Goal: Information Seeking & Learning: Find specific fact

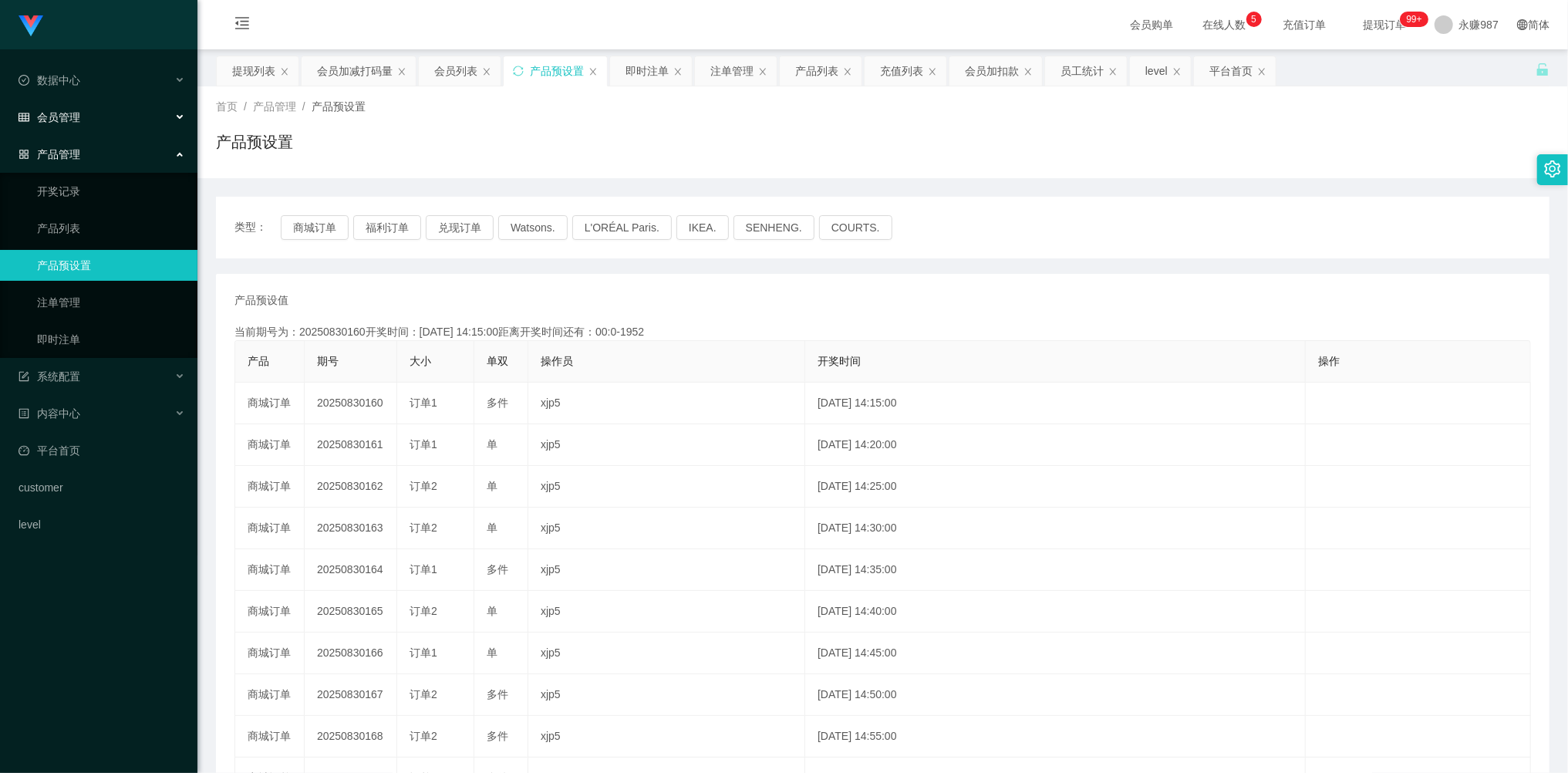
click at [63, 102] on div "会员管理" at bounding box center [99, 117] width 198 height 30
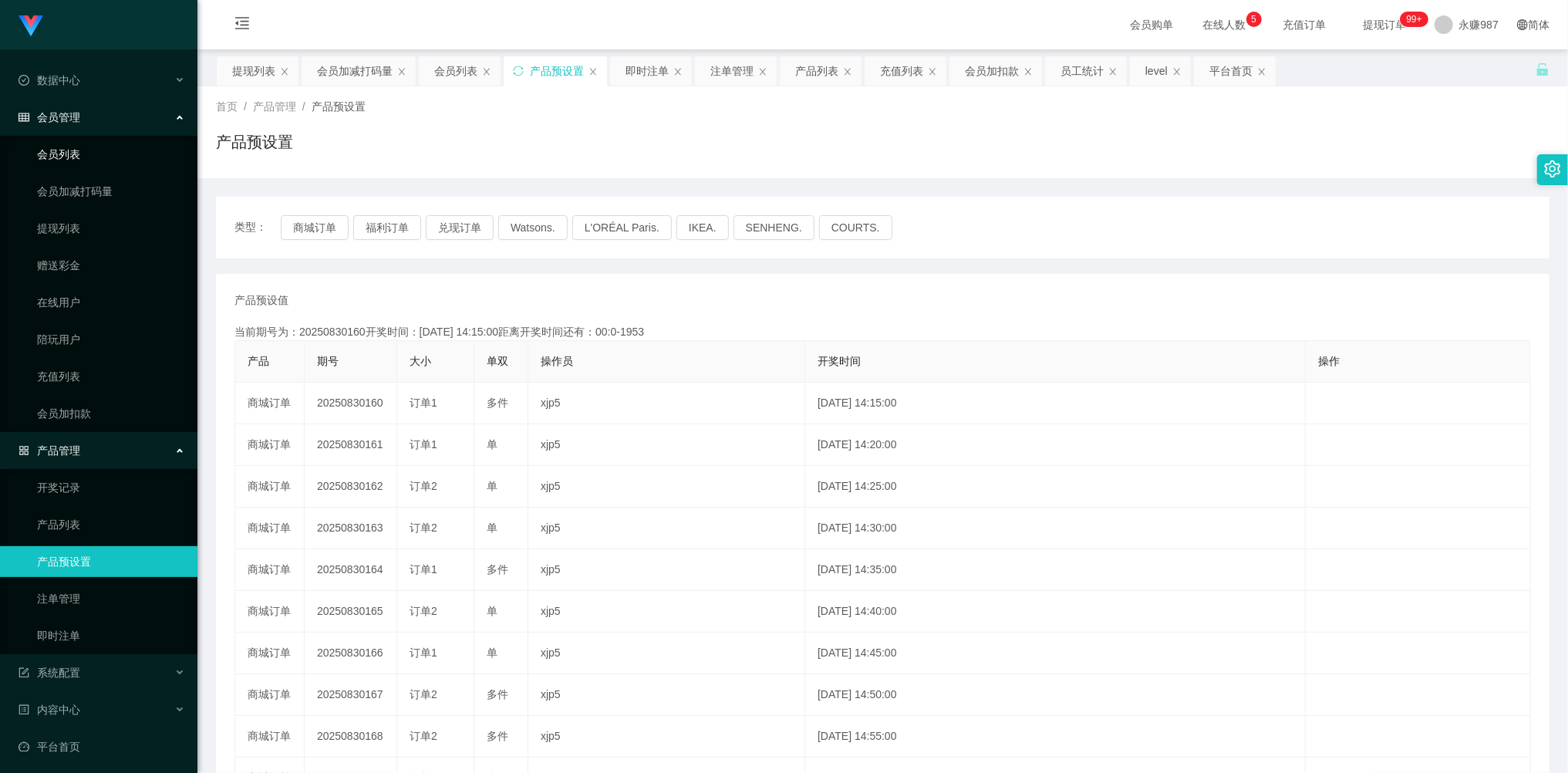
click at [66, 152] on link "会员列表" at bounding box center [111, 154] width 148 height 30
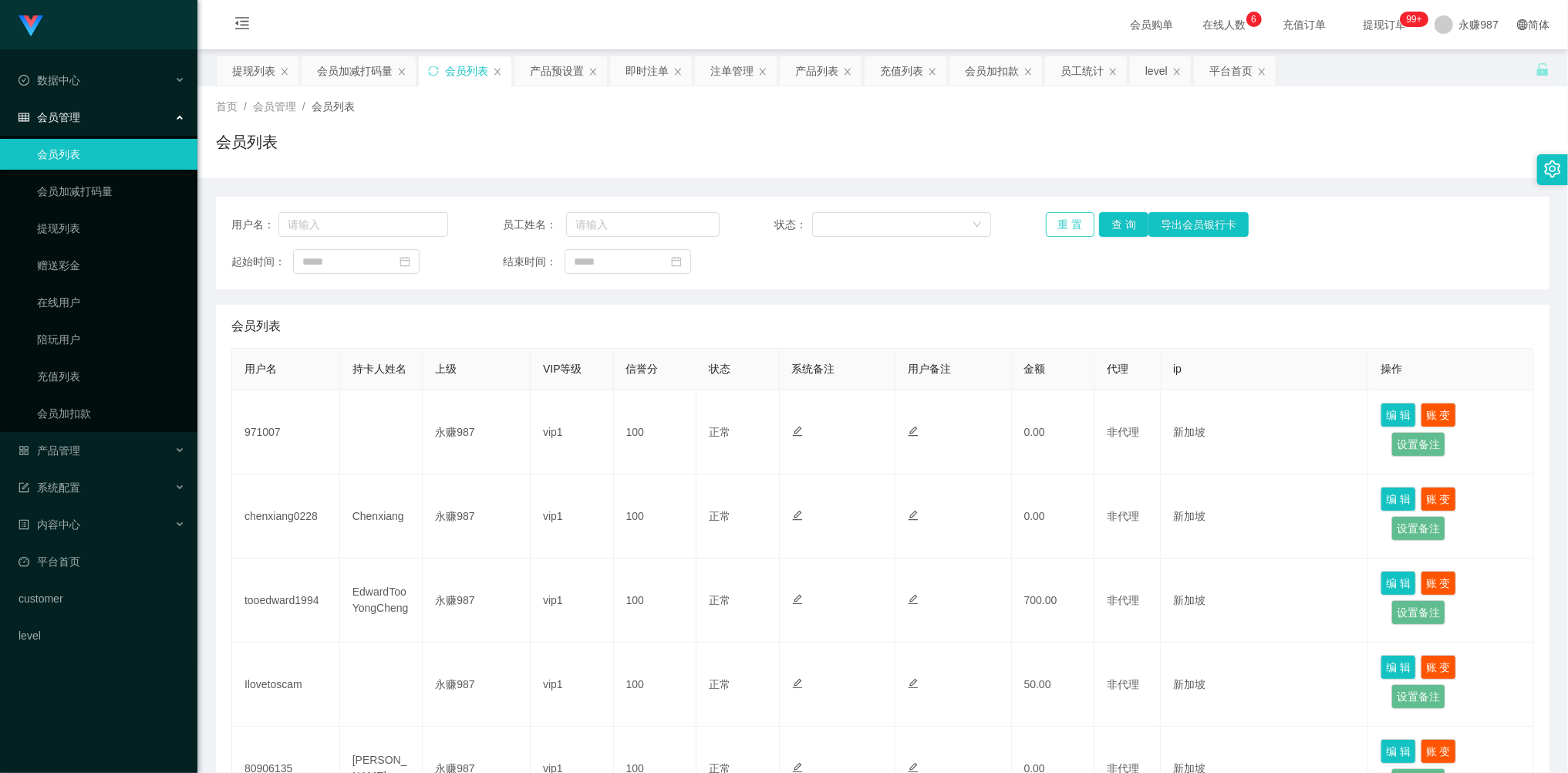
click at [1055, 219] on button "重 置" at bounding box center [1070, 224] width 49 height 24
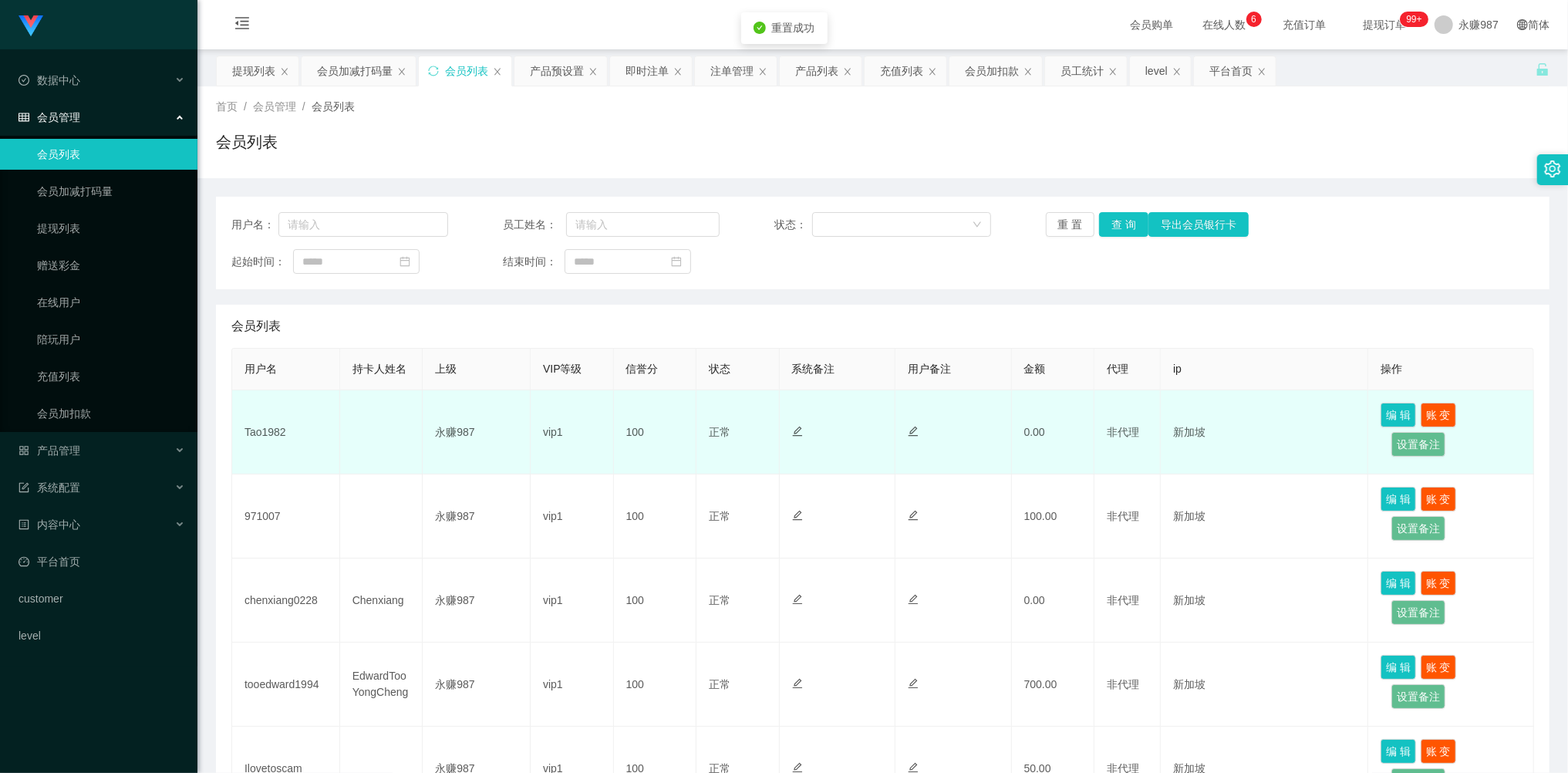
click at [268, 433] on td "Tao1982" at bounding box center [286, 432] width 108 height 84
copy td "Tao1982"
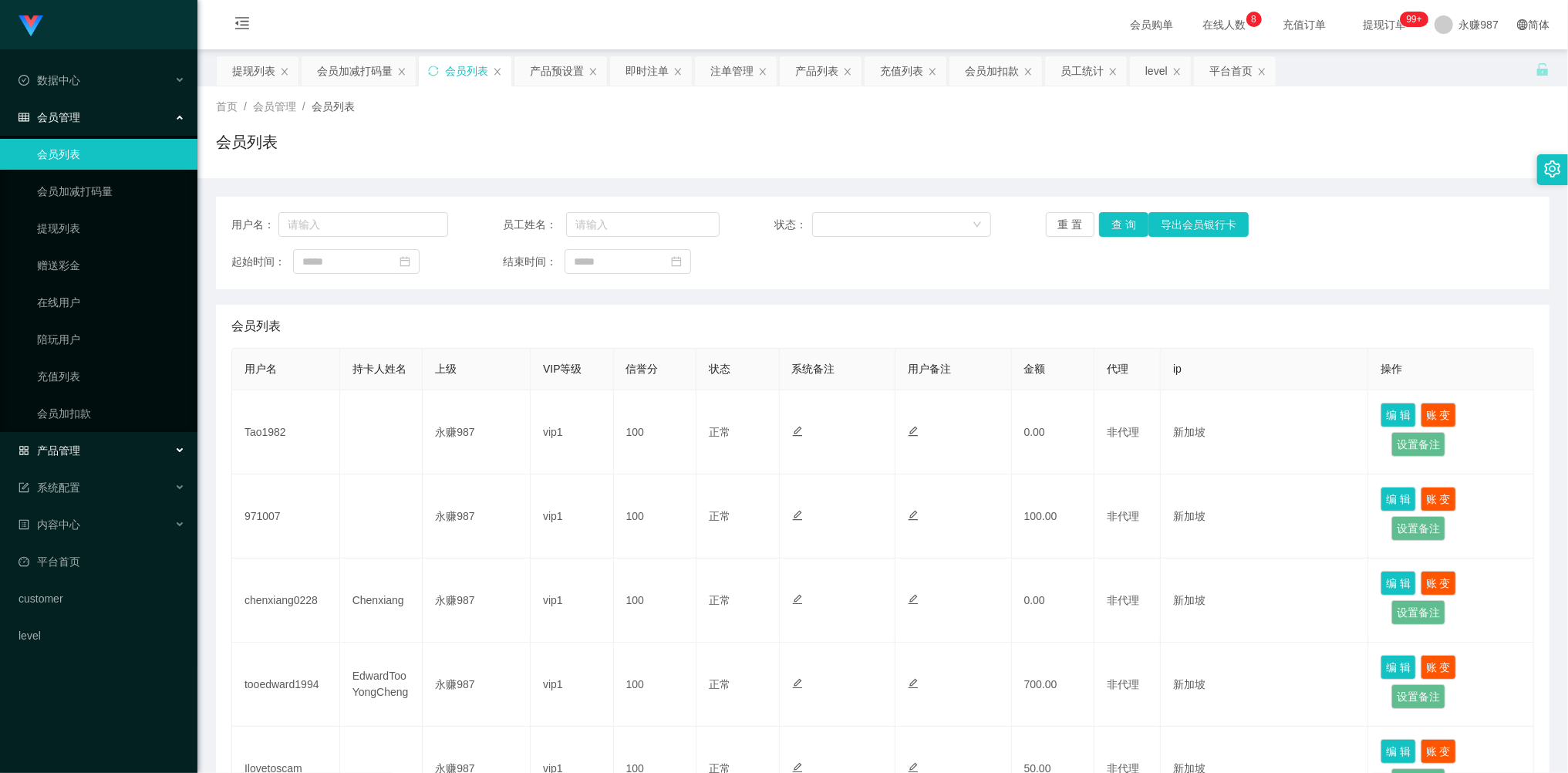
click at [85, 445] on div "产品管理" at bounding box center [99, 450] width 198 height 30
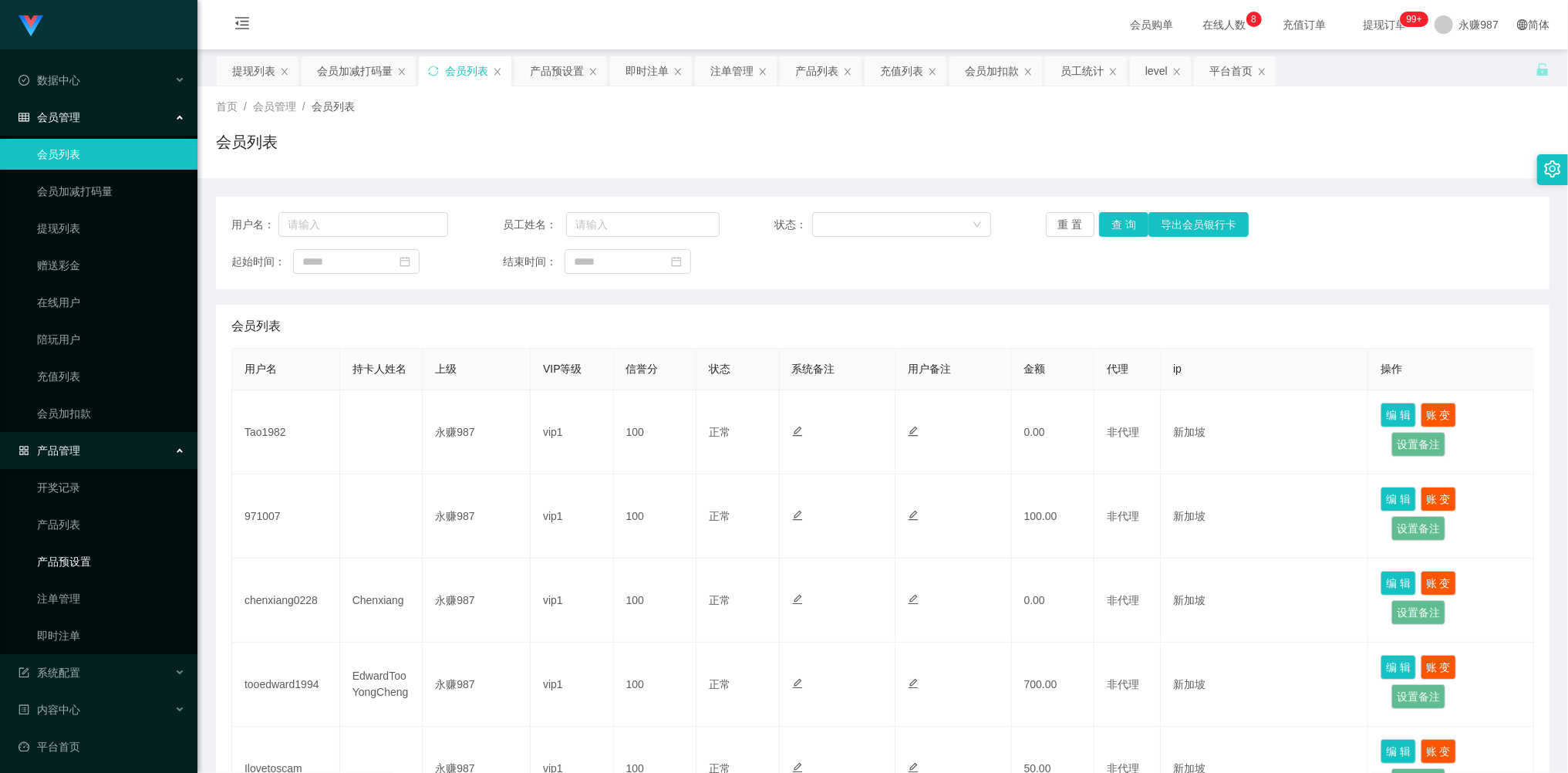
click at [85, 551] on link "产品预设置" at bounding box center [111, 560] width 148 height 30
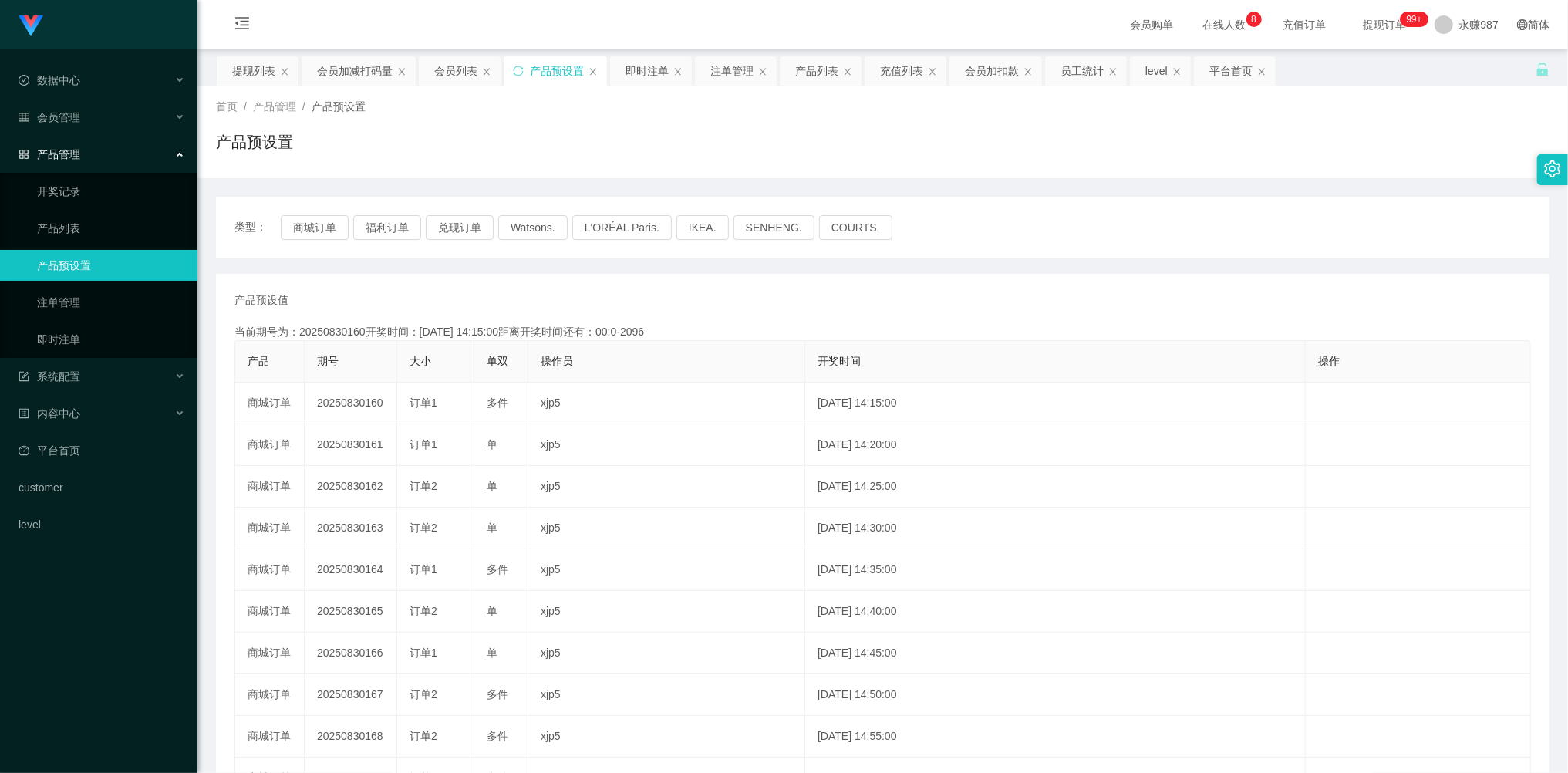
click at [102, 255] on link "产品预设置" at bounding box center [111, 265] width 148 height 30
click at [72, 226] on link "产品列表" at bounding box center [111, 227] width 148 height 30
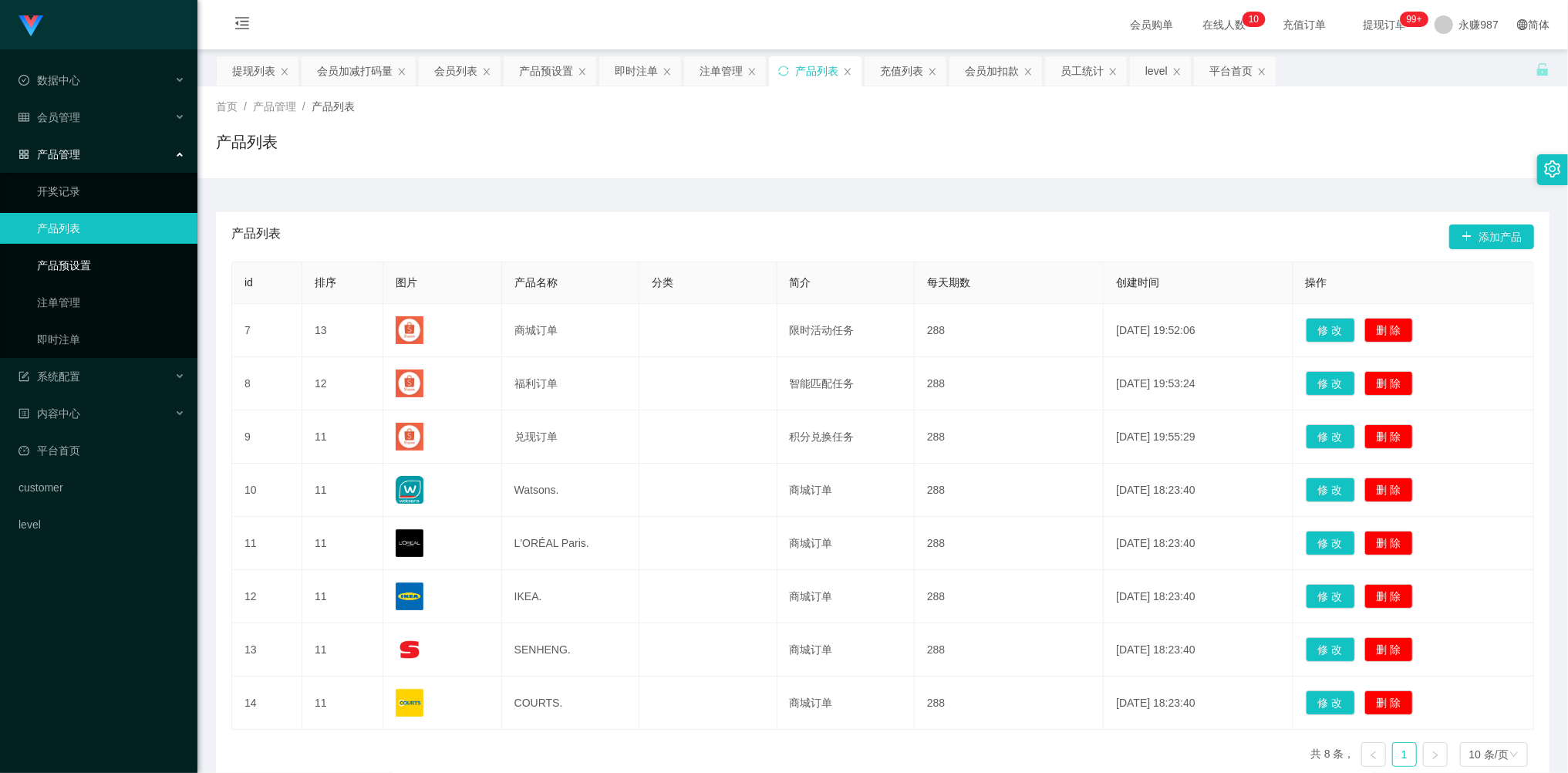
click at [83, 257] on link "产品预设置" at bounding box center [111, 265] width 148 height 30
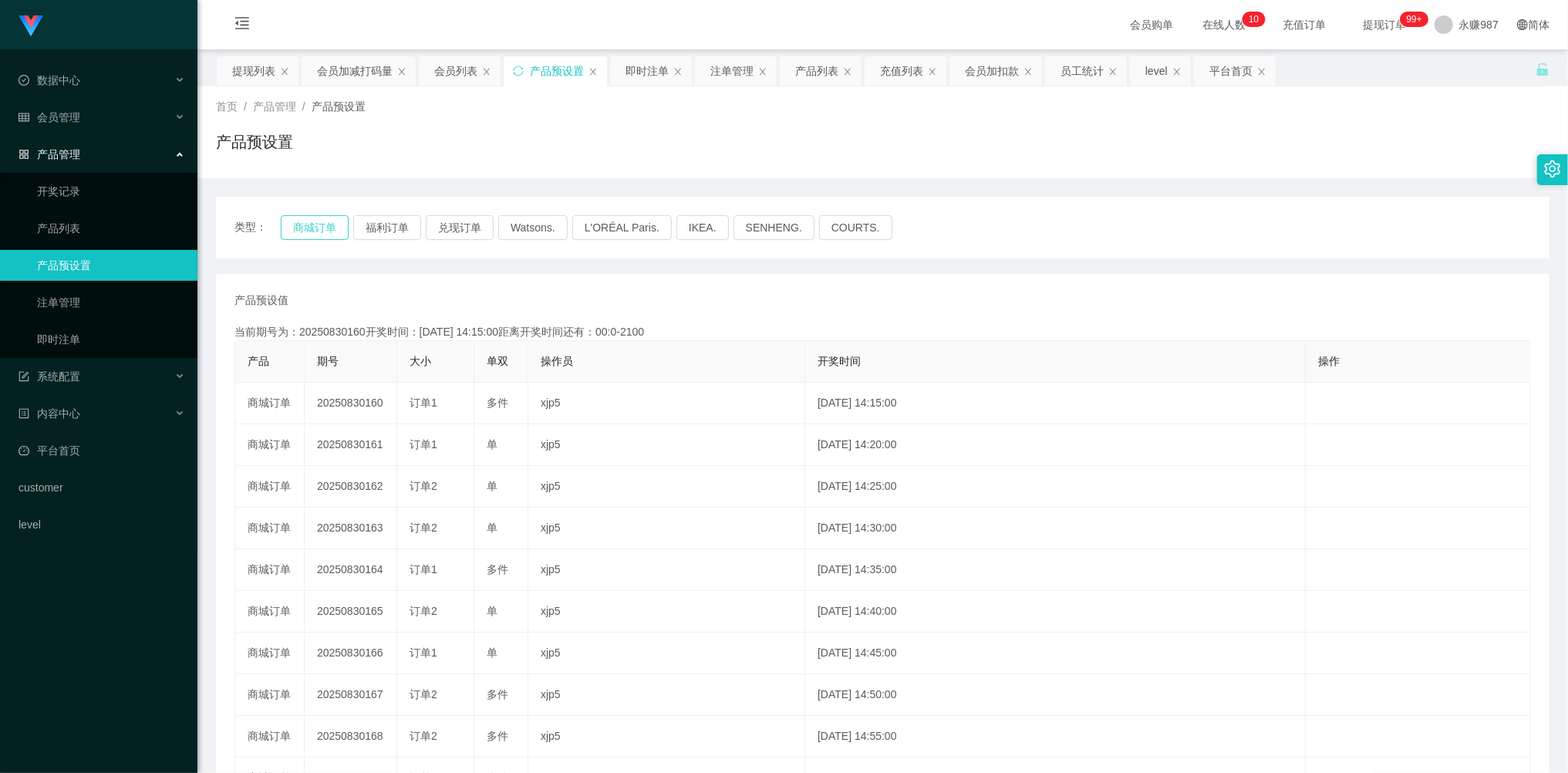
click at [316, 232] on button "商城订单" at bounding box center [314, 227] width 68 height 24
click at [321, 232] on button "商城订单" at bounding box center [314, 227] width 68 height 24
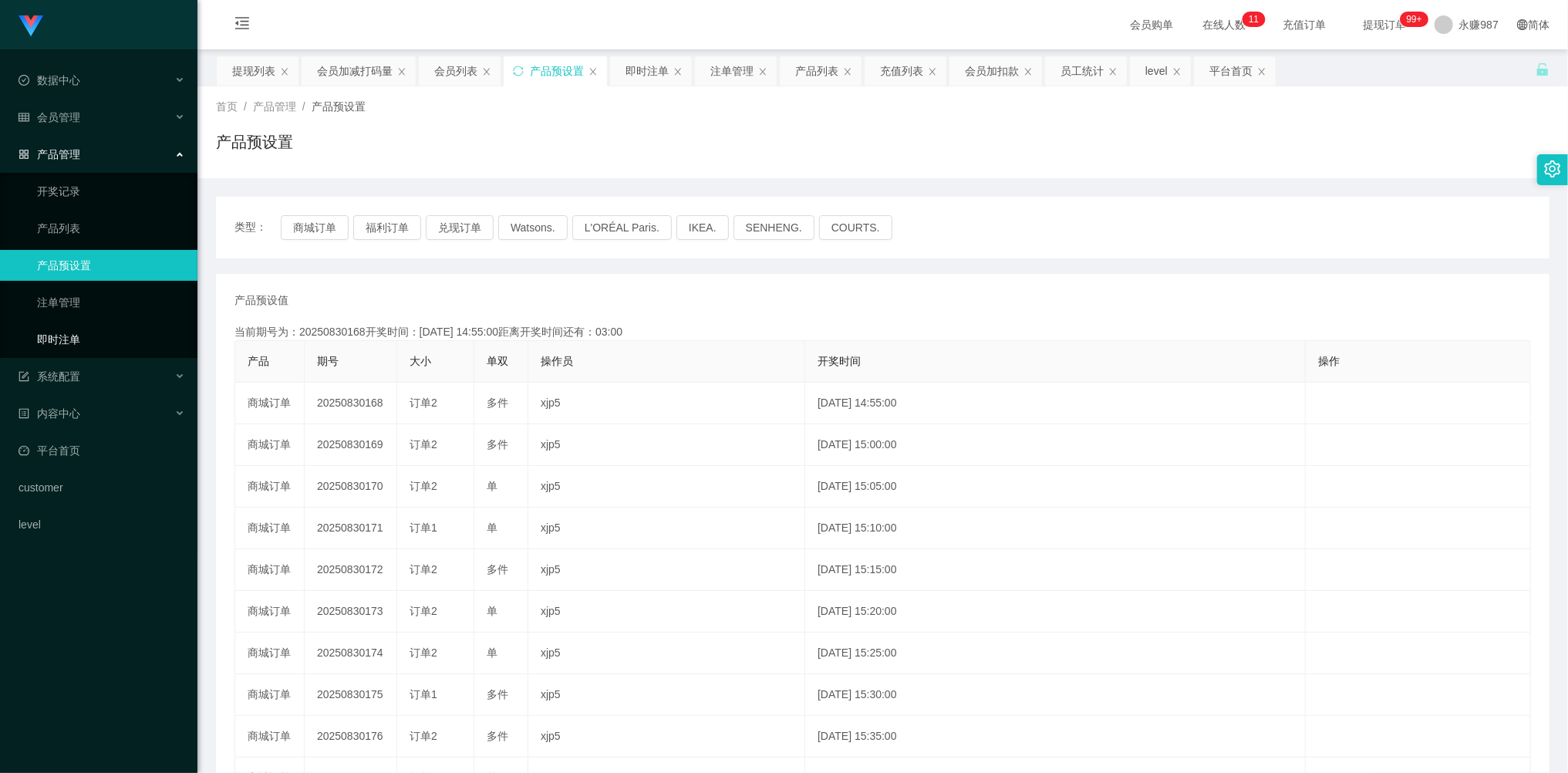
click at [91, 328] on link "即时注单" at bounding box center [111, 339] width 148 height 30
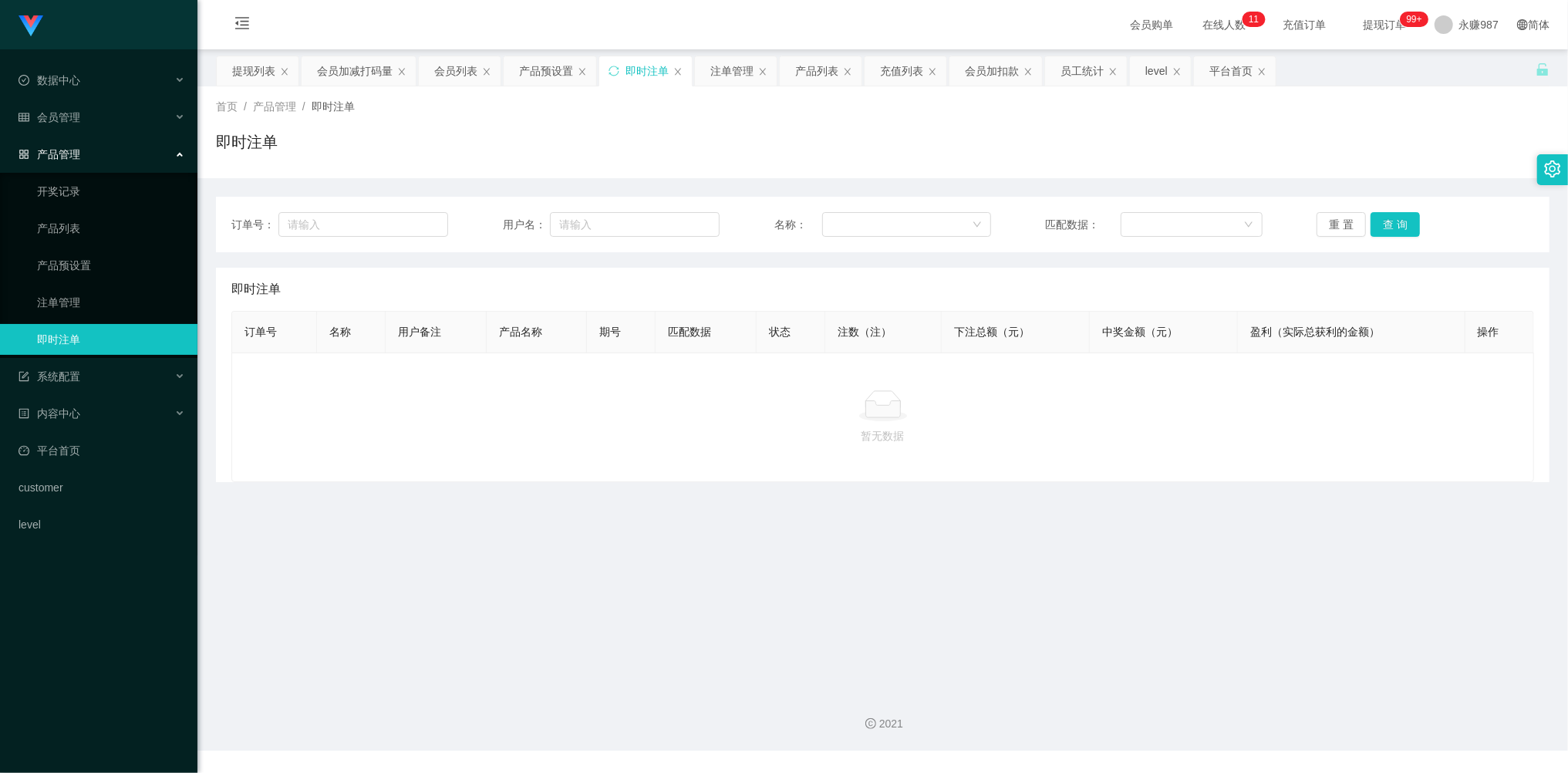
click at [91, 328] on link "即时注单" at bounding box center [111, 339] width 148 height 30
click at [89, 324] on link "即时注单" at bounding box center [111, 339] width 148 height 30
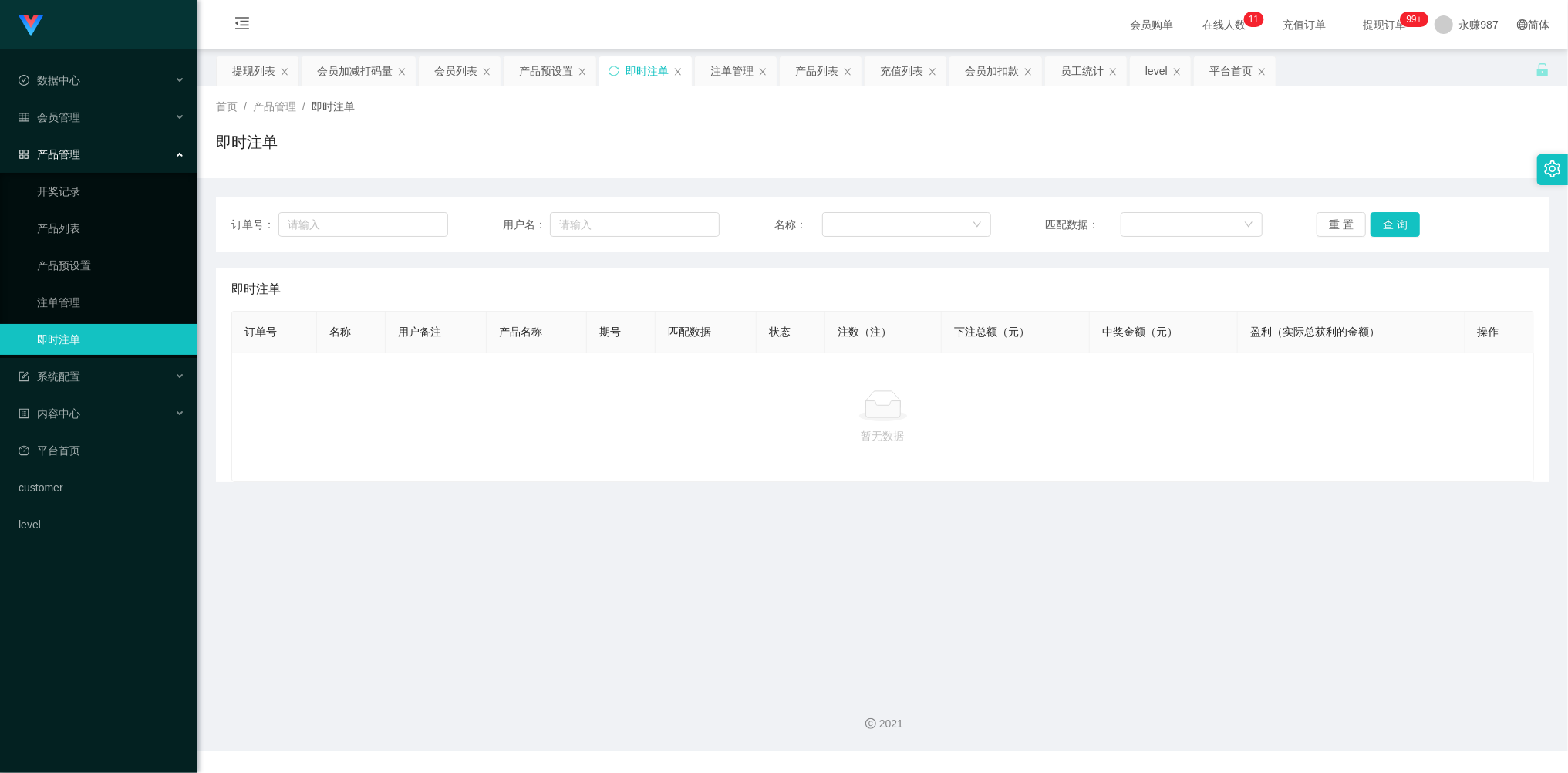
click at [89, 324] on link "即时注单" at bounding box center [111, 339] width 148 height 30
click at [1329, 217] on button "重 置" at bounding box center [1341, 224] width 49 height 24
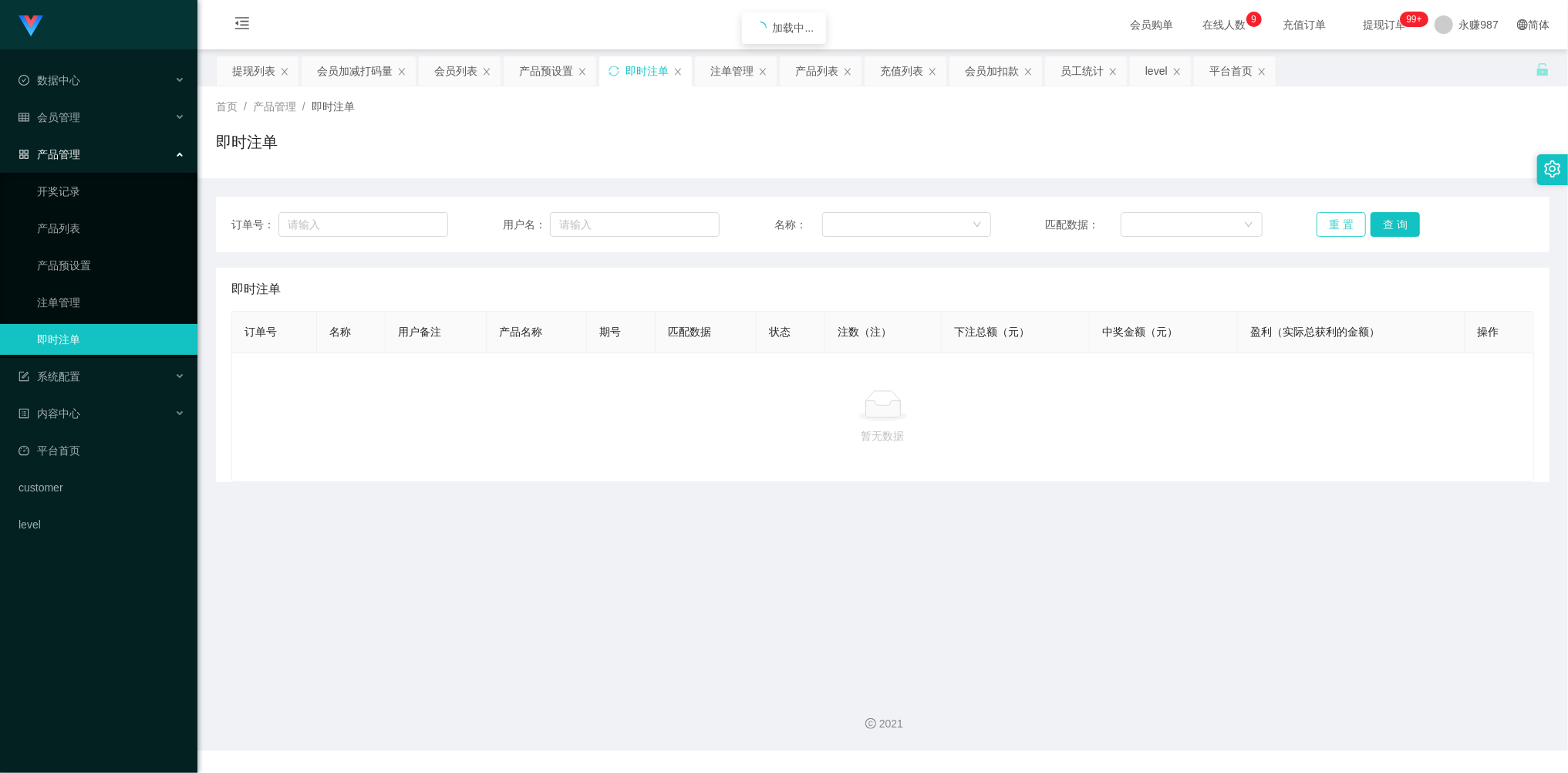
click at [1329, 217] on button "重 置" at bounding box center [1341, 224] width 49 height 24
click at [1328, 216] on button "重 置" at bounding box center [1341, 224] width 49 height 24
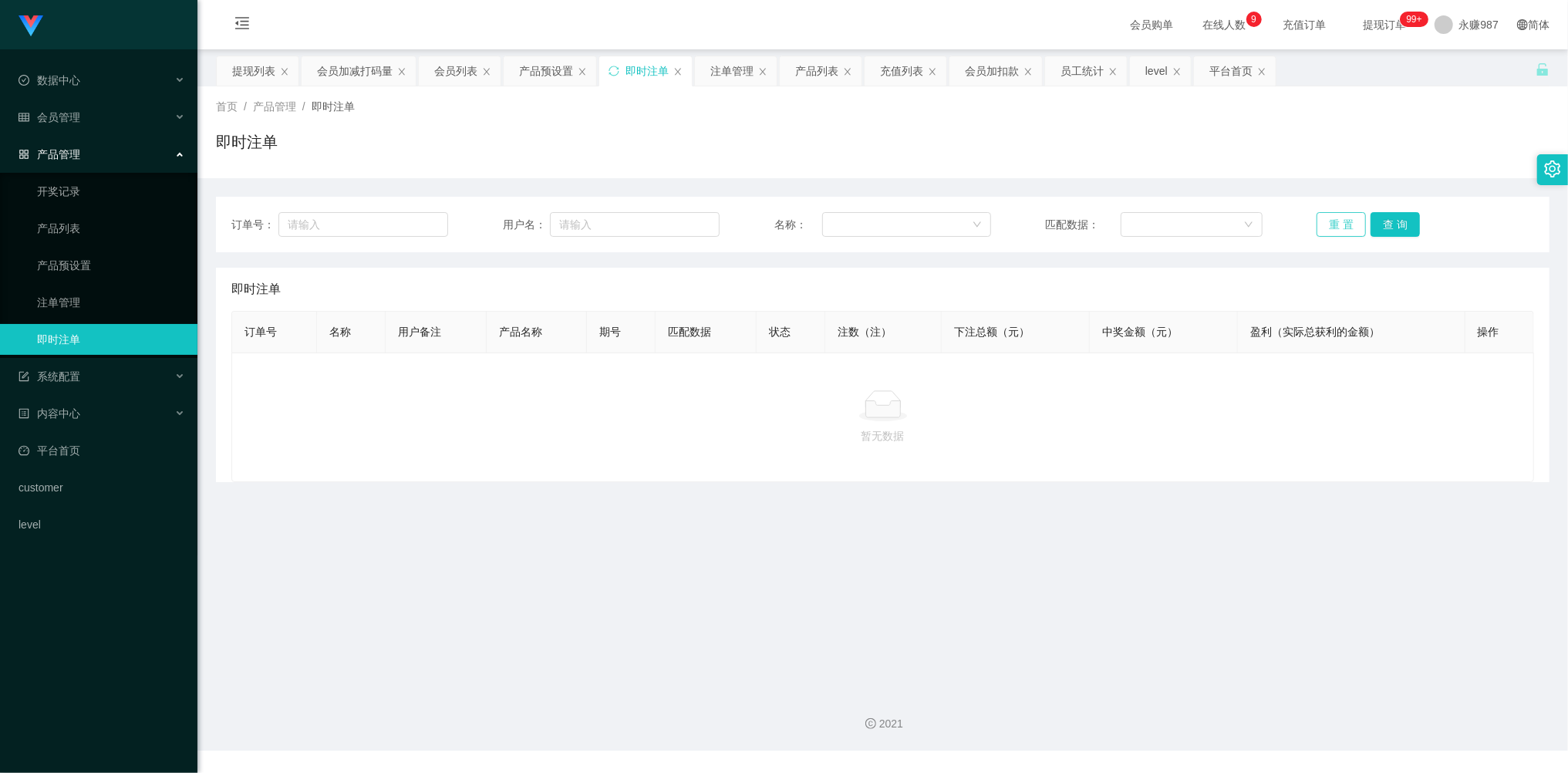
click at [1324, 223] on button "重 置" at bounding box center [1341, 224] width 49 height 24
click at [1326, 223] on button "重 置" at bounding box center [1341, 224] width 49 height 24
click at [1328, 222] on button "重 置" at bounding box center [1341, 224] width 49 height 24
click at [1328, 219] on button "重 置" at bounding box center [1341, 224] width 49 height 24
click at [1328, 217] on button "重 置" at bounding box center [1341, 224] width 49 height 24
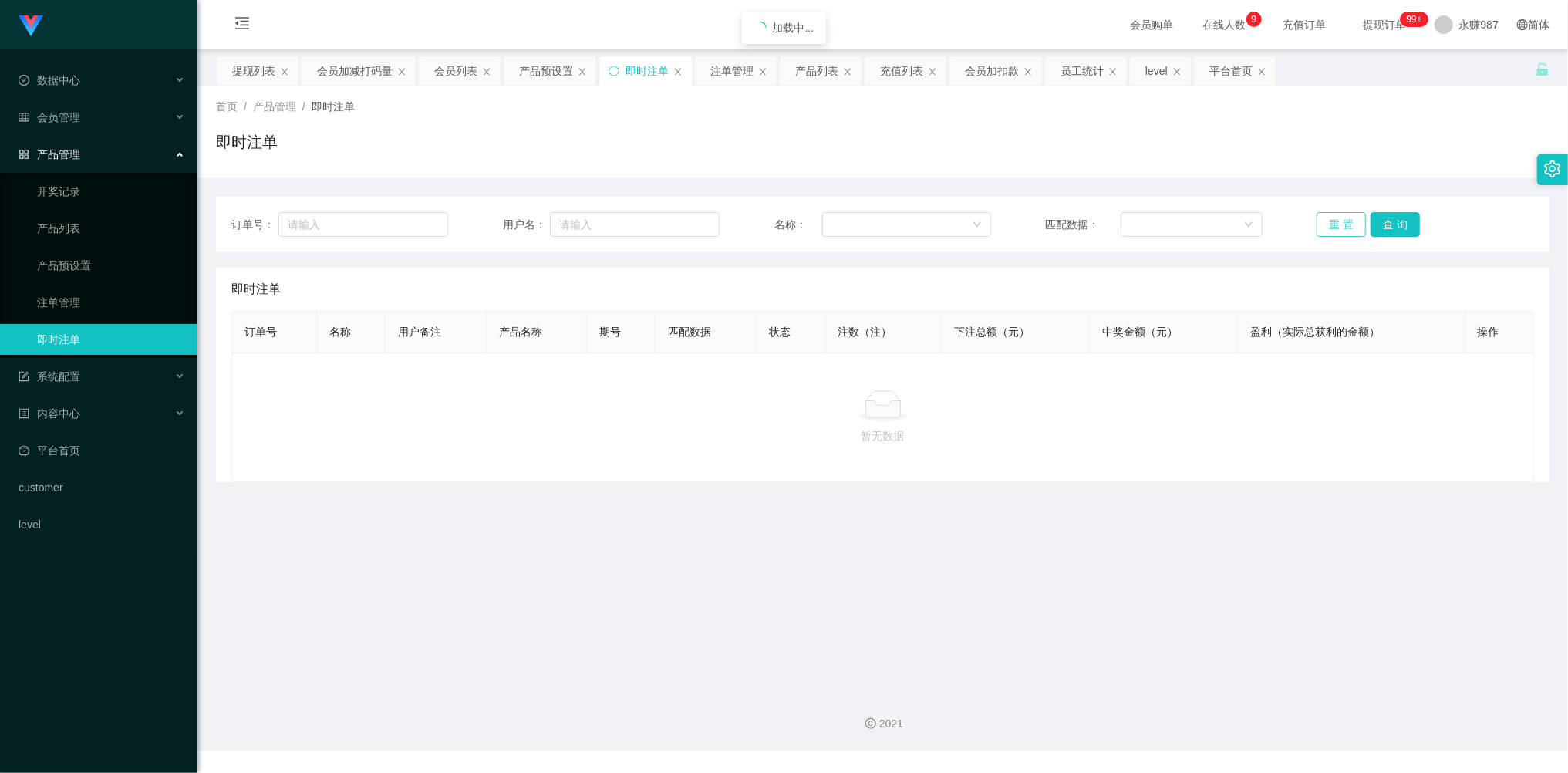
click at [1328, 217] on button "重 置" at bounding box center [1341, 224] width 49 height 24
click at [41, 296] on link "注单管理" at bounding box center [111, 302] width 148 height 30
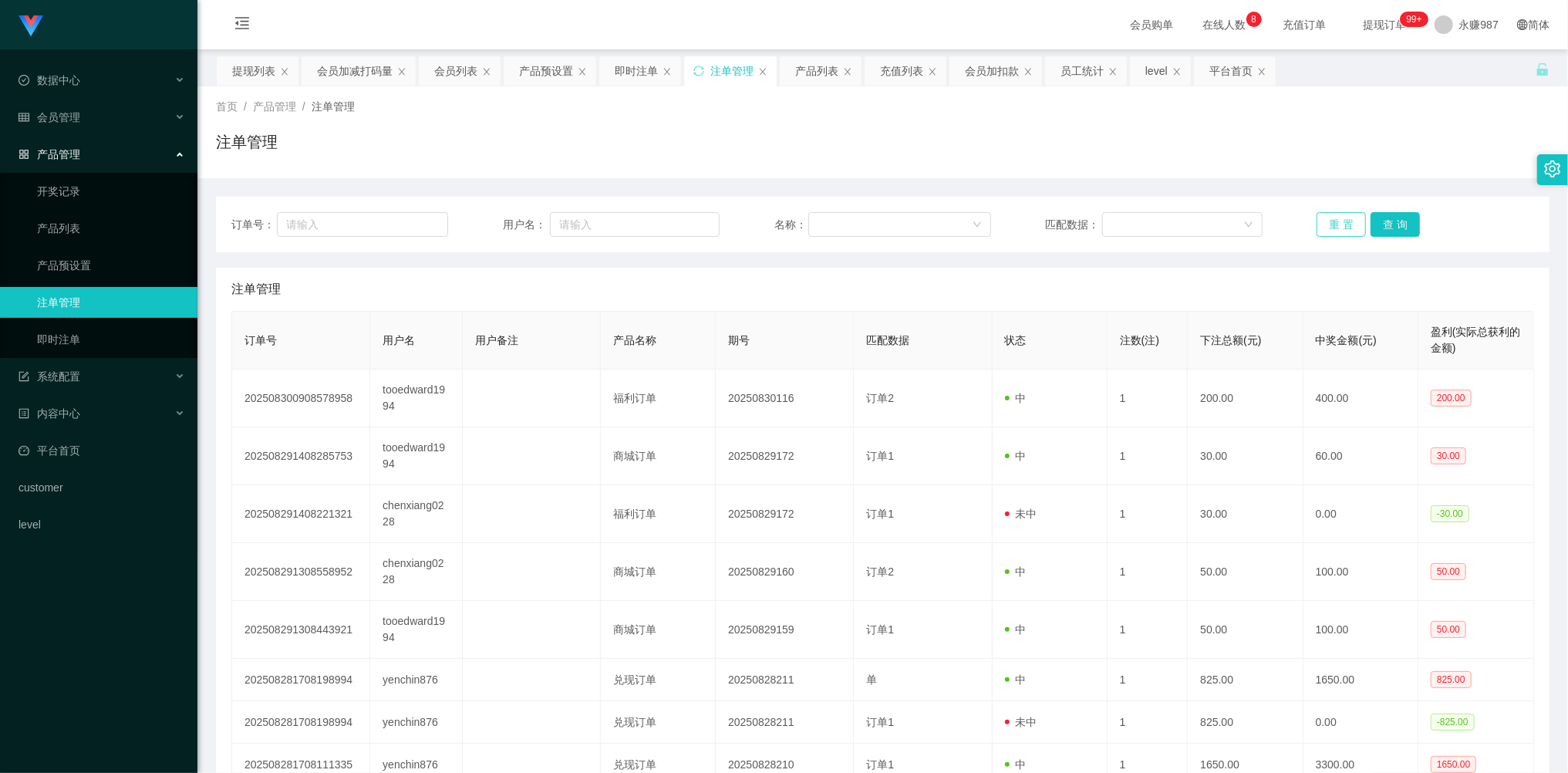
click at [1344, 222] on button "重 置" at bounding box center [1341, 224] width 49 height 24
click at [1342, 220] on button "重 置" at bounding box center [1341, 224] width 49 height 24
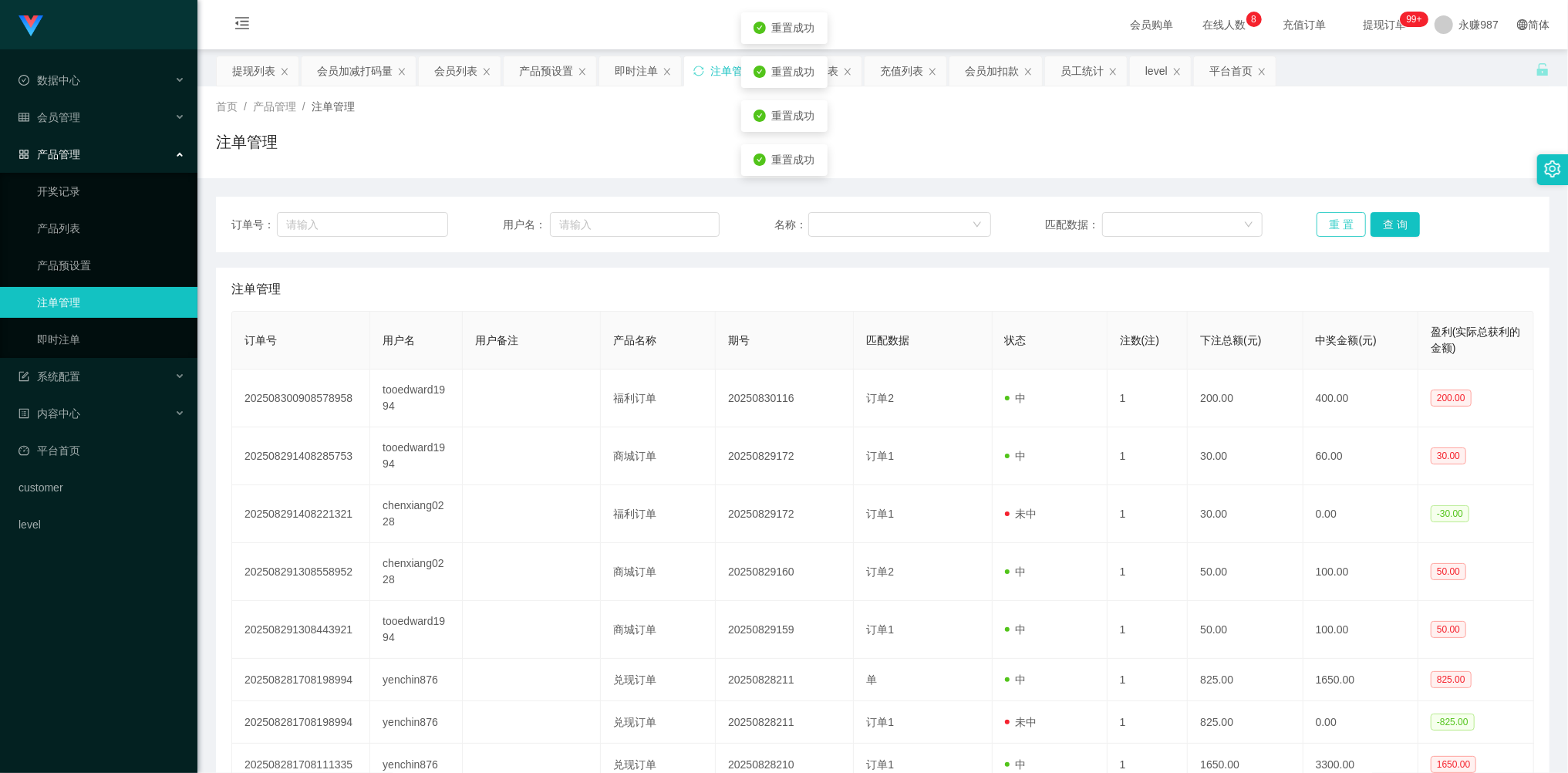
click at [1342, 220] on button "重 置" at bounding box center [1341, 224] width 49 height 24
click at [1341, 219] on button "重 置" at bounding box center [1341, 224] width 49 height 24
drag, startPoint x: 1341, startPoint y: 219, endPoint x: 1342, endPoint y: 209, distance: 10.0
click at [1341, 217] on button "重 置" at bounding box center [1341, 224] width 49 height 24
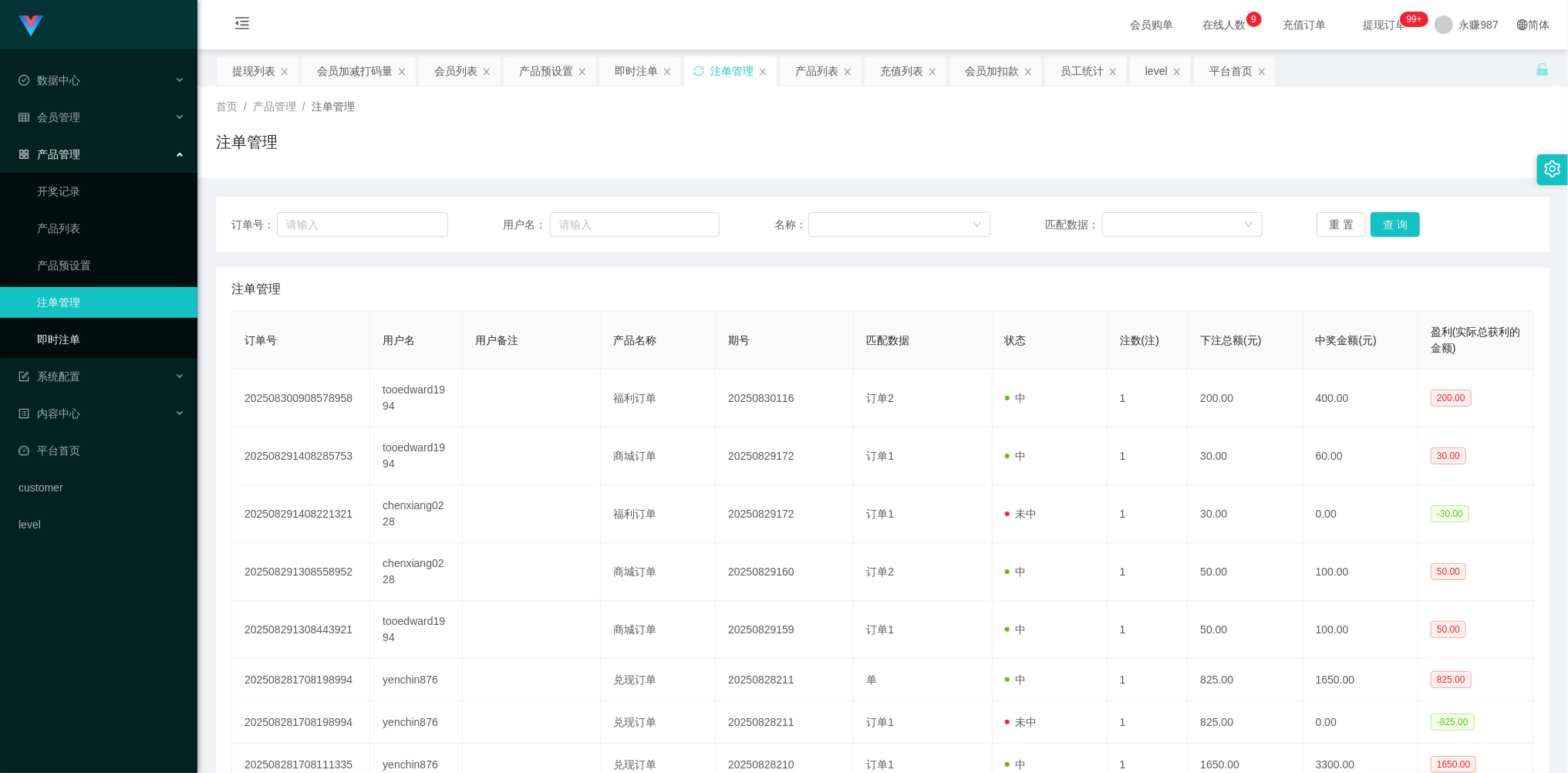
click at [56, 334] on link "即时注单" at bounding box center [111, 339] width 148 height 30
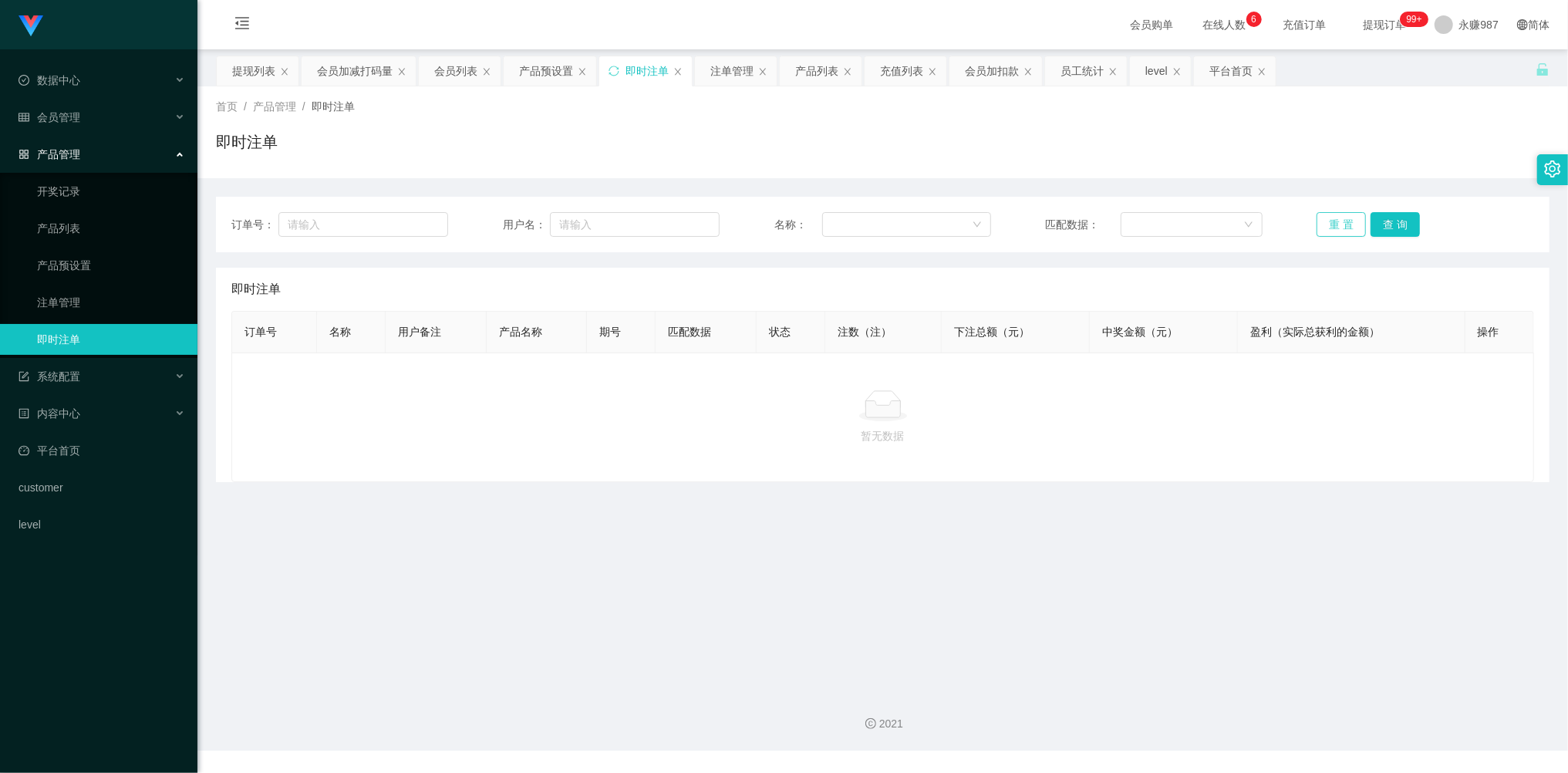
click at [1324, 230] on button "重 置" at bounding box center [1341, 224] width 49 height 24
click at [1324, 229] on button "重 置" at bounding box center [1341, 224] width 49 height 24
click at [1324, 226] on button "重 置" at bounding box center [1341, 224] width 49 height 24
click at [1337, 217] on button "重 置" at bounding box center [1341, 224] width 49 height 24
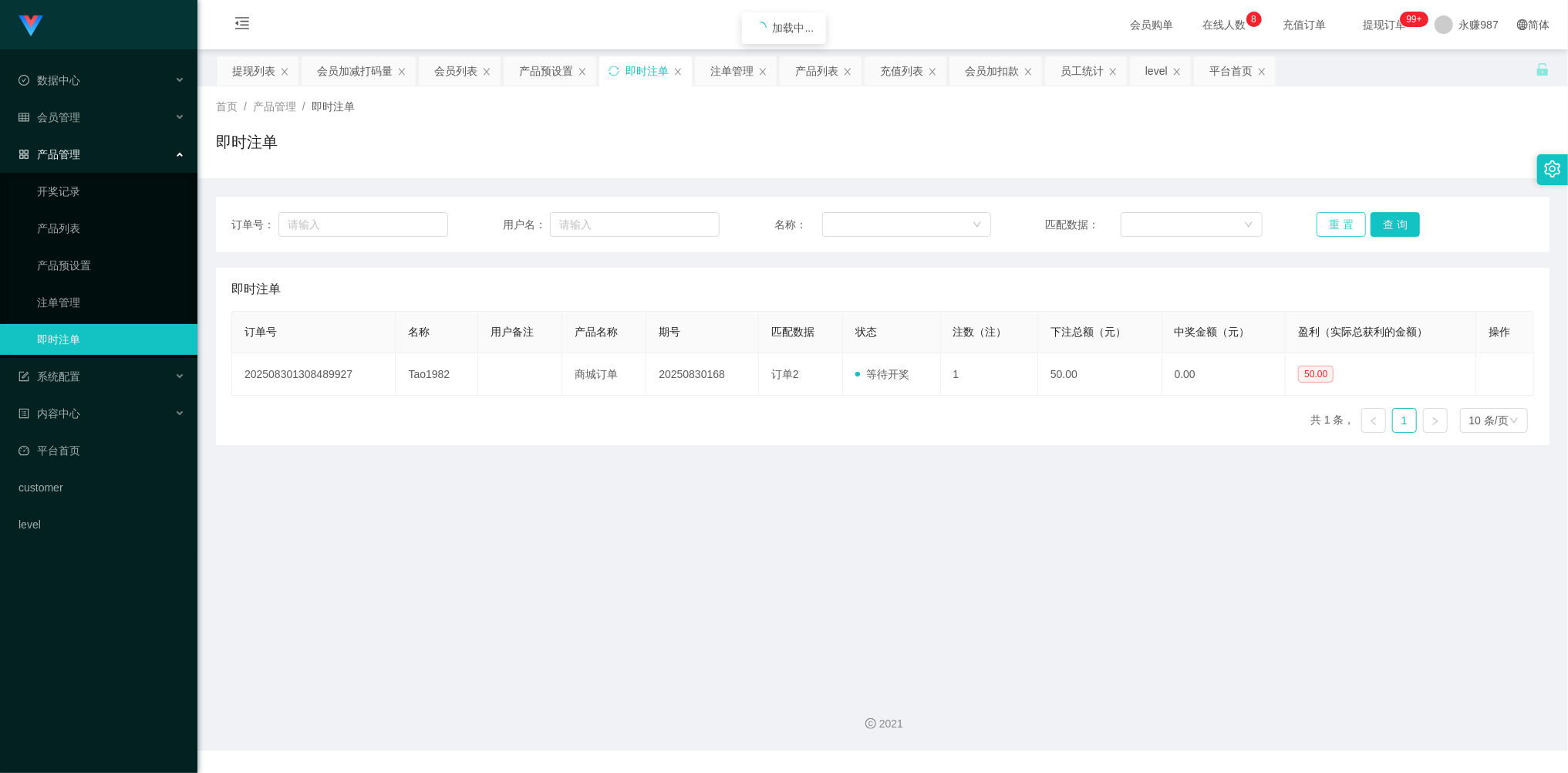
click at [1337, 217] on button "重 置" at bounding box center [1341, 224] width 49 height 24
click at [967, 594] on main "关闭左侧 关闭右侧 关闭其它 刷新页面 提现列表 会员加减打码量 会员列表 产品预设置 即时注单 注单管理 产品列表 充值列表 会员加扣款 员工统计 leve…" at bounding box center [882, 363] width 1370 height 630
click at [1345, 217] on button "重 置" at bounding box center [1341, 224] width 49 height 24
click at [1344, 217] on button "重 置" at bounding box center [1341, 224] width 49 height 24
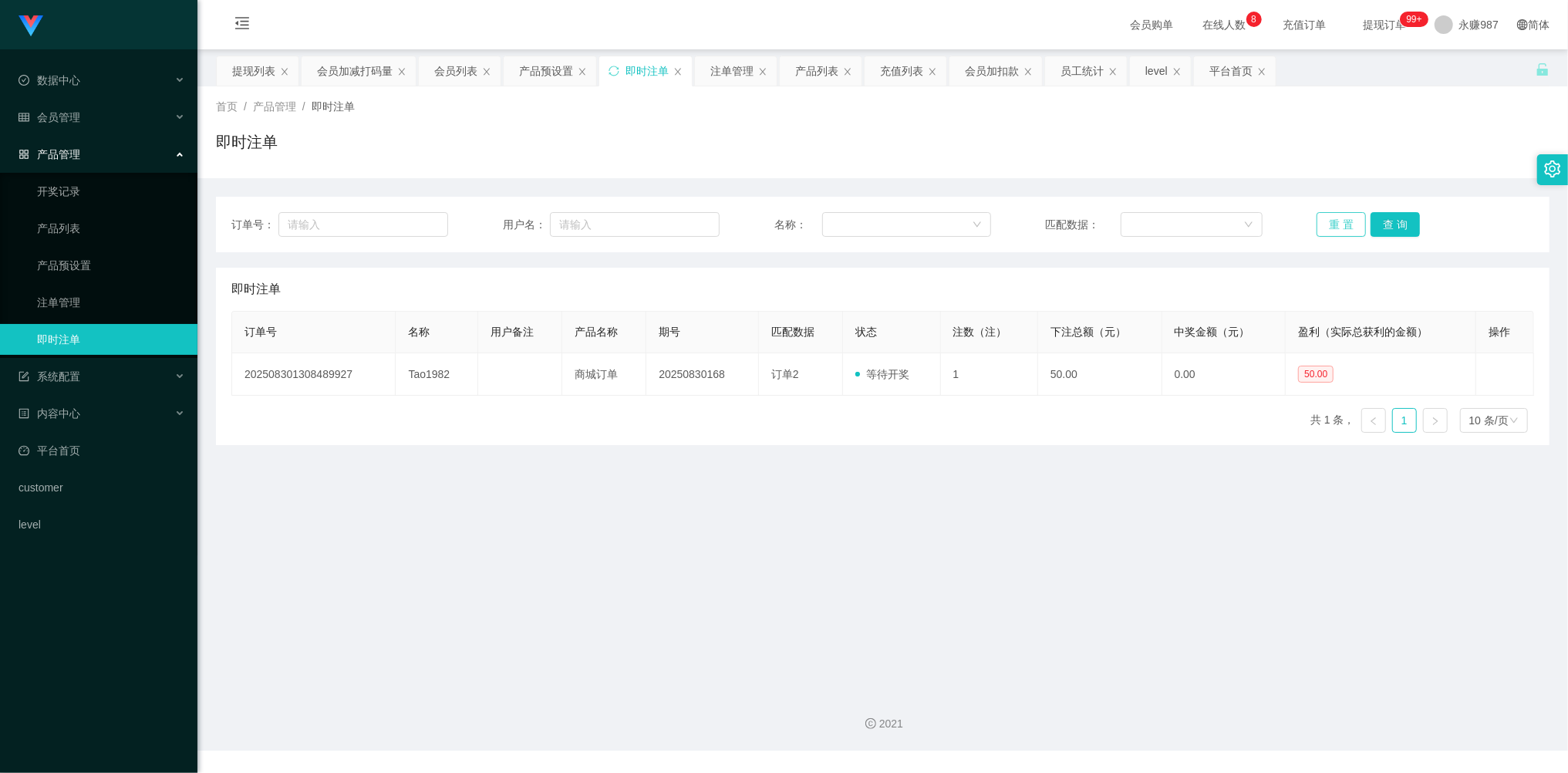
click at [1343, 217] on button "重 置" at bounding box center [1341, 224] width 49 height 24
click at [1341, 217] on button "重 置" at bounding box center [1341, 224] width 49 height 24
drag, startPoint x: 1337, startPoint y: 217, endPoint x: 1349, endPoint y: 217, distance: 12.0
click at [1334, 215] on button "重 置" at bounding box center [1341, 224] width 49 height 24
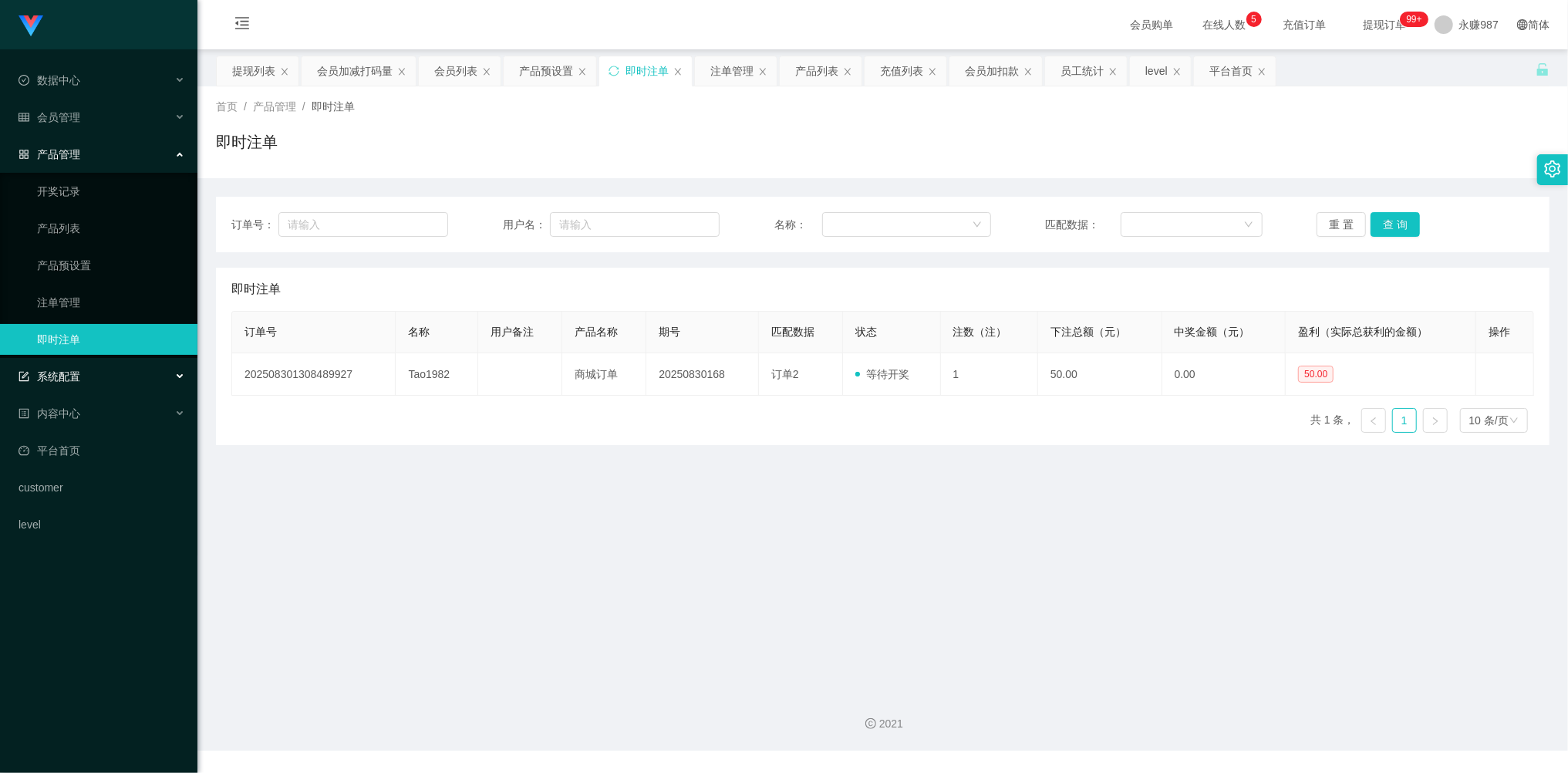
click at [86, 362] on div "系统配置" at bounding box center [99, 376] width 198 height 30
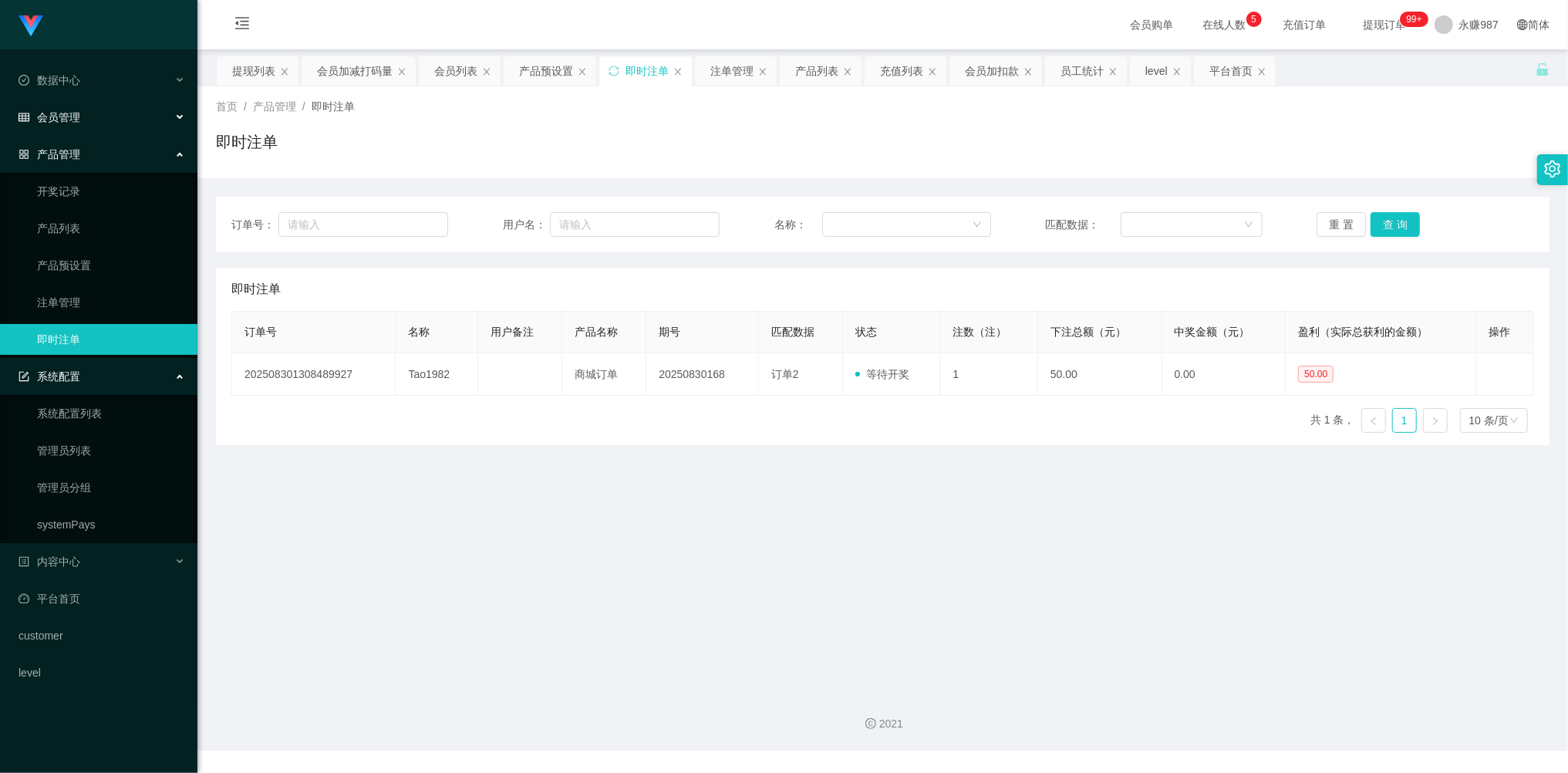
click at [75, 111] on span "会员管理" at bounding box center [49, 117] width 62 height 13
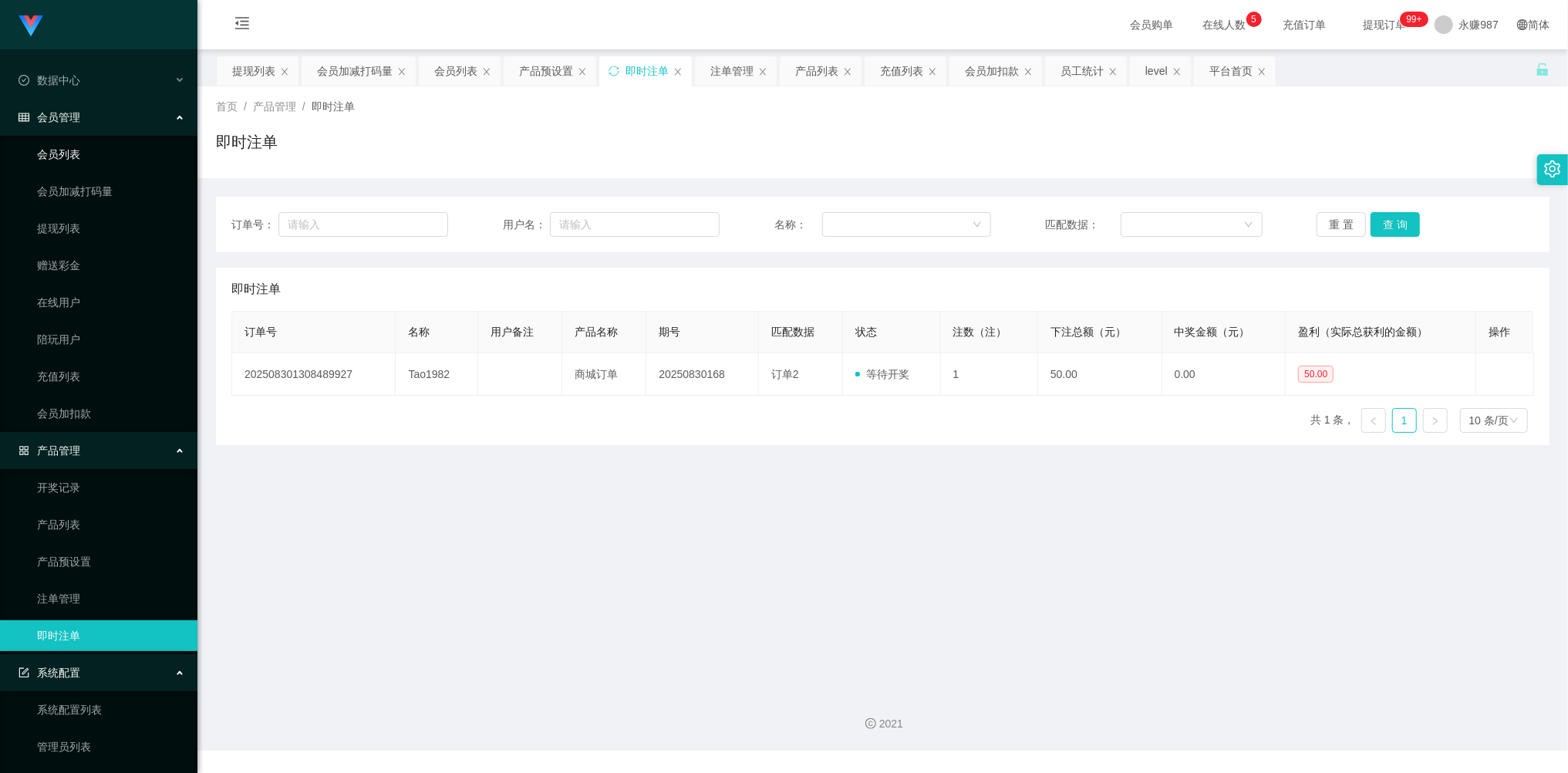
click at [67, 139] on link "会员列表" at bounding box center [111, 154] width 148 height 30
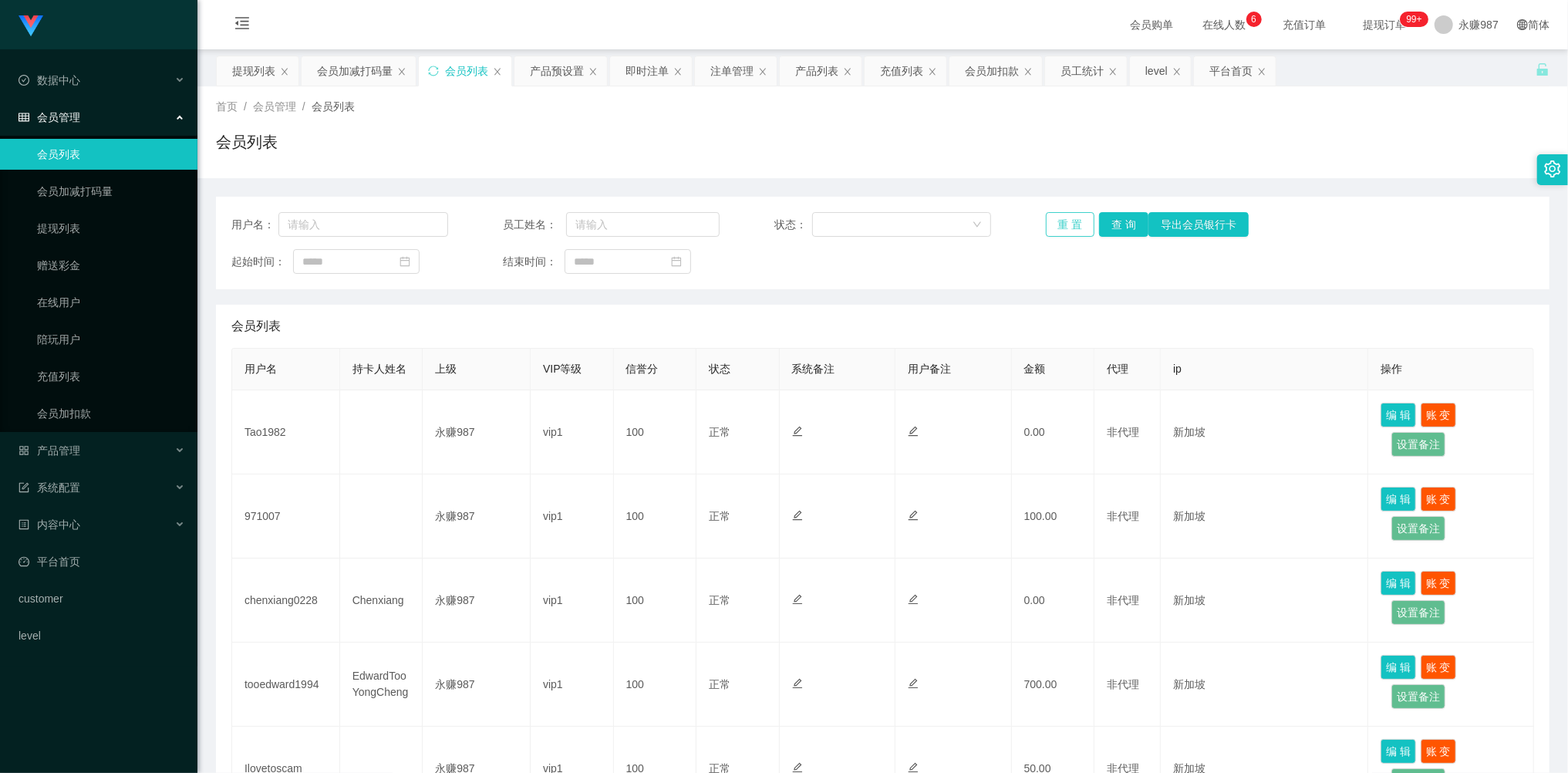
click at [1061, 222] on button "重 置" at bounding box center [1070, 224] width 49 height 24
click at [1061, 222] on div "重 置 查 询 导出会员银行卡" at bounding box center [1154, 224] width 216 height 24
click at [1062, 220] on button "重 置" at bounding box center [1070, 224] width 49 height 24
click at [1065, 217] on div "重 置 查 询 导出会员银行卡" at bounding box center [1154, 224] width 216 height 24
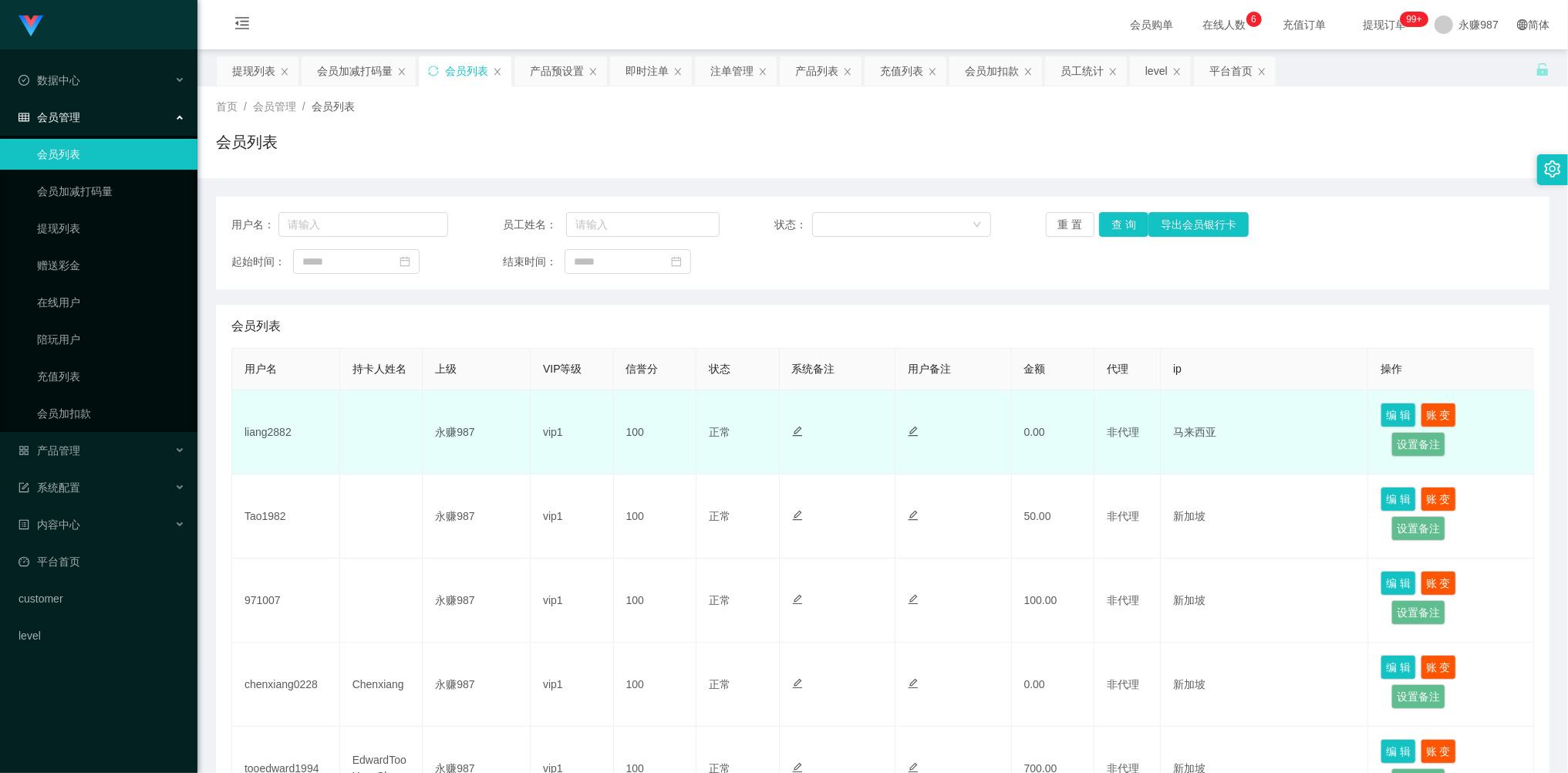
click at [276, 438] on td "liang2882" at bounding box center [286, 432] width 108 height 84
drag, startPoint x: 276, startPoint y: 438, endPoint x: 317, endPoint y: 443, distance: 41.3
click at [276, 438] on td "liang2882" at bounding box center [286, 432] width 108 height 84
copy td "liang2882"
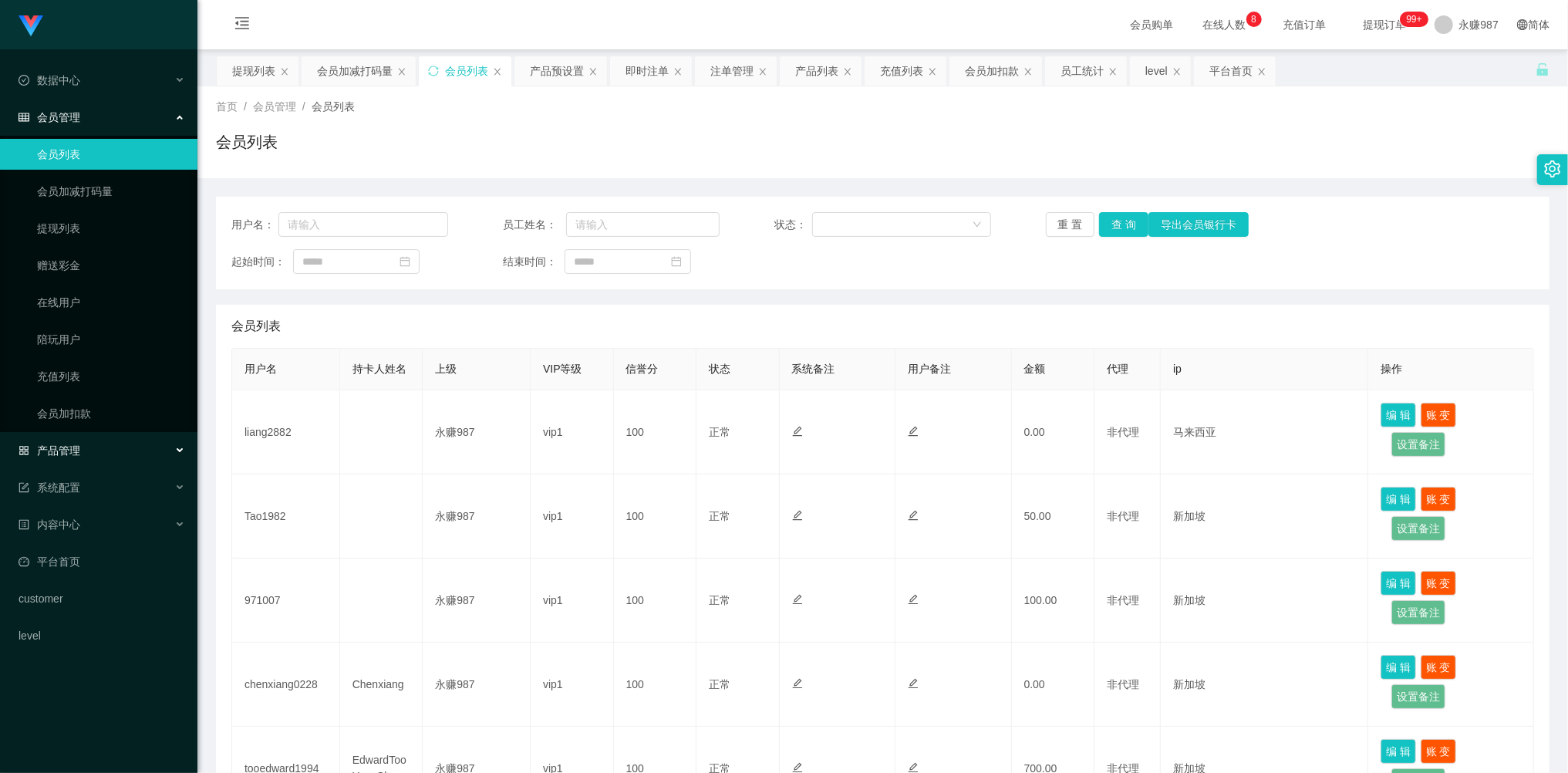
click at [78, 455] on div "产品管理" at bounding box center [99, 450] width 198 height 30
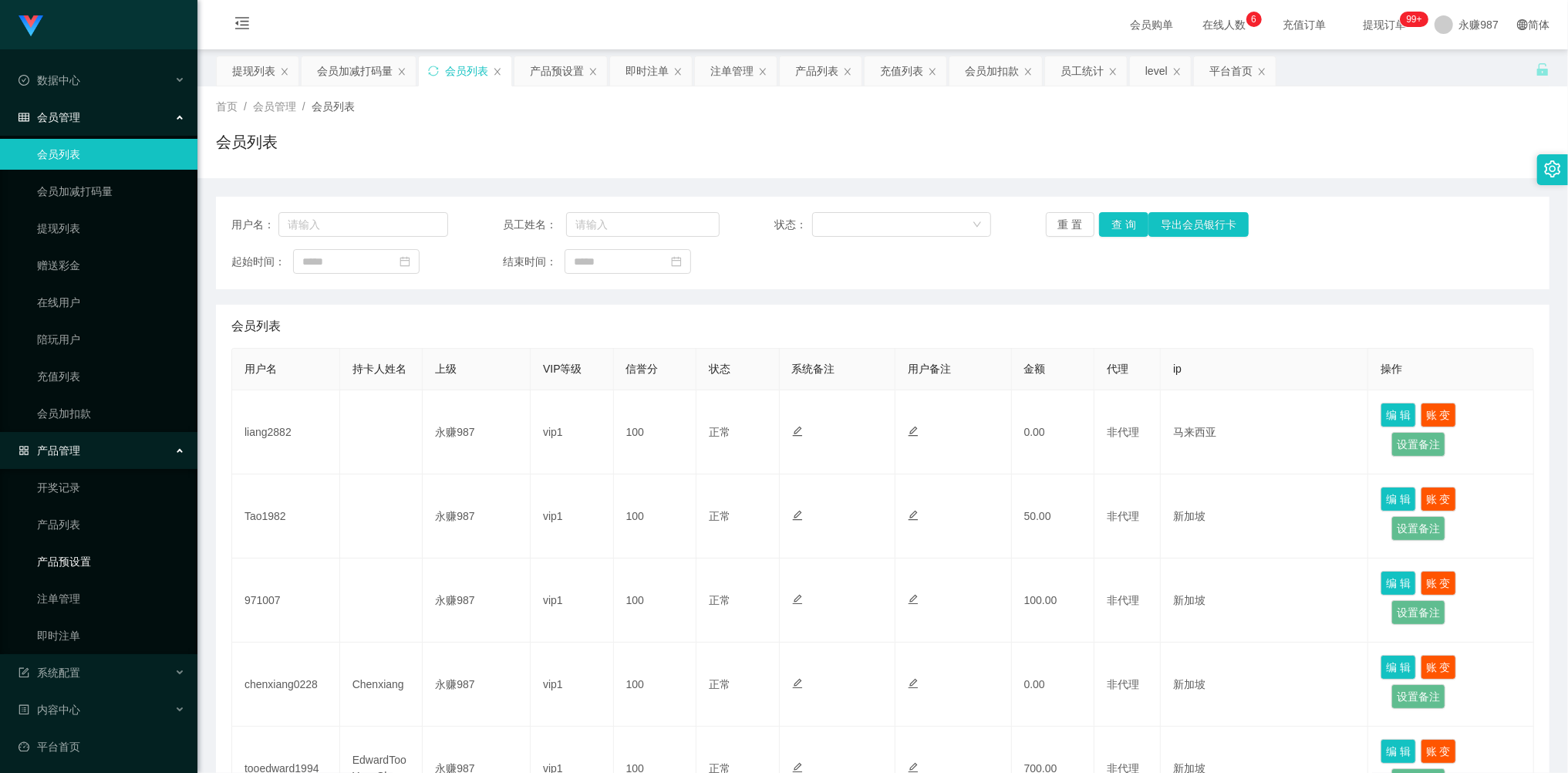
click at [78, 546] on link "产品预设置" at bounding box center [111, 560] width 148 height 30
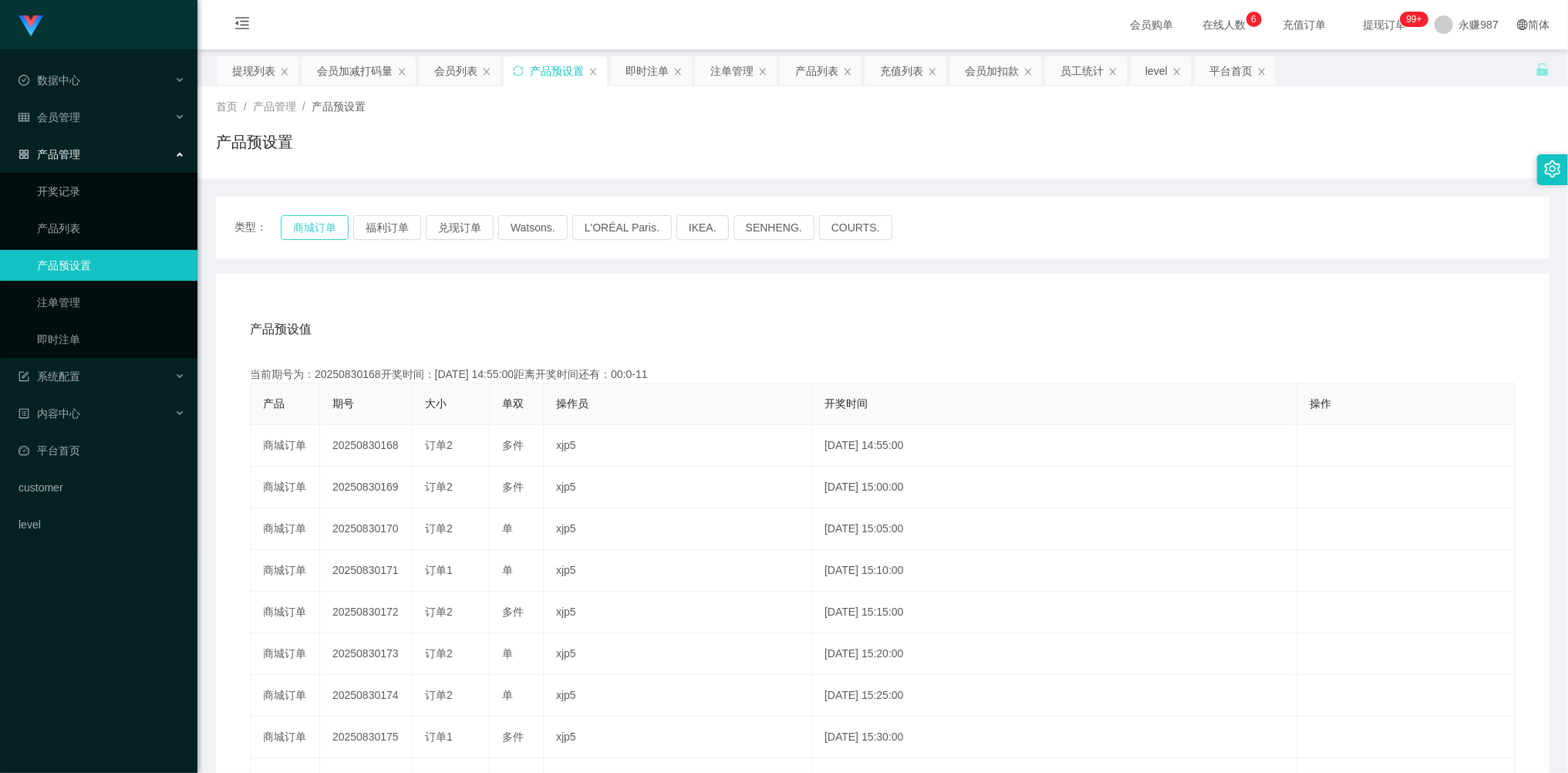
click at [324, 230] on button "商城订单" at bounding box center [314, 227] width 68 height 24
click at [90, 330] on link "即时注单" at bounding box center [111, 339] width 148 height 30
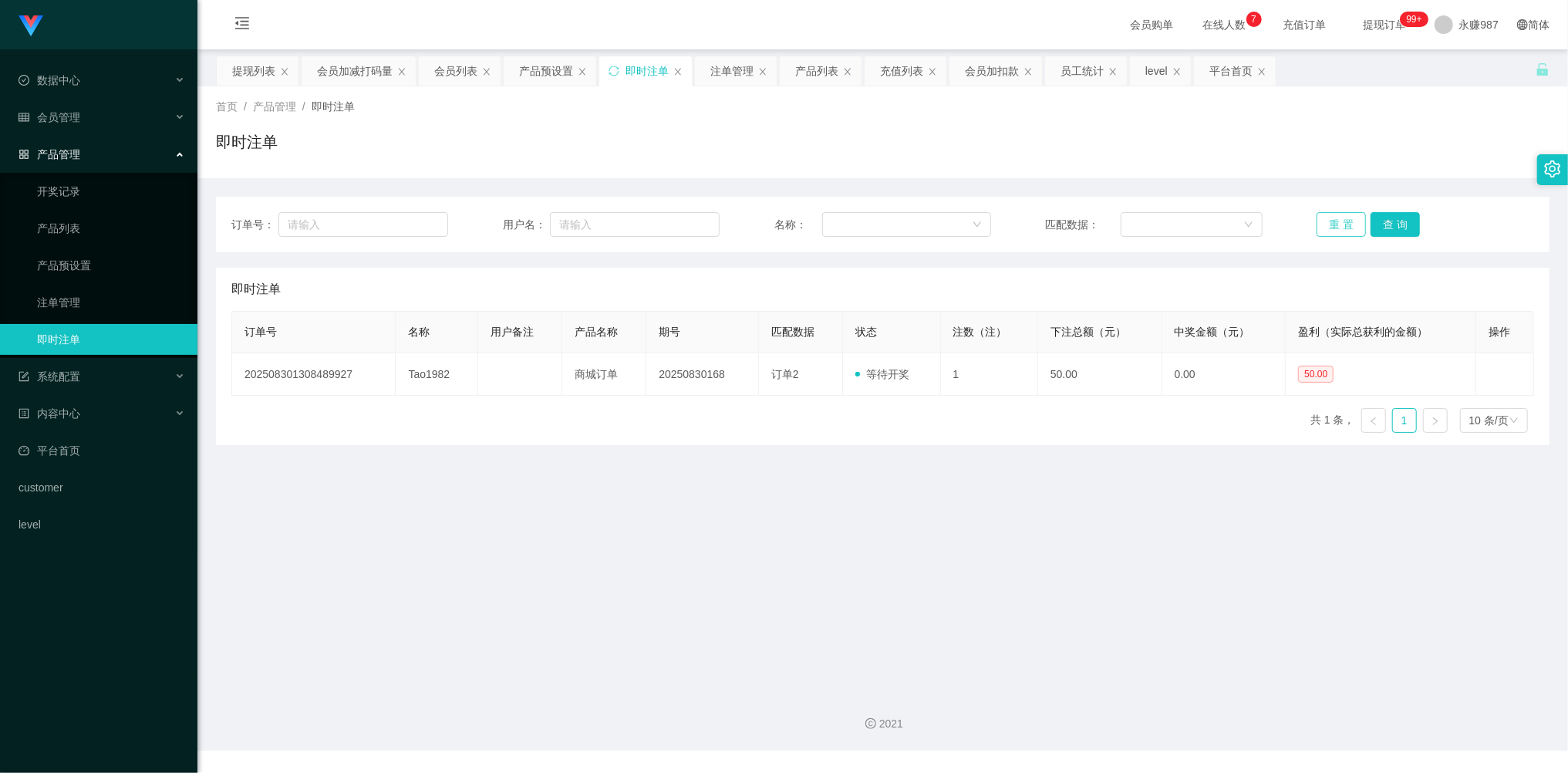
click at [1333, 219] on button "重 置" at bounding box center [1341, 224] width 49 height 24
click at [1337, 217] on button "重 置" at bounding box center [1341, 224] width 49 height 24
click at [1336, 223] on button "重 置" at bounding box center [1341, 224] width 49 height 24
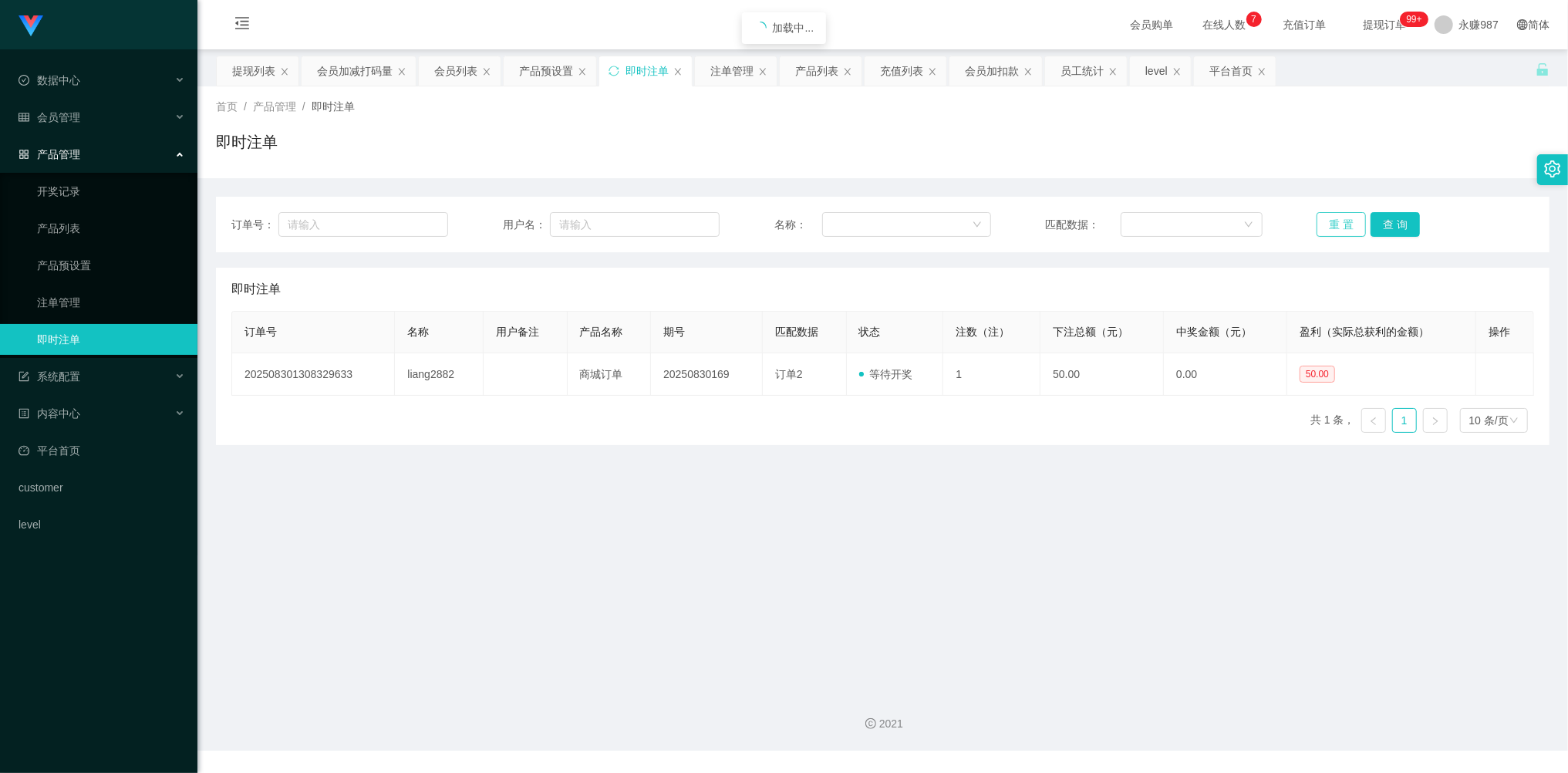
click at [1336, 223] on button "重 置" at bounding box center [1341, 224] width 49 height 24
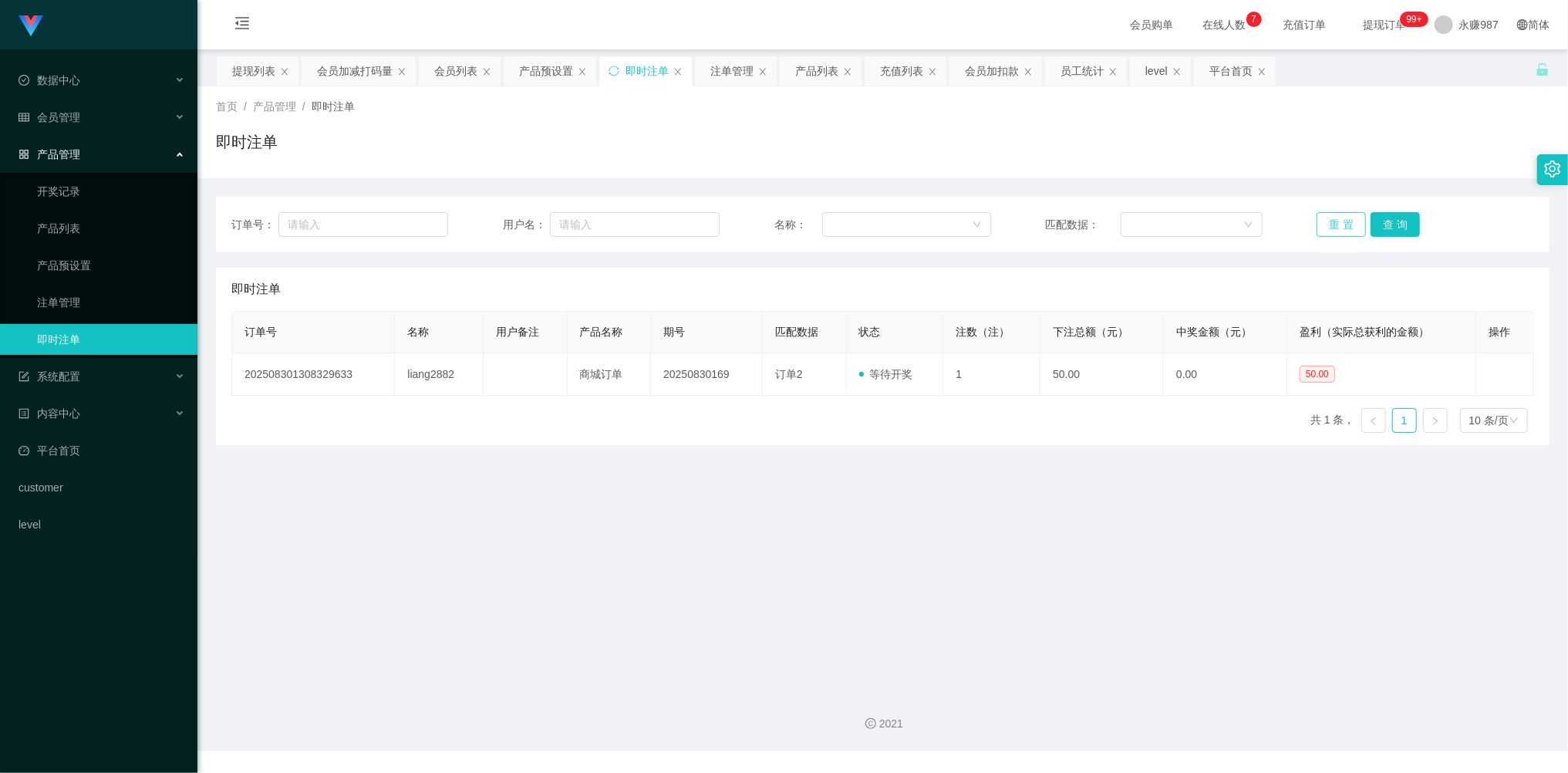
click at [1336, 223] on button "重 置" at bounding box center [1341, 224] width 49 height 24
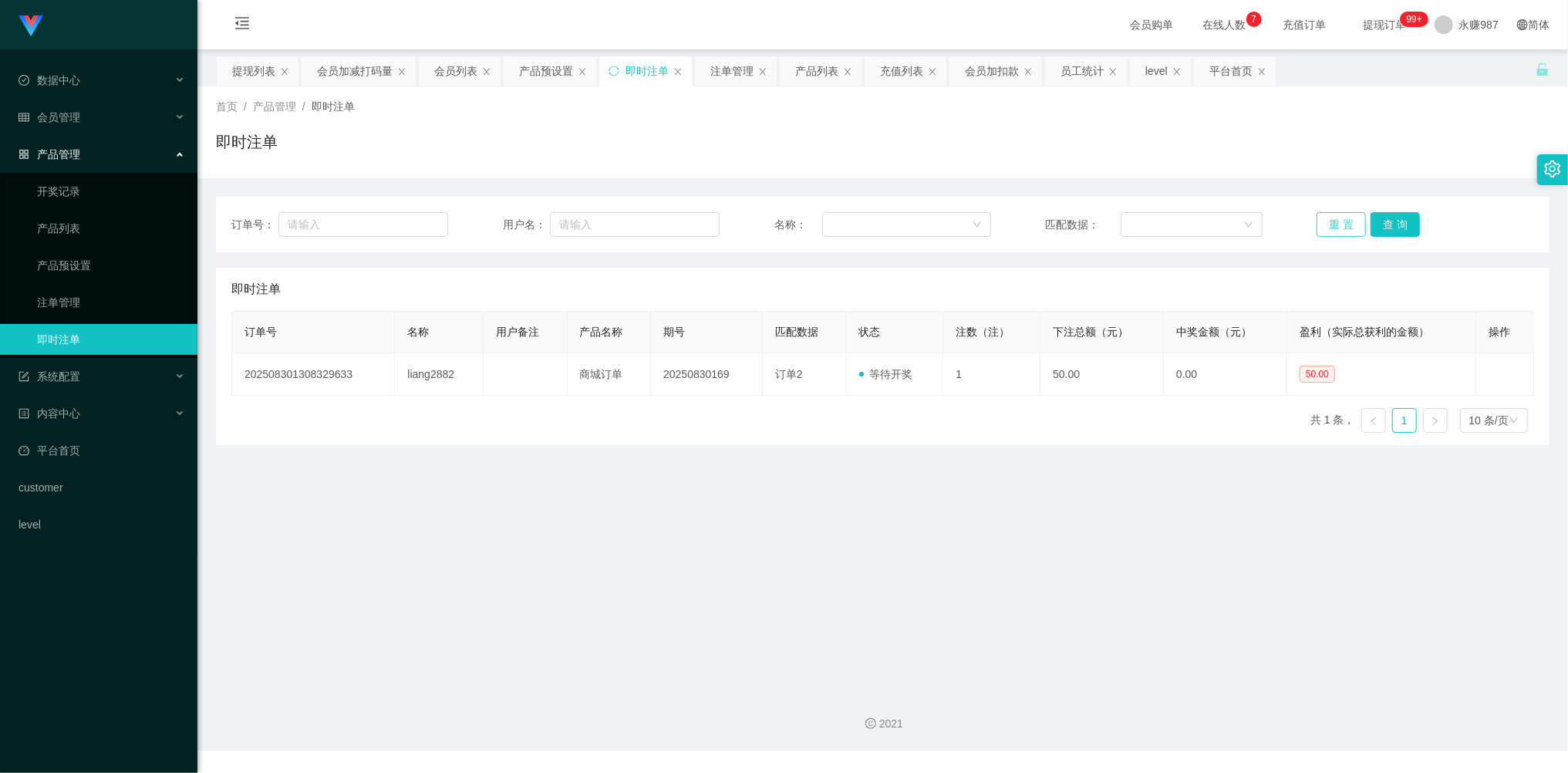
click at [1336, 223] on button "重 置" at bounding box center [1341, 224] width 49 height 24
click at [1324, 219] on button "重 置" at bounding box center [1341, 224] width 49 height 24
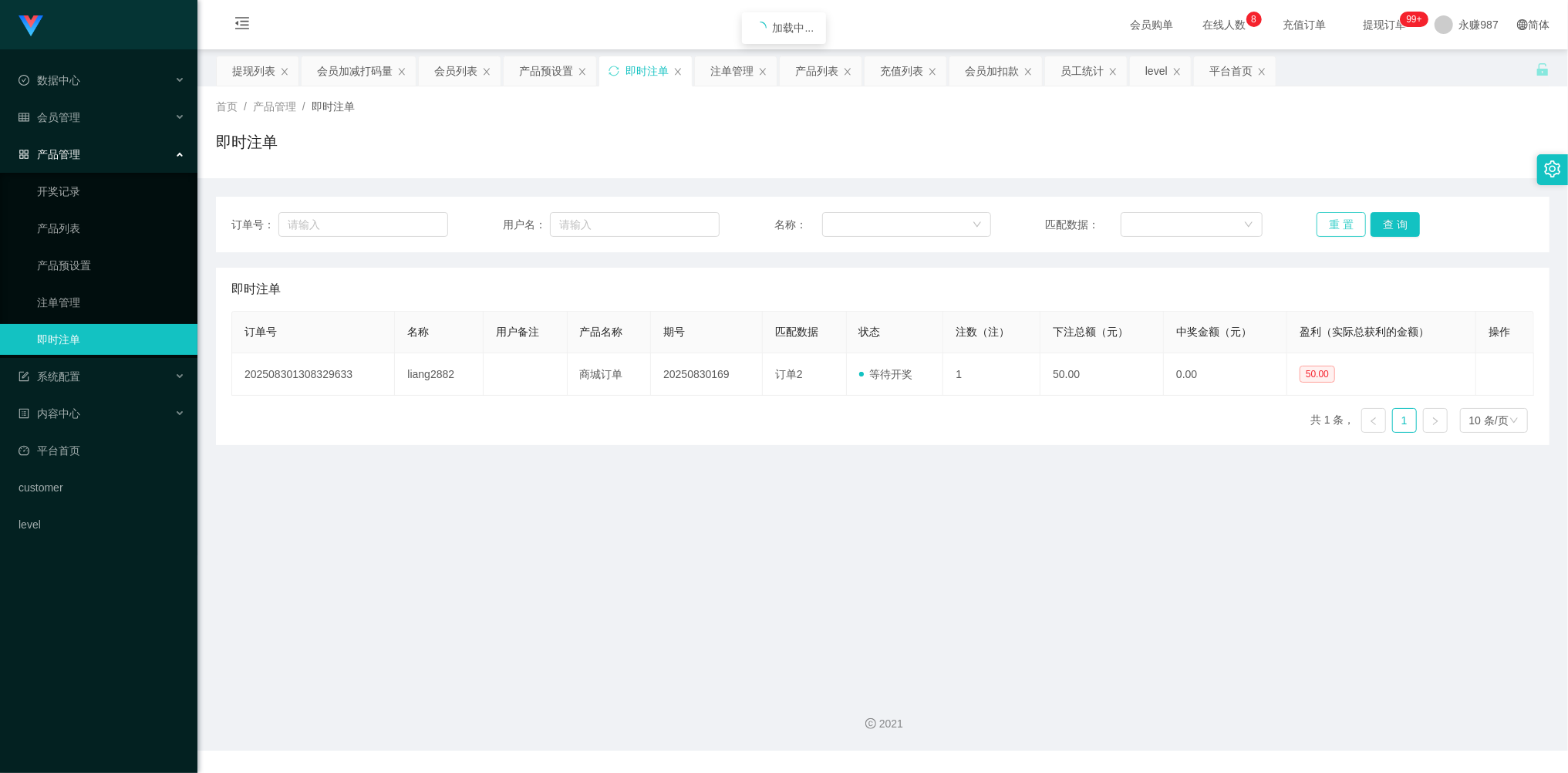
click at [1324, 219] on button "重 置" at bounding box center [1341, 224] width 49 height 24
click at [1328, 216] on button "重 置" at bounding box center [1341, 224] width 49 height 24
click at [1330, 216] on button "重 置" at bounding box center [1341, 224] width 49 height 24
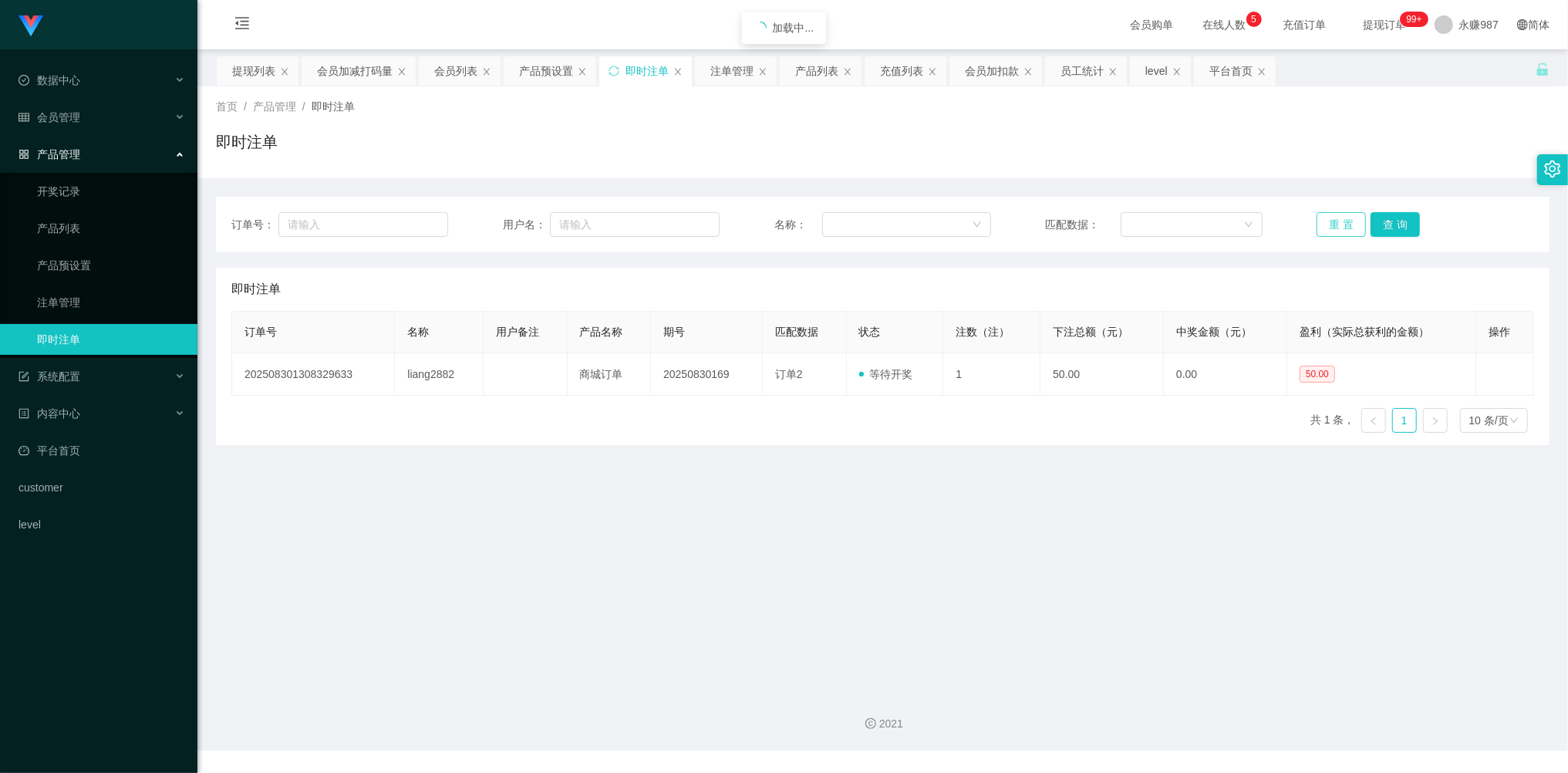
click at [1331, 216] on button "重 置" at bounding box center [1341, 224] width 49 height 24
click at [96, 118] on div "会员管理" at bounding box center [99, 117] width 198 height 30
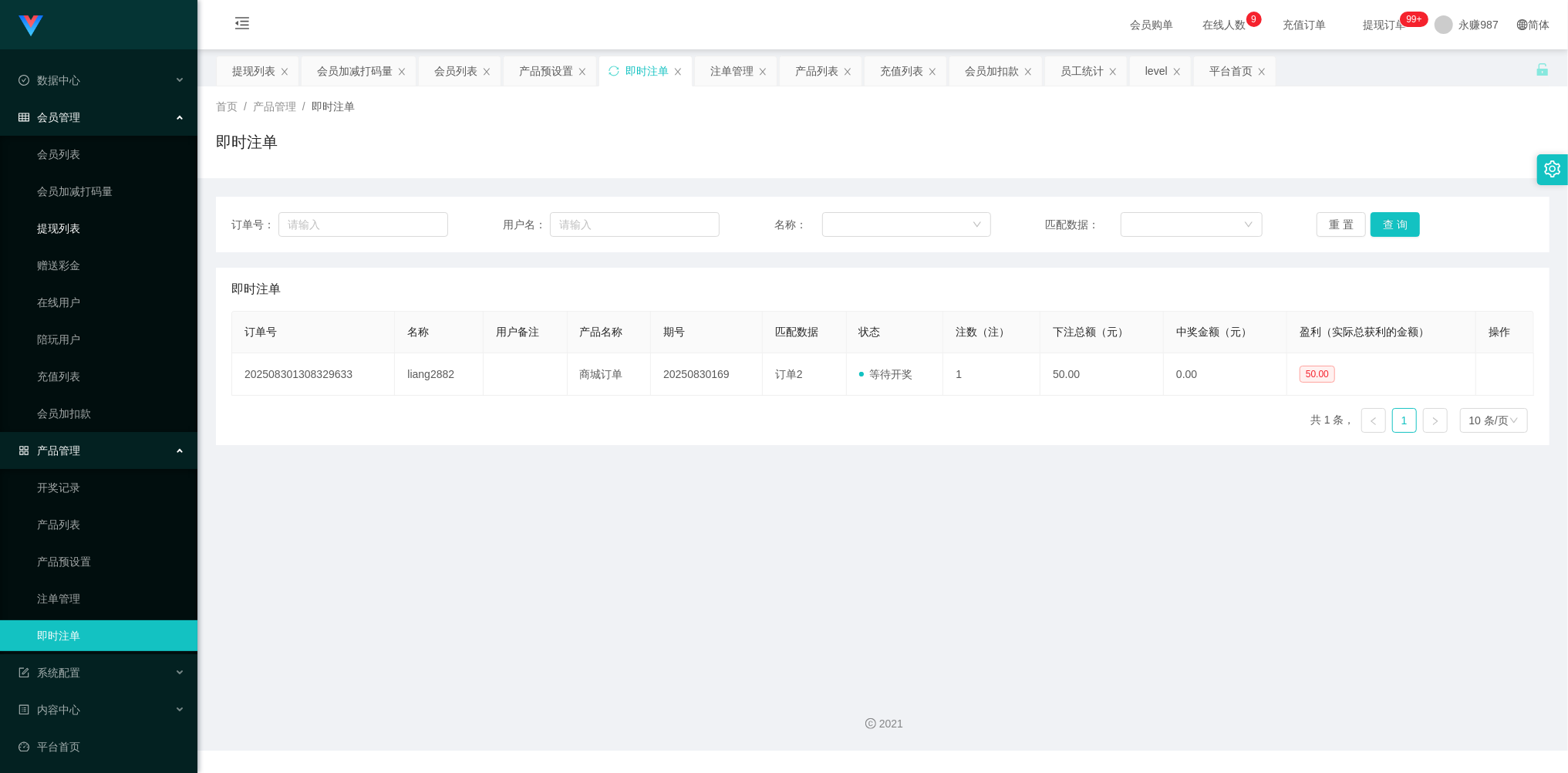
click at [62, 231] on link "提现列表" at bounding box center [111, 227] width 148 height 30
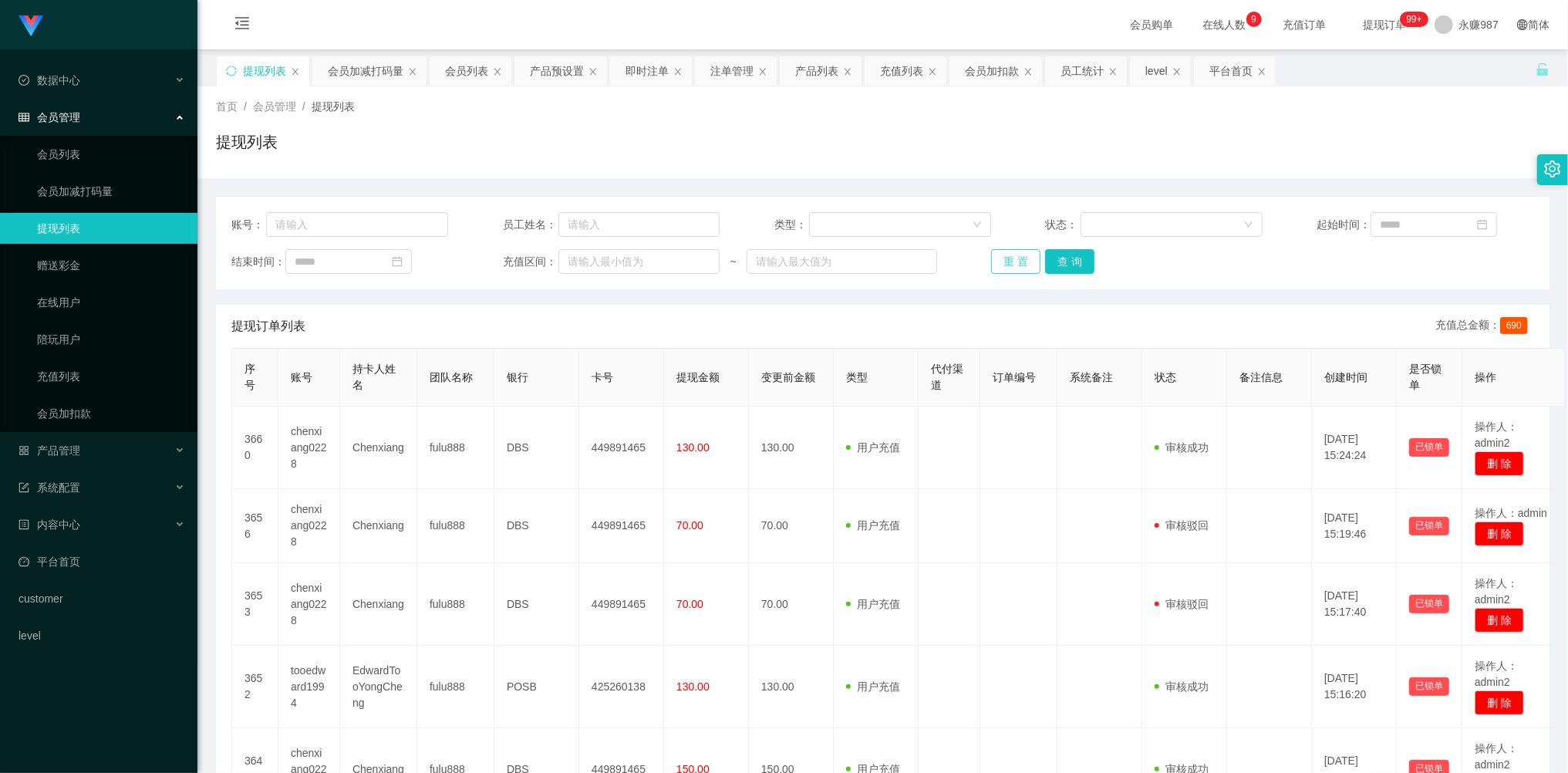
click at [1022, 254] on button "重 置" at bounding box center [1016, 261] width 49 height 24
click at [1016, 254] on button "重 置" at bounding box center [1016, 261] width 49 height 24
click at [1016, 254] on div "重 置 查 询" at bounding box center [1099, 261] width 216 height 24
click at [1014, 254] on button "重 置" at bounding box center [1016, 261] width 49 height 24
click at [1013, 254] on div "重 置 查 询" at bounding box center [1099, 261] width 216 height 24
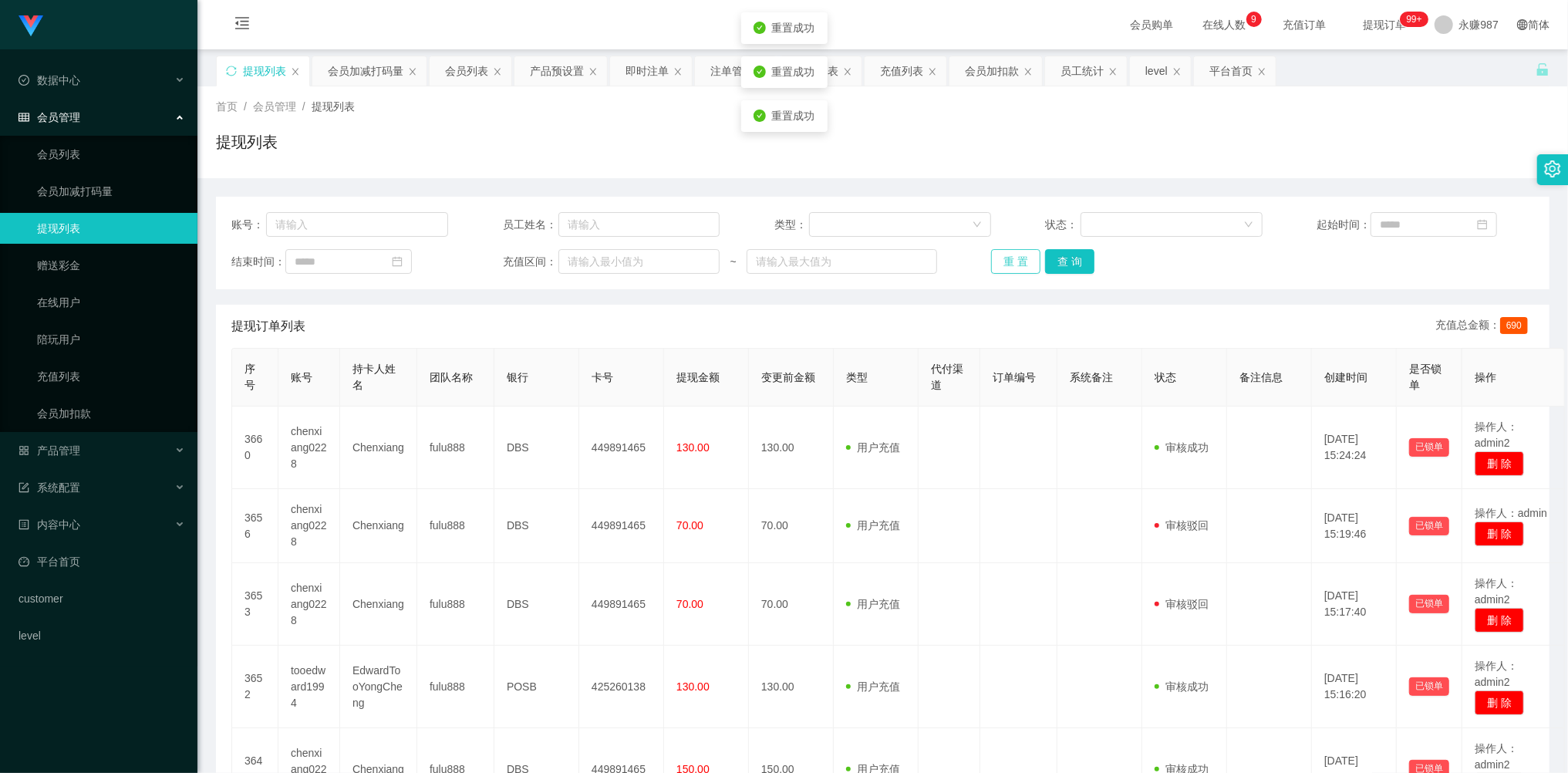
click at [1003, 252] on button "重 置" at bounding box center [1016, 261] width 49 height 24
click at [1003, 252] on div "重 置 查 询" at bounding box center [1099, 261] width 216 height 24
click at [1010, 266] on button "重 置" at bounding box center [1016, 261] width 49 height 24
click at [1010, 266] on div "重 置 查 询" at bounding box center [1099, 261] width 216 height 24
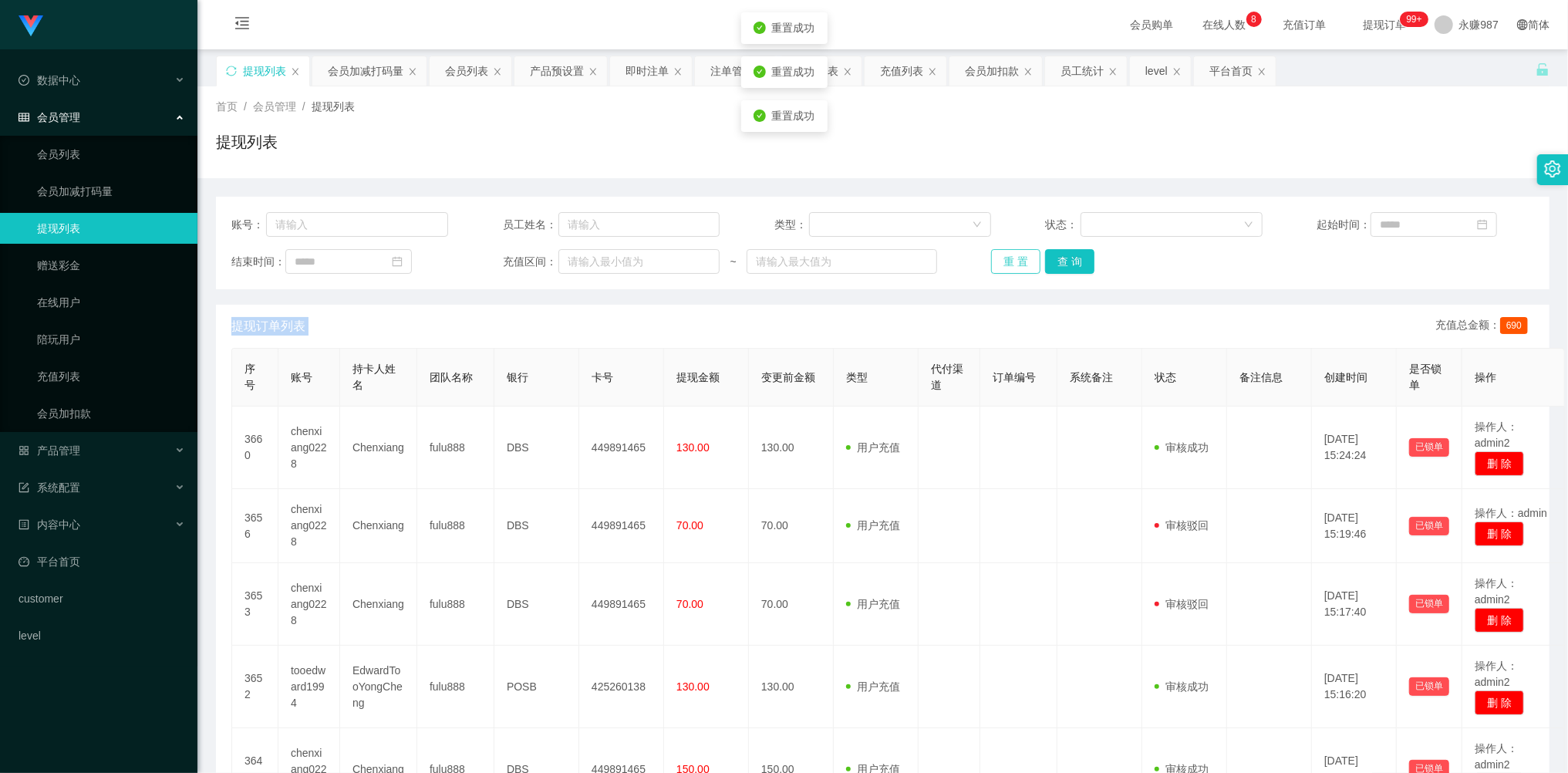
click at [1010, 266] on button "重 置" at bounding box center [1016, 261] width 49 height 24
click at [1012, 266] on div "重 置 查 询" at bounding box center [1099, 261] width 216 height 24
click at [1013, 266] on button "重 置" at bounding box center [1016, 261] width 49 height 24
click at [1013, 266] on div "重 置 查 询" at bounding box center [1099, 261] width 216 height 24
click at [1009, 263] on button "重 置" at bounding box center [1016, 261] width 49 height 24
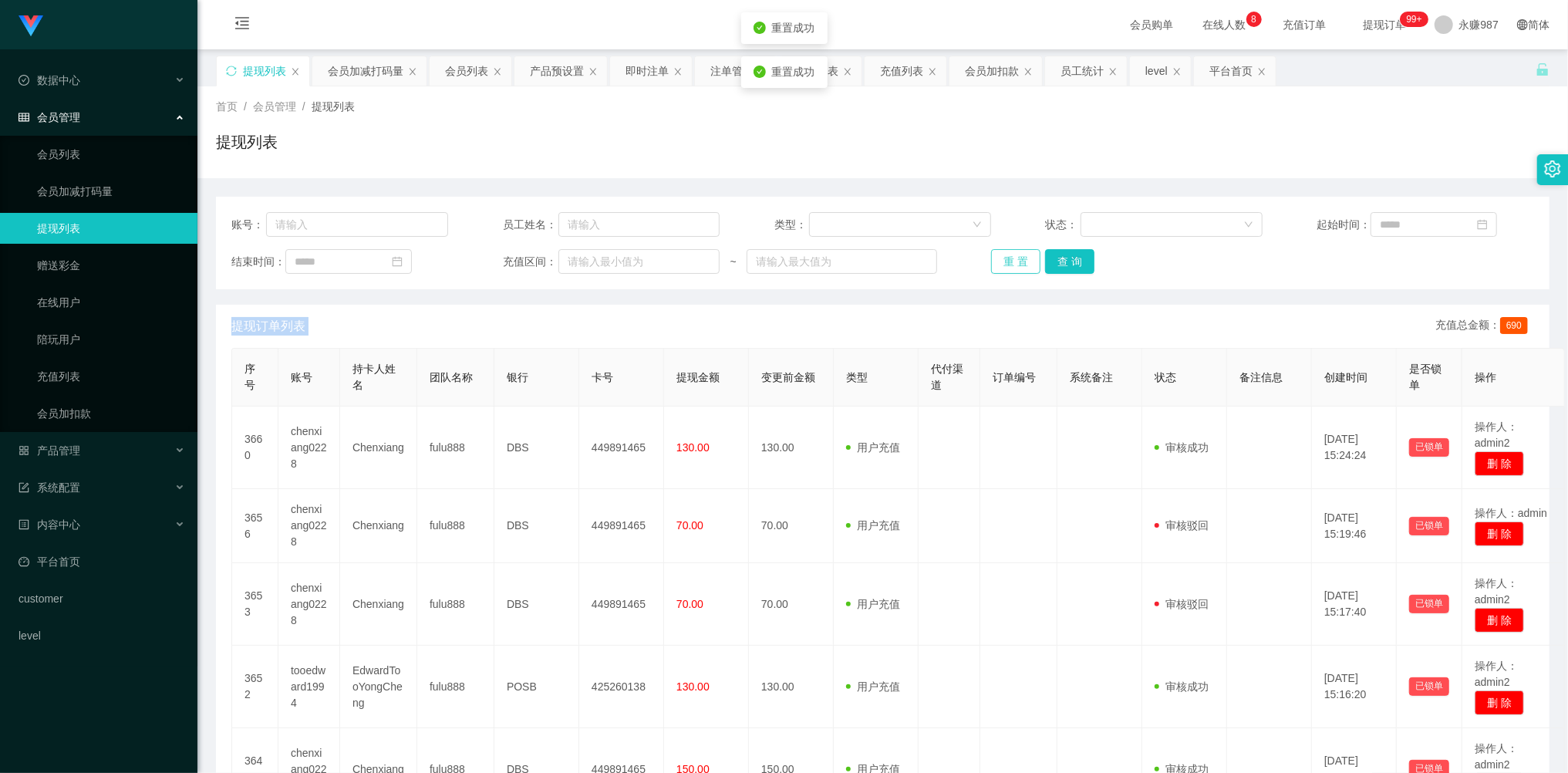
click at [1009, 263] on div "重 置 查 询" at bounding box center [1099, 261] width 216 height 24
click at [1016, 264] on button "重 置" at bounding box center [1016, 261] width 49 height 24
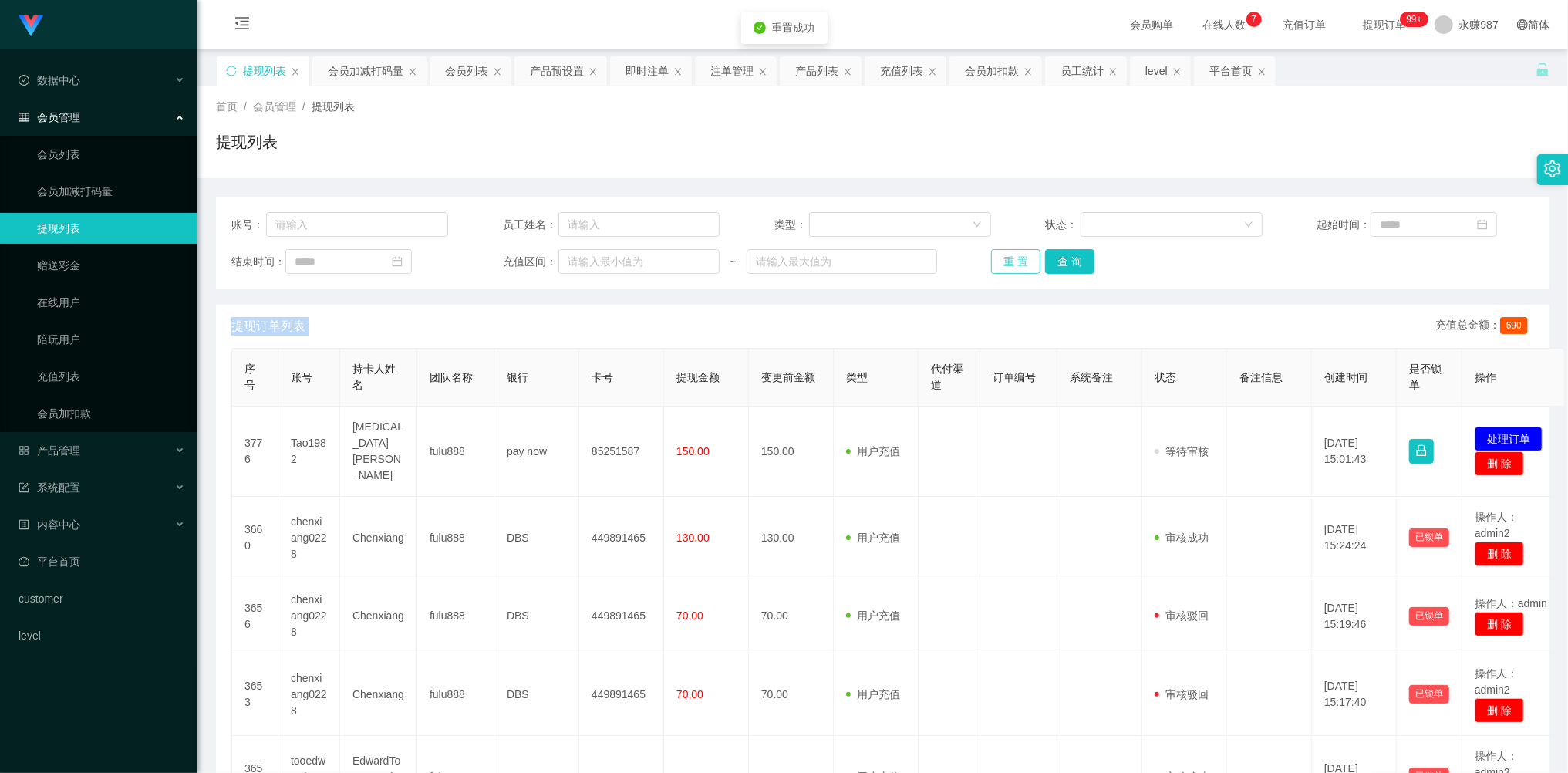
click at [1016, 264] on button "重 置" at bounding box center [1016, 261] width 49 height 24
click at [1016, 264] on div "重 置 查 询" at bounding box center [1099, 261] width 216 height 24
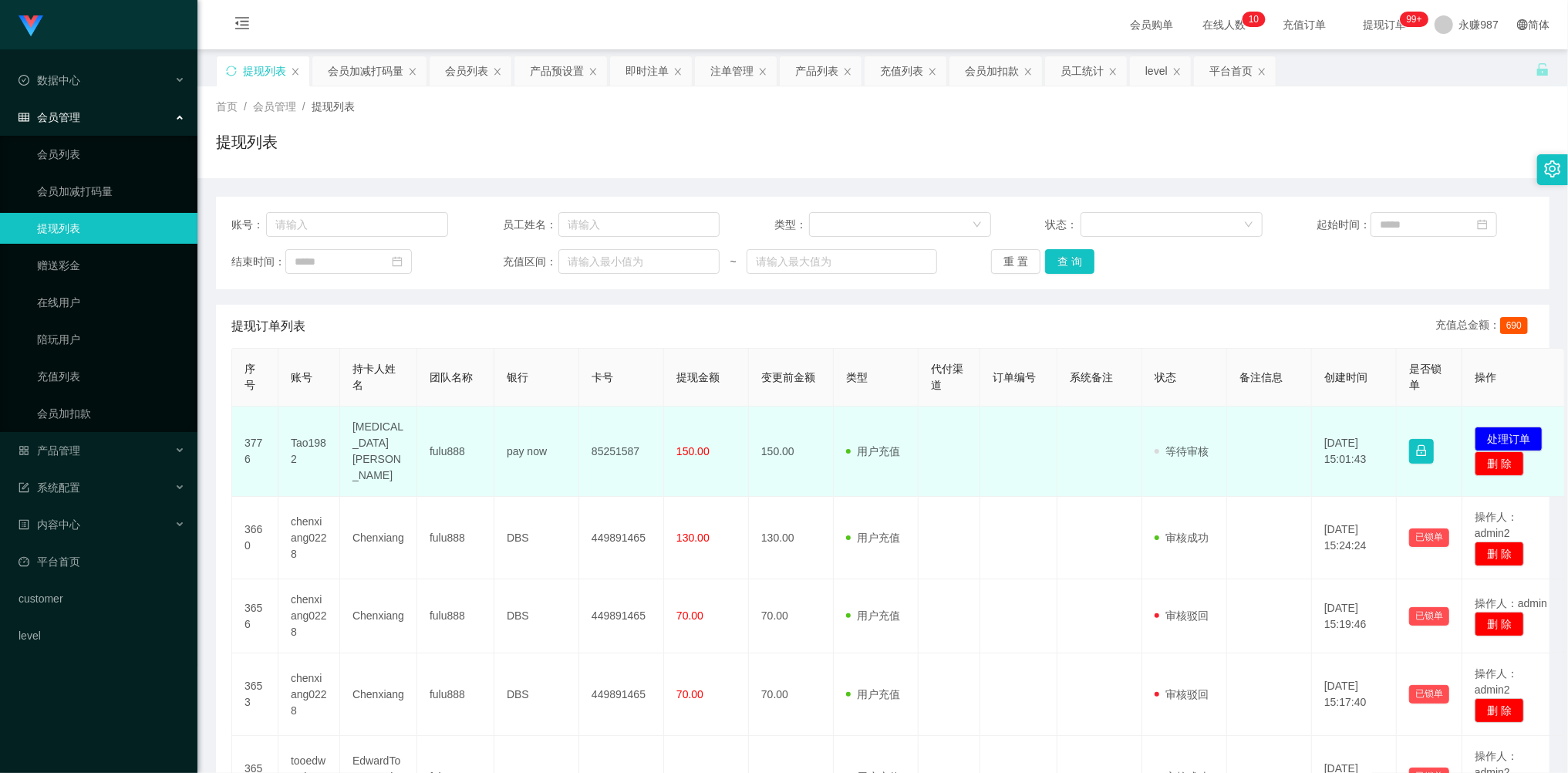
click at [377, 443] on td "[MEDICAL_DATA][PERSON_NAME]" at bounding box center [378, 452] width 77 height 90
click at [319, 434] on td "Tao1982" at bounding box center [309, 452] width 62 height 90
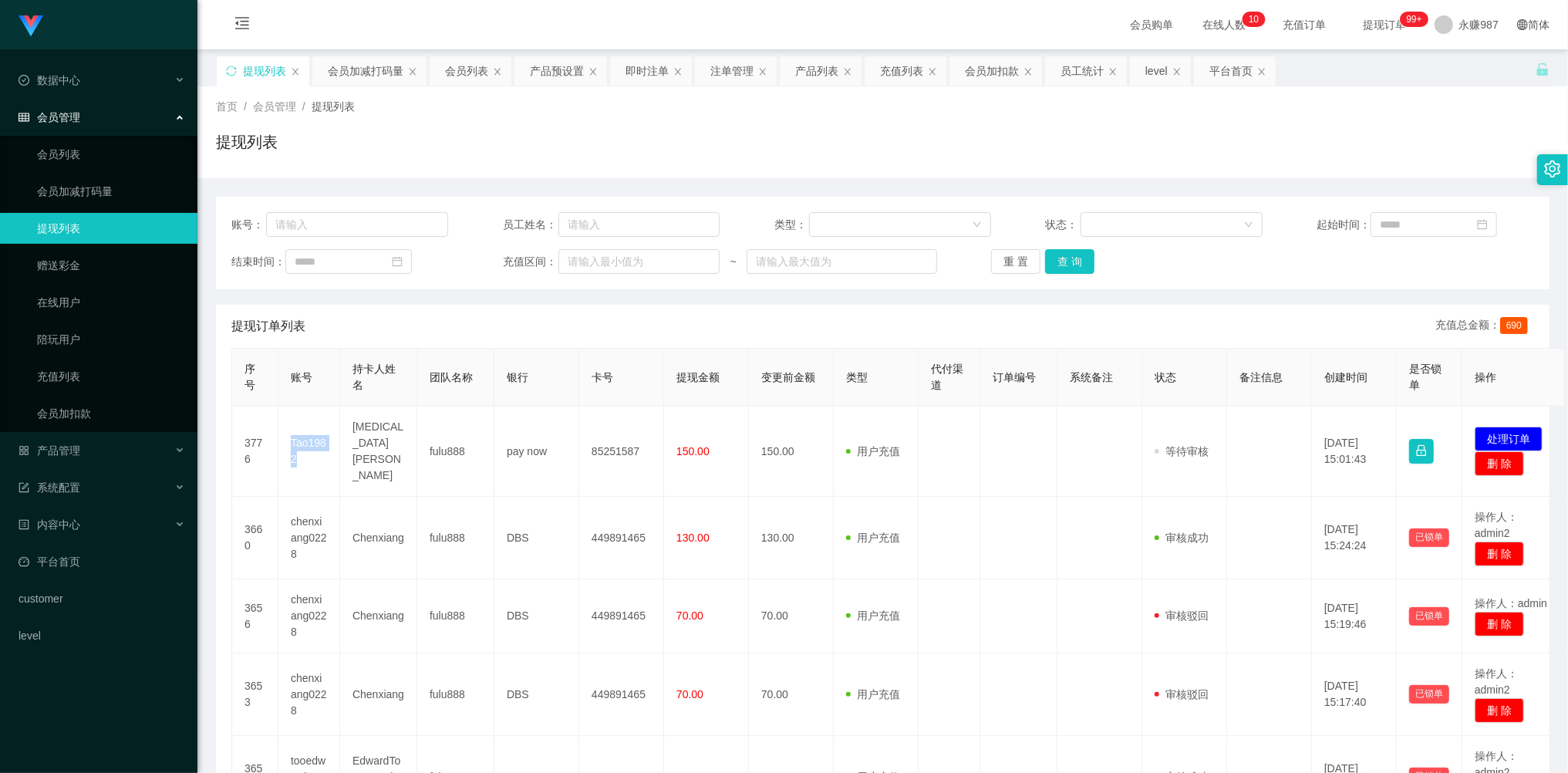
copy td "Tao1982"
drag, startPoint x: 53, startPoint y: 152, endPoint x: 71, endPoint y: 150, distance: 18.1
click at [53, 152] on link "会员列表" at bounding box center [111, 154] width 148 height 30
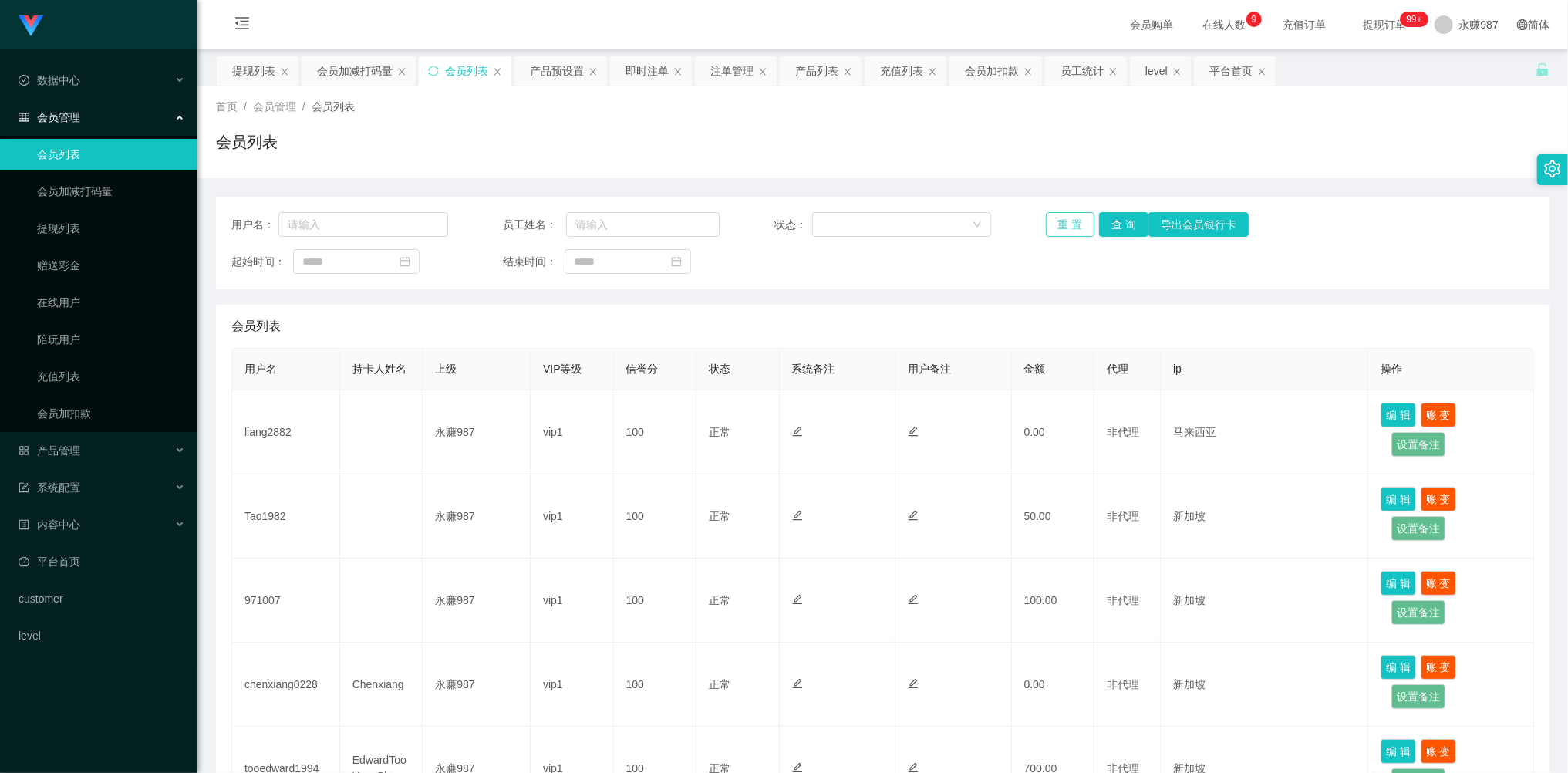
click at [1065, 217] on button "重 置" at bounding box center [1070, 224] width 49 height 24
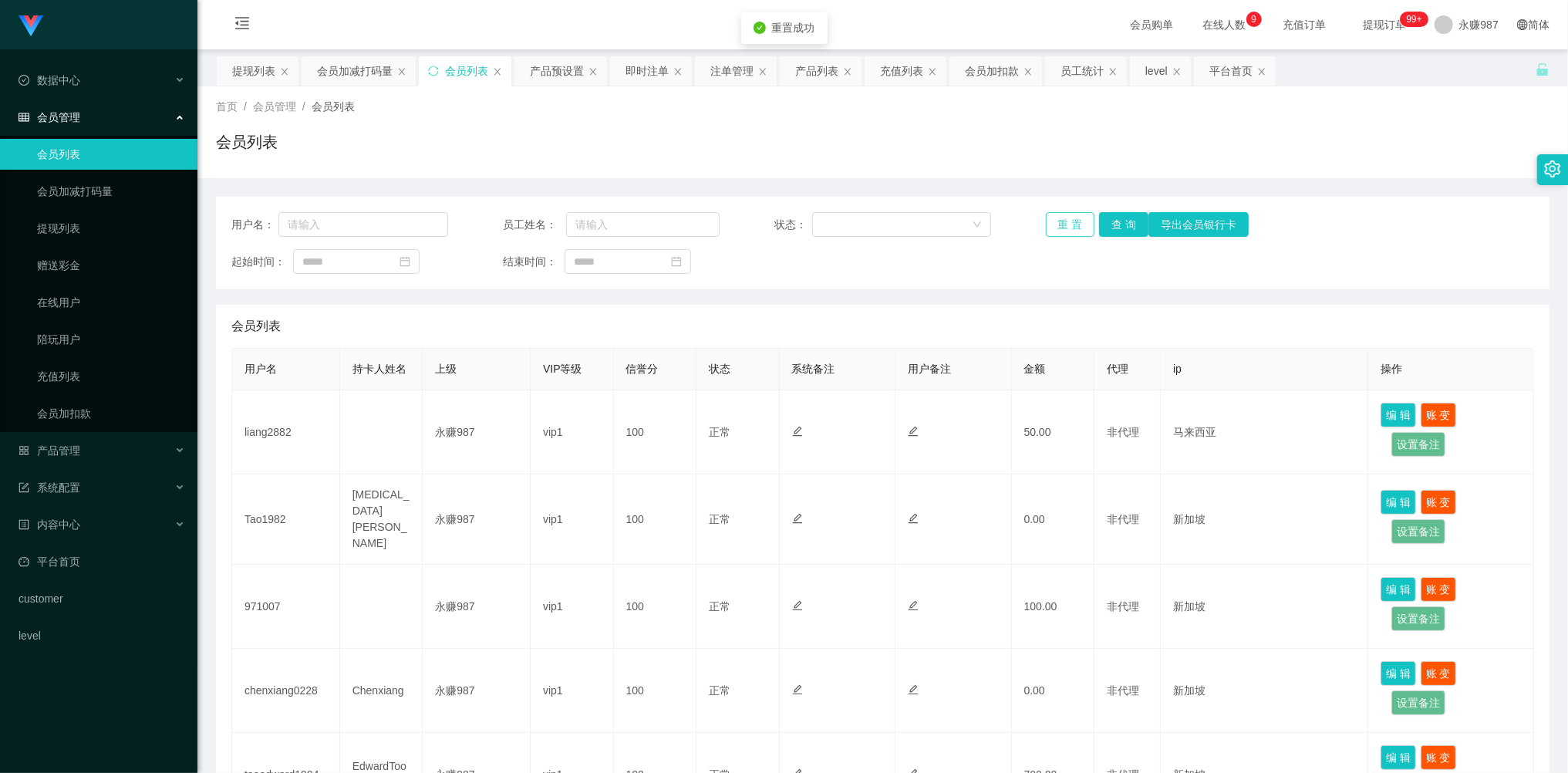
click at [1065, 217] on button "重 置" at bounding box center [1070, 224] width 49 height 24
click at [1065, 216] on button "重 置" at bounding box center [1070, 224] width 49 height 24
click at [1065, 216] on div "重 置 查 询 导出会员银行卡" at bounding box center [1154, 224] width 216 height 24
click at [80, 441] on div "产品管理" at bounding box center [99, 450] width 198 height 30
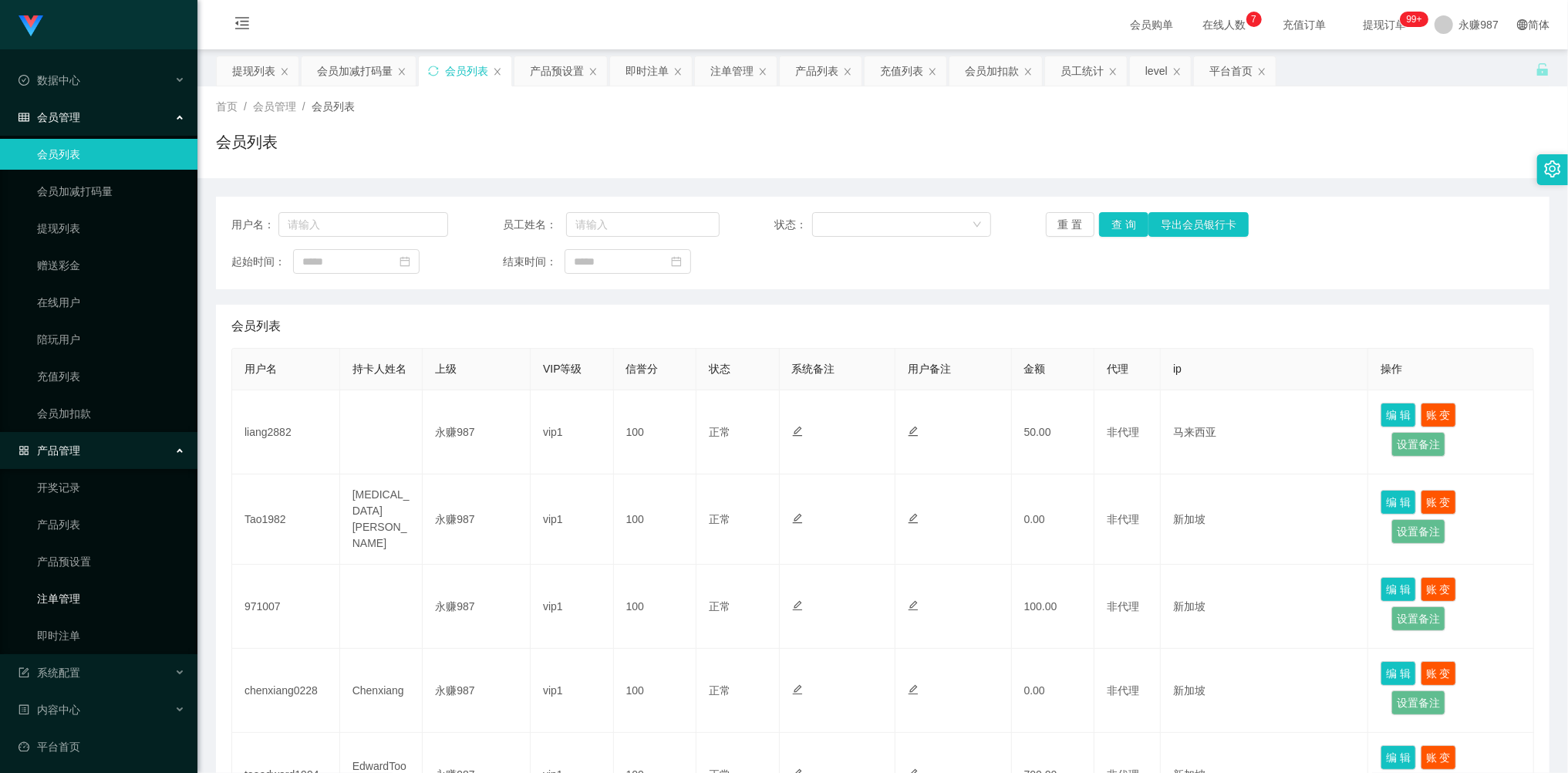
click at [86, 596] on link "注单管理" at bounding box center [111, 598] width 148 height 30
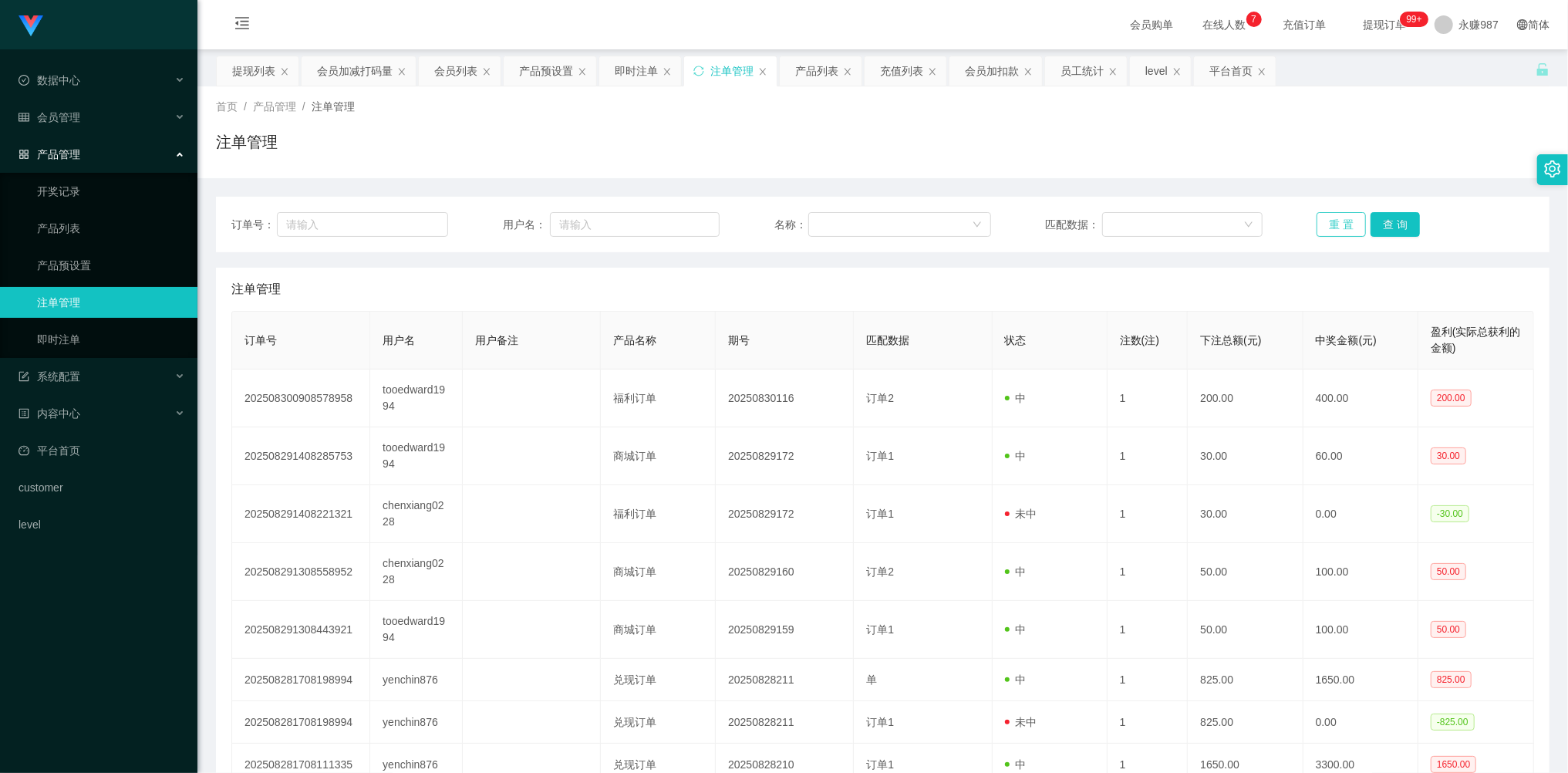
click at [1328, 222] on button "重 置" at bounding box center [1341, 224] width 49 height 24
click at [1329, 222] on button "重 置" at bounding box center [1341, 224] width 49 height 24
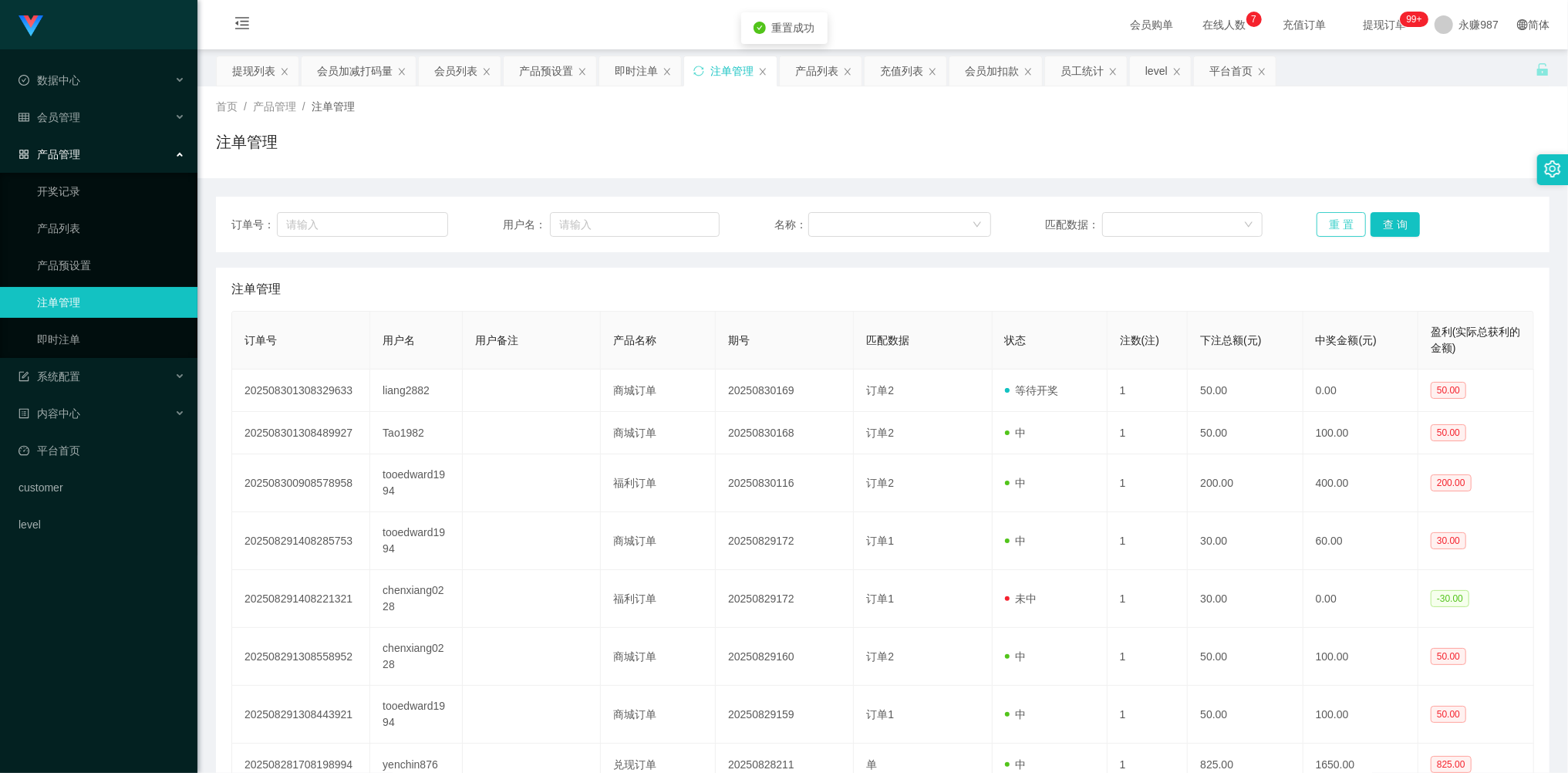
click at [1329, 220] on button "重 置" at bounding box center [1341, 224] width 49 height 24
click at [1331, 226] on button "重 置" at bounding box center [1341, 224] width 49 height 24
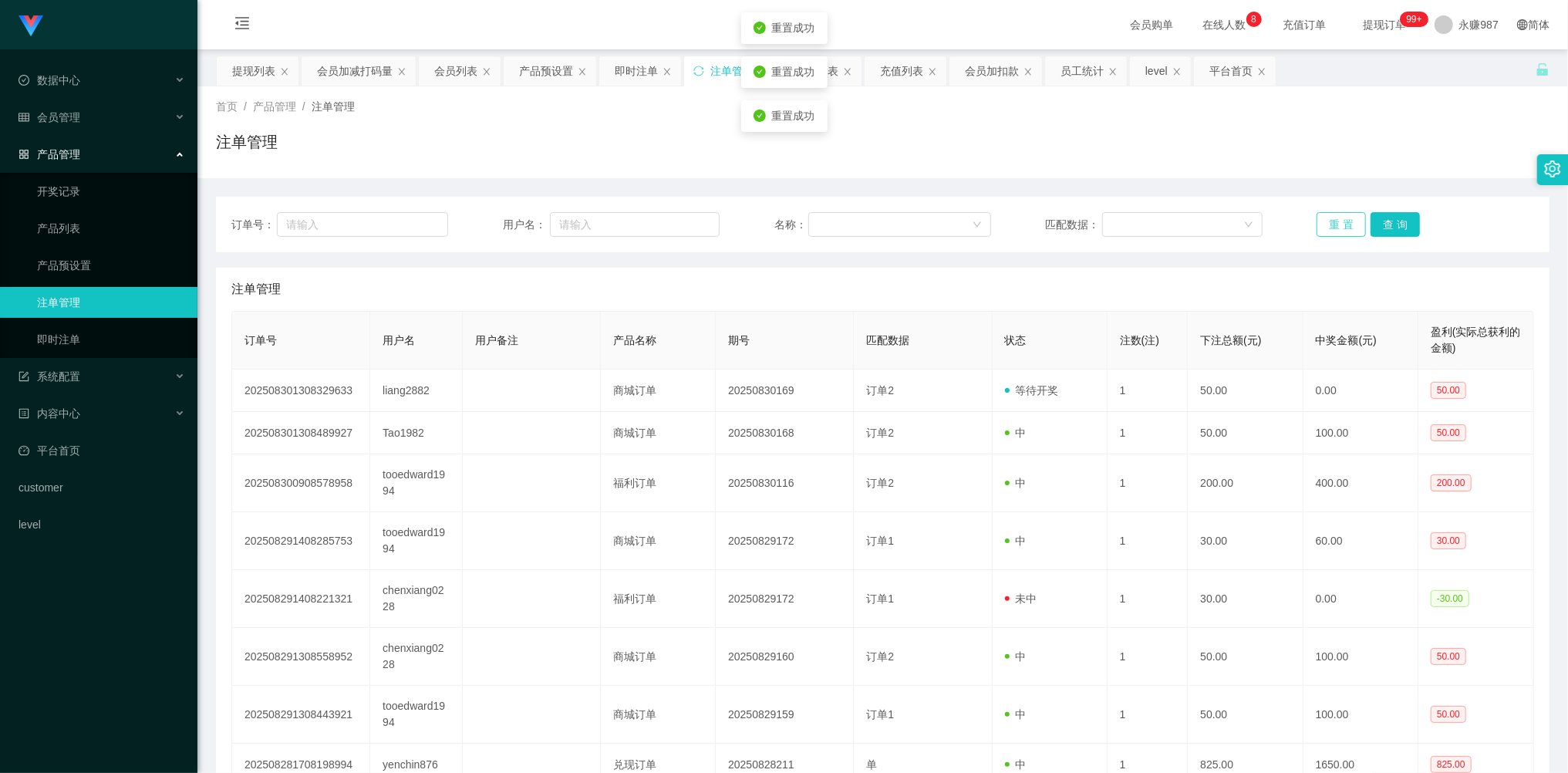
click at [1331, 226] on button "重 置" at bounding box center [1341, 224] width 49 height 24
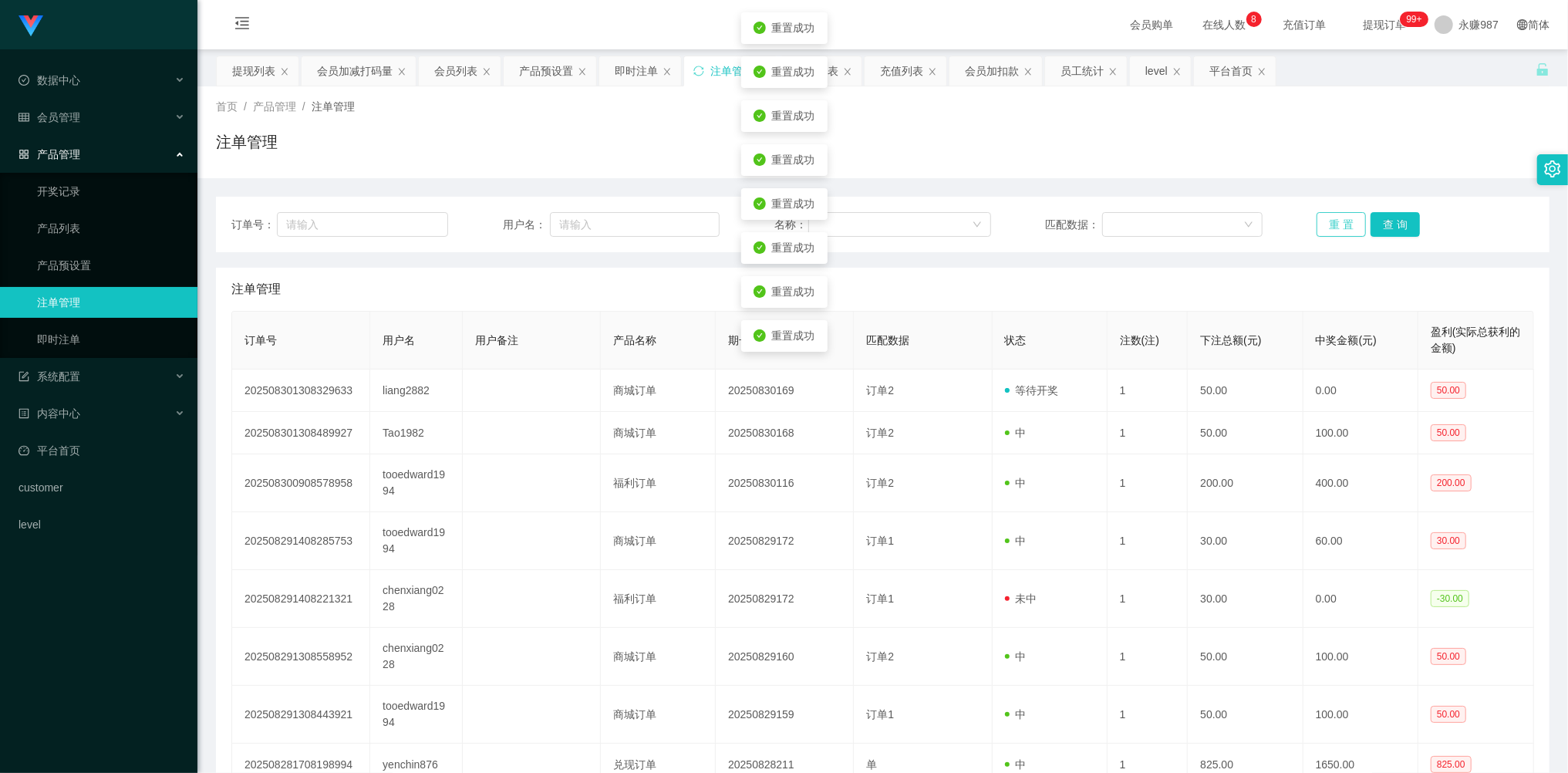
click at [1331, 226] on button "重 置" at bounding box center [1341, 224] width 49 height 24
click at [1331, 225] on button "重 置" at bounding box center [1341, 224] width 49 height 24
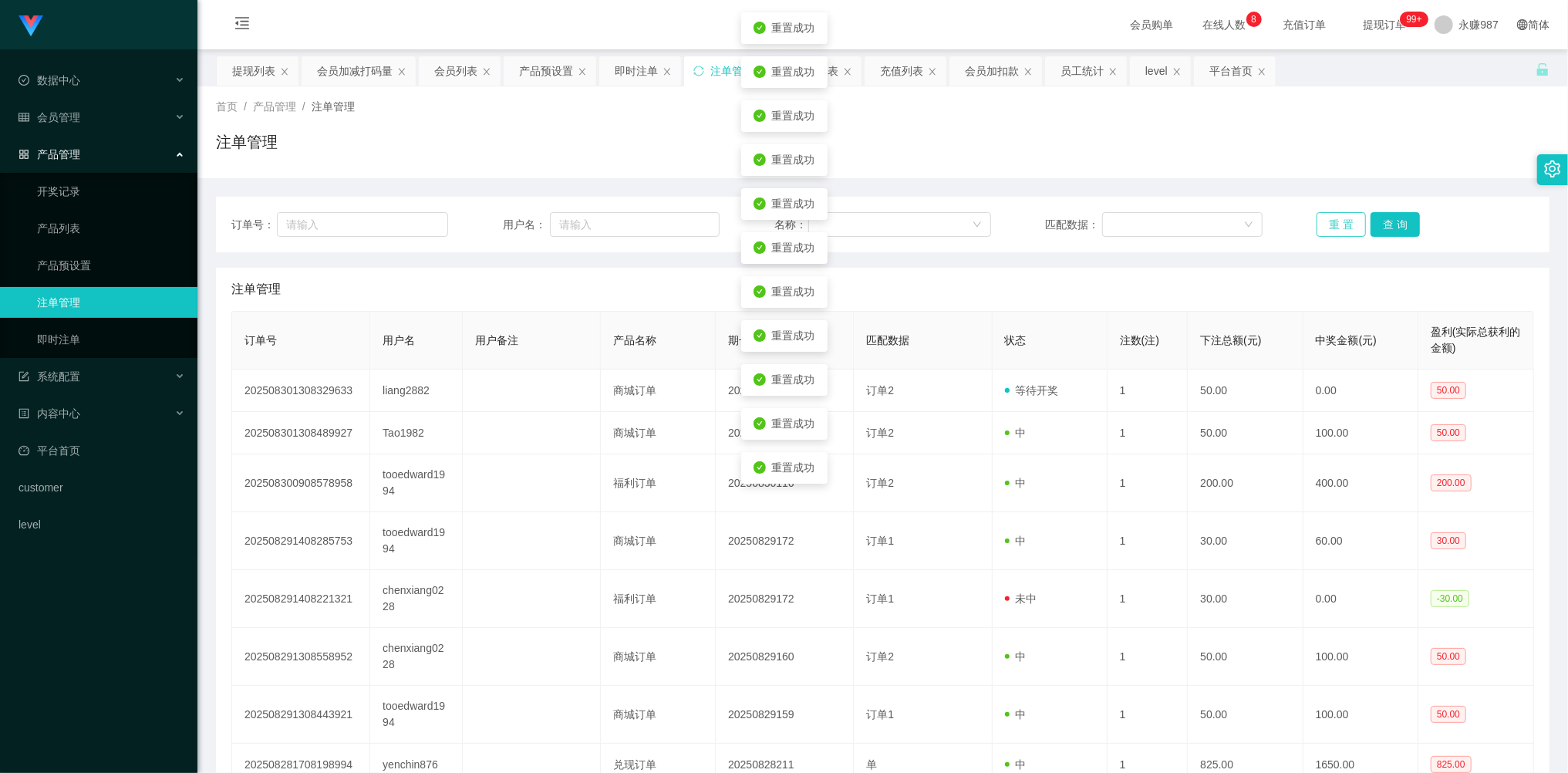
click at [1333, 223] on button "重 置" at bounding box center [1341, 224] width 49 height 24
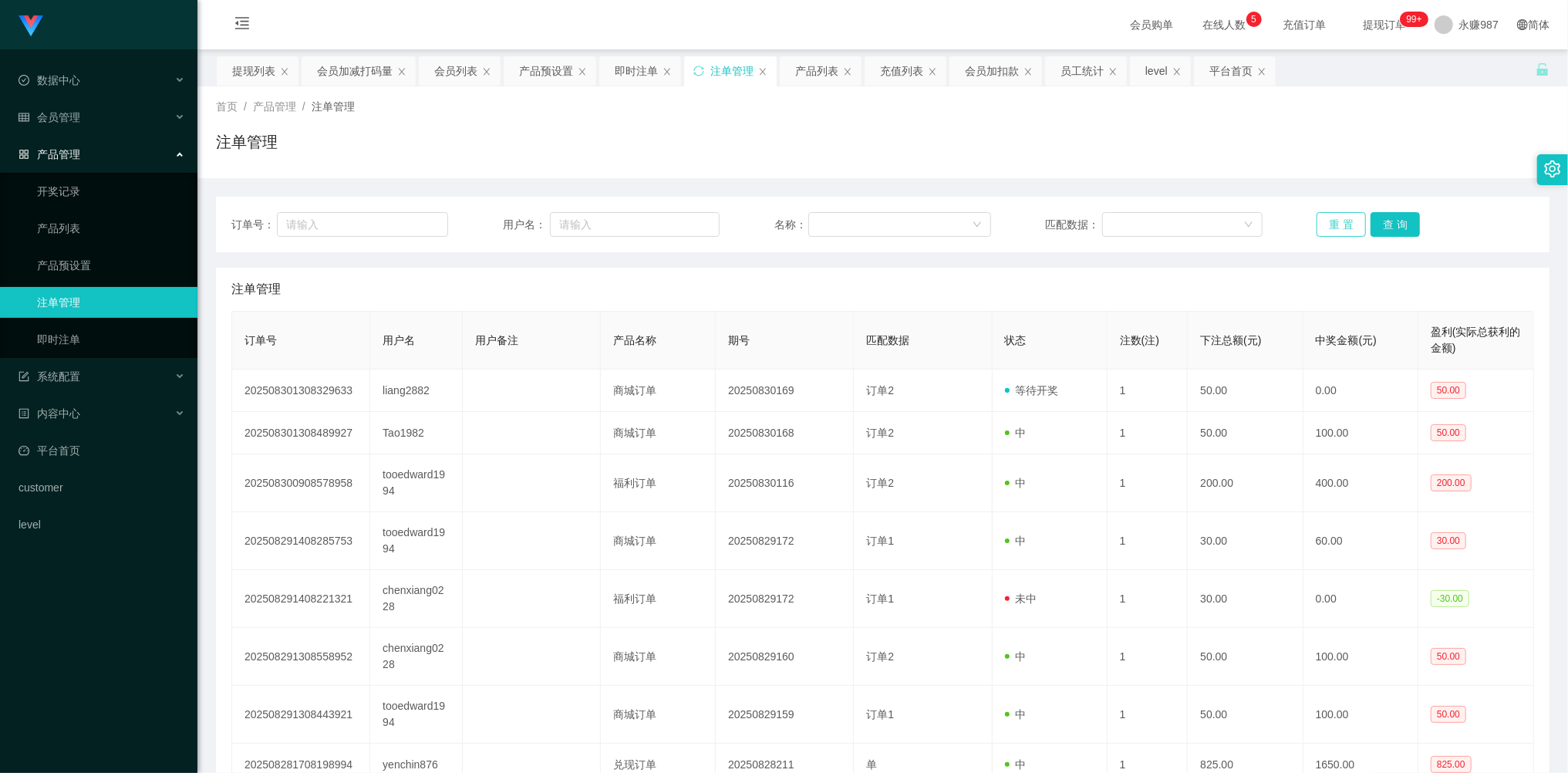
click at [1320, 223] on button "重 置" at bounding box center [1341, 224] width 49 height 24
click at [1336, 223] on button "重 置" at bounding box center [1341, 224] width 49 height 24
click at [1337, 223] on button "重 置" at bounding box center [1341, 224] width 49 height 24
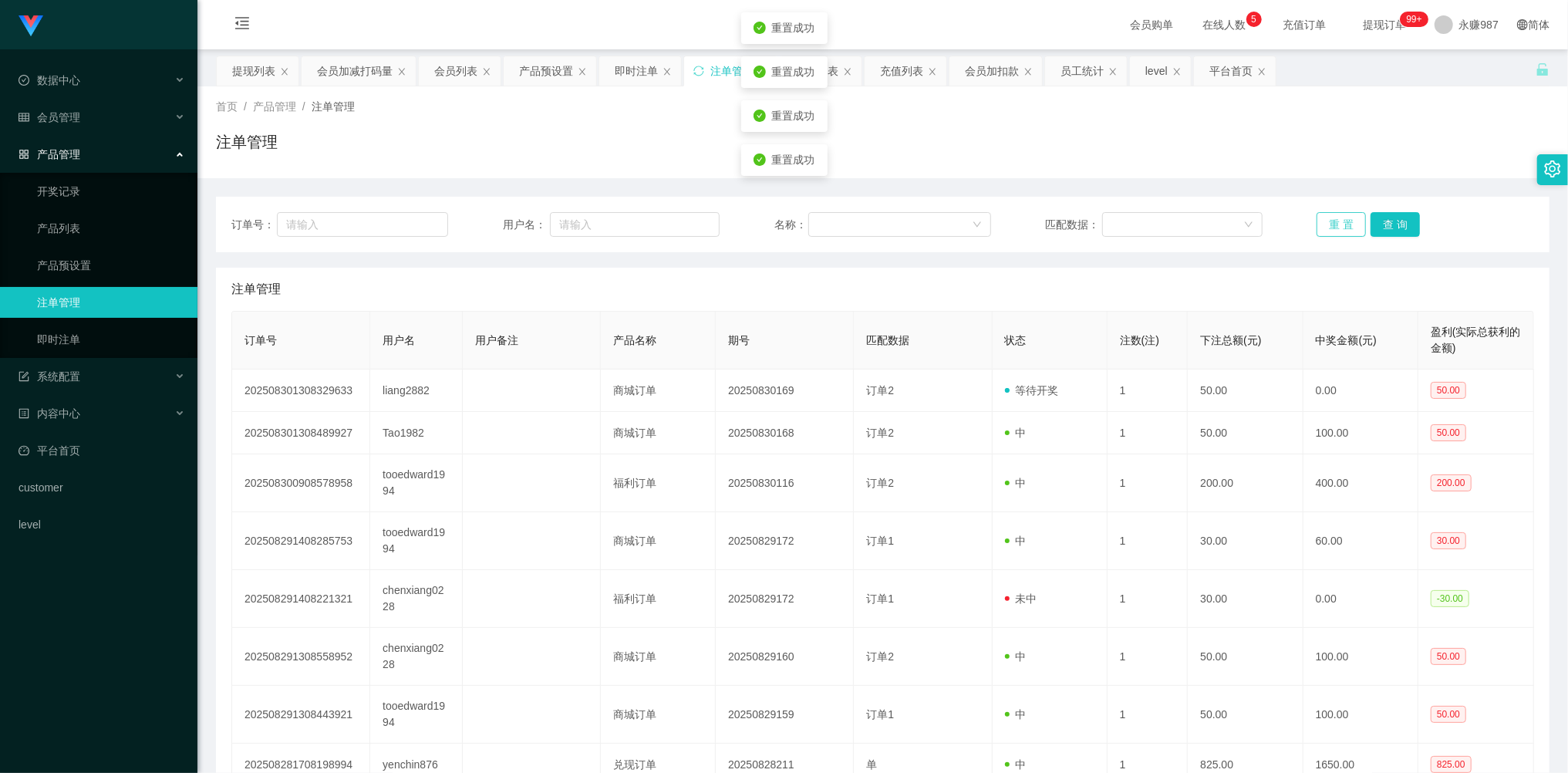
click at [1337, 223] on button "重 置" at bounding box center [1341, 224] width 49 height 24
drag, startPoint x: 1337, startPoint y: 223, endPoint x: 1261, endPoint y: 251, distance: 81.0
click at [1336, 223] on button "重 置" at bounding box center [1341, 224] width 49 height 24
click at [1333, 230] on button "重 置" at bounding box center [1341, 224] width 49 height 24
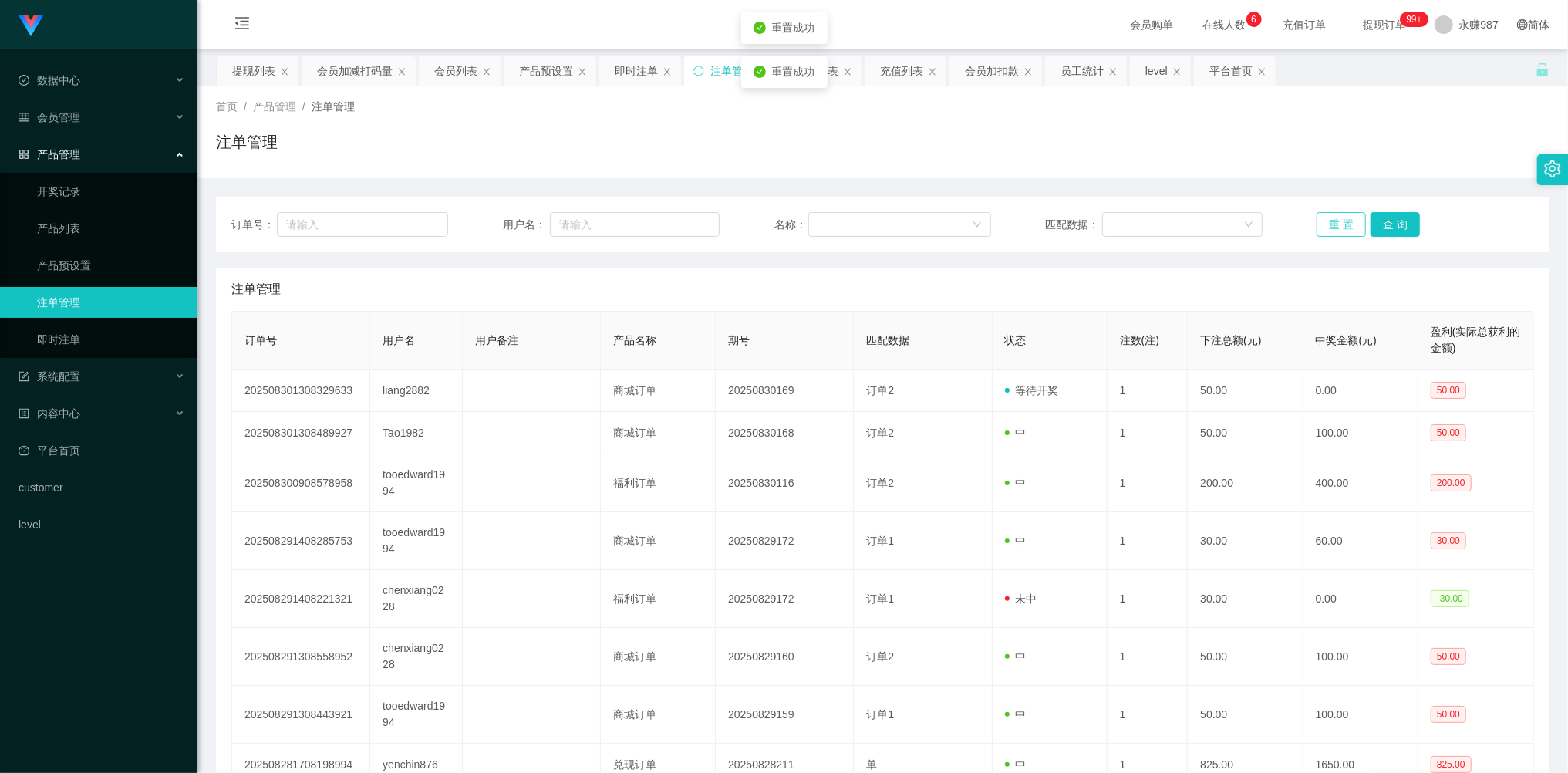
click at [1333, 230] on button "重 置" at bounding box center [1341, 224] width 49 height 24
drag, startPoint x: 1317, startPoint y: 241, endPoint x: 1331, endPoint y: 241, distance: 14.0
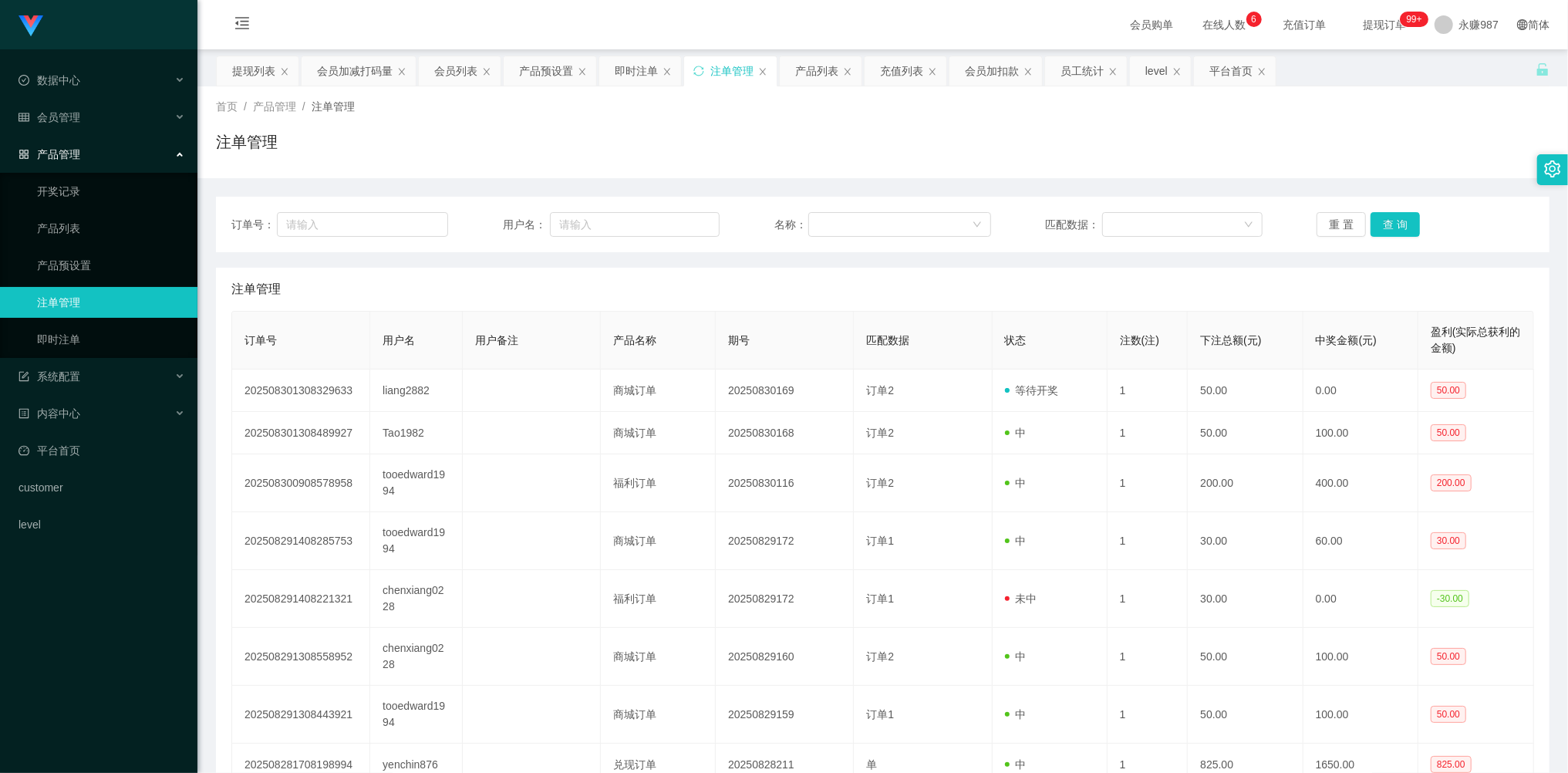
click at [1317, 241] on div "订单号： 用户名： 名称： 匹配数据： 重 置 查 询" at bounding box center [881, 224] width 1333 height 56
click at [1337, 238] on div "订单号： 用户名： 名称： 匹配数据： 重 置 查 询" at bounding box center [881, 224] width 1333 height 56
click at [1339, 226] on button "重 置" at bounding box center [1341, 224] width 49 height 24
click at [1337, 226] on button "重 置" at bounding box center [1341, 224] width 49 height 24
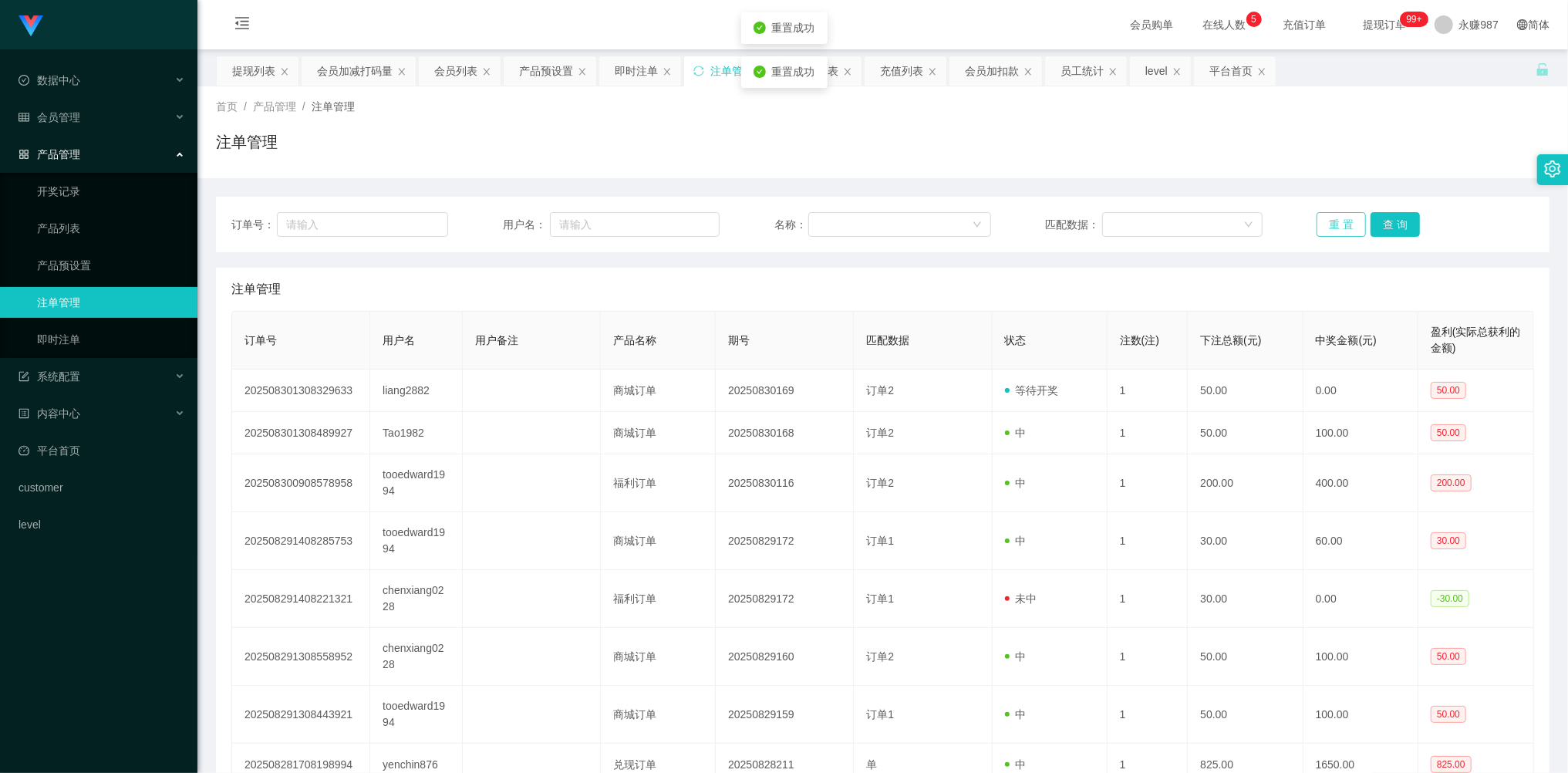
click at [1337, 226] on button "重 置" at bounding box center [1341, 224] width 49 height 24
click at [1337, 220] on button "重 置" at bounding box center [1341, 224] width 49 height 24
click at [75, 121] on div "会员管理" at bounding box center [99, 117] width 198 height 30
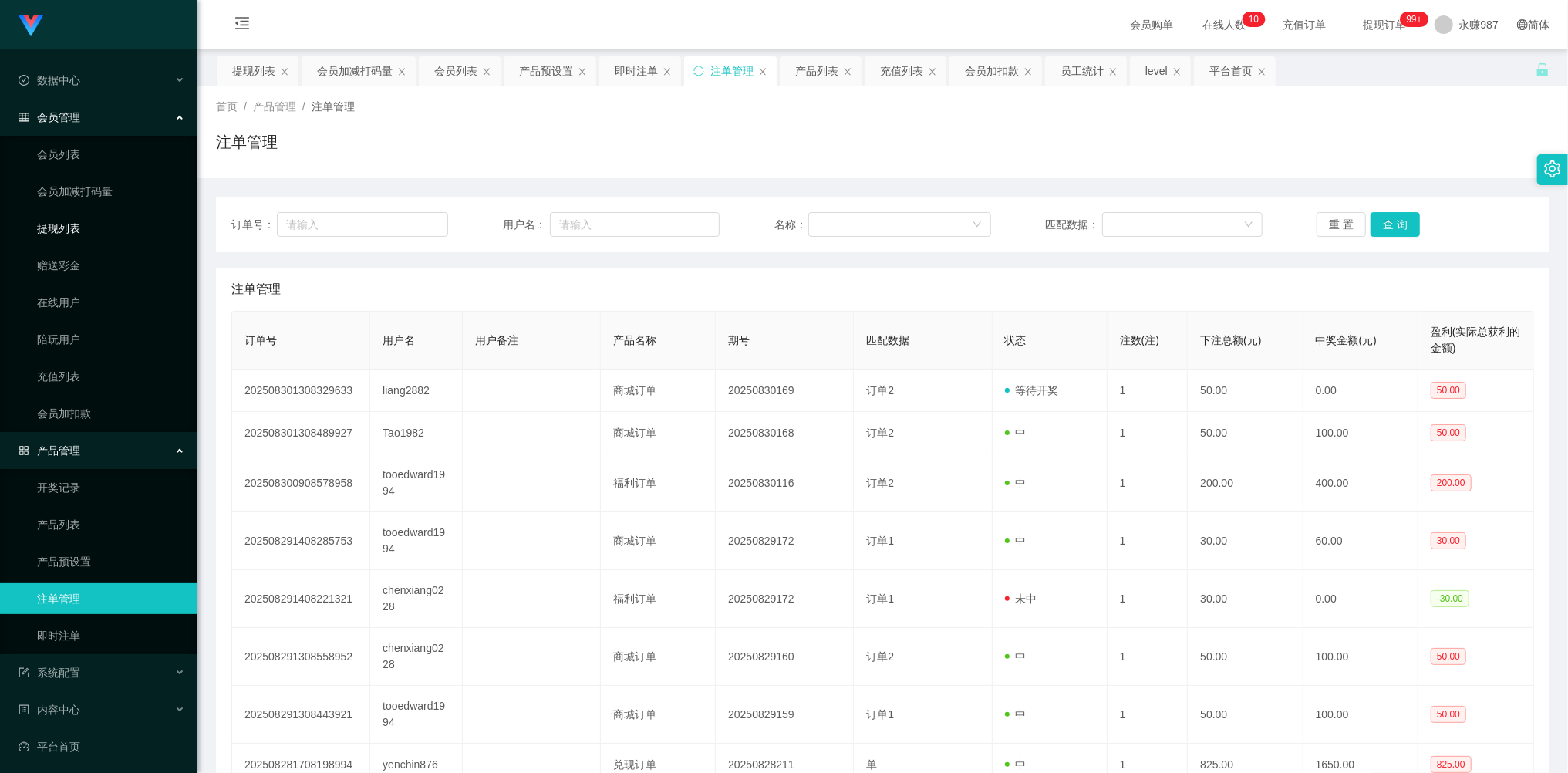
click at [68, 213] on link "提现列表" at bounding box center [111, 227] width 148 height 30
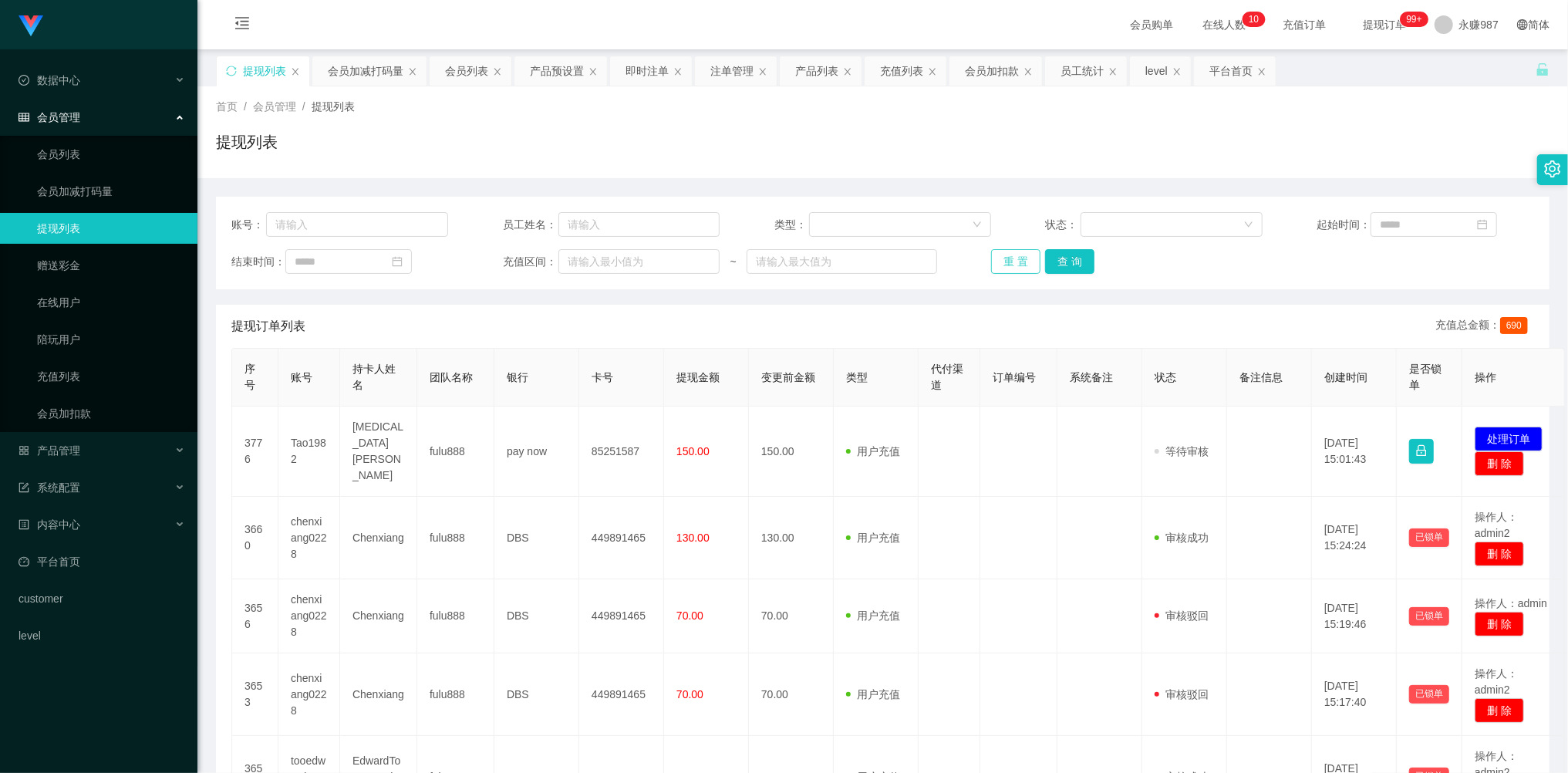
click at [1022, 254] on button "重 置" at bounding box center [1016, 261] width 49 height 24
click at [1022, 254] on div "重 置 查 询" at bounding box center [1099, 261] width 216 height 24
click at [1022, 254] on button "重 置" at bounding box center [1016, 261] width 49 height 24
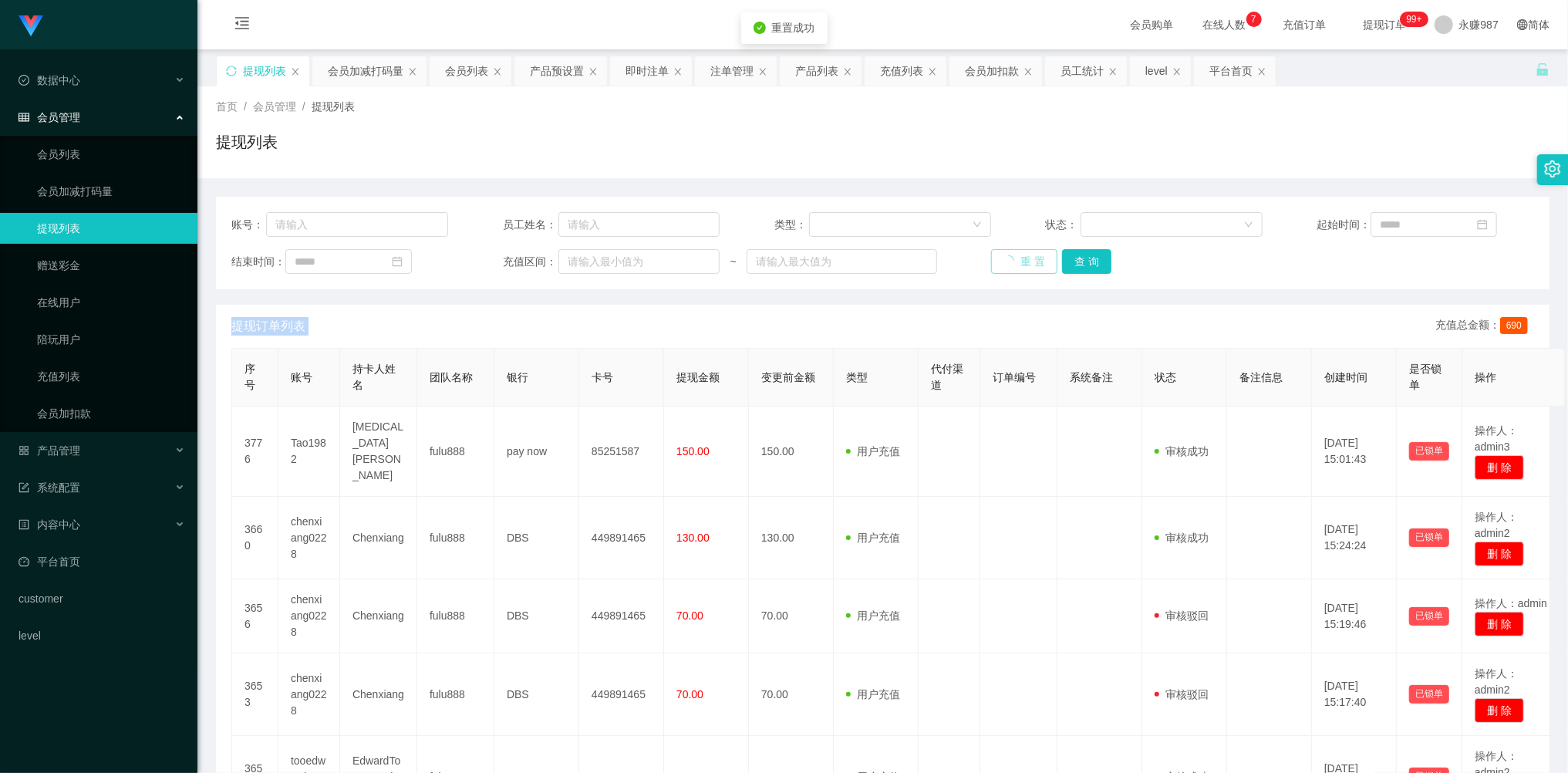
click at [1022, 253] on div "重 置 查 询" at bounding box center [1099, 261] width 216 height 24
click at [1022, 253] on button "重 置" at bounding box center [1016, 261] width 49 height 24
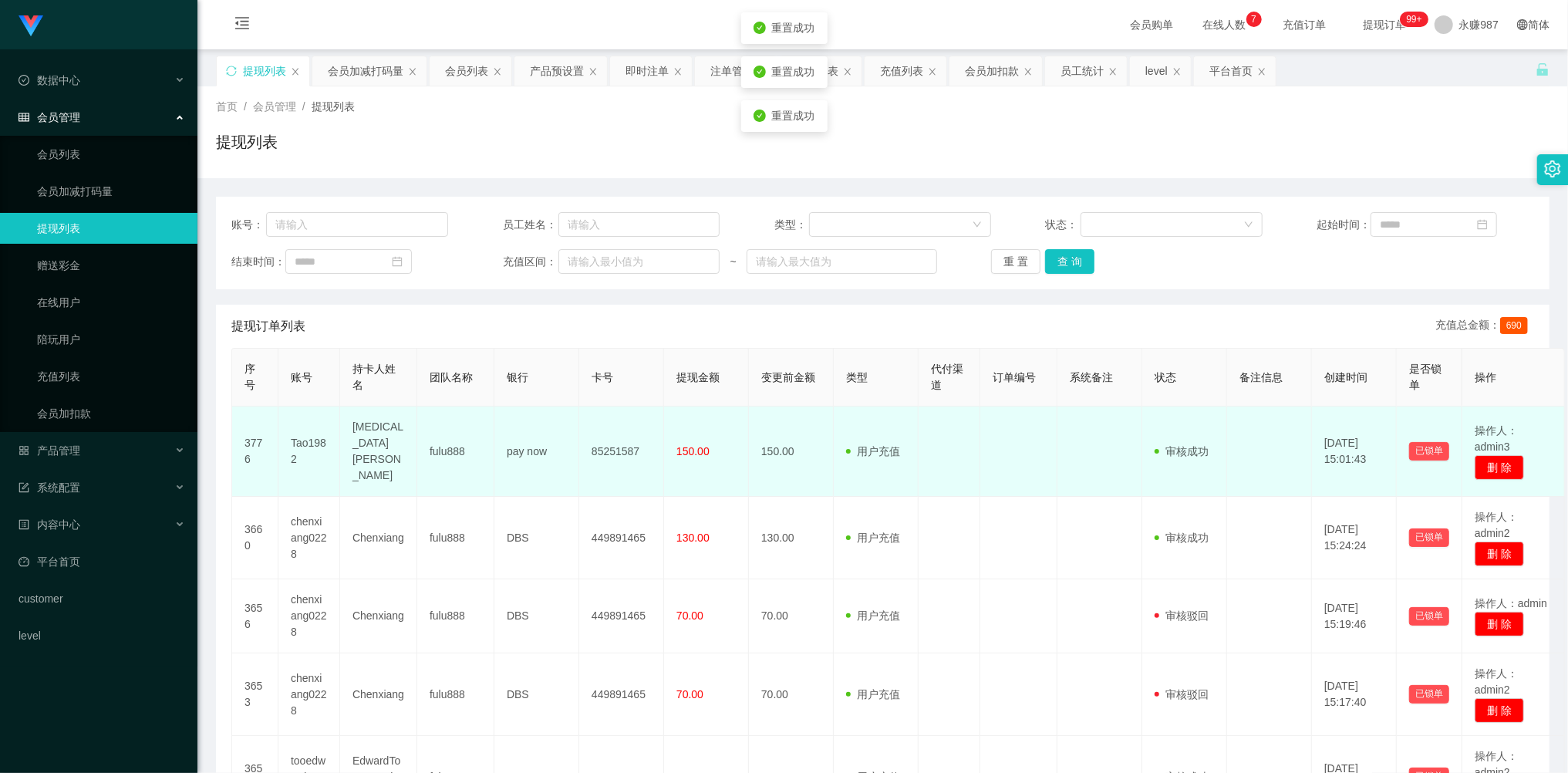
click at [378, 449] on td "[MEDICAL_DATA][PERSON_NAME]" at bounding box center [378, 452] width 77 height 90
click at [307, 446] on td "Tao1982" at bounding box center [309, 452] width 62 height 90
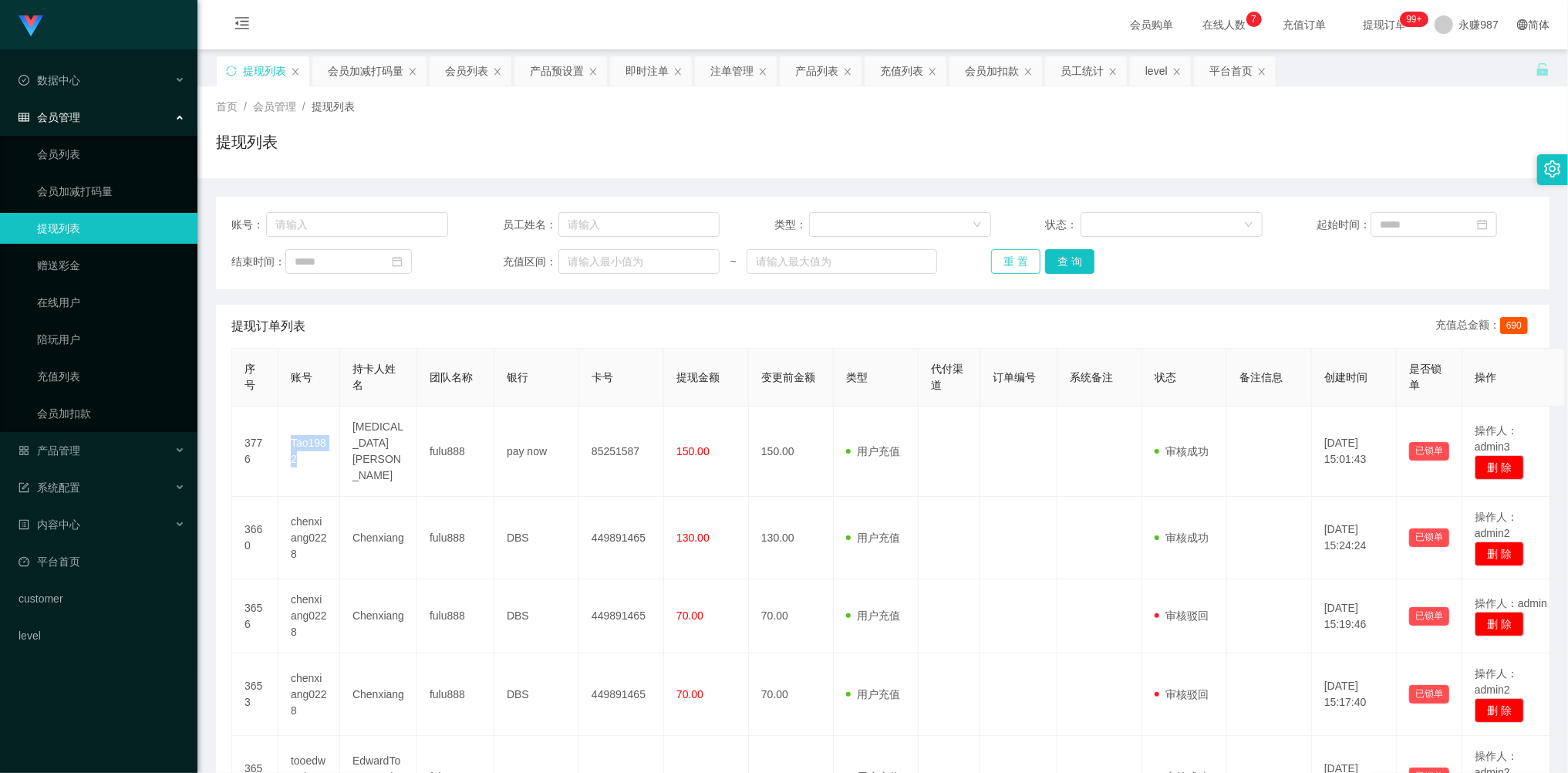
click at [1003, 260] on button "重 置" at bounding box center [1016, 261] width 49 height 24
click at [1003, 260] on button "重 置" at bounding box center [1024, 261] width 67 height 24
click at [1003, 260] on div "重 置 查 询" at bounding box center [1099, 261] width 216 height 24
click at [1003, 260] on button "重 置" at bounding box center [1016, 261] width 49 height 24
click at [1003, 260] on div "重 置 查 询" at bounding box center [1099, 261] width 216 height 24
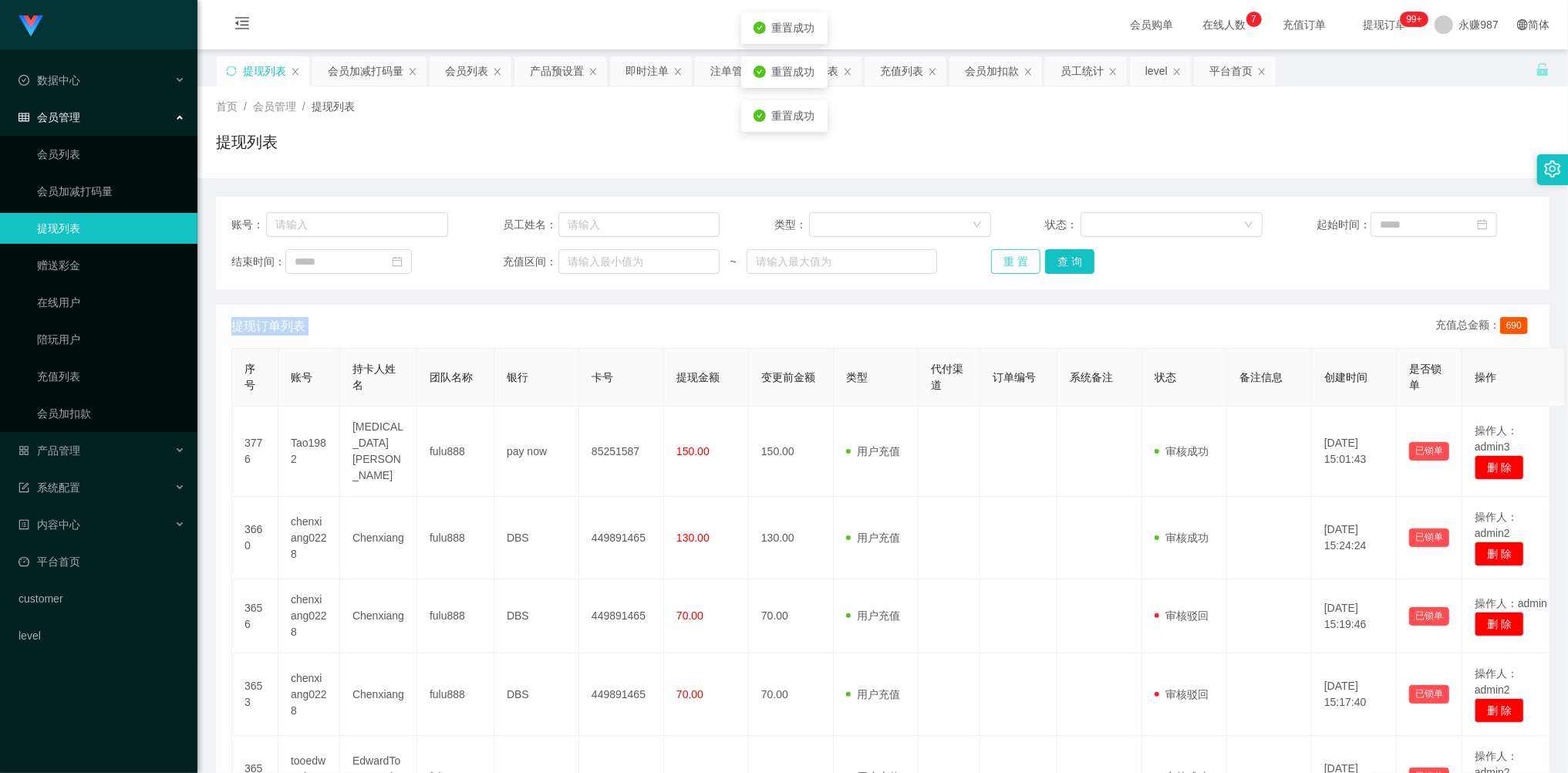
click at [1003, 260] on button "重 置" at bounding box center [1016, 261] width 49 height 24
click at [1004, 260] on button "重 置" at bounding box center [1024, 261] width 67 height 24
click at [1004, 258] on button "重 置" at bounding box center [1016, 261] width 49 height 24
click at [1004, 258] on div "重 置 查 询" at bounding box center [1099, 261] width 216 height 24
click at [1006, 258] on button "重 置" at bounding box center [1016, 261] width 49 height 24
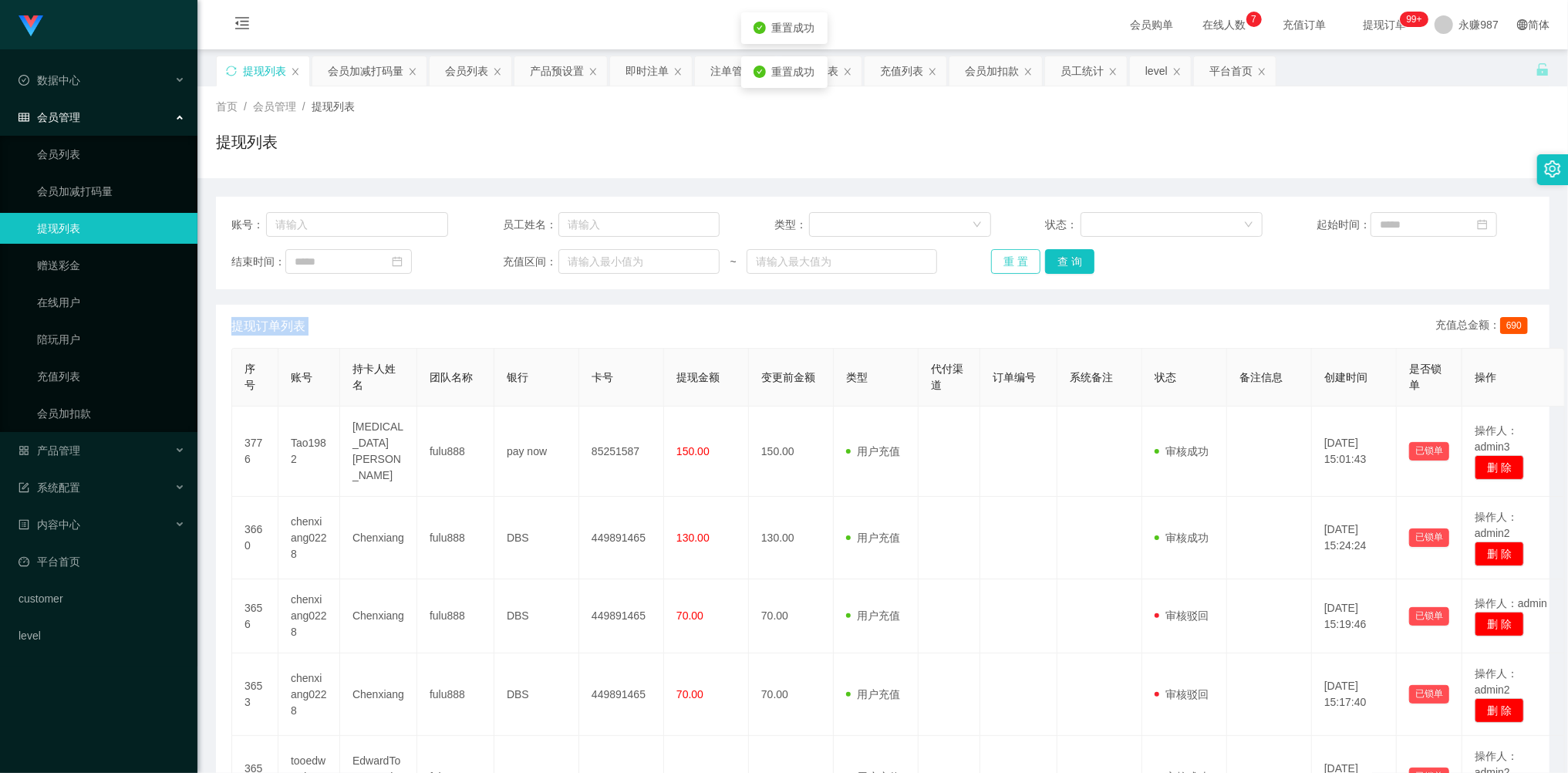
click at [1006, 258] on button "重 置" at bounding box center [1016, 261] width 49 height 24
click at [1006, 258] on div "重 置 查 询" at bounding box center [1099, 261] width 216 height 24
click at [1006, 258] on button "重 置" at bounding box center [1016, 261] width 49 height 24
click at [1006, 258] on div "重 置 查 询" at bounding box center [1099, 261] width 216 height 24
click at [1006, 258] on button "重 置" at bounding box center [1016, 261] width 49 height 24
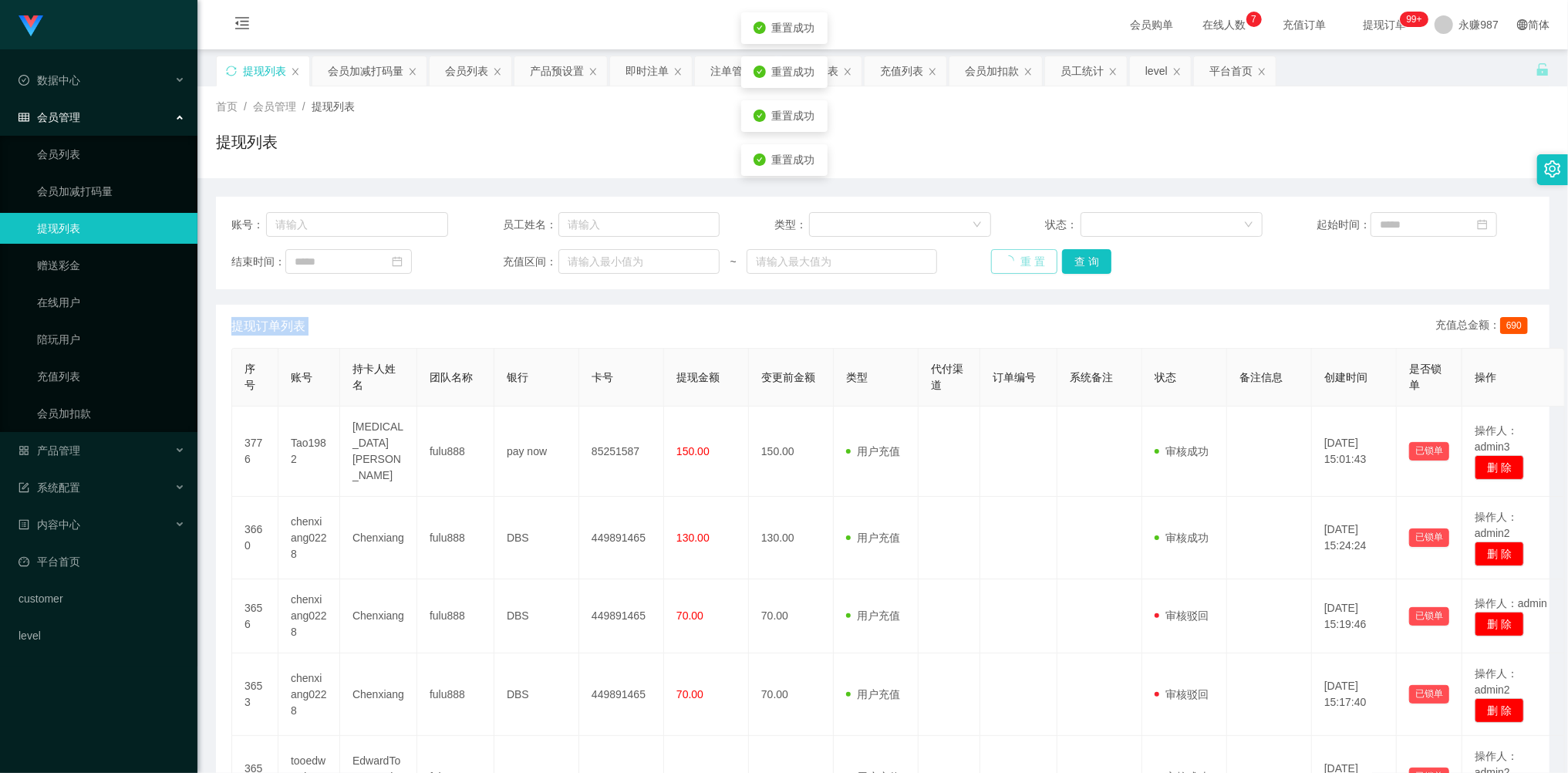
click at [1006, 258] on div "重 置 查 询" at bounding box center [1099, 261] width 216 height 24
click at [1006, 258] on button "重 置" at bounding box center [1016, 261] width 49 height 24
click at [1006, 258] on div "重 置 查 询" at bounding box center [1099, 261] width 216 height 24
click at [1006, 258] on button "重 置" at bounding box center [1016, 261] width 49 height 24
click at [1006, 258] on div "重 置 查 询" at bounding box center [1099, 261] width 216 height 24
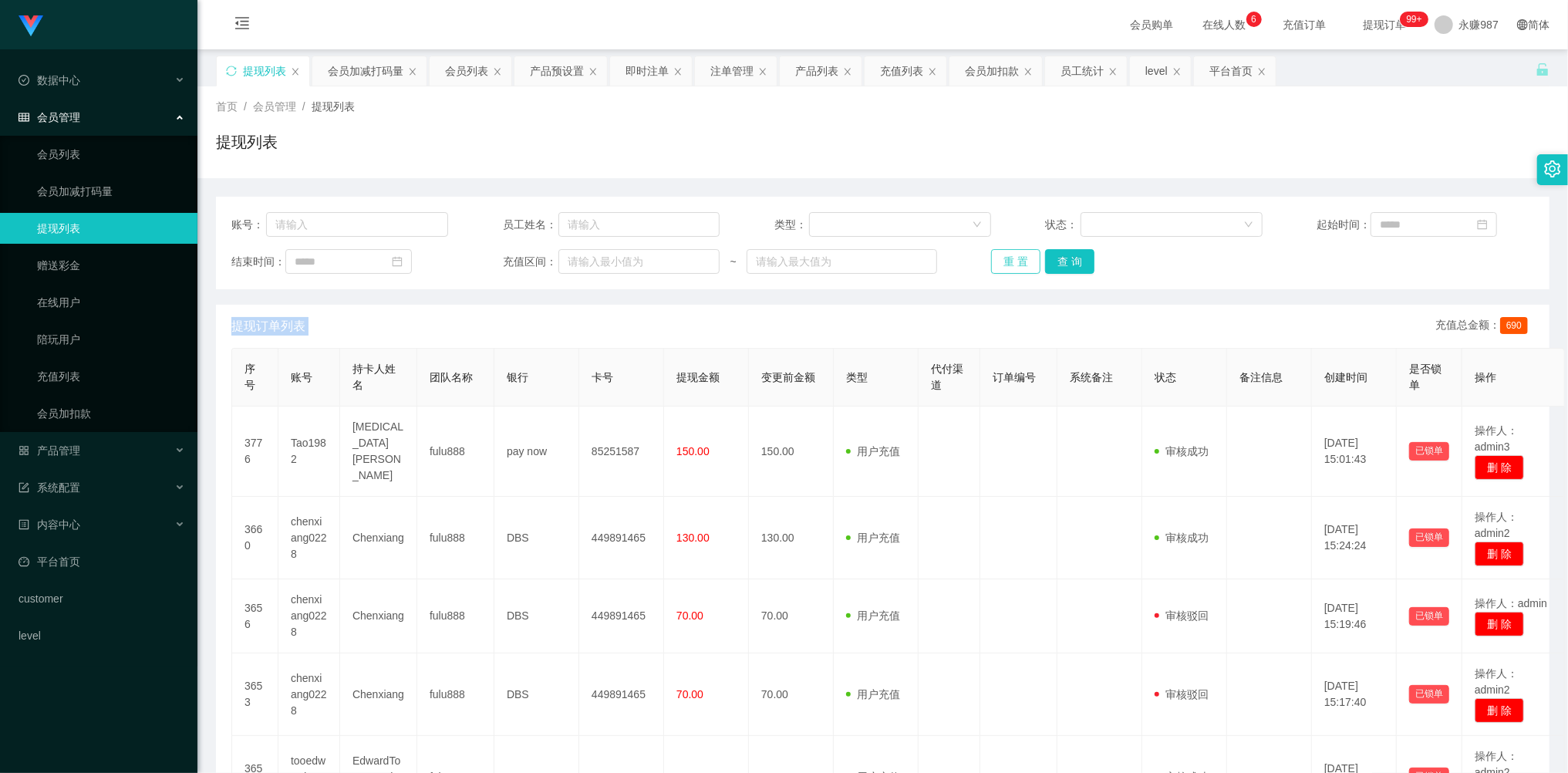
click at [1003, 251] on button "重 置" at bounding box center [1016, 261] width 49 height 24
click at [1003, 251] on div "重 置 查 询" at bounding box center [1099, 261] width 216 height 24
click at [1003, 251] on button "重 置" at bounding box center [1016, 261] width 49 height 24
click at [1003, 252] on div "重 置 查 询" at bounding box center [1099, 261] width 216 height 24
click at [1003, 252] on button "重 置" at bounding box center [1016, 261] width 49 height 24
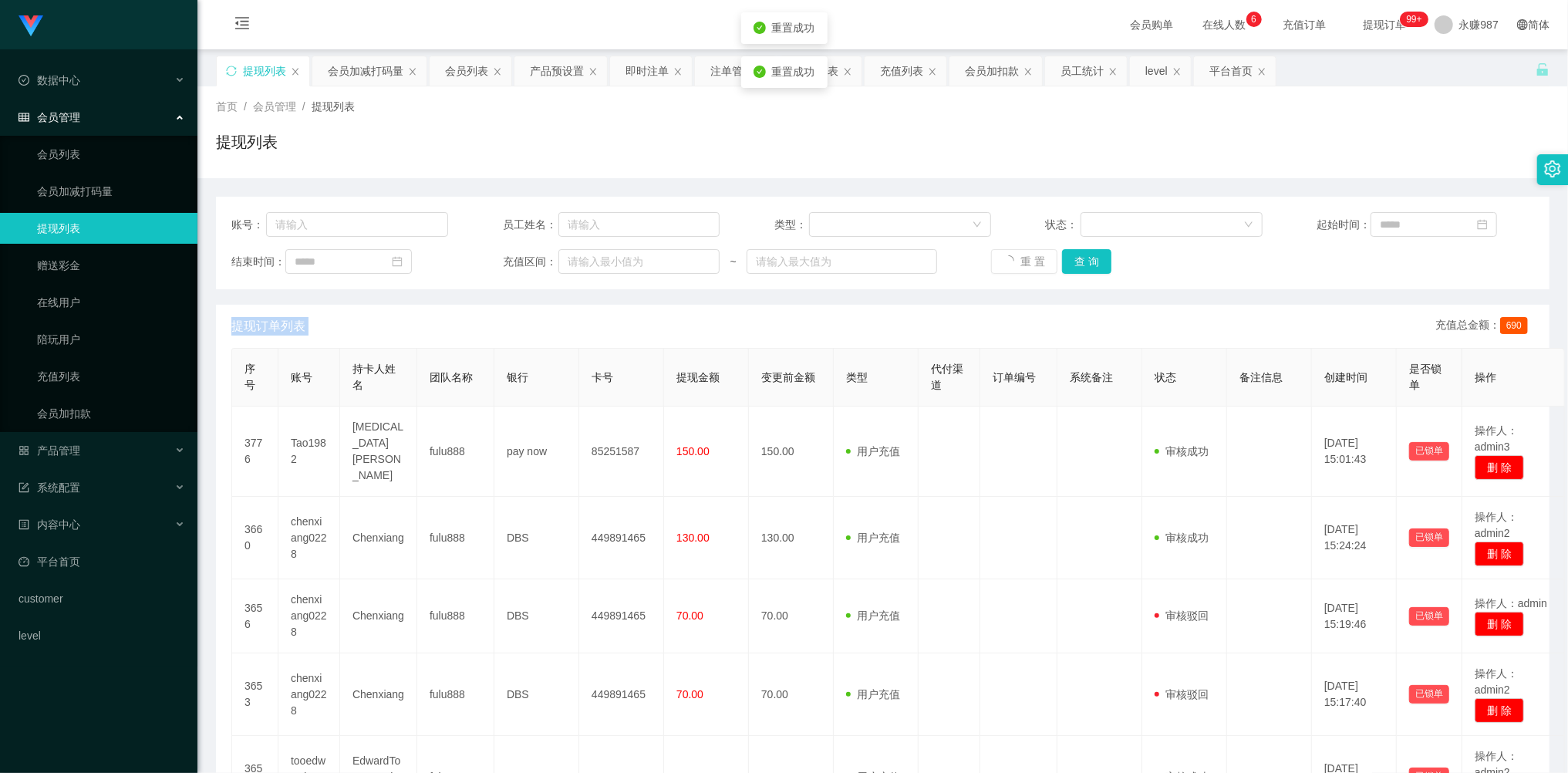
click at [1003, 252] on div "重 置 查 询" at bounding box center [1099, 261] width 216 height 24
click at [1003, 252] on button "重 置" at bounding box center [1024, 261] width 67 height 24
click at [1003, 252] on div "重 置 查 询" at bounding box center [1099, 261] width 216 height 24
click at [1003, 252] on button "重 置" at bounding box center [1016, 261] width 49 height 24
click at [1004, 255] on button "重 置" at bounding box center [1016, 261] width 49 height 24
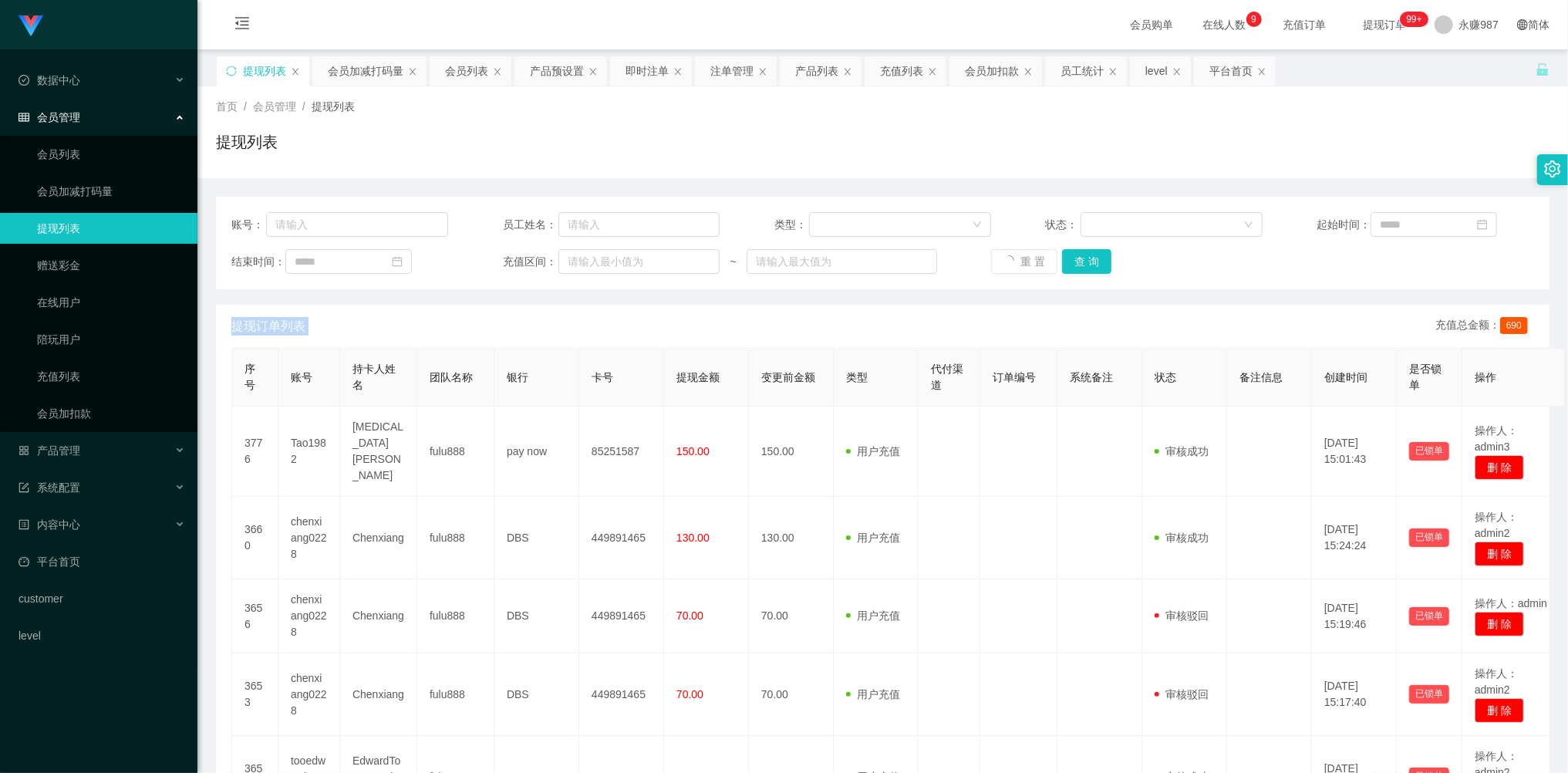
click at [1004, 255] on div "重 置 查 询" at bounding box center [1099, 261] width 216 height 24
click at [1004, 255] on button "重 置" at bounding box center [1016, 261] width 49 height 24
click at [1001, 253] on div "重 置 查 询" at bounding box center [1099, 261] width 216 height 24
click at [992, 264] on button "重 置" at bounding box center [1016, 261] width 49 height 24
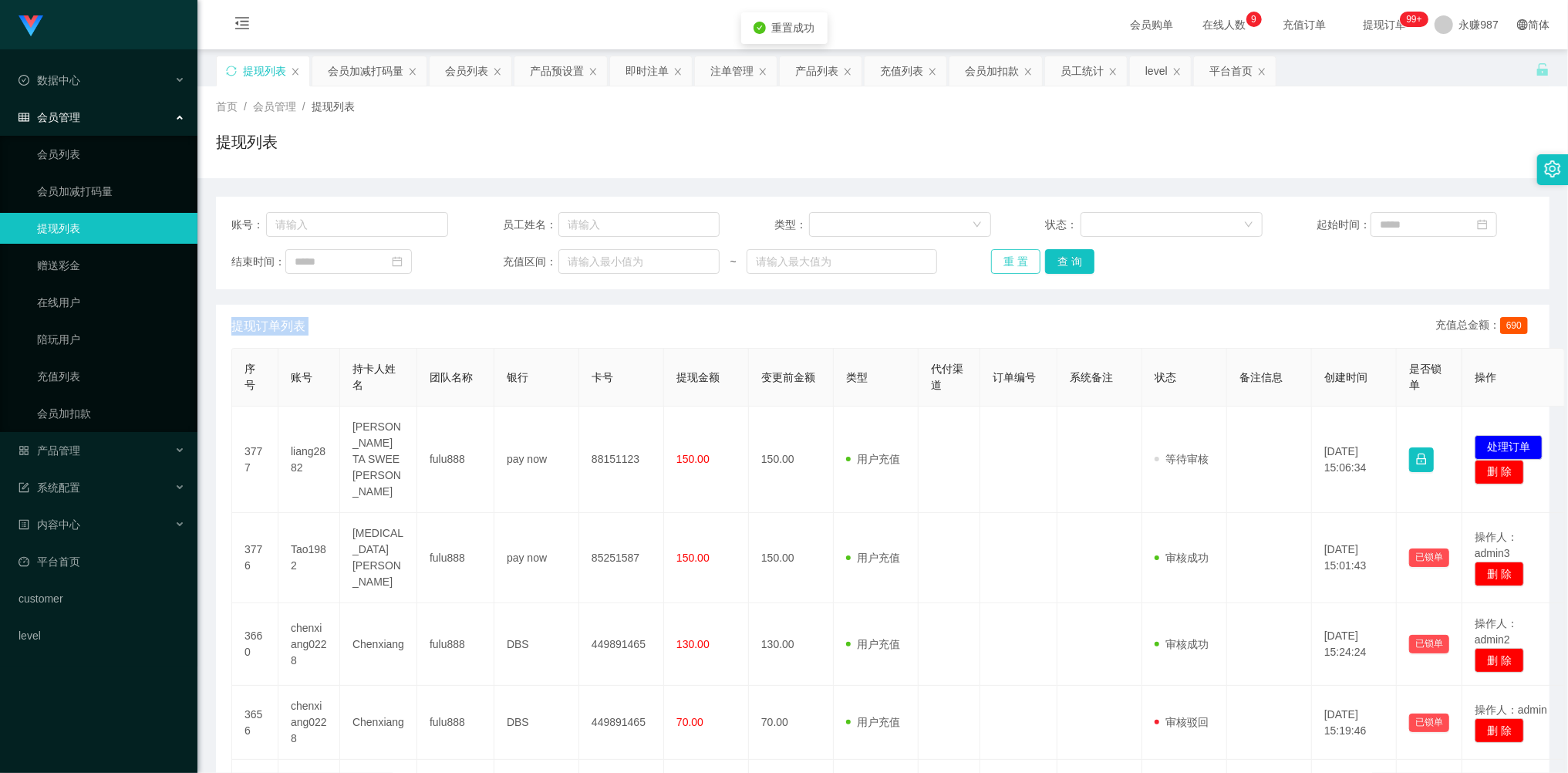
click at [994, 261] on button "重 置" at bounding box center [1016, 261] width 49 height 24
click at [994, 260] on div "重 置 查 询" at bounding box center [1099, 261] width 216 height 24
click at [996, 260] on button "重 置" at bounding box center [1016, 261] width 49 height 24
click at [996, 260] on div "重 置 查 询" at bounding box center [1099, 261] width 216 height 24
click at [996, 260] on button "重 置" at bounding box center [1016, 261] width 49 height 24
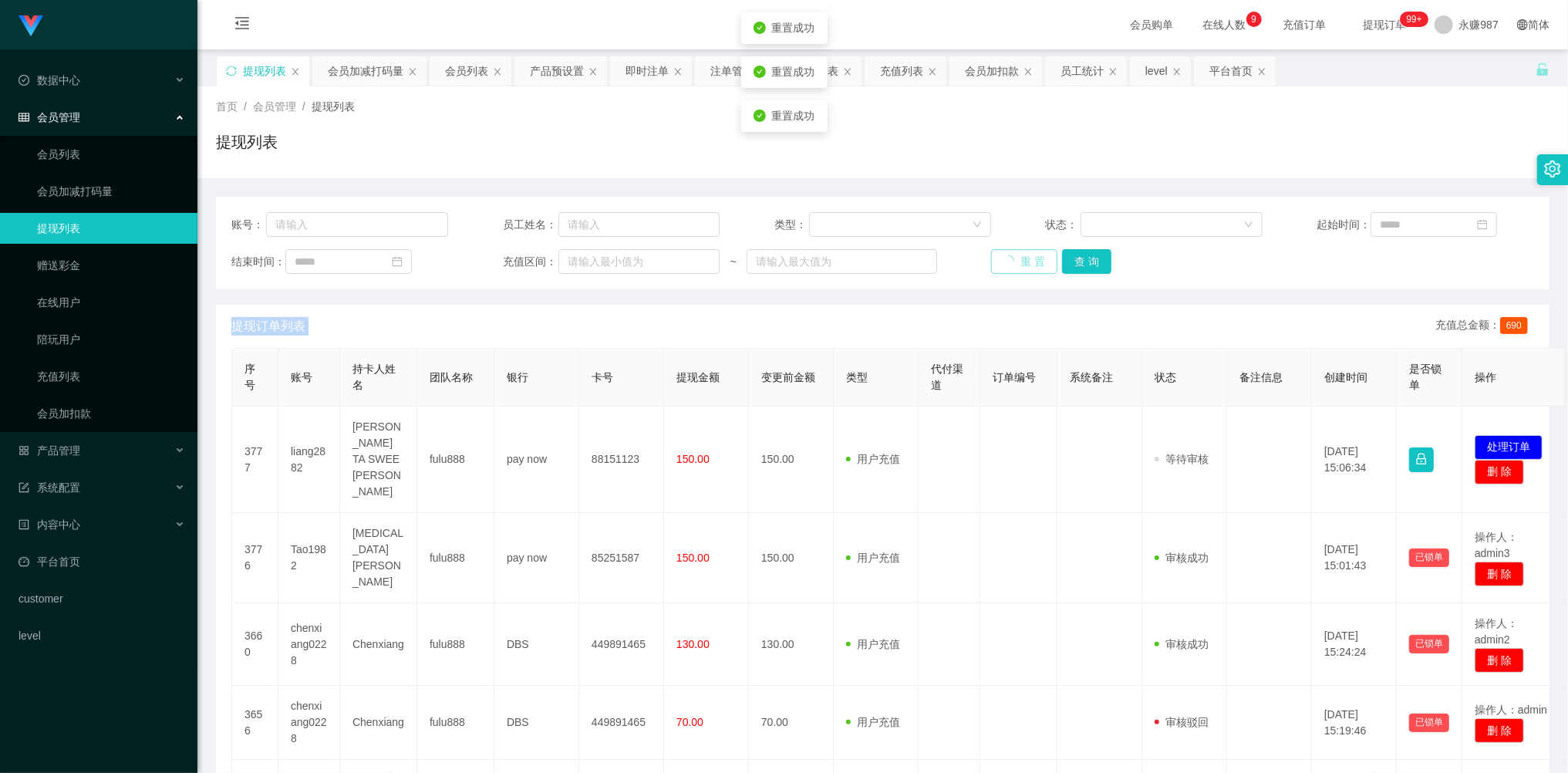
click at [996, 260] on div "重 置 查 询" at bounding box center [1099, 261] width 216 height 24
click at [996, 260] on button "重 置" at bounding box center [1024, 261] width 67 height 24
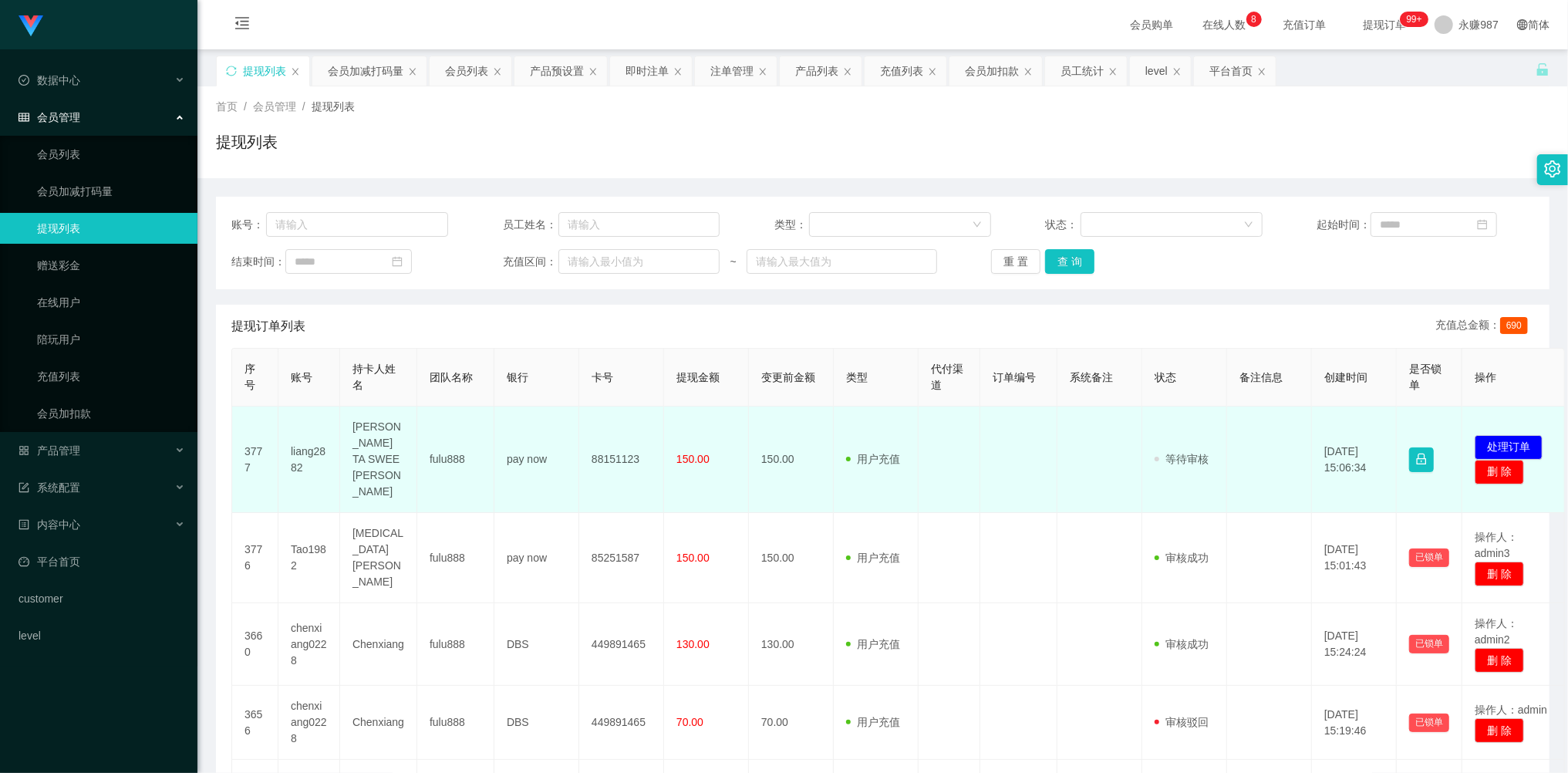
click at [303, 432] on td "liang2882" at bounding box center [309, 459] width 62 height 107
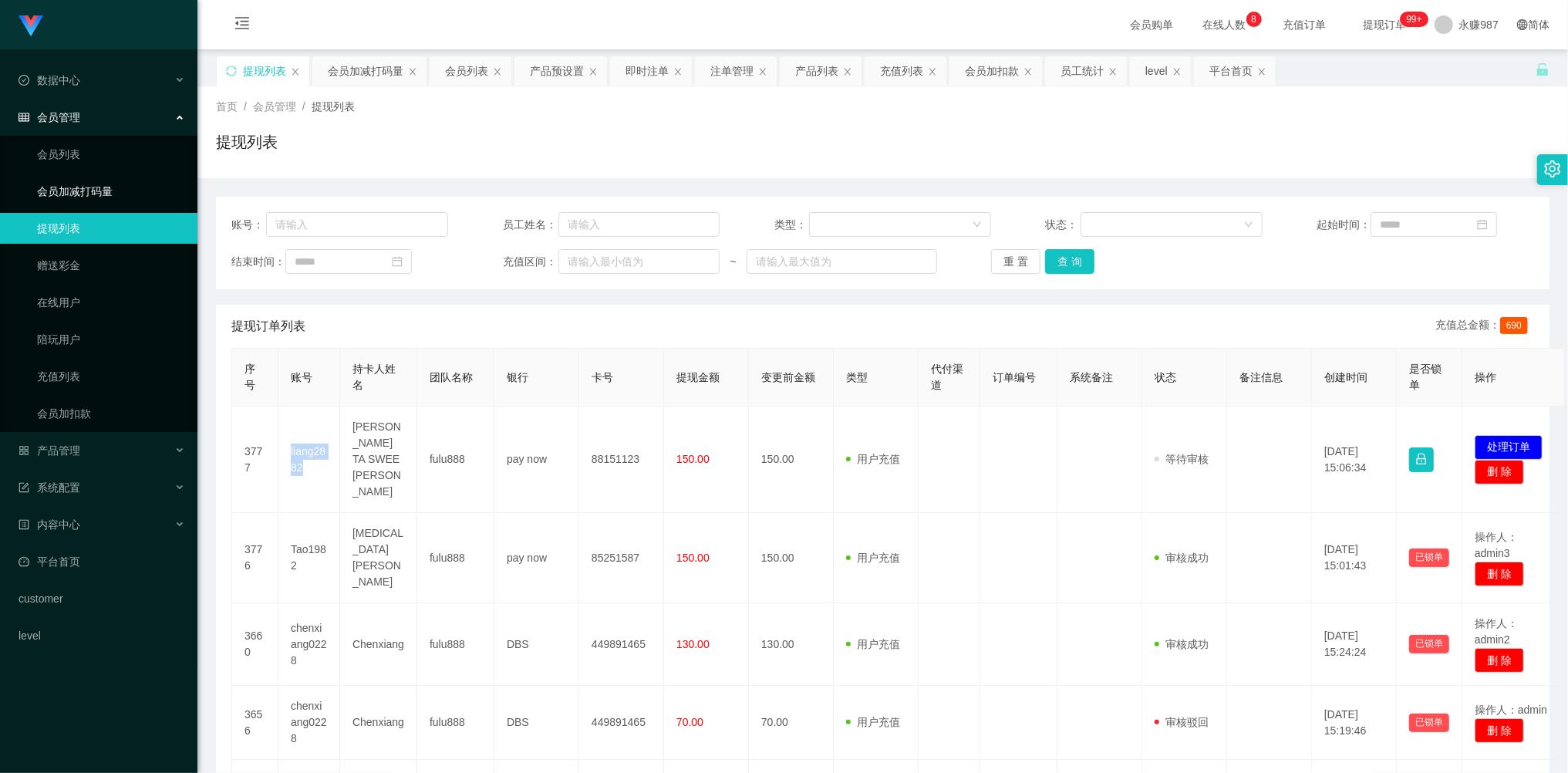
copy td "liang2882"
click at [70, 445] on span "产品管理" at bounding box center [49, 451] width 62 height 13
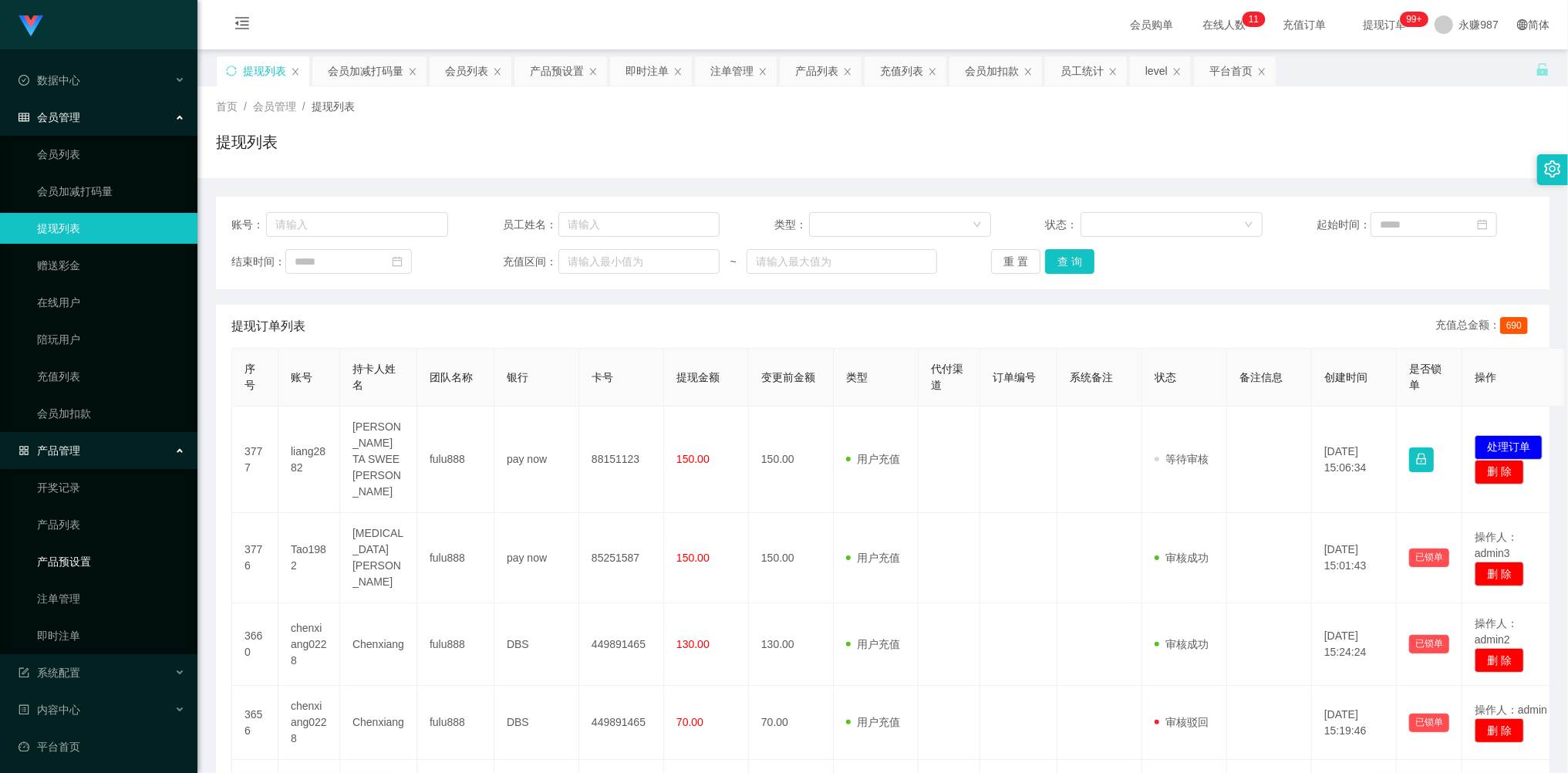
click at [71, 556] on link "产品预设置" at bounding box center [111, 560] width 148 height 30
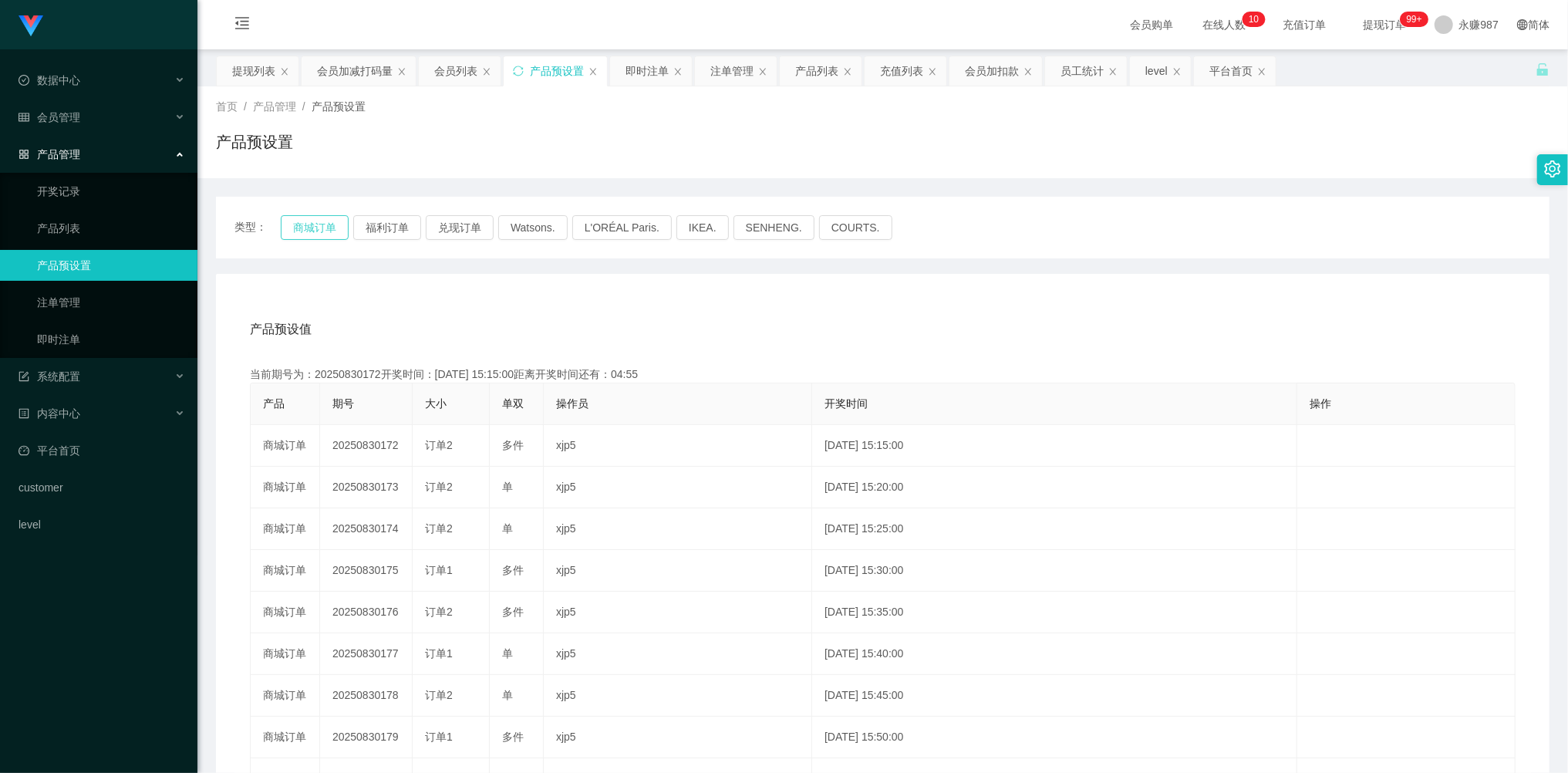
click at [328, 229] on button "商城订单" at bounding box center [314, 227] width 68 height 24
click at [71, 340] on link "即时注单" at bounding box center [111, 339] width 148 height 30
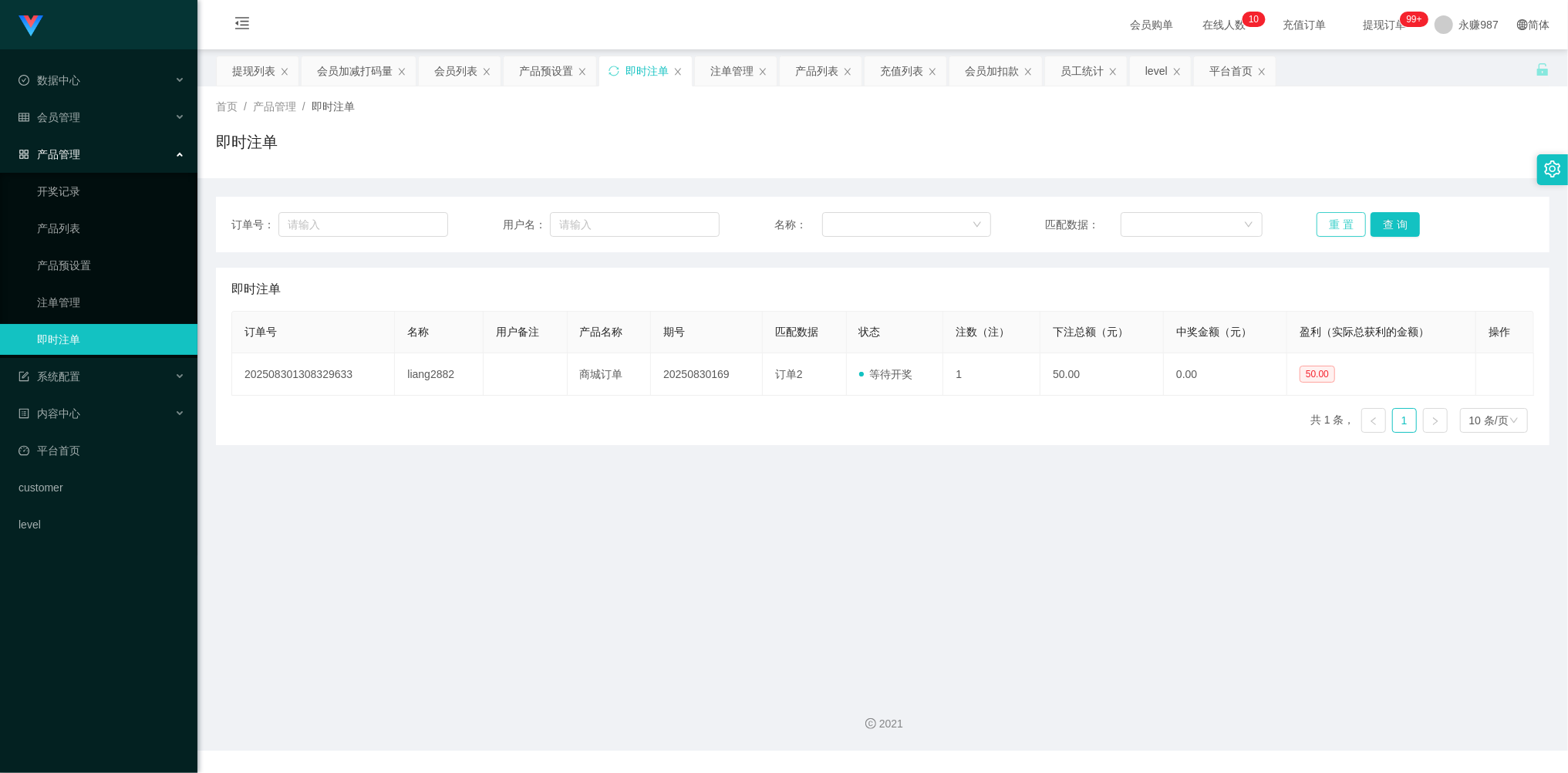
click at [1329, 217] on button "重 置" at bounding box center [1341, 224] width 49 height 24
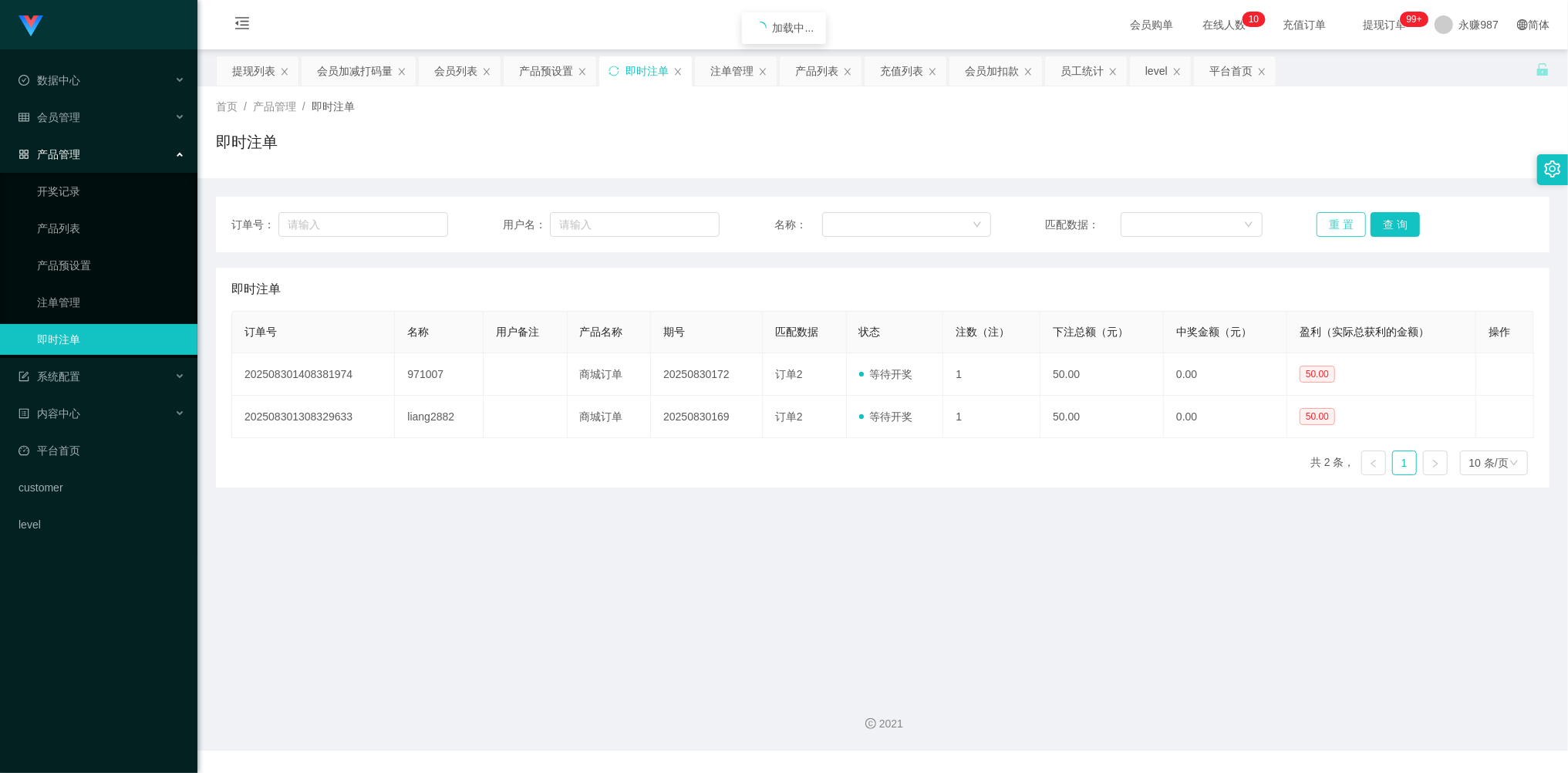
click at [1329, 217] on button "重 置" at bounding box center [1341, 224] width 49 height 24
click at [1329, 217] on button "重 置" at bounding box center [1341, 224] width 49 height 24
click at [956, 556] on main "关闭左侧 关闭右侧 关闭其它 刷新页面 提现列表 会员加减打码量 会员列表 产品预设置 即时注单 注单管理 产品列表 充值列表 会员加扣款 员工统计 leve…" at bounding box center [882, 363] width 1370 height 630
click at [1339, 223] on button "重 置" at bounding box center [1341, 224] width 49 height 24
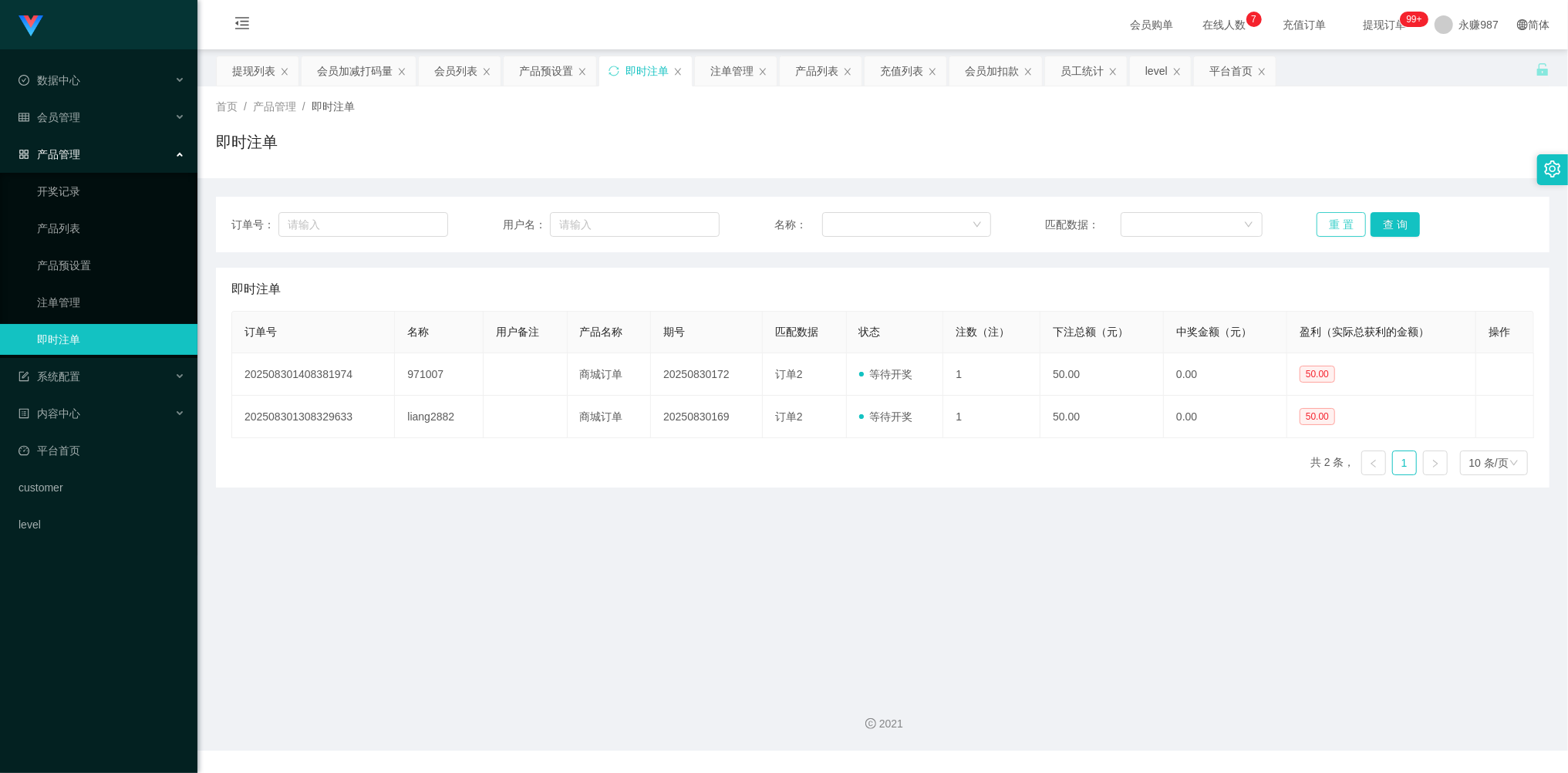
click at [1334, 223] on button "重 置" at bounding box center [1341, 224] width 49 height 24
click at [1333, 220] on button "重 置" at bounding box center [1341, 224] width 49 height 24
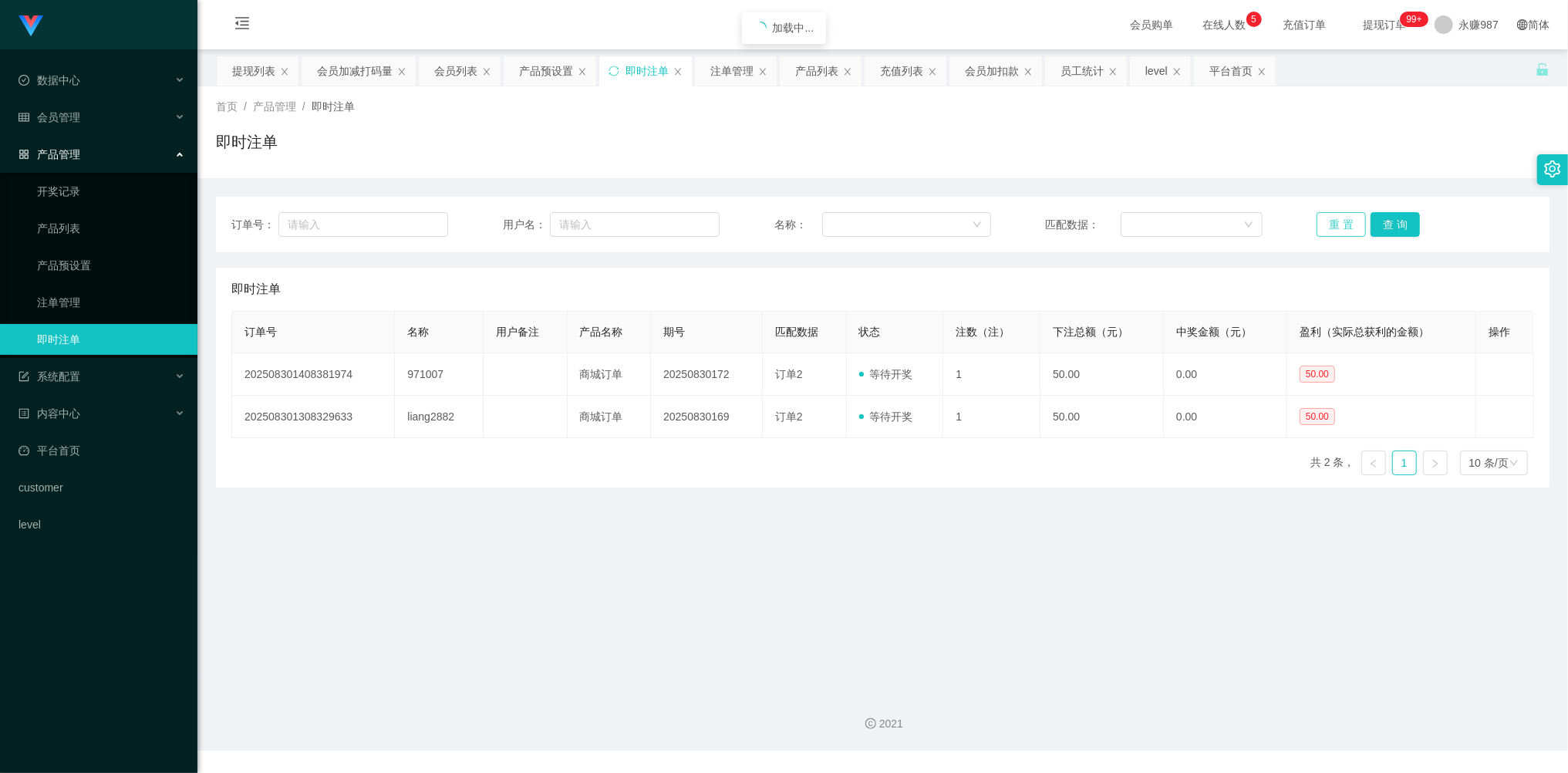
click at [1333, 217] on button "重 置" at bounding box center [1341, 224] width 49 height 24
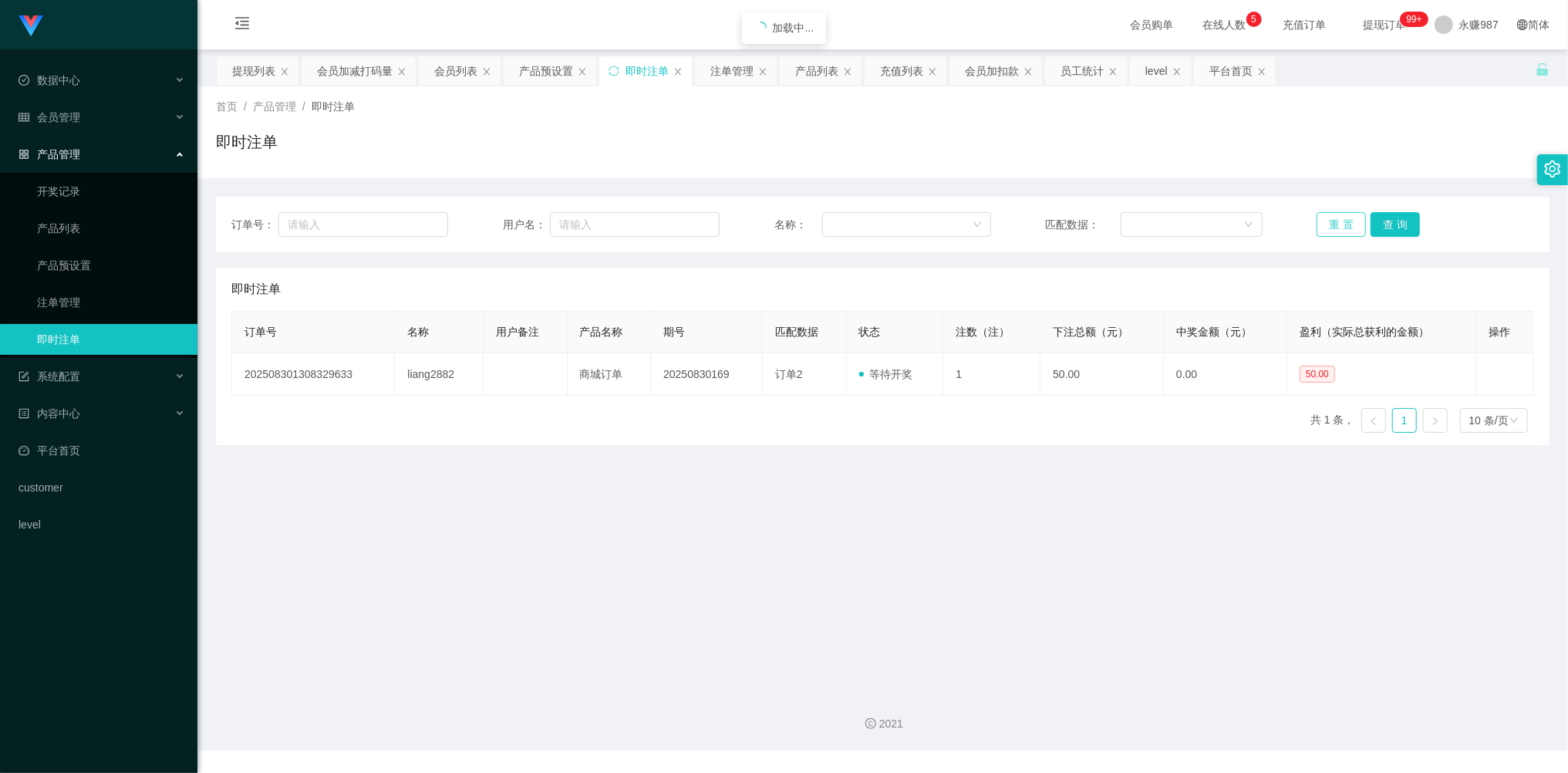
click at [1333, 217] on button "重 置" at bounding box center [1341, 224] width 49 height 24
click at [1333, 223] on button "重 置" at bounding box center [1341, 224] width 49 height 24
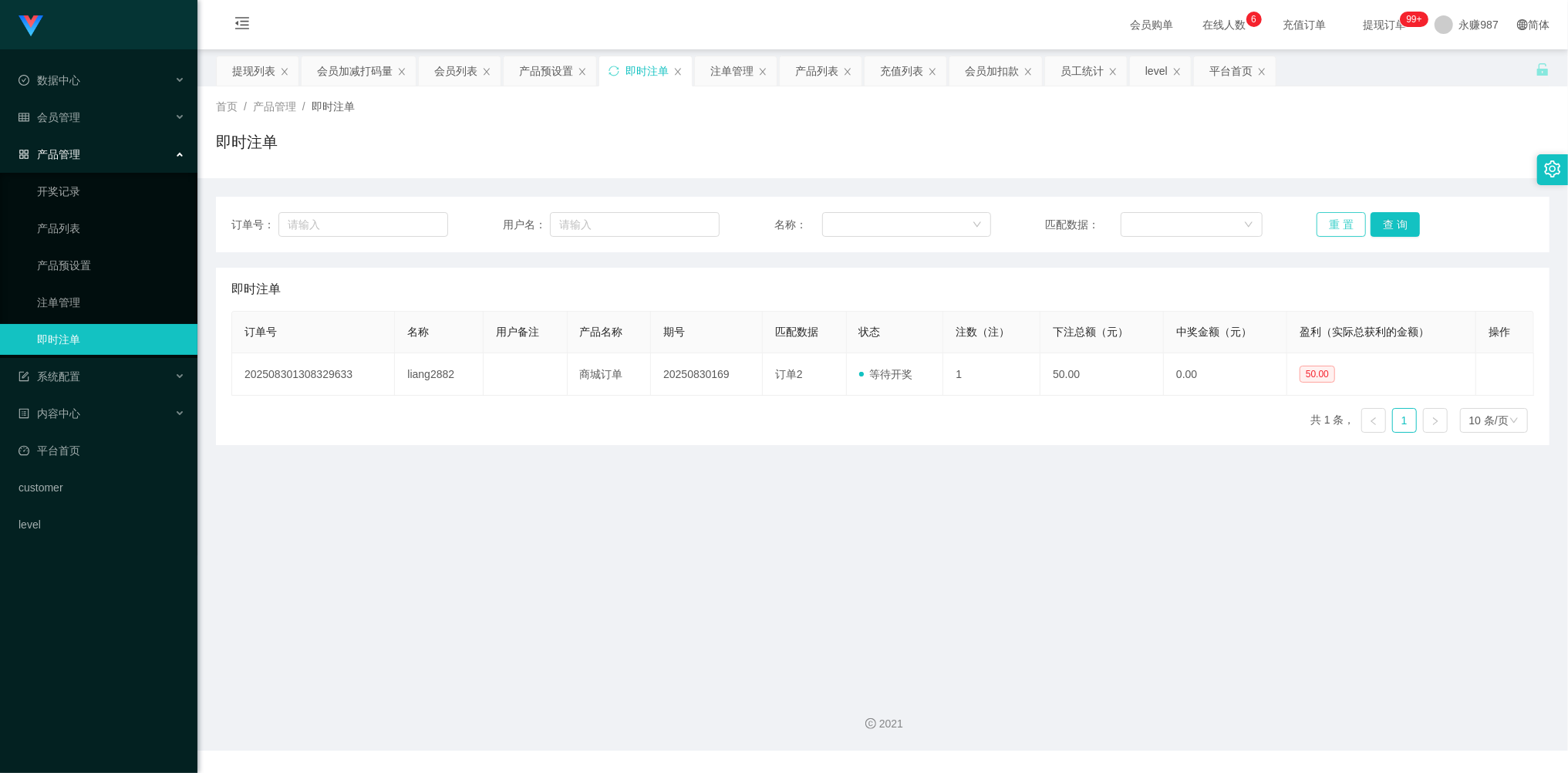
click at [1333, 223] on button "重 置" at bounding box center [1341, 224] width 49 height 24
click at [1333, 220] on button "重 置" at bounding box center [1341, 224] width 49 height 24
click at [74, 121] on span "会员管理" at bounding box center [49, 117] width 62 height 13
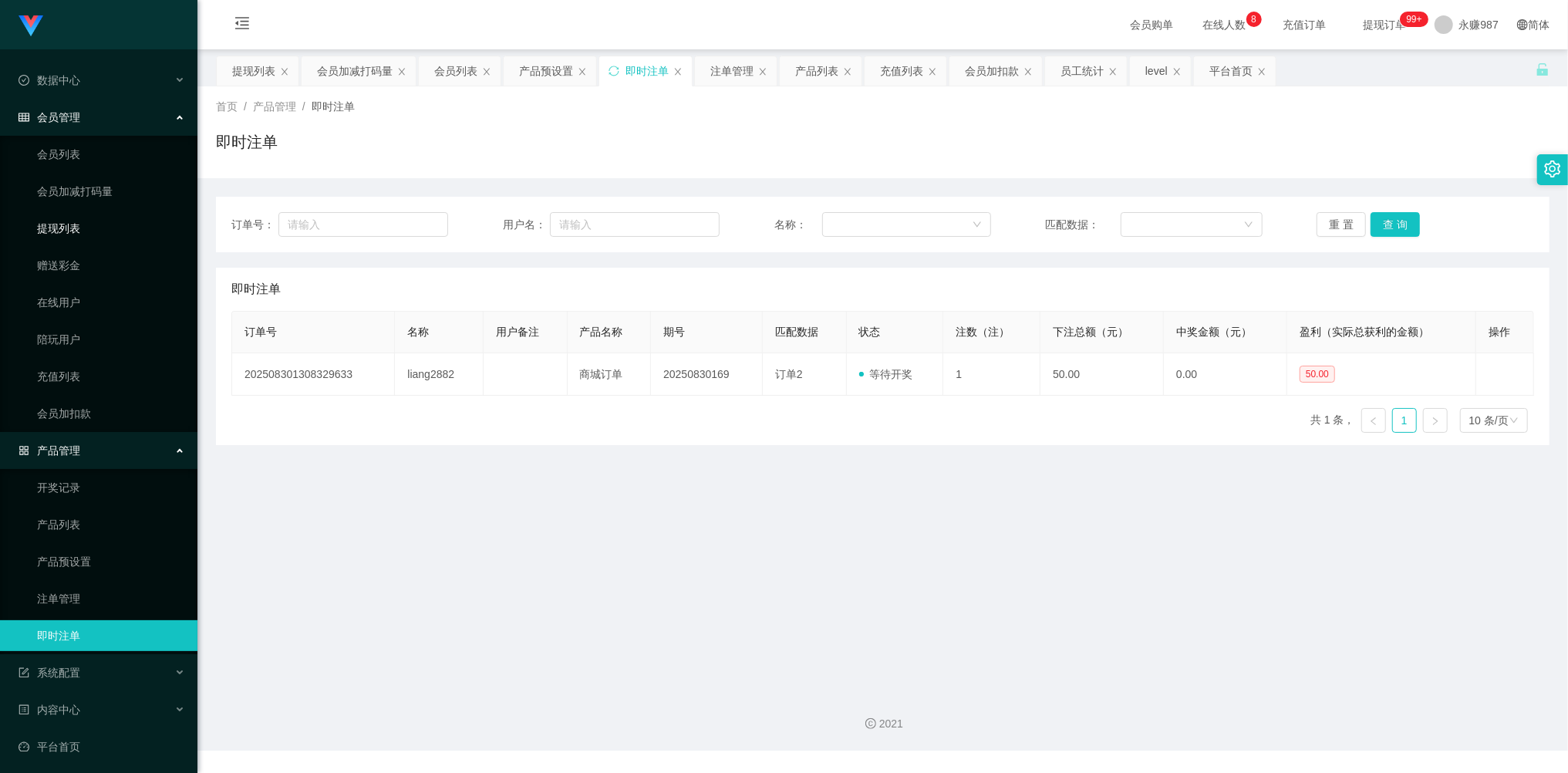
click at [80, 234] on link "提现列表" at bounding box center [111, 227] width 148 height 30
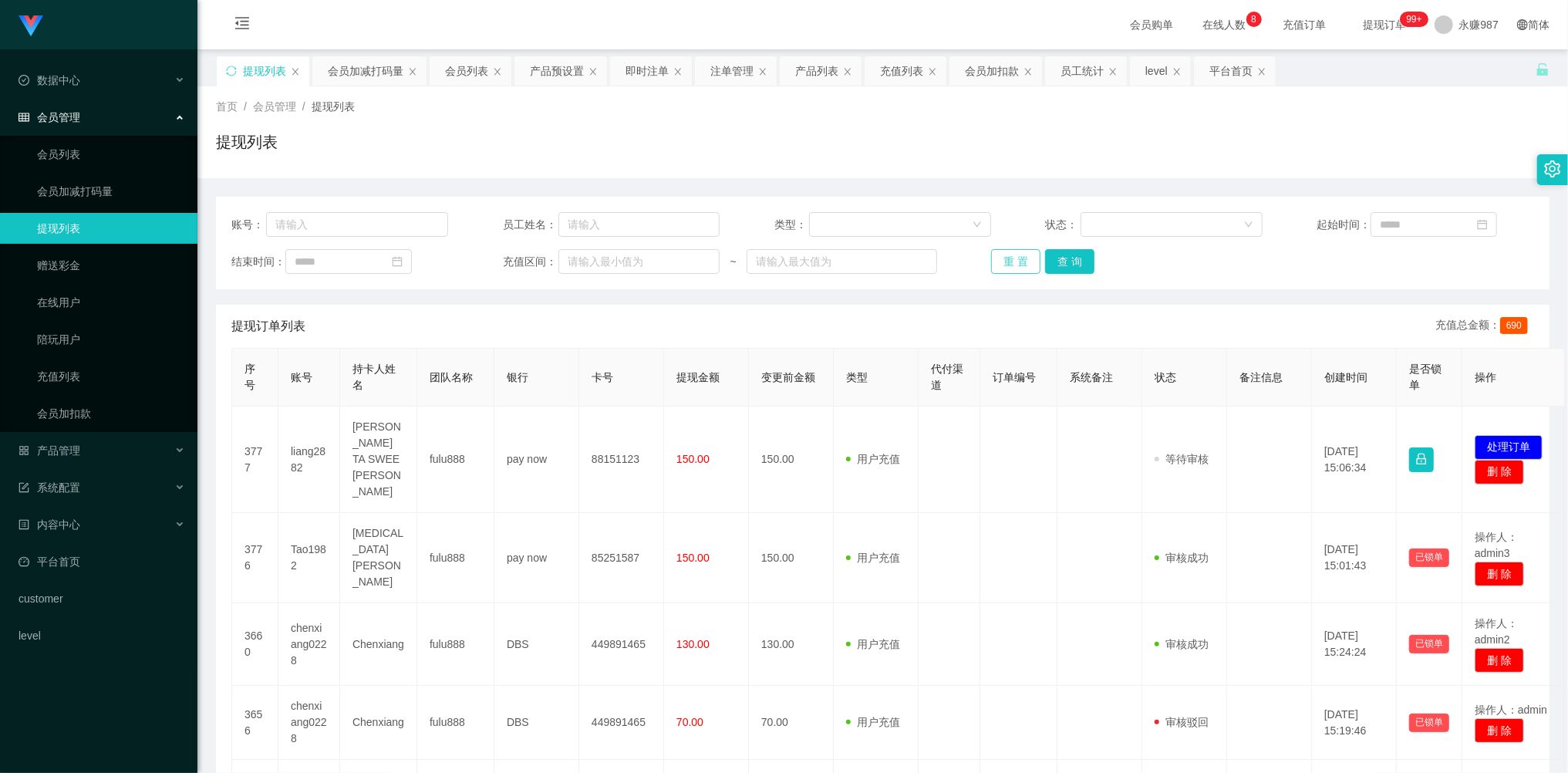
click at [1020, 255] on button "重 置" at bounding box center [1016, 261] width 49 height 24
click at [1020, 255] on button "重 置" at bounding box center [1024, 261] width 67 height 24
click at [1019, 255] on div "重 置 查 询" at bounding box center [1099, 261] width 216 height 24
click at [1019, 255] on button "重 置" at bounding box center [1016, 261] width 49 height 24
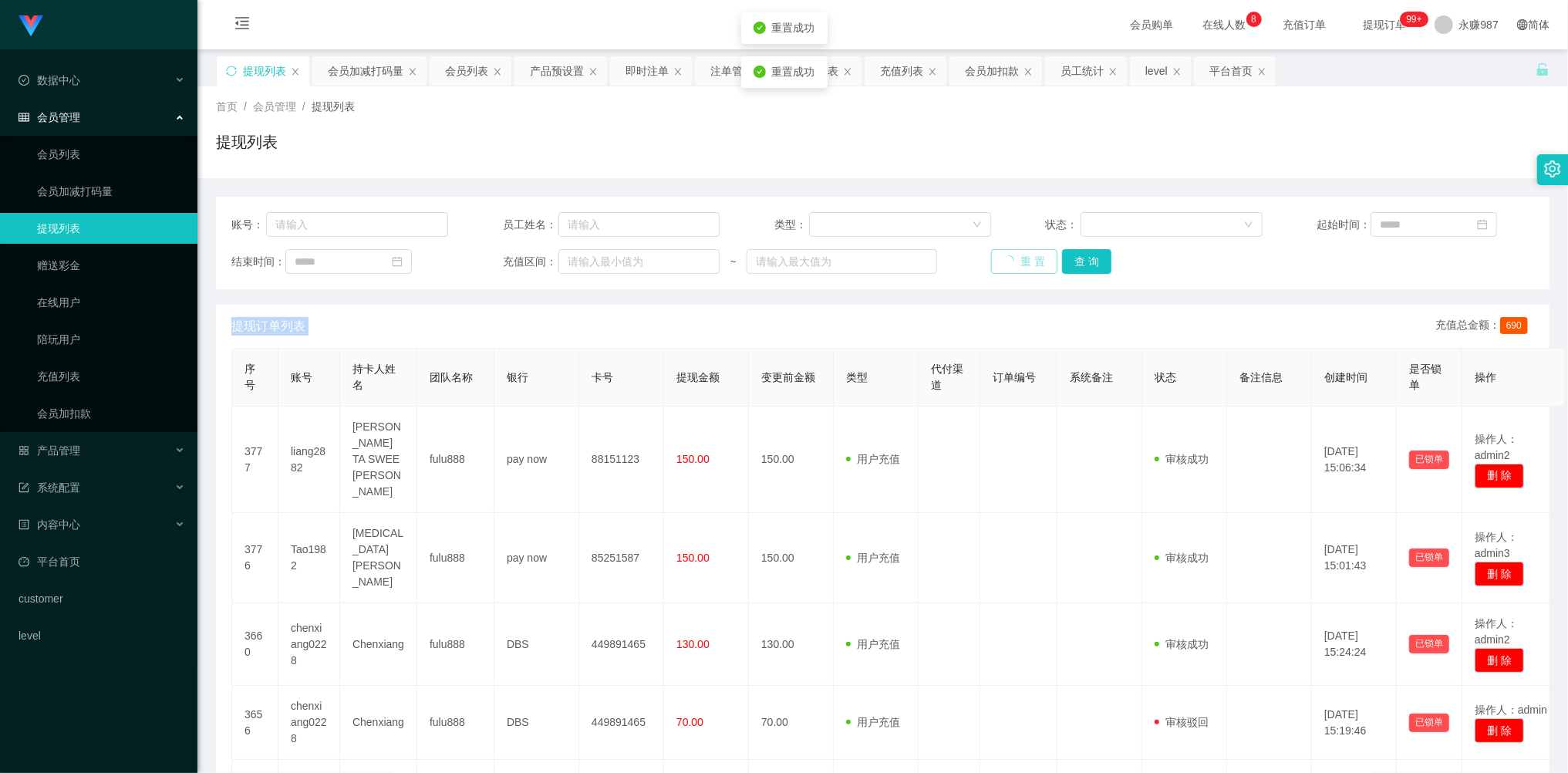
click at [1019, 255] on div "重 置 查 询" at bounding box center [1099, 261] width 216 height 24
click at [1017, 255] on button "重 置" at bounding box center [1024, 261] width 67 height 24
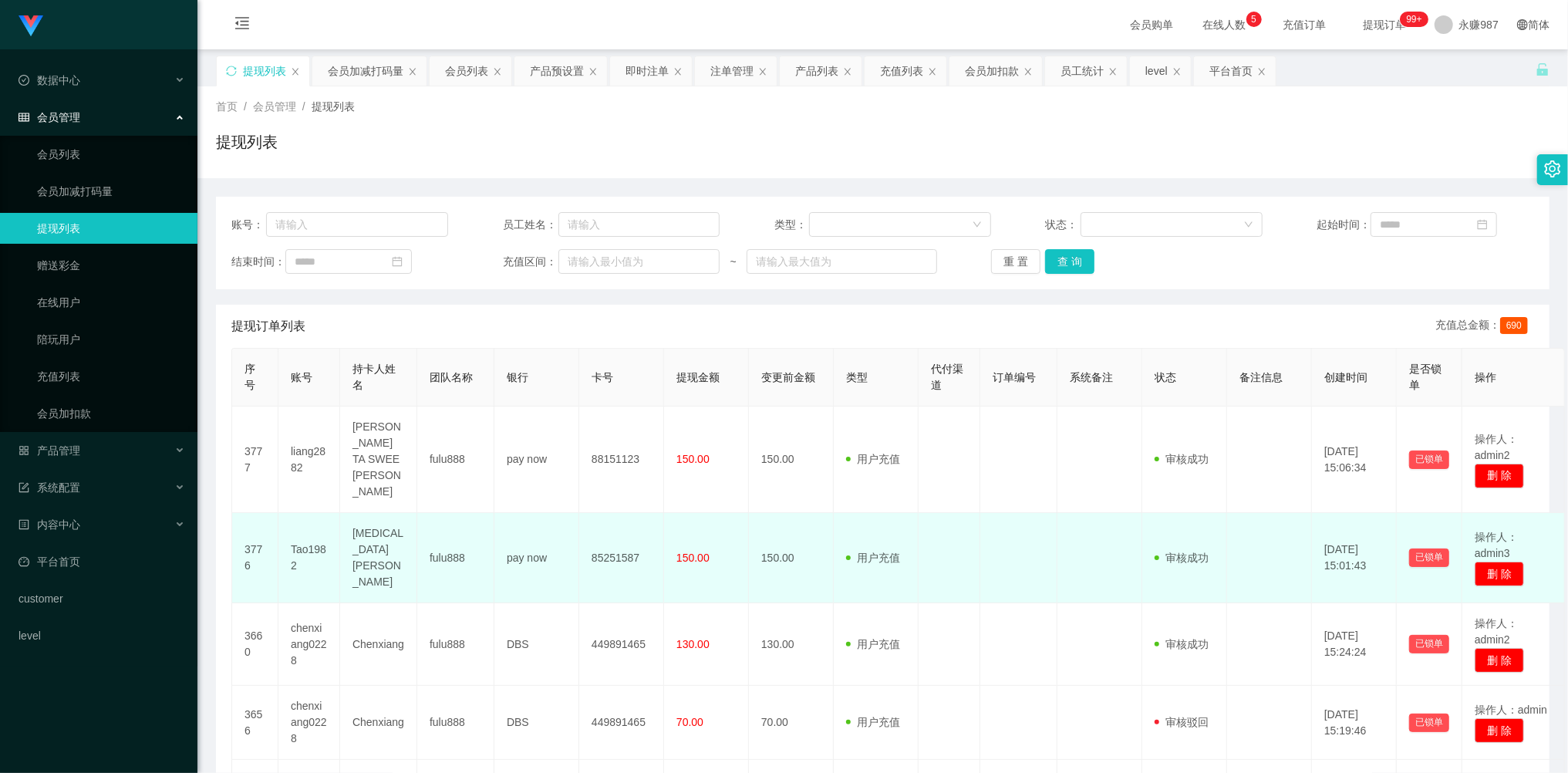
click at [370, 529] on td "[MEDICAL_DATA][PERSON_NAME]" at bounding box center [378, 558] width 77 height 90
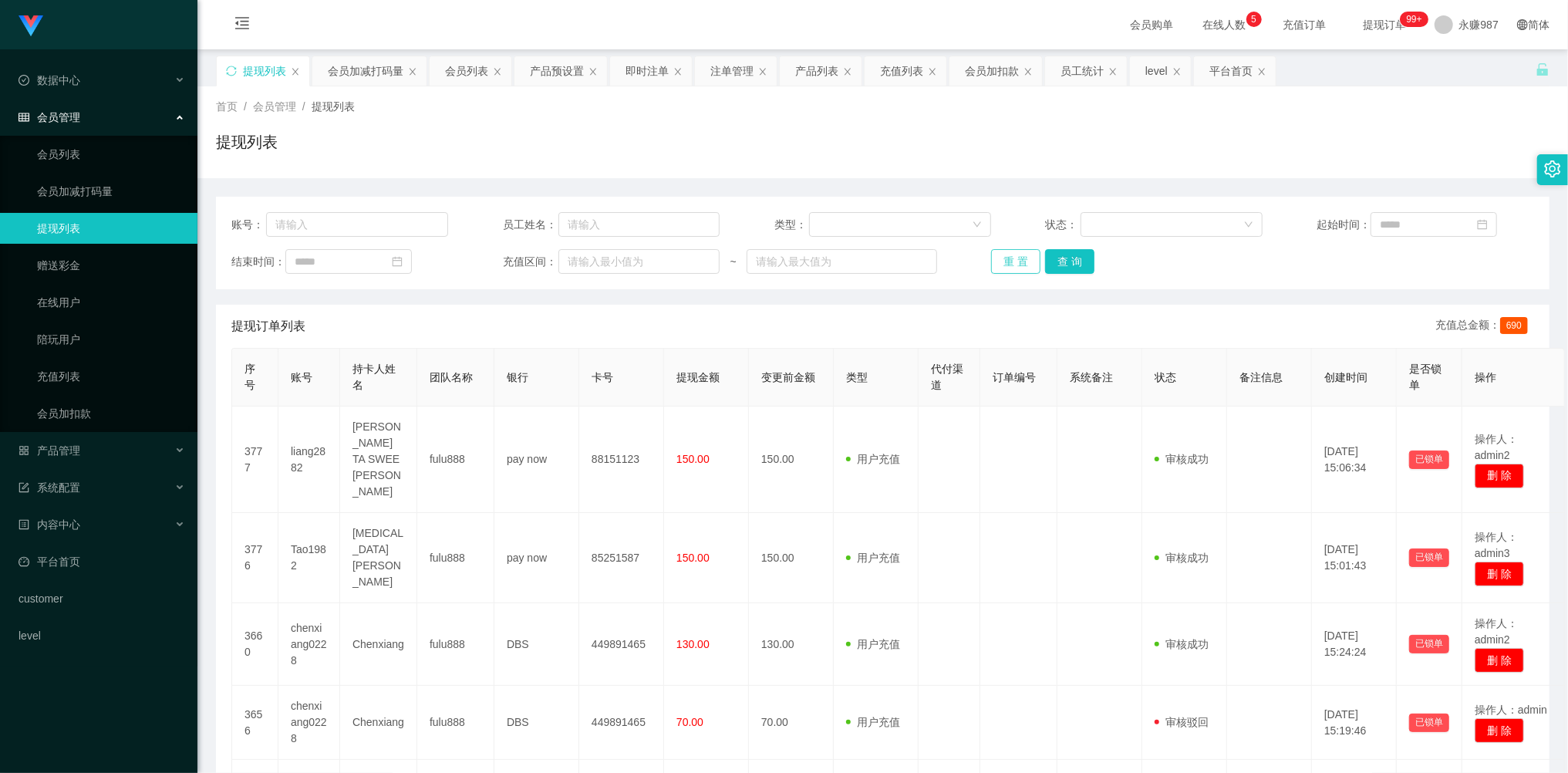
click at [1003, 264] on button "重 置" at bounding box center [1016, 261] width 49 height 24
click at [1003, 264] on div "重 置 查 询" at bounding box center [1099, 261] width 216 height 24
click at [1003, 264] on button "重 置" at bounding box center [1016, 261] width 49 height 24
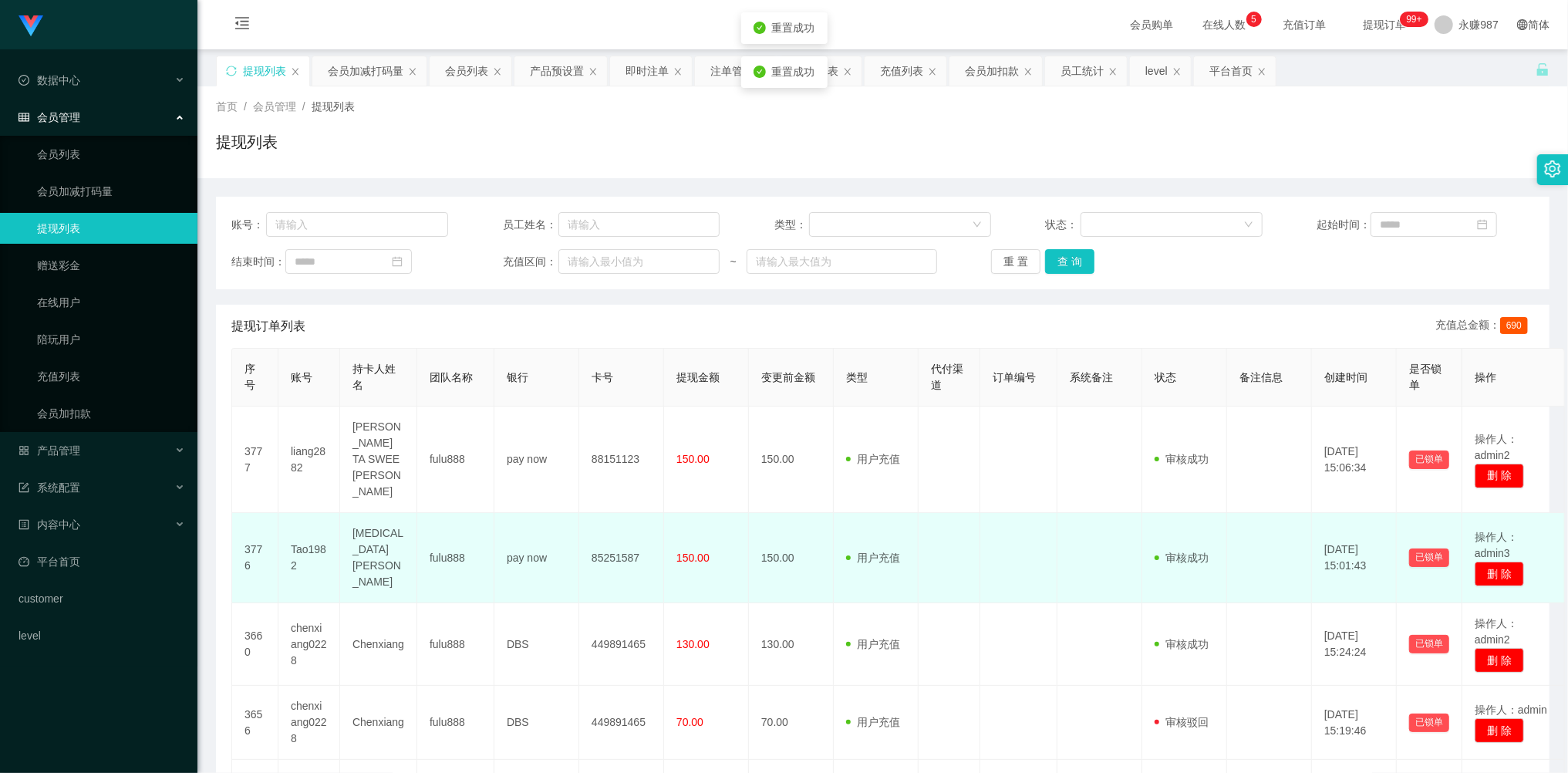
click at [374, 534] on td "[MEDICAL_DATA][PERSON_NAME]" at bounding box center [378, 558] width 77 height 90
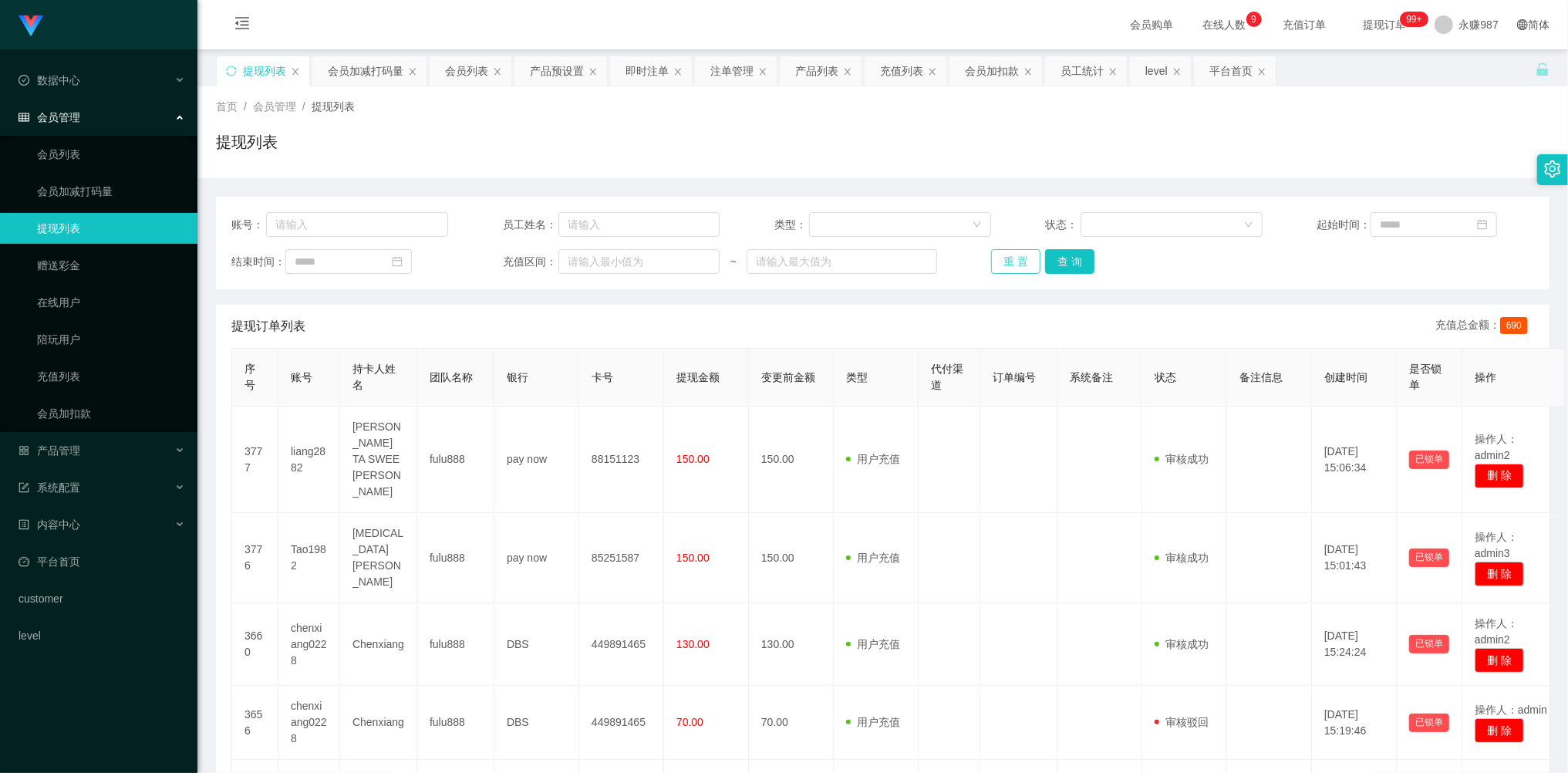
click at [1024, 264] on button "重 置" at bounding box center [1016, 261] width 49 height 24
click at [1022, 261] on div "重 置 查 询" at bounding box center [1099, 261] width 216 height 24
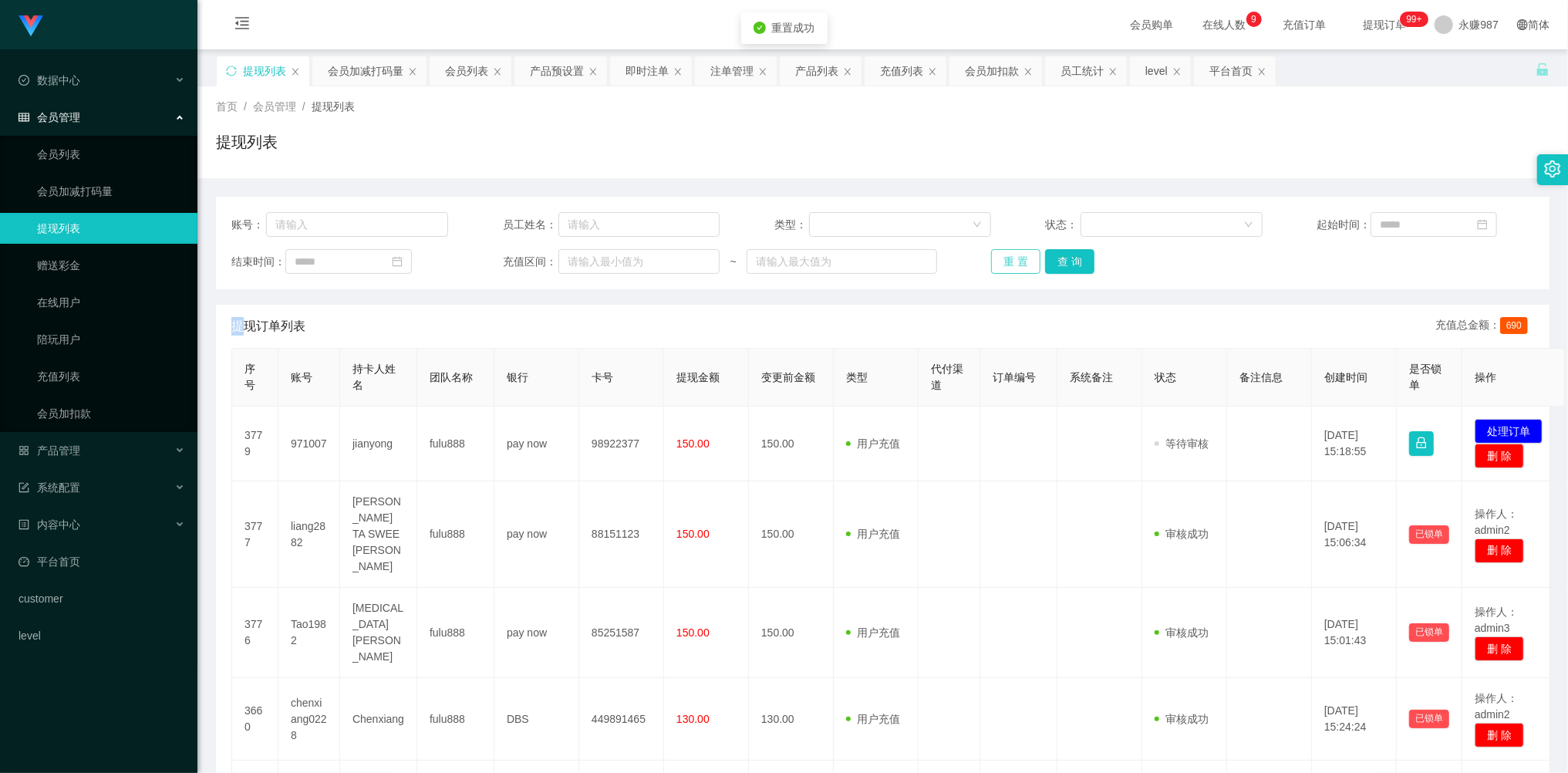
click at [1022, 261] on button "重 置" at bounding box center [1016, 261] width 49 height 24
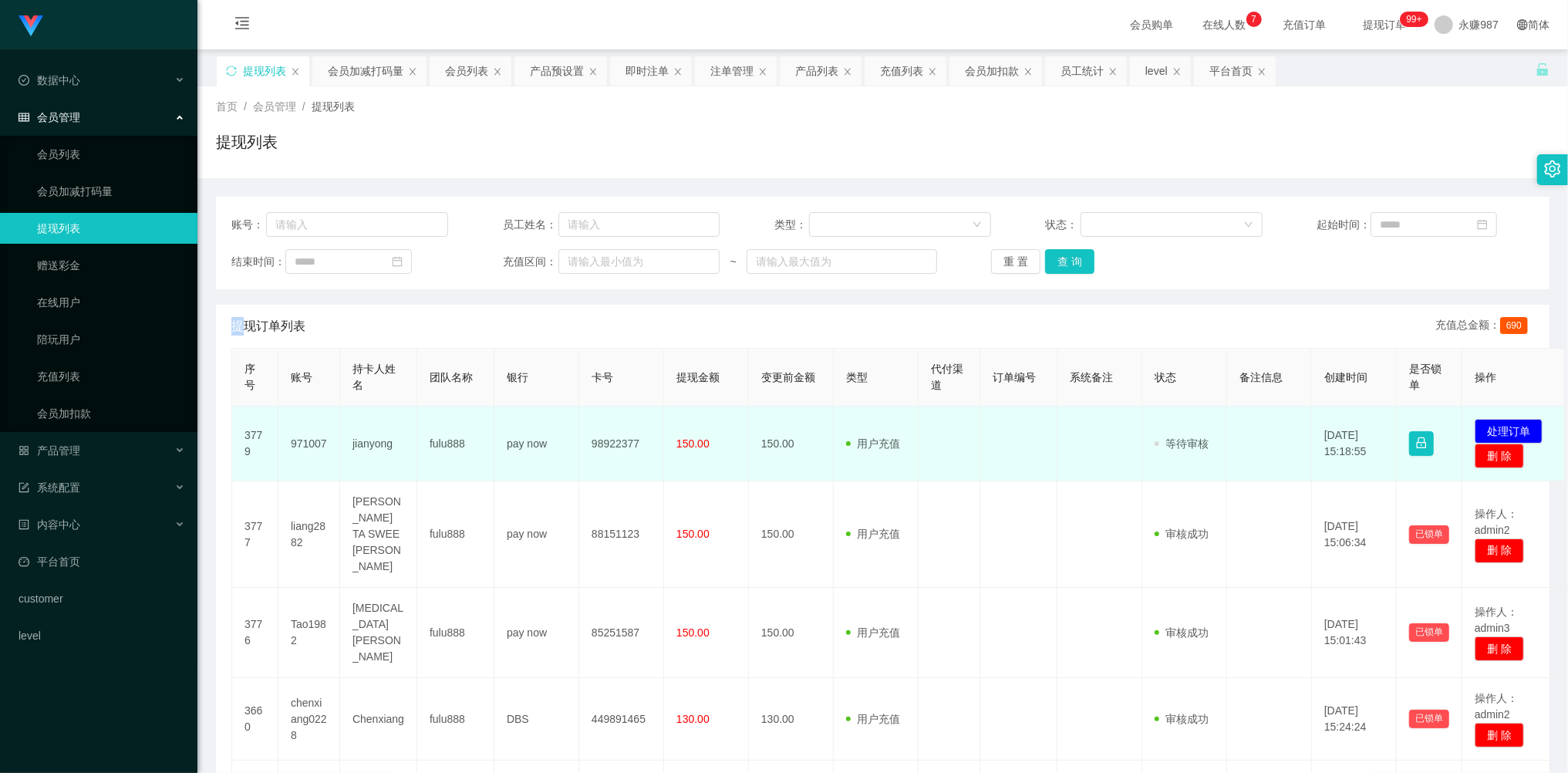
click at [315, 443] on td "971007" at bounding box center [309, 444] width 62 height 74
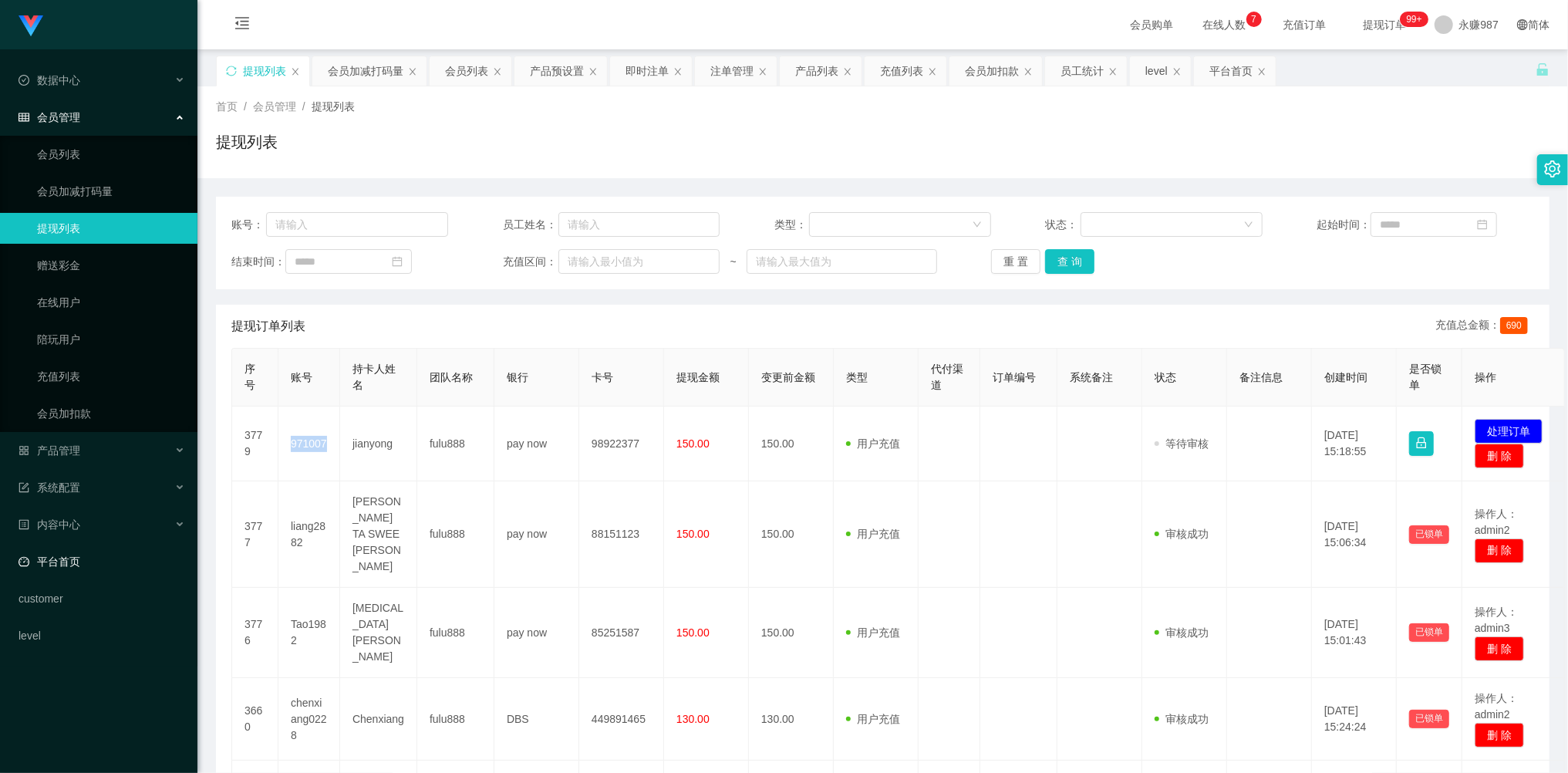
copy td "971007"
click at [1022, 264] on button "重 置" at bounding box center [1016, 261] width 49 height 24
click at [1019, 263] on div "重 置 查 询" at bounding box center [1099, 261] width 216 height 24
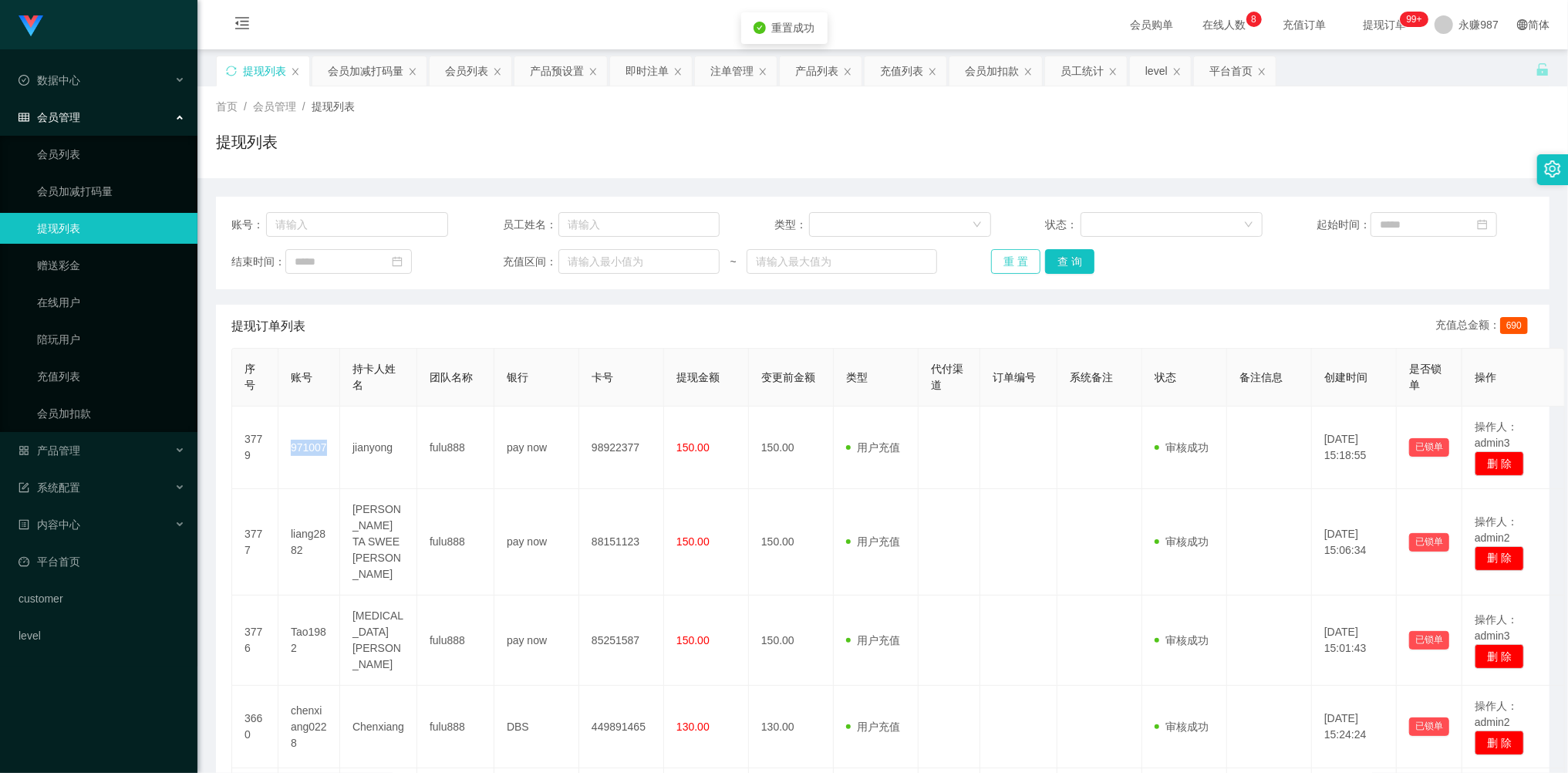
click at [1019, 263] on button "重 置" at bounding box center [1016, 261] width 49 height 24
click at [1018, 260] on div "重 置 查 询" at bounding box center [1099, 261] width 216 height 24
click at [1007, 261] on button "重 置" at bounding box center [1016, 261] width 49 height 24
click at [1007, 261] on div "重 置 查 询" at bounding box center [1099, 261] width 216 height 24
click at [1007, 258] on button "重 置" at bounding box center [1016, 261] width 49 height 24
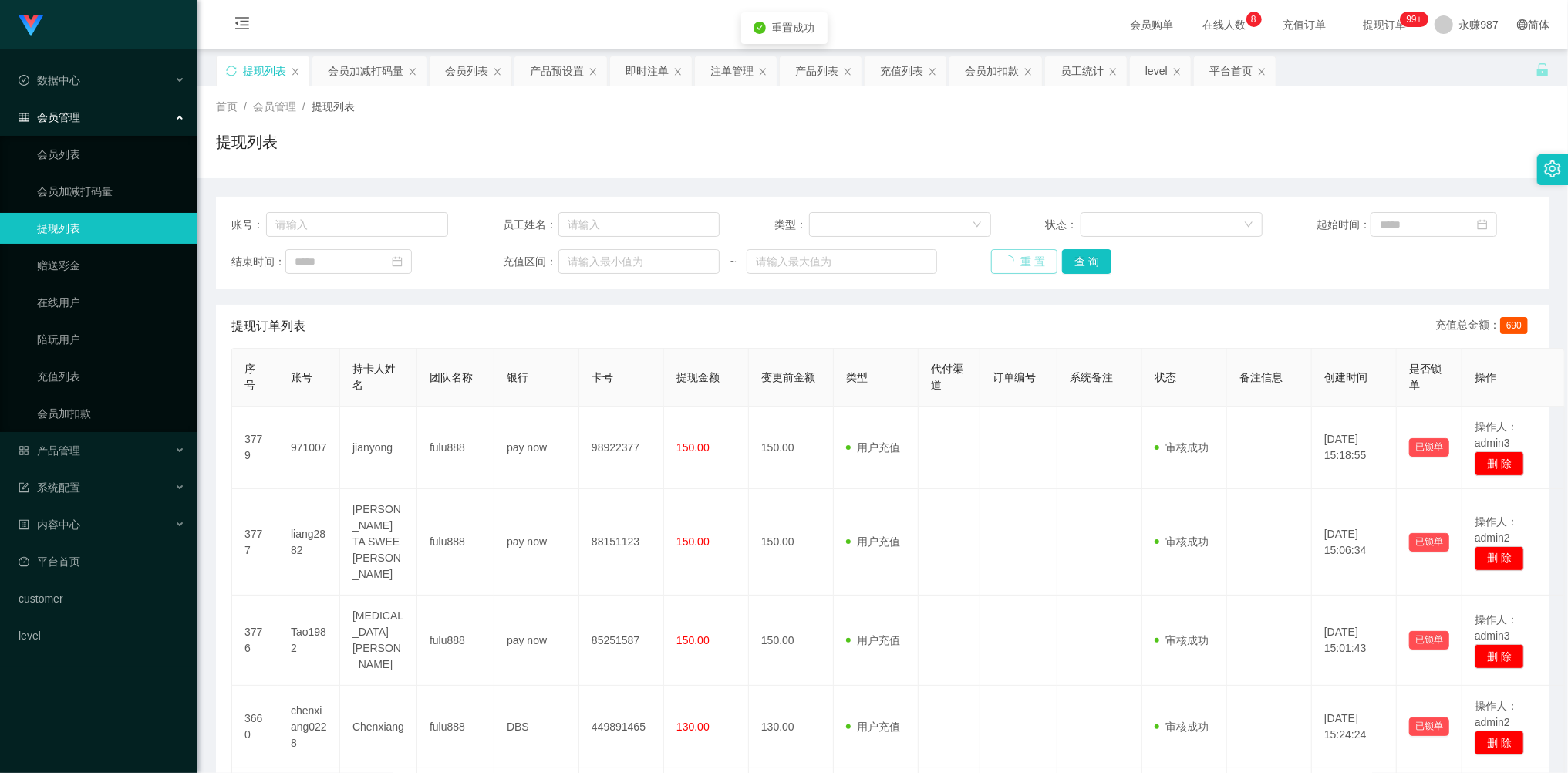
click at [1007, 256] on div "重 置 查 询" at bounding box center [1099, 261] width 216 height 24
click at [1007, 255] on button "重 置" at bounding box center [1016, 261] width 49 height 24
click at [1010, 260] on button "重 置" at bounding box center [1016, 261] width 49 height 24
click at [1010, 260] on div "重 置 查 询" at bounding box center [1099, 261] width 216 height 24
click at [1010, 260] on button "重 置" at bounding box center [1016, 261] width 49 height 24
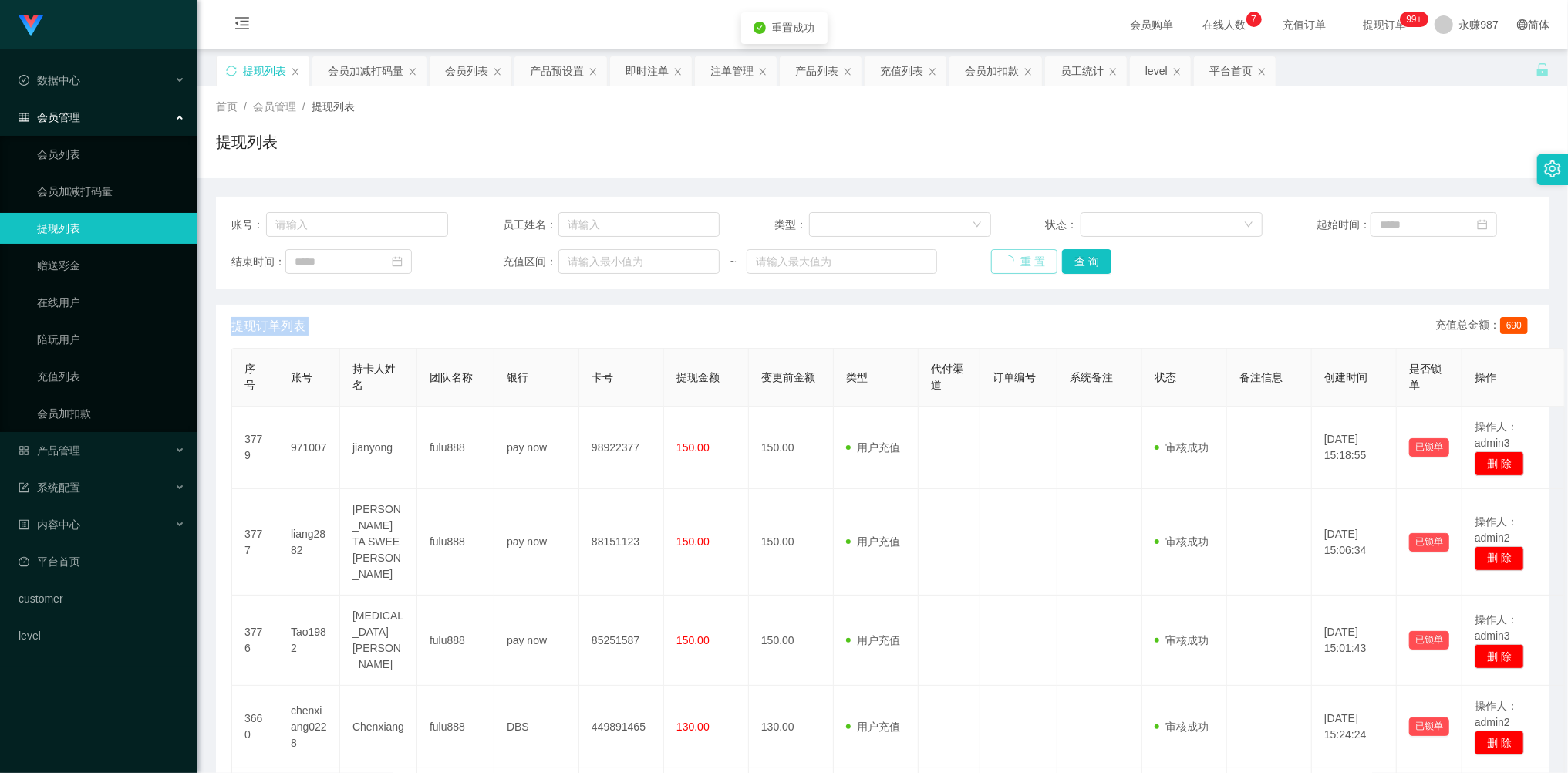
click at [1010, 260] on div "重 置 查 询" at bounding box center [1099, 261] width 216 height 24
click at [1010, 260] on button "重 置" at bounding box center [1016, 261] width 49 height 24
click at [1020, 260] on button "重 置" at bounding box center [1016, 261] width 49 height 24
click at [1020, 260] on div "重 置 查 询" at bounding box center [1099, 261] width 216 height 24
click at [1020, 260] on button "重 置" at bounding box center [1016, 261] width 49 height 24
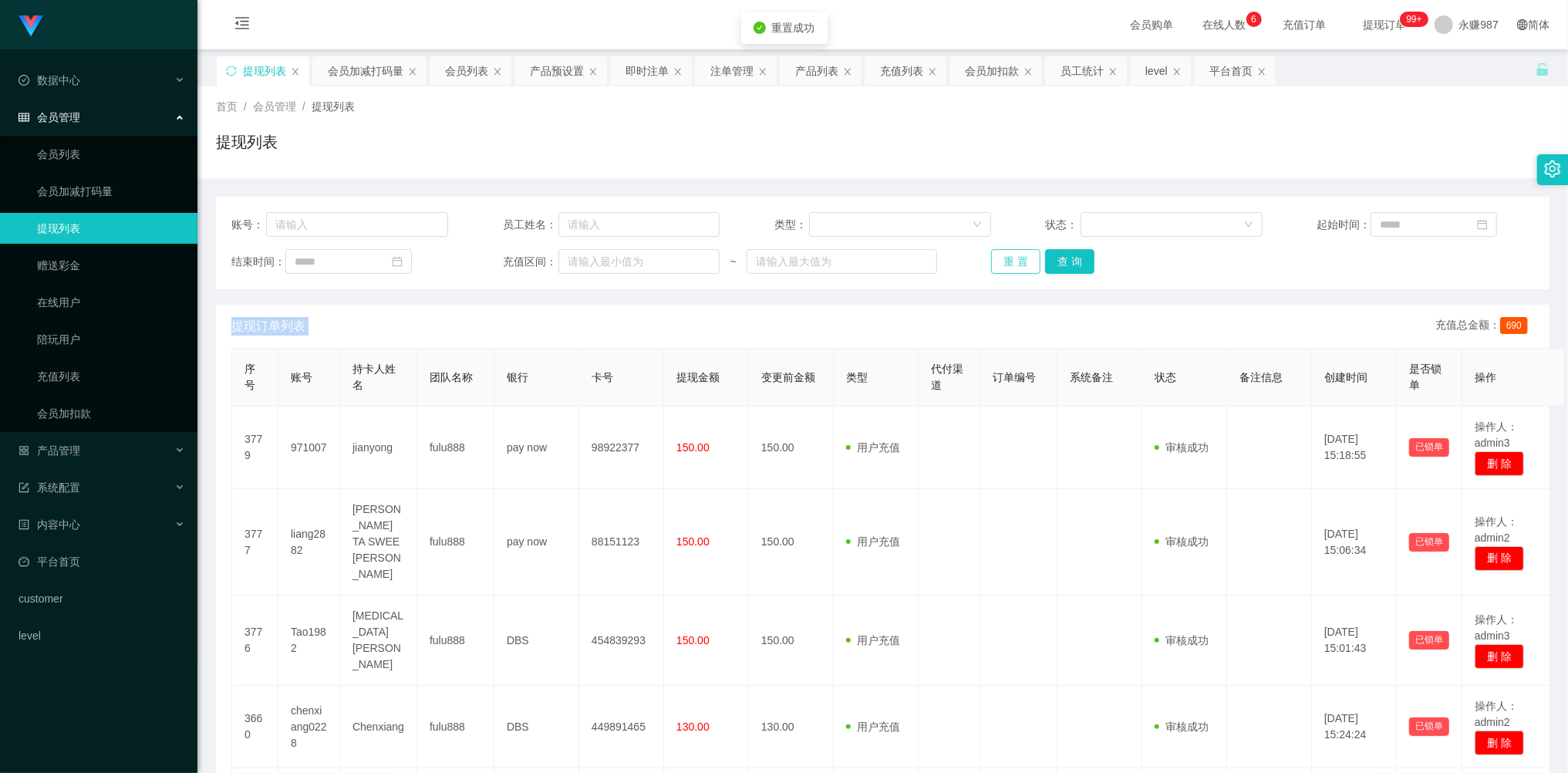
click at [1020, 260] on div "重 置 查 询" at bounding box center [1099, 261] width 216 height 24
click at [1019, 260] on button "重 置" at bounding box center [1016, 261] width 49 height 24
click at [1019, 260] on div "重 置 查 询" at bounding box center [1099, 261] width 216 height 24
click at [1019, 260] on button "重 置" at bounding box center [1016, 261] width 49 height 24
click at [1019, 260] on div "重 置 查 询" at bounding box center [1099, 261] width 216 height 24
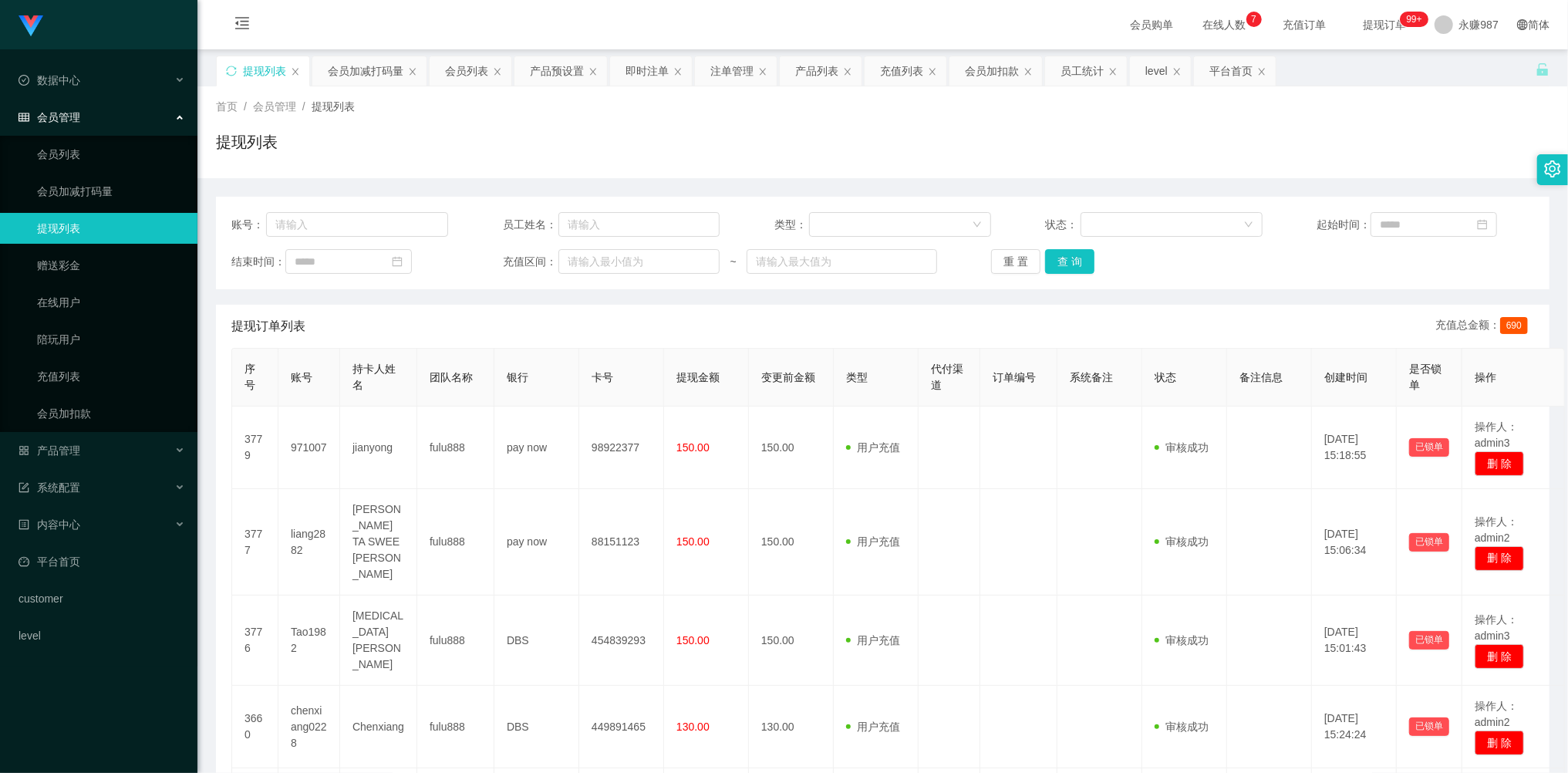
click at [57, 113] on span "会员管理" at bounding box center [49, 117] width 62 height 13
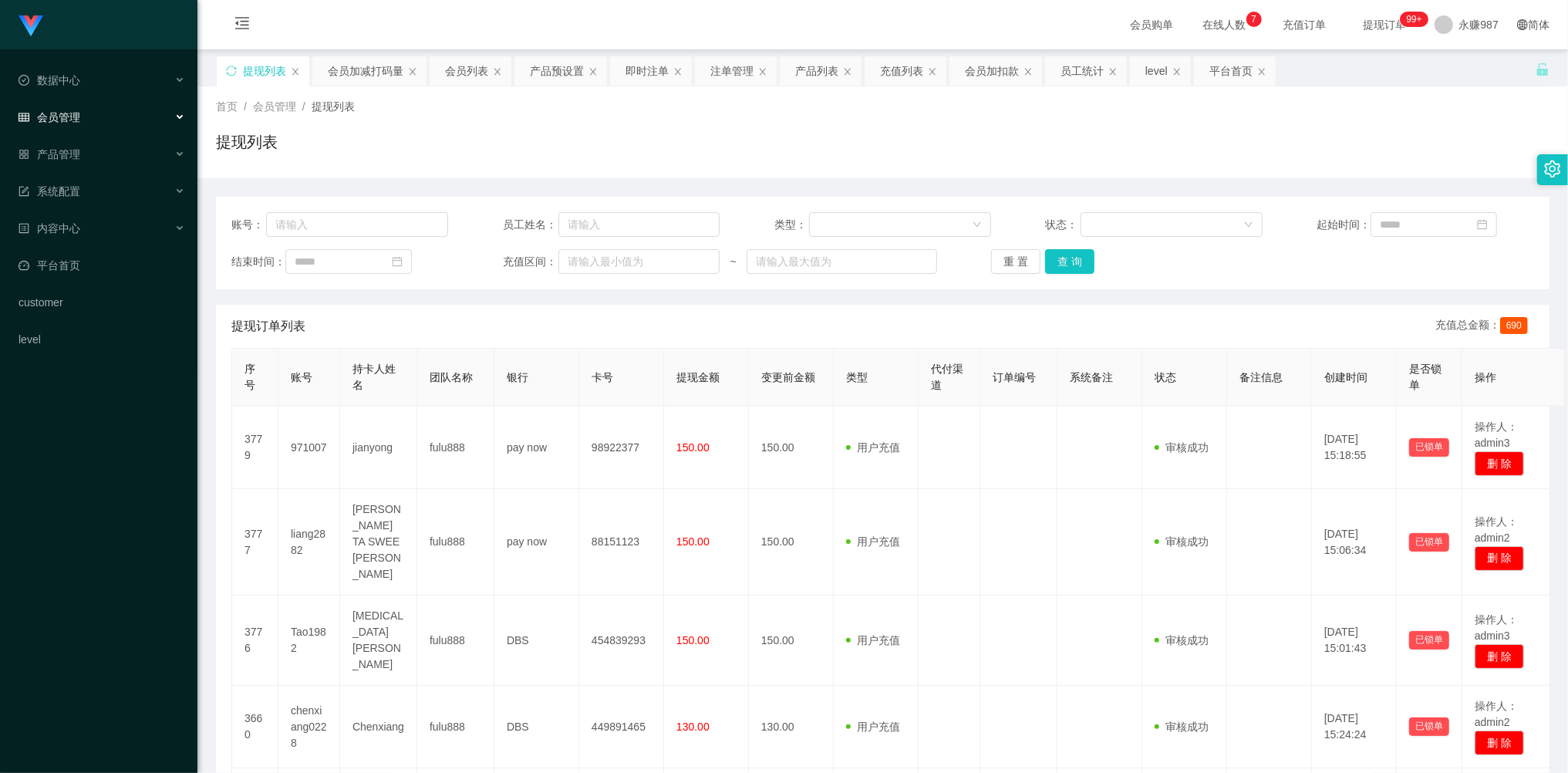
click at [59, 118] on span "会员管理" at bounding box center [49, 117] width 62 height 13
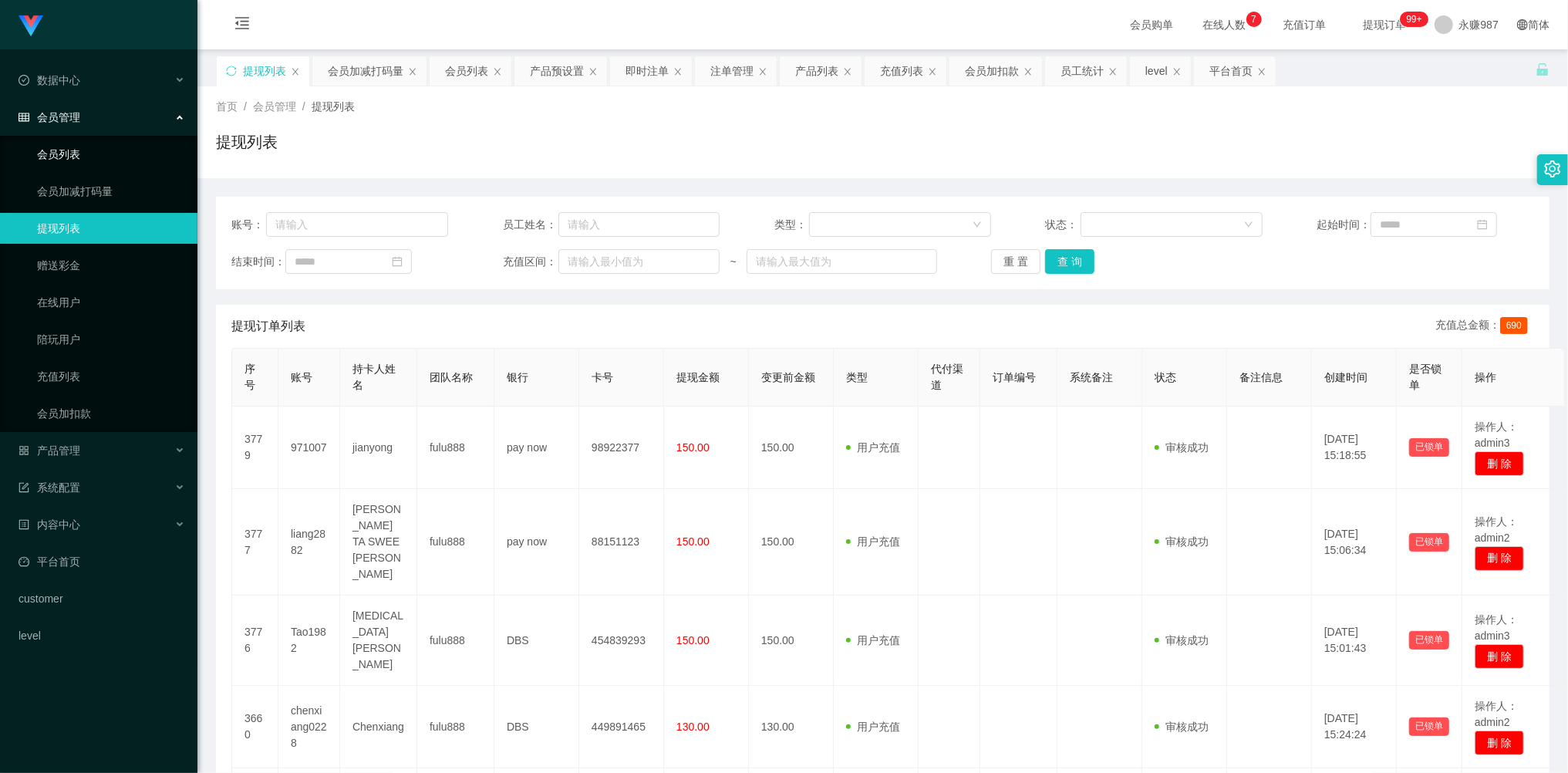
click at [67, 162] on link "会员列表" at bounding box center [111, 154] width 148 height 30
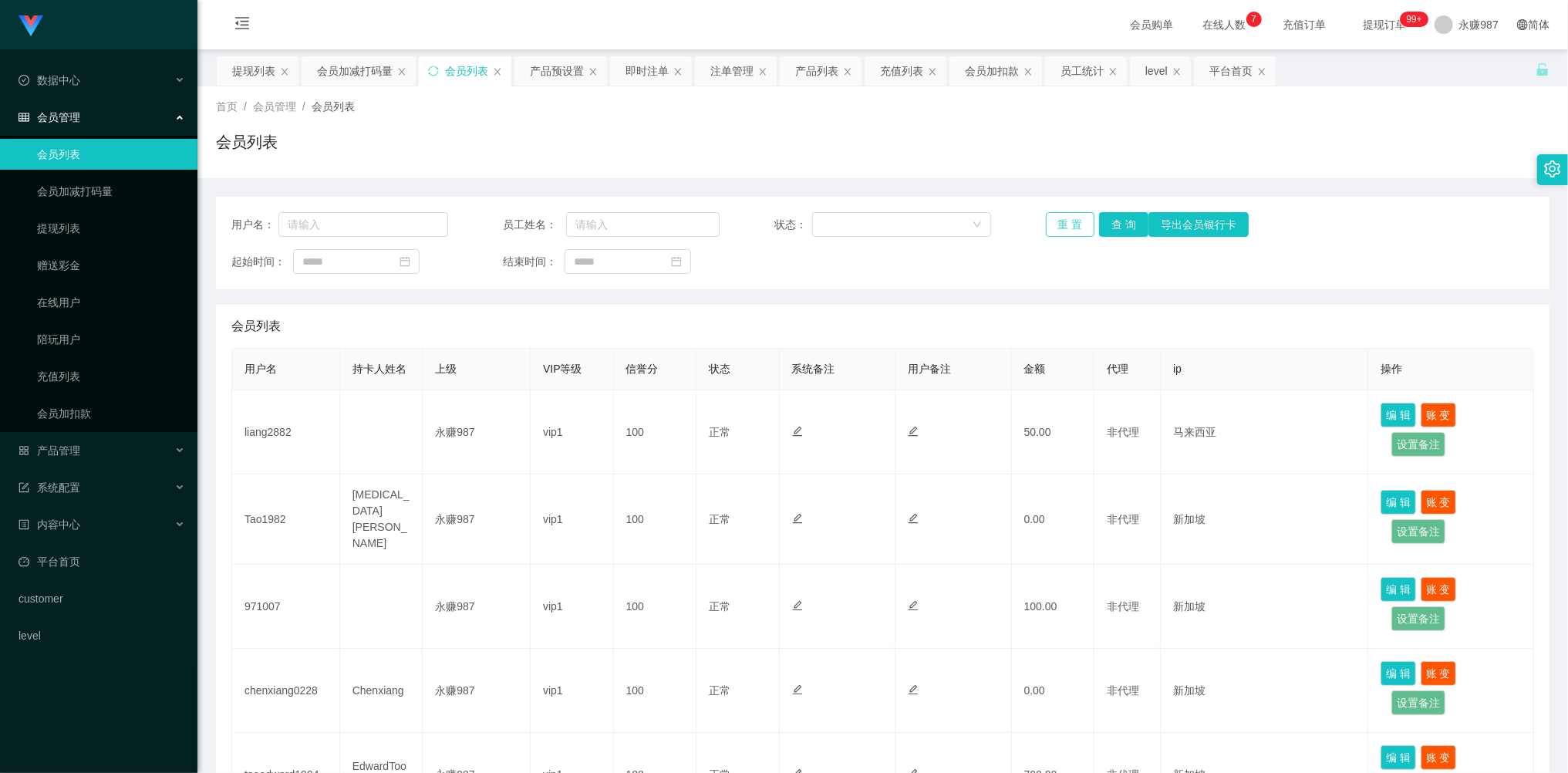
click at [1055, 231] on button "重 置" at bounding box center [1070, 224] width 49 height 24
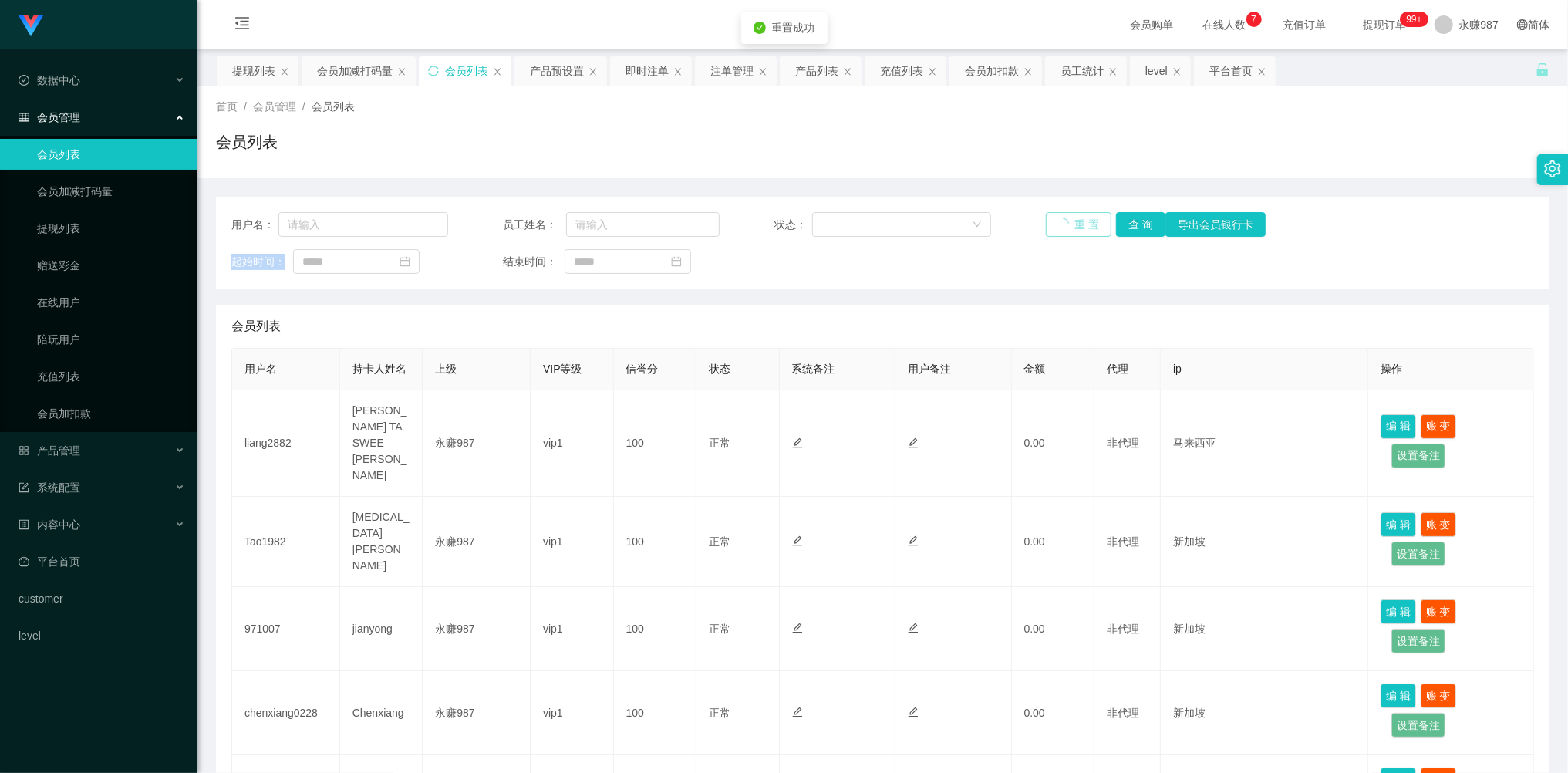
click at [1055, 231] on div "重 置 查 询 导出会员银行卡" at bounding box center [1154, 224] width 216 height 24
click at [1055, 231] on button "重 置" at bounding box center [1070, 224] width 49 height 24
click at [78, 119] on span "会员管理" at bounding box center [49, 117] width 62 height 13
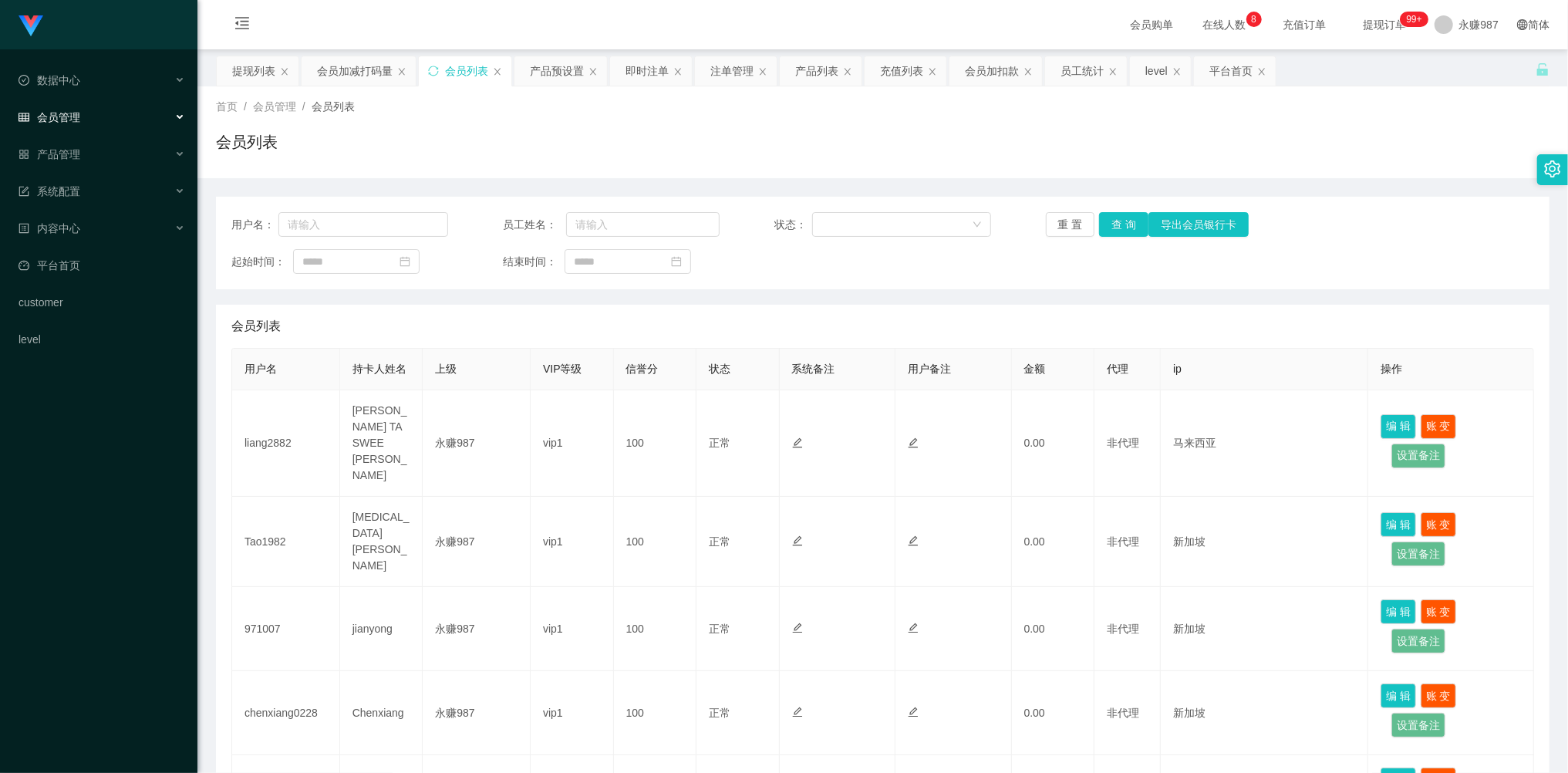
click at [74, 111] on span "会员管理" at bounding box center [49, 117] width 62 height 13
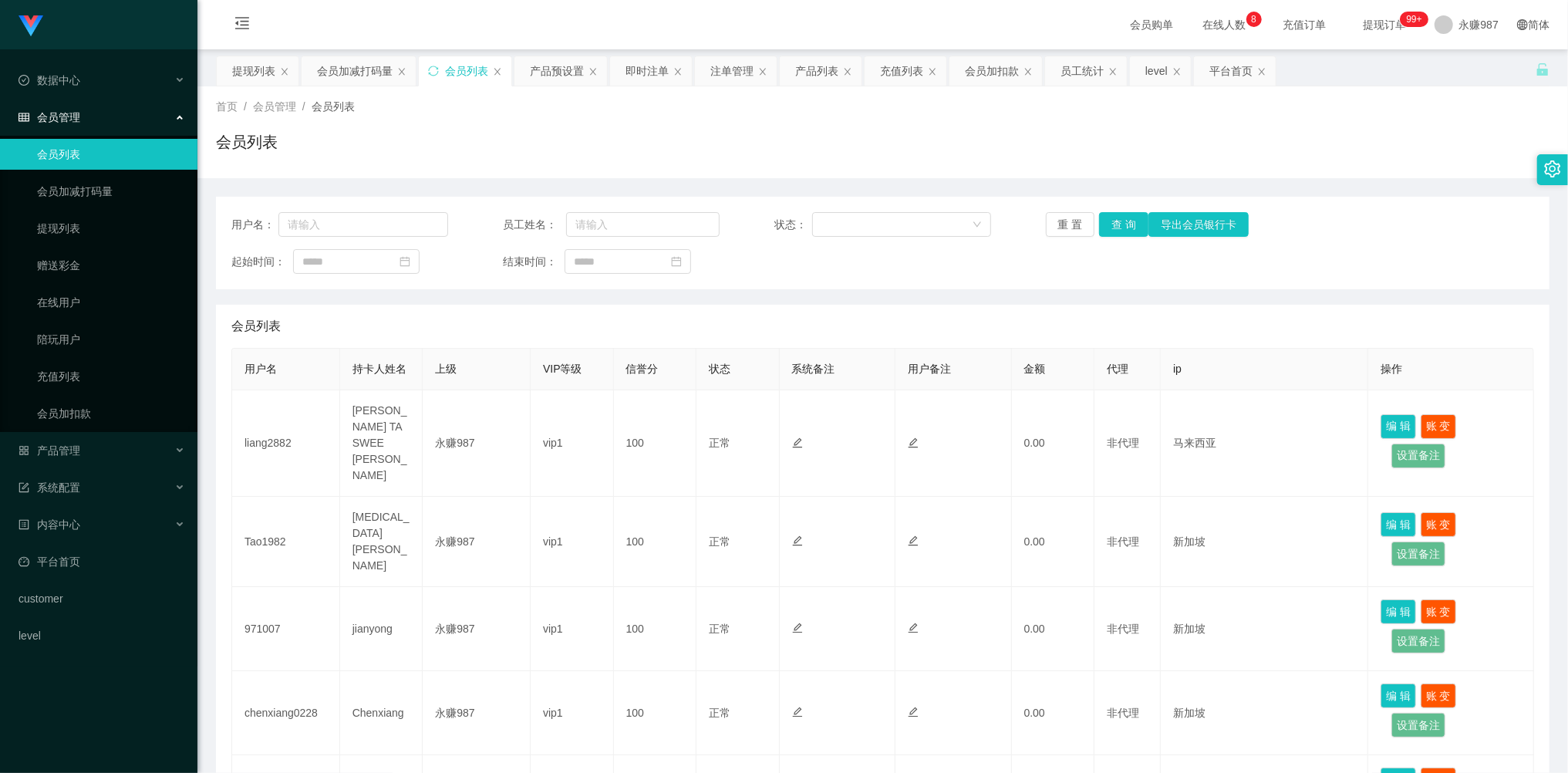
click at [65, 147] on link "会员列表" at bounding box center [111, 154] width 148 height 30
click at [1070, 222] on button "重 置" at bounding box center [1070, 224] width 49 height 24
click at [1068, 219] on div "重 置 查 询 导出会员银行卡" at bounding box center [1154, 224] width 216 height 24
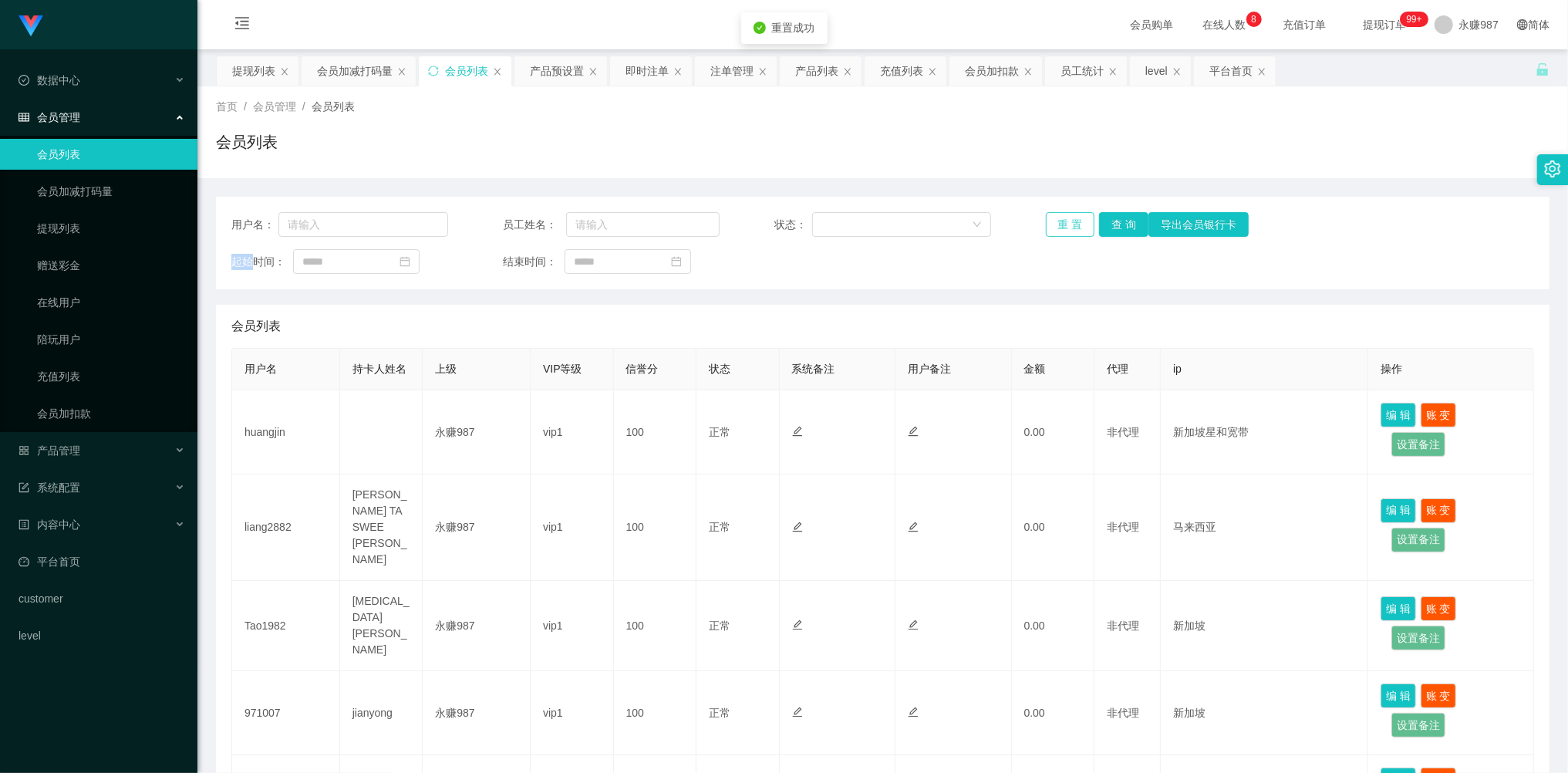
click at [1065, 219] on button "重 置" at bounding box center [1070, 224] width 49 height 24
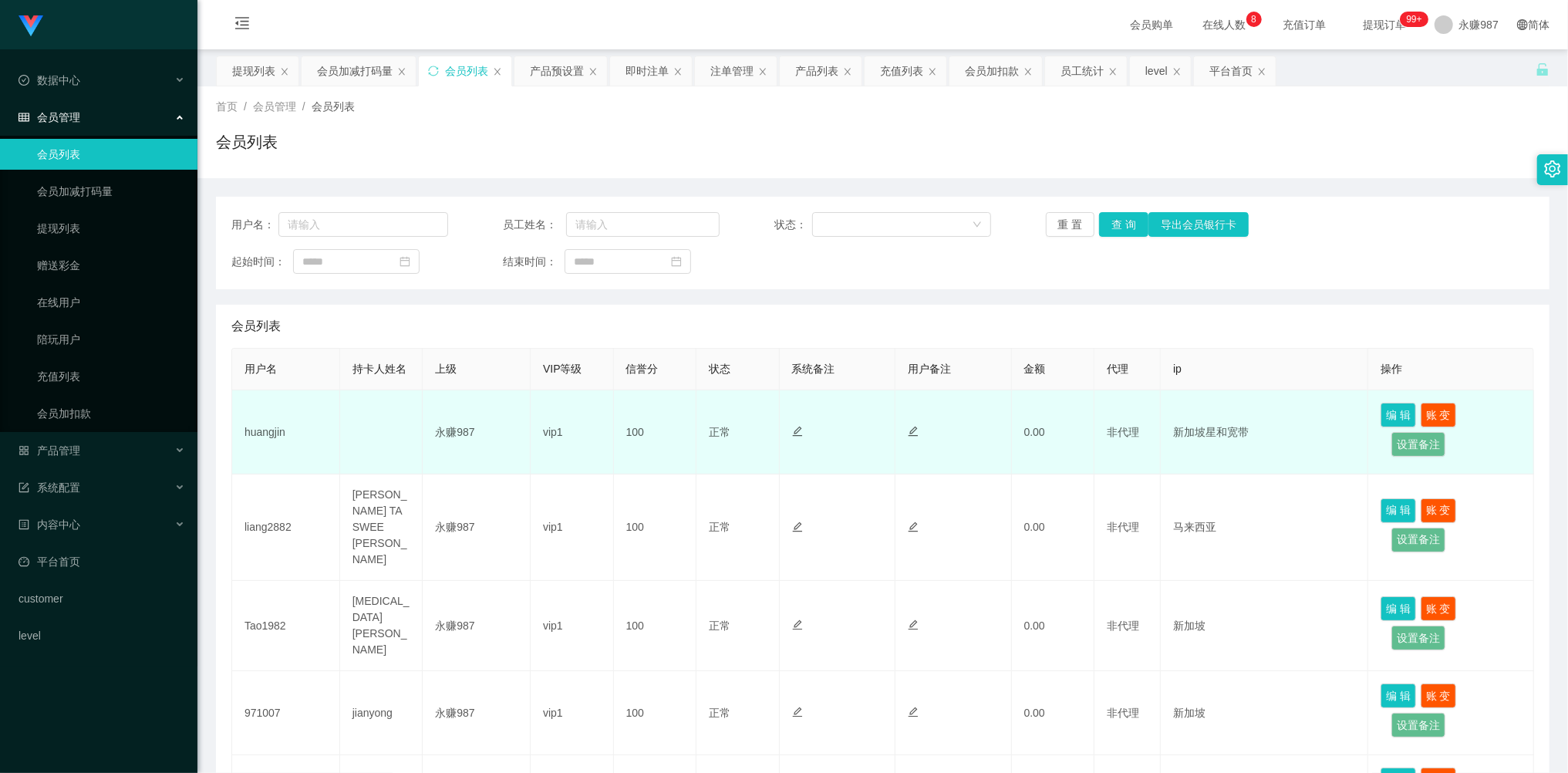
click at [273, 427] on td "huangjin" at bounding box center [286, 432] width 108 height 84
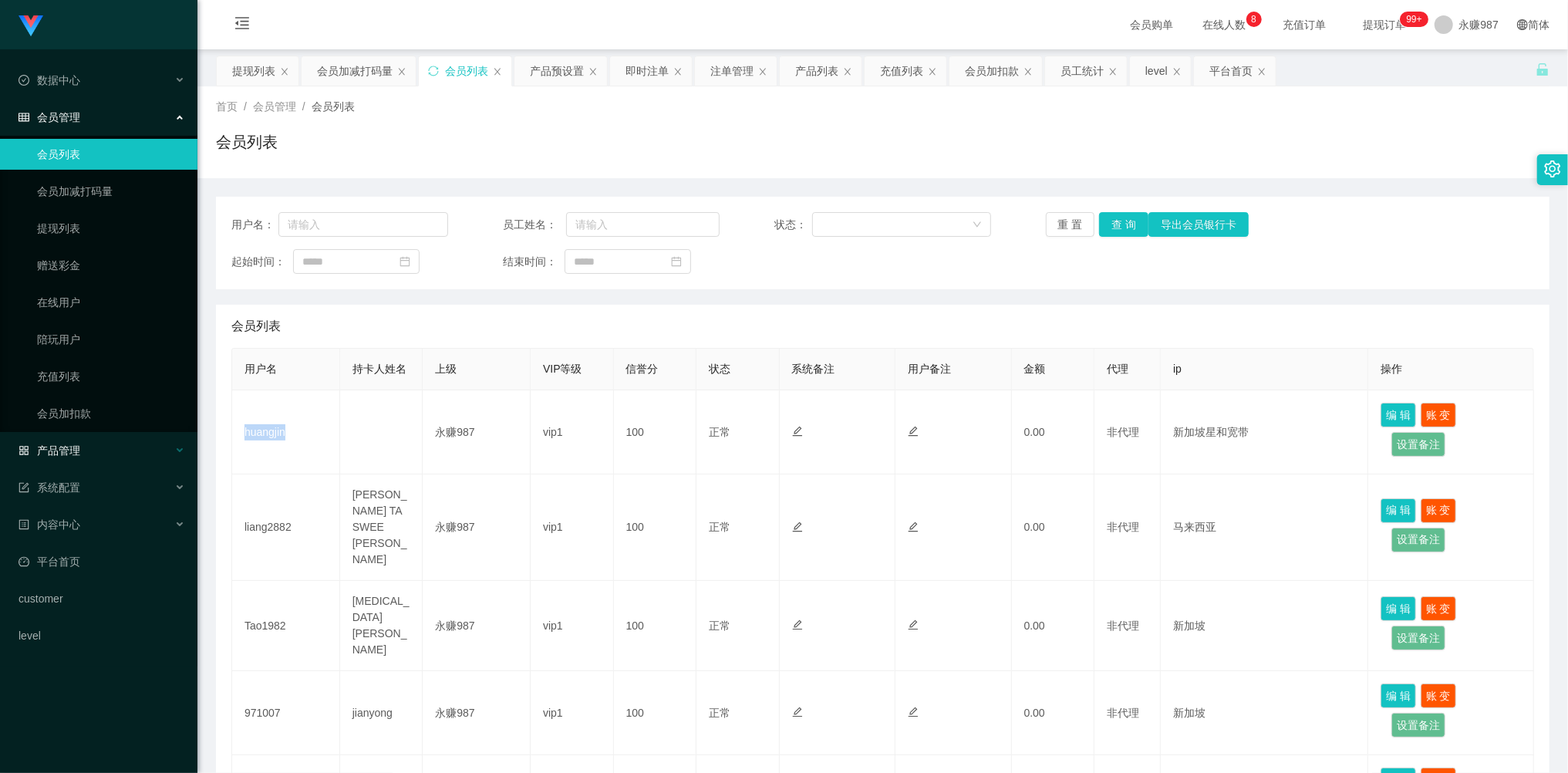
copy td "huangjin"
click at [83, 440] on div "产品管理" at bounding box center [99, 450] width 198 height 30
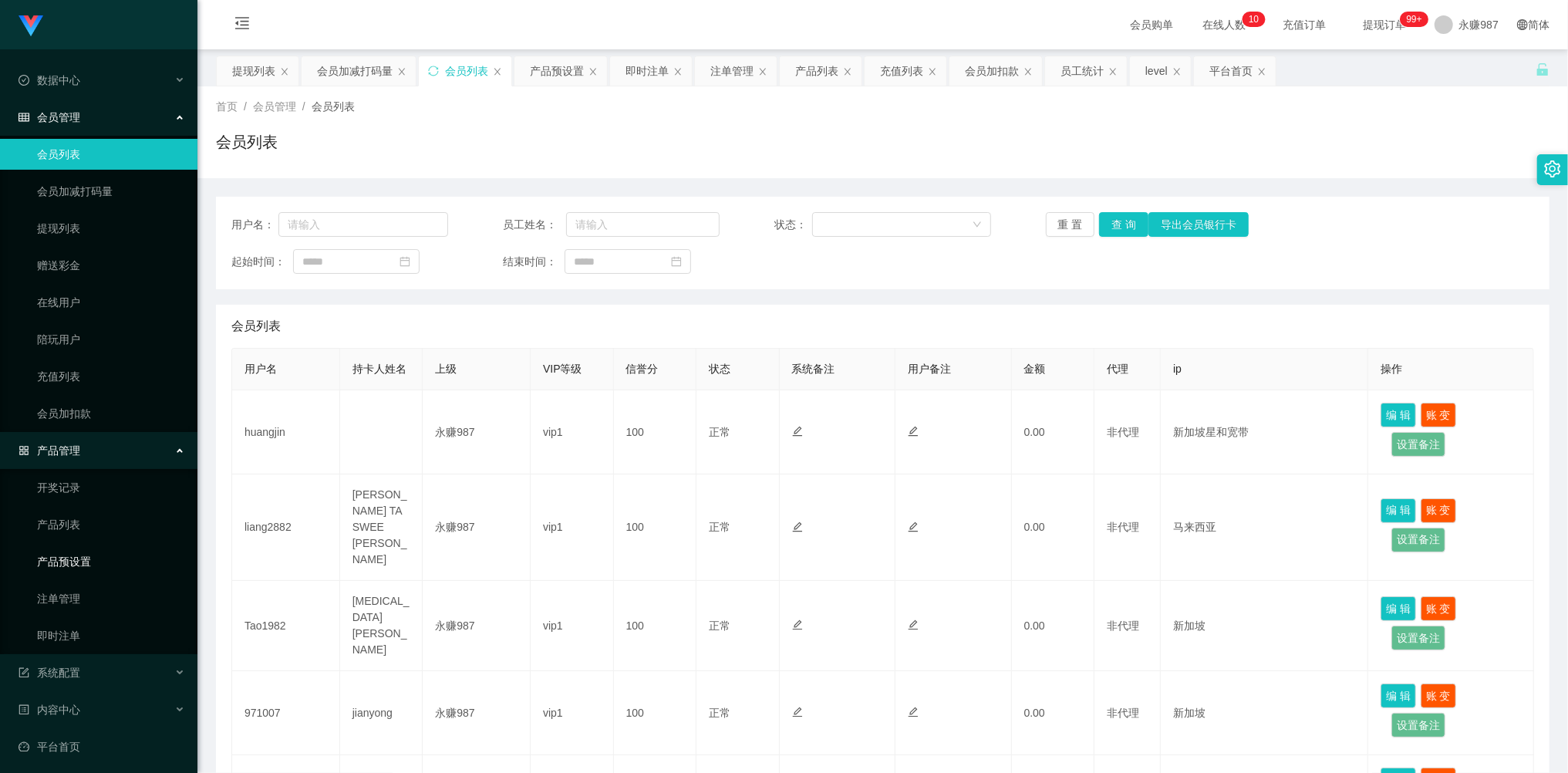
click at [75, 560] on link "产品预设置" at bounding box center [111, 560] width 148 height 30
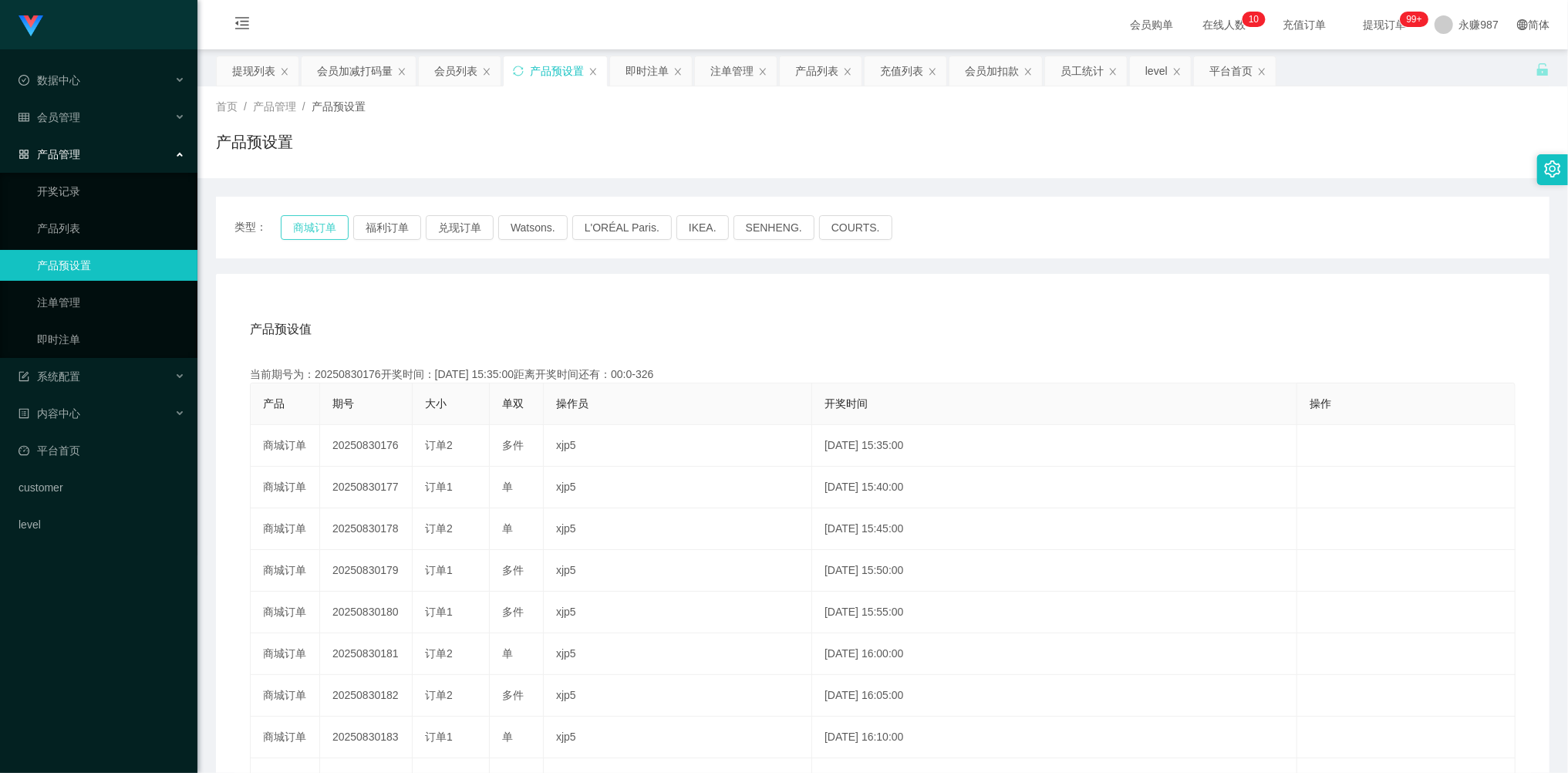
click at [328, 229] on button "商城订单" at bounding box center [314, 227] width 68 height 24
click at [72, 325] on link "即时注单" at bounding box center [111, 339] width 148 height 30
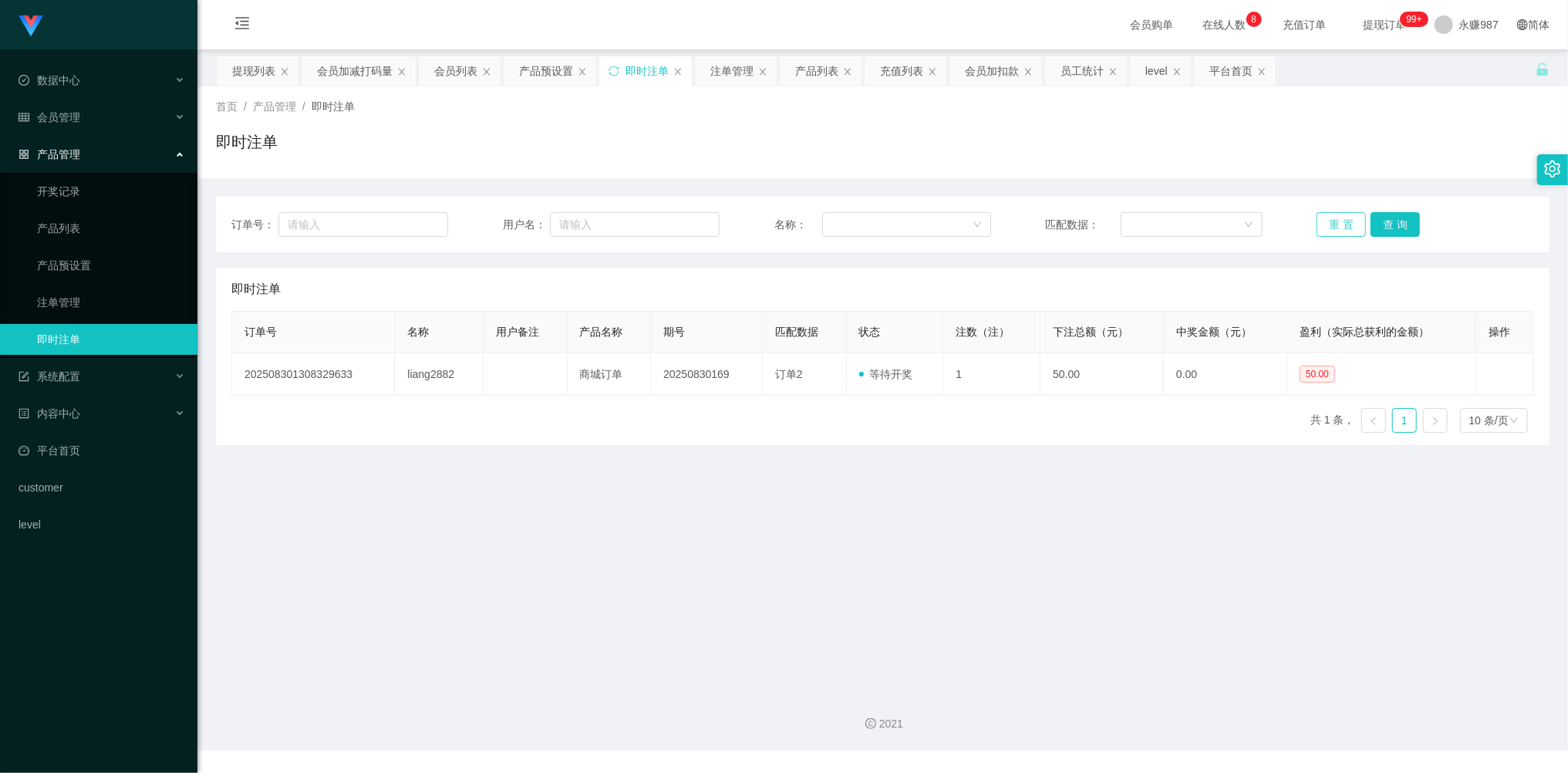
click at [1326, 223] on button "重 置" at bounding box center [1341, 224] width 49 height 24
click at [1328, 223] on button "重 置" at bounding box center [1341, 224] width 49 height 24
click at [1329, 223] on button "重 置" at bounding box center [1341, 224] width 49 height 24
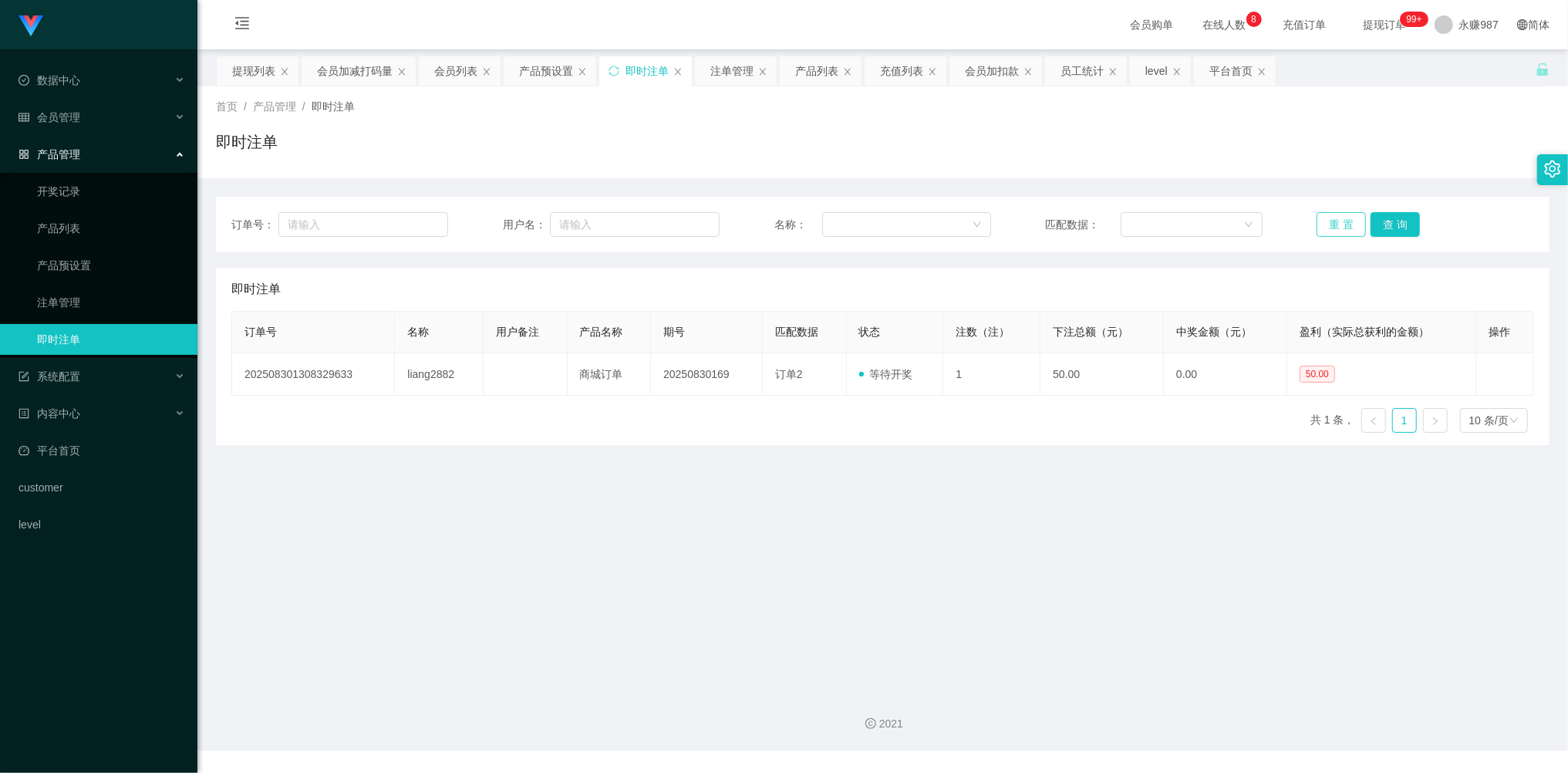
click at [1329, 223] on button "重 置" at bounding box center [1341, 224] width 49 height 24
drag, startPoint x: 434, startPoint y: 578, endPoint x: 491, endPoint y: 518, distance: 82.8
click at [435, 579] on main "关闭左侧 关闭右侧 关闭其它 刷新页面 提现列表 会员加减打码量 会员列表 产品预设置 即时注单 注单管理 产品列表 充值列表 会员加扣款 员工统计 leve…" at bounding box center [882, 363] width 1370 height 630
click at [1336, 225] on button "重 置" at bounding box center [1341, 224] width 49 height 24
click at [1337, 225] on button "重 置" at bounding box center [1341, 224] width 49 height 24
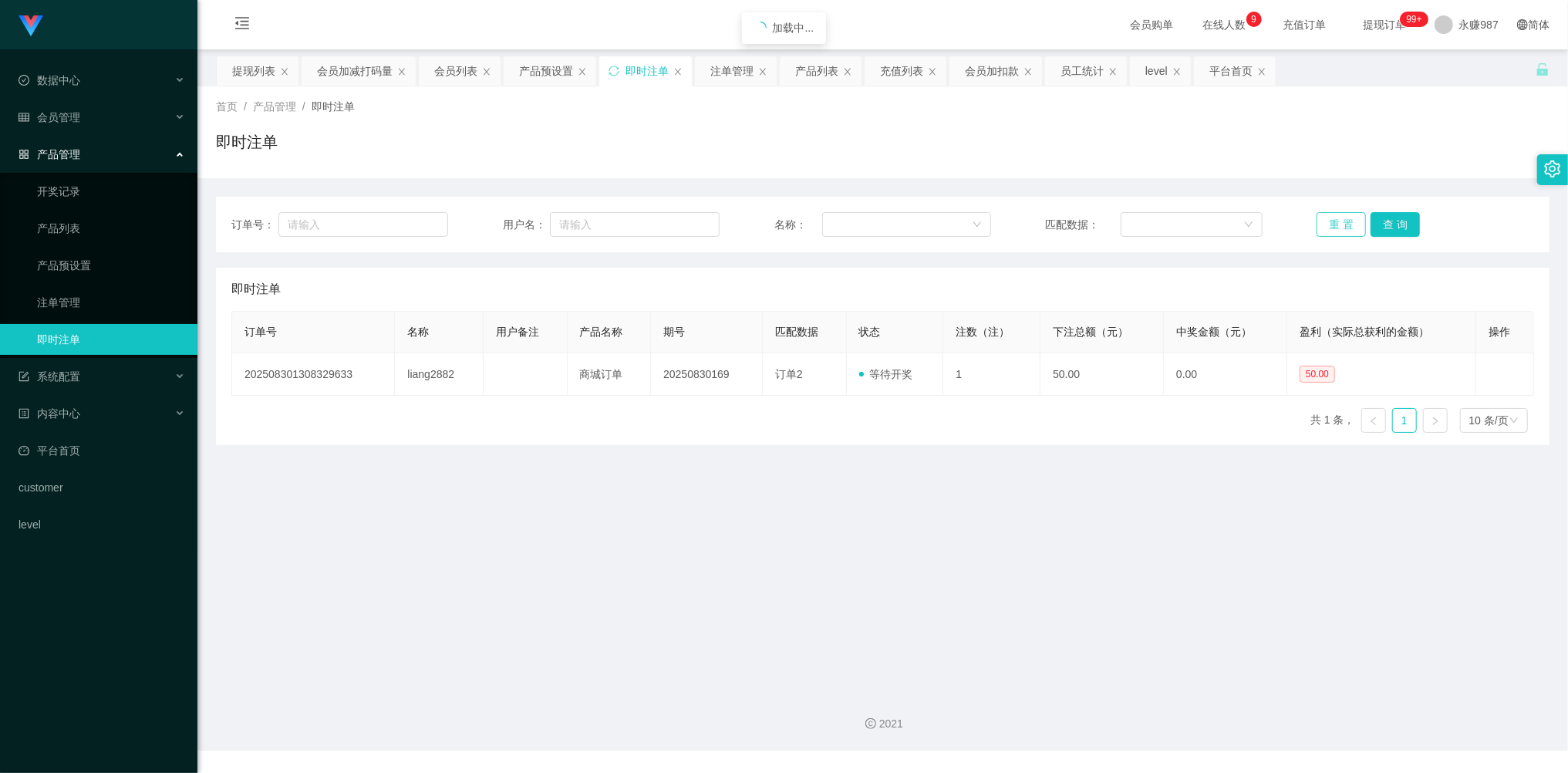
click at [1337, 225] on button "重 置" at bounding box center [1341, 224] width 49 height 24
click at [1316, 213] on button "重 置" at bounding box center [1341, 224] width 49 height 24
click at [67, 287] on link "注单管理" at bounding box center [111, 302] width 148 height 30
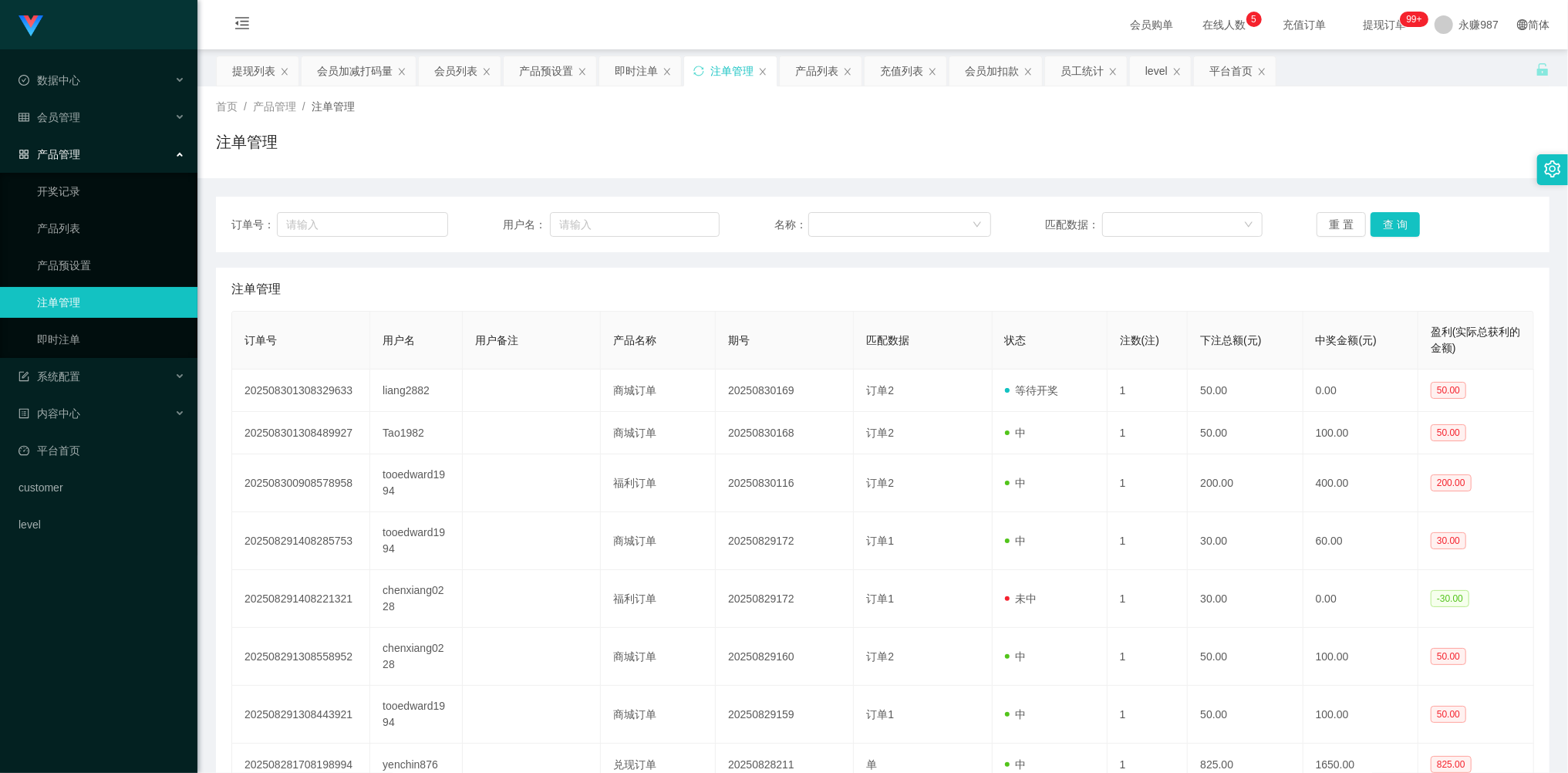
click at [70, 306] on link "注单管理" at bounding box center [111, 302] width 148 height 30
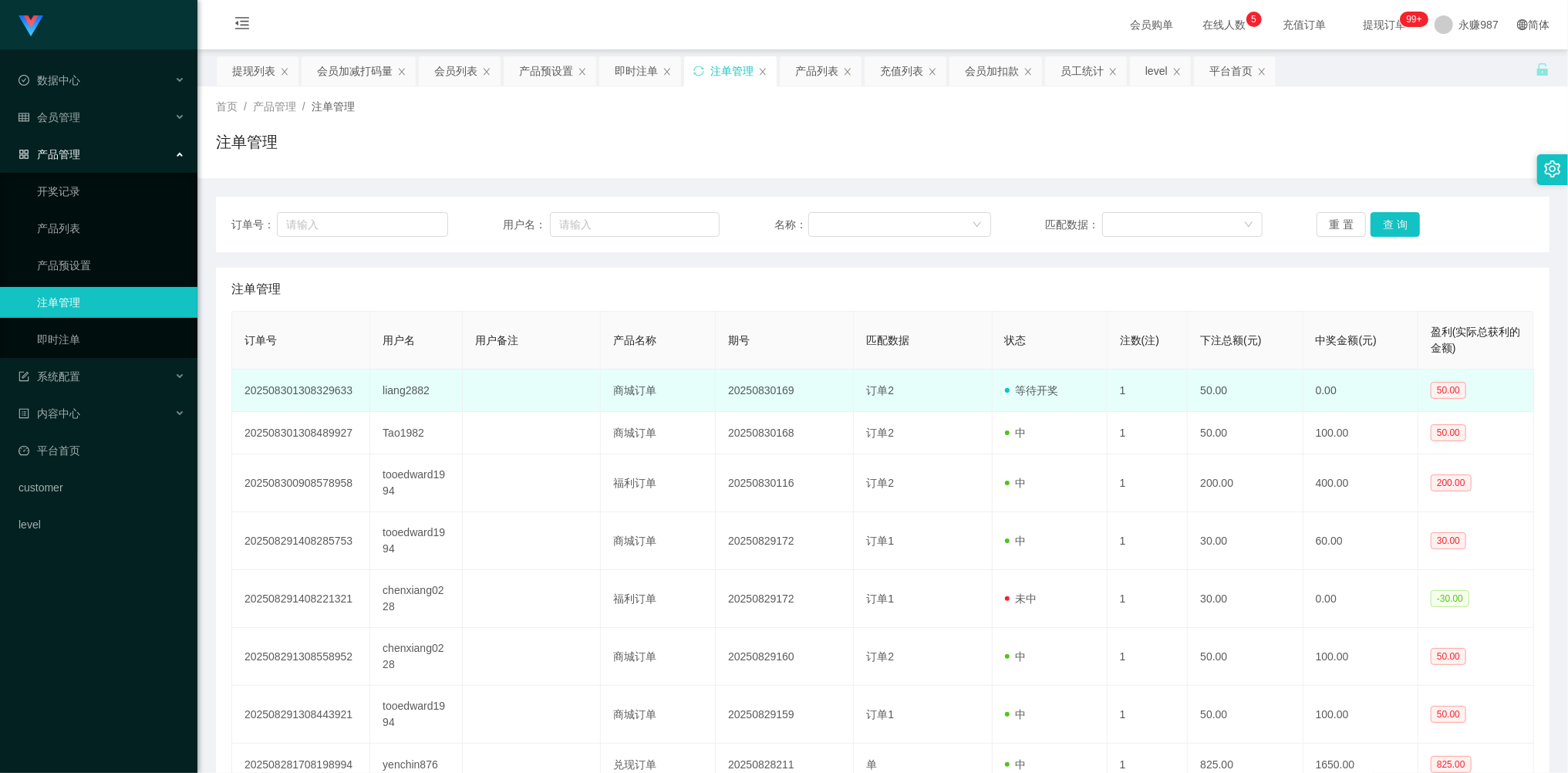
click at [411, 386] on td "liang2882" at bounding box center [416, 390] width 92 height 42
copy td "liang2882"
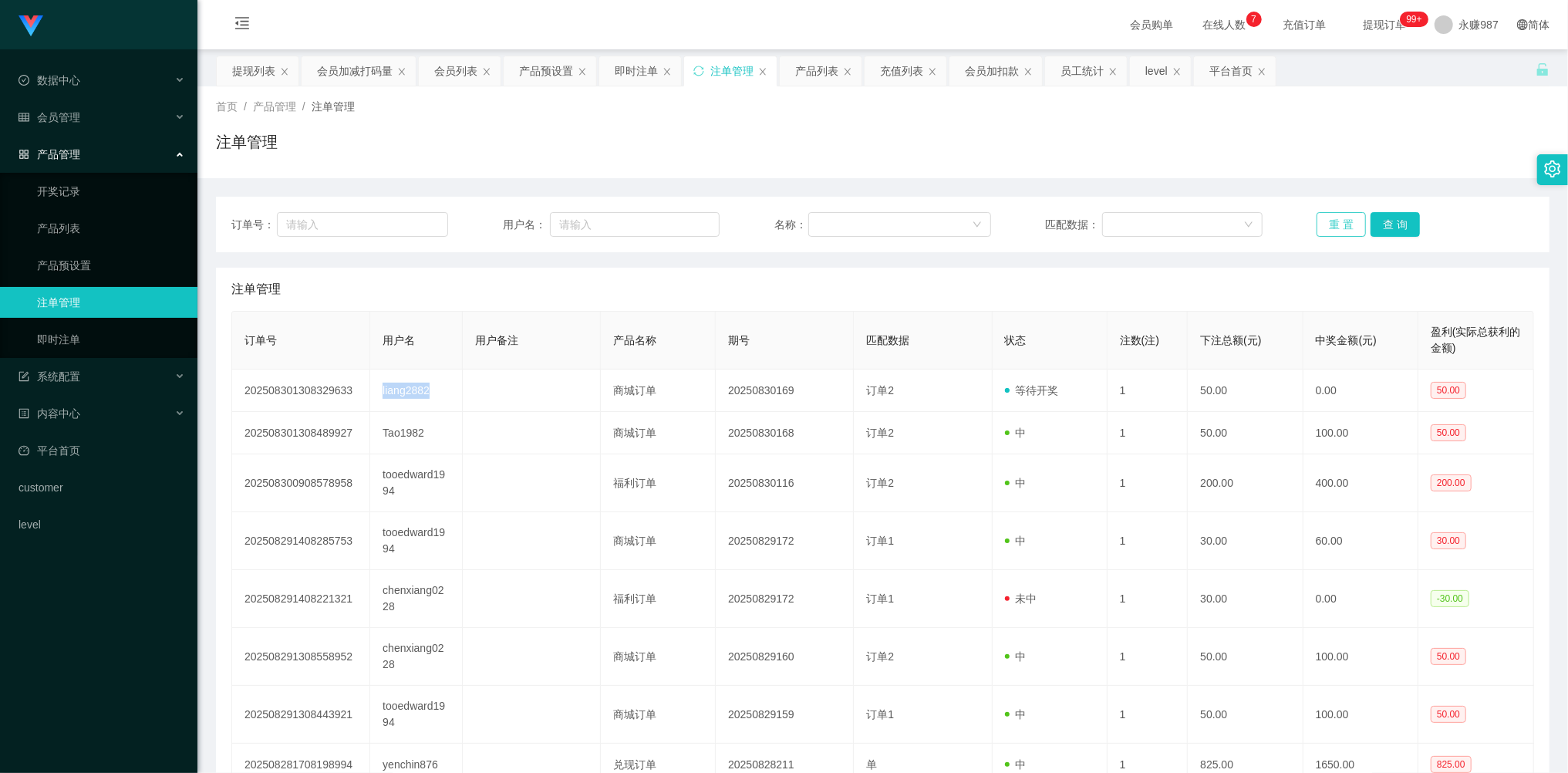
click at [1324, 220] on button "重 置" at bounding box center [1341, 224] width 49 height 24
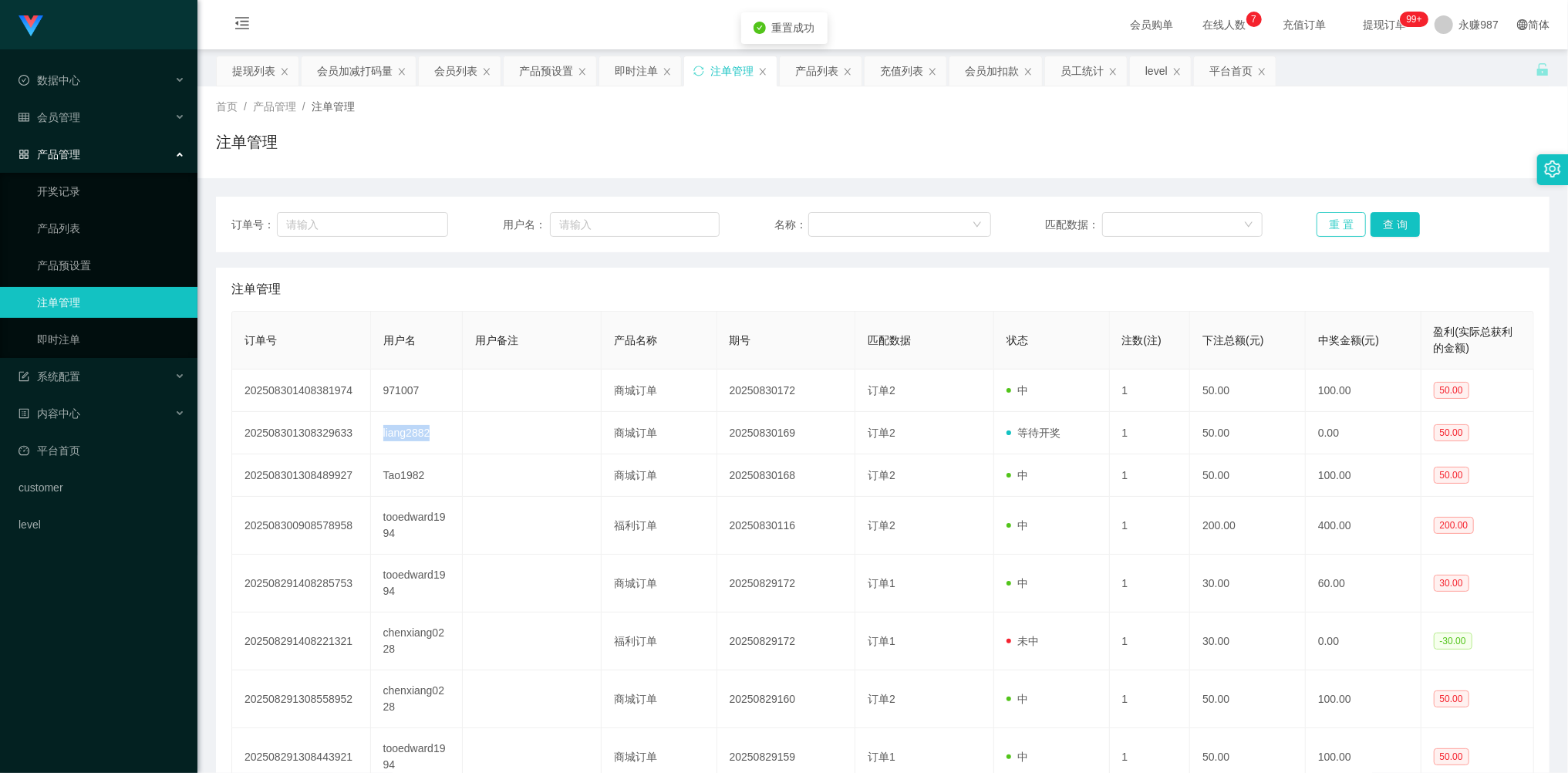
click at [1325, 220] on button "重 置" at bounding box center [1341, 224] width 49 height 24
click at [1326, 220] on button "重 置" at bounding box center [1341, 224] width 49 height 24
click at [1333, 219] on button "重 置" at bounding box center [1341, 224] width 49 height 24
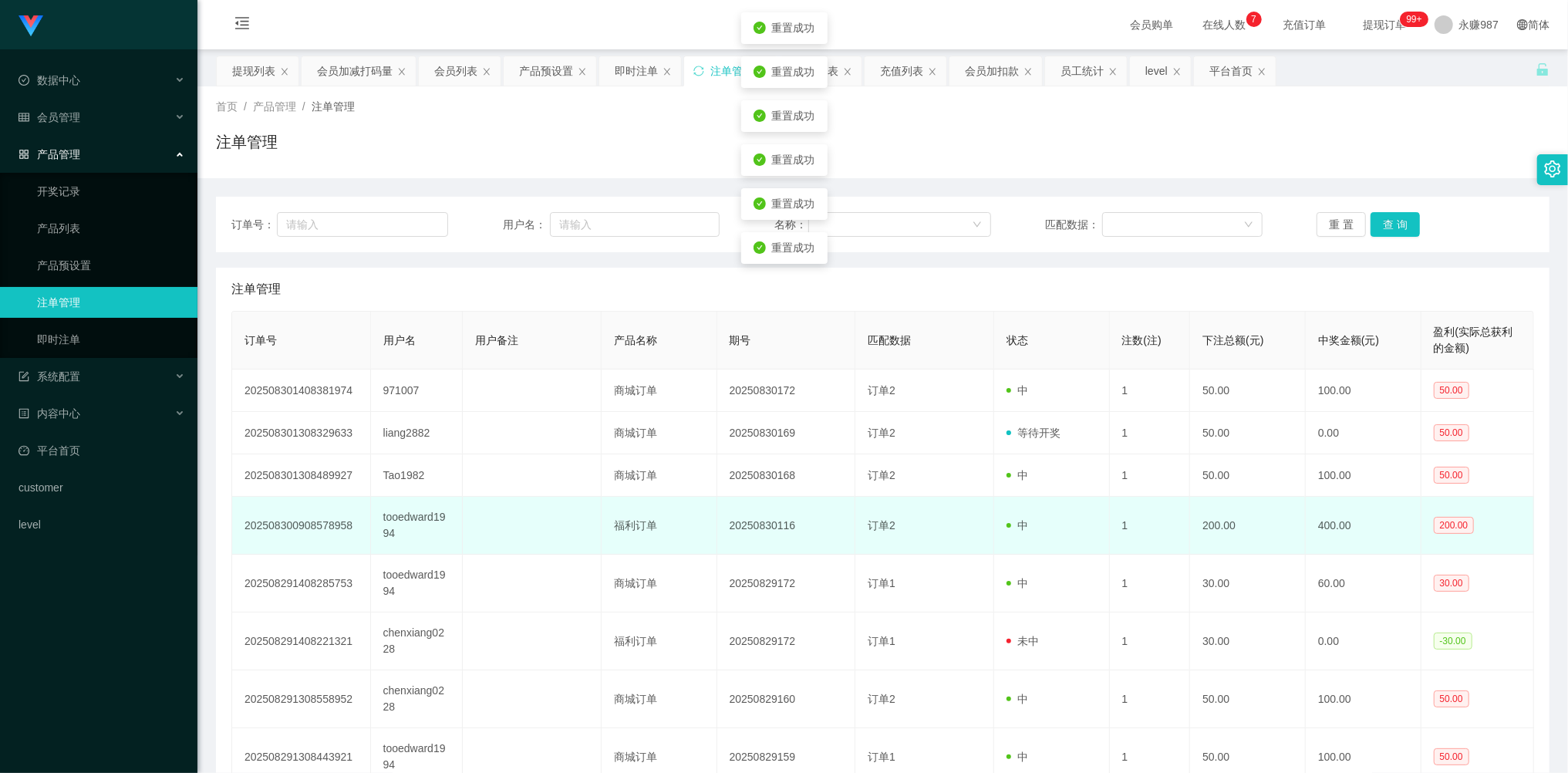
click at [424, 532] on td "tooedward1994" at bounding box center [417, 525] width 92 height 58
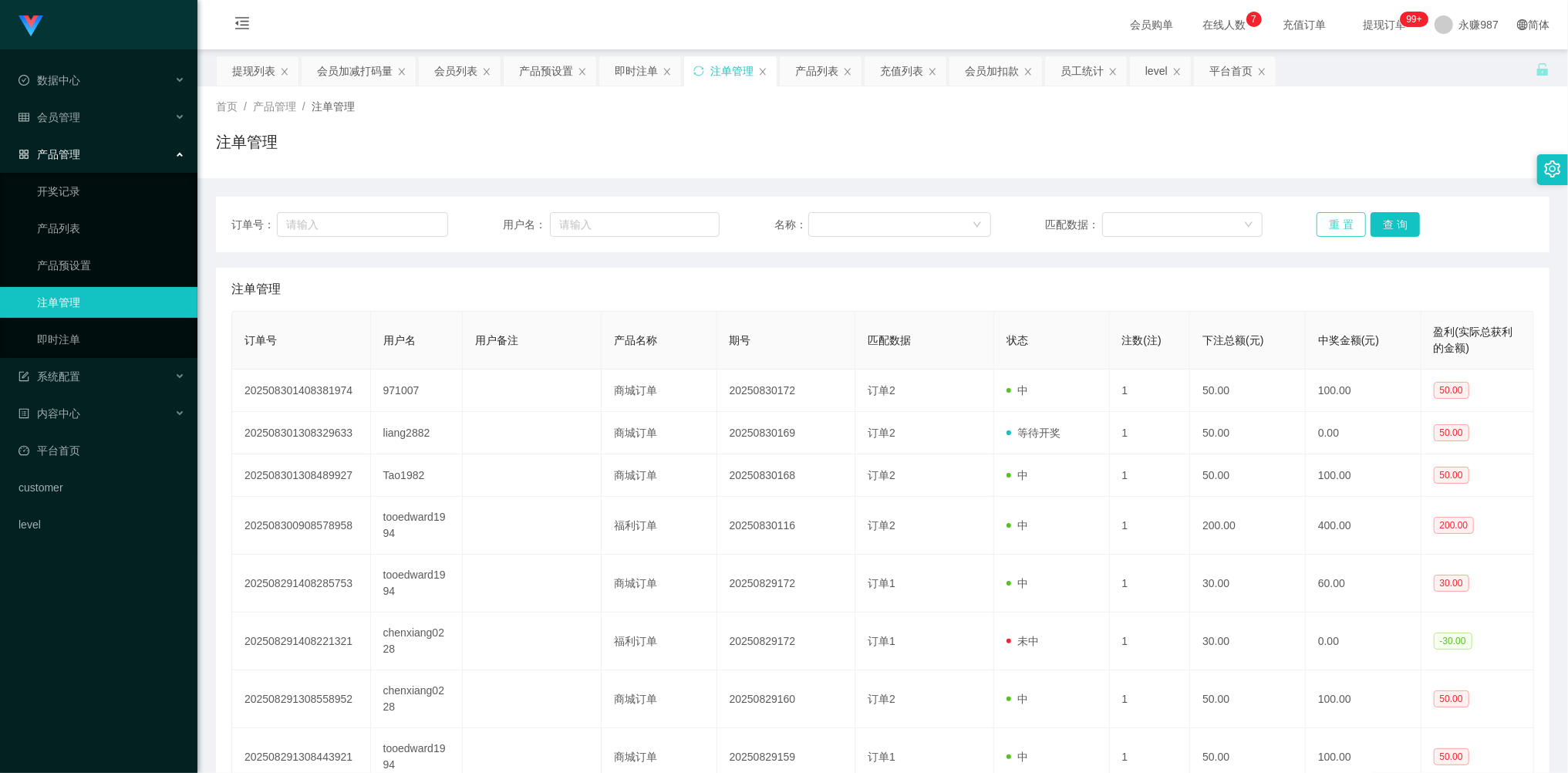
click at [1334, 222] on button "重 置" at bounding box center [1341, 224] width 49 height 24
click at [1329, 228] on button "重 置" at bounding box center [1341, 224] width 49 height 24
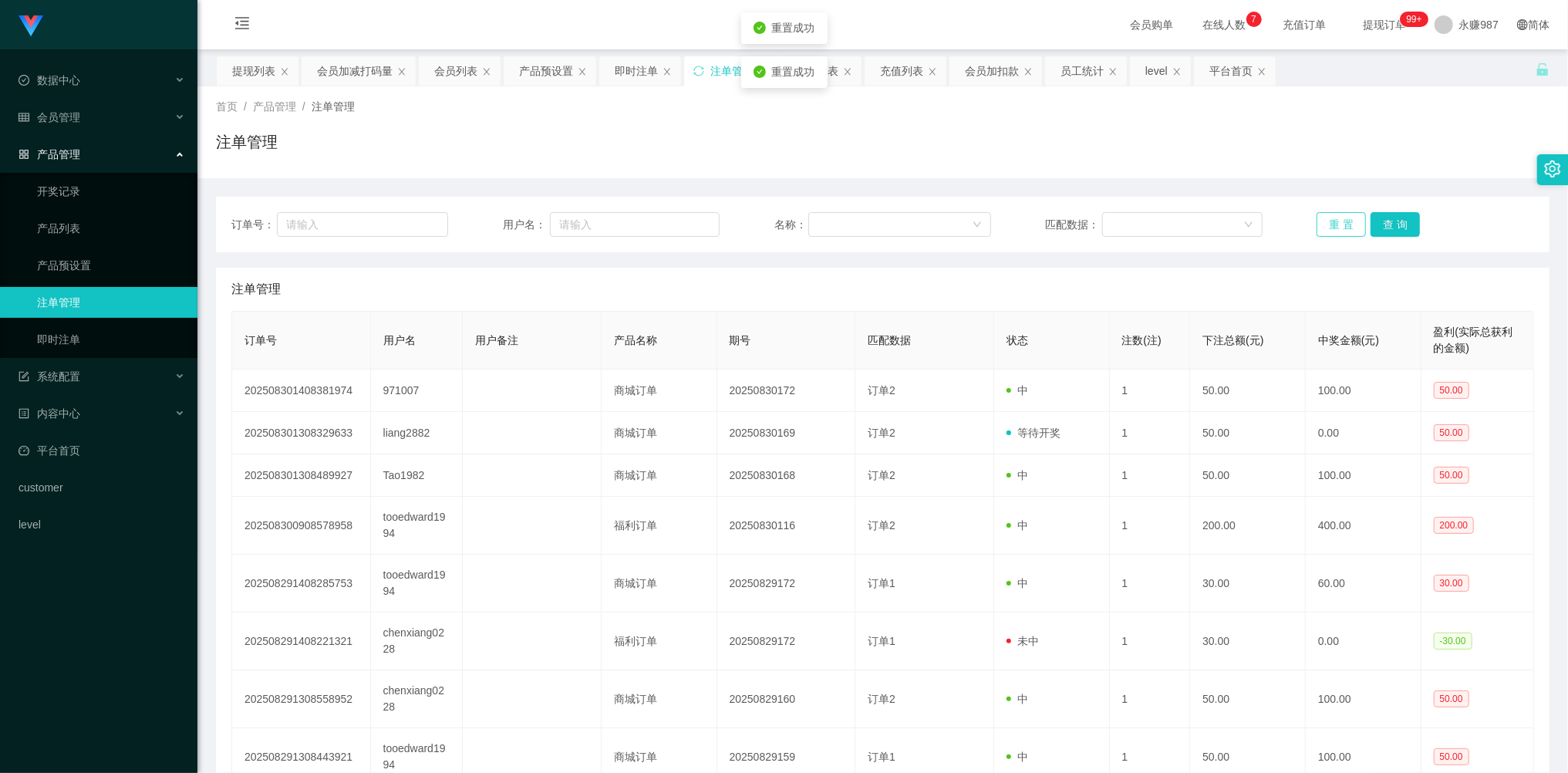
click at [1337, 216] on button "重 置" at bounding box center [1341, 224] width 49 height 24
click at [1337, 219] on button "重 置" at bounding box center [1341, 224] width 49 height 24
click at [1337, 220] on button "重 置" at bounding box center [1341, 224] width 49 height 24
click at [1333, 228] on button "重 置" at bounding box center [1341, 224] width 49 height 24
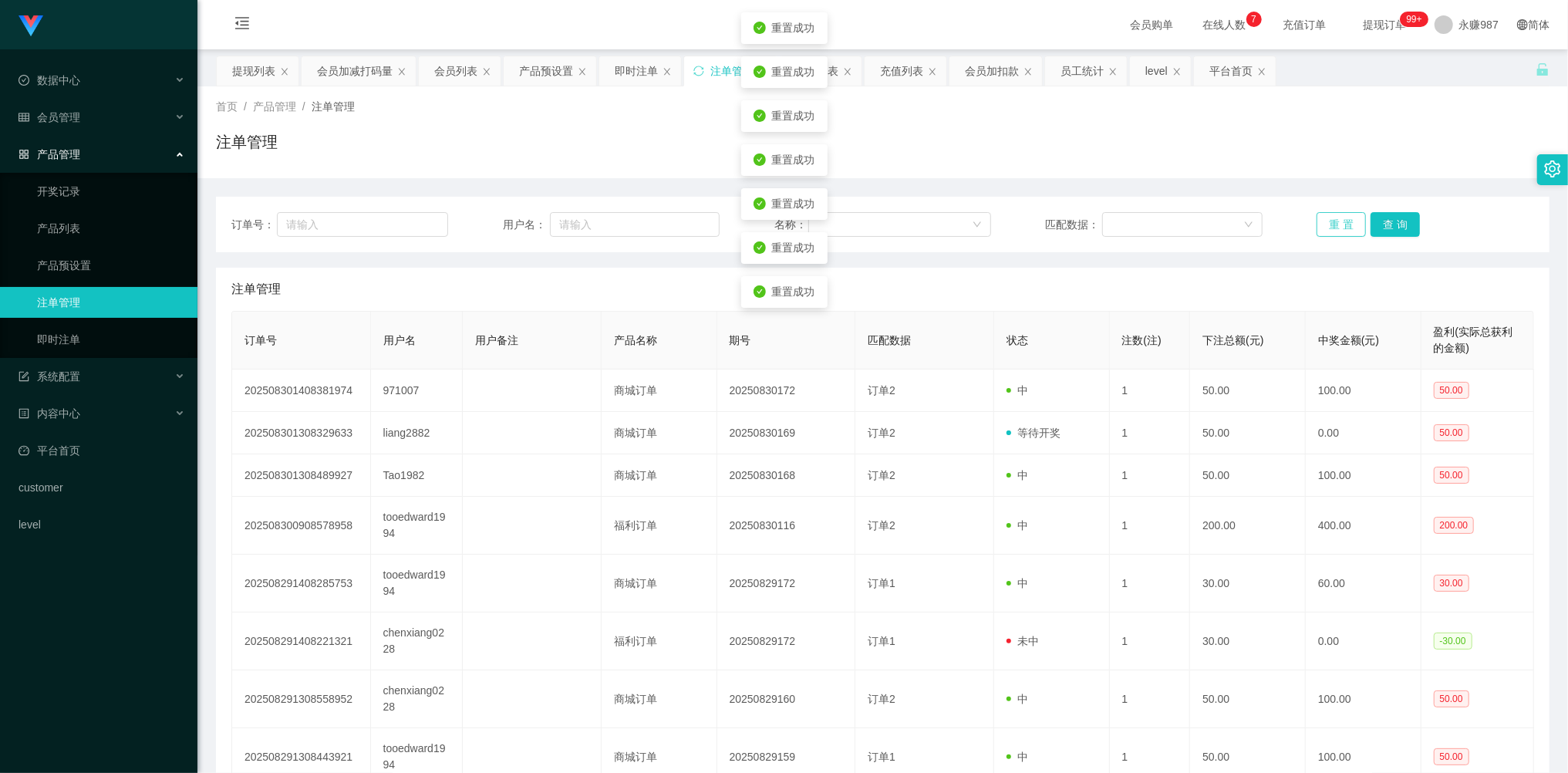
click at [1333, 226] on button "重 置" at bounding box center [1341, 224] width 49 height 24
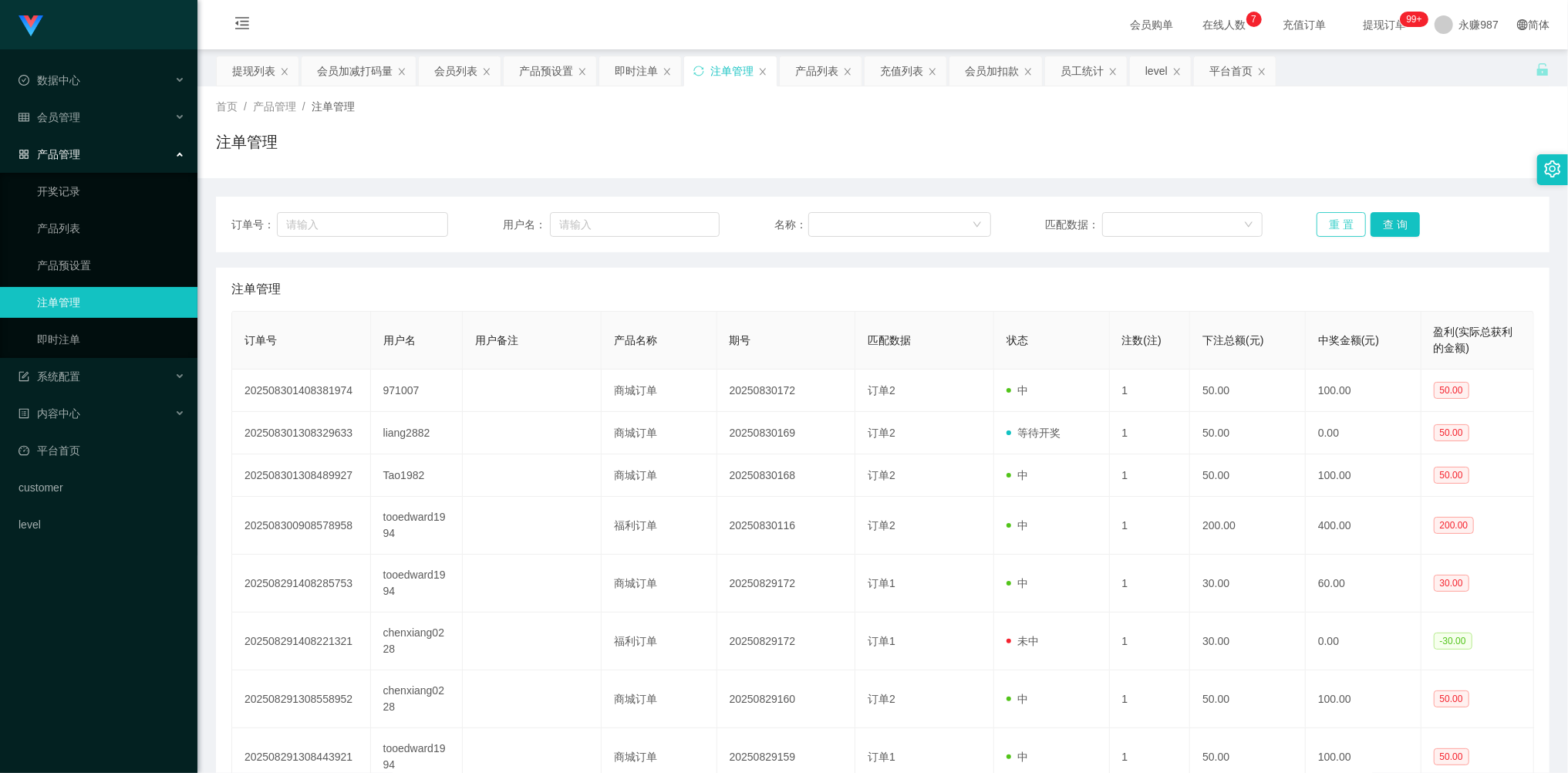
click at [1334, 220] on button "重 置" at bounding box center [1341, 224] width 49 height 24
click at [1333, 219] on button "重 置" at bounding box center [1341, 224] width 49 height 24
click at [75, 315] on ul "开奖记录 产品列表 产品预设置 注单管理 即时注单" at bounding box center [99, 265] width 198 height 185
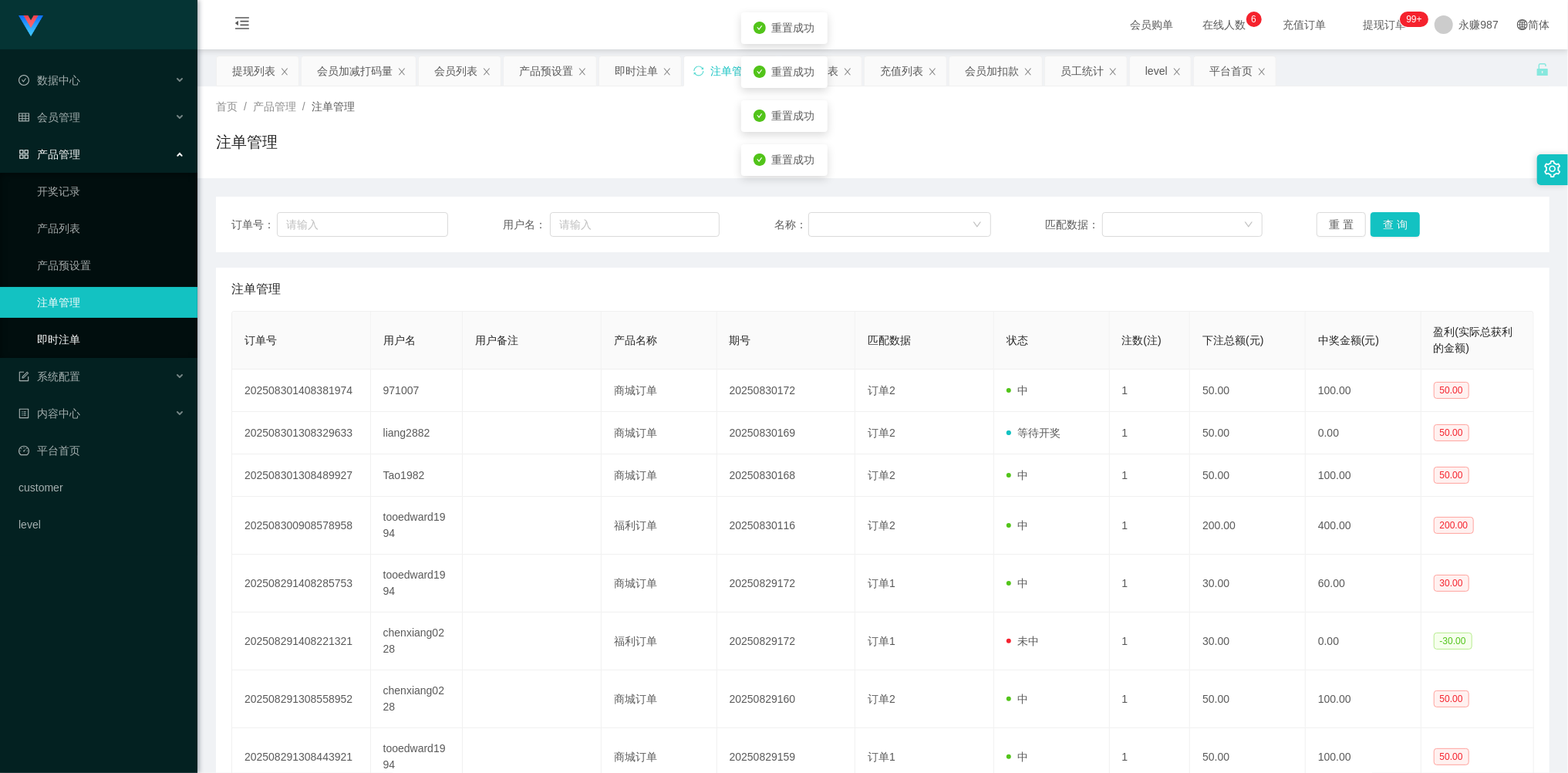
click at [77, 328] on link "即时注单" at bounding box center [111, 339] width 148 height 30
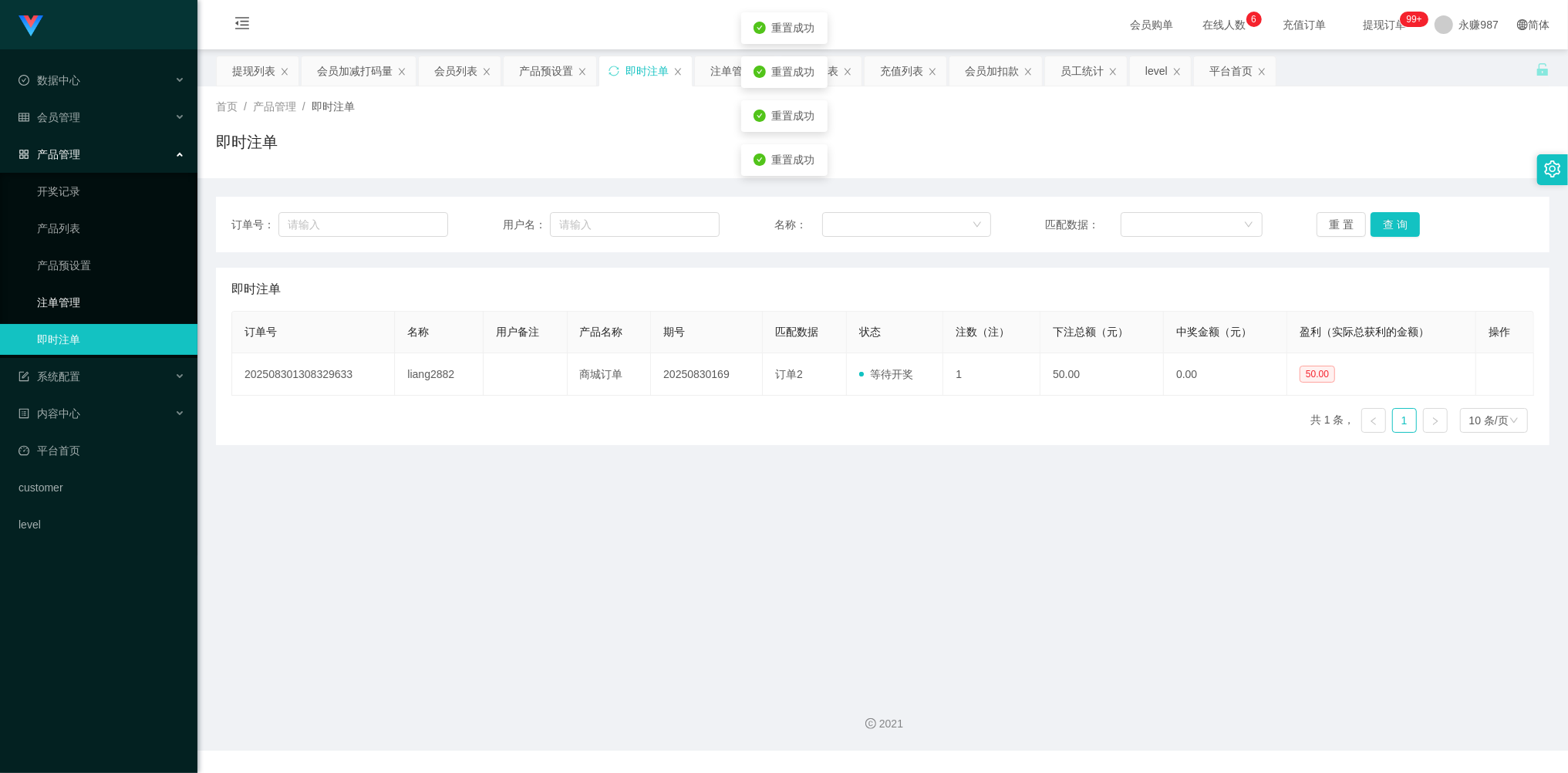
click at [70, 291] on link "注单管理" at bounding box center [111, 302] width 148 height 30
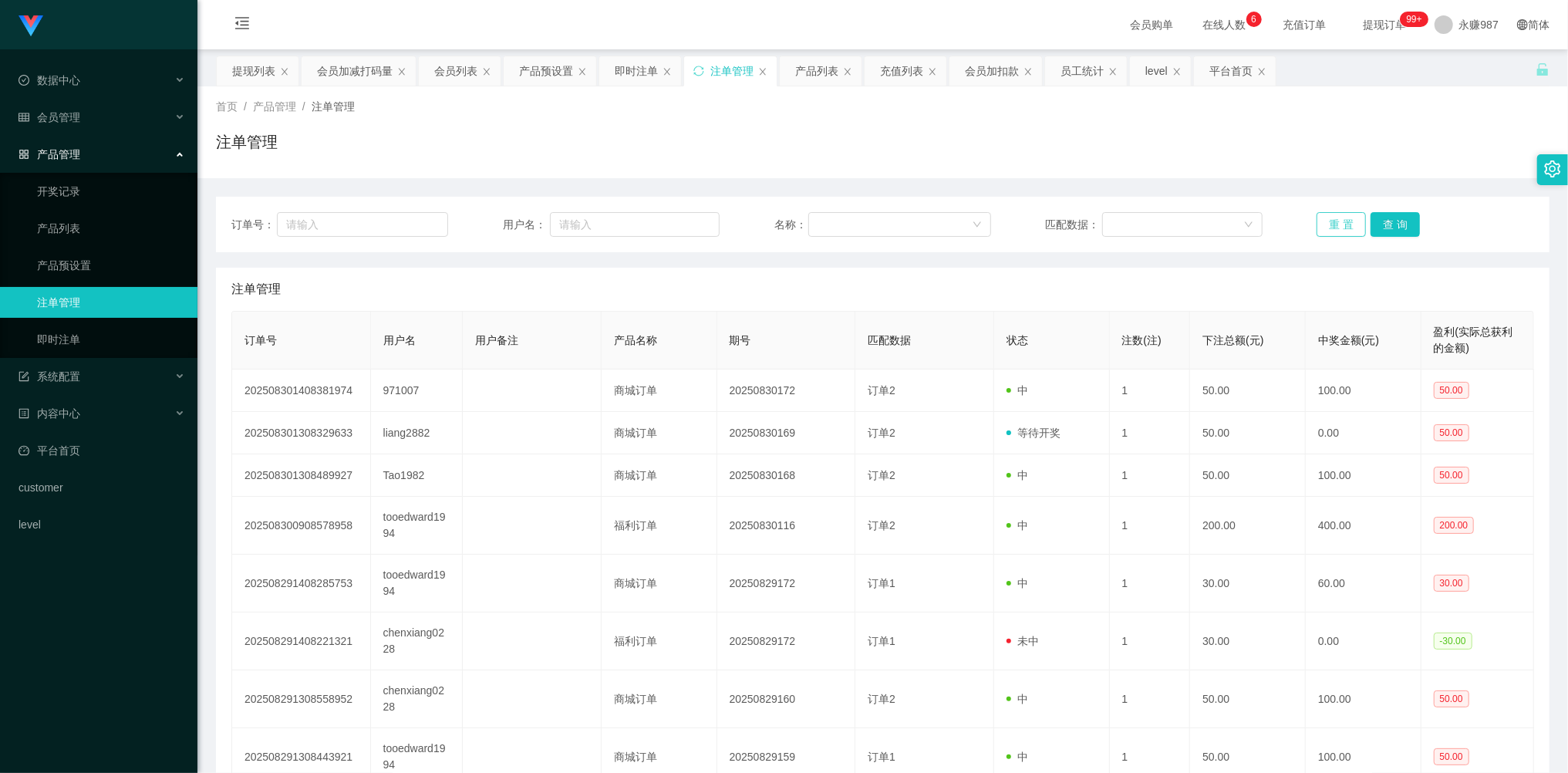
click at [1330, 232] on button "重 置" at bounding box center [1341, 224] width 49 height 24
click at [1331, 226] on button "重 置" at bounding box center [1341, 224] width 49 height 24
click at [1331, 223] on button "重 置" at bounding box center [1341, 224] width 49 height 24
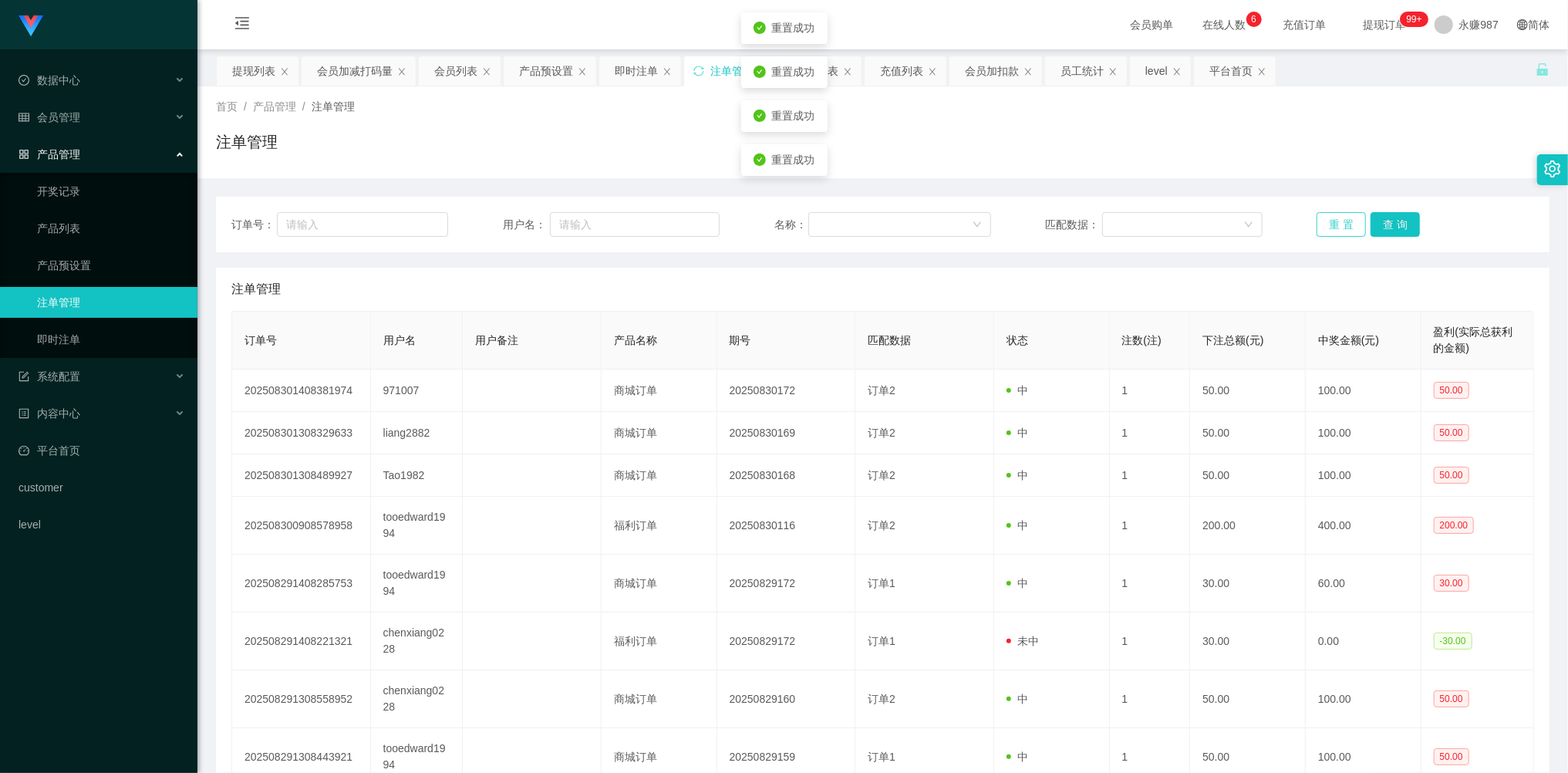
click at [1331, 223] on button "重 置" at bounding box center [1341, 224] width 49 height 24
click at [1331, 219] on button "重 置" at bounding box center [1341, 224] width 49 height 24
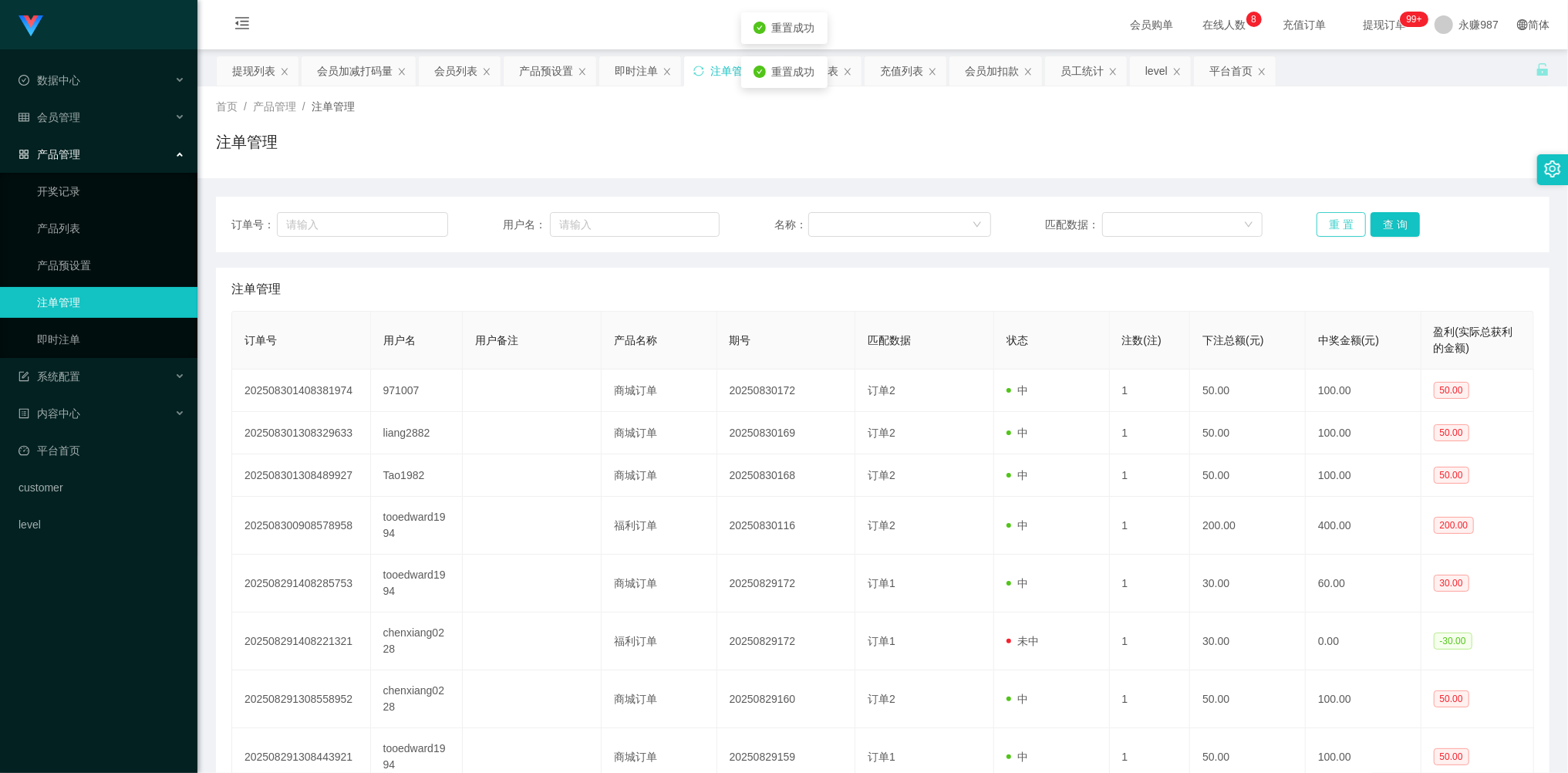
click at [1331, 217] on button "重 置" at bounding box center [1341, 224] width 49 height 24
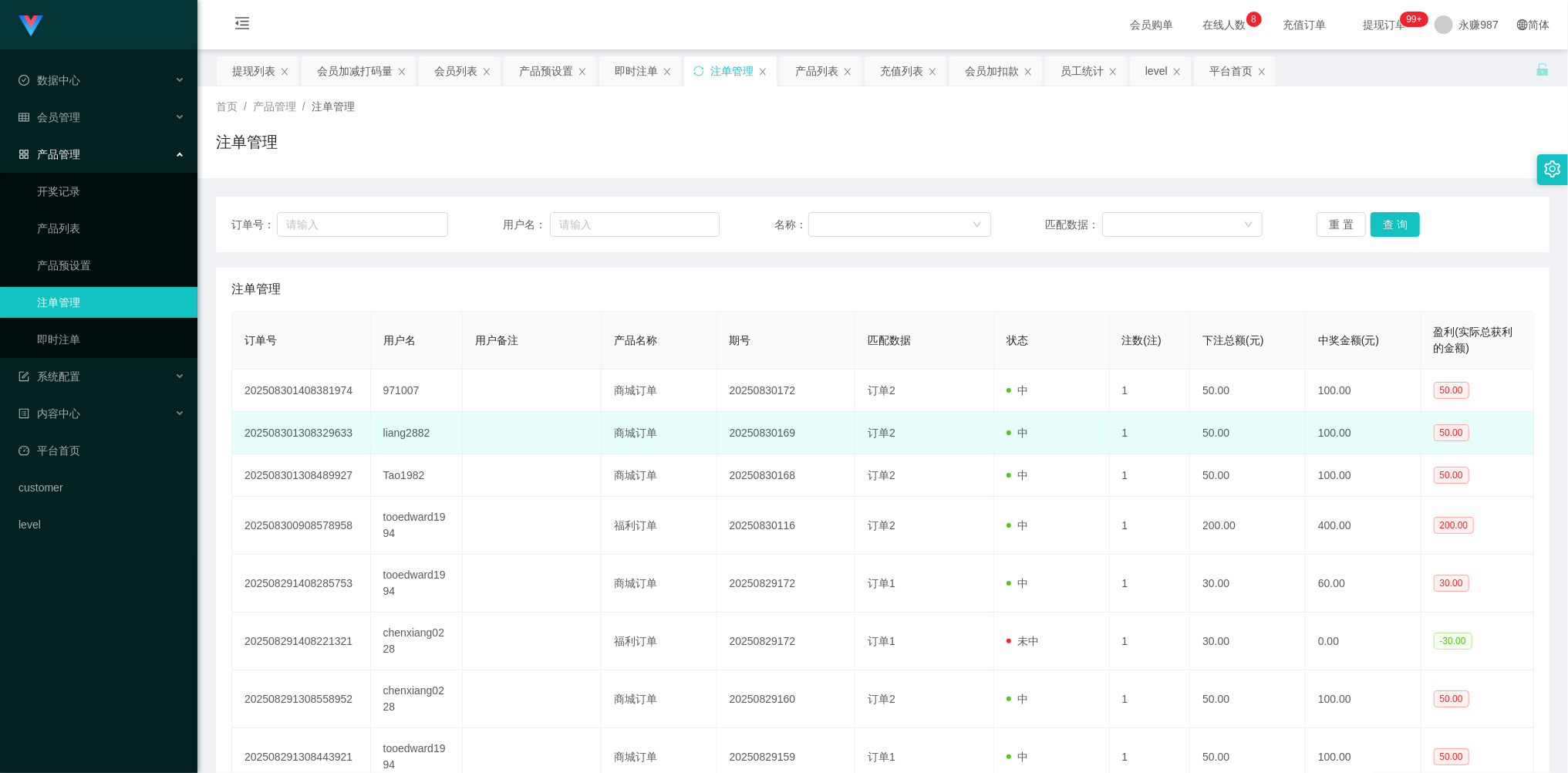
click at [411, 436] on td "liang2882" at bounding box center [417, 432] width 92 height 42
copy td "liang2882"
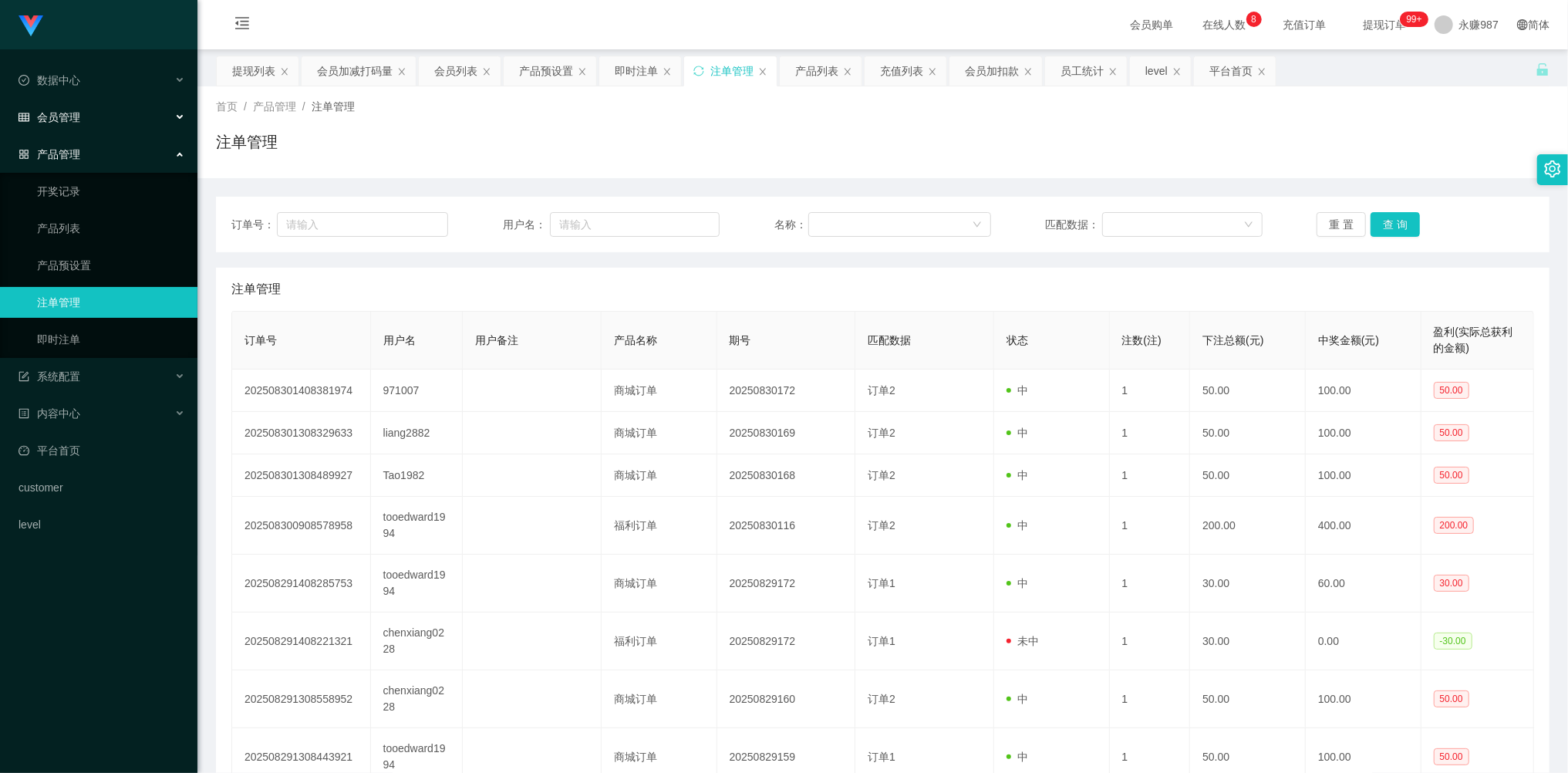
click at [69, 115] on span "会员管理" at bounding box center [49, 117] width 62 height 13
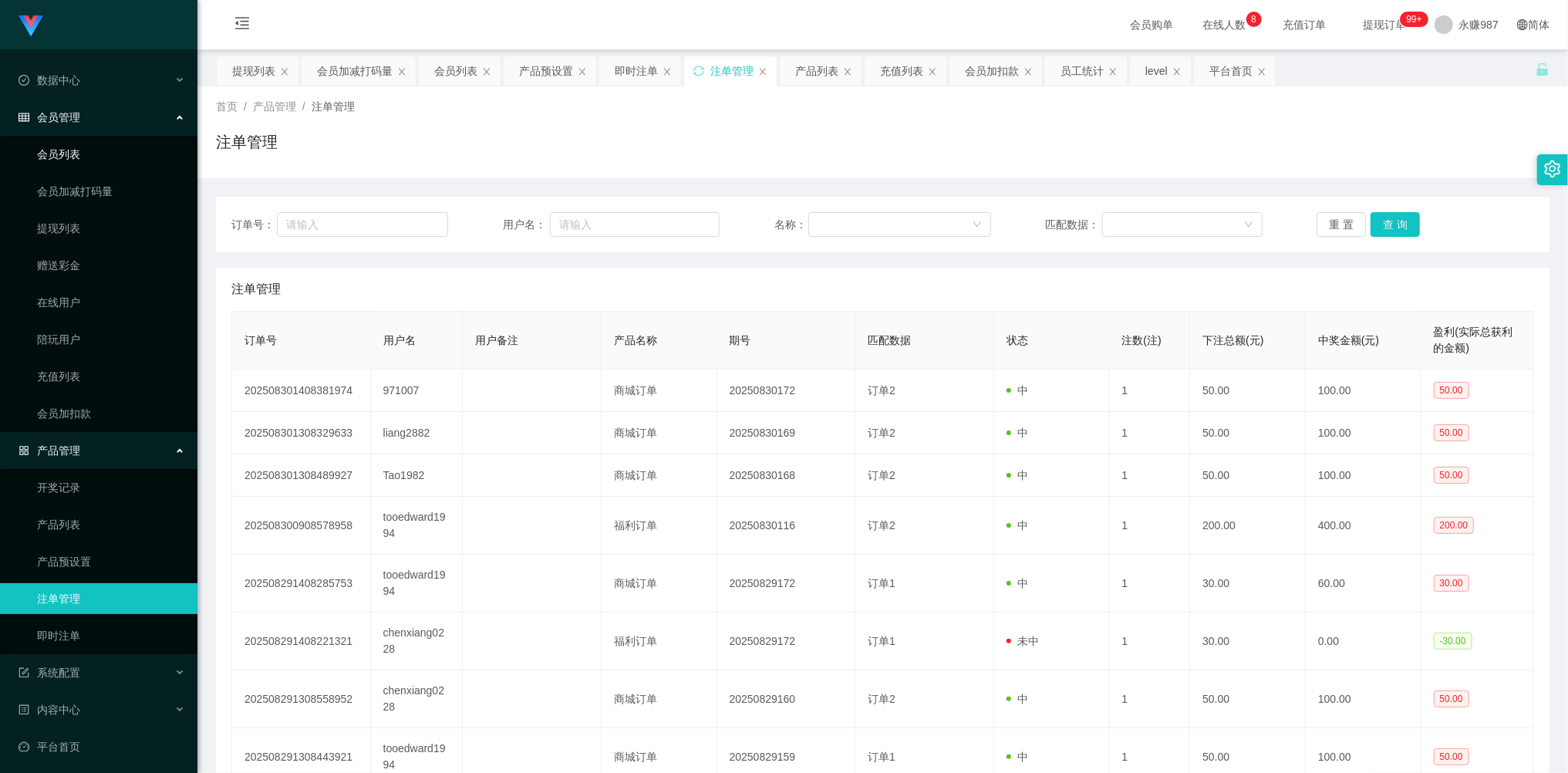
click at [53, 154] on link "会员列表" at bounding box center [111, 154] width 148 height 30
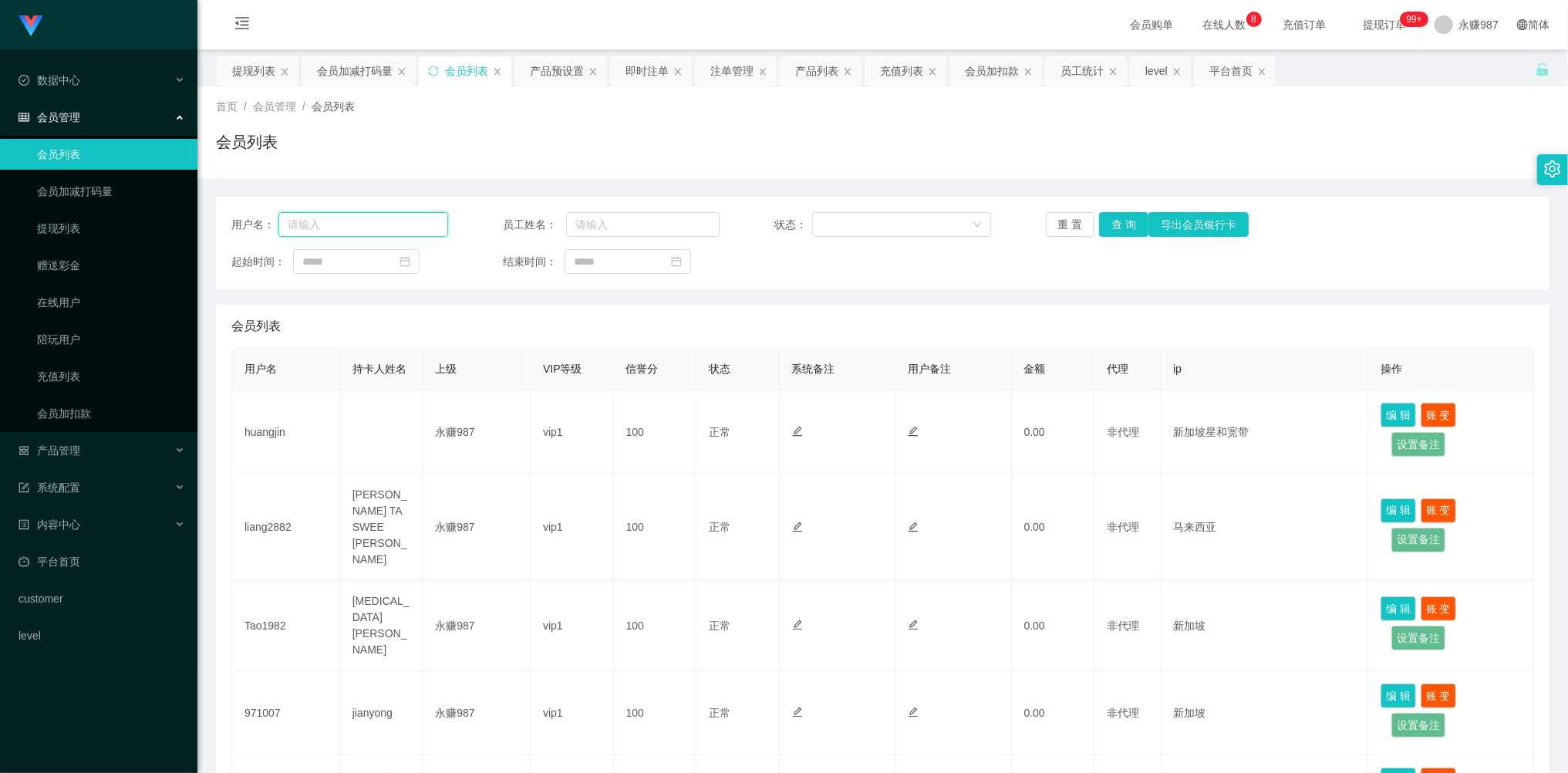
click at [330, 225] on input "text" at bounding box center [362, 224] width 169 height 24
paste input "liang2882"
type input "liang2882"
click at [1127, 232] on button "查 询" at bounding box center [1123, 224] width 49 height 24
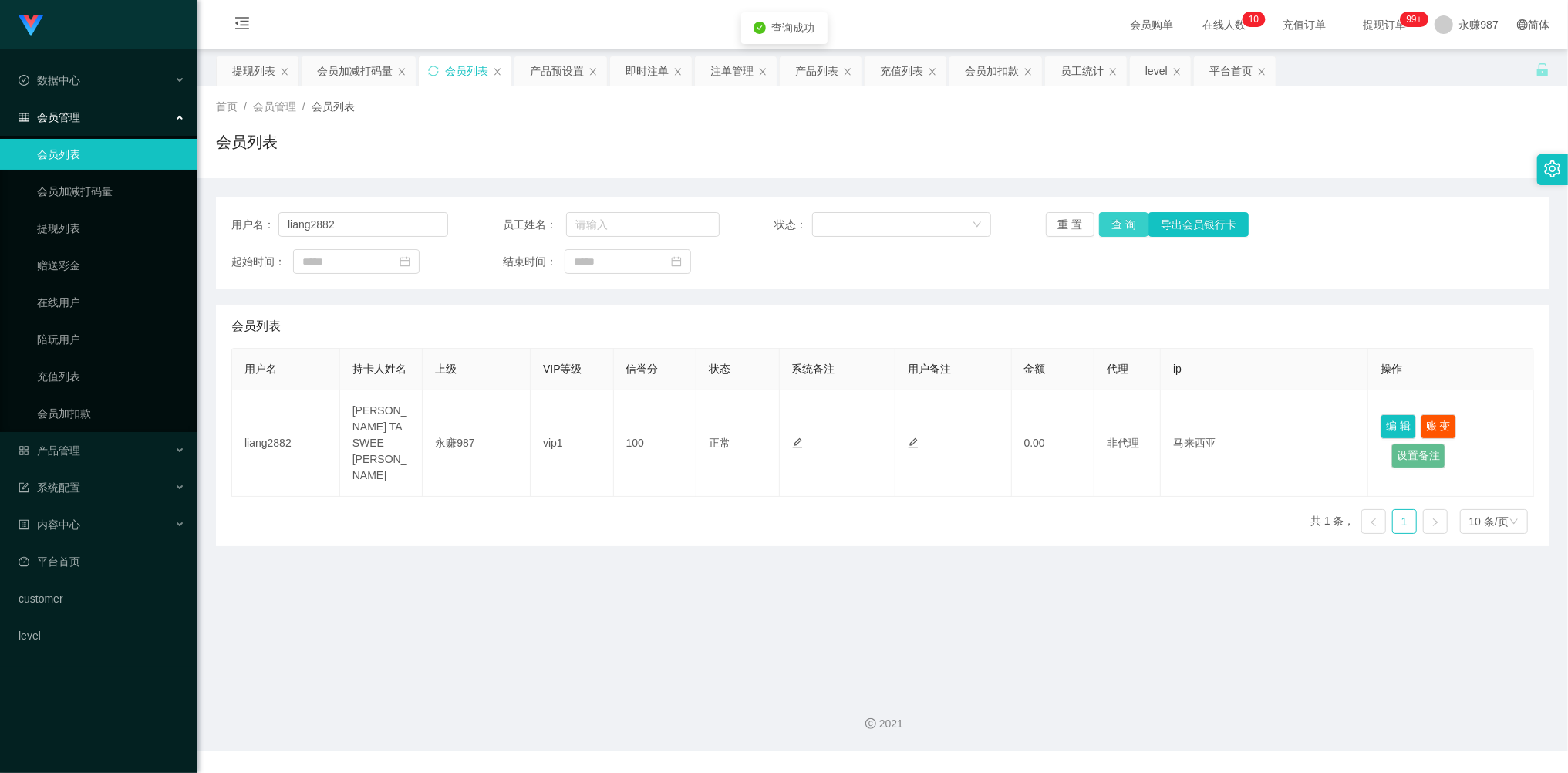
click at [1127, 232] on button "查 询" at bounding box center [1123, 224] width 49 height 24
click at [1127, 232] on div "重 置 查 询 导出会员银行卡" at bounding box center [1154, 224] width 216 height 24
click at [759, 568] on main "关闭左侧 关闭右侧 关闭其它 刷新页面 提现列表 会员加减打码量 会员列表 产品预设置 即时注单 注单管理 产品列表 充值列表 会员加扣款 员工统计 leve…" at bounding box center [882, 363] width 1370 height 630
click at [72, 111] on span "会员管理" at bounding box center [49, 117] width 62 height 13
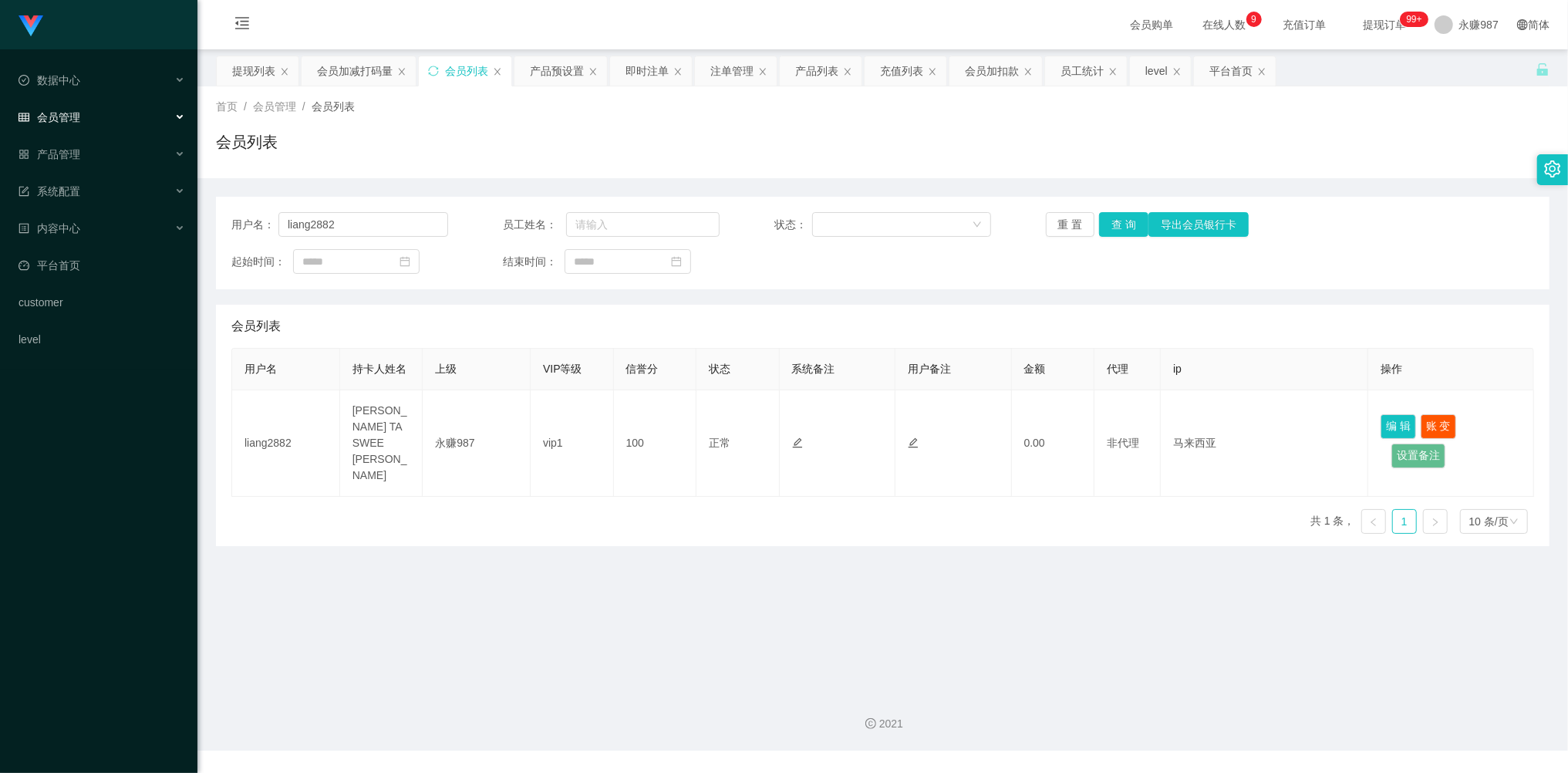
click at [78, 111] on span "会员管理" at bounding box center [49, 117] width 62 height 13
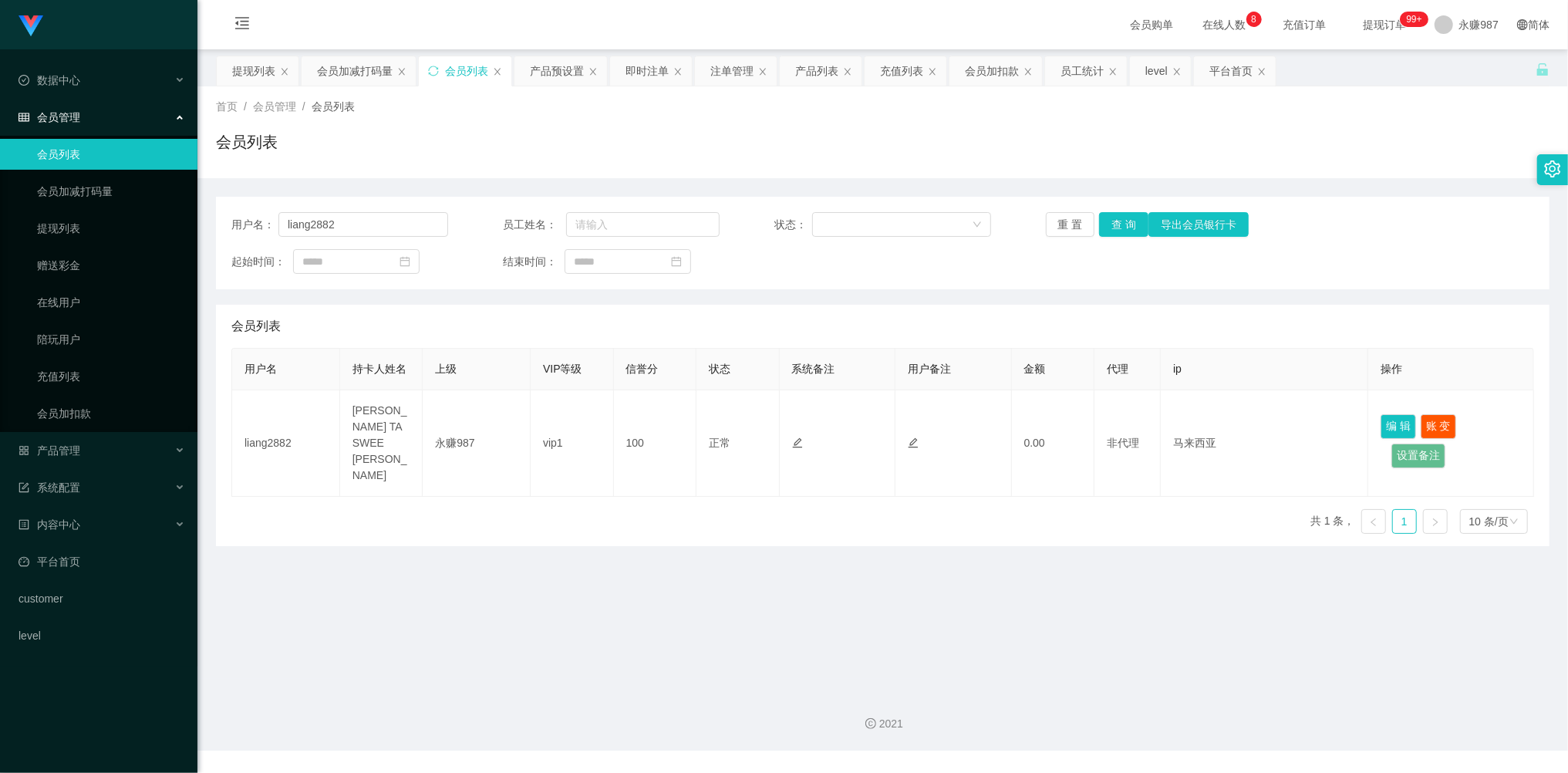
click at [72, 145] on link "会员列表" at bounding box center [111, 154] width 148 height 30
click at [1073, 225] on button "重 置" at bounding box center [1070, 224] width 49 height 24
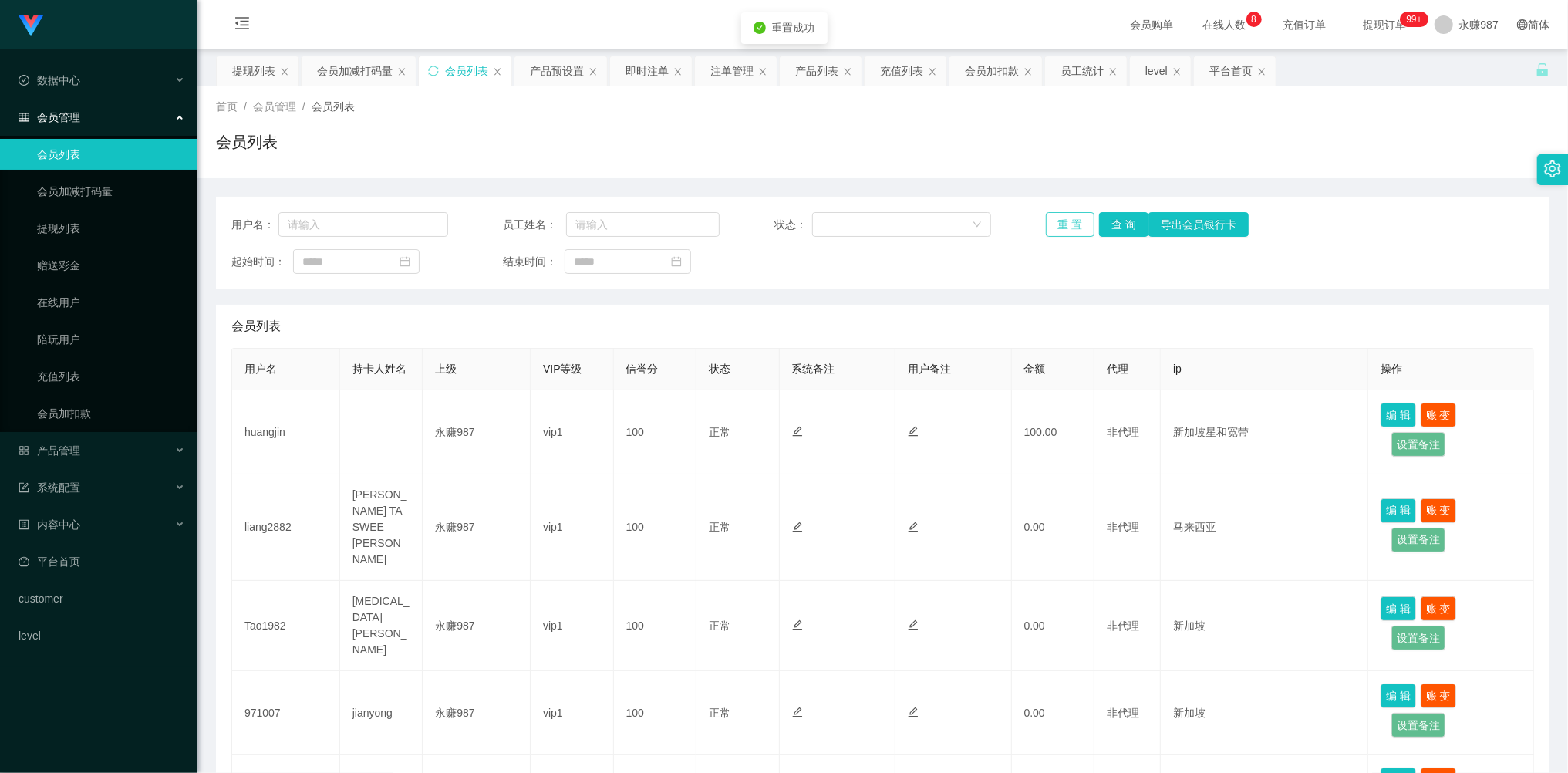
click at [1073, 225] on button "重 置" at bounding box center [1070, 224] width 49 height 24
click at [1073, 225] on div "重 置 查 询 导出会员银行卡" at bounding box center [1154, 224] width 216 height 24
click at [1070, 213] on button "重 置" at bounding box center [1070, 224] width 49 height 24
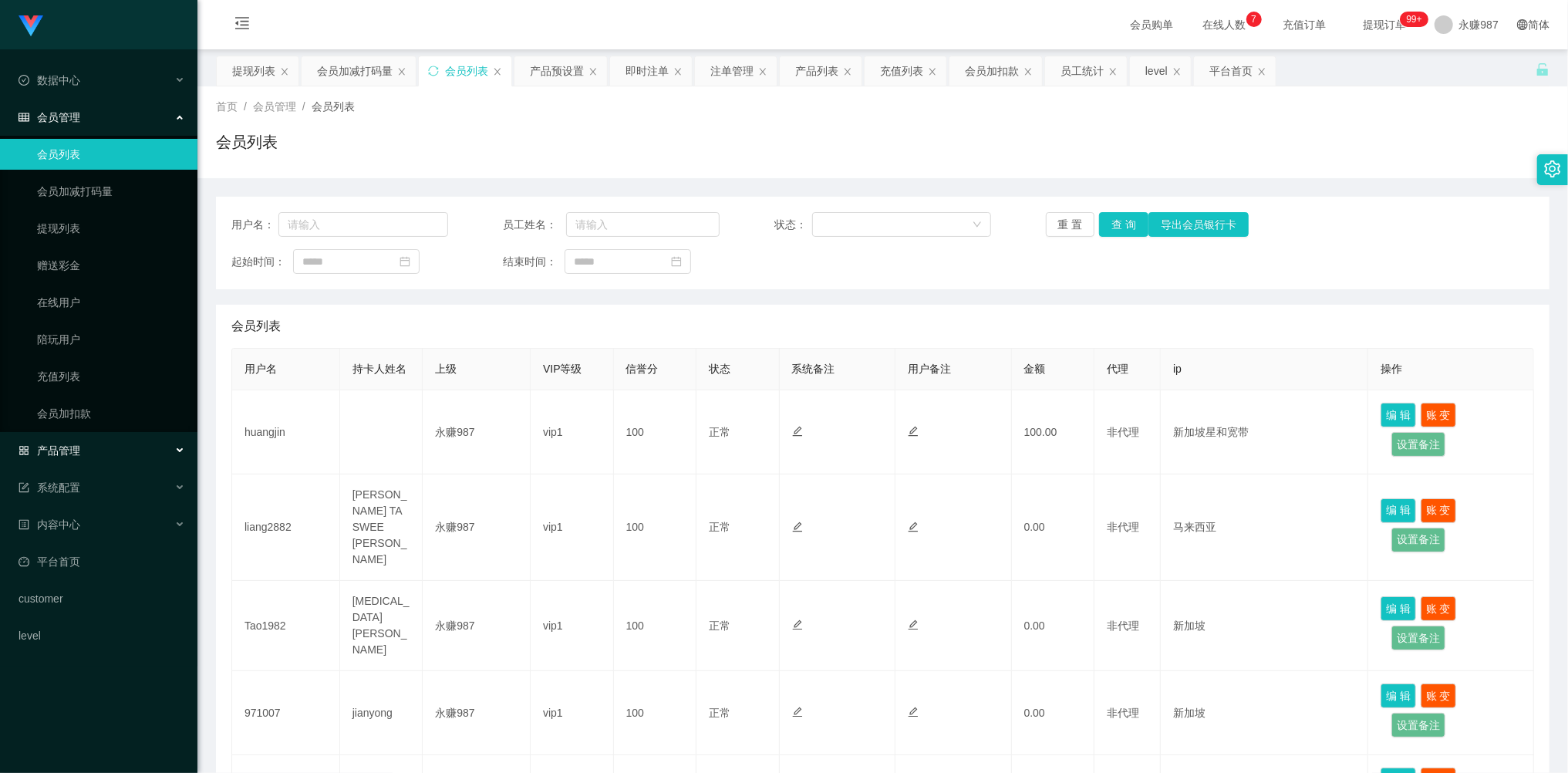
click at [72, 451] on span "产品管理" at bounding box center [49, 451] width 62 height 13
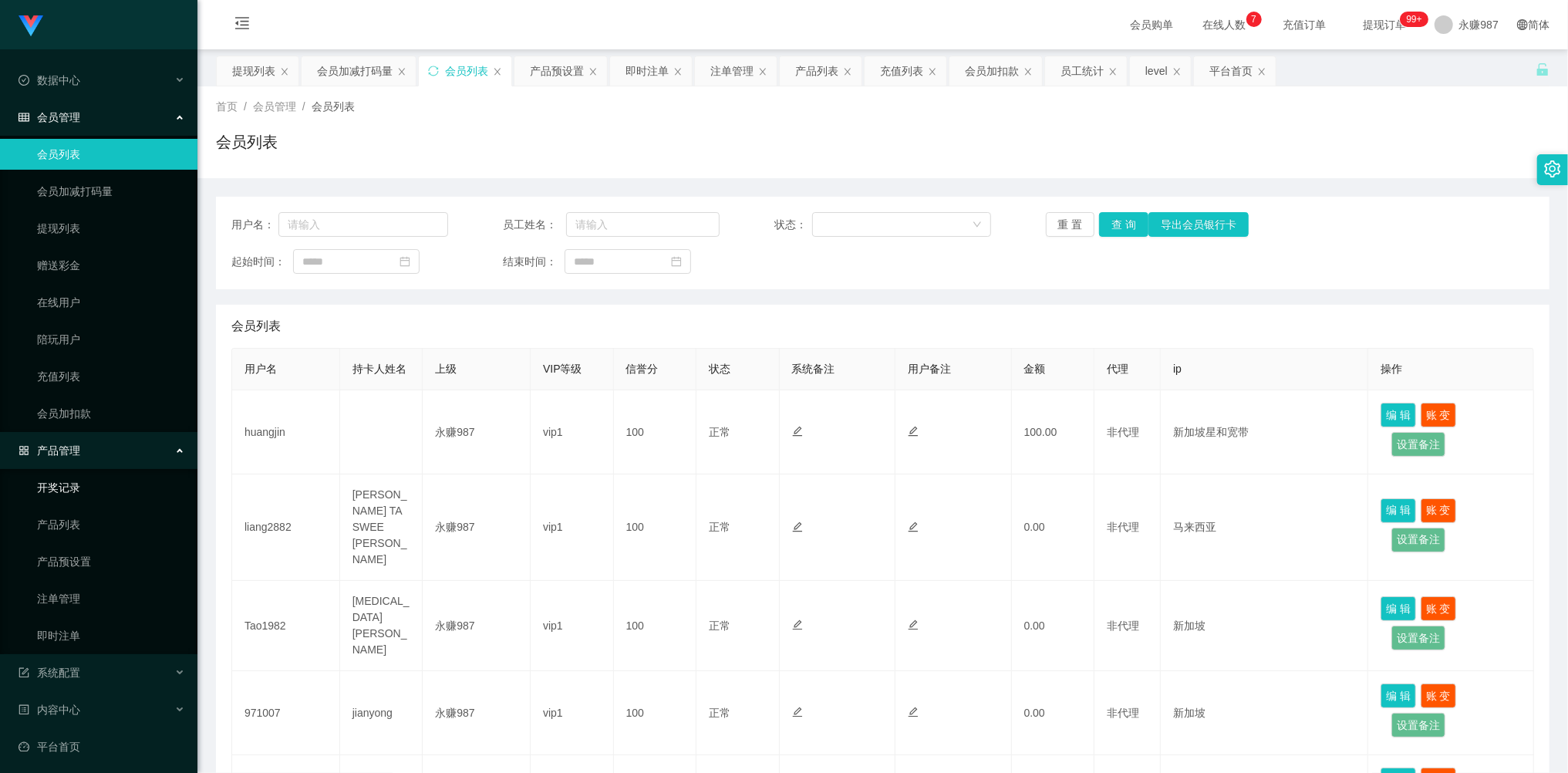
click at [74, 492] on link "开奖记录" at bounding box center [111, 487] width 148 height 30
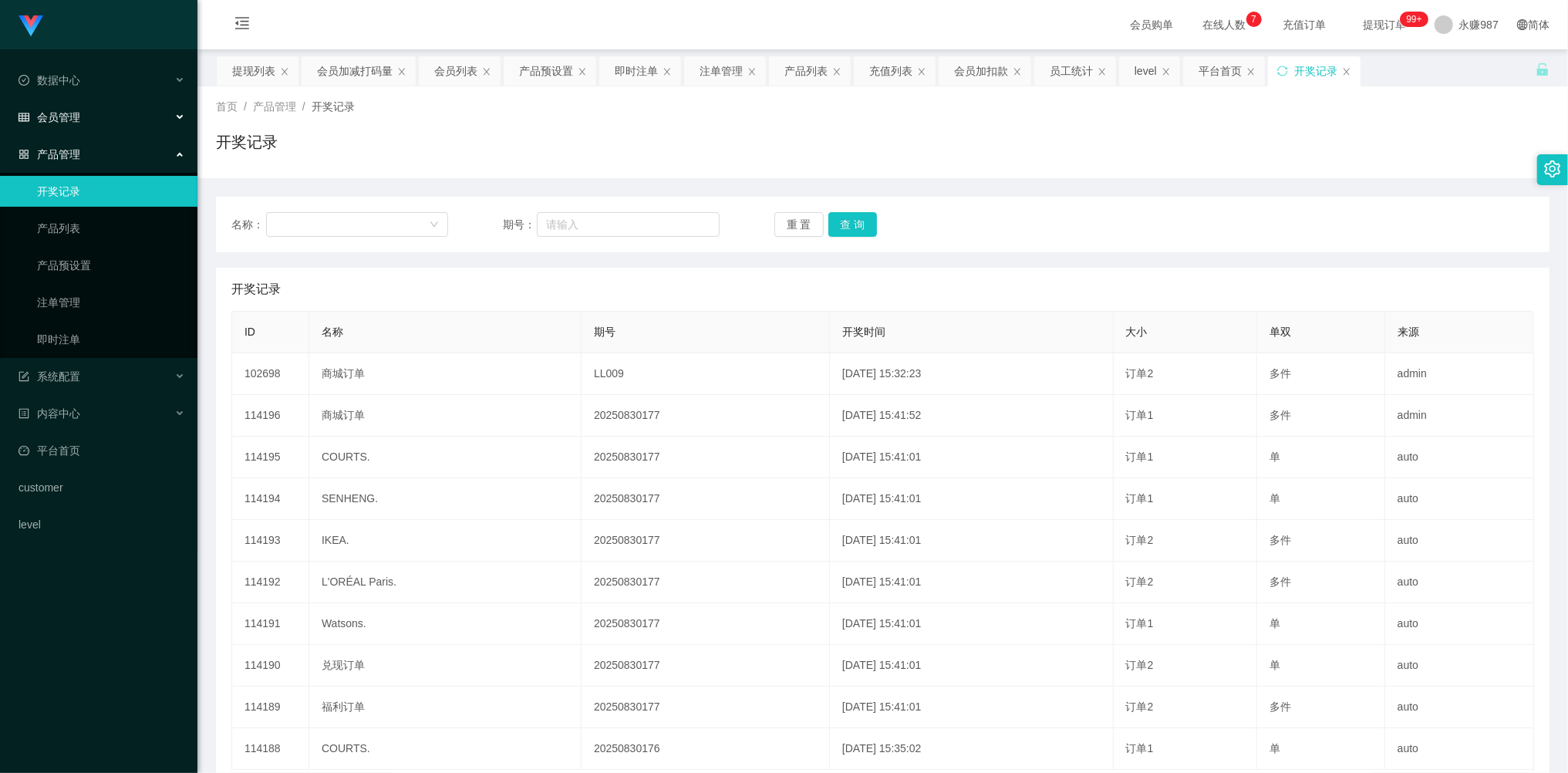
click at [72, 118] on span "会员管理" at bounding box center [49, 117] width 62 height 13
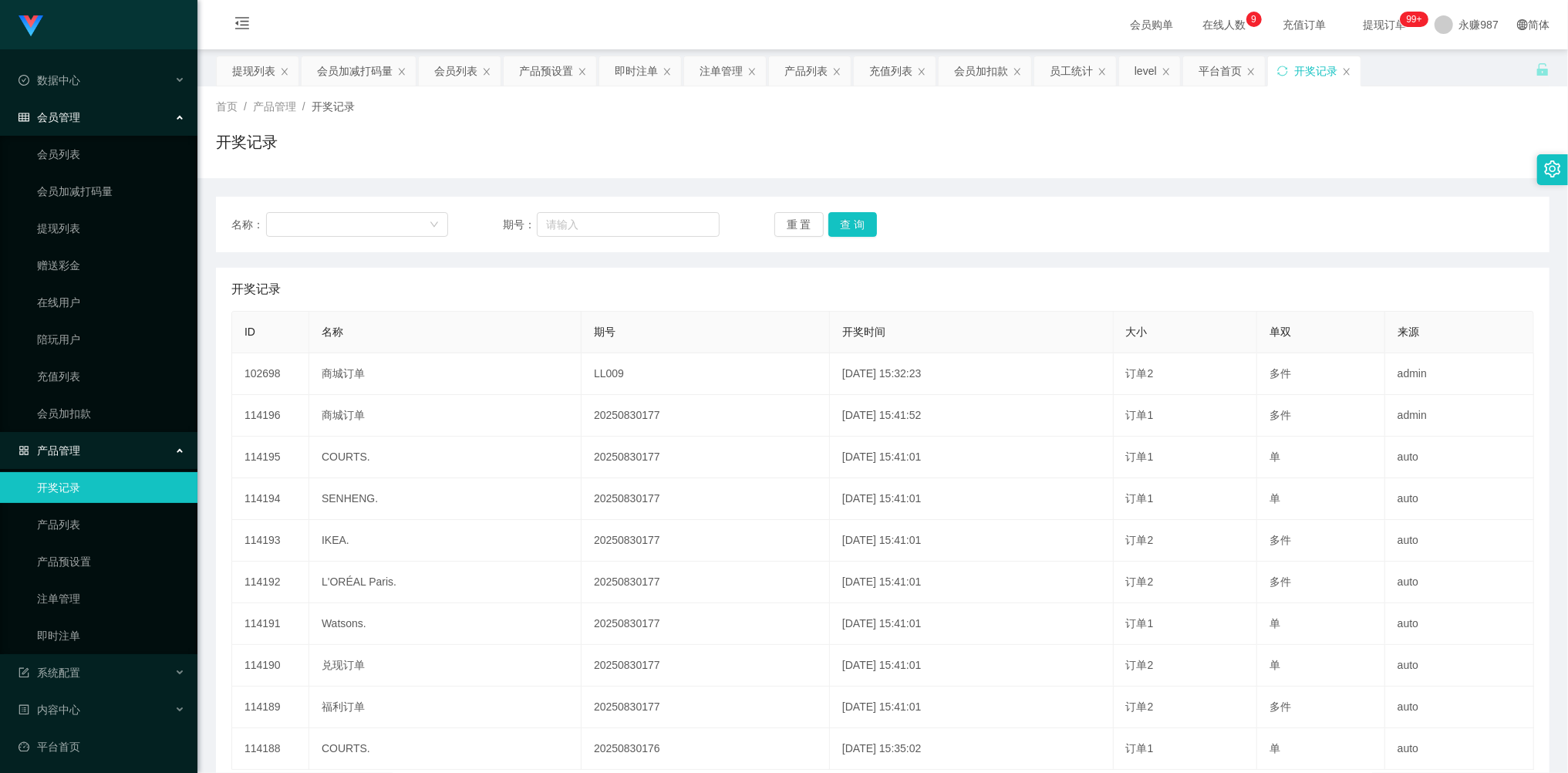
click at [91, 446] on div "产品管理" at bounding box center [99, 450] width 198 height 30
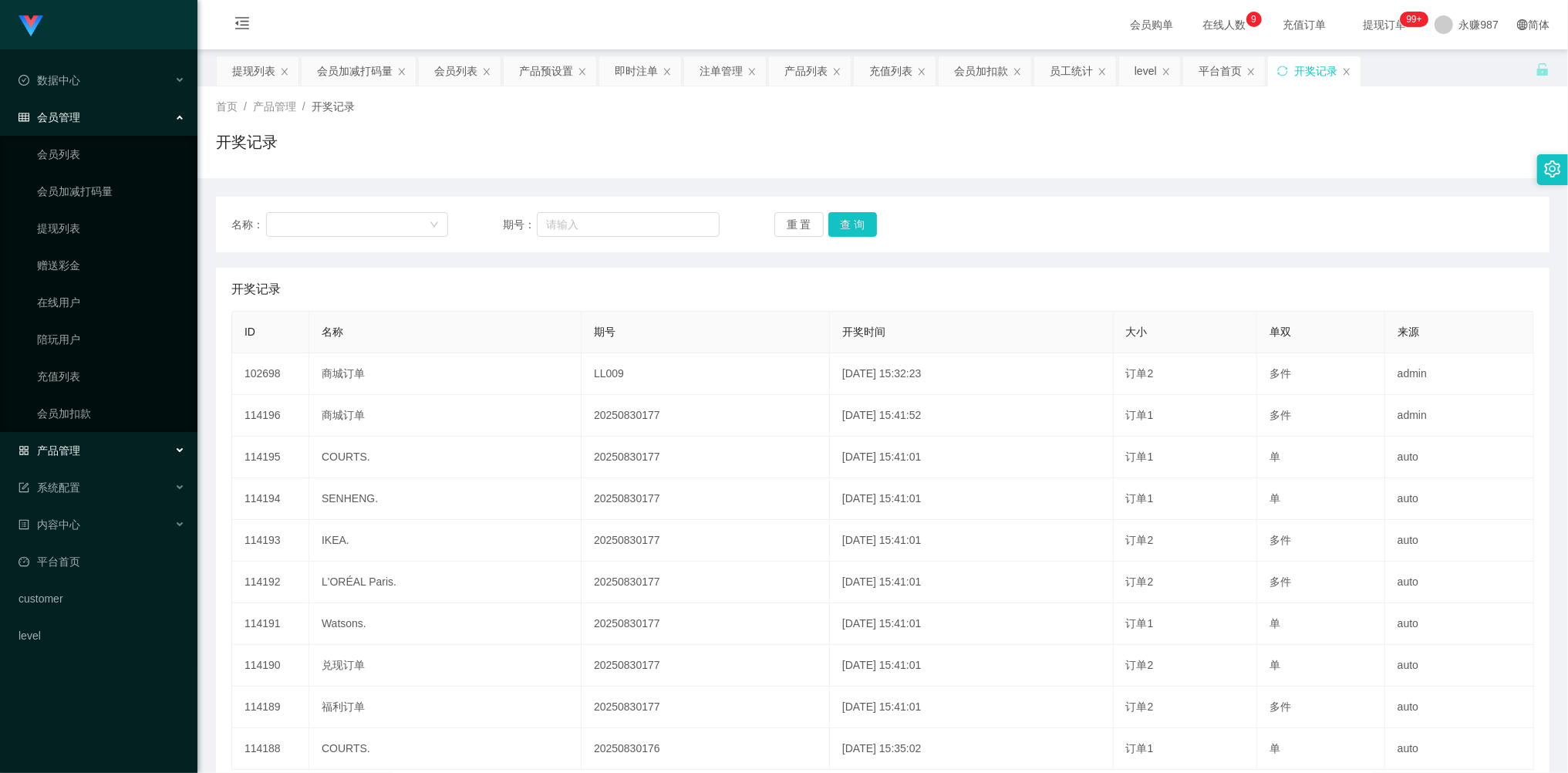
click at [91, 445] on div "产品管理" at bounding box center [99, 450] width 198 height 30
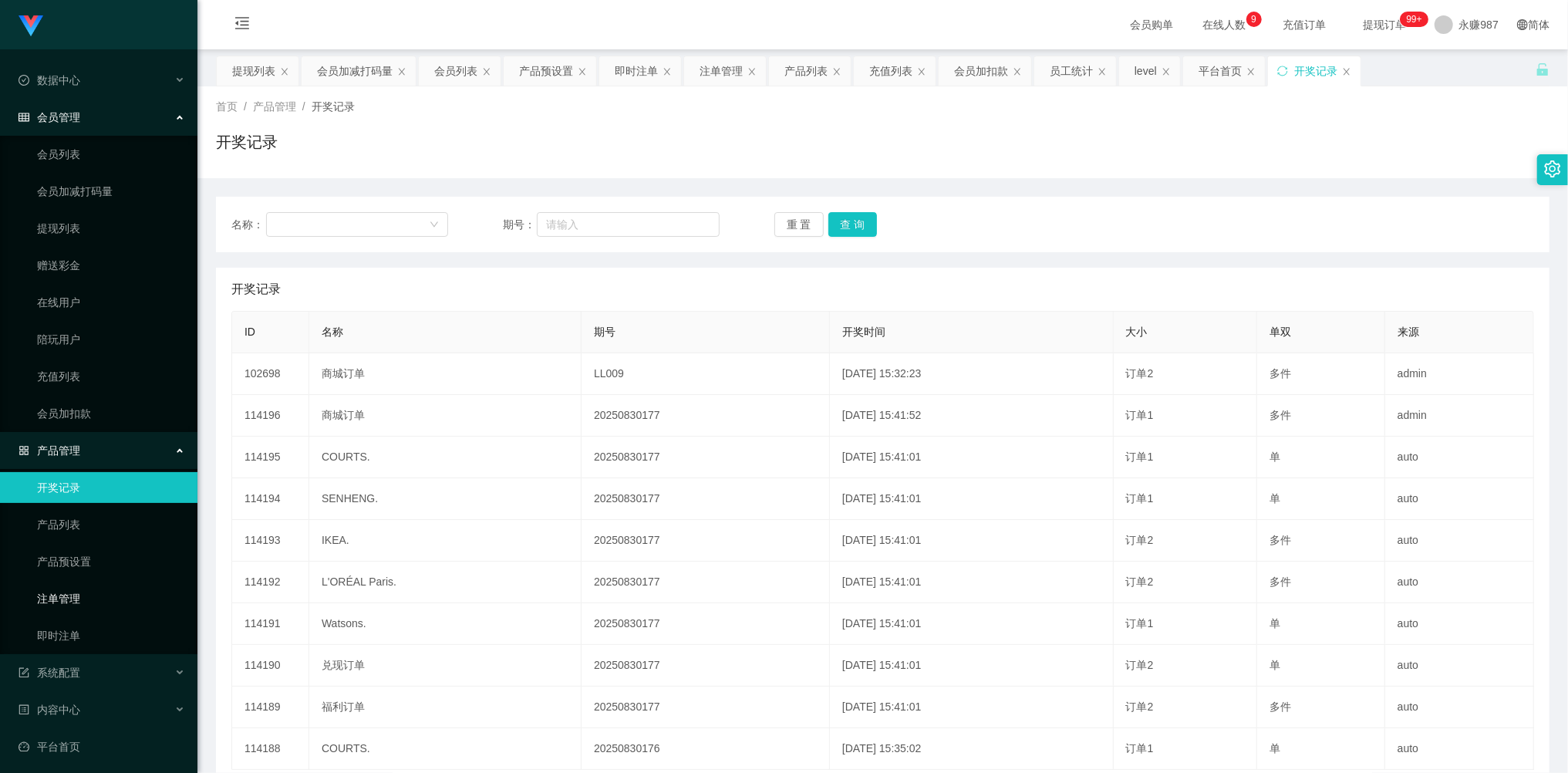
click at [71, 588] on link "注单管理" at bounding box center [111, 598] width 148 height 30
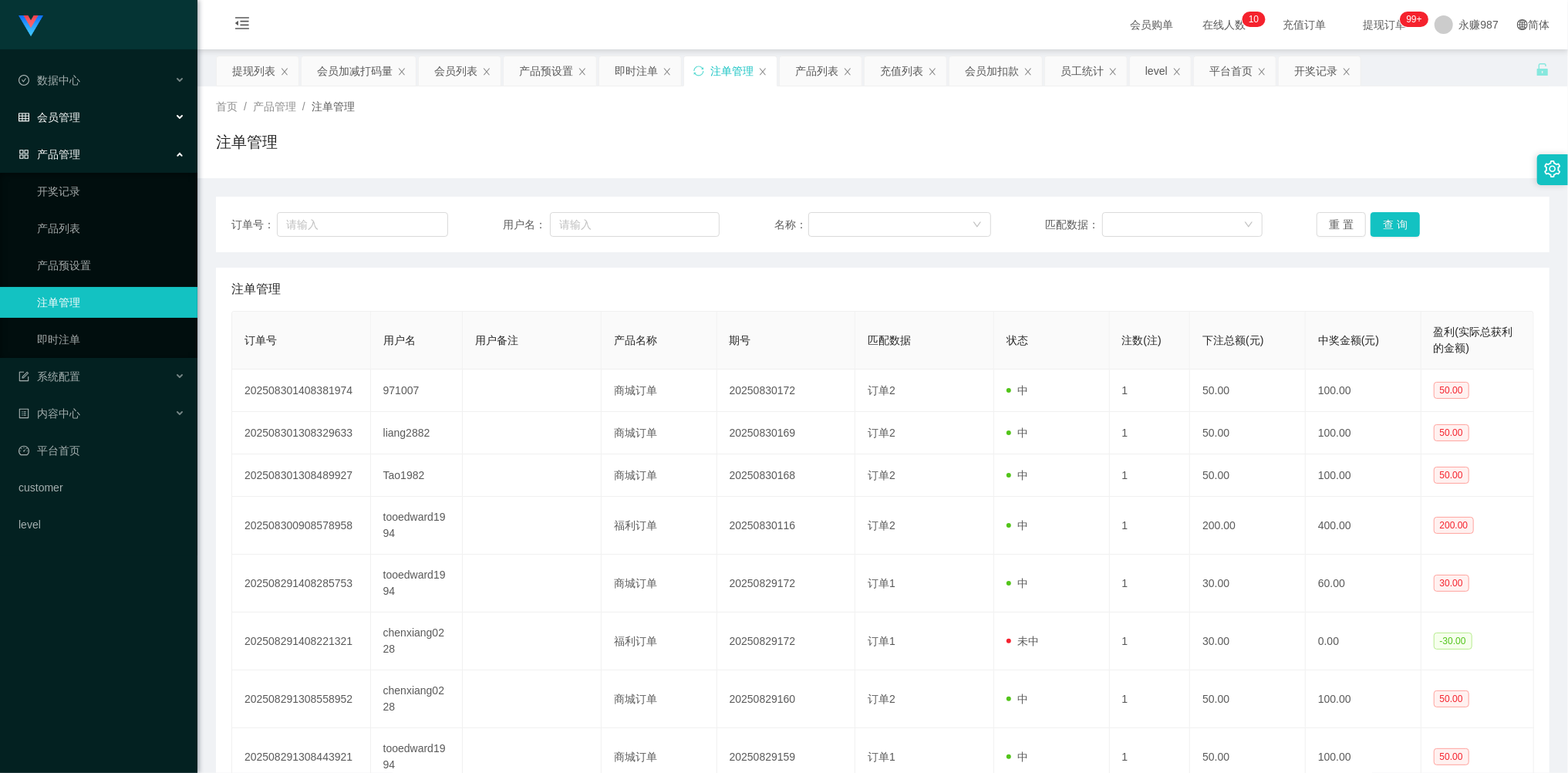
click at [80, 108] on div "会员管理" at bounding box center [99, 117] width 198 height 30
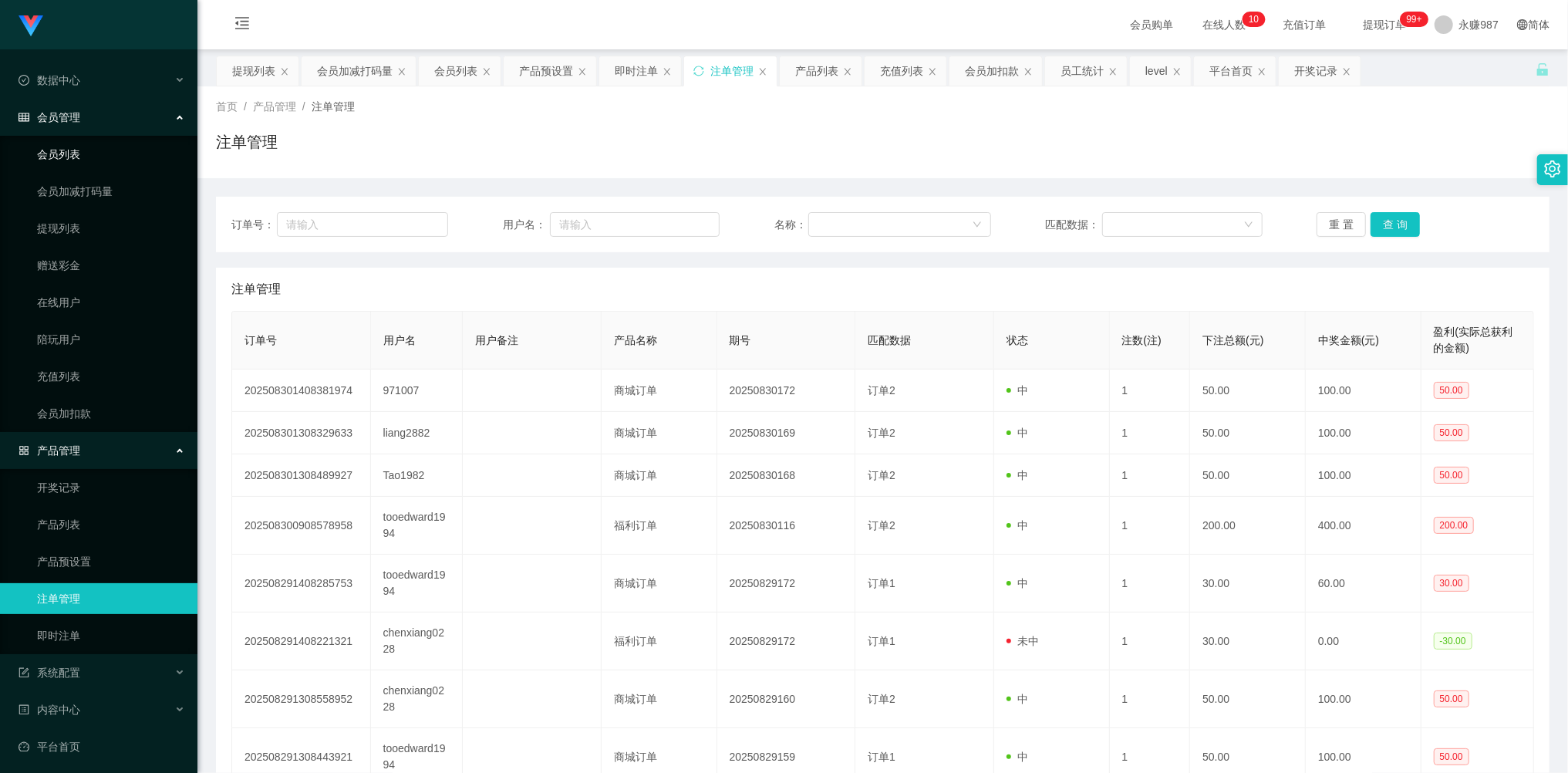
click at [70, 154] on link "会员列表" at bounding box center [111, 154] width 148 height 30
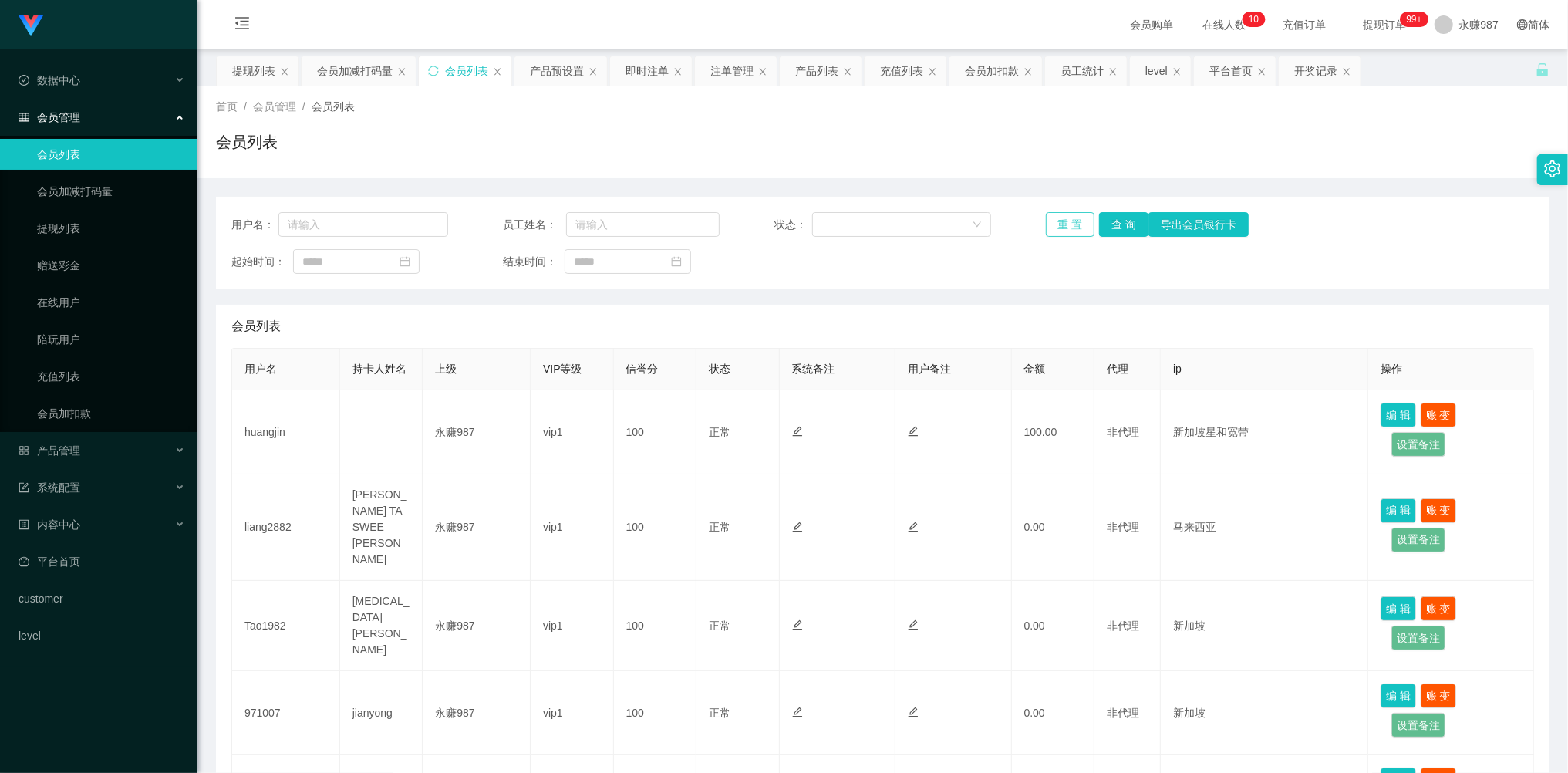
click at [1061, 229] on button "重 置" at bounding box center [1070, 224] width 49 height 24
click at [1061, 229] on div "重 置 查 询 导出会员银行卡" at bounding box center [1154, 224] width 216 height 24
click at [1061, 229] on button "重 置" at bounding box center [1079, 224] width 67 height 24
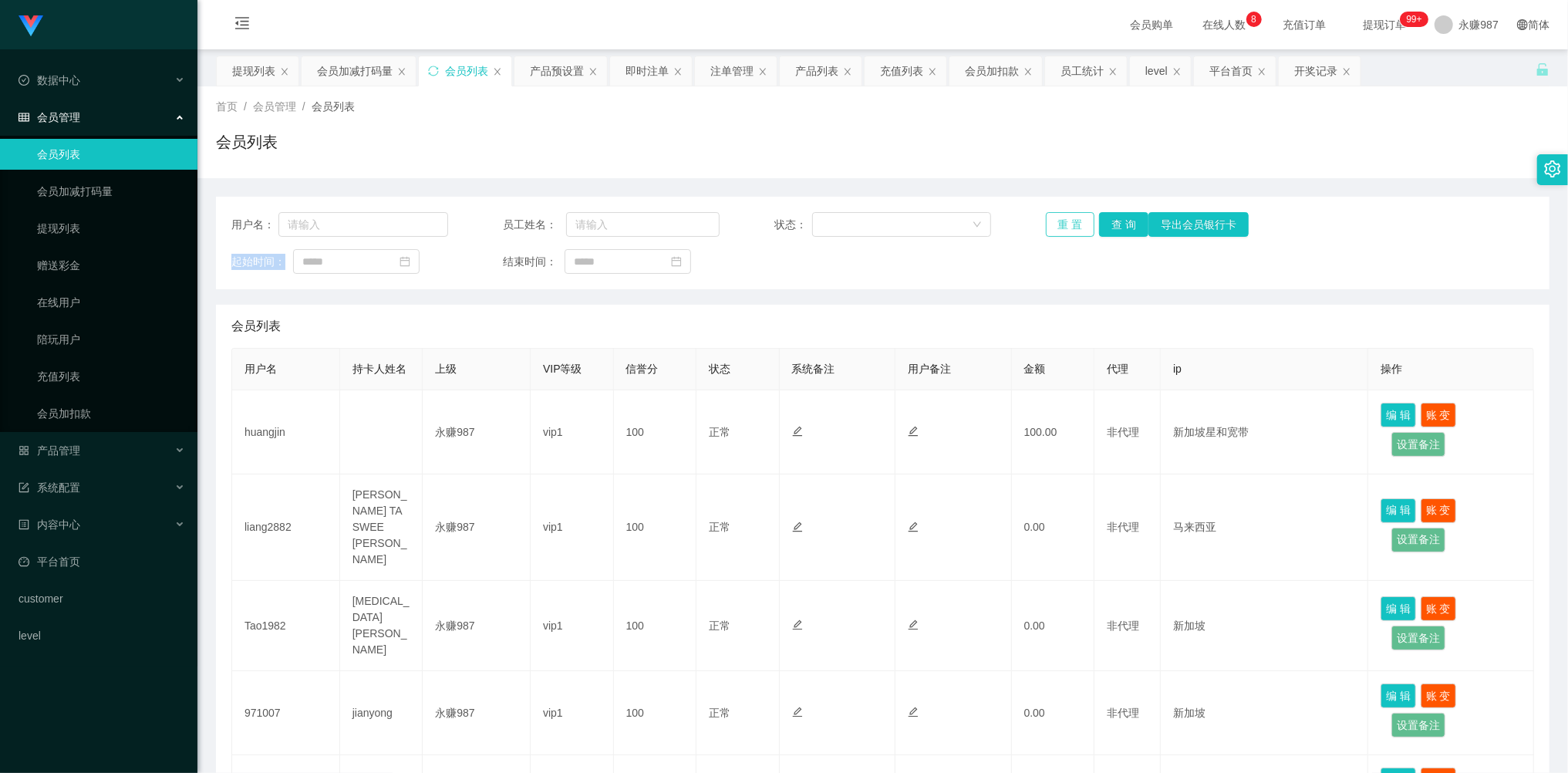
click at [1074, 223] on button "重 置" at bounding box center [1070, 224] width 49 height 24
click at [1074, 223] on div "重 置 查 询 导出会员银行卡" at bounding box center [1154, 224] width 216 height 24
click at [1074, 223] on button "重 置" at bounding box center [1070, 224] width 49 height 24
click at [88, 446] on div "产品管理" at bounding box center [99, 450] width 198 height 30
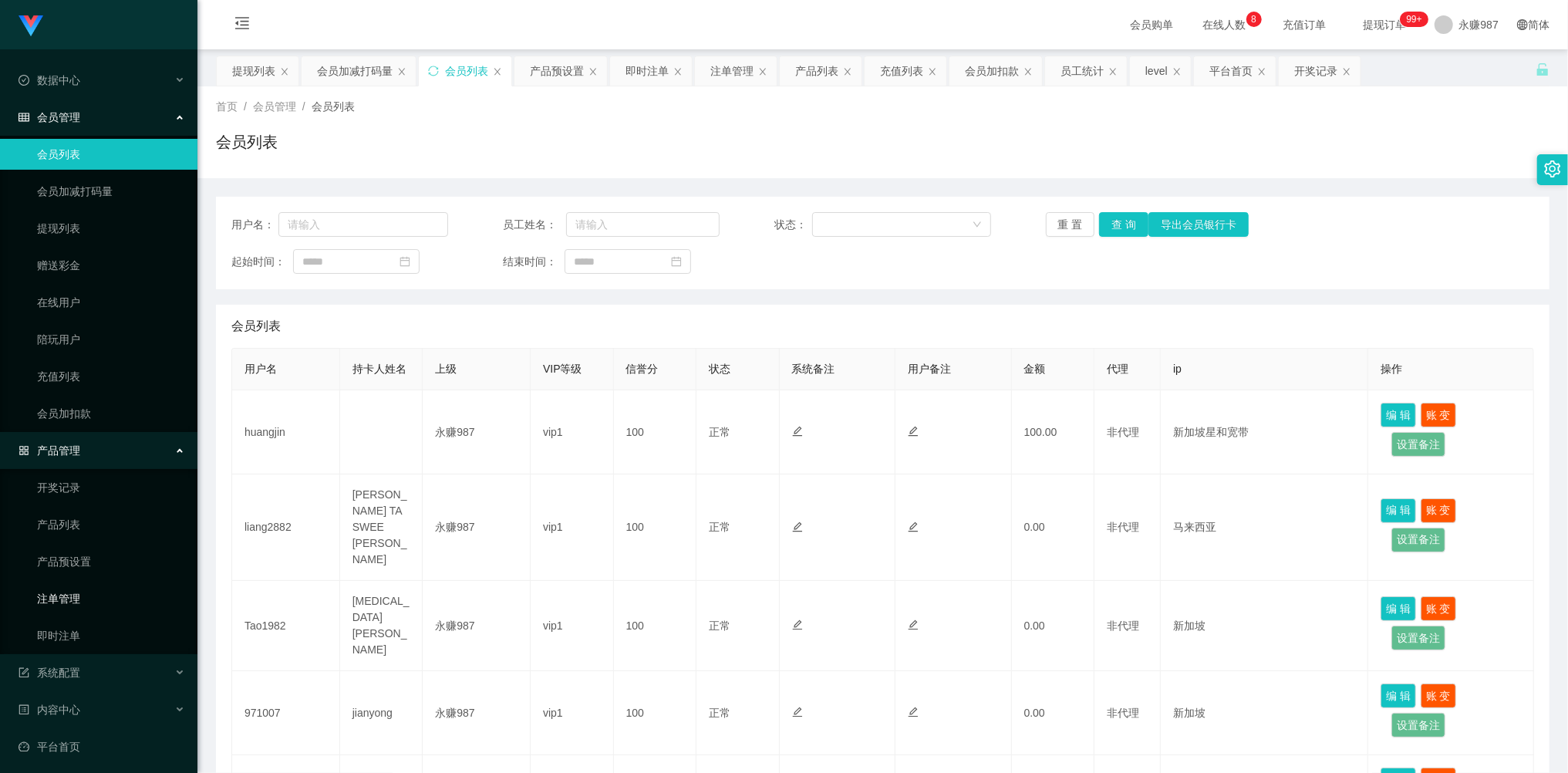
click at [89, 585] on link "注单管理" at bounding box center [111, 598] width 148 height 30
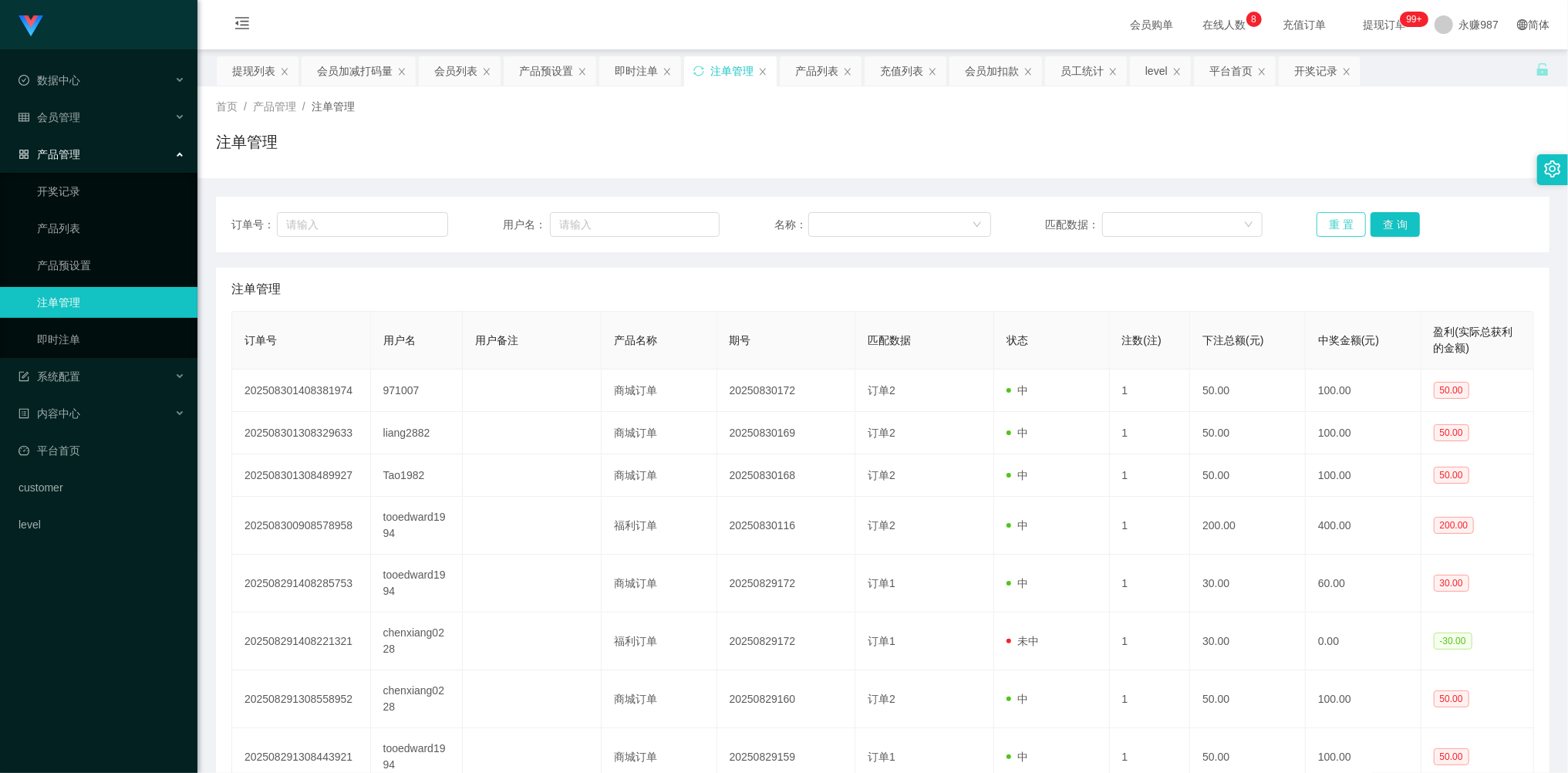
click at [1329, 220] on button "重 置" at bounding box center [1341, 224] width 49 height 24
click at [398, 219] on input "text" at bounding box center [362, 224] width 171 height 24
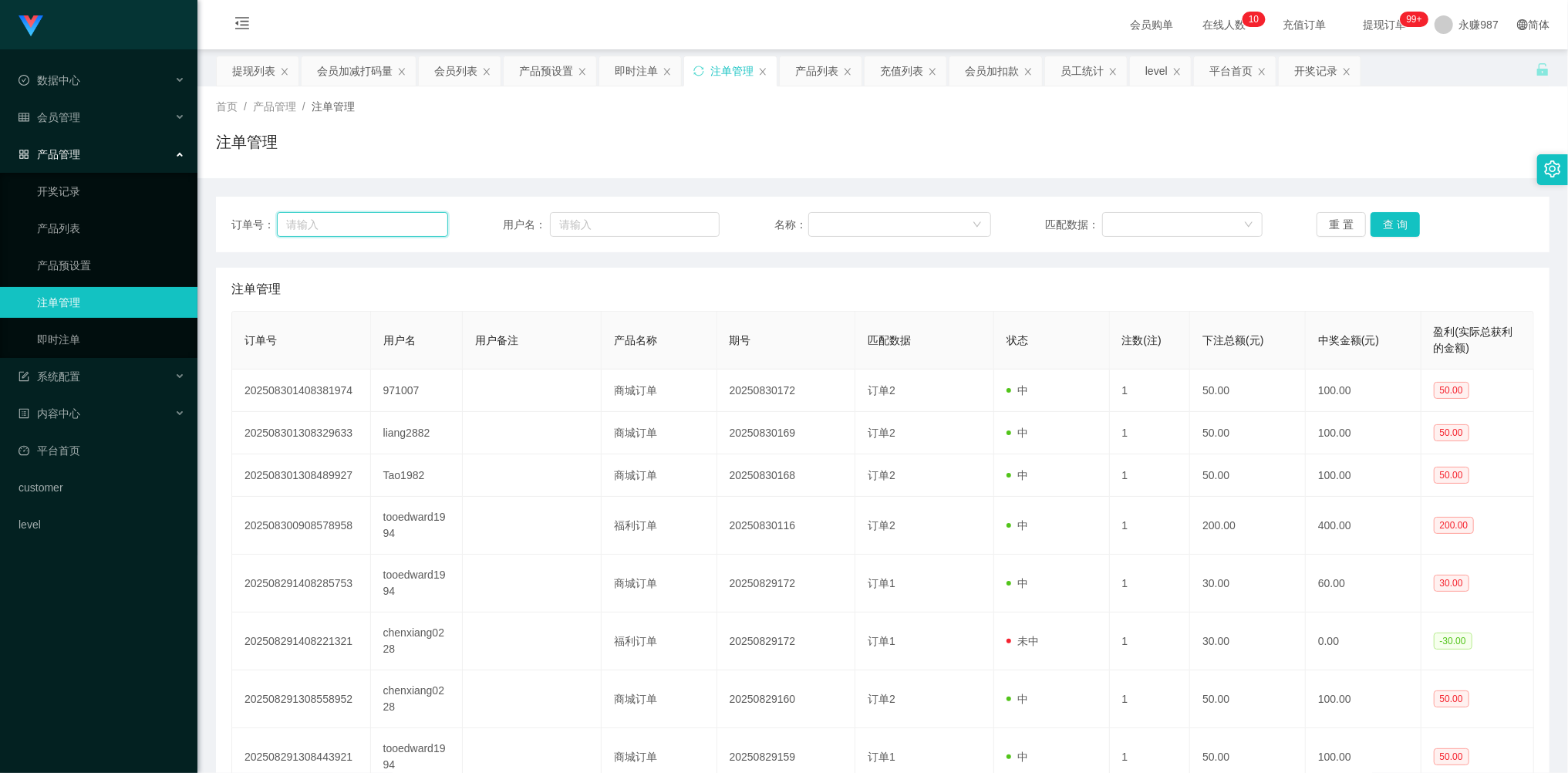
paste input "huangjin"
type input "huangjin"
click at [614, 217] on input "text" at bounding box center [634, 224] width 169 height 24
paste input "huangjin"
type input "huangjin"
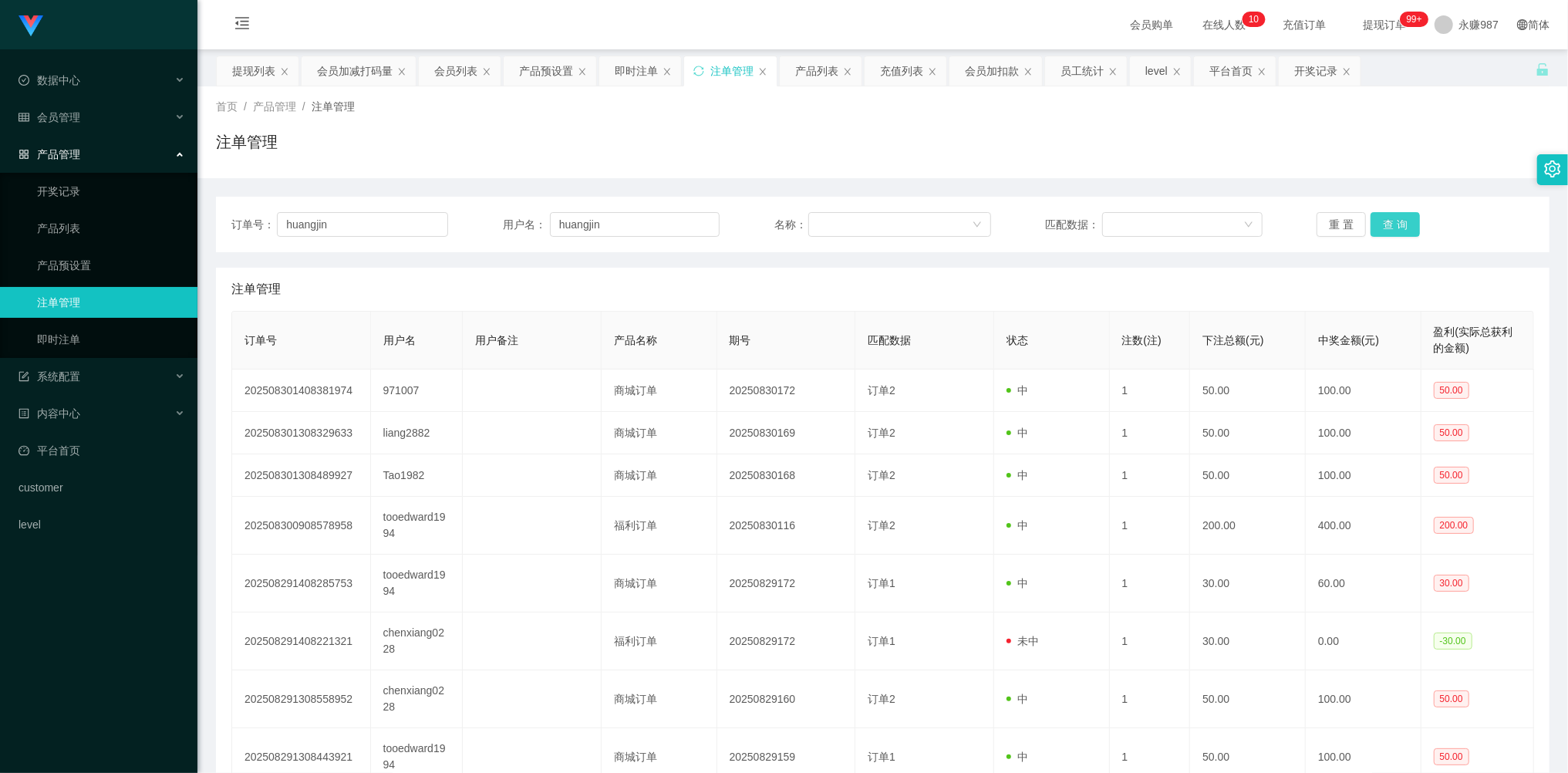
click at [1402, 223] on button "查 询" at bounding box center [1395, 224] width 49 height 24
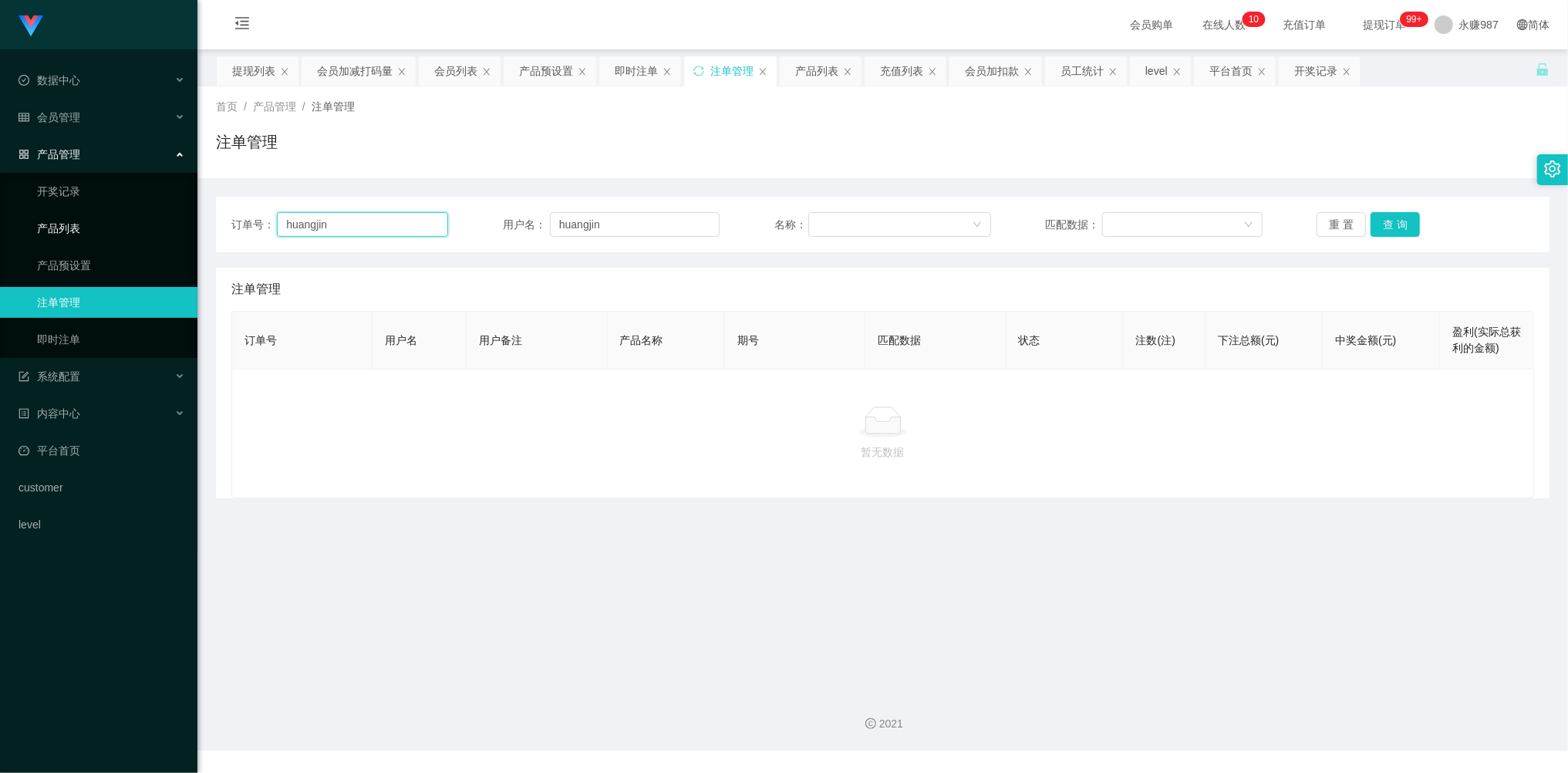
drag, startPoint x: 383, startPoint y: 226, endPoint x: 126, endPoint y: 222, distance: 257.0
click at [115, 222] on section "Shopee工作台代理端 数据中心 员工统计 团队统计 会员管理 会员列表 会员加减打码量 提现列表 赠送彩金 在线用户 陪玩用户 充值列表 会员加扣款 产品…" at bounding box center [784, 375] width 1568 height 750
click at [1390, 223] on button "查 询" at bounding box center [1395, 224] width 49 height 24
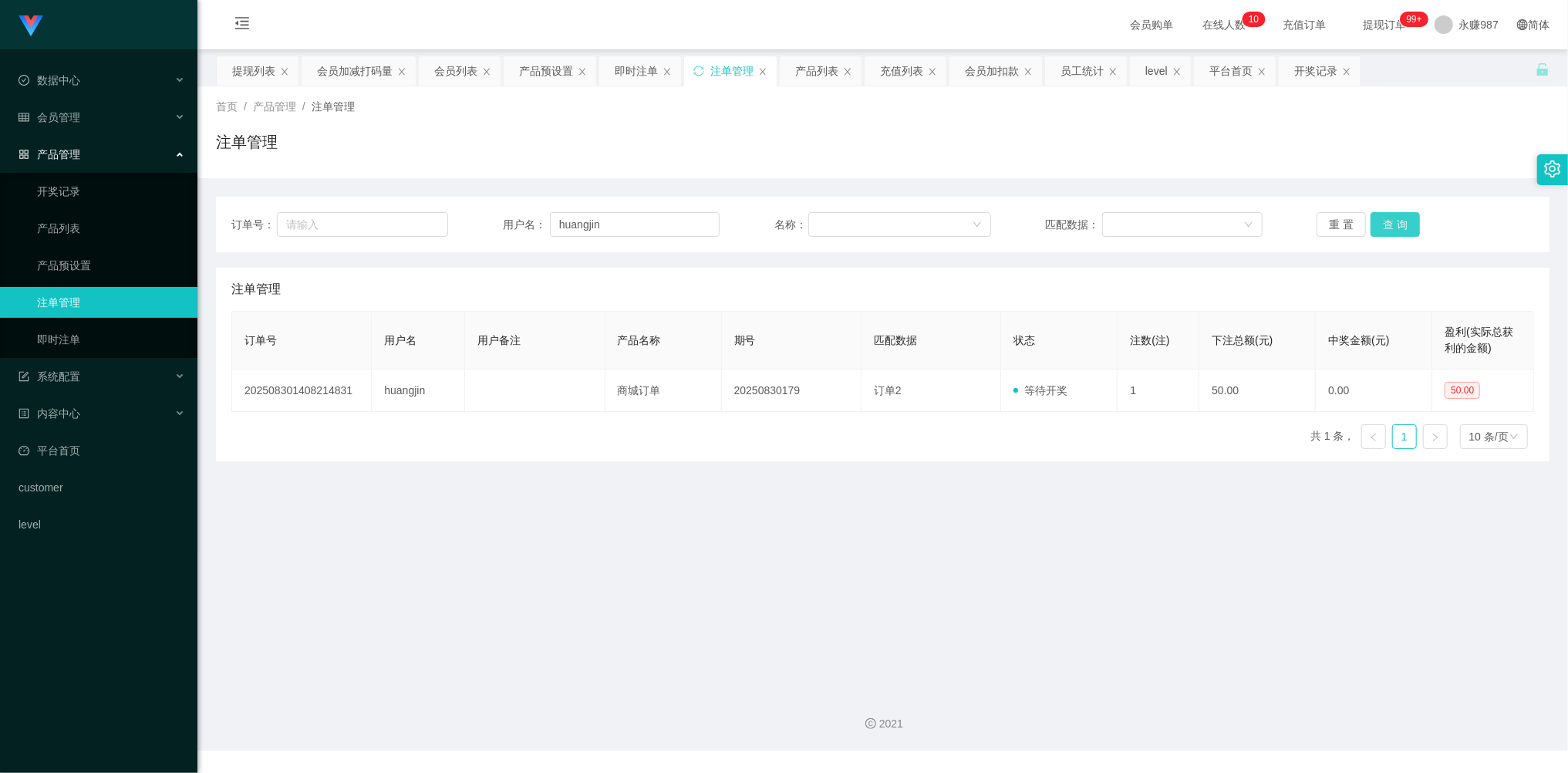
click at [1390, 223] on button "查 询" at bounding box center [1395, 224] width 49 height 24
click at [1390, 223] on div "重 置 查 询" at bounding box center [1424, 224] width 216 height 24
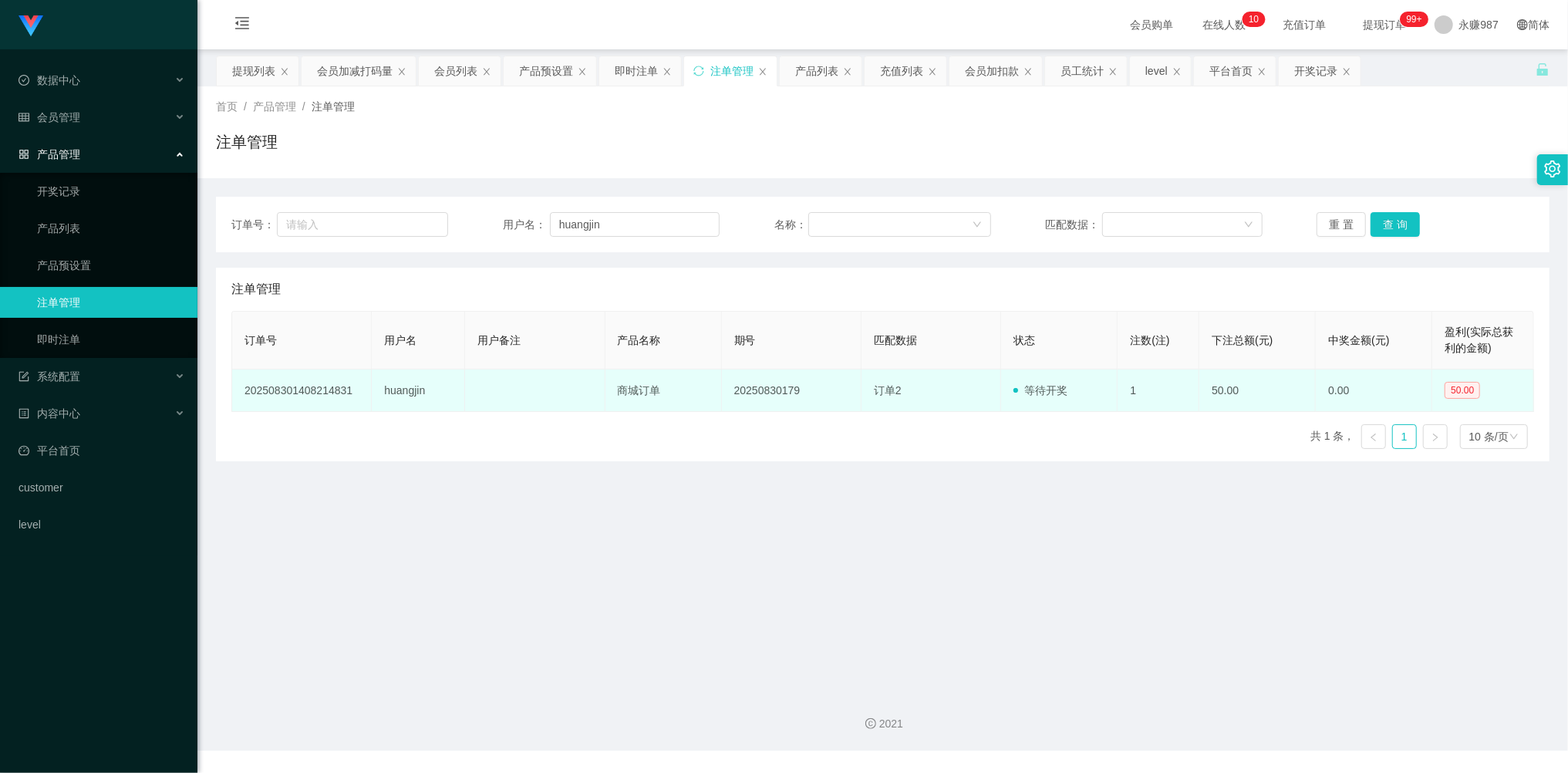
click at [403, 386] on td "huangjin" at bounding box center [418, 390] width 93 height 42
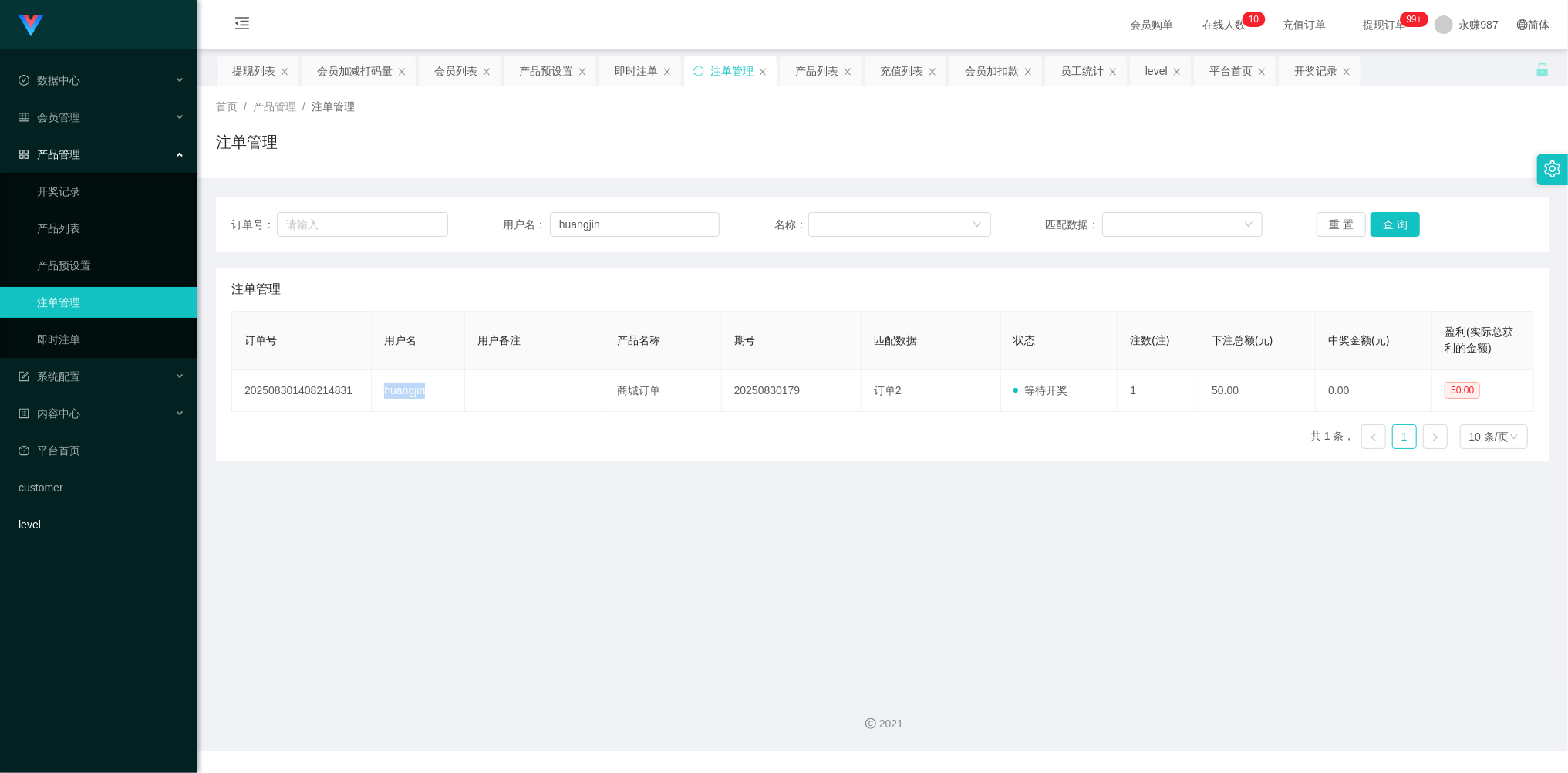
copy td "huangjin"
click at [1385, 220] on button "查 询" at bounding box center [1395, 224] width 49 height 24
click at [1387, 220] on button "查 询" at bounding box center [1395, 224] width 49 height 24
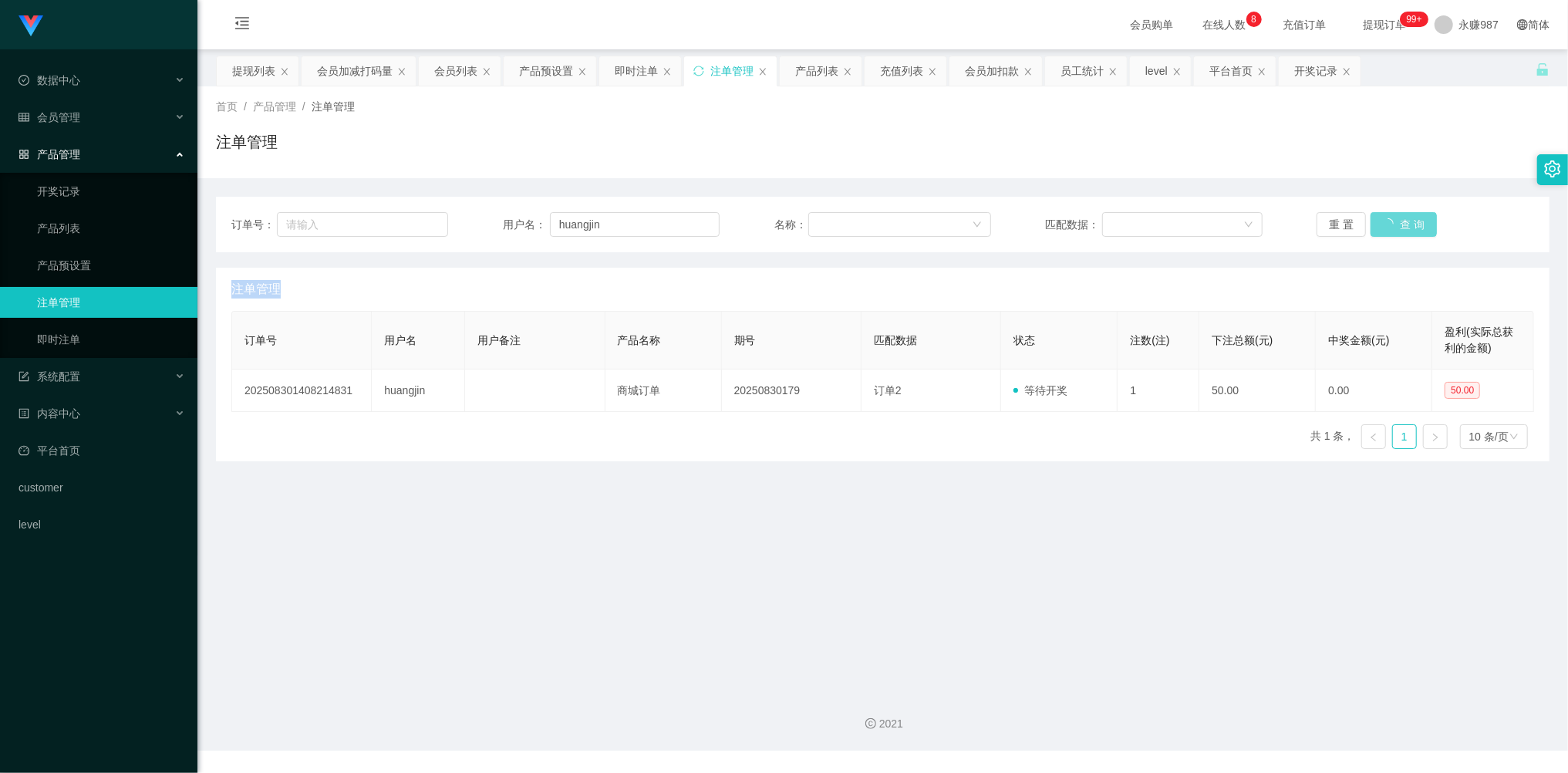
click at [1387, 220] on div "重 置 查 询" at bounding box center [1424, 224] width 216 height 24
click at [1387, 220] on button "查 询" at bounding box center [1395, 224] width 49 height 24
click at [1388, 220] on button "查 询" at bounding box center [1395, 224] width 49 height 24
click at [1388, 219] on button "查 询" at bounding box center [1395, 224] width 49 height 24
click at [1388, 219] on div "重 置 查 询" at bounding box center [1424, 224] width 216 height 24
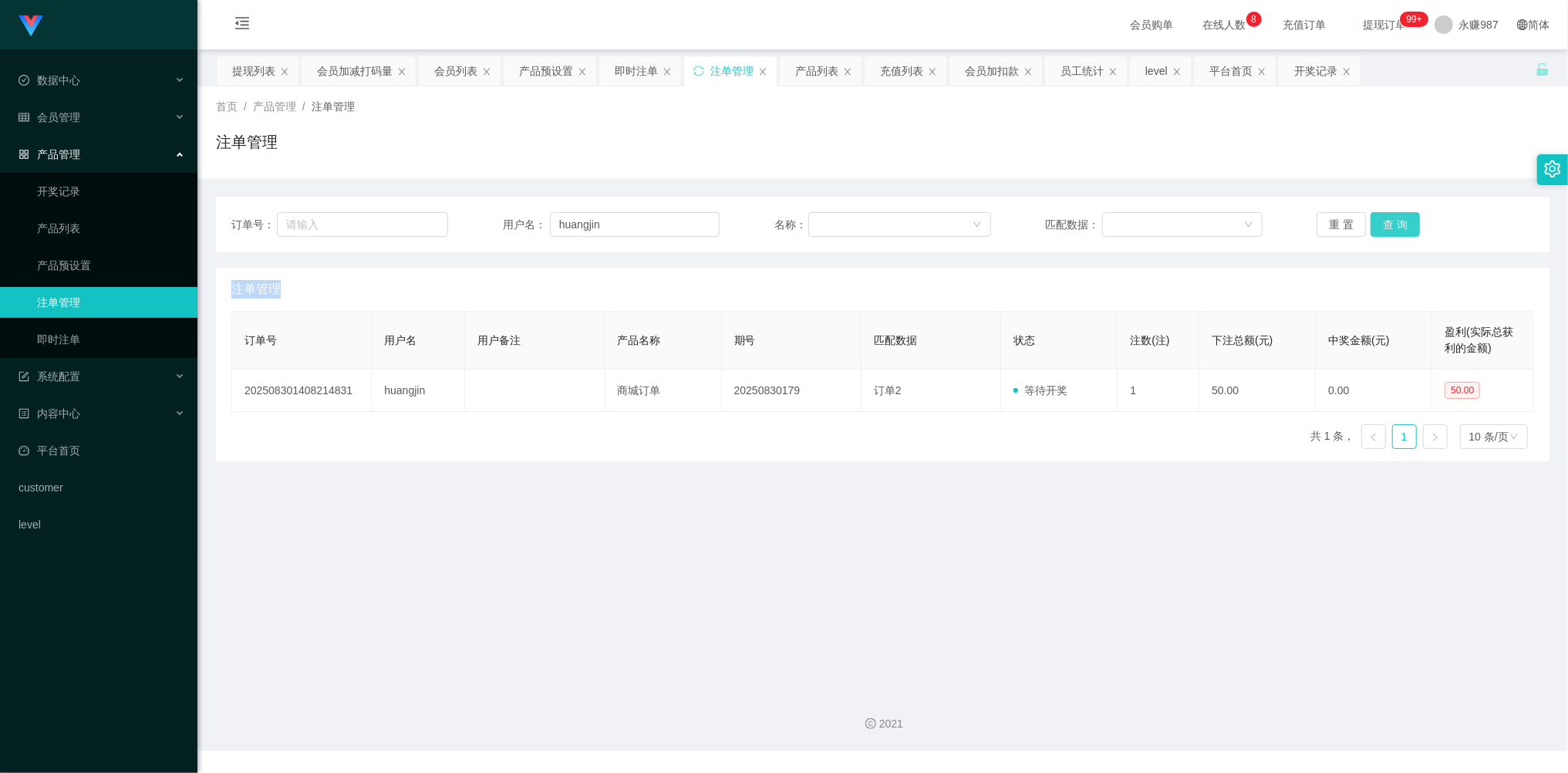
click at [1388, 219] on button "查 询" at bounding box center [1395, 224] width 49 height 24
click at [1388, 219] on button "查 询" at bounding box center [1403, 224] width 67 height 24
click at [1388, 219] on button "查 询" at bounding box center [1395, 224] width 49 height 24
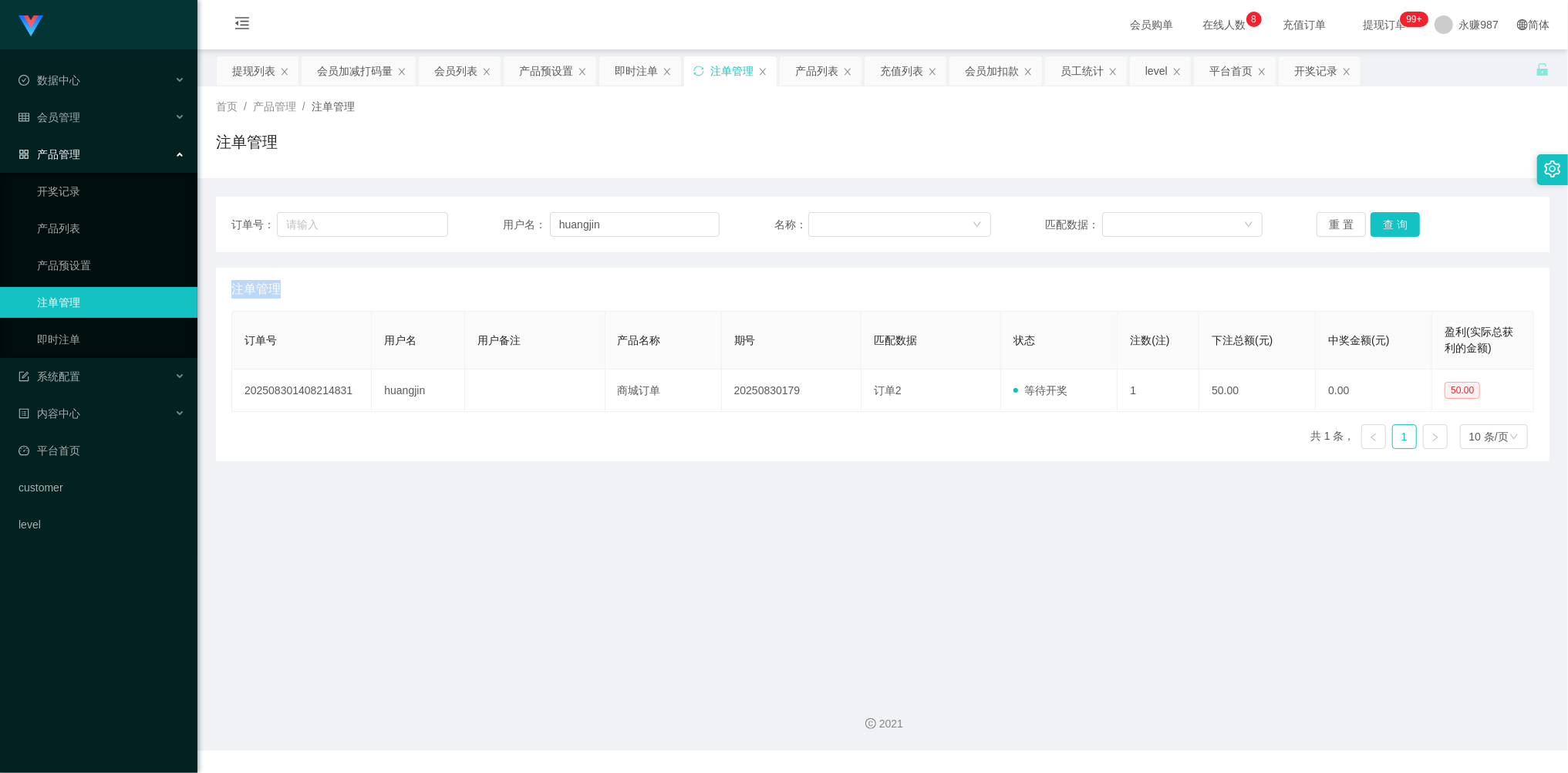
click at [1388, 219] on div "重 置 查 询" at bounding box center [1424, 224] width 216 height 24
click at [1388, 219] on button "查 询" at bounding box center [1395, 224] width 49 height 24
click at [1393, 226] on button "查 询" at bounding box center [1395, 224] width 49 height 24
click at [1393, 226] on button "查 询" at bounding box center [1403, 224] width 67 height 24
click at [1392, 225] on button "查 询" at bounding box center [1395, 224] width 49 height 24
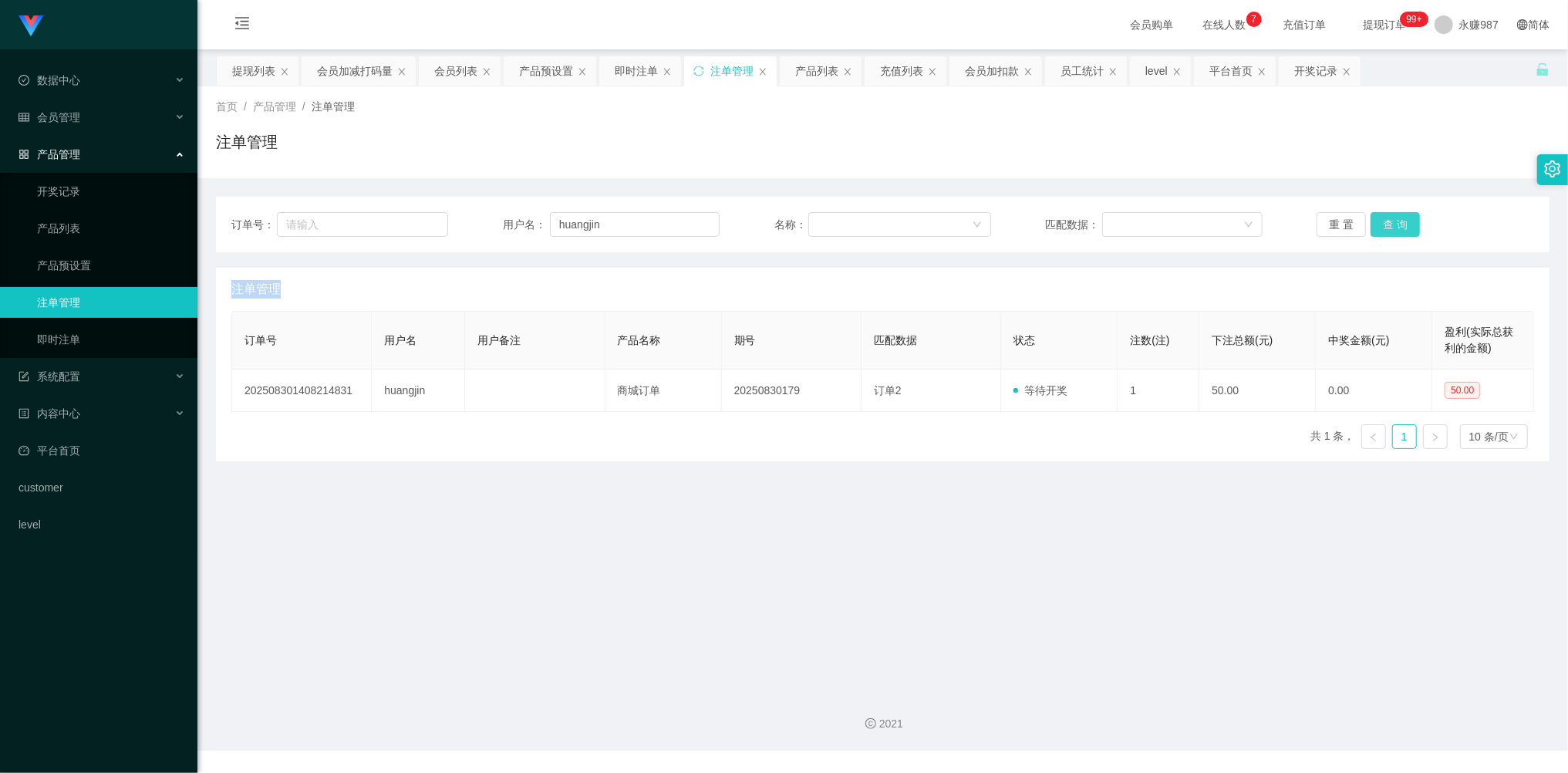
click at [1392, 225] on button "查 询" at bounding box center [1395, 224] width 49 height 24
click at [1392, 225] on div "重 置 查 询" at bounding box center [1424, 224] width 216 height 24
click at [1392, 225] on button "查 询" at bounding box center [1395, 224] width 49 height 24
click at [1392, 225] on div "重 置 查 询" at bounding box center [1424, 224] width 216 height 24
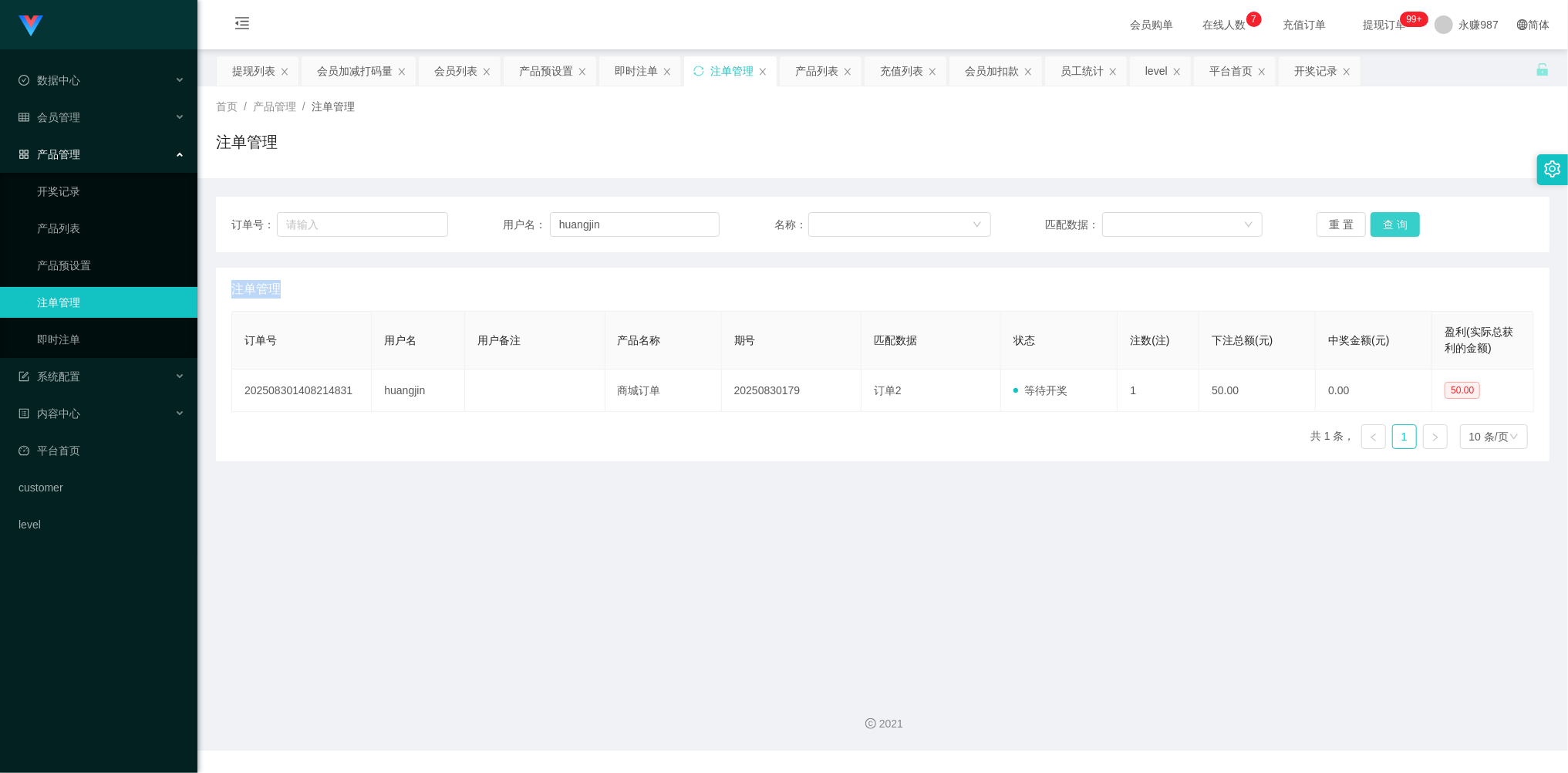
click at [1392, 225] on button "查 询" at bounding box center [1395, 224] width 49 height 24
click at [1392, 225] on button "查 询" at bounding box center [1403, 224] width 67 height 24
click at [1392, 225] on button "查 询" at bounding box center [1395, 224] width 49 height 24
click at [1389, 225] on button "查 询" at bounding box center [1395, 224] width 49 height 24
click at [1389, 225] on div "重 置 查 询" at bounding box center [1424, 224] width 216 height 24
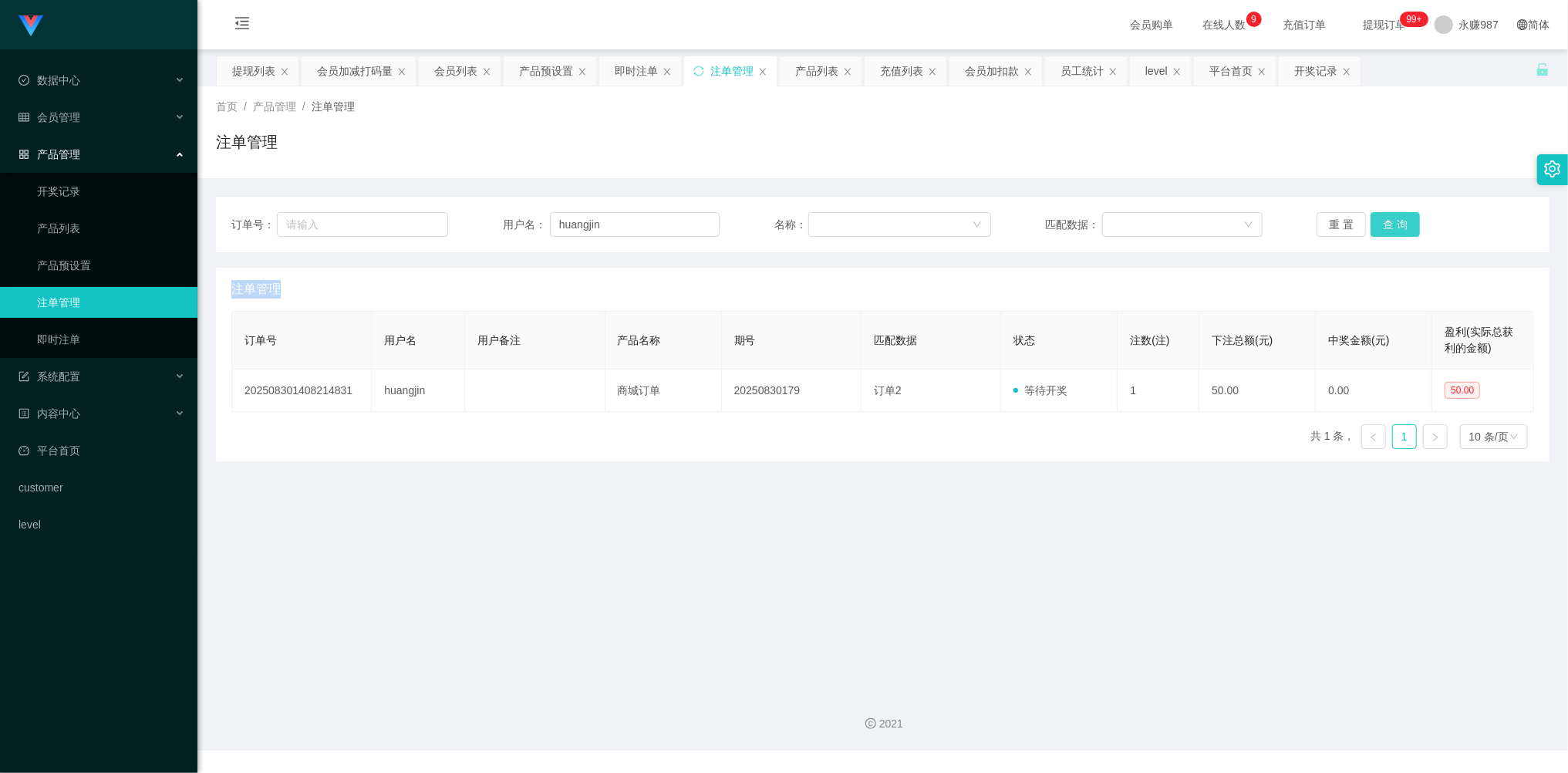
click at [1399, 217] on button "查 询" at bounding box center [1395, 224] width 49 height 24
click at [1386, 220] on button "查 询" at bounding box center [1395, 224] width 49 height 24
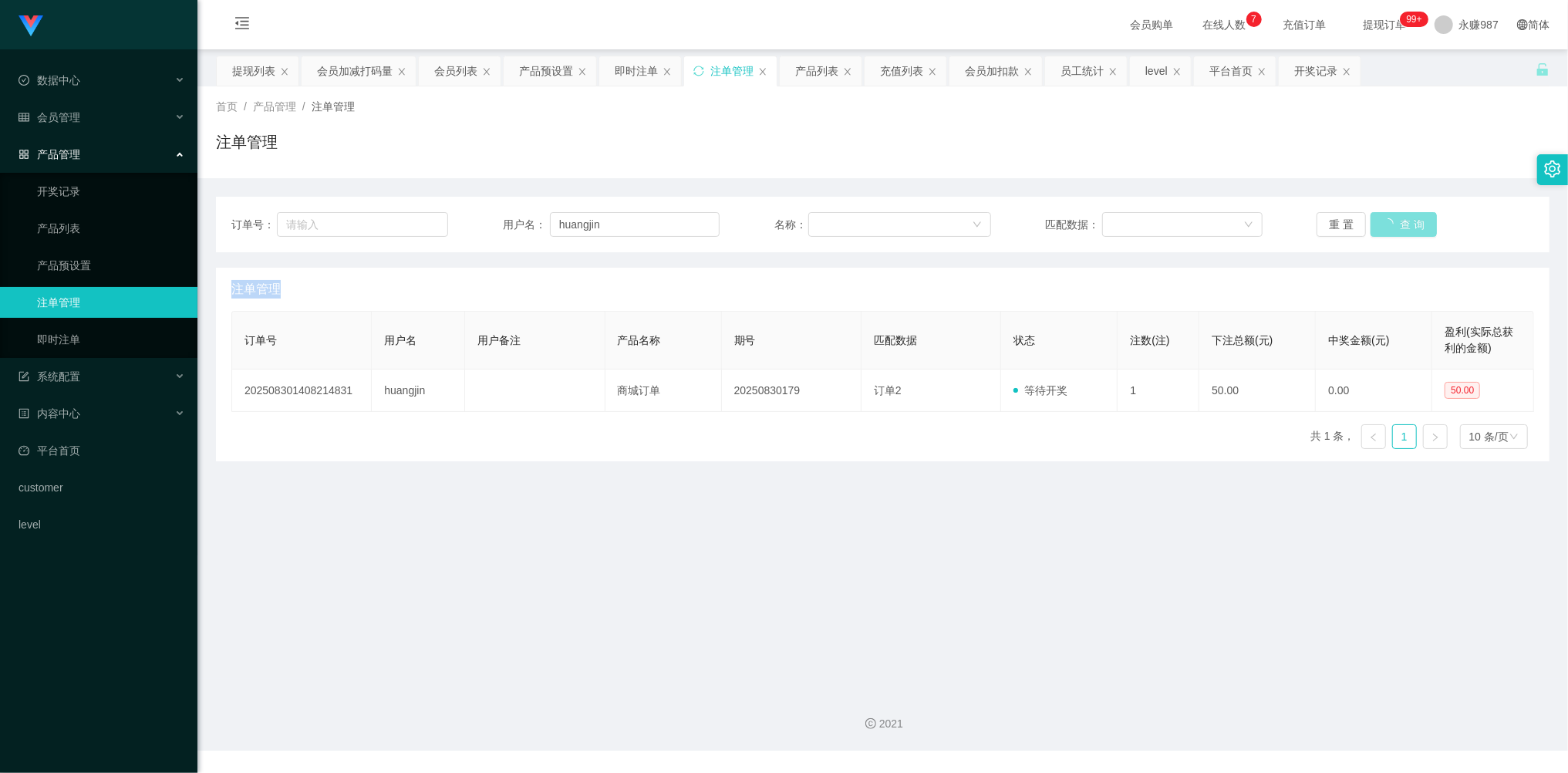
click at [1386, 220] on button "查 询" at bounding box center [1403, 224] width 67 height 24
click at [60, 304] on link "注单管理" at bounding box center [111, 302] width 148 height 30
click at [64, 330] on link "即时注单" at bounding box center [111, 339] width 148 height 30
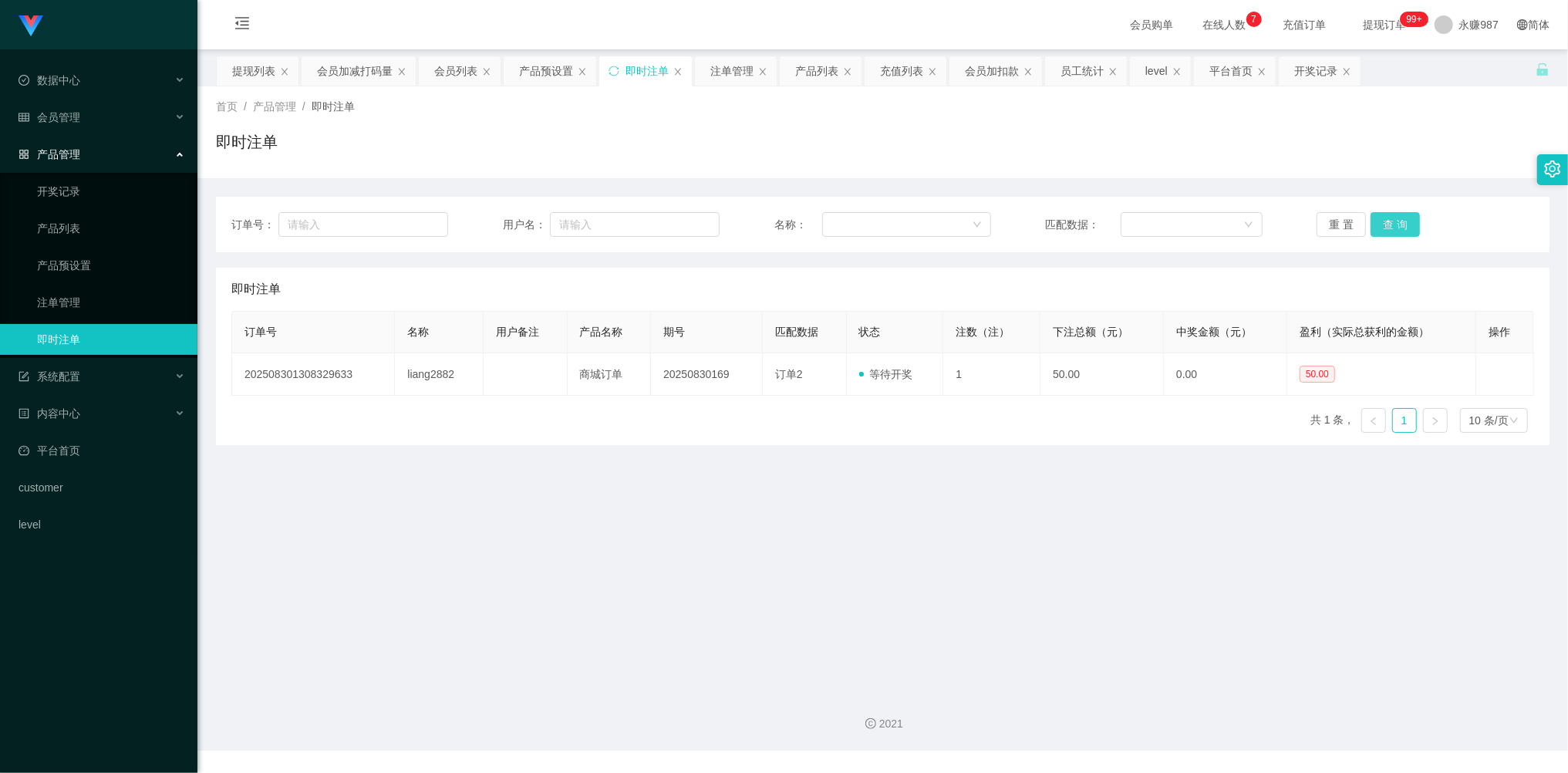
click at [1405, 214] on button "查 询" at bounding box center [1395, 224] width 49 height 24
click at [1395, 213] on button "查 询" at bounding box center [1395, 224] width 49 height 24
click at [1393, 235] on button "查 询" at bounding box center [1395, 224] width 49 height 24
click at [1393, 232] on button "查 询" at bounding box center [1395, 224] width 49 height 24
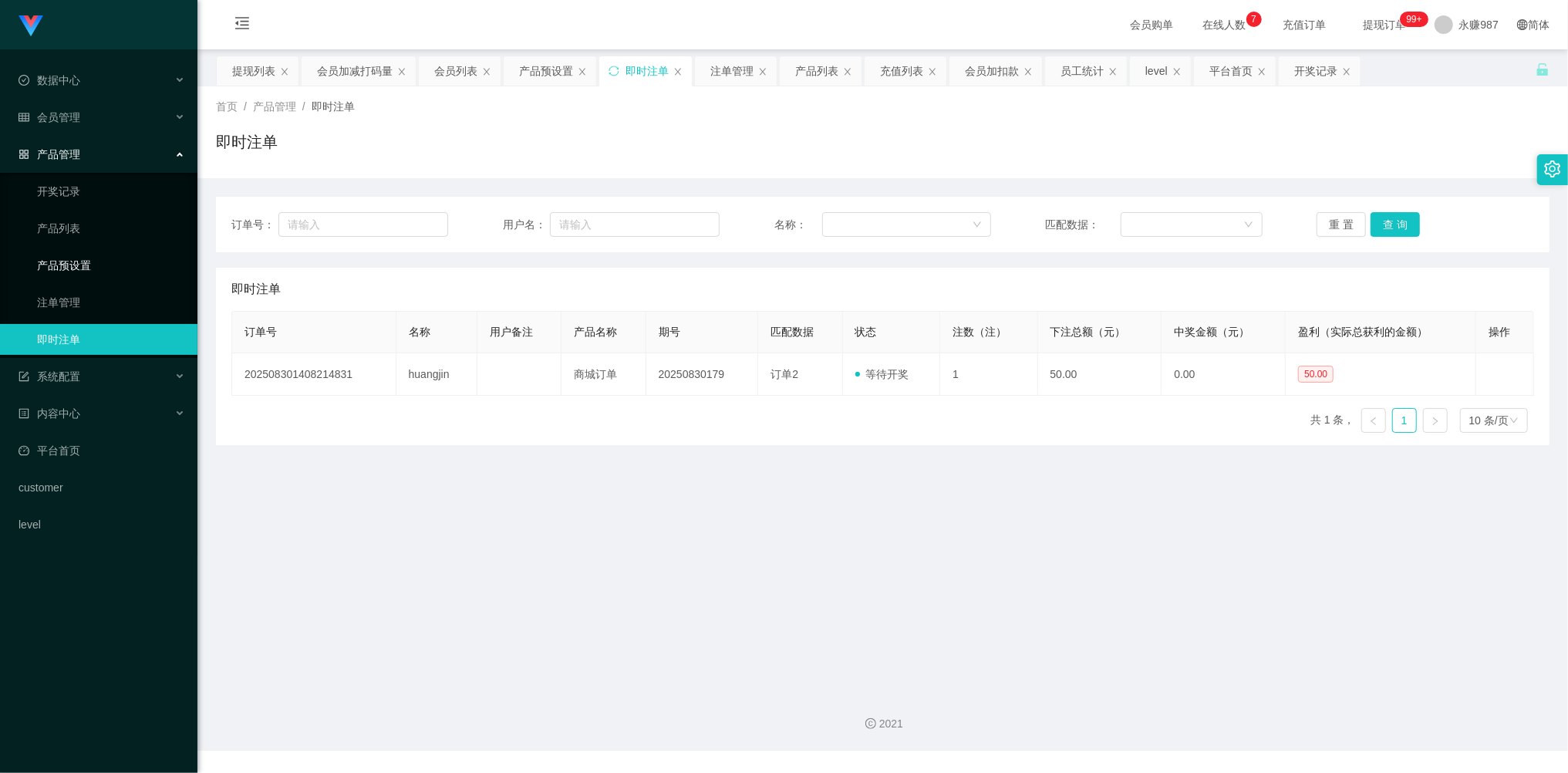
click at [84, 266] on link "产品预设置" at bounding box center [111, 265] width 148 height 30
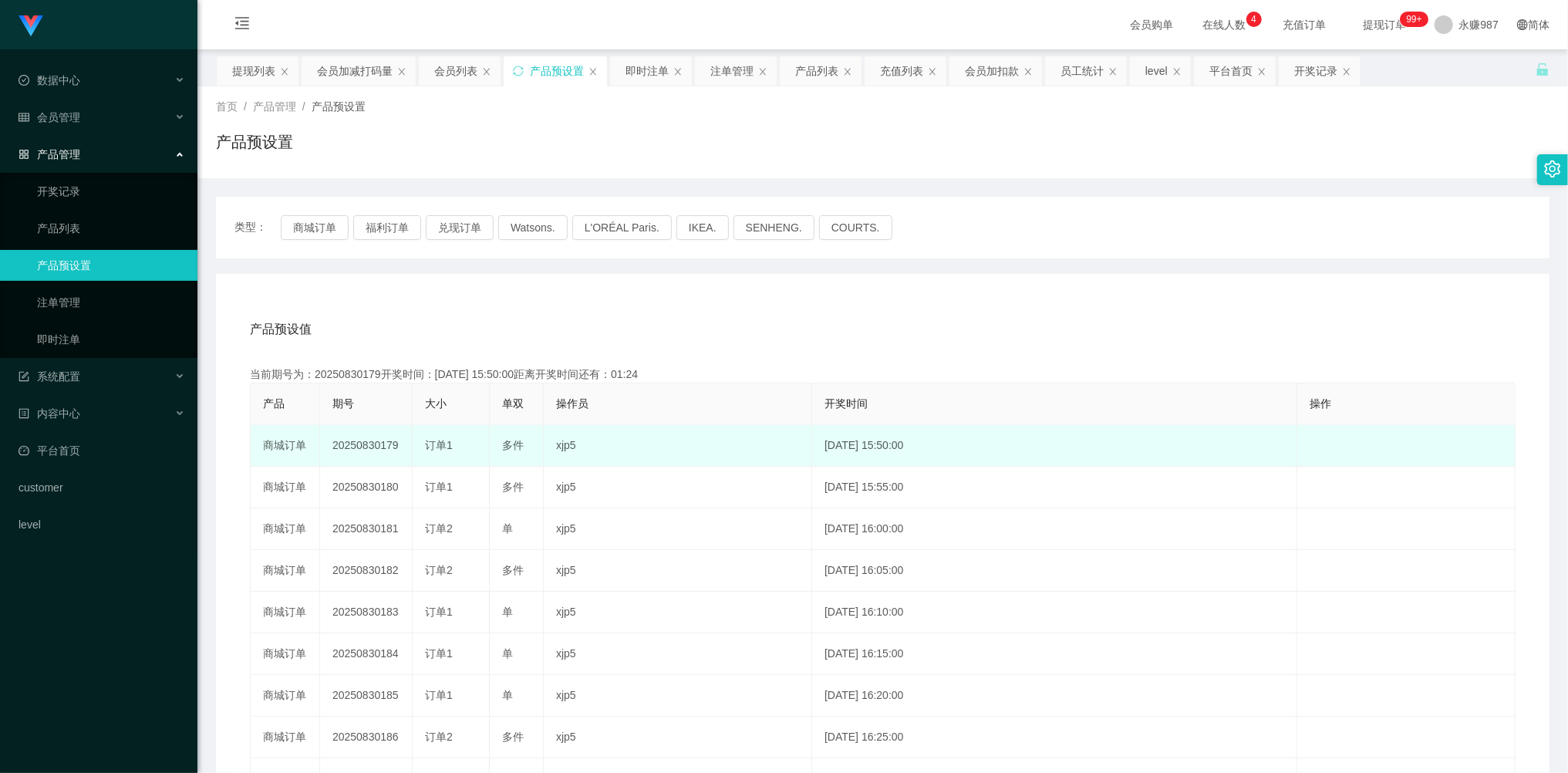
scroll to position [103, 0]
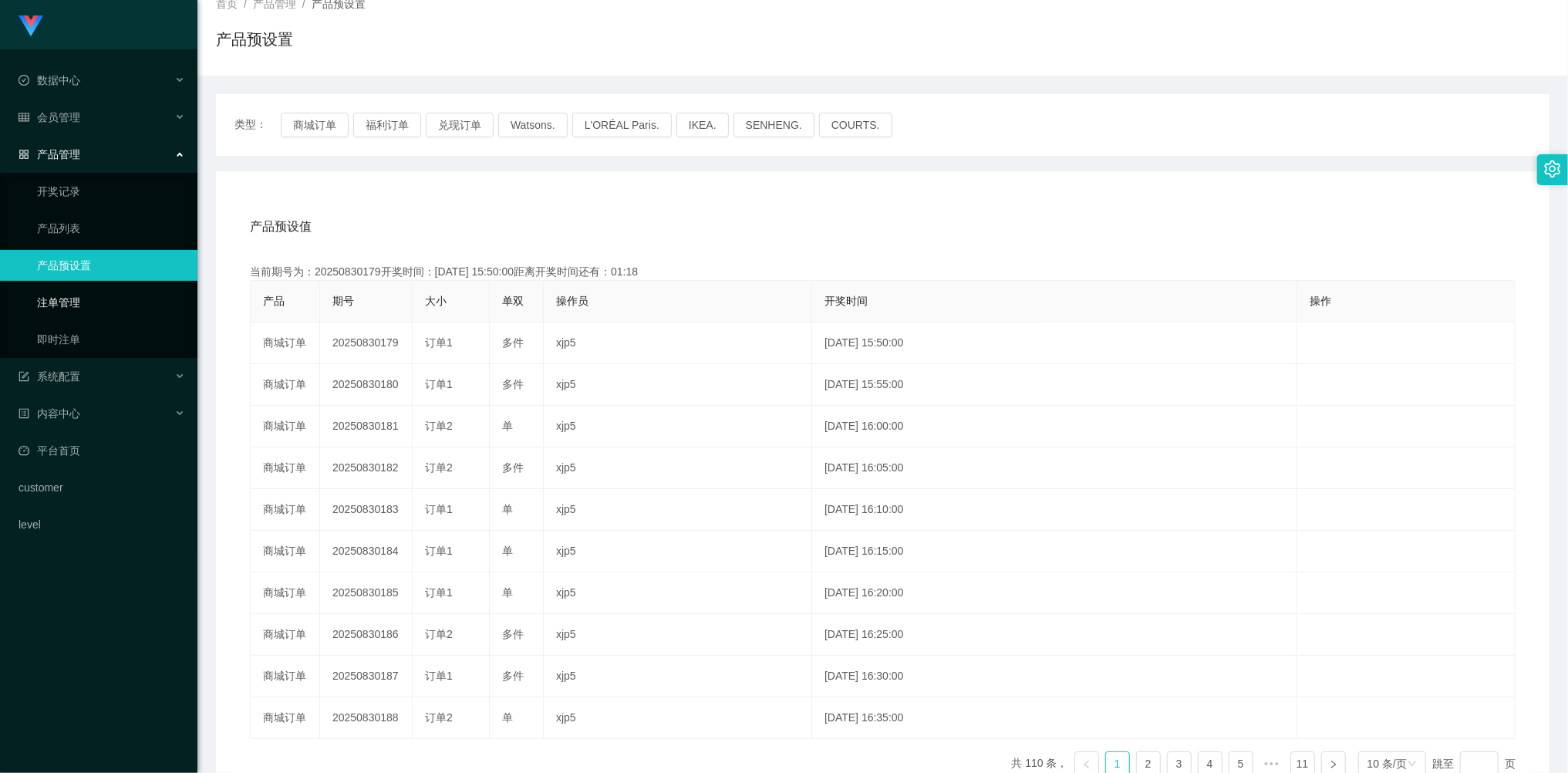
click at [80, 288] on link "注单管理" at bounding box center [111, 302] width 148 height 30
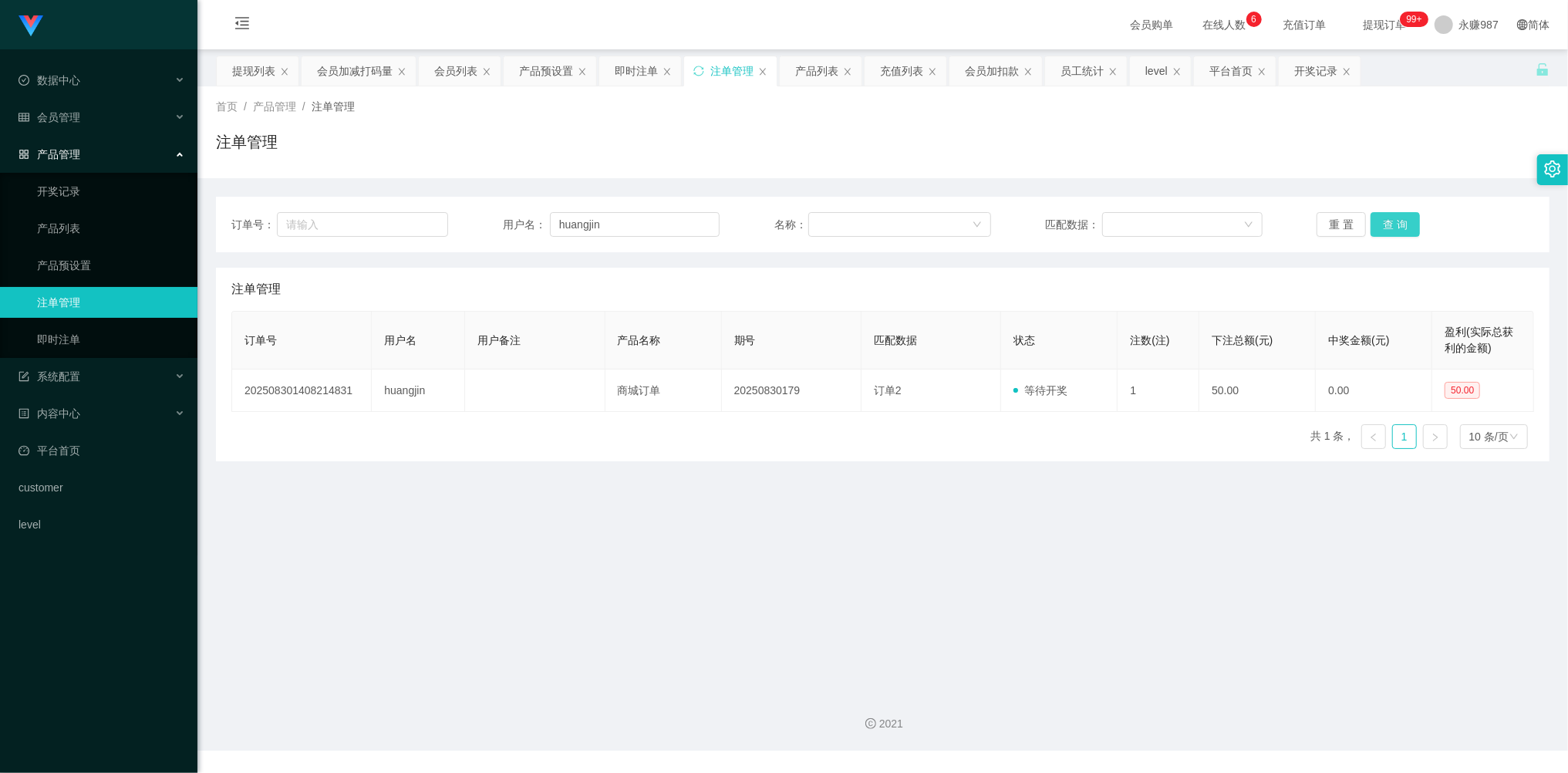
click at [1387, 229] on button "查 询" at bounding box center [1395, 224] width 49 height 24
click at [1387, 229] on div "重 置 查 询" at bounding box center [1424, 224] width 216 height 24
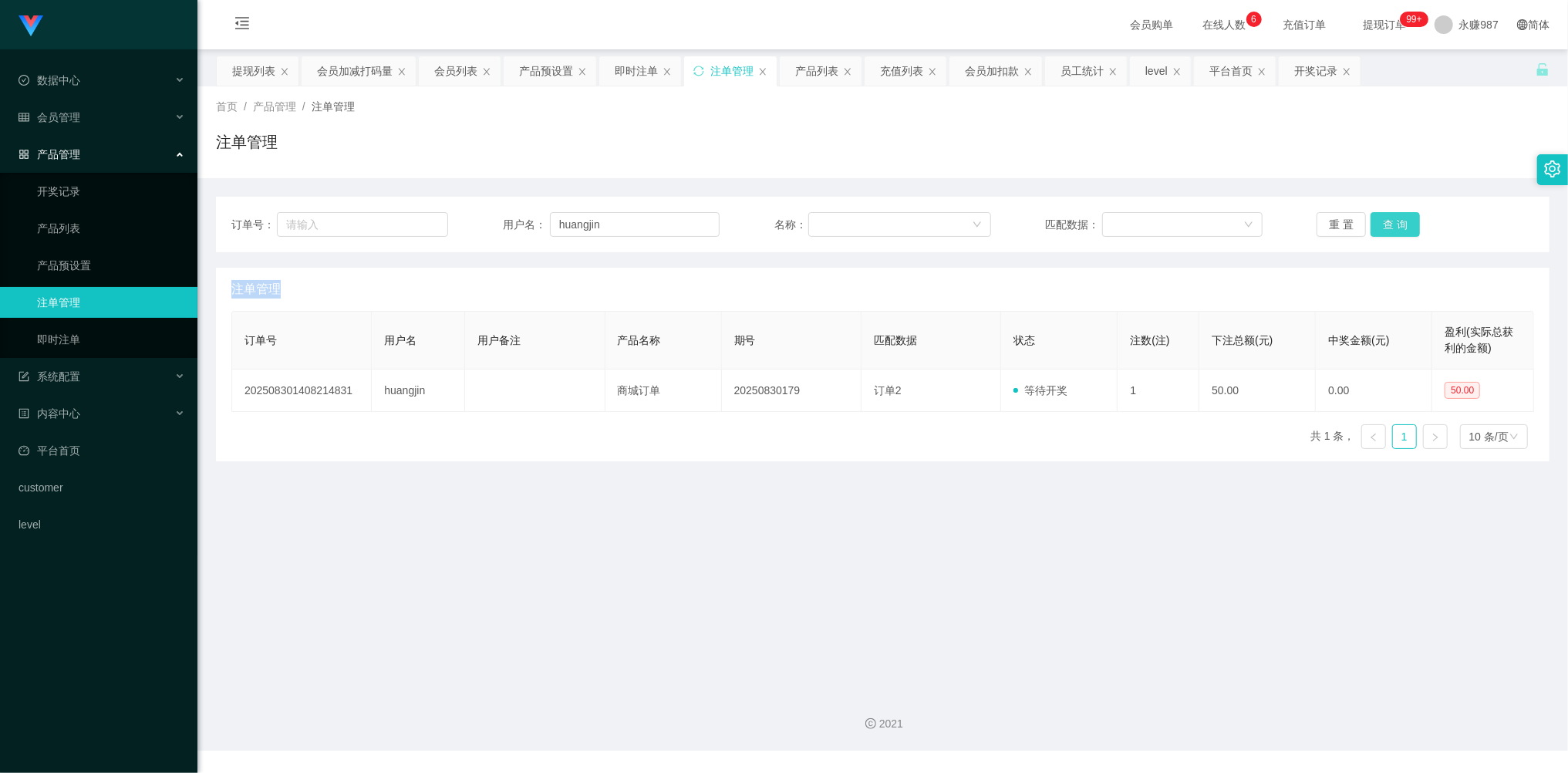
click at [1387, 229] on button "查 询" at bounding box center [1395, 224] width 49 height 24
click at [1387, 228] on div "重 置 查 询" at bounding box center [1424, 224] width 216 height 24
click at [1387, 228] on button "查 询" at bounding box center [1395, 224] width 49 height 24
click at [1387, 228] on button "查 询" at bounding box center [1403, 224] width 67 height 24
click at [1387, 228] on button "查 询" at bounding box center [1395, 224] width 49 height 24
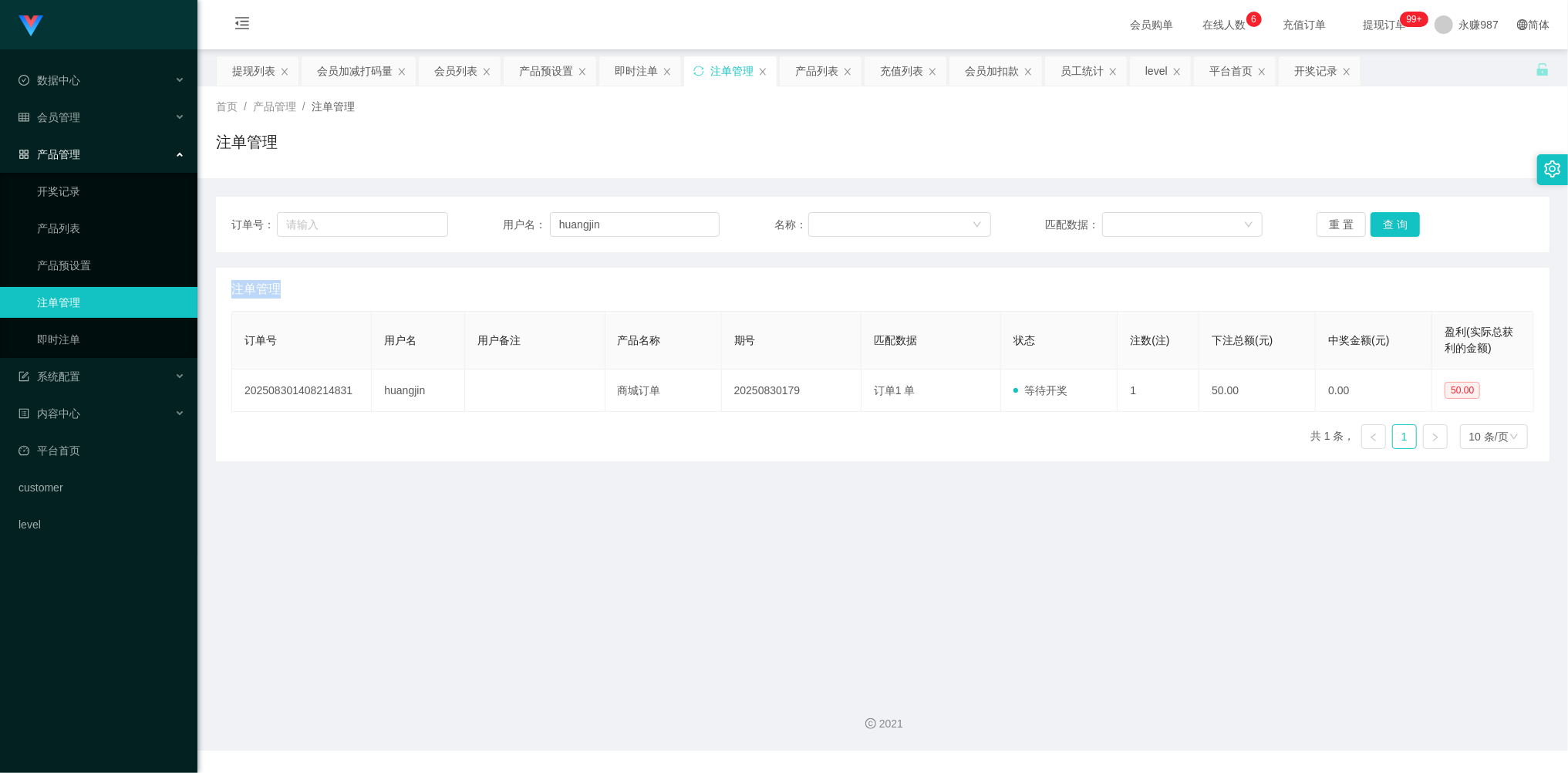
click at [1387, 228] on div "重 置 查 询" at bounding box center [1424, 224] width 216 height 24
click at [1387, 228] on button "查 询" at bounding box center [1395, 224] width 49 height 24
click at [1386, 226] on button "查 询" at bounding box center [1395, 224] width 49 height 24
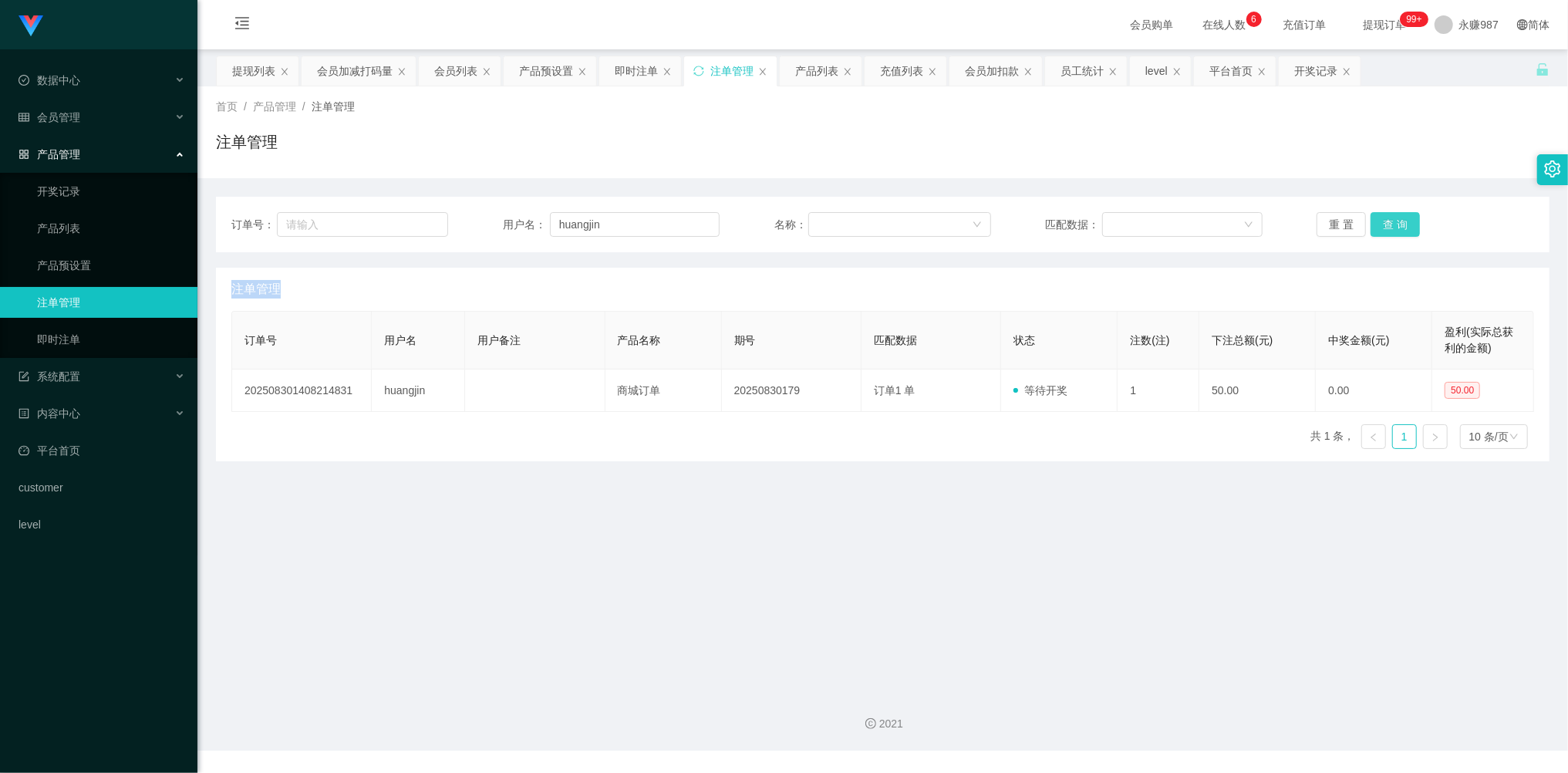
click at [1385, 226] on button "查 询" at bounding box center [1395, 224] width 49 height 24
click at [1385, 226] on div "重 置 查 询" at bounding box center [1424, 224] width 216 height 24
click at [1385, 226] on button "查 询" at bounding box center [1395, 224] width 49 height 24
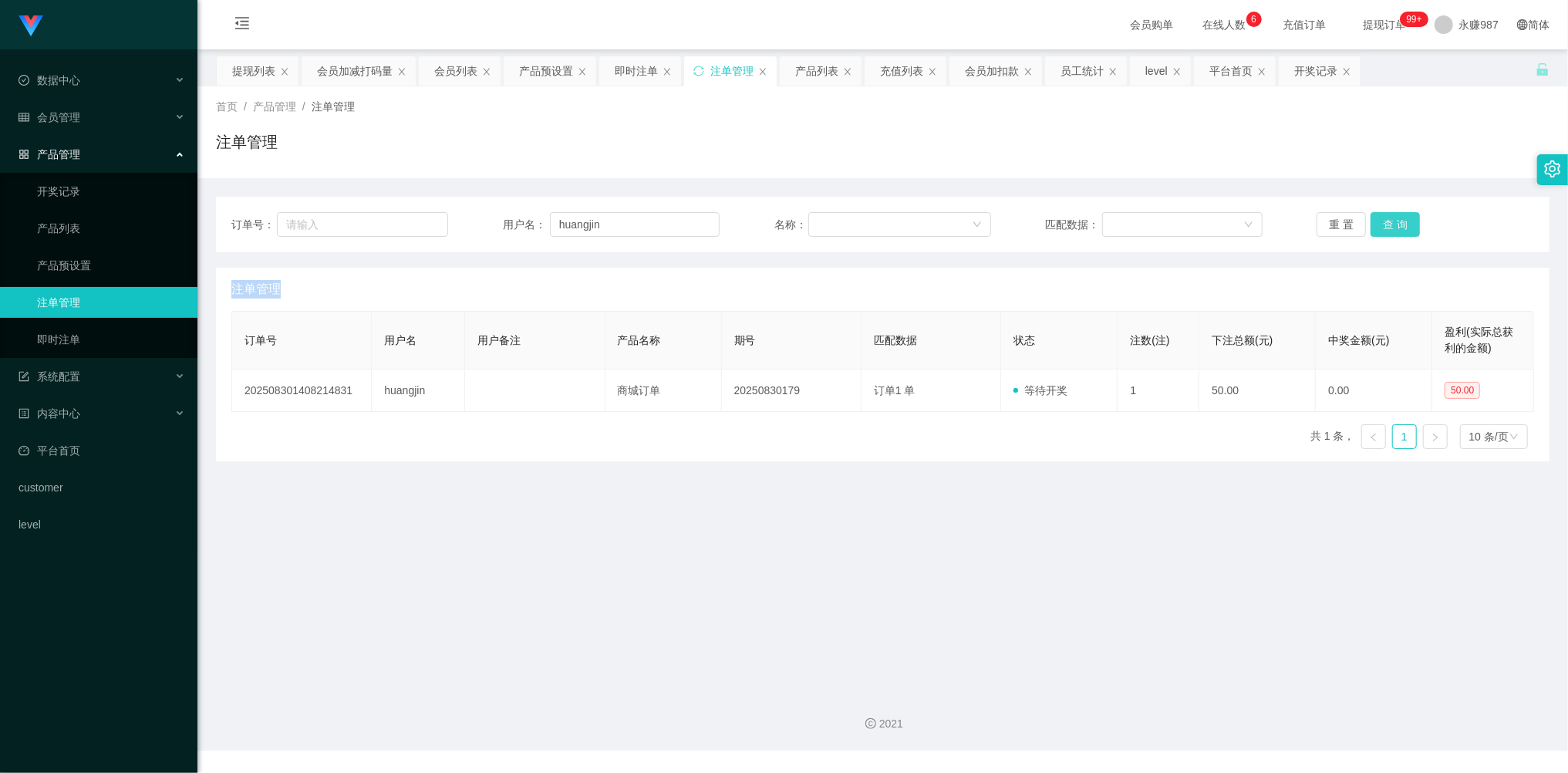
click at [1385, 226] on button "查 询" at bounding box center [1395, 224] width 49 height 24
click at [1384, 226] on button "查 询" at bounding box center [1395, 224] width 49 height 24
click at [1384, 226] on div "重 置 查 询" at bounding box center [1424, 224] width 216 height 24
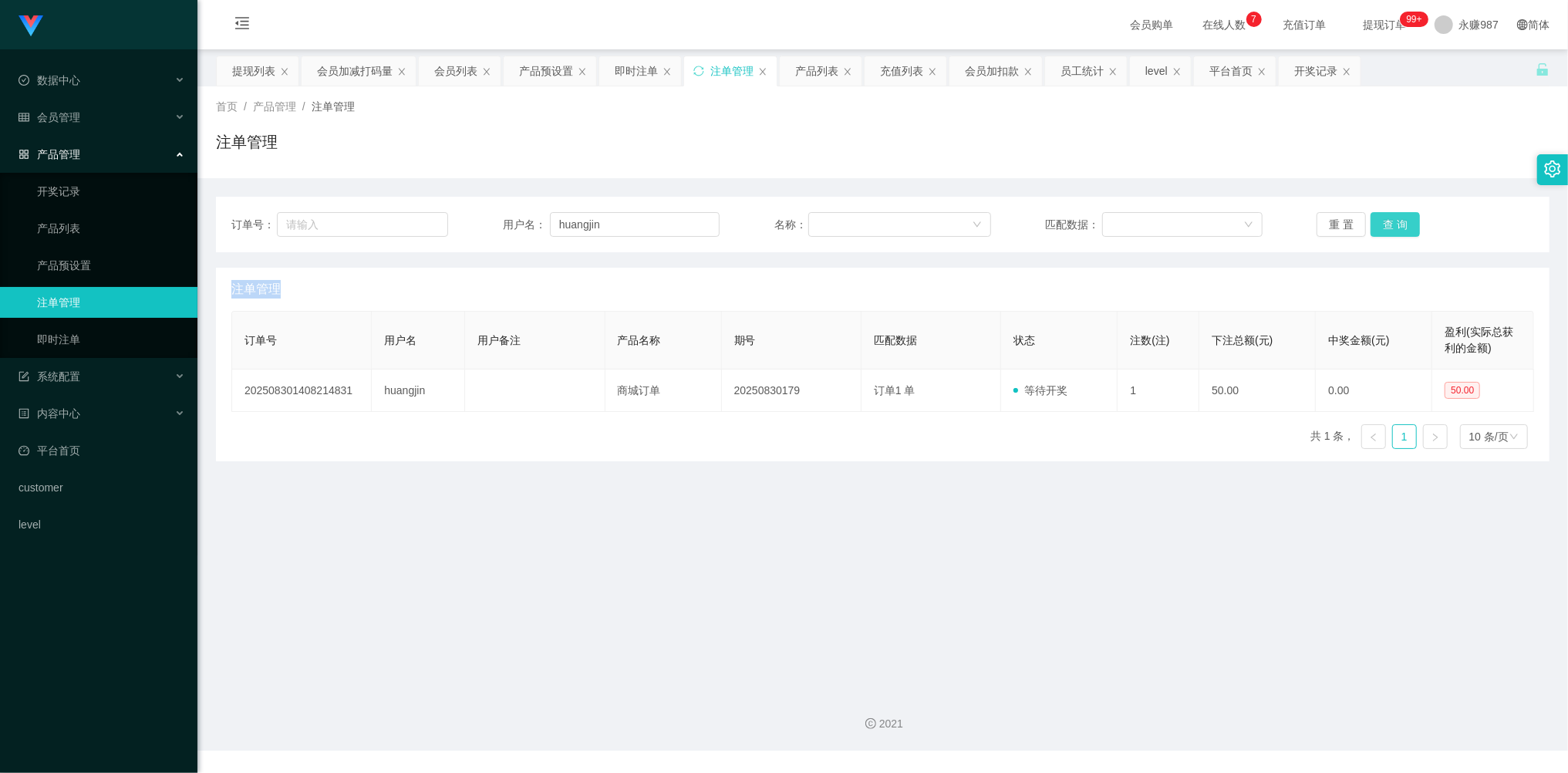
click at [1384, 226] on button "查 询" at bounding box center [1395, 224] width 49 height 24
click at [1384, 226] on div "重 置 查 询" at bounding box center [1424, 224] width 216 height 24
click at [1384, 226] on button "查 询" at bounding box center [1395, 224] width 49 height 24
click at [1384, 226] on div "重 置 查 询" at bounding box center [1424, 224] width 216 height 24
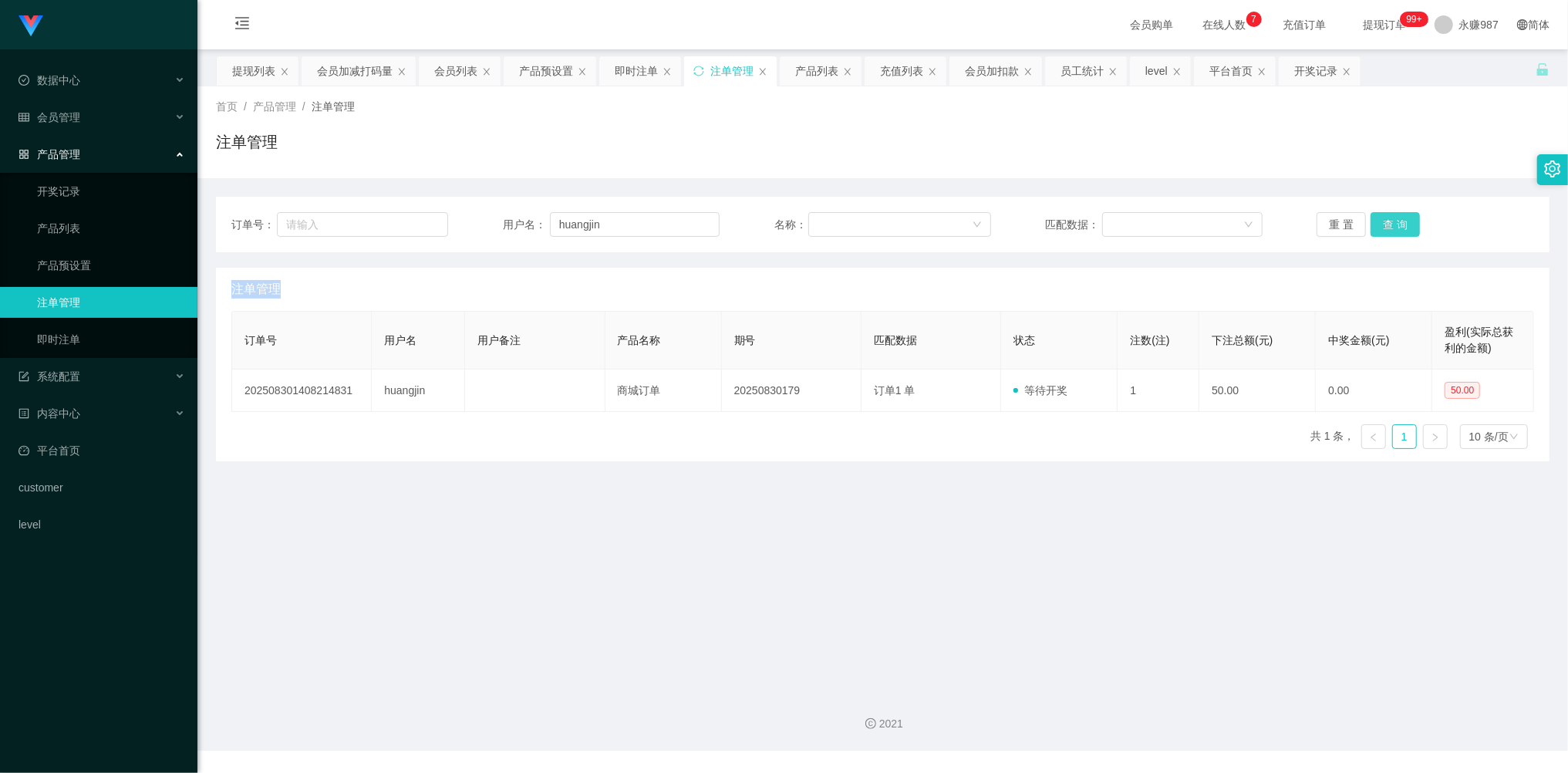
click at [1383, 226] on button "查 询" at bounding box center [1395, 224] width 49 height 24
click at [1383, 226] on button "查 询" at bounding box center [1403, 224] width 67 height 24
click at [1383, 226] on div "重 置 查 询" at bounding box center [1424, 224] width 216 height 24
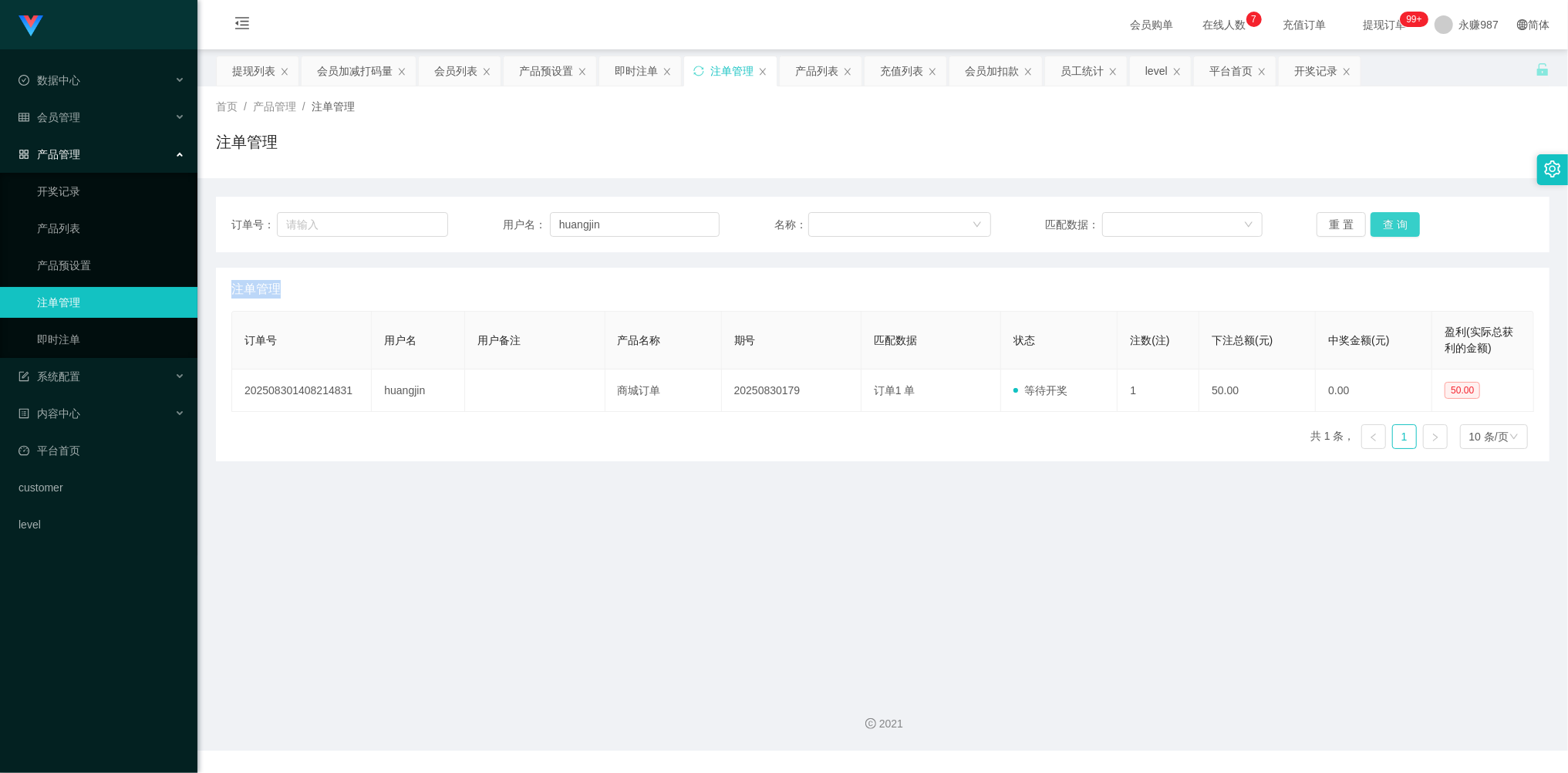
click at [1383, 226] on button "查 询" at bounding box center [1395, 224] width 49 height 24
click at [1395, 229] on button "查 询" at bounding box center [1395, 224] width 49 height 24
click at [1395, 228] on button "查 询" at bounding box center [1403, 224] width 67 height 24
click at [1395, 228] on div "重 置 查 询" at bounding box center [1424, 224] width 216 height 24
click at [1392, 226] on button "查 询" at bounding box center [1395, 224] width 49 height 24
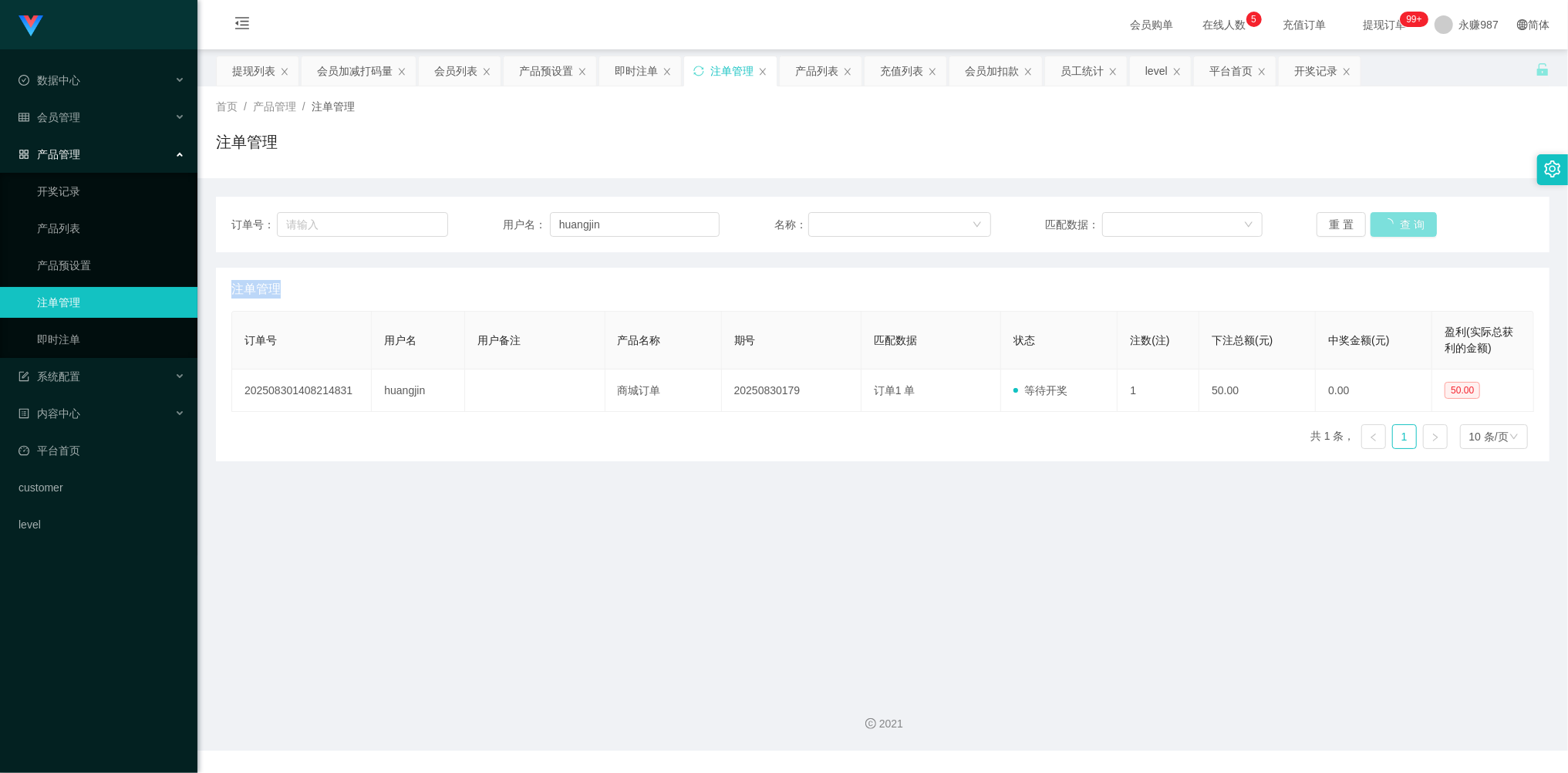
click at [1392, 226] on button "查 询" at bounding box center [1403, 224] width 67 height 24
click at [1392, 226] on div "重 置 查 询" at bounding box center [1424, 224] width 216 height 24
click at [1391, 233] on button "查 询" at bounding box center [1395, 224] width 49 height 24
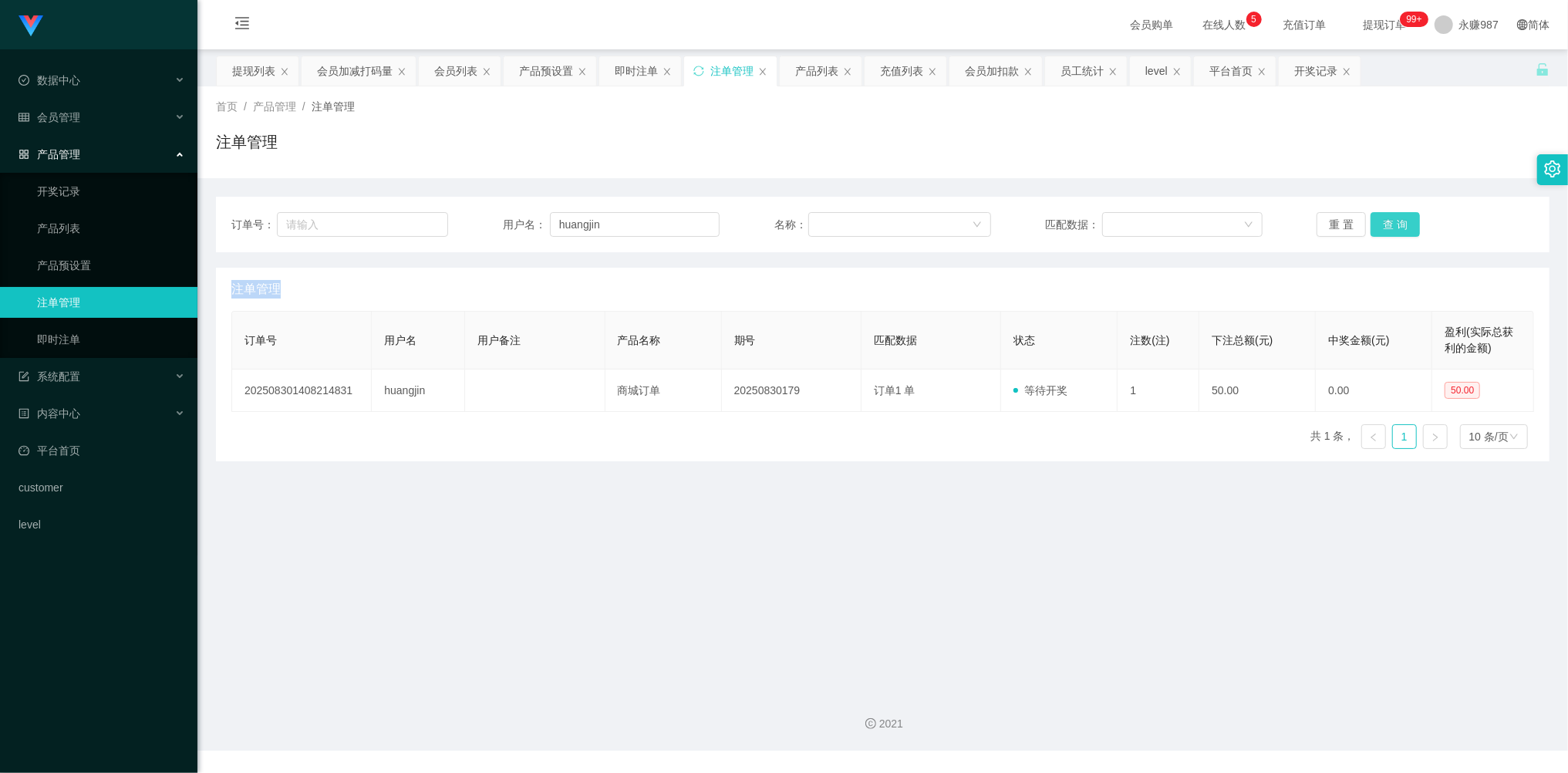
click at [1391, 226] on button "查 询" at bounding box center [1395, 224] width 49 height 24
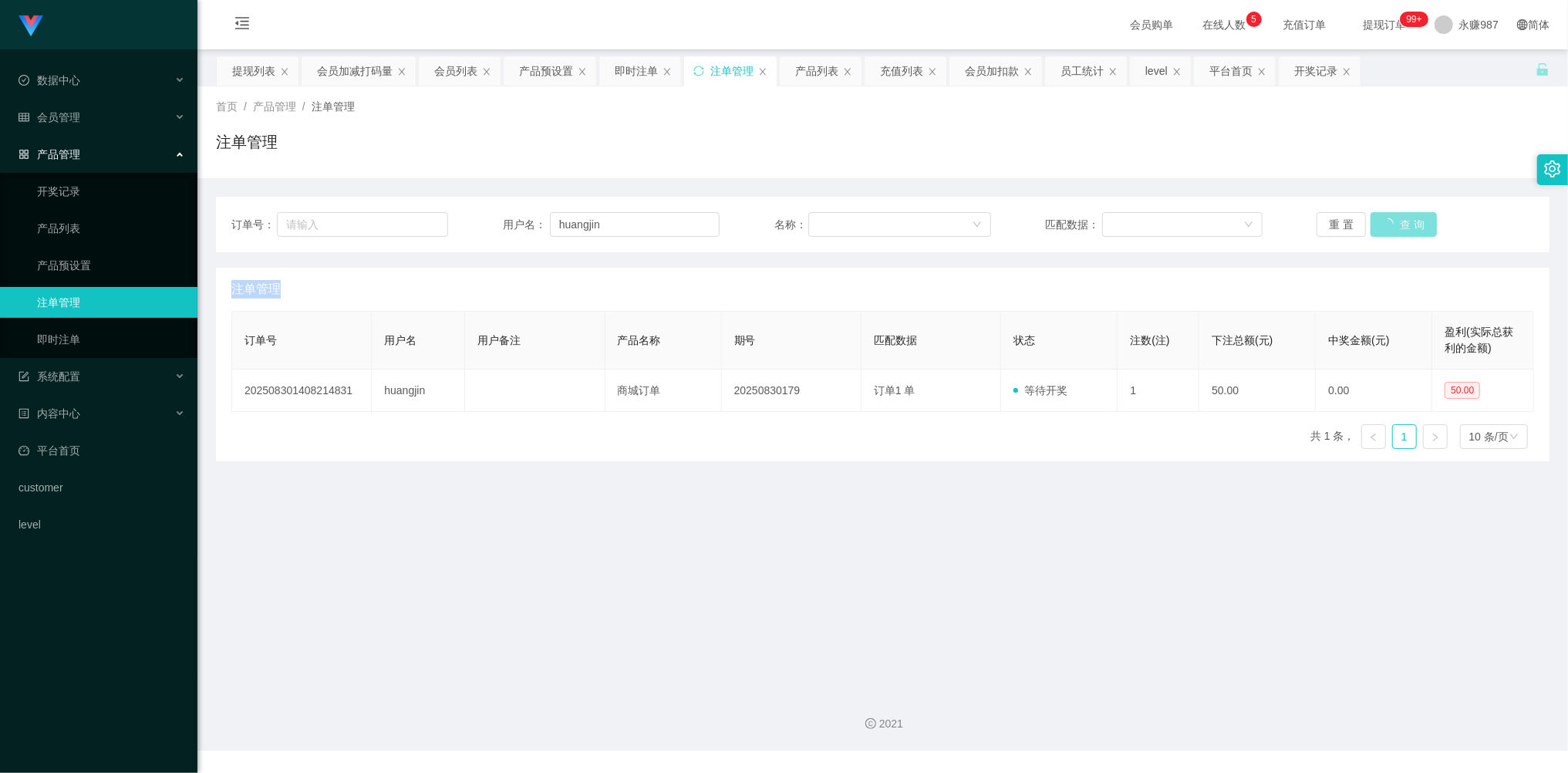
click at [1391, 226] on button "查 询" at bounding box center [1403, 224] width 67 height 24
click at [1391, 226] on button "查 询" at bounding box center [1395, 224] width 49 height 24
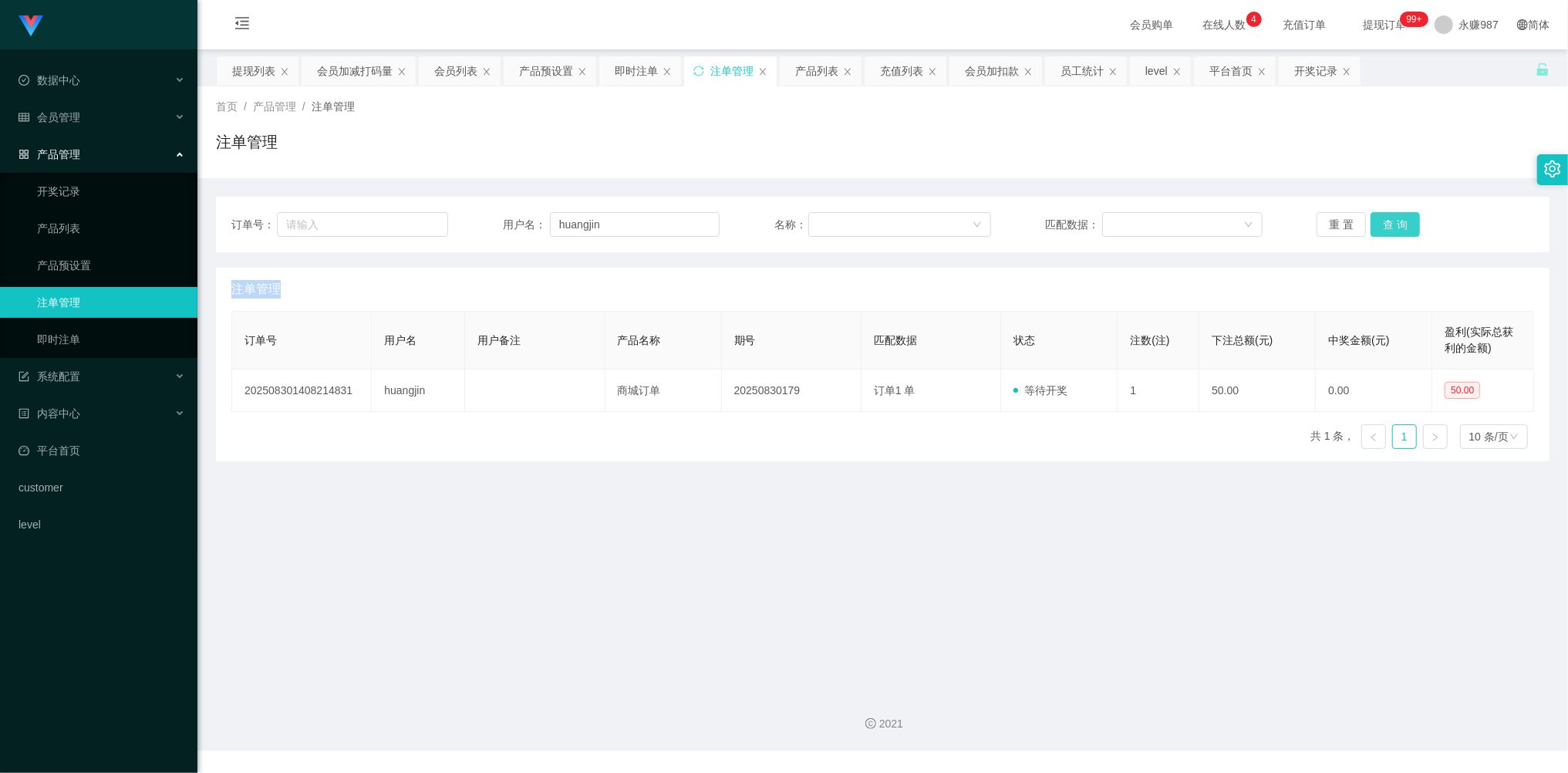
click at [1402, 216] on button "查 询" at bounding box center [1395, 224] width 49 height 24
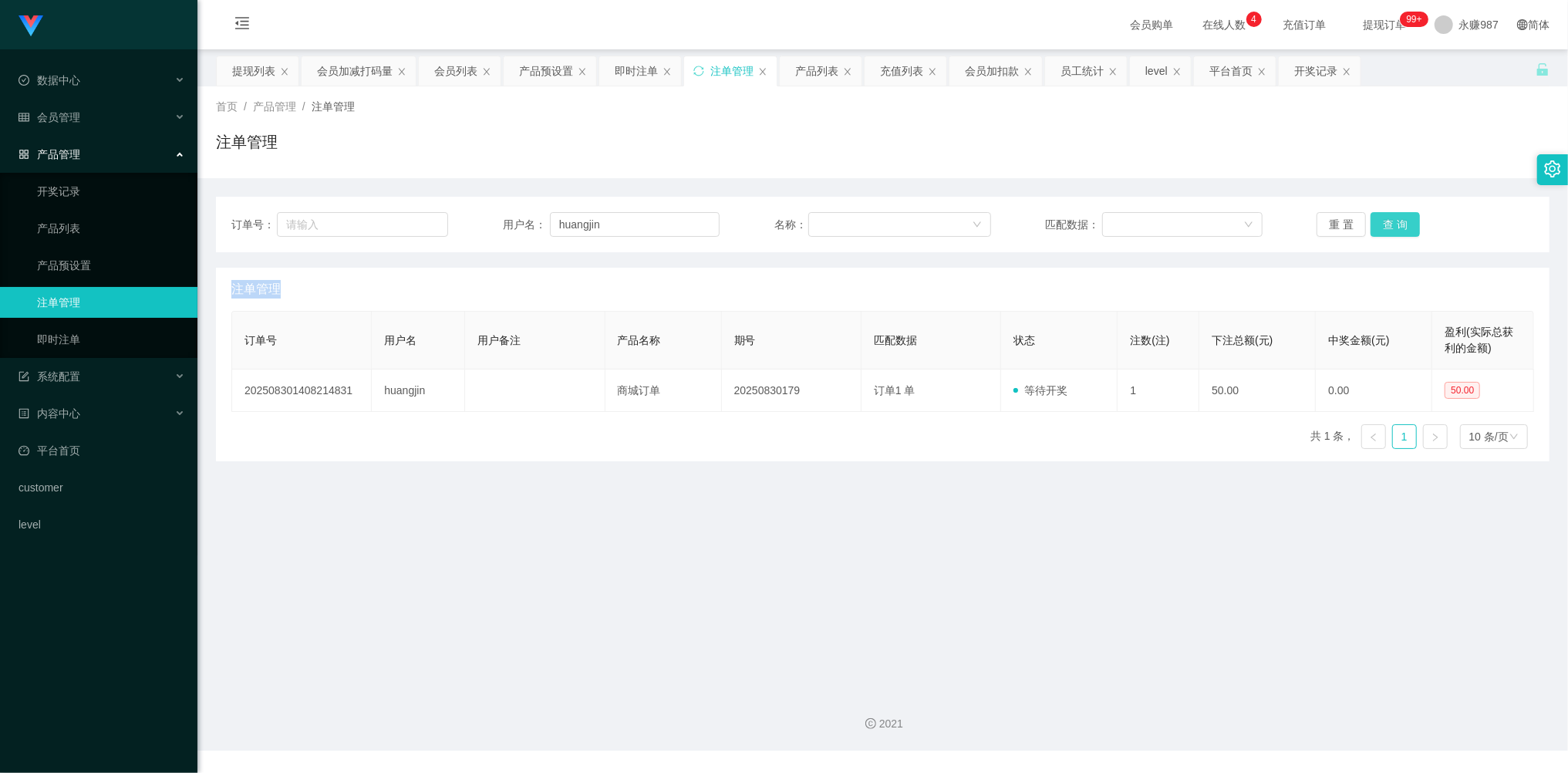
click at [1401, 215] on button "查 询" at bounding box center [1395, 224] width 49 height 24
click at [1401, 215] on button "查 询" at bounding box center [1403, 224] width 67 height 24
click at [1401, 215] on button "查 询" at bounding box center [1395, 224] width 49 height 24
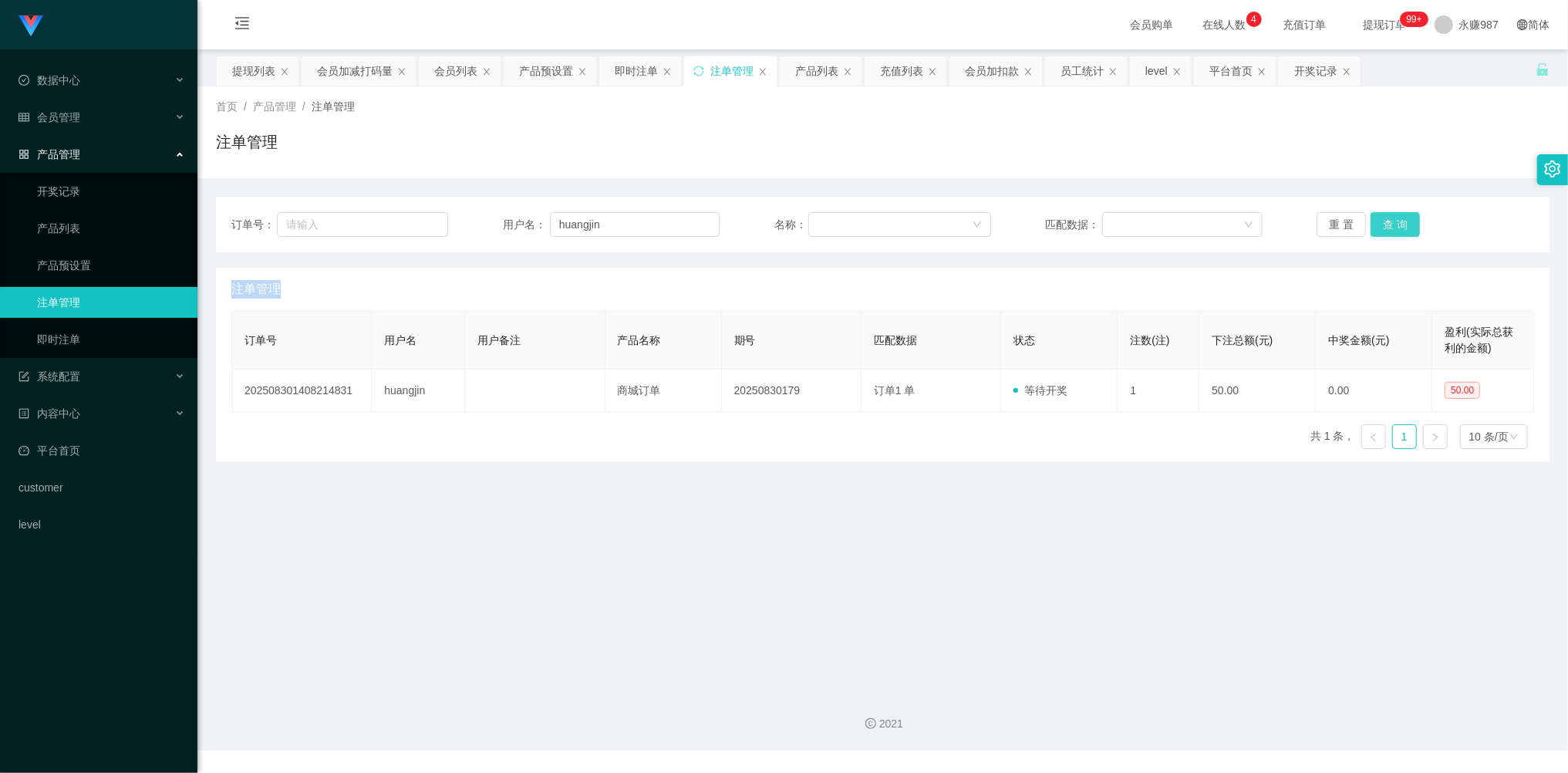
click at [1401, 215] on button "查 询" at bounding box center [1395, 224] width 49 height 24
click at [1401, 215] on div "重 置 查 询" at bounding box center [1424, 224] width 216 height 24
click at [1401, 215] on button "查 询" at bounding box center [1395, 224] width 49 height 24
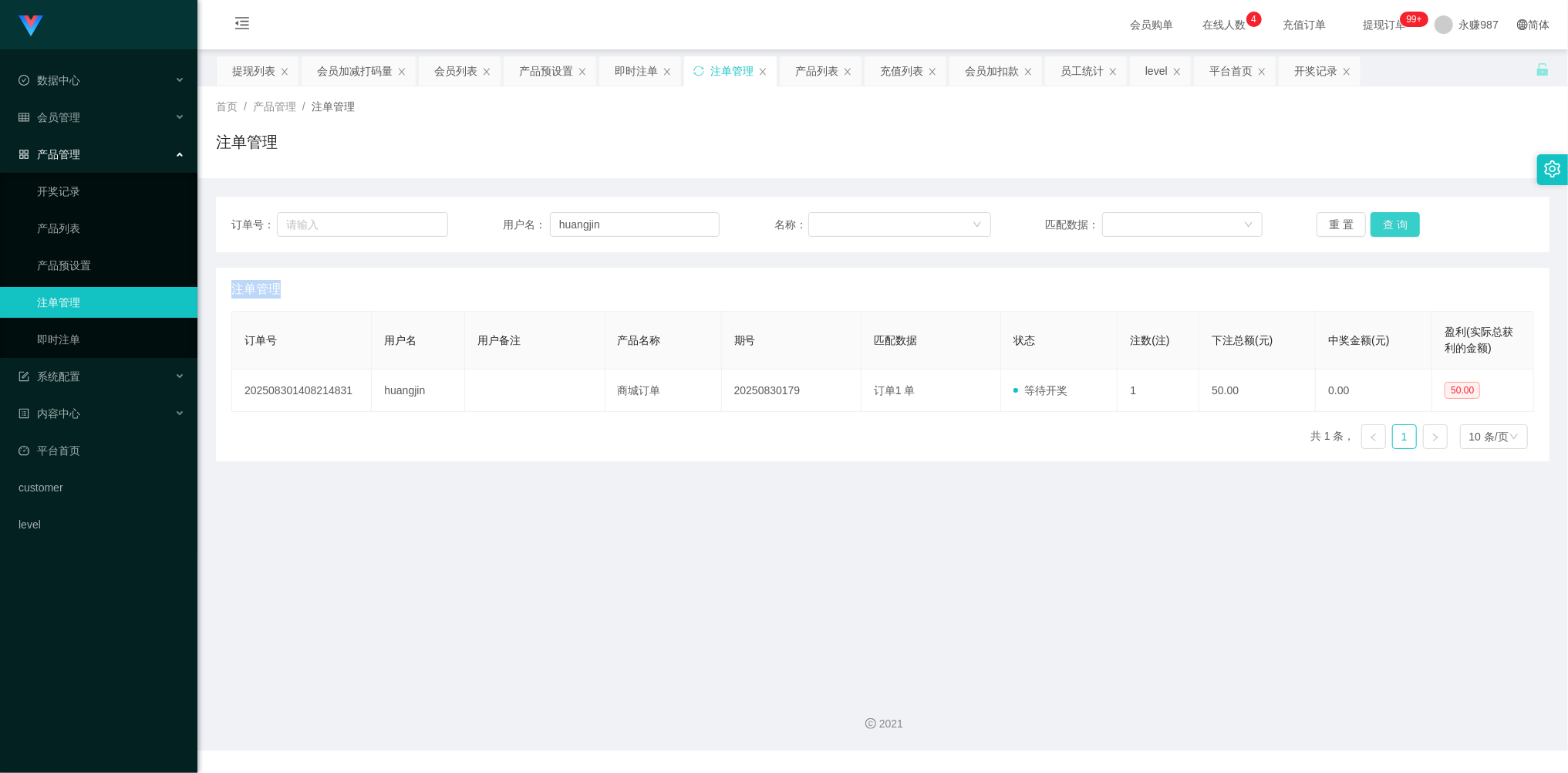
click at [1399, 214] on button "查 询" at bounding box center [1395, 224] width 49 height 24
click at [1399, 214] on button "查 询" at bounding box center [1403, 224] width 67 height 24
click at [1399, 214] on button "查 询" at bounding box center [1395, 224] width 49 height 24
click at [1399, 214] on div "重 置 查 询" at bounding box center [1424, 224] width 216 height 24
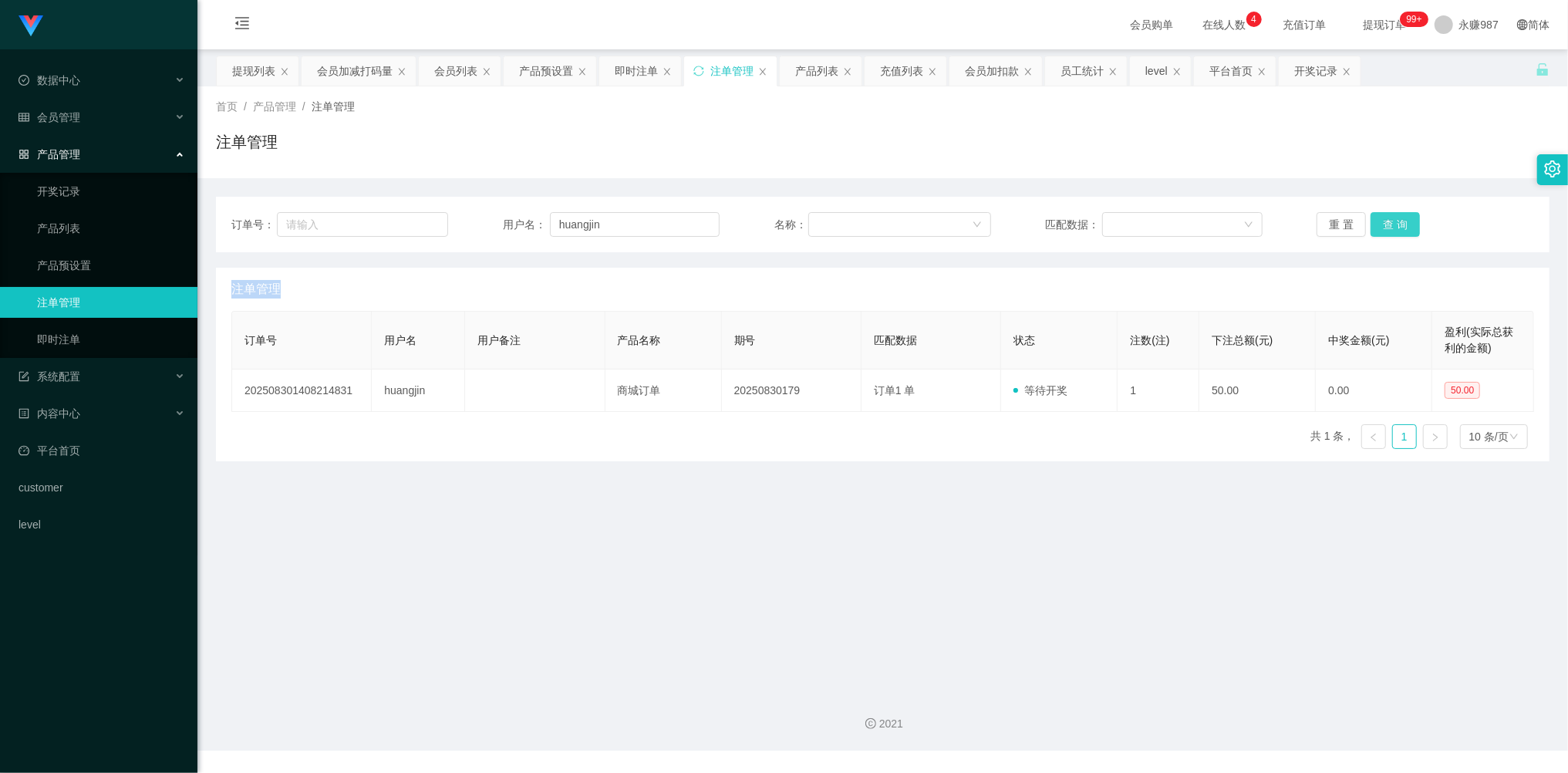
click at [1389, 233] on button "查 询" at bounding box center [1395, 224] width 49 height 24
click at [1389, 228] on button "查 询" at bounding box center [1395, 224] width 49 height 24
click at [1399, 235] on button "查 询" at bounding box center [1395, 224] width 49 height 24
click at [1399, 234] on button "查 询" at bounding box center [1395, 224] width 49 height 24
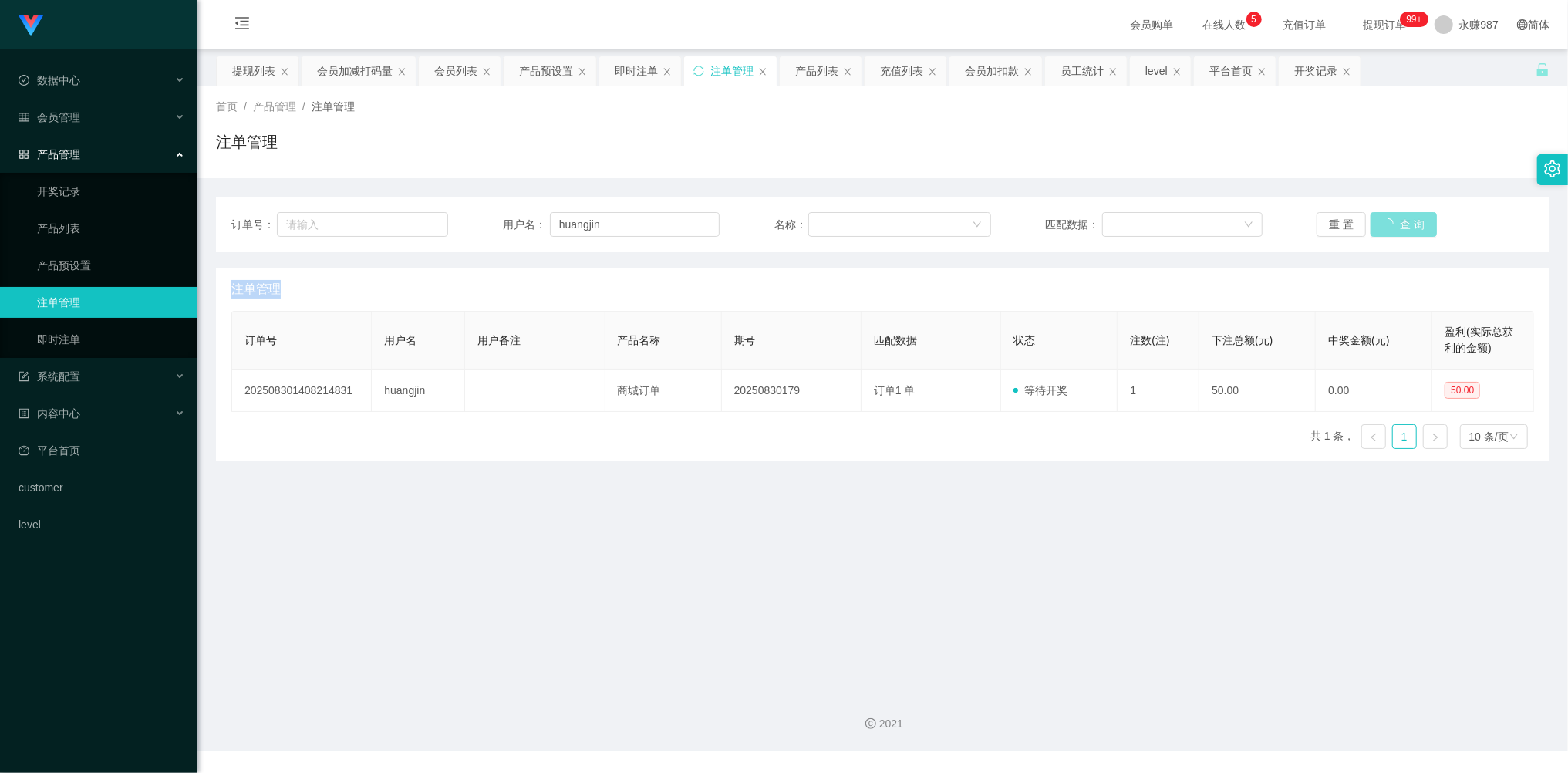
click at [1399, 234] on button "查 询" at bounding box center [1403, 224] width 67 height 24
click at [1398, 226] on button "查 询" at bounding box center [1395, 224] width 49 height 24
click at [1384, 220] on button "查 询" at bounding box center [1395, 224] width 49 height 24
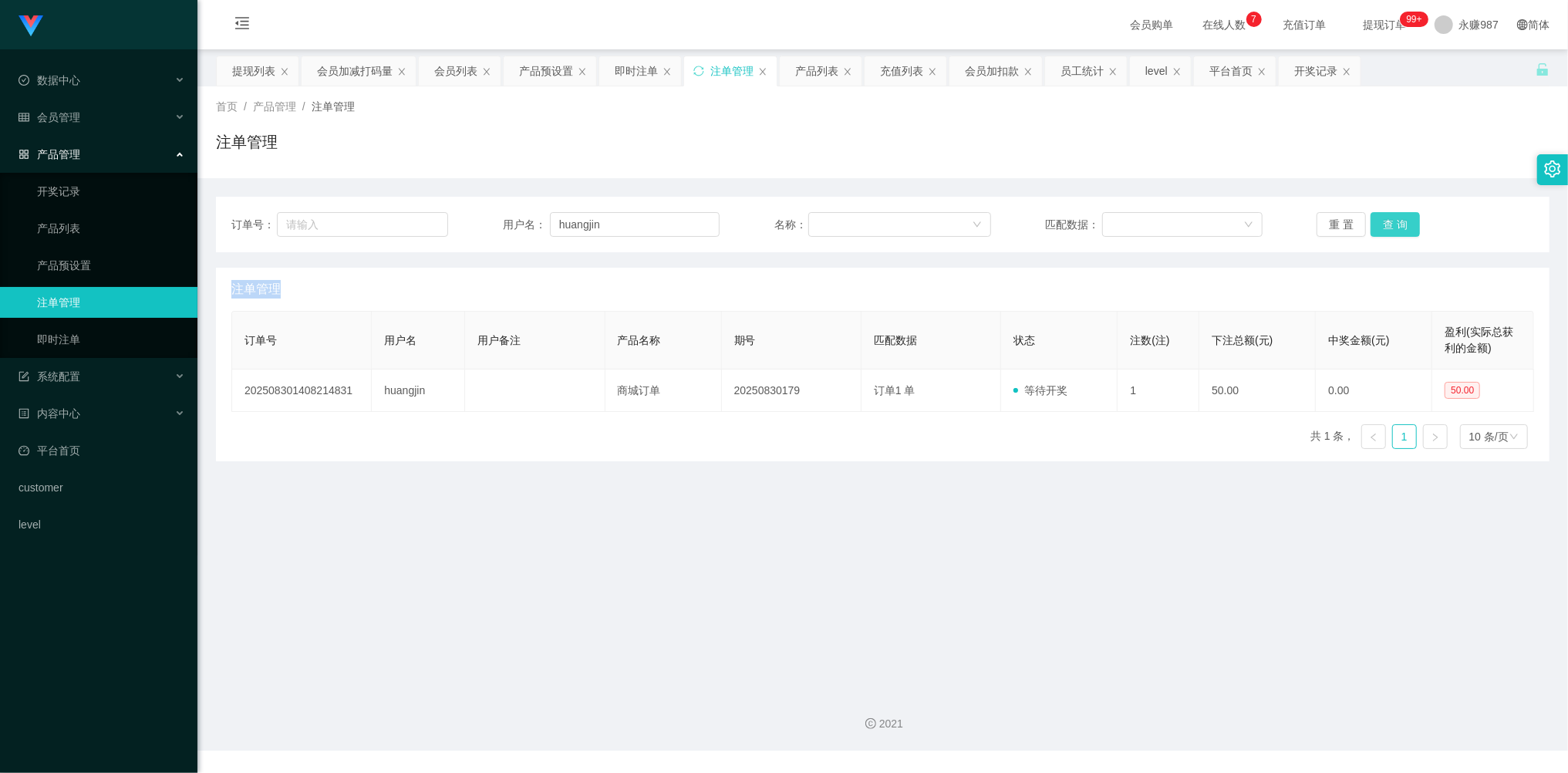
click at [1384, 220] on button "查 询" at bounding box center [1395, 224] width 49 height 24
click at [1386, 220] on div "重 置 查 询" at bounding box center [1424, 224] width 216 height 24
click at [1393, 231] on button "查 询" at bounding box center [1395, 224] width 49 height 24
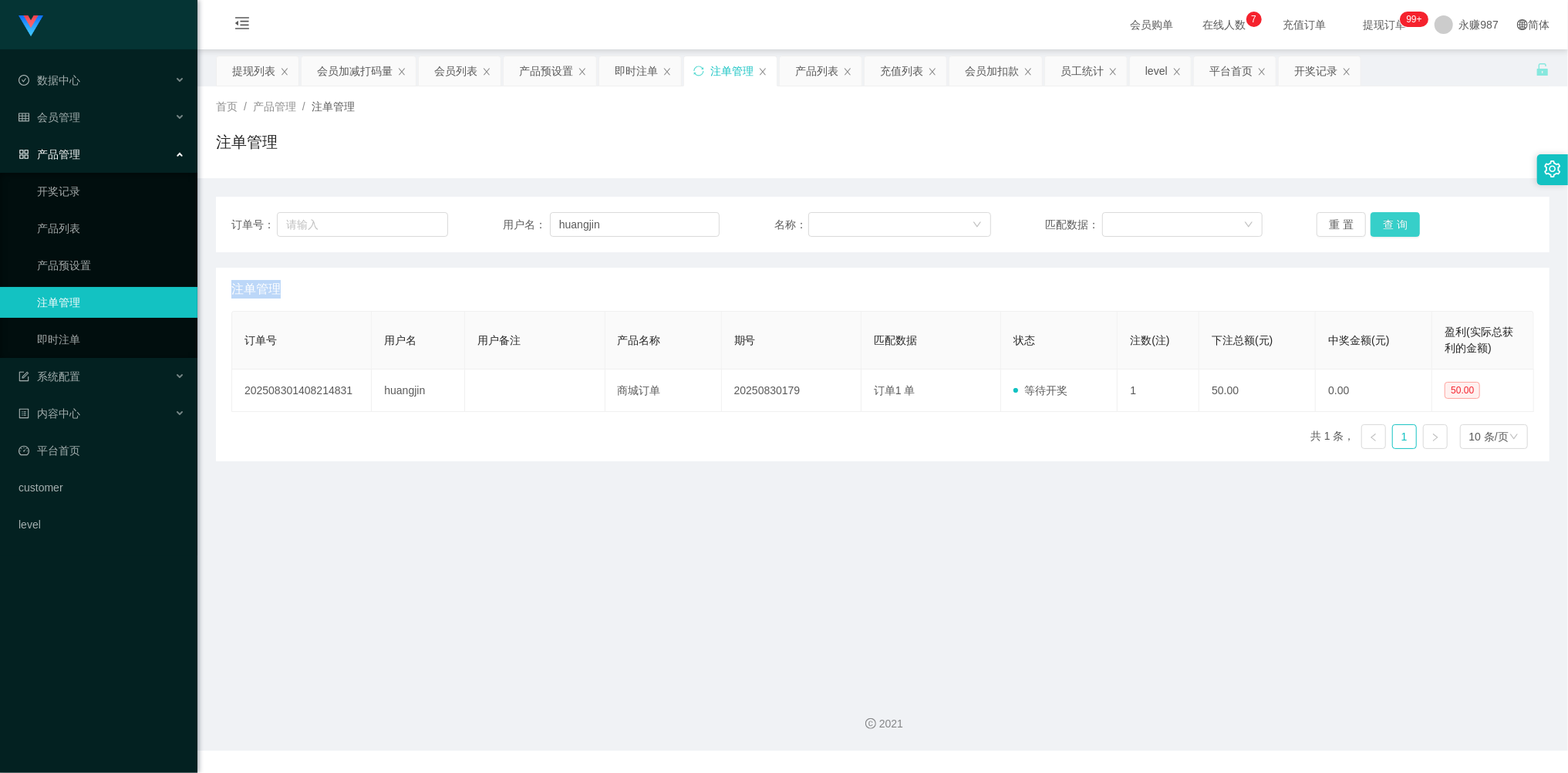
click at [1393, 230] on button "查 询" at bounding box center [1395, 224] width 49 height 24
click at [1392, 229] on button "查 询" at bounding box center [1403, 224] width 67 height 24
click at [1391, 226] on button "查 询" at bounding box center [1403, 224] width 67 height 24
click at [1391, 226] on div "重 置 查 询" at bounding box center [1424, 224] width 216 height 24
click at [1390, 226] on button "查 询" at bounding box center [1395, 224] width 49 height 24
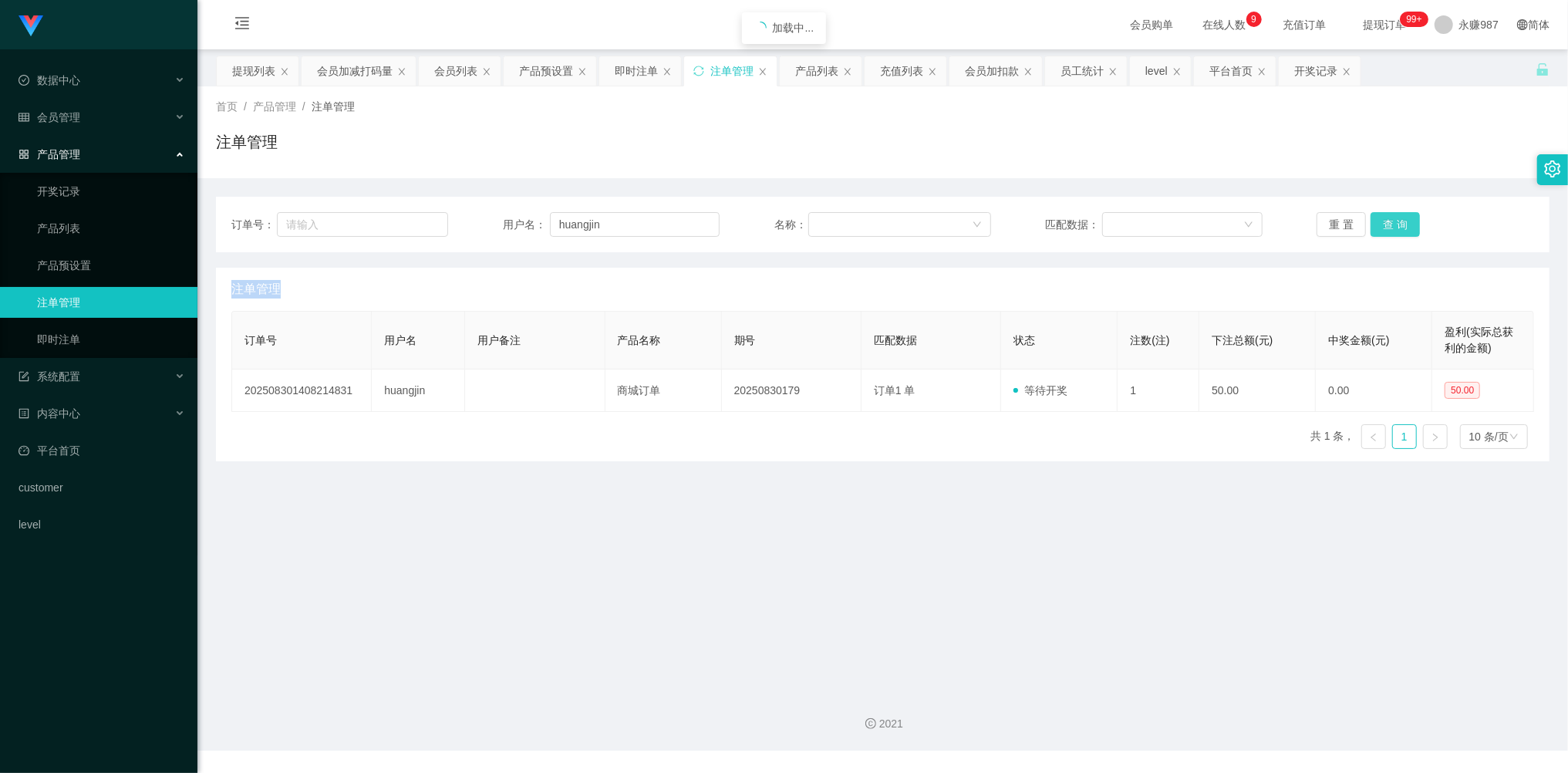
click at [1385, 231] on button "查 询" at bounding box center [1395, 224] width 49 height 24
click at [1395, 225] on button "查 询" at bounding box center [1395, 224] width 49 height 24
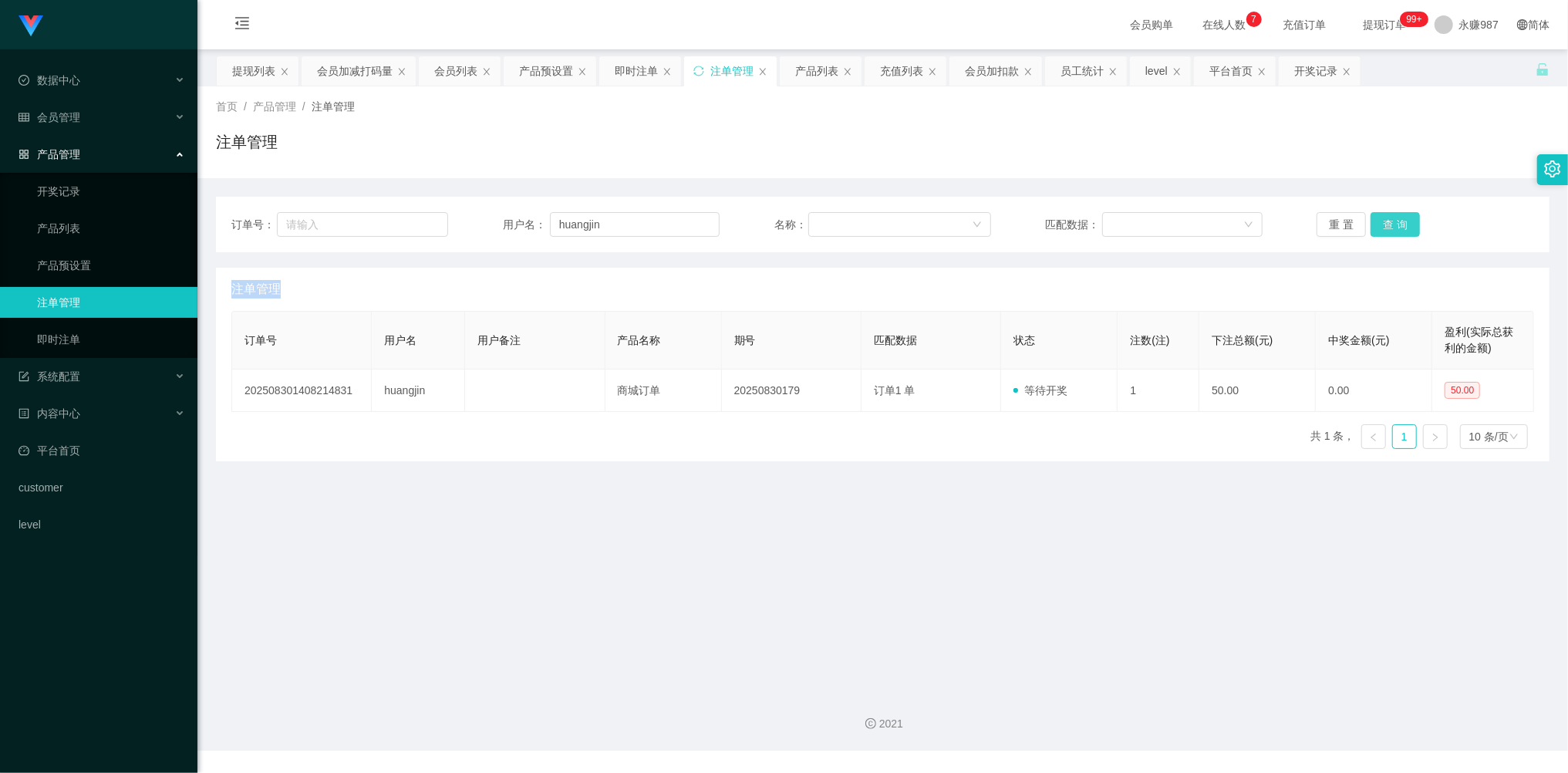
click at [1395, 225] on button "查 询" at bounding box center [1395, 224] width 49 height 24
click at [1395, 225] on div "重 置 查 询" at bounding box center [1424, 224] width 216 height 24
click at [1380, 228] on button "查 询" at bounding box center [1395, 224] width 49 height 24
click at [1382, 223] on button "查 询" at bounding box center [1395, 224] width 49 height 24
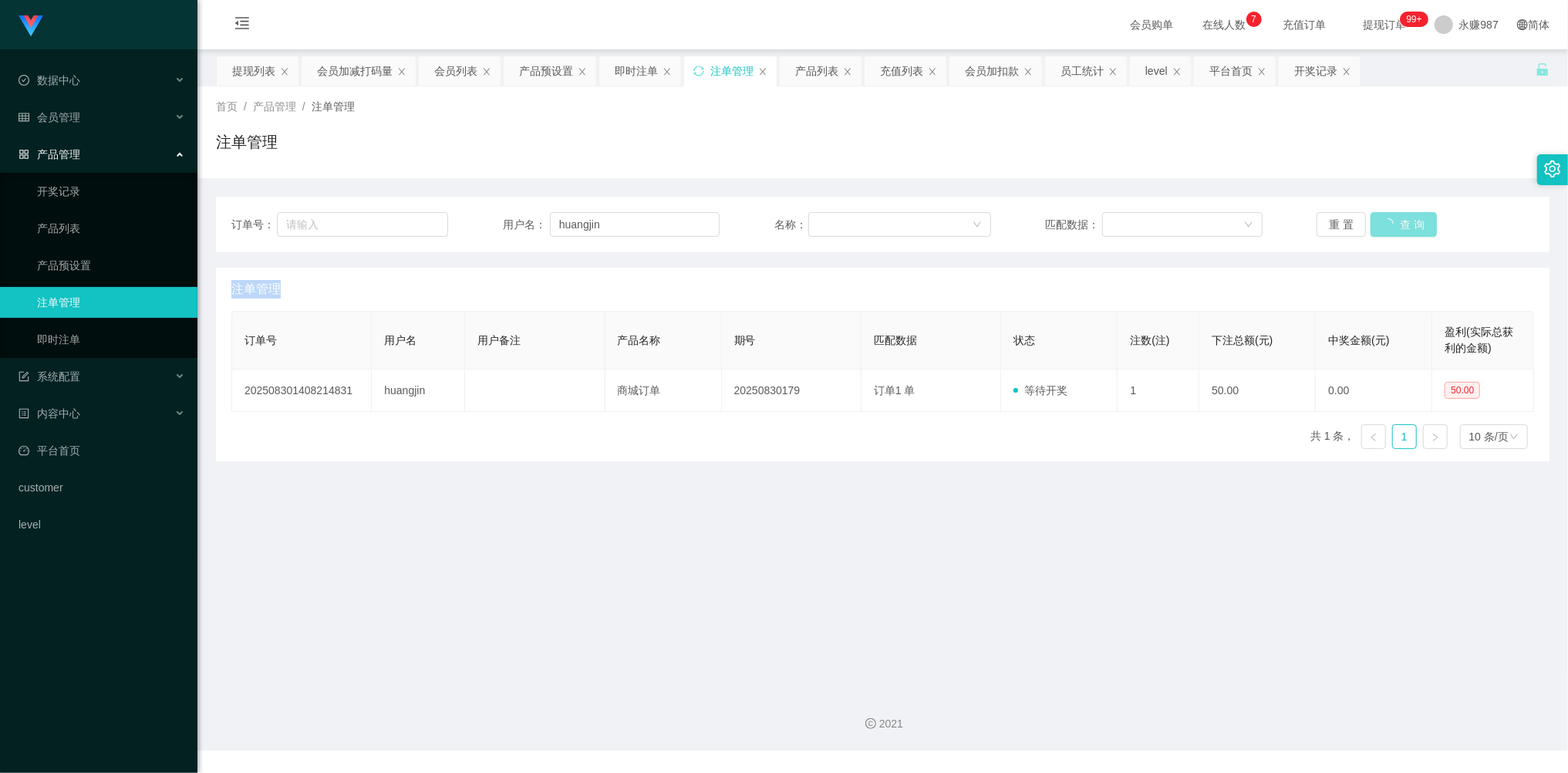
click at [1382, 223] on div "重 置 查 询" at bounding box center [1424, 224] width 216 height 24
click at [1380, 222] on div "重 置 查 询" at bounding box center [1424, 224] width 216 height 24
click at [1380, 220] on button "查 询" at bounding box center [1403, 224] width 67 height 24
click at [1380, 220] on div "重 置 查 询" at bounding box center [1424, 224] width 216 height 24
click at [1380, 220] on button "查 询" at bounding box center [1395, 224] width 49 height 24
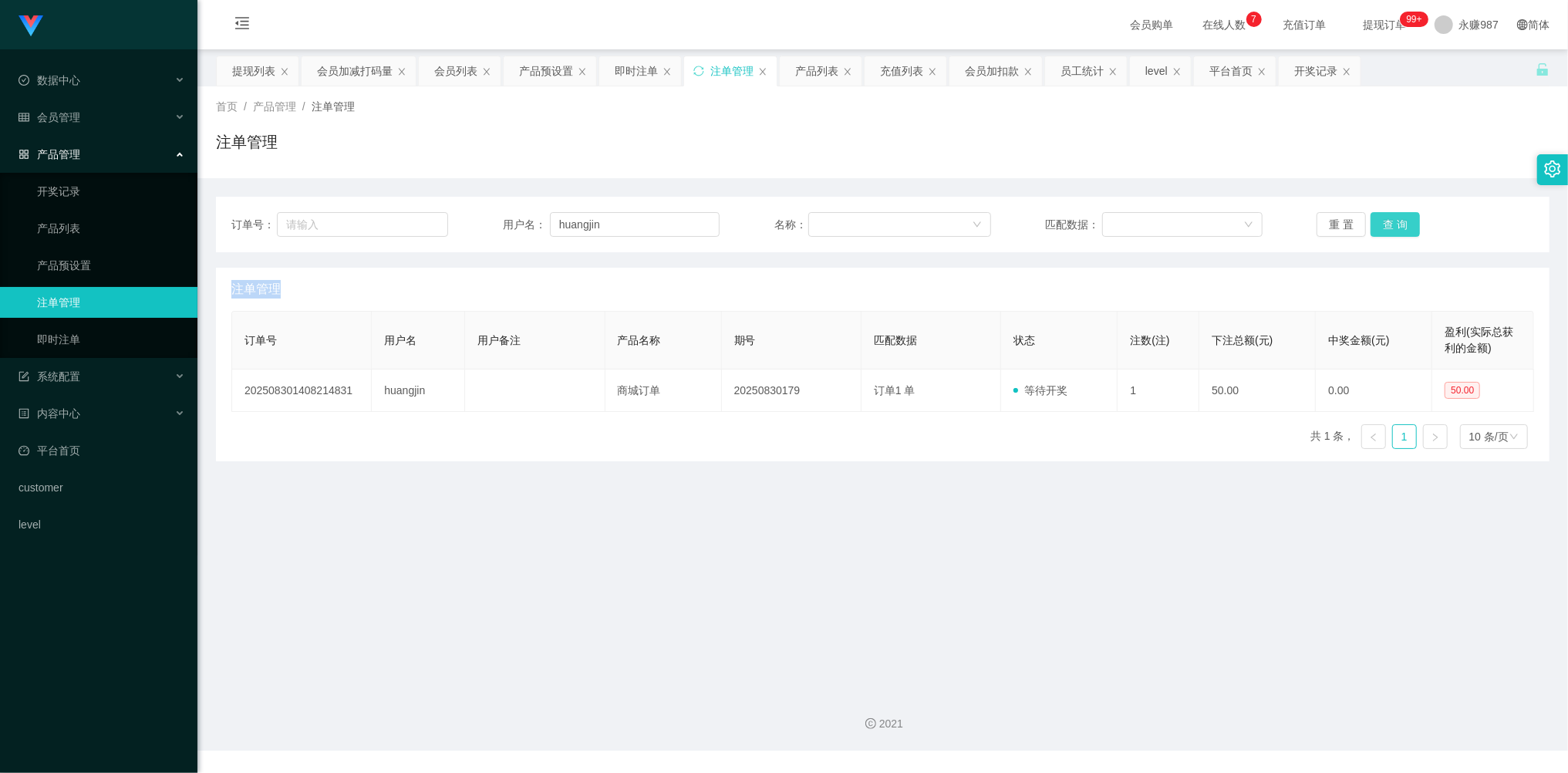
click at [1380, 220] on button "查 询" at bounding box center [1395, 224] width 49 height 24
click at [1380, 220] on div "重 置 查 询" at bounding box center [1424, 224] width 216 height 24
click at [1380, 220] on button "查 询" at bounding box center [1395, 224] width 49 height 24
click at [1380, 220] on div "重 置 查 询" at bounding box center [1424, 224] width 216 height 24
click at [1382, 220] on button "查 询" at bounding box center [1395, 224] width 49 height 24
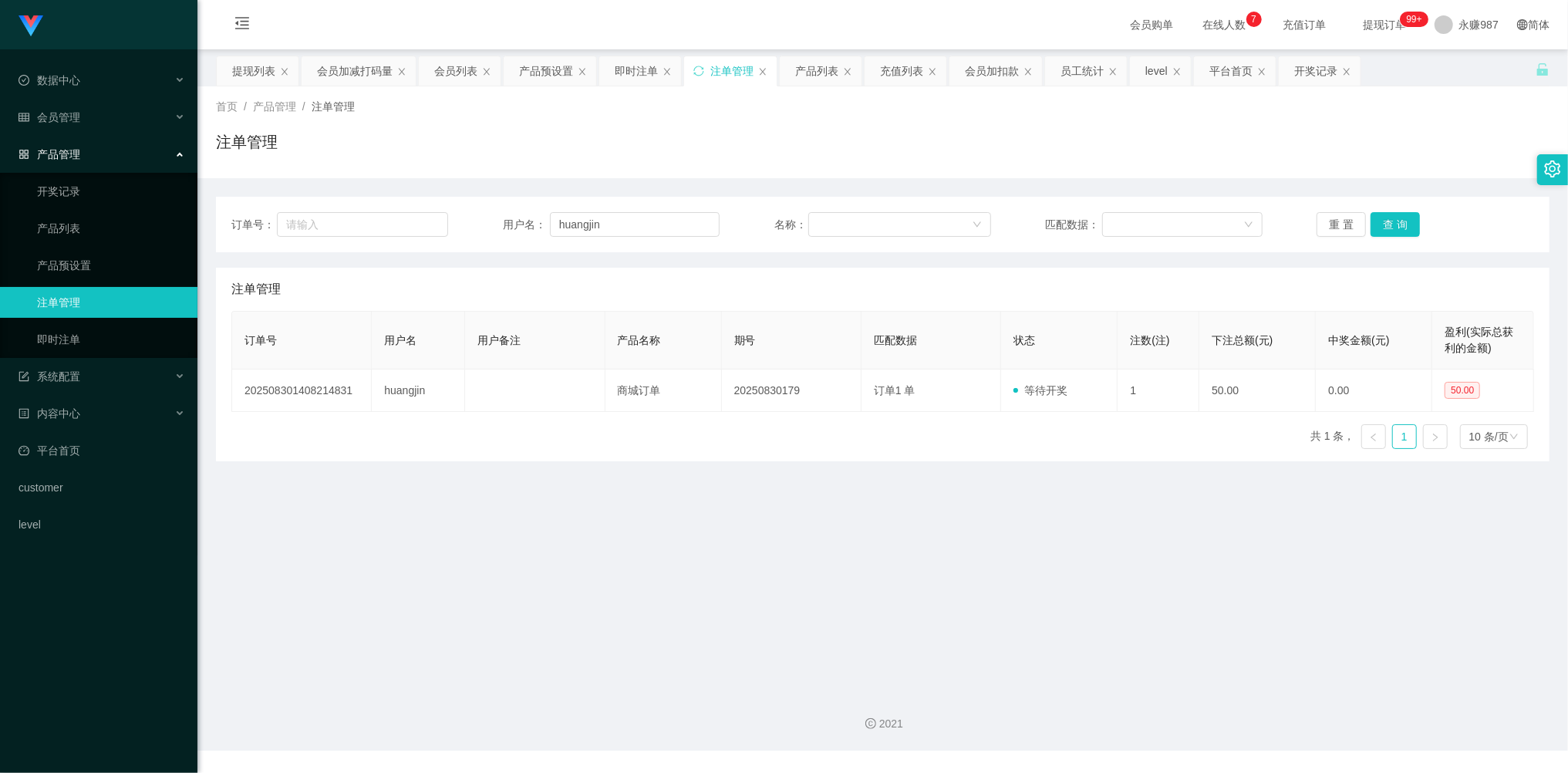
click at [1385, 222] on div "重 置 查 询" at bounding box center [1424, 224] width 216 height 24
click at [1385, 222] on button "查 询" at bounding box center [1395, 224] width 49 height 24
click at [1385, 222] on div "重 置 查 询" at bounding box center [1424, 224] width 216 height 24
click at [1388, 223] on button "查 询" at bounding box center [1395, 224] width 49 height 24
click at [1388, 223] on div "重 置 查 询" at bounding box center [1424, 224] width 216 height 24
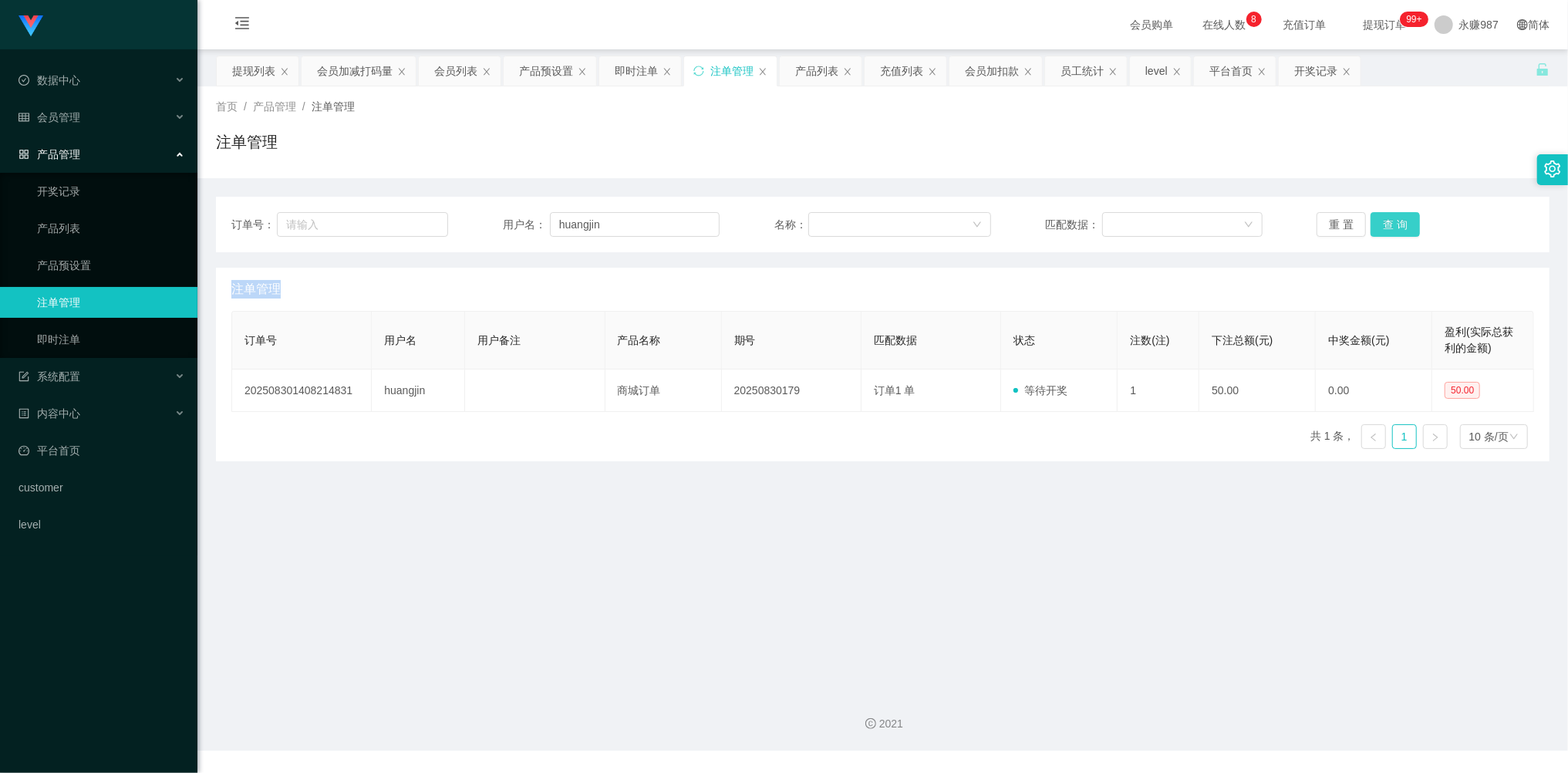
click at [1389, 223] on button "查 询" at bounding box center [1395, 224] width 49 height 24
click at [1389, 223] on div "重 置 查 询" at bounding box center [1424, 224] width 216 height 24
click at [1390, 223] on button "查 询" at bounding box center [1395, 224] width 49 height 24
click at [1390, 223] on div "重 置 查 询" at bounding box center [1424, 224] width 216 height 24
click at [1390, 223] on button "查 询" at bounding box center [1395, 224] width 49 height 24
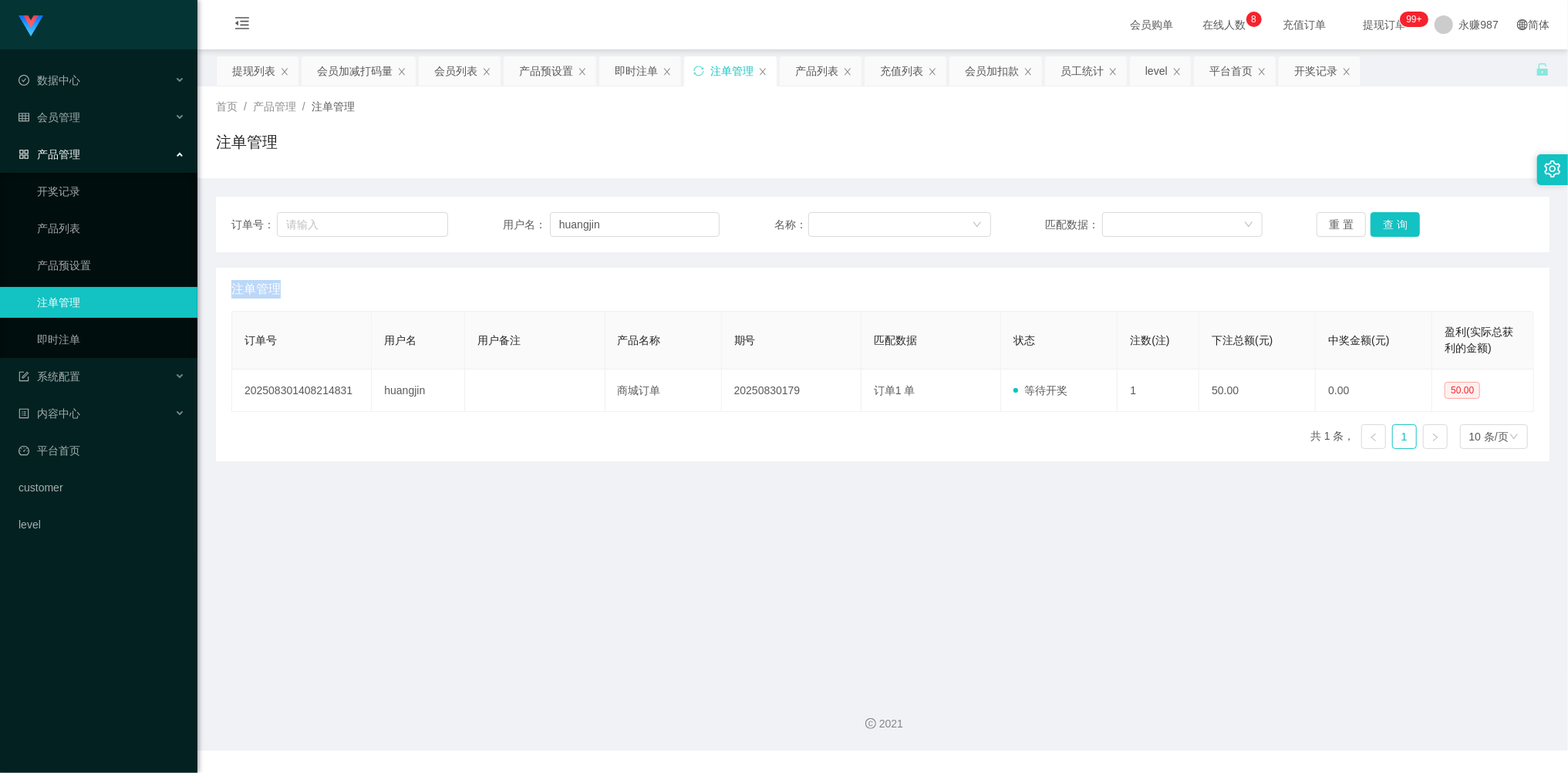
click at [1390, 223] on div "重 置 查 询" at bounding box center [1424, 224] width 216 height 24
click at [1390, 223] on button "查 询" at bounding box center [1395, 224] width 49 height 24
click at [1390, 223] on div "重 置 查 询" at bounding box center [1424, 224] width 216 height 24
click at [1390, 223] on button "查 询" at bounding box center [1395, 224] width 49 height 24
click at [1390, 223] on div "重 置 查 询" at bounding box center [1424, 224] width 216 height 24
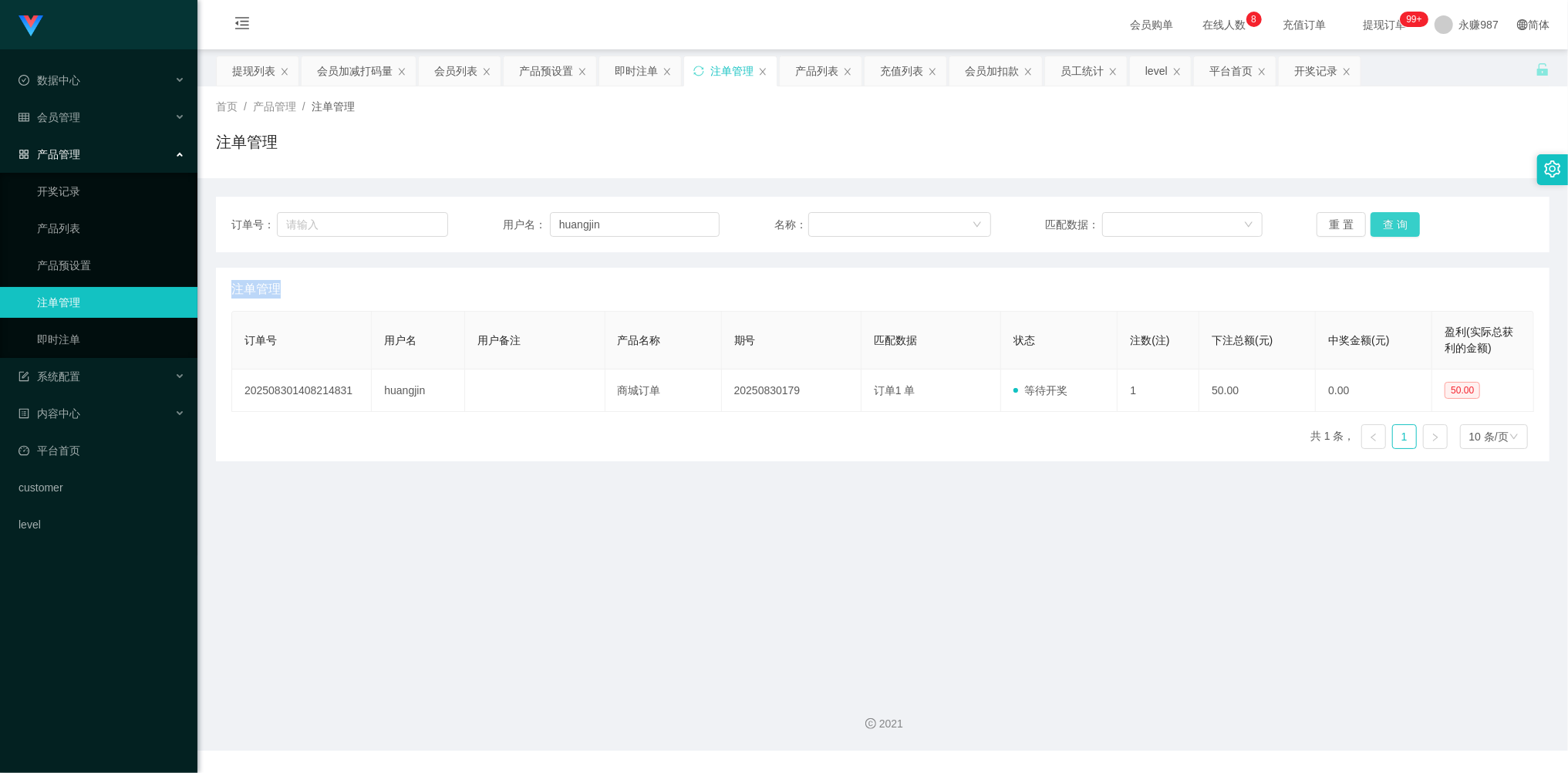
click at [1390, 223] on button "查 询" at bounding box center [1395, 224] width 49 height 24
click at [1390, 223] on div "重 置 查 询" at bounding box center [1424, 224] width 216 height 24
click at [1390, 223] on button "查 询" at bounding box center [1395, 224] width 49 height 24
click at [1390, 223] on button "查 询" at bounding box center [1403, 224] width 67 height 24
click at [1393, 223] on button "查 询" at bounding box center [1395, 224] width 49 height 24
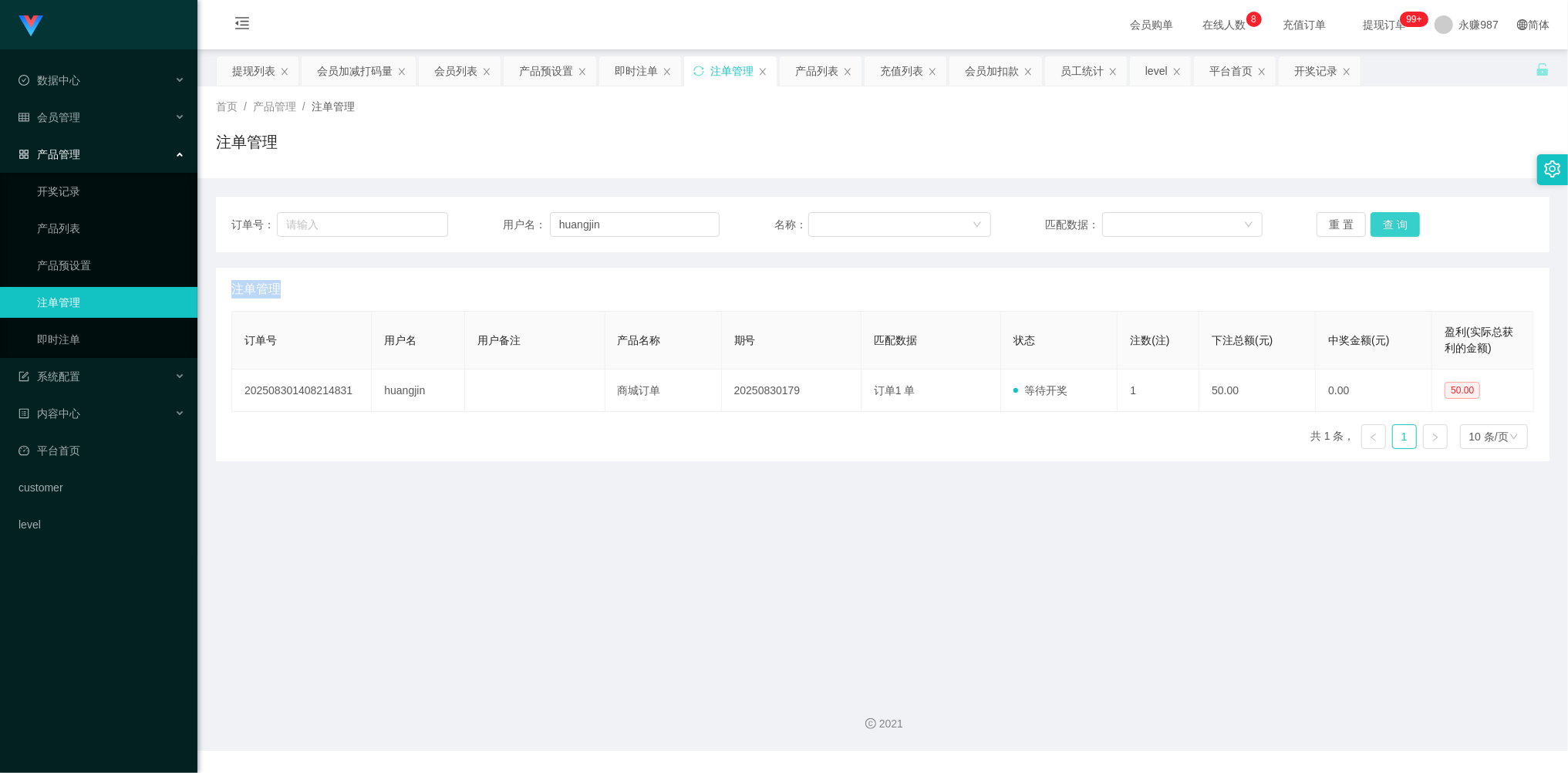
click at [1395, 223] on button "查 询" at bounding box center [1395, 224] width 49 height 24
click at [1396, 223] on button "查 询" at bounding box center [1395, 224] width 49 height 24
click at [1395, 223] on div "重 置 查 询" at bounding box center [1424, 224] width 216 height 24
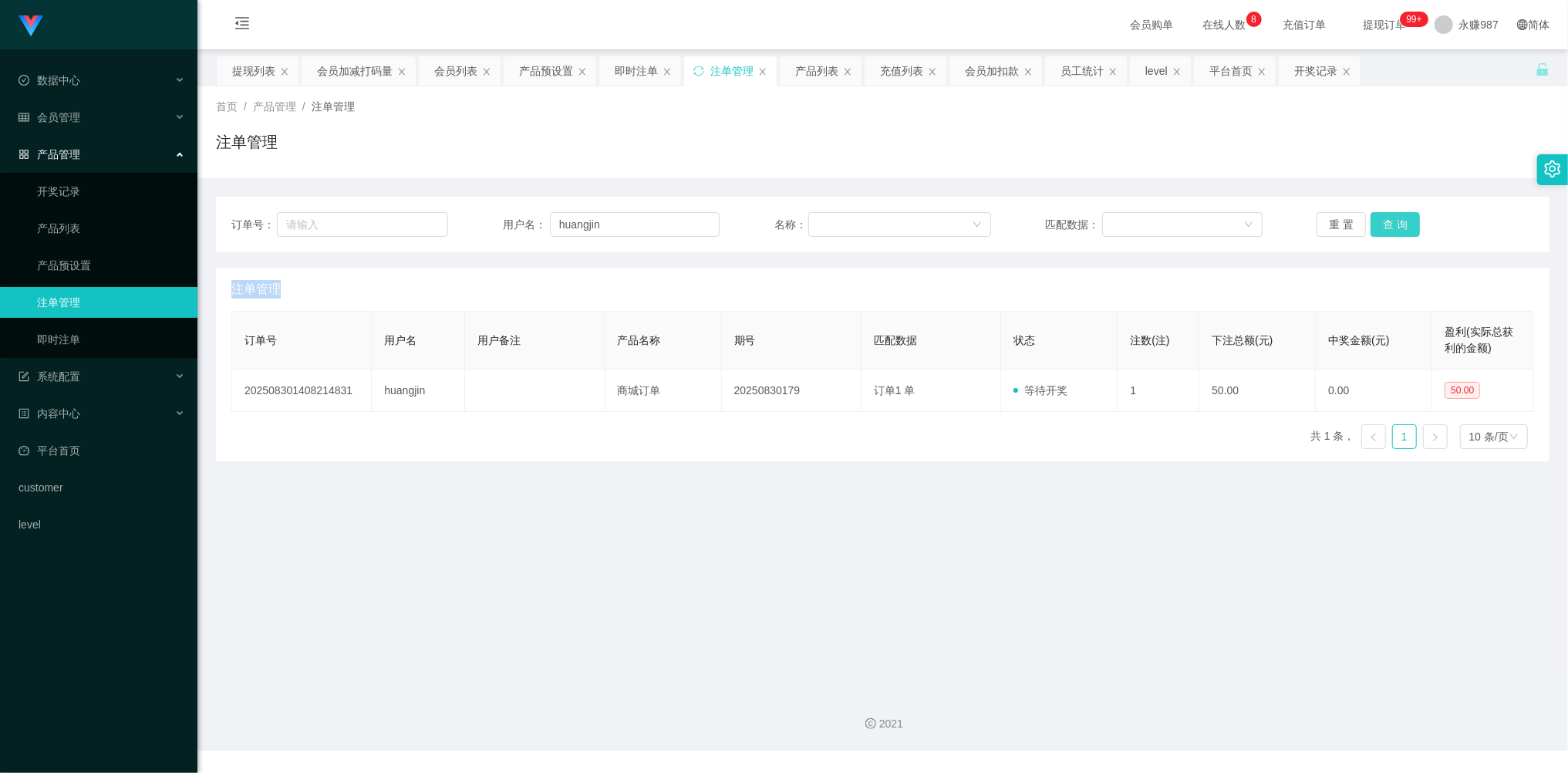
click at [1395, 223] on button "查 询" at bounding box center [1395, 224] width 49 height 24
click at [1392, 223] on button "查 询" at bounding box center [1395, 224] width 49 height 24
click at [1392, 223] on div "重 置 查 询" at bounding box center [1424, 224] width 216 height 24
click at [1391, 223] on button "查 询" at bounding box center [1395, 224] width 49 height 24
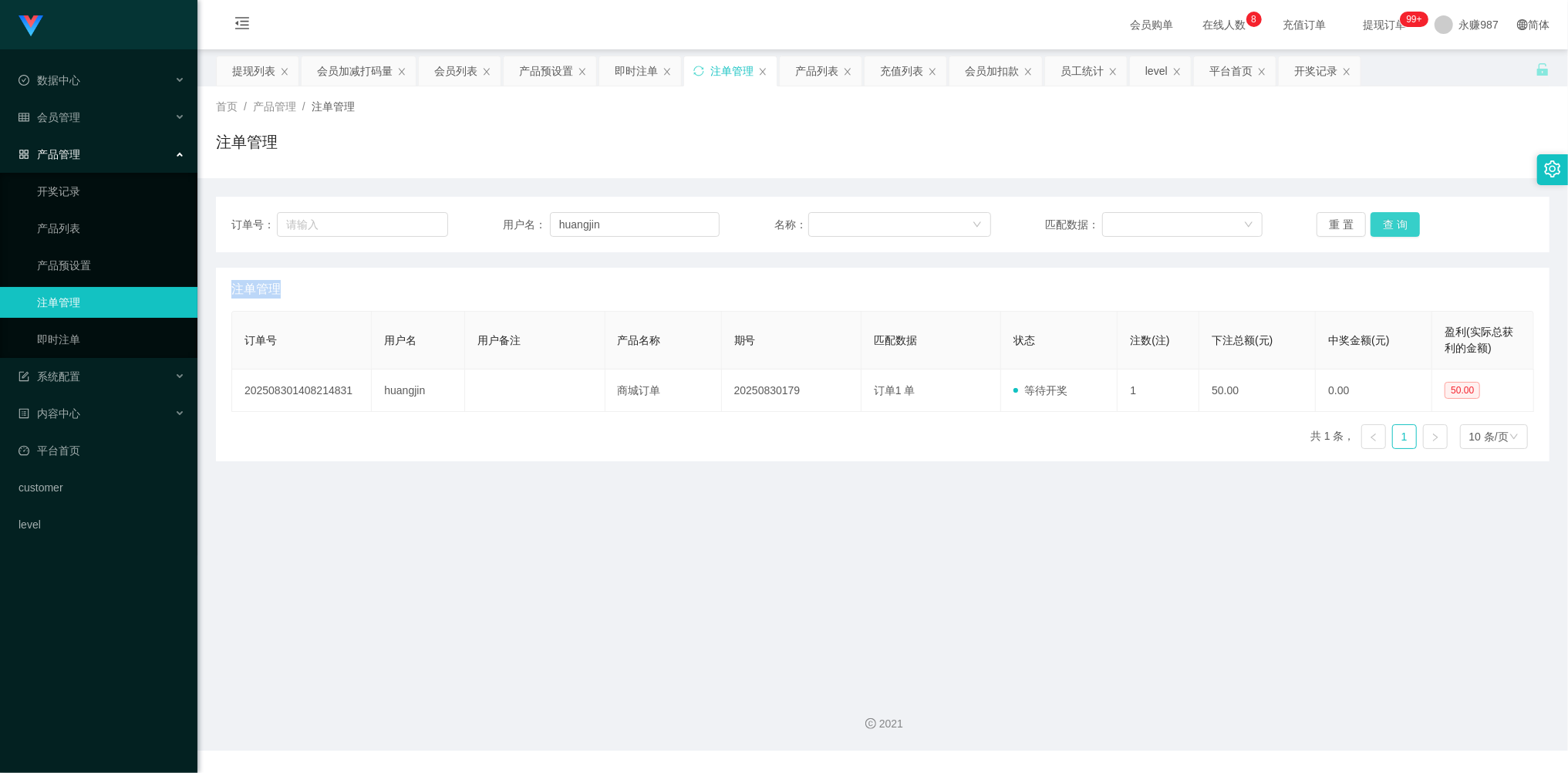
click at [1391, 223] on button "查 询" at bounding box center [1395, 224] width 49 height 24
click at [1391, 223] on div "重 置 查 询" at bounding box center [1424, 224] width 216 height 24
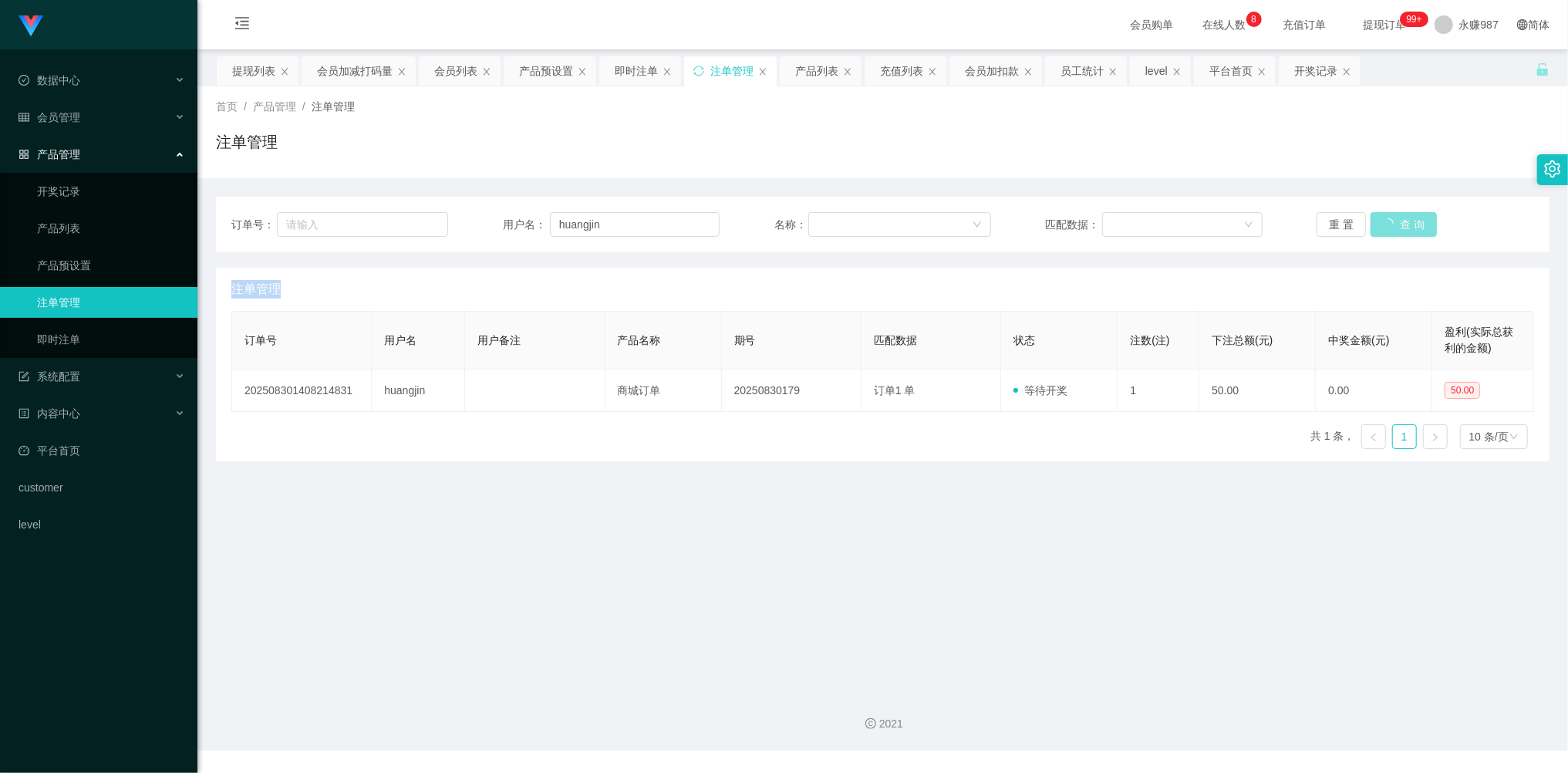
click at [1391, 223] on div "重 置 查 询" at bounding box center [1424, 224] width 216 height 24
click at [1391, 223] on button "查 询" at bounding box center [1395, 224] width 49 height 24
click at [1341, 223] on button "重 置" at bounding box center [1341, 224] width 49 height 24
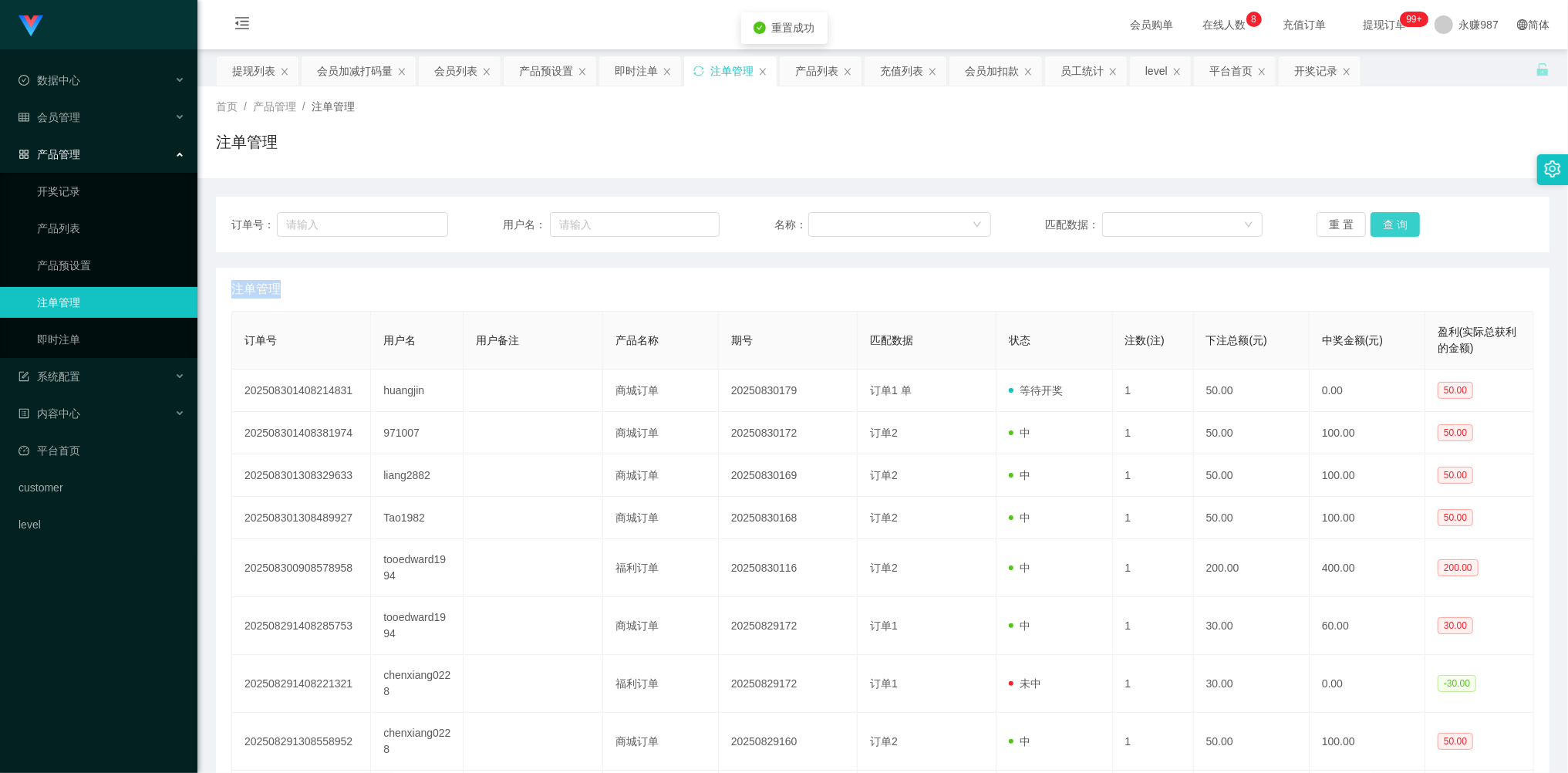
click at [1391, 219] on button "查 询" at bounding box center [1395, 224] width 49 height 24
click at [1392, 219] on div "重 置 查 询" at bounding box center [1424, 224] width 216 height 24
click at [1393, 219] on button "查 询" at bounding box center [1395, 224] width 49 height 24
click at [1393, 219] on div "重 置 查 询" at bounding box center [1424, 224] width 216 height 24
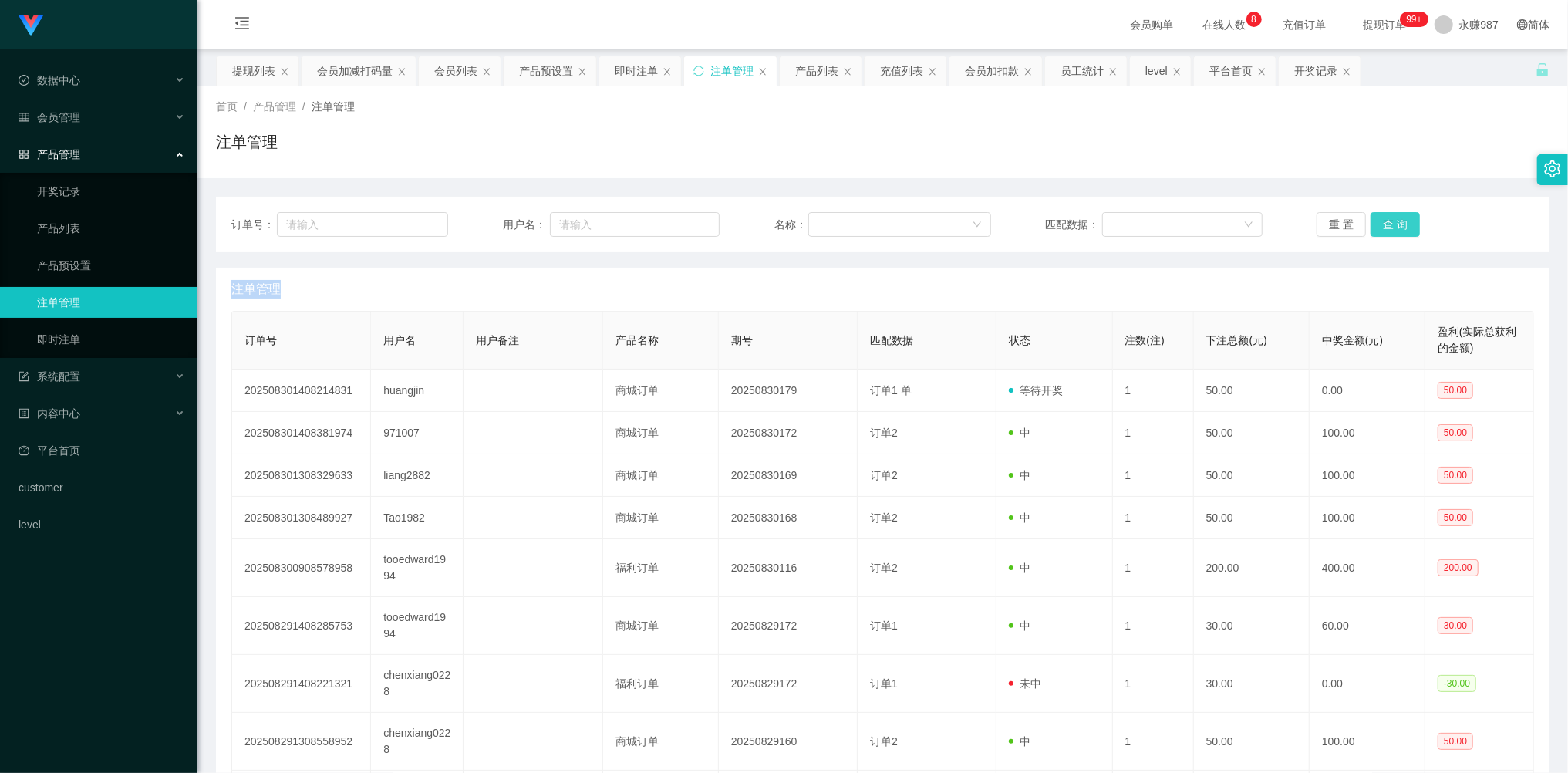
click at [1393, 219] on button "查 询" at bounding box center [1395, 224] width 49 height 24
click at [1393, 219] on div "重 置 查 询" at bounding box center [1424, 224] width 216 height 24
click at [1393, 219] on button "查 询" at bounding box center [1395, 224] width 49 height 24
click at [1393, 219] on div "重 置 查 询" at bounding box center [1424, 224] width 216 height 24
click at [1393, 219] on button "查 询" at bounding box center [1395, 224] width 49 height 24
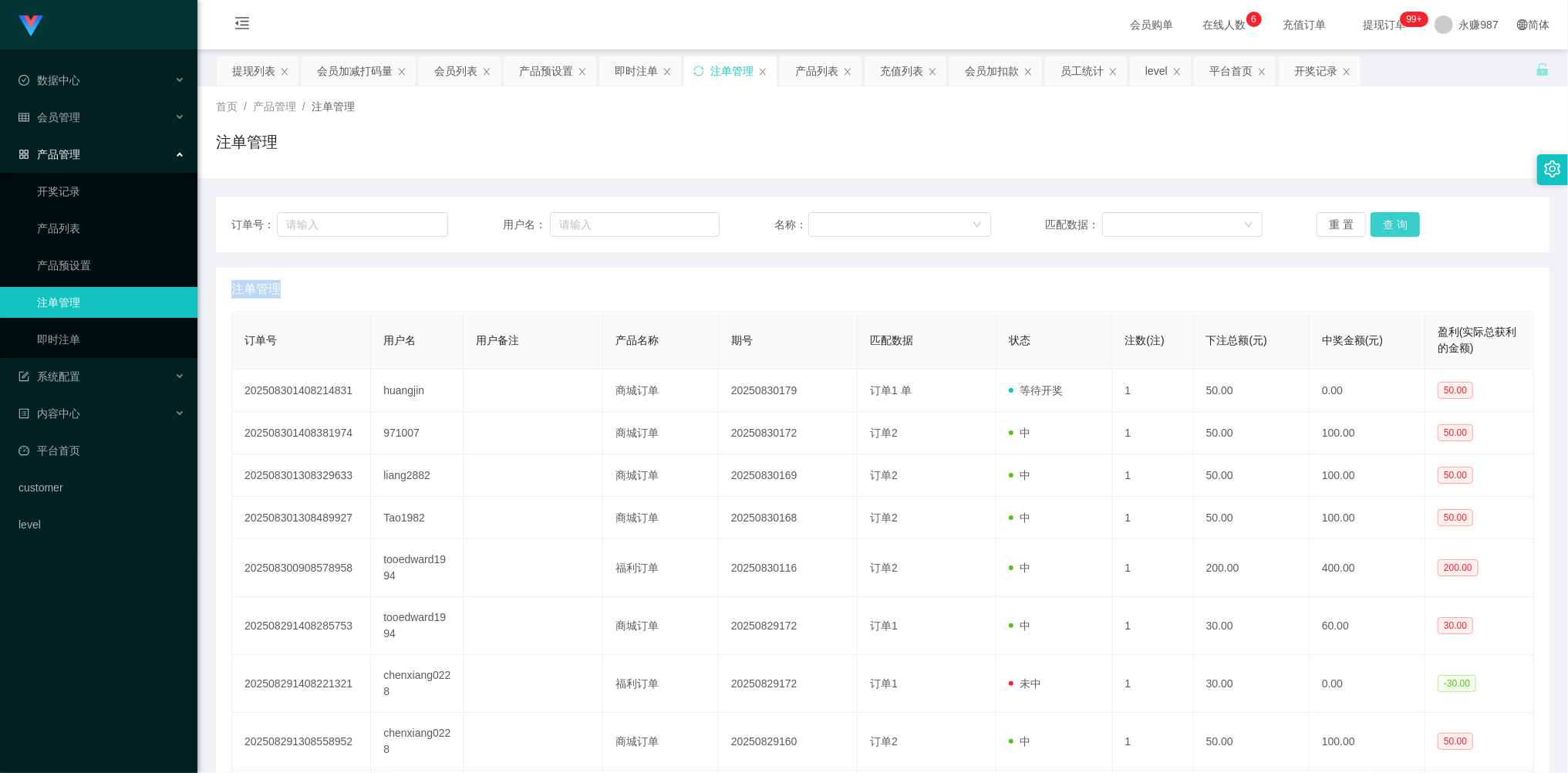
click at [1393, 219] on div "重 置 查 询" at bounding box center [1424, 224] width 216 height 24
click at [1393, 219] on button "查 询" at bounding box center [1395, 224] width 49 height 24
click at [1393, 219] on div "重 置 查 询" at bounding box center [1424, 224] width 216 height 24
click at [1393, 219] on button "查 询" at bounding box center [1395, 224] width 49 height 24
click at [1393, 219] on div "重 置 查 询" at bounding box center [1424, 224] width 216 height 24
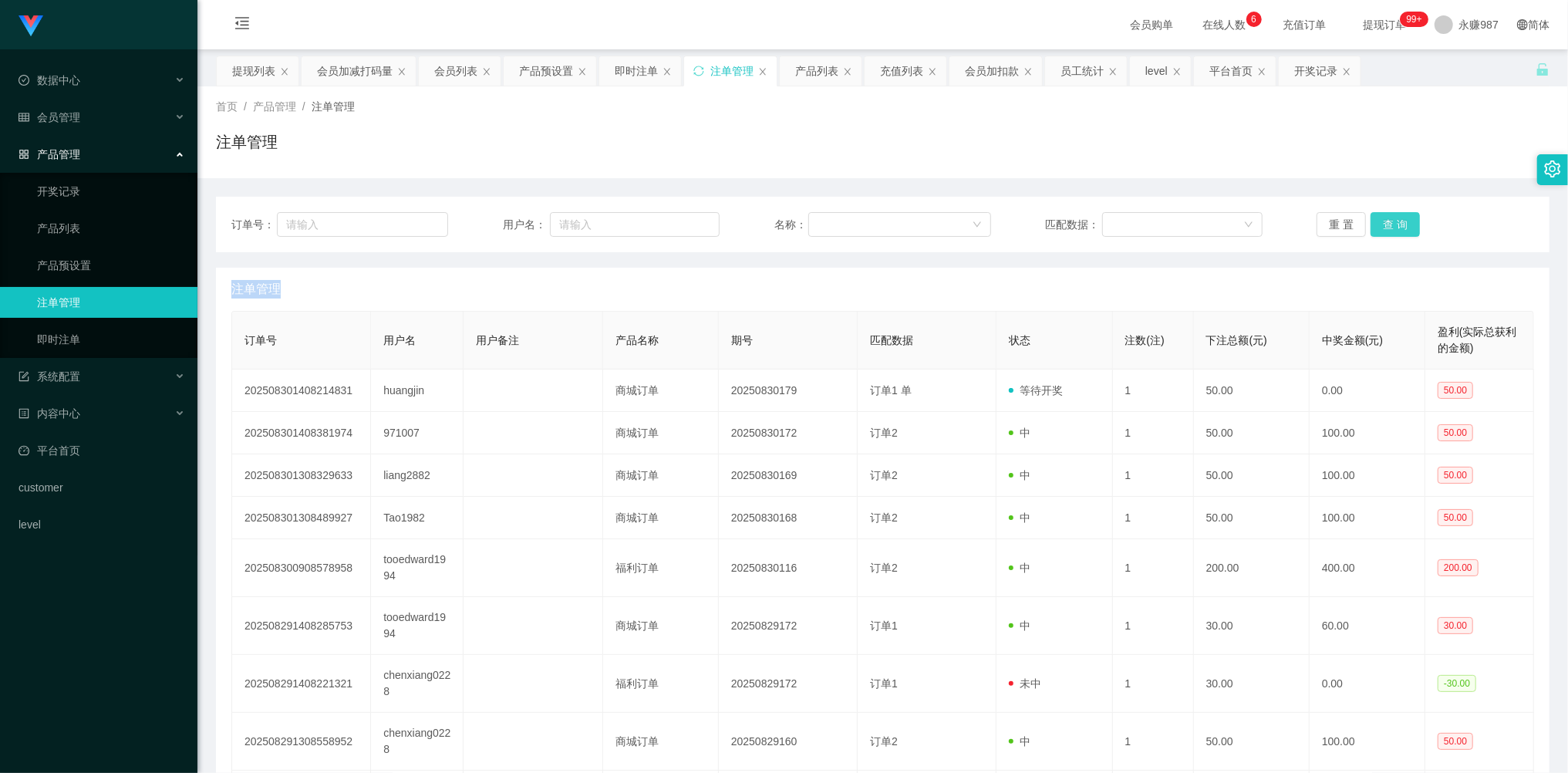
click at [1393, 219] on button "查 询" at bounding box center [1395, 224] width 49 height 24
click at [1393, 219] on div "重 置 查 询" at bounding box center [1424, 224] width 216 height 24
click at [1387, 222] on button "查 询" at bounding box center [1395, 224] width 49 height 24
click at [77, 328] on link "即时注单" at bounding box center [111, 339] width 148 height 30
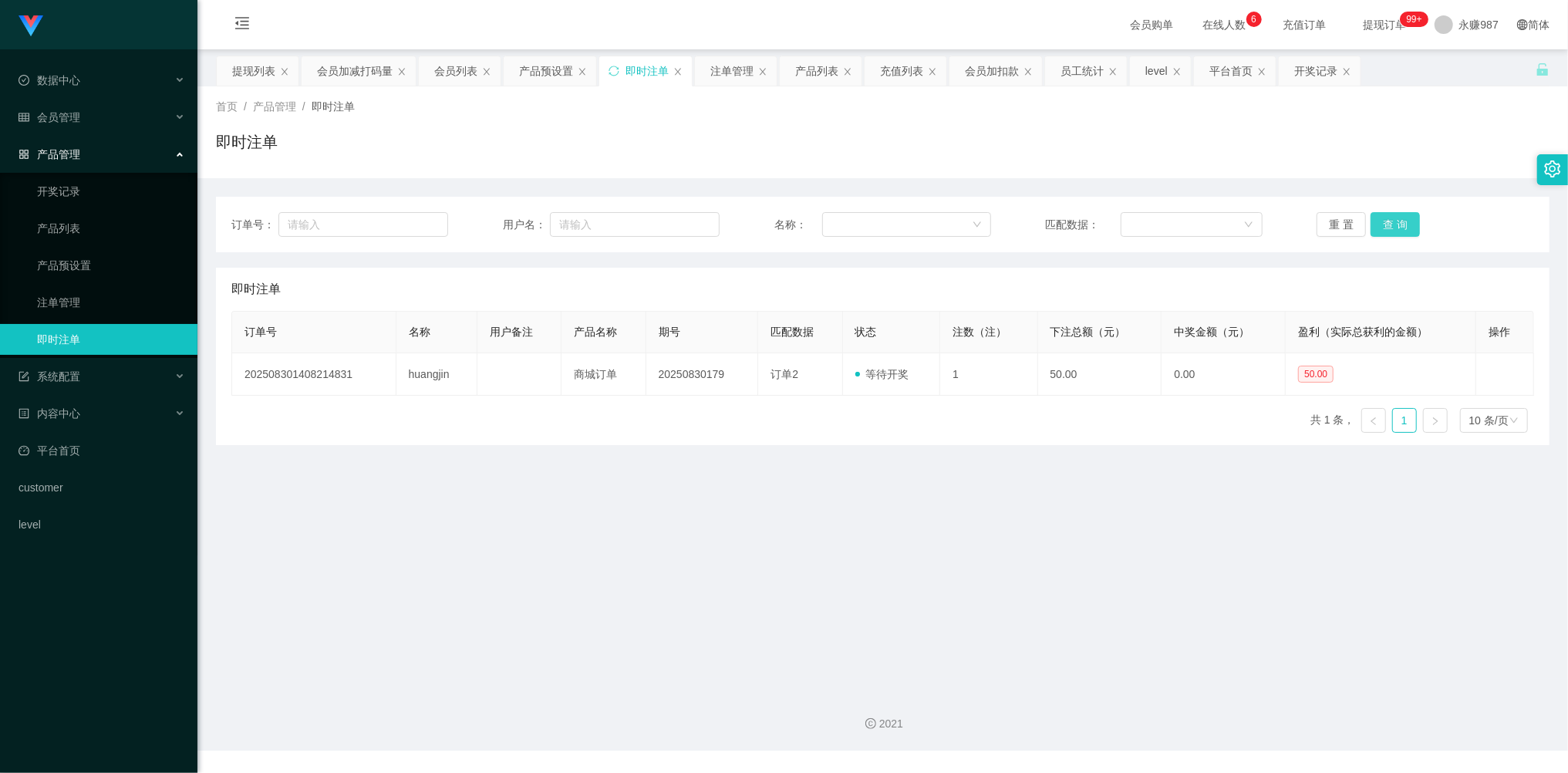
click at [1380, 228] on button "查 询" at bounding box center [1395, 224] width 49 height 24
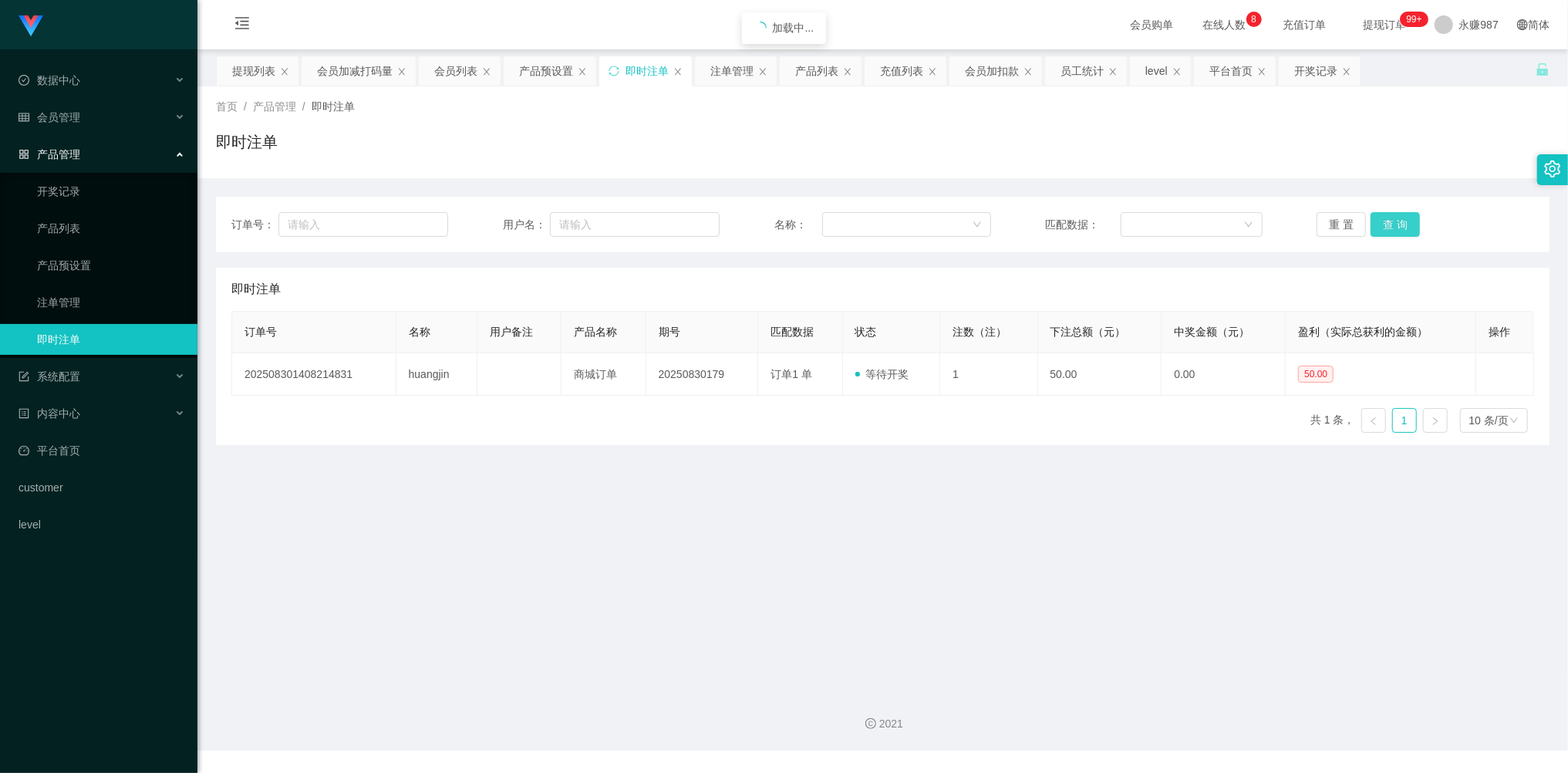
click at [1380, 228] on button "查 询" at bounding box center [1395, 224] width 49 height 24
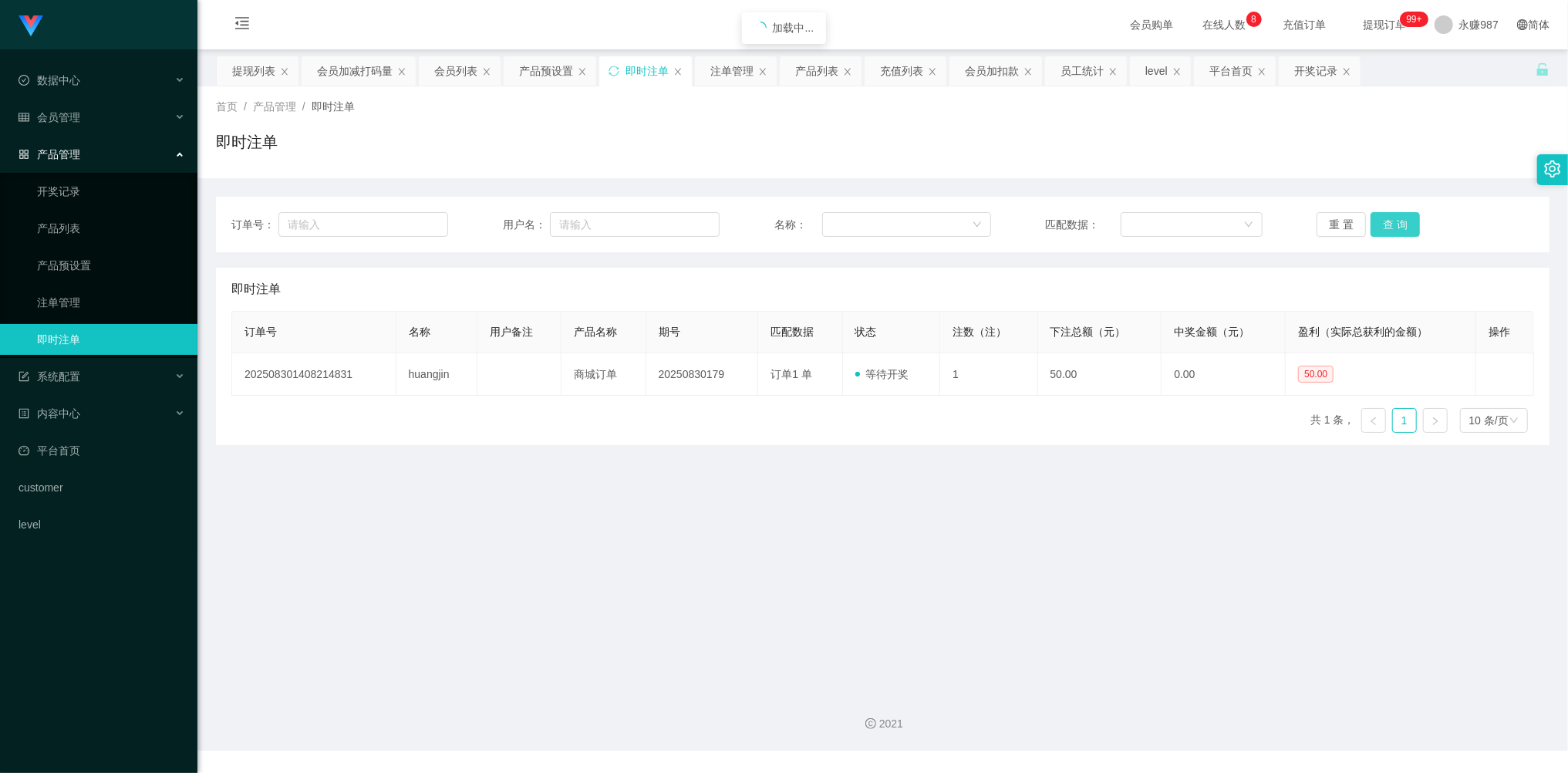
click at [1380, 228] on button "查 询" at bounding box center [1395, 224] width 49 height 24
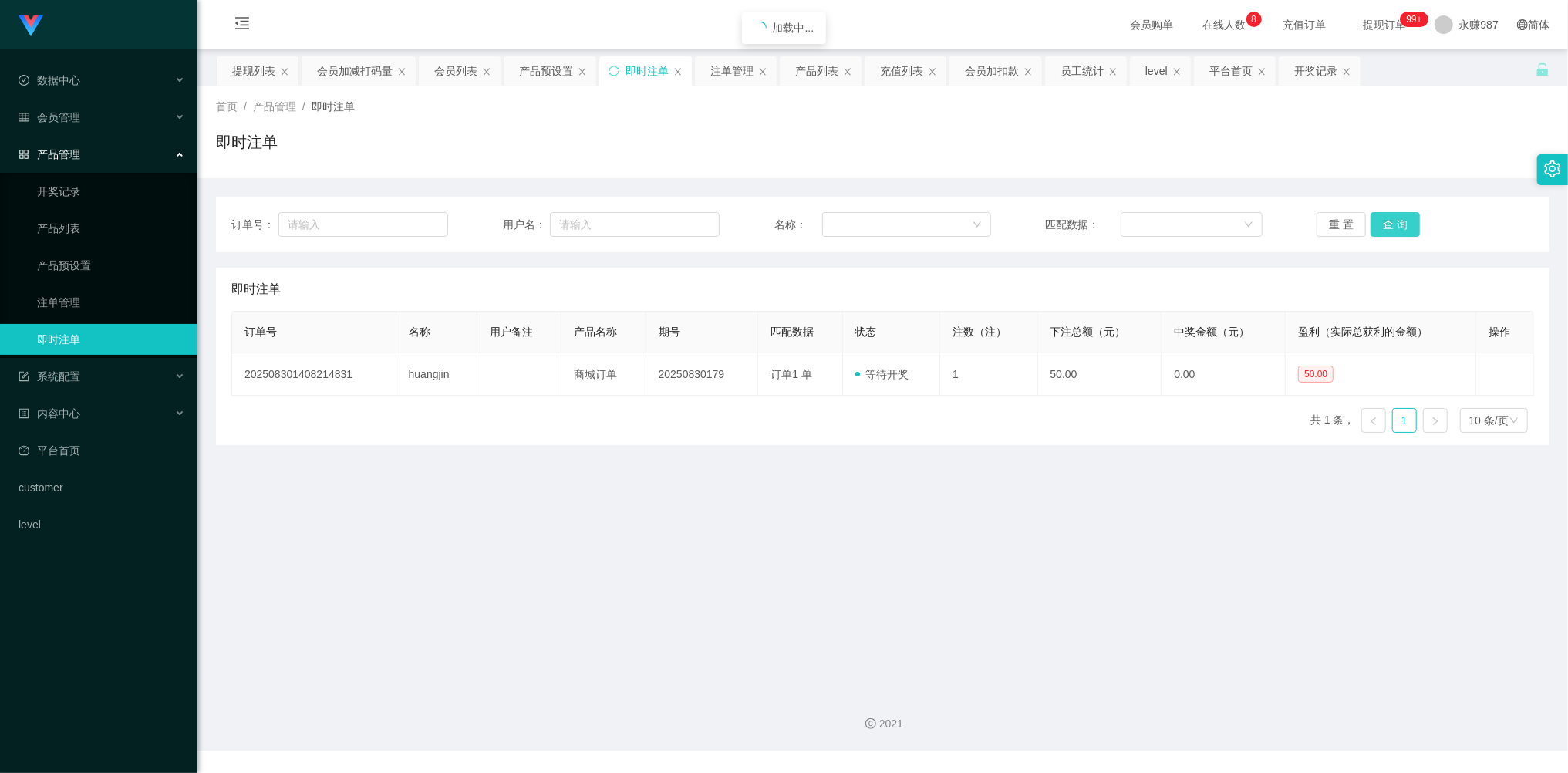
click at [1380, 228] on button "查 询" at bounding box center [1395, 224] width 49 height 24
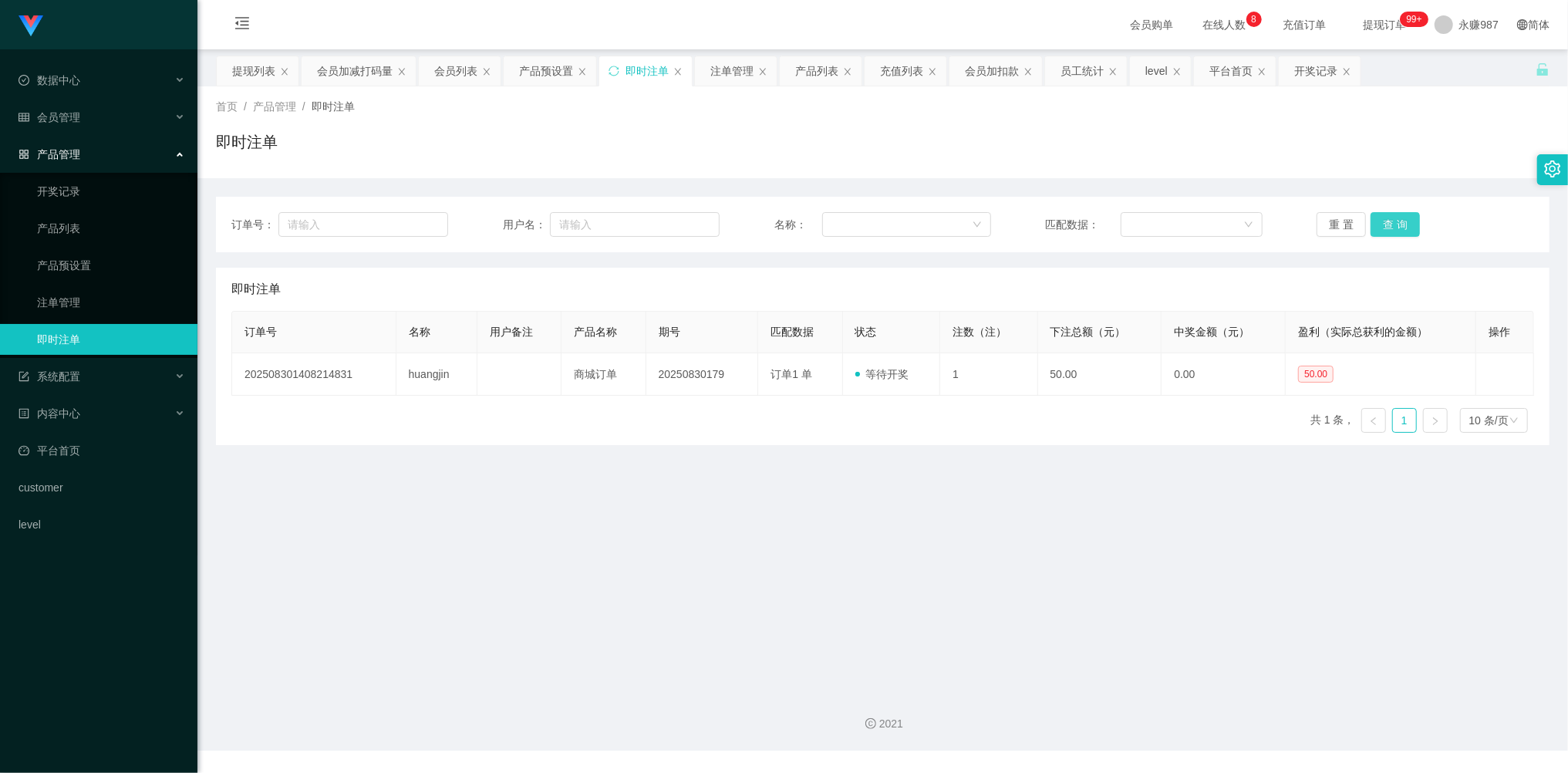
click at [1384, 228] on button "查 询" at bounding box center [1395, 224] width 49 height 24
click at [1385, 226] on button "查 询" at bounding box center [1395, 224] width 49 height 24
click at [1392, 225] on button "查 询" at bounding box center [1395, 224] width 49 height 24
click at [1393, 225] on button "查 询" at bounding box center [1395, 224] width 49 height 24
click at [1393, 223] on button "查 询" at bounding box center [1395, 224] width 49 height 24
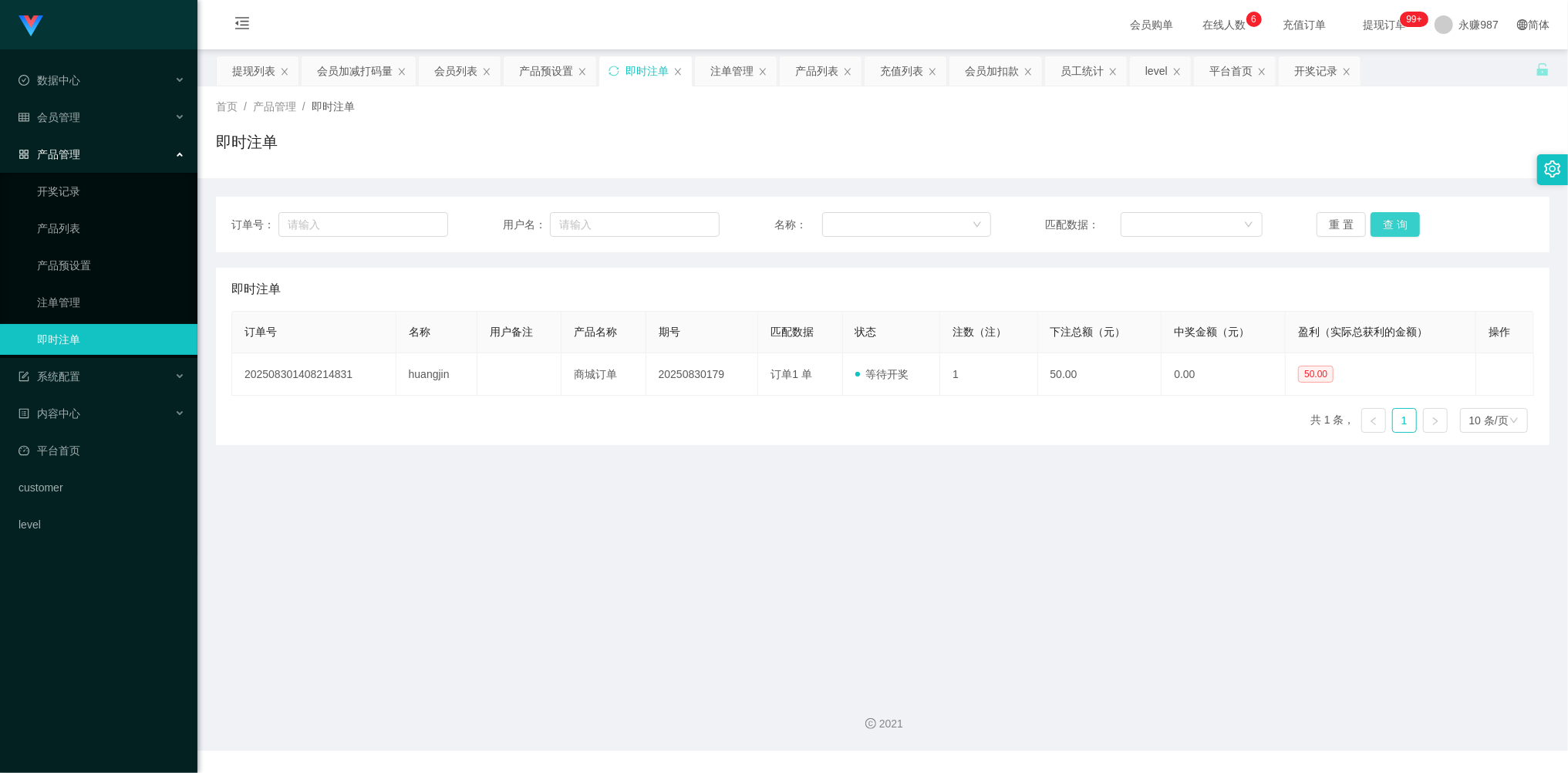
click at [1393, 223] on button "查 询" at bounding box center [1395, 224] width 49 height 24
click at [1393, 222] on button "查 询" at bounding box center [1395, 224] width 49 height 24
click at [1396, 228] on button "查 询" at bounding box center [1395, 224] width 49 height 24
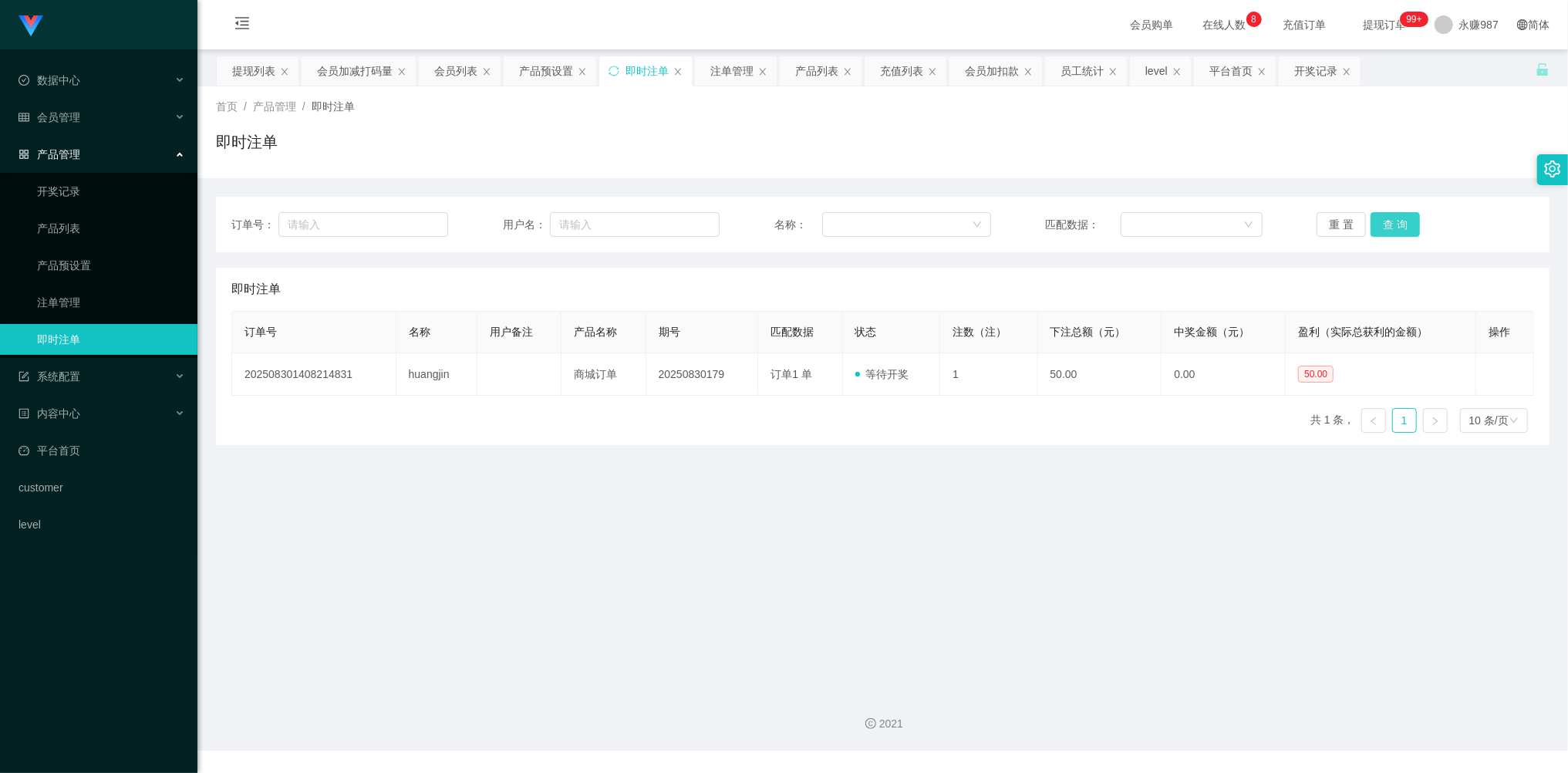
click at [1396, 228] on button "查 询" at bounding box center [1395, 224] width 49 height 24
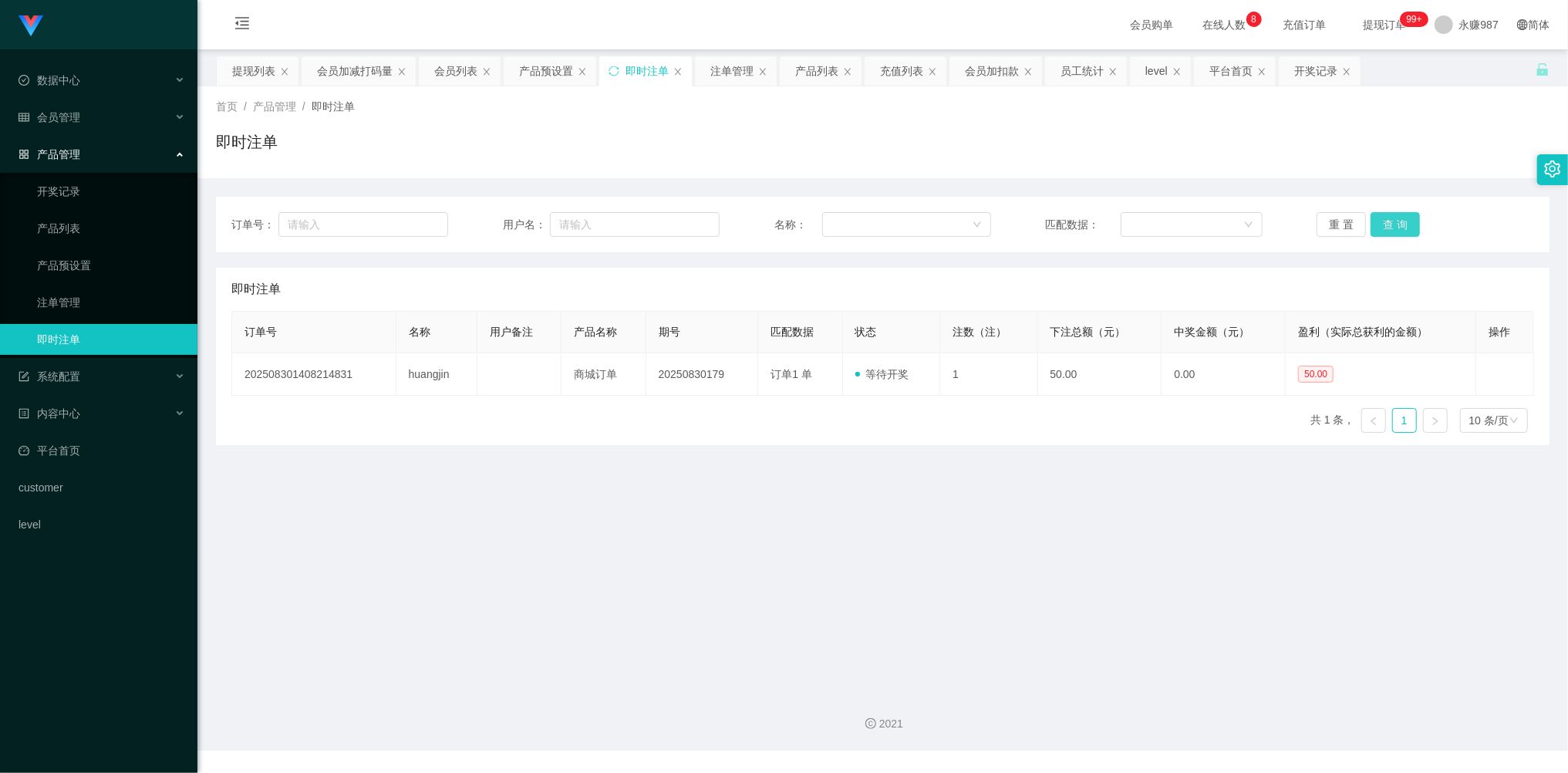
click at [1396, 228] on button "查 询" at bounding box center [1395, 224] width 49 height 24
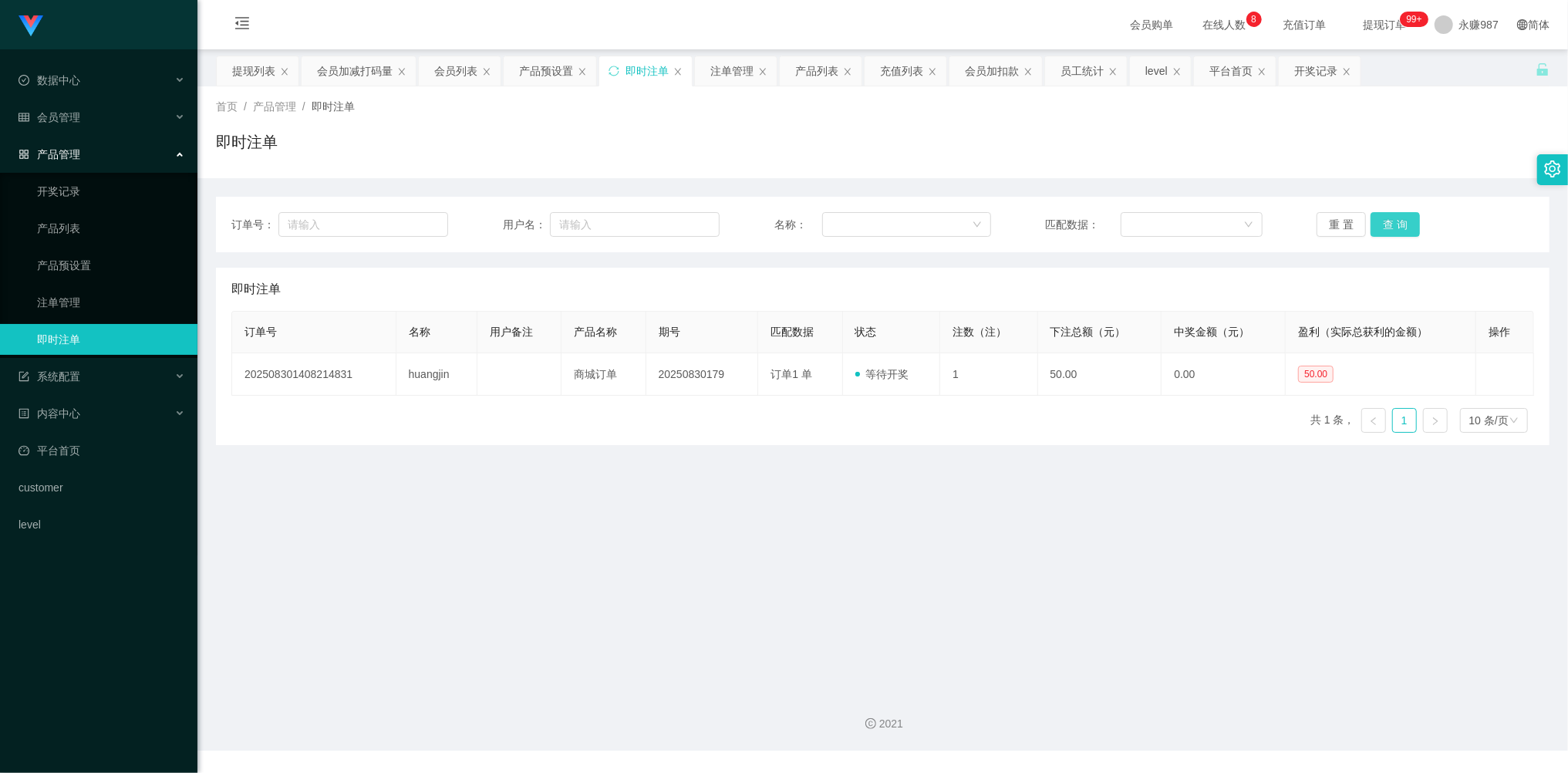
click at [1396, 228] on button "查 询" at bounding box center [1395, 224] width 49 height 24
click at [1395, 226] on button "查 询" at bounding box center [1395, 224] width 49 height 24
click at [1395, 223] on button "查 询" at bounding box center [1395, 224] width 49 height 24
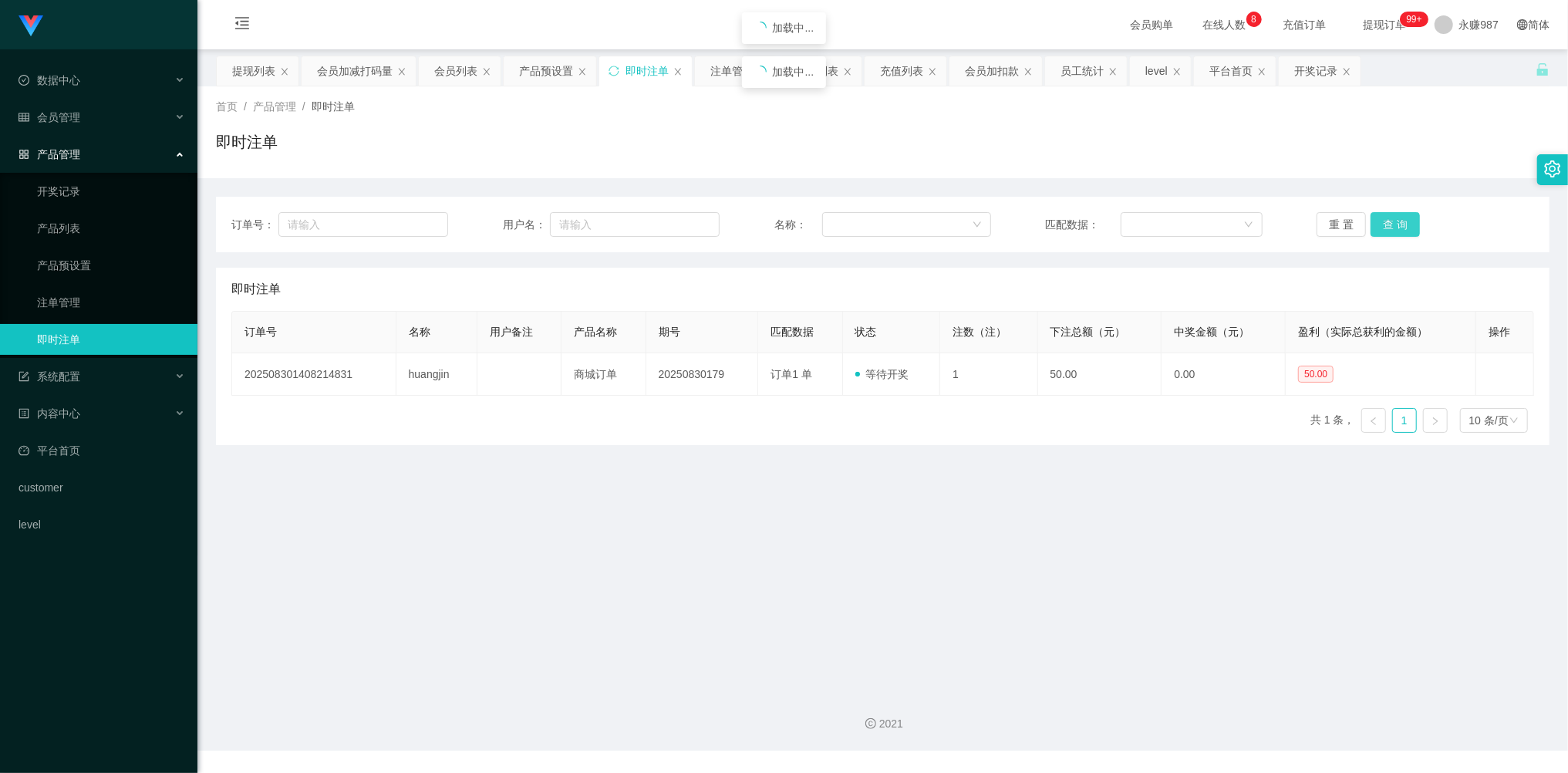
click at [1395, 223] on button "查 询" at bounding box center [1395, 224] width 49 height 24
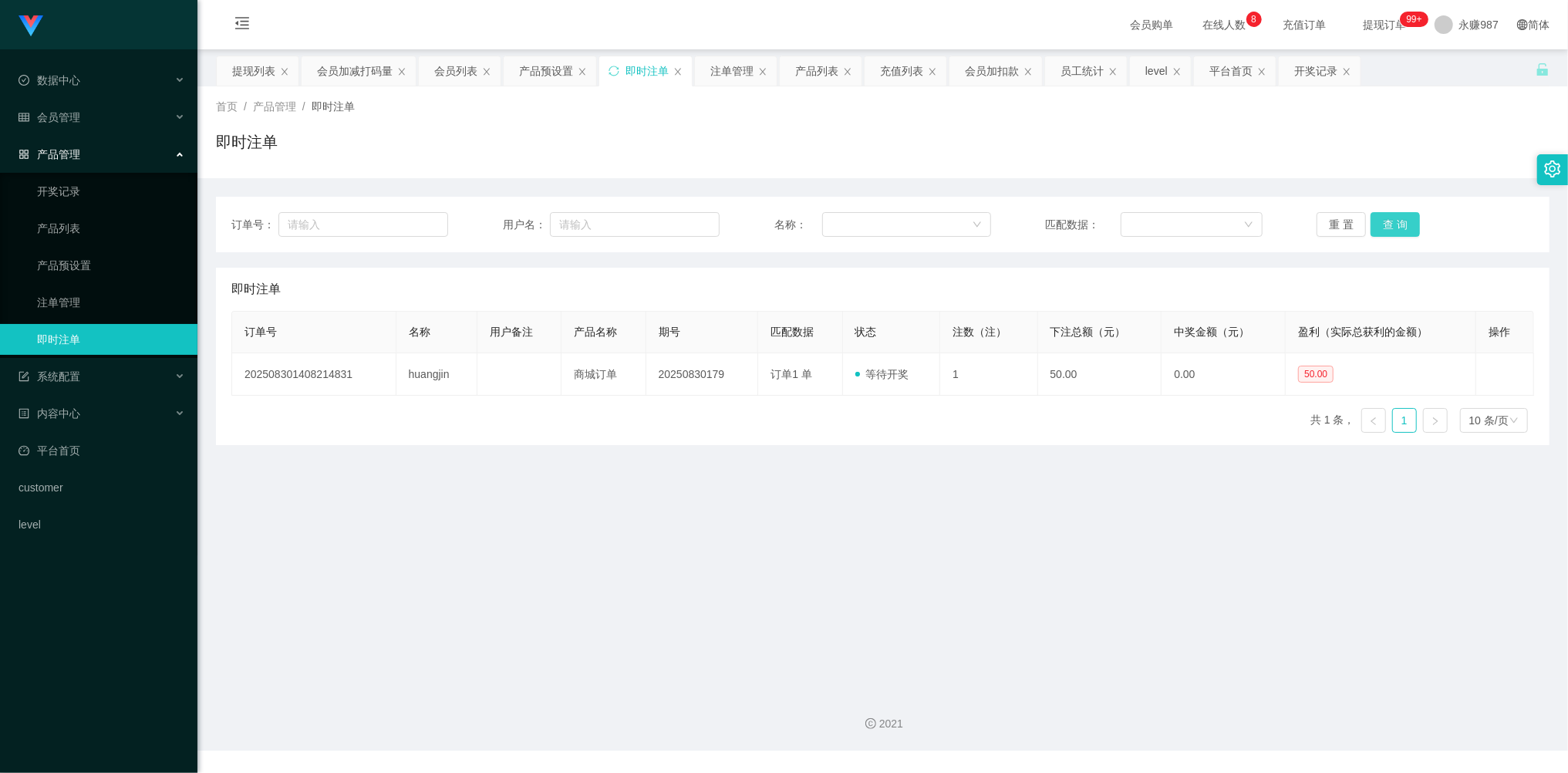
click at [1393, 223] on button "查 询" at bounding box center [1395, 224] width 49 height 24
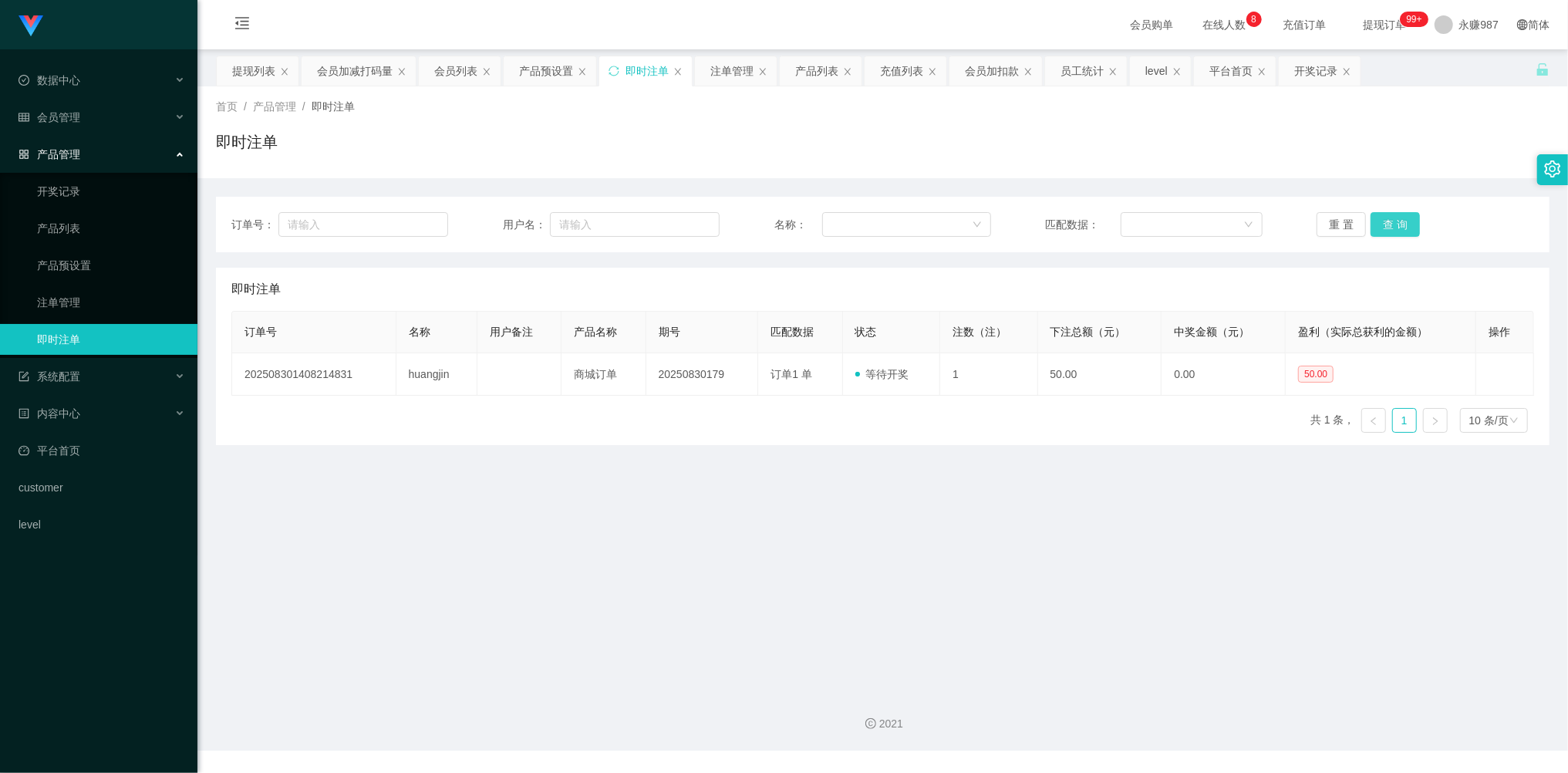
click at [1393, 223] on button "查 询" at bounding box center [1395, 224] width 49 height 24
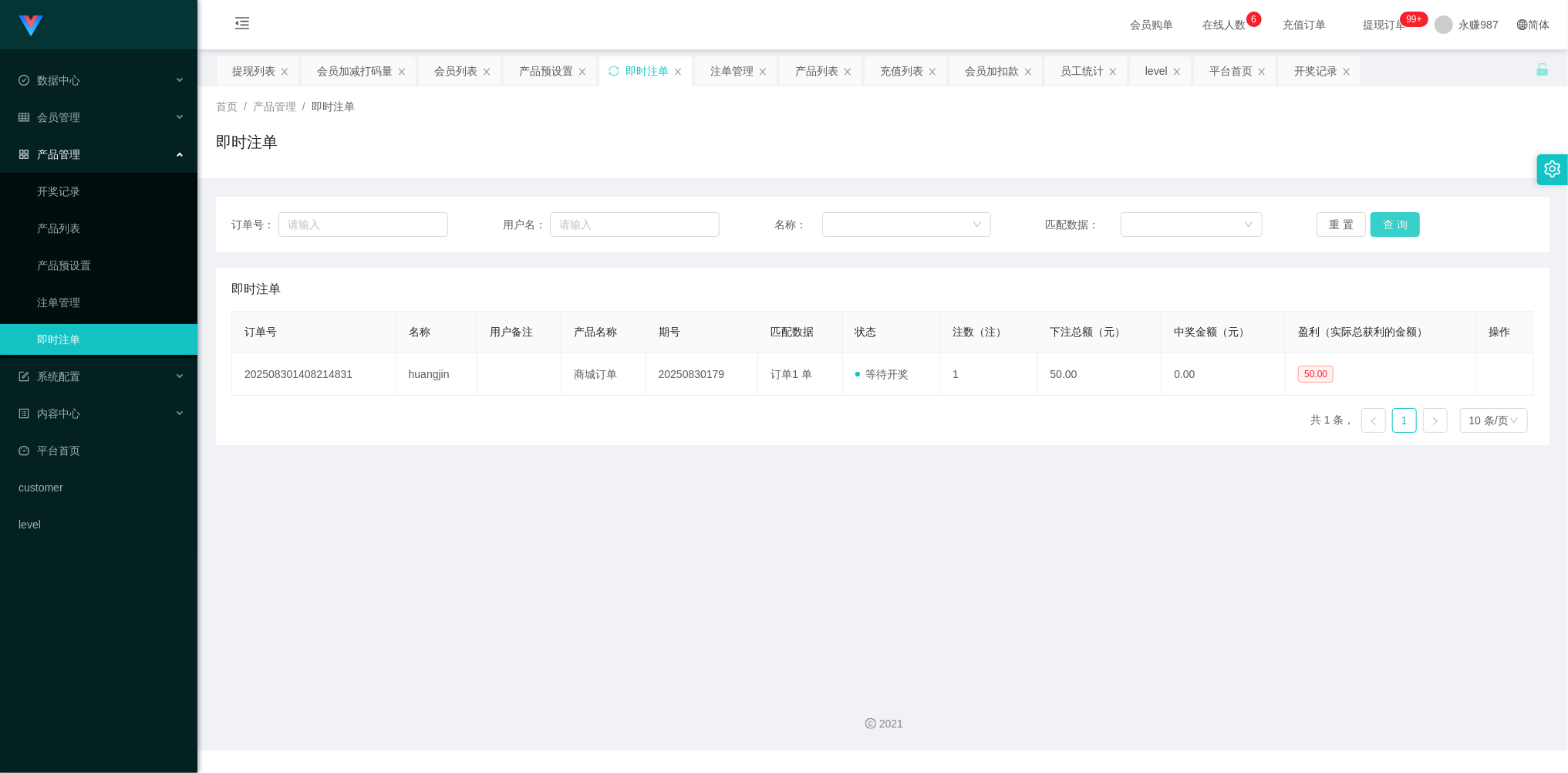
click at [1392, 219] on button "查 询" at bounding box center [1395, 224] width 49 height 24
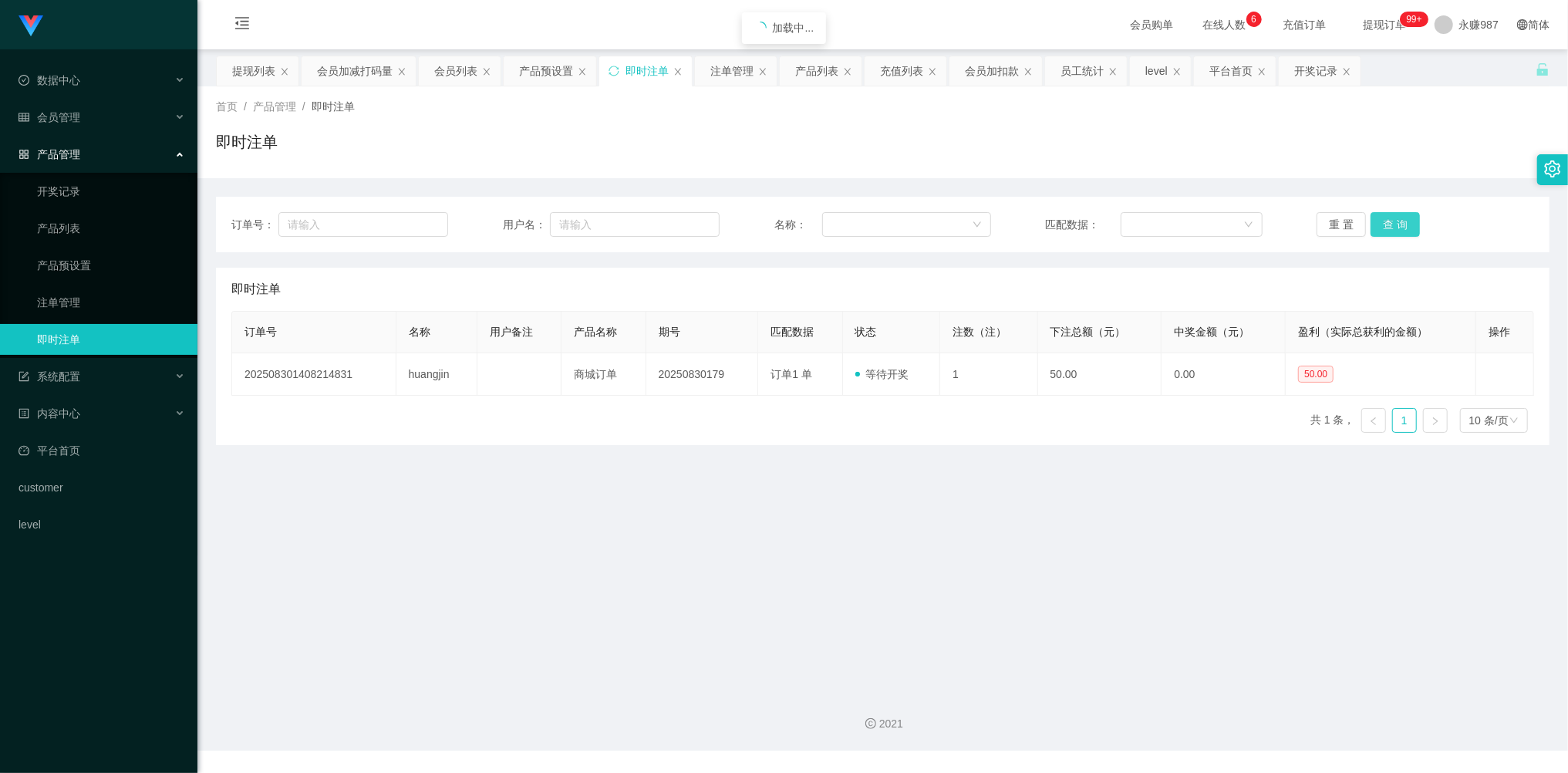
click at [1392, 219] on button "查 询" at bounding box center [1395, 224] width 49 height 24
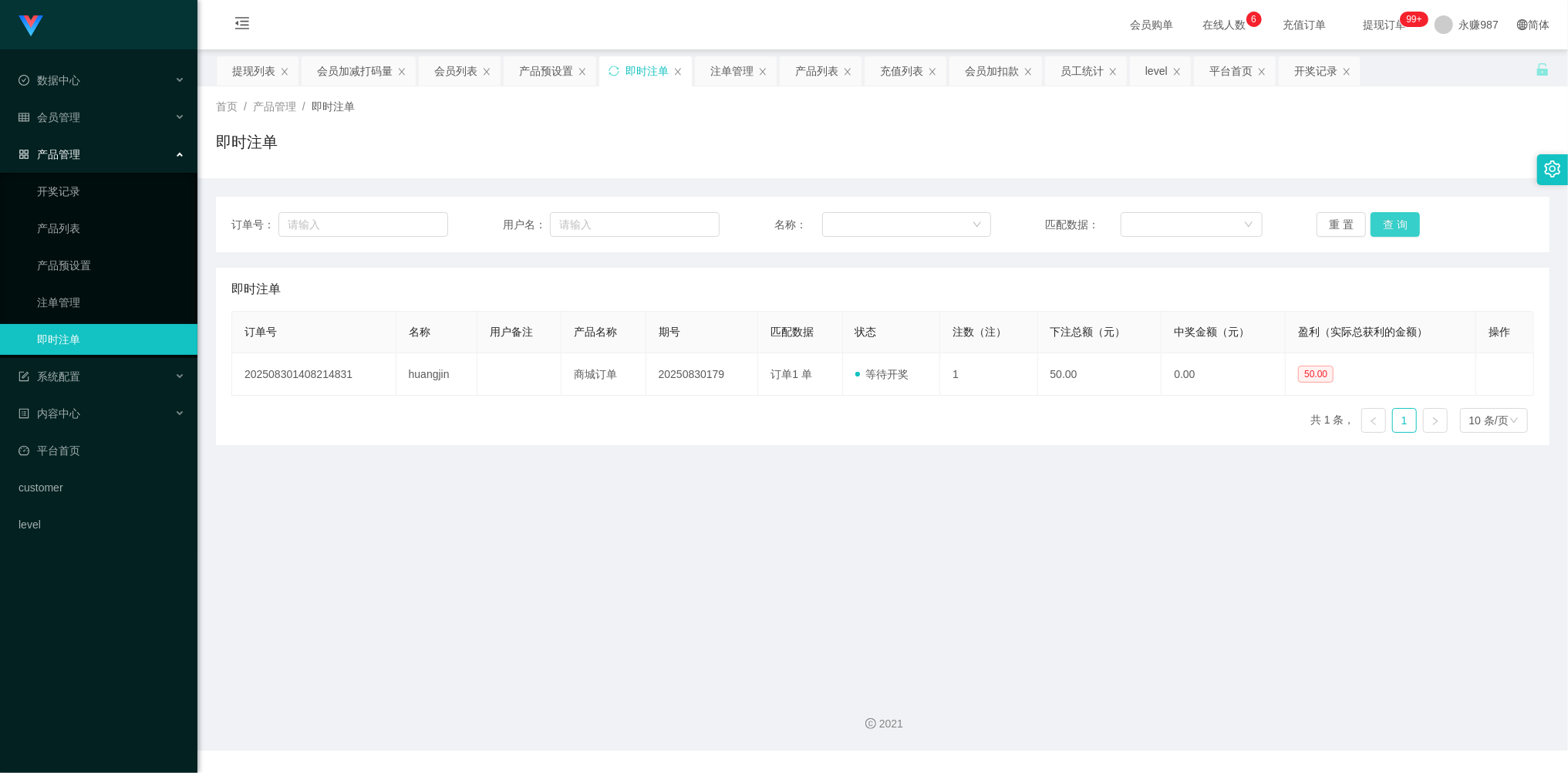
click at [1392, 219] on button "查 询" at bounding box center [1395, 224] width 49 height 24
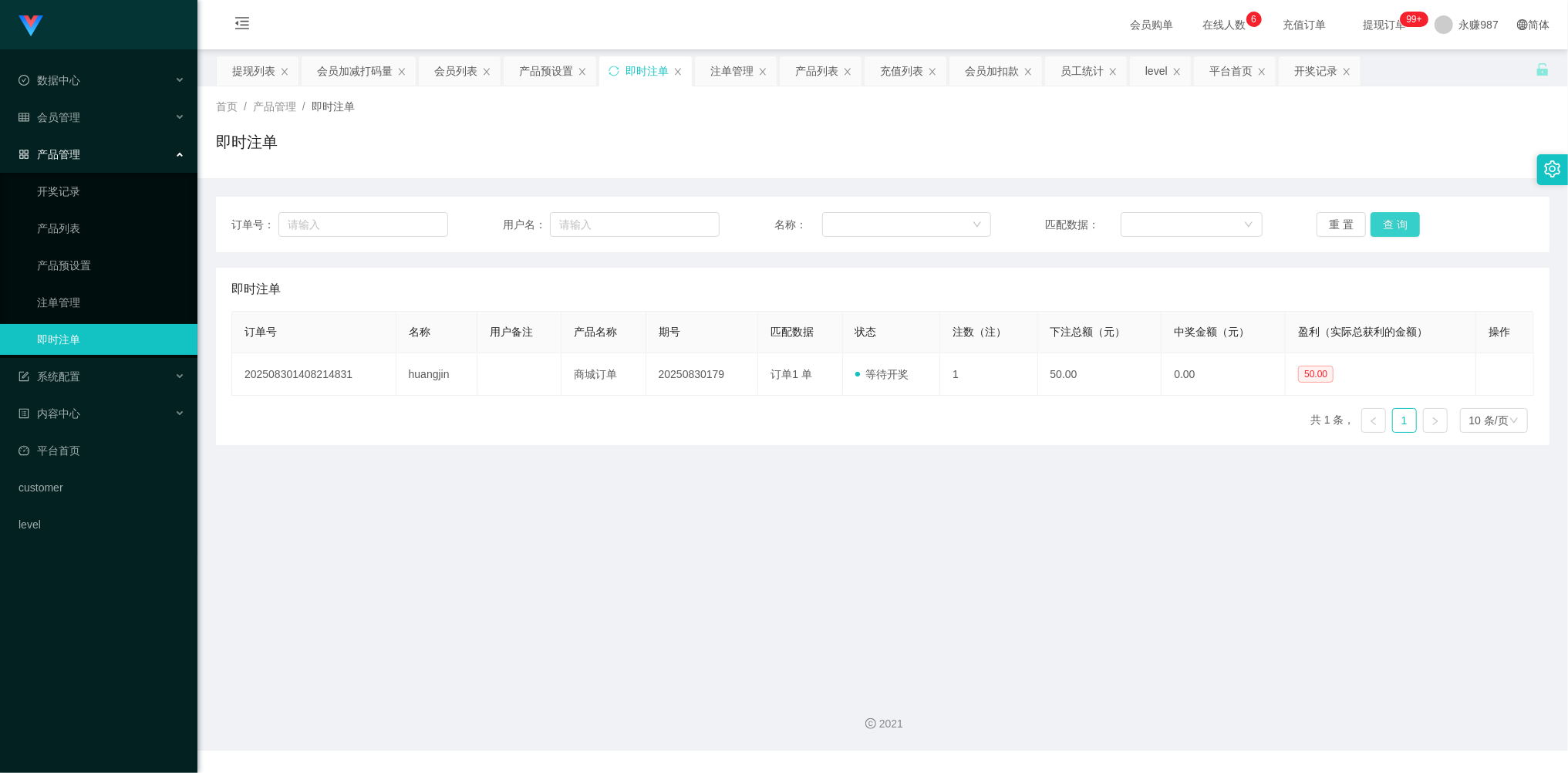
click at [1392, 219] on button "查 询" at bounding box center [1395, 224] width 49 height 24
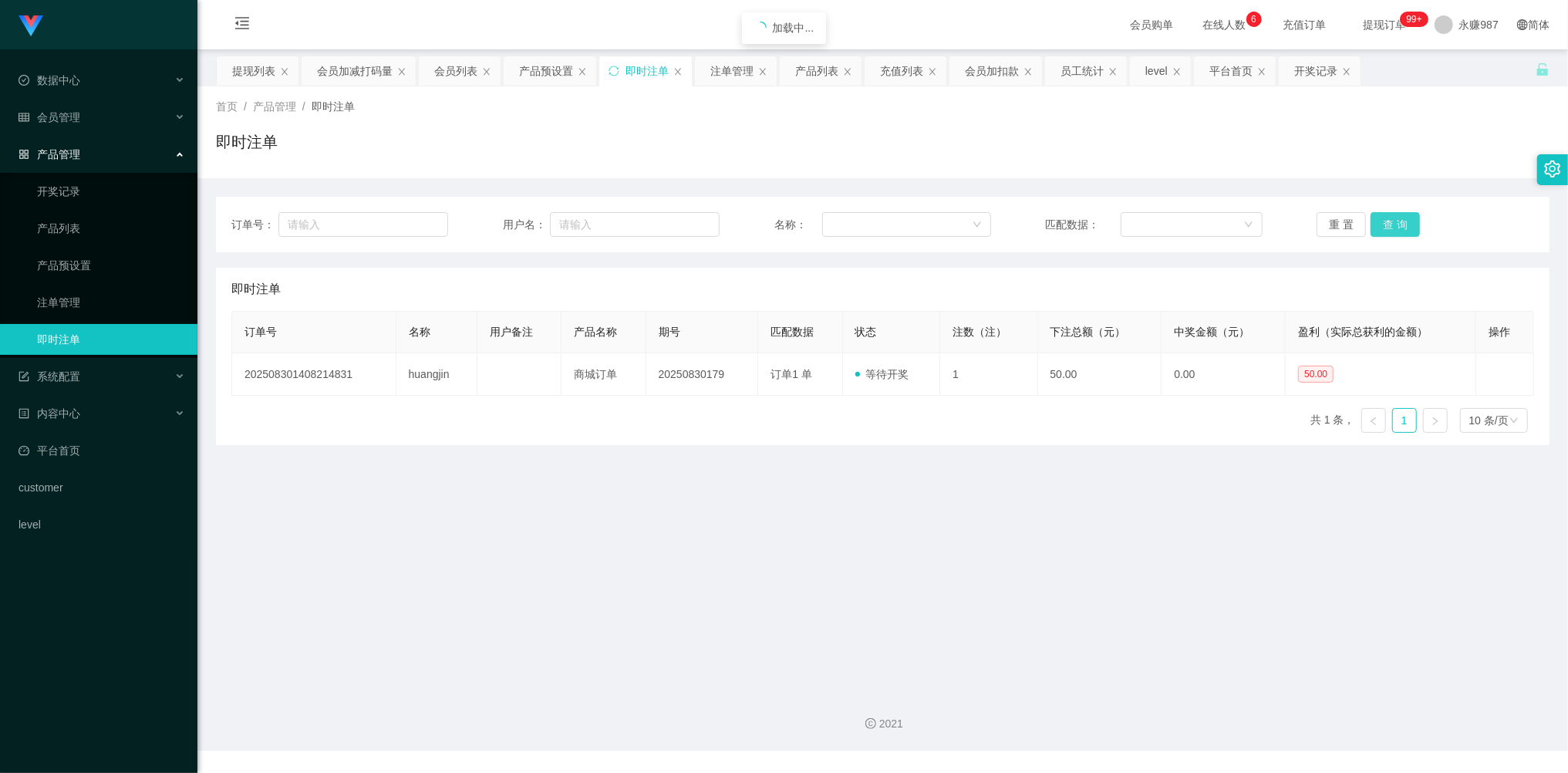
click at [1392, 219] on button "查 询" at bounding box center [1395, 224] width 49 height 24
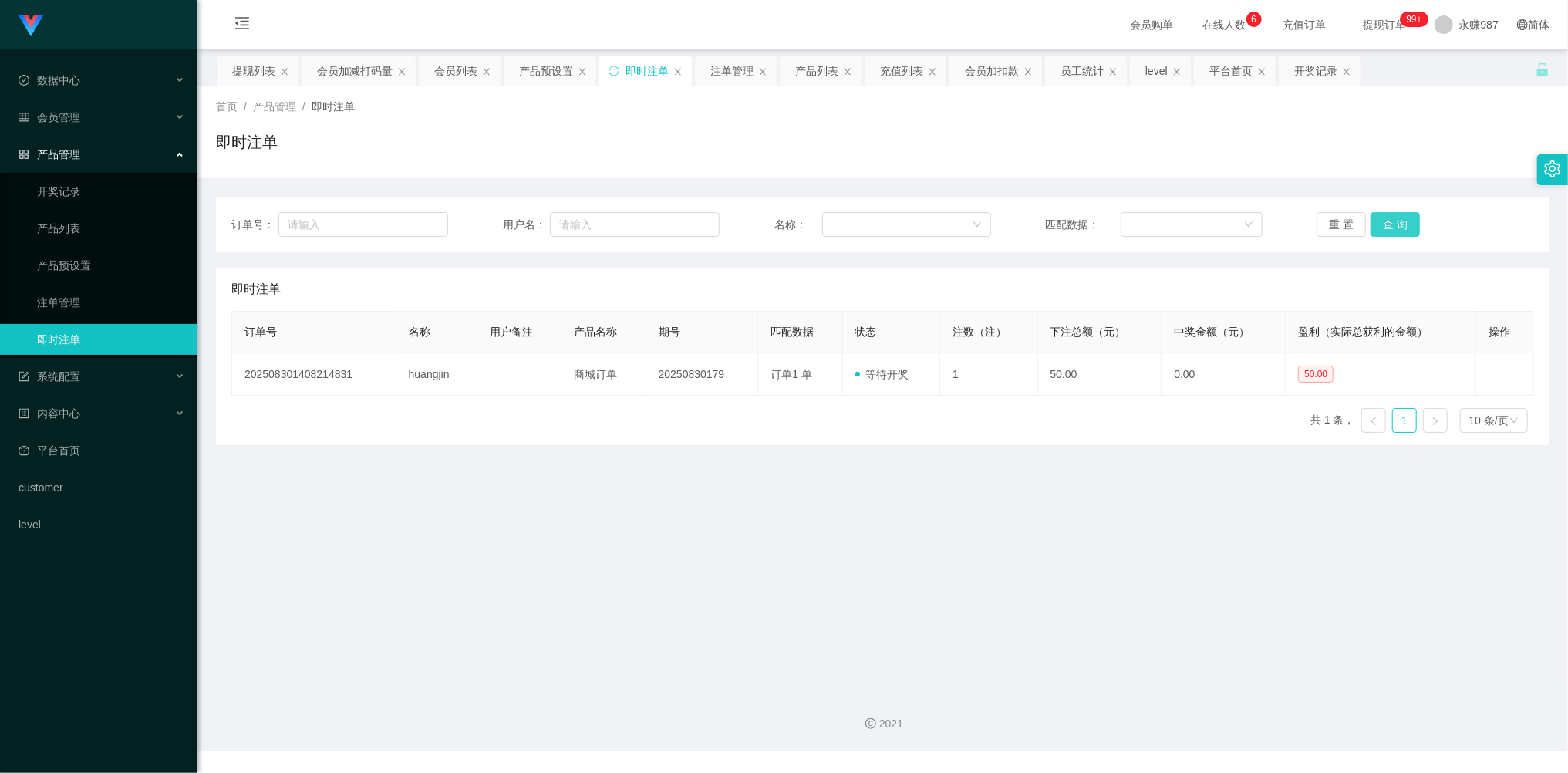
click at [1392, 219] on button "查 询" at bounding box center [1395, 224] width 49 height 24
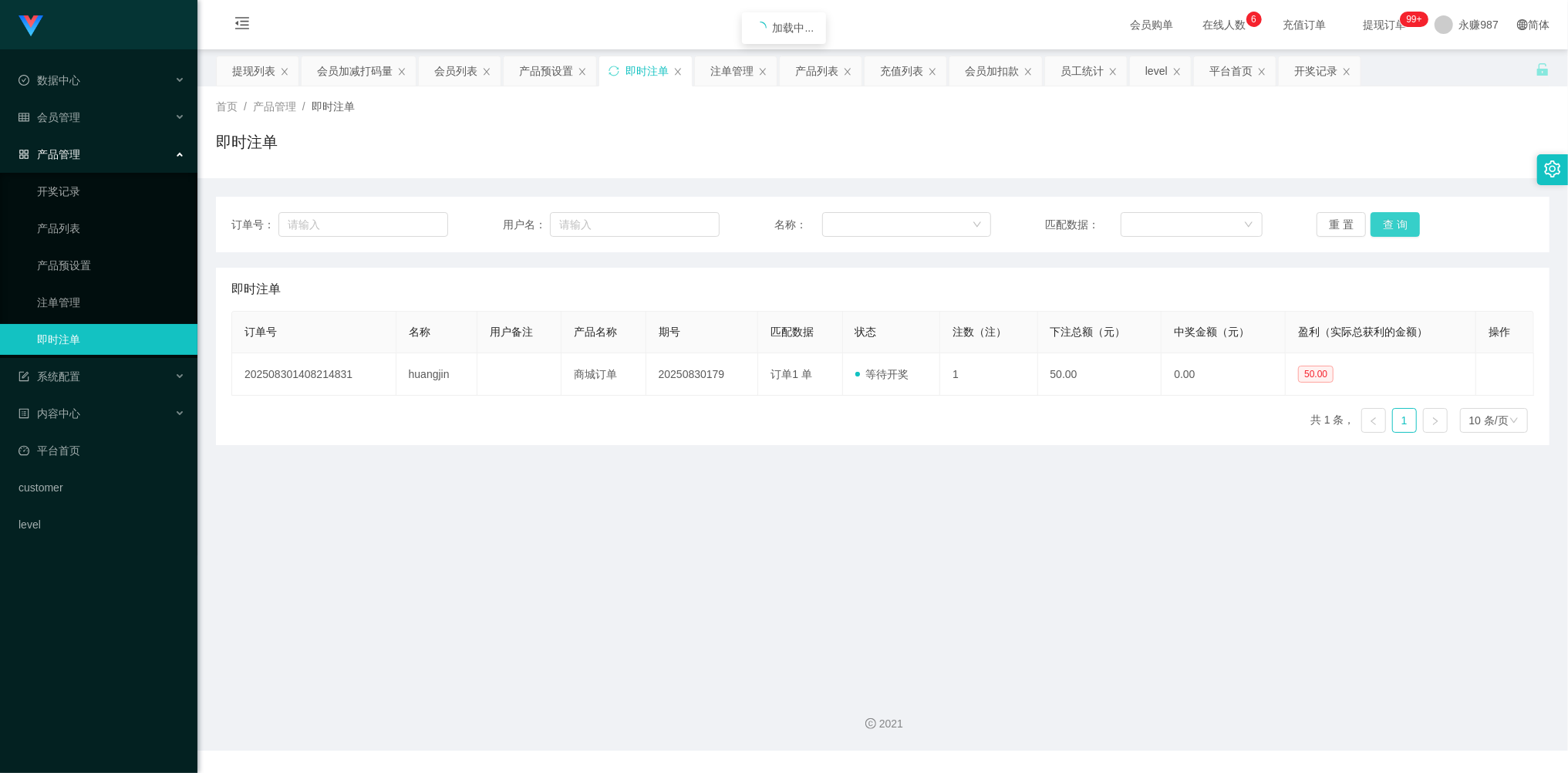
click at [1392, 219] on button "查 询" at bounding box center [1395, 224] width 49 height 24
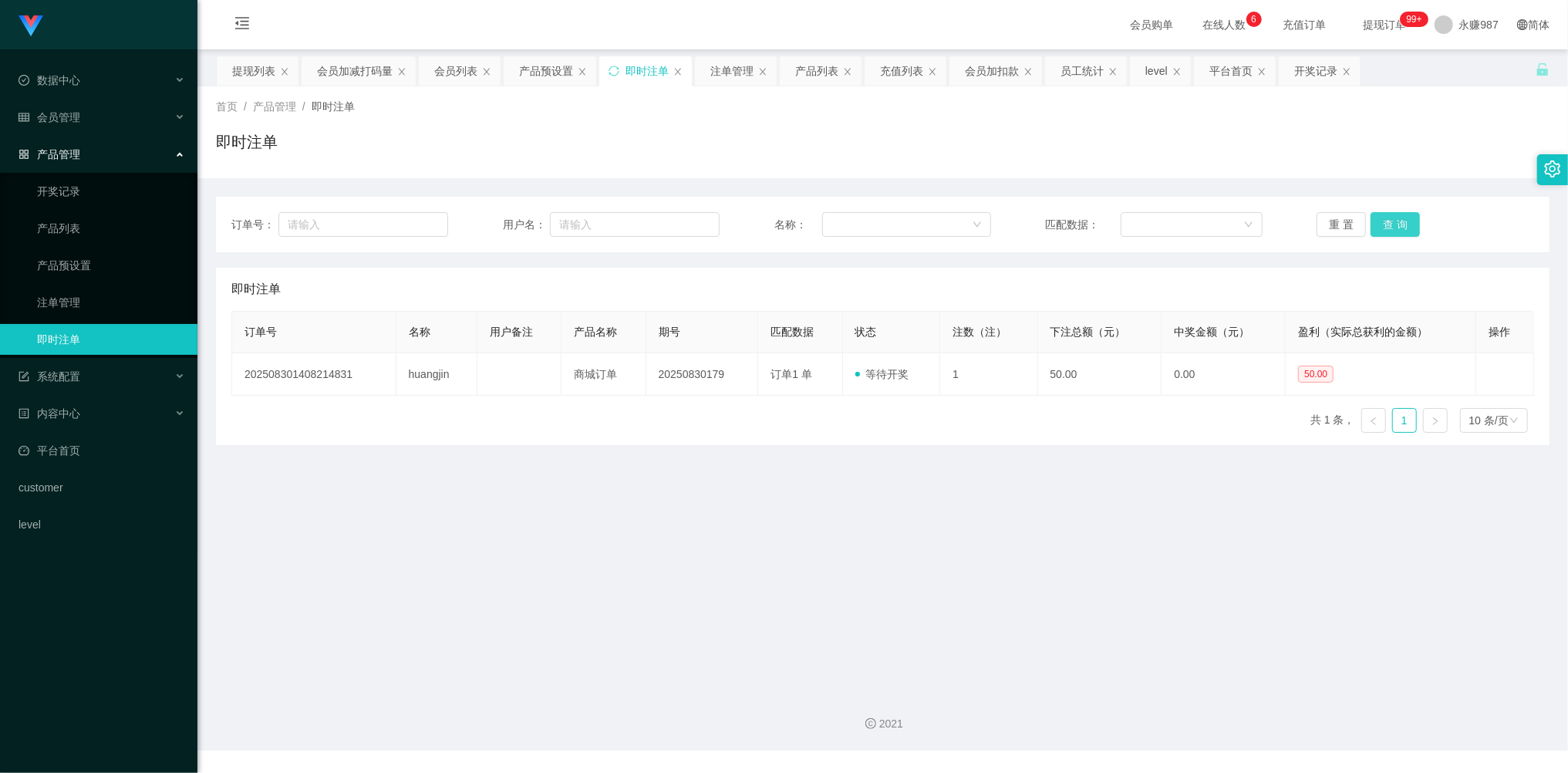
click at [1392, 219] on button "查 询" at bounding box center [1395, 224] width 49 height 24
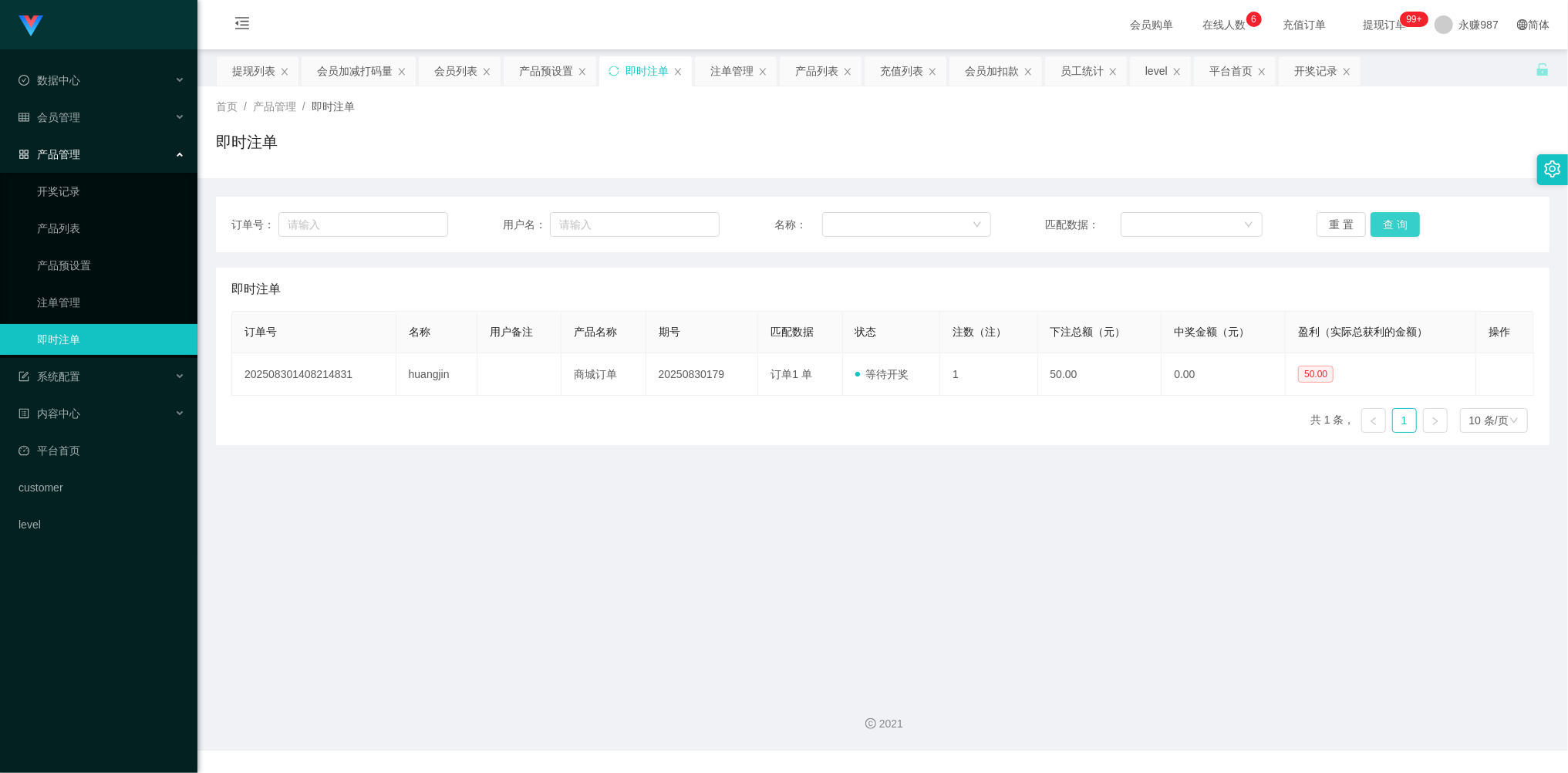
click at [1392, 219] on button "查 询" at bounding box center [1395, 224] width 49 height 24
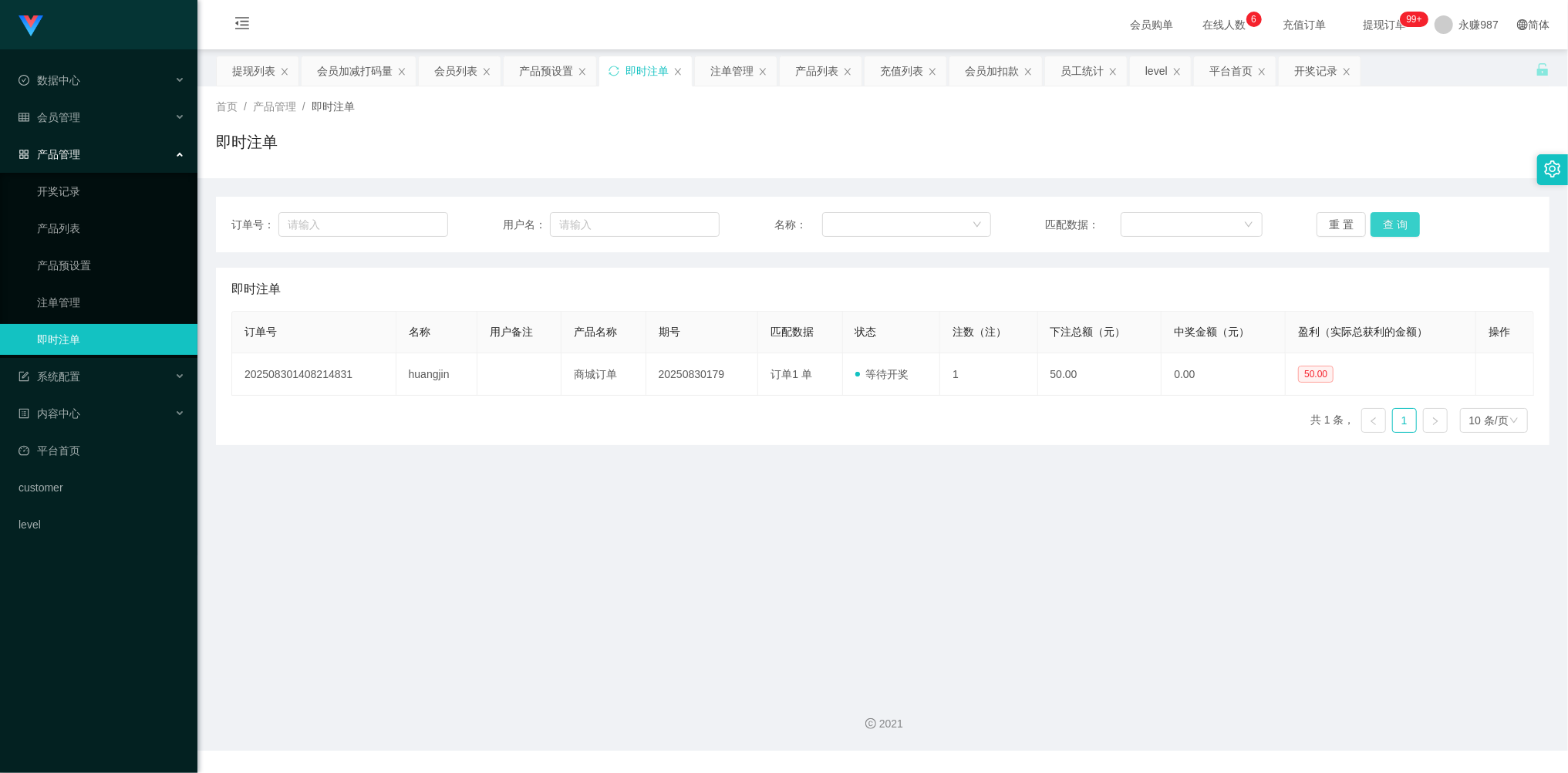
click at [1392, 219] on button "查 询" at bounding box center [1395, 224] width 49 height 24
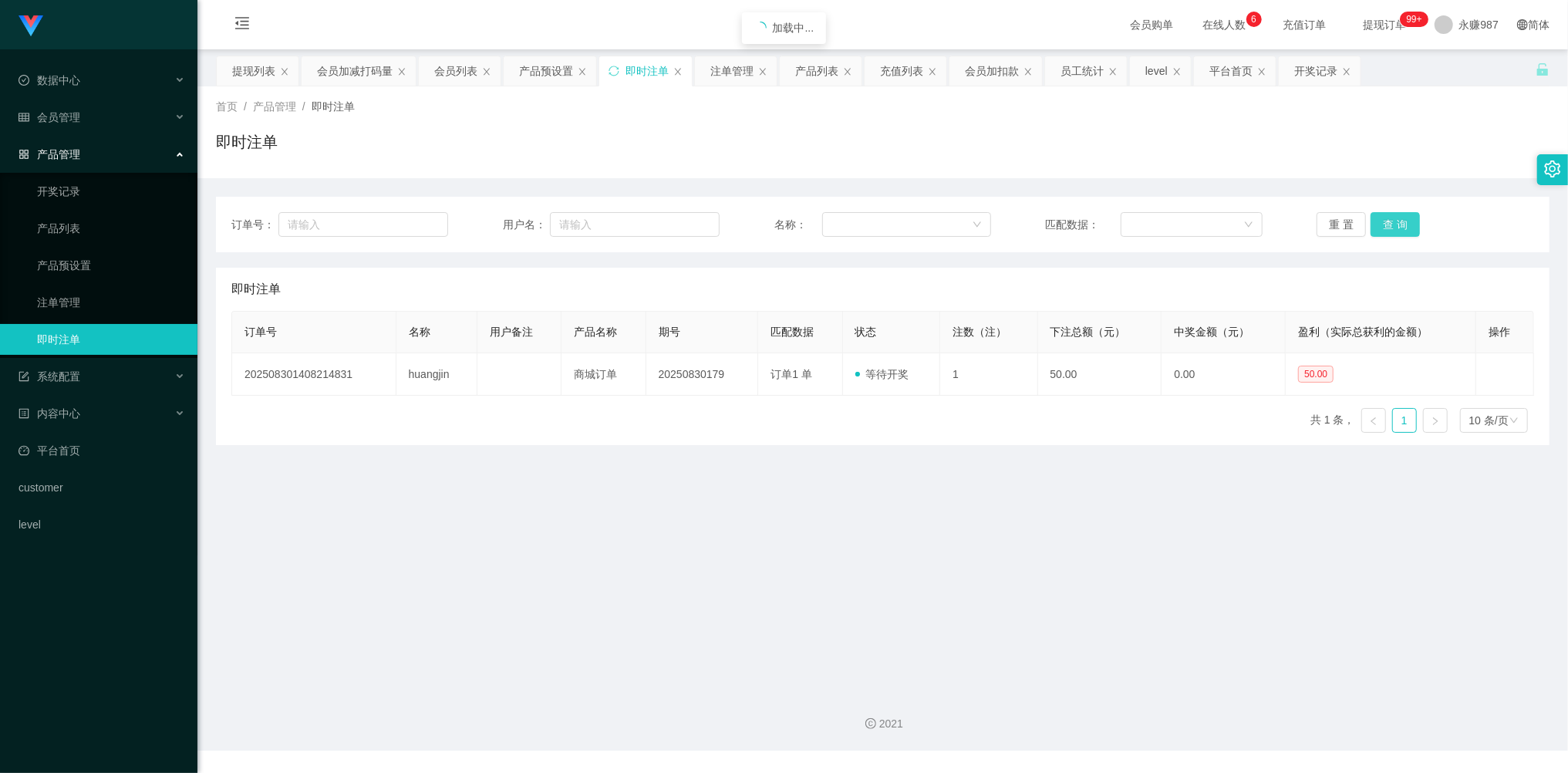
click at [1392, 219] on button "查 询" at bounding box center [1395, 224] width 49 height 24
drag, startPoint x: 1379, startPoint y: 232, endPoint x: 1389, endPoint y: 228, distance: 10.8
click at [1380, 232] on button "查 询" at bounding box center [1395, 224] width 49 height 24
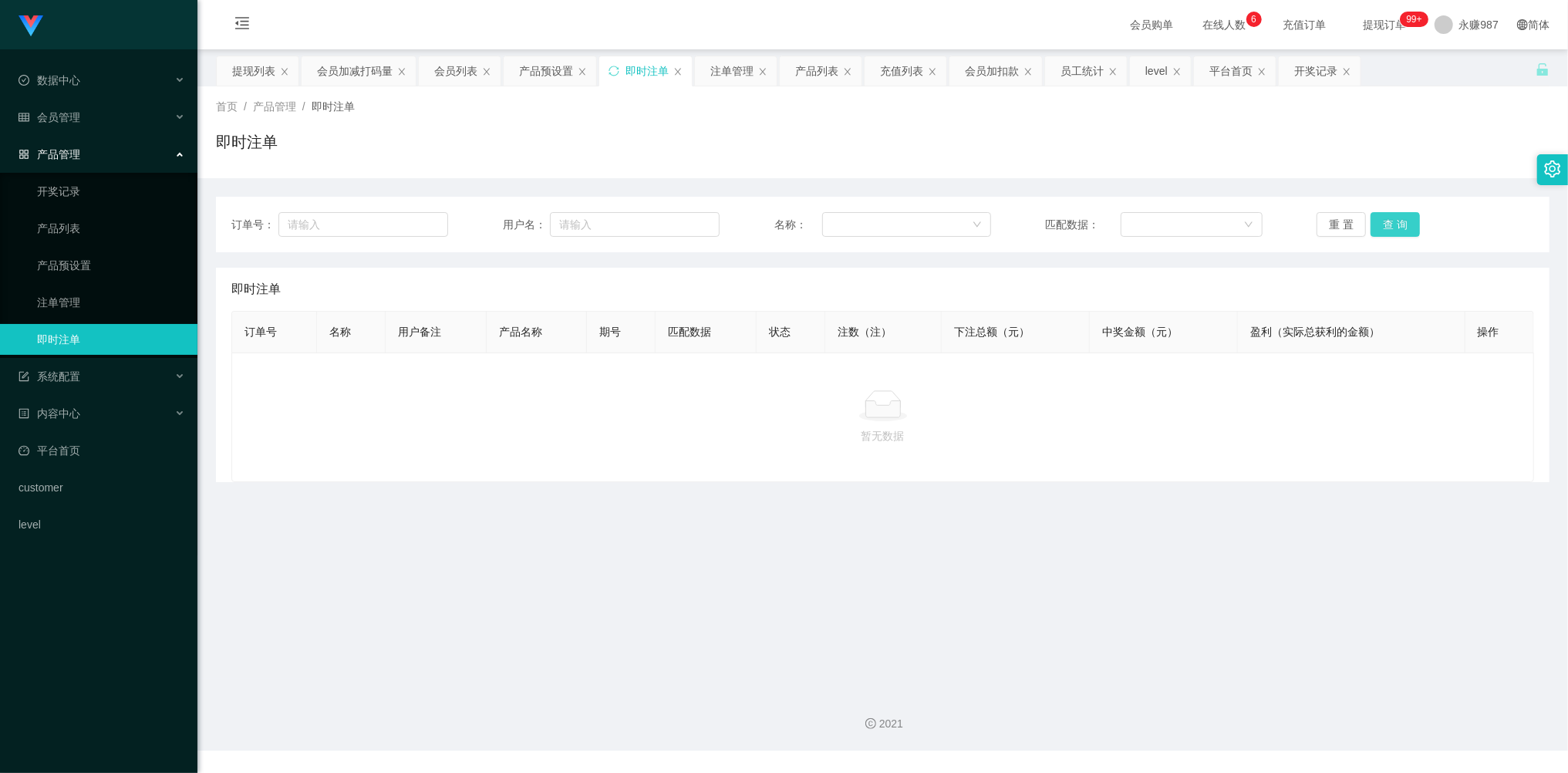
click at [1390, 226] on button "查 询" at bounding box center [1395, 224] width 49 height 24
click at [74, 128] on div "会员管理" at bounding box center [99, 117] width 198 height 30
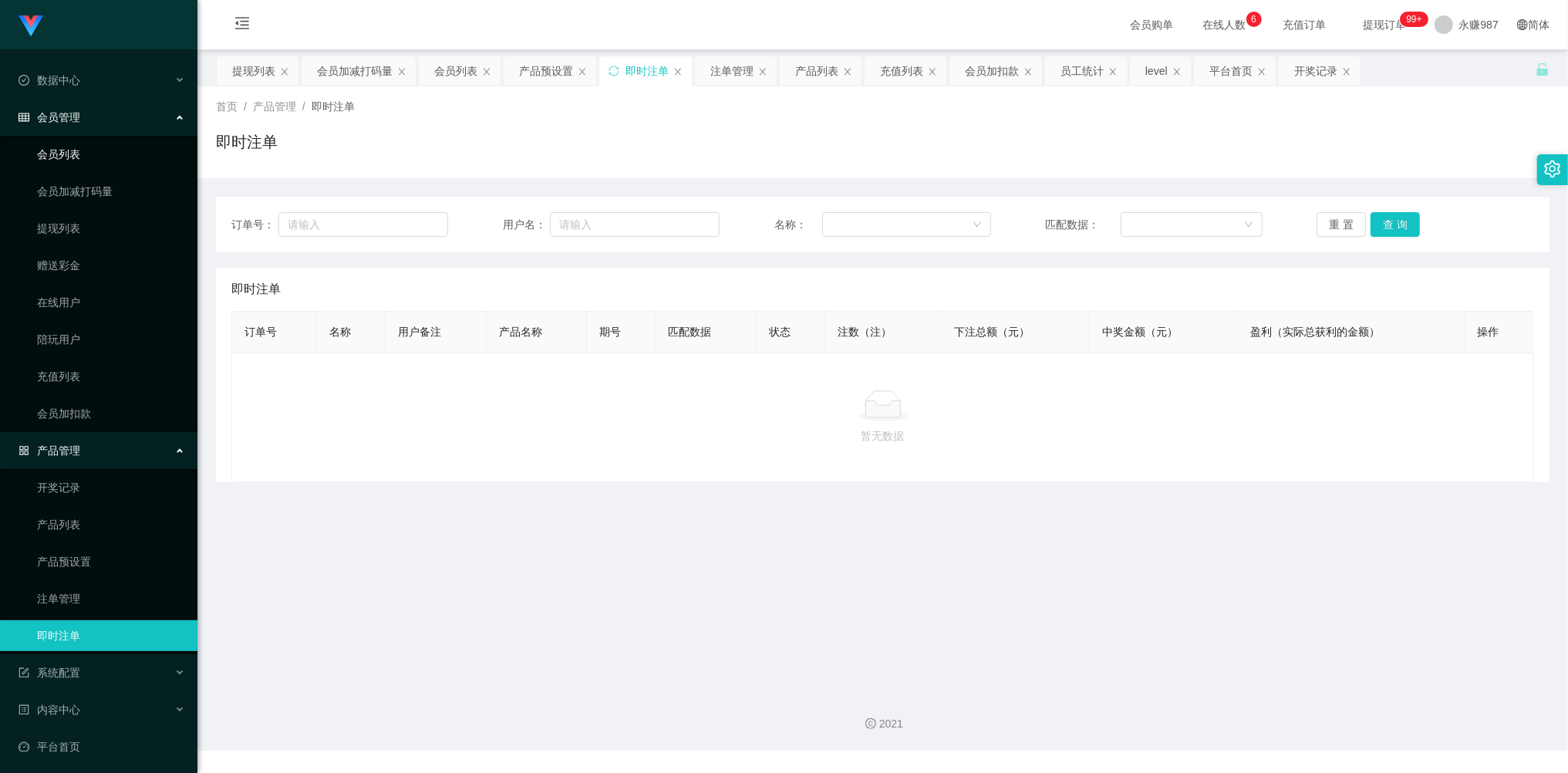
click at [71, 142] on link "会员列表" at bounding box center [111, 154] width 148 height 30
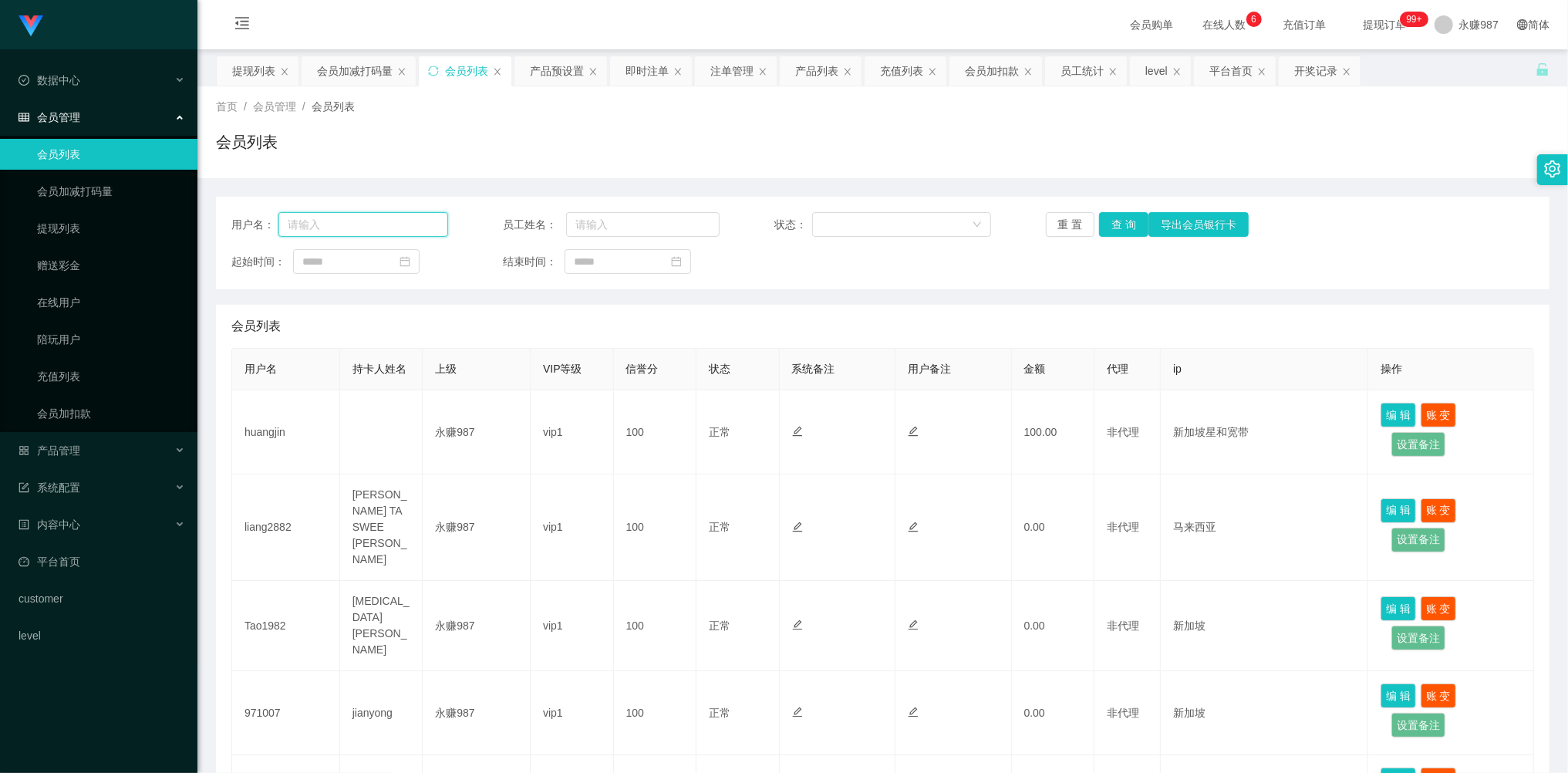
click at [400, 220] on input "text" at bounding box center [362, 224] width 169 height 24
paste input "[PERSON_NAME] 首 8/30 huangjin"
drag, startPoint x: 433, startPoint y: 228, endPoint x: 115, endPoint y: 198, distance: 319.4
click at [115, 198] on section "Shopee工作台代理端 数据中心 员工统计 团队统计 会员管理 会员列表 会员加减打码量 提现列表 赠送彩金 在线用户 陪玩用户 充值列表 会员加扣款 产品…" at bounding box center [784, 690] width 1568 height 1380
paste input "text"
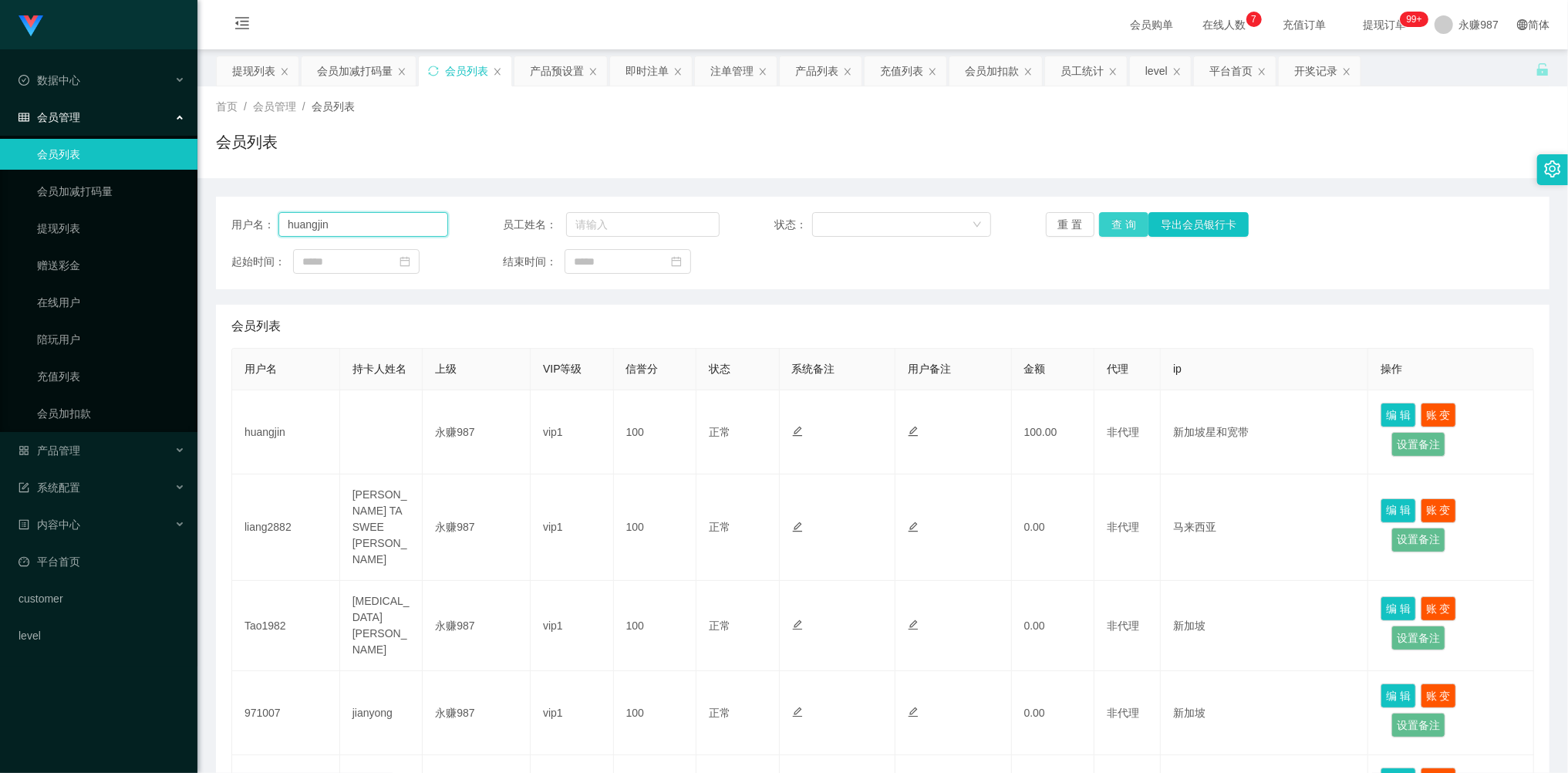
type input "huangjin"
click at [1126, 223] on button "查 询" at bounding box center [1123, 224] width 49 height 24
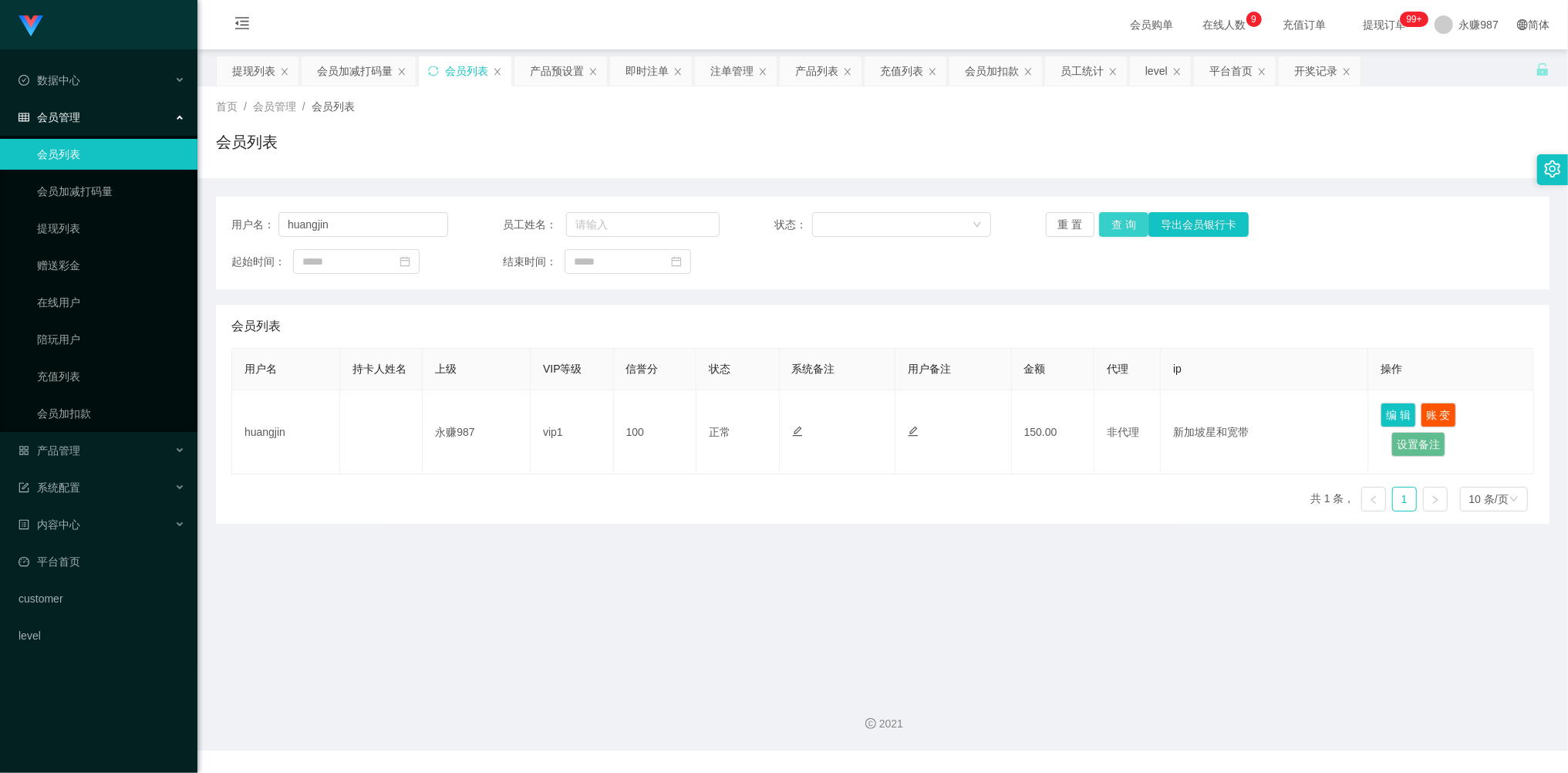
click at [1117, 231] on button "查 询" at bounding box center [1123, 224] width 49 height 24
click at [1117, 230] on button "查 询" at bounding box center [1123, 224] width 49 height 24
click at [1118, 228] on button "查 询" at bounding box center [1123, 224] width 49 height 24
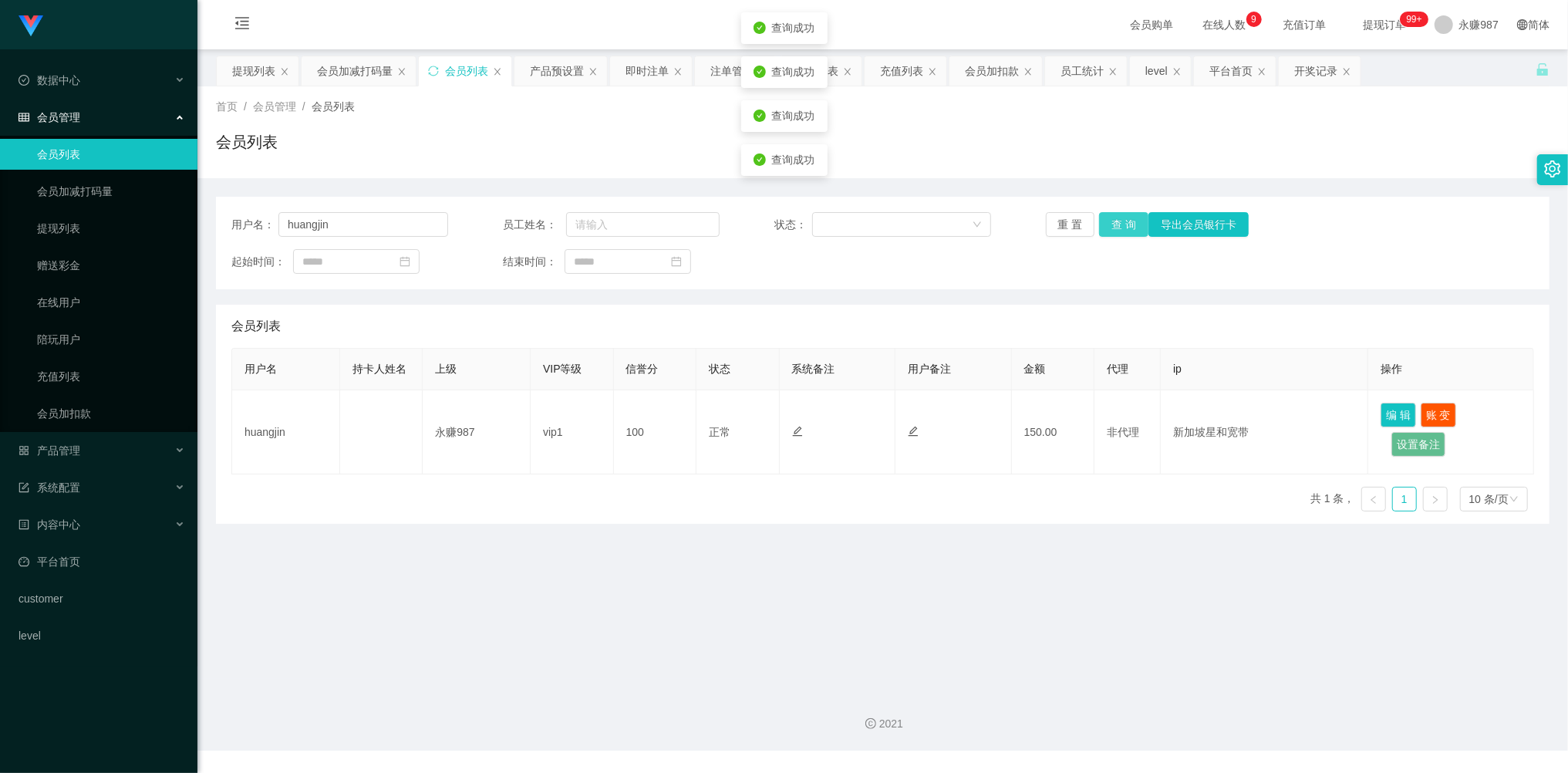
click at [1118, 228] on button "查 询" at bounding box center [1123, 224] width 49 height 24
click at [1118, 228] on div "重 置 查 询 导出会员银行卡" at bounding box center [1154, 224] width 216 height 24
click at [1118, 225] on button "查 询" at bounding box center [1123, 224] width 49 height 24
click at [1118, 225] on div "重 置 查 询 导出会员银行卡" at bounding box center [1154, 224] width 216 height 24
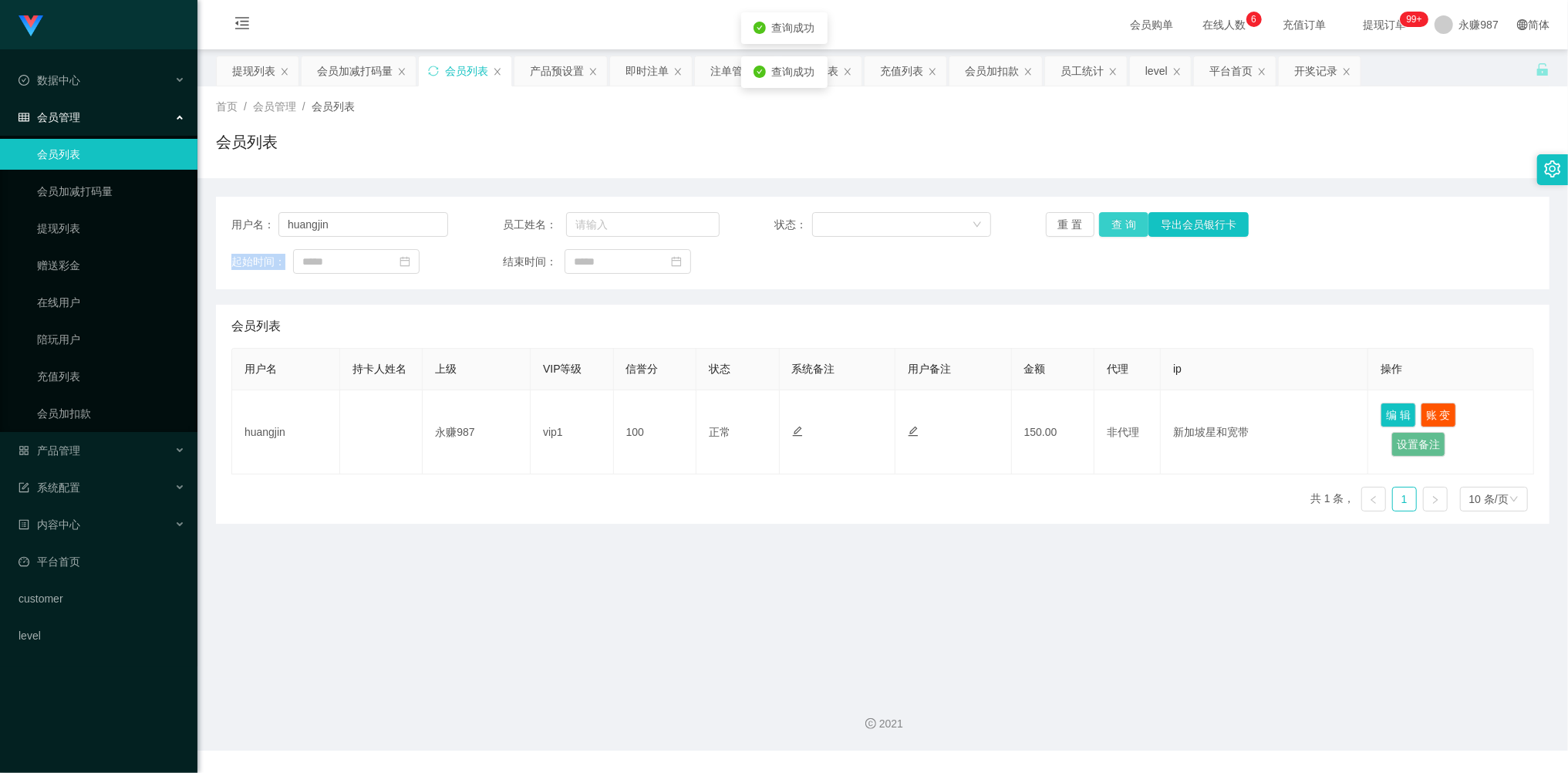
click at [1118, 225] on button "查 询" at bounding box center [1123, 224] width 49 height 24
click at [1118, 225] on div "重 置 查 询 导出会员银行卡" at bounding box center [1154, 224] width 216 height 24
click at [1118, 225] on button "查 询" at bounding box center [1123, 224] width 49 height 24
click at [1118, 225] on div "重 置 查 询 导出会员银行卡" at bounding box center [1154, 224] width 216 height 24
click at [1118, 225] on button "查 询" at bounding box center [1123, 224] width 49 height 24
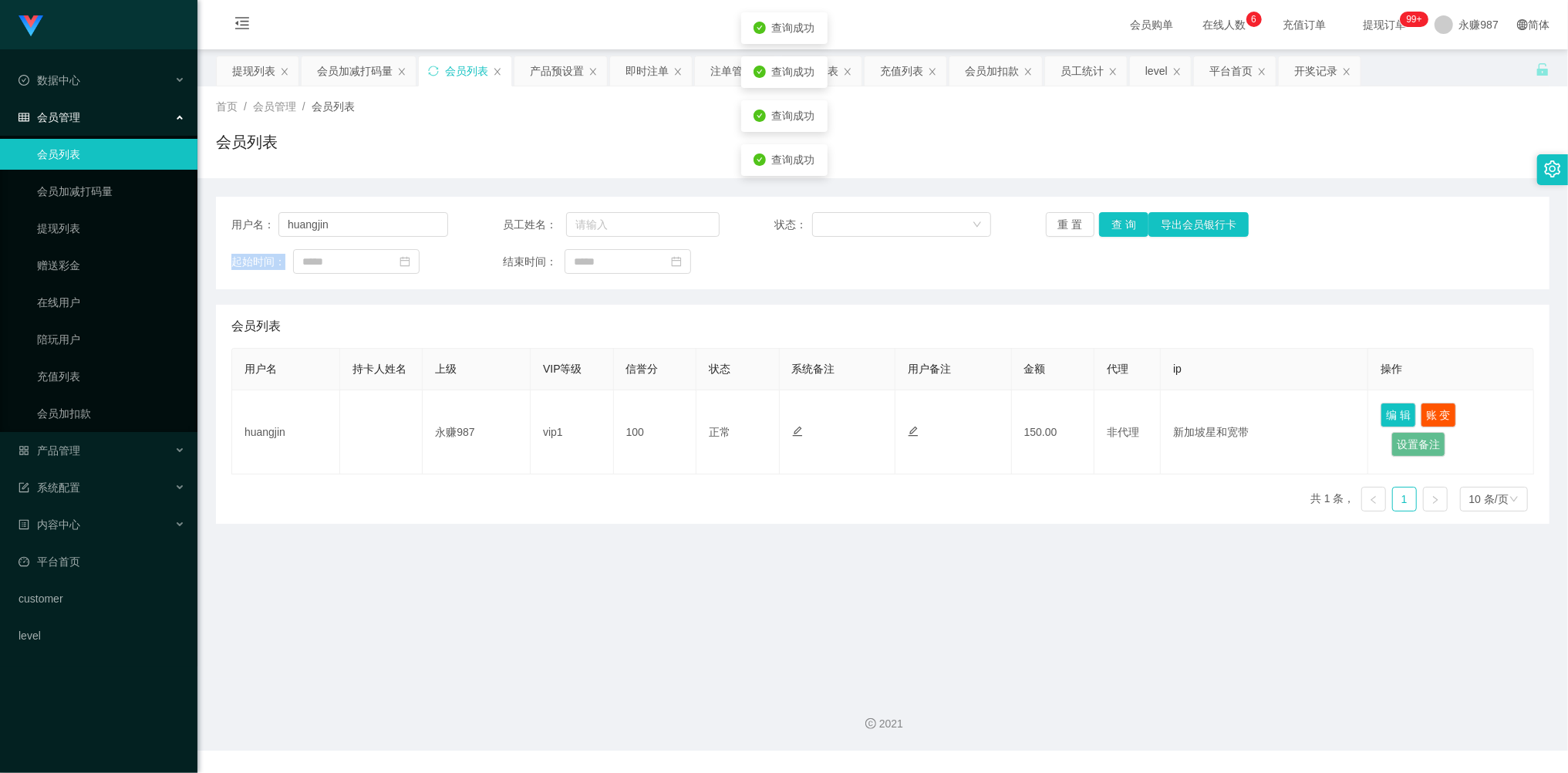
click at [1118, 225] on div "重 置 查 询 导出会员银行卡" at bounding box center [1154, 224] width 216 height 24
click at [1118, 225] on button "查 询" at bounding box center [1123, 224] width 49 height 24
click at [1118, 225] on div "重 置 查 询 导出会员银行卡" at bounding box center [1154, 224] width 216 height 24
click at [1118, 225] on button "查 询" at bounding box center [1123, 224] width 49 height 24
click at [1115, 223] on button "查 询" at bounding box center [1123, 224] width 49 height 24
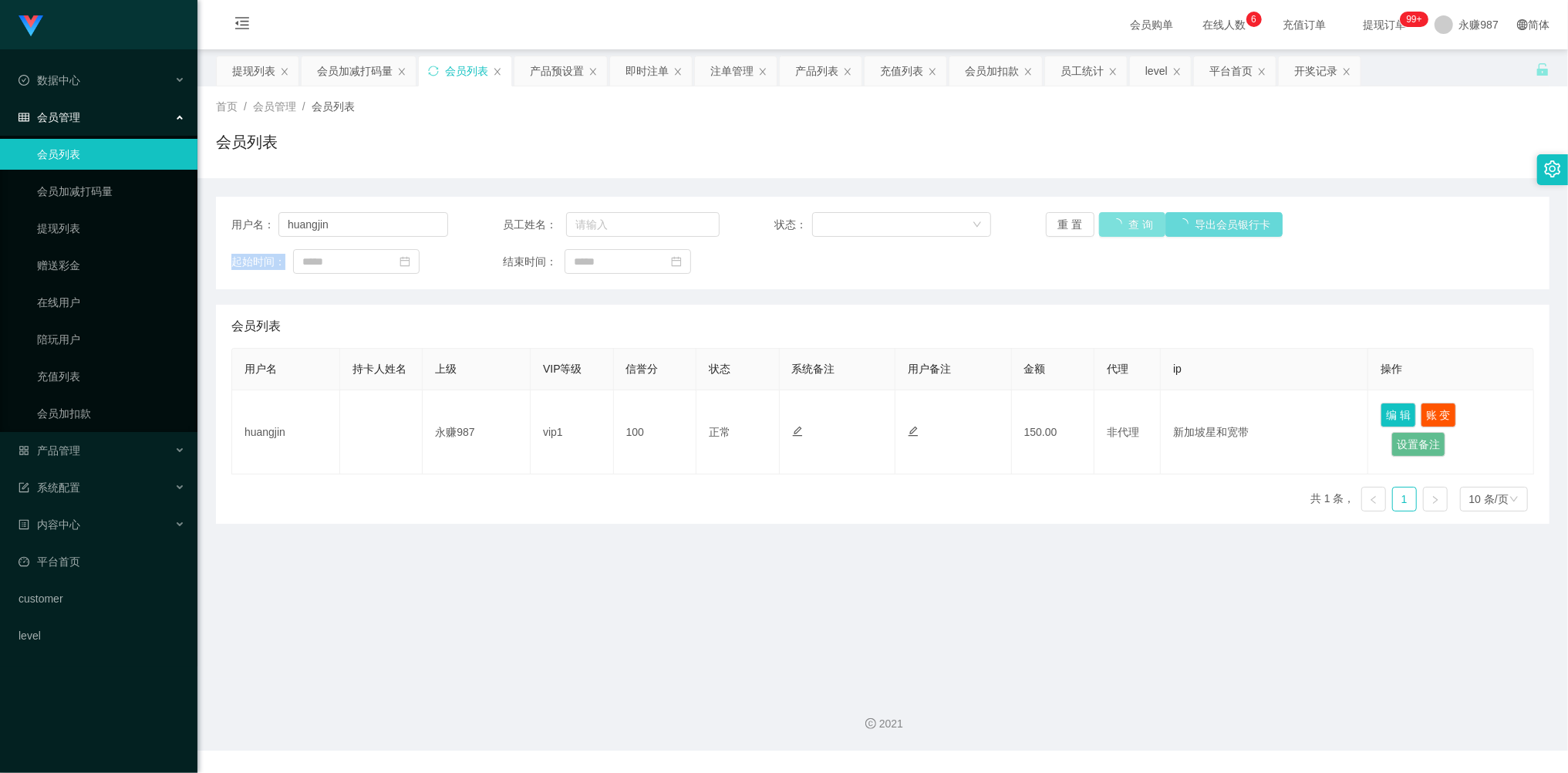
click at [1118, 223] on button "查 询" at bounding box center [1132, 224] width 67 height 24
click at [1118, 223] on button "查 询" at bounding box center [1123, 224] width 49 height 24
click at [1118, 223] on div "重 置 查 询 导出会员银行卡" at bounding box center [1154, 224] width 216 height 24
click at [1118, 223] on button "查 询" at bounding box center [1123, 224] width 49 height 24
click at [1118, 223] on div "重 置 查 询 导出会员银行卡" at bounding box center [1154, 224] width 216 height 24
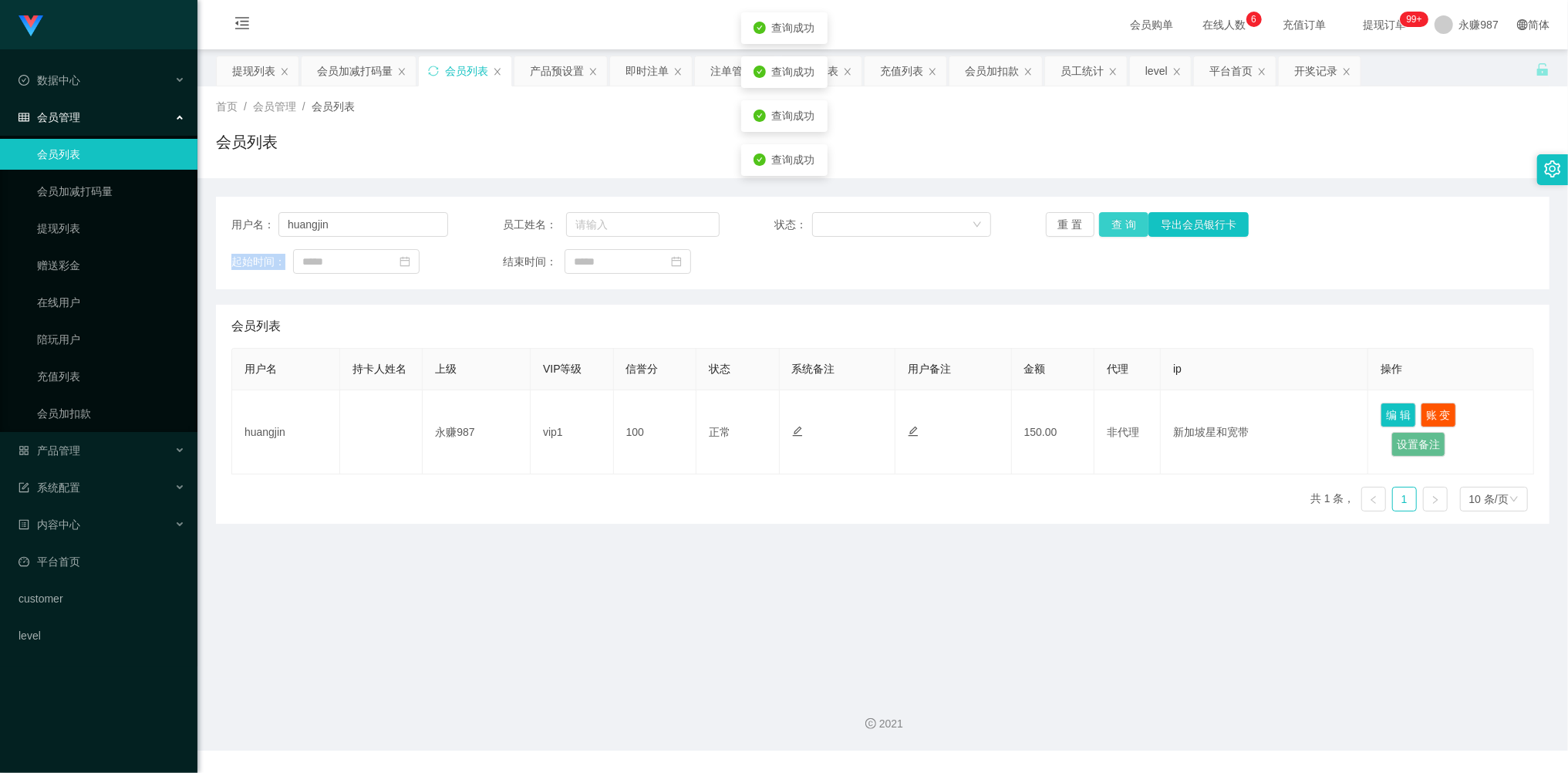
click at [1118, 223] on button "查 询" at bounding box center [1123, 224] width 49 height 24
click at [1118, 223] on div "重 置 查 询 导出会员银行卡" at bounding box center [1154, 224] width 216 height 24
click at [1118, 223] on button "查 询" at bounding box center [1123, 224] width 49 height 24
click at [1118, 223] on div "重 置 查 询 导出会员银行卡" at bounding box center [1154, 224] width 216 height 24
click at [1118, 223] on button "查 询" at bounding box center [1123, 224] width 49 height 24
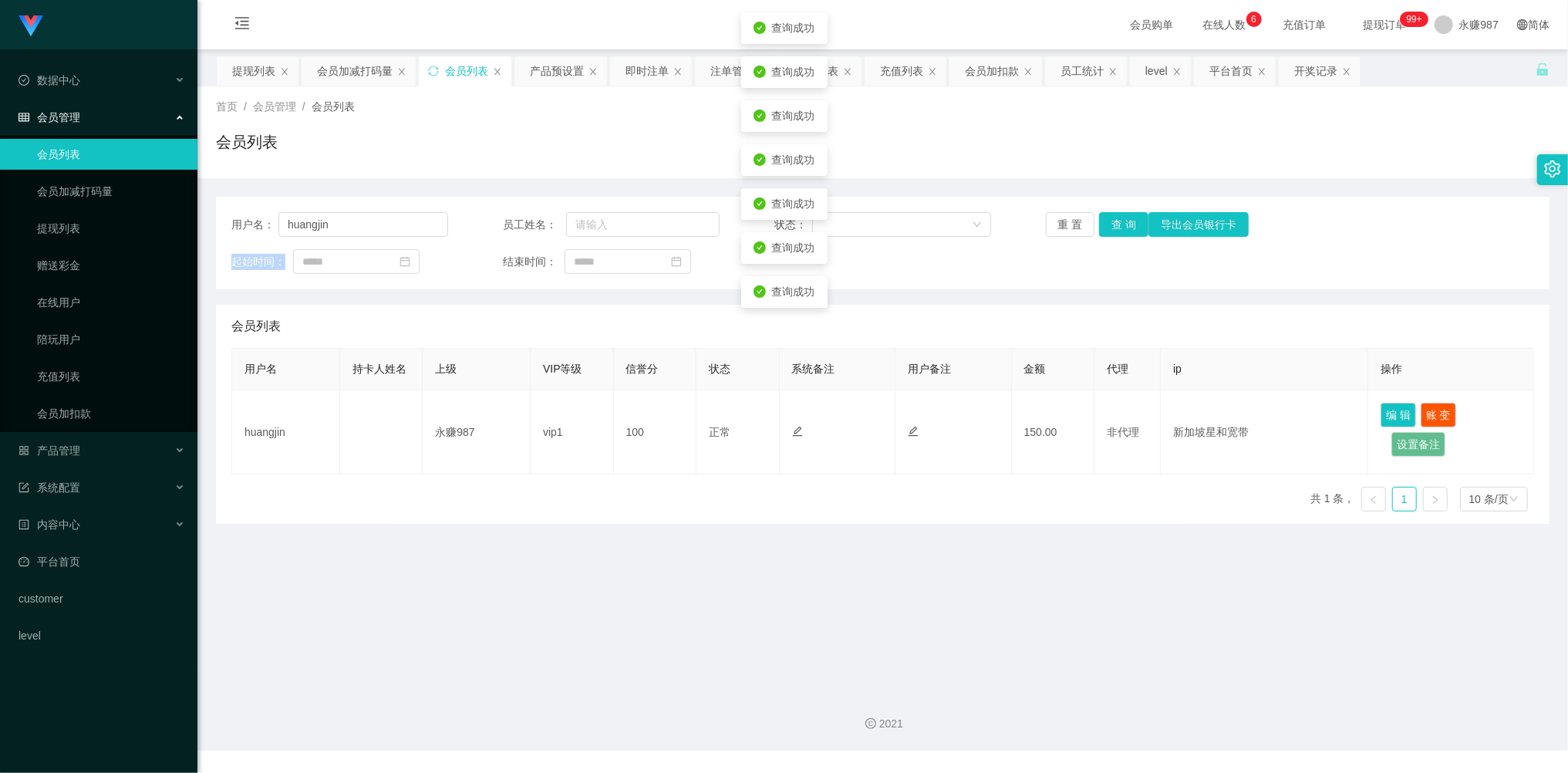
click at [1118, 223] on div "重 置 查 询 导出会员银行卡" at bounding box center [1154, 224] width 216 height 24
click at [1118, 223] on button "查 询" at bounding box center [1123, 224] width 49 height 24
click at [1118, 223] on div "重 置 查 询 导出会员银行卡" at bounding box center [1154, 224] width 216 height 24
click at [1118, 223] on button "查 询" at bounding box center [1123, 224] width 49 height 24
click at [1118, 223] on div "重 置 查 询 导出会员银行卡" at bounding box center [1154, 224] width 216 height 24
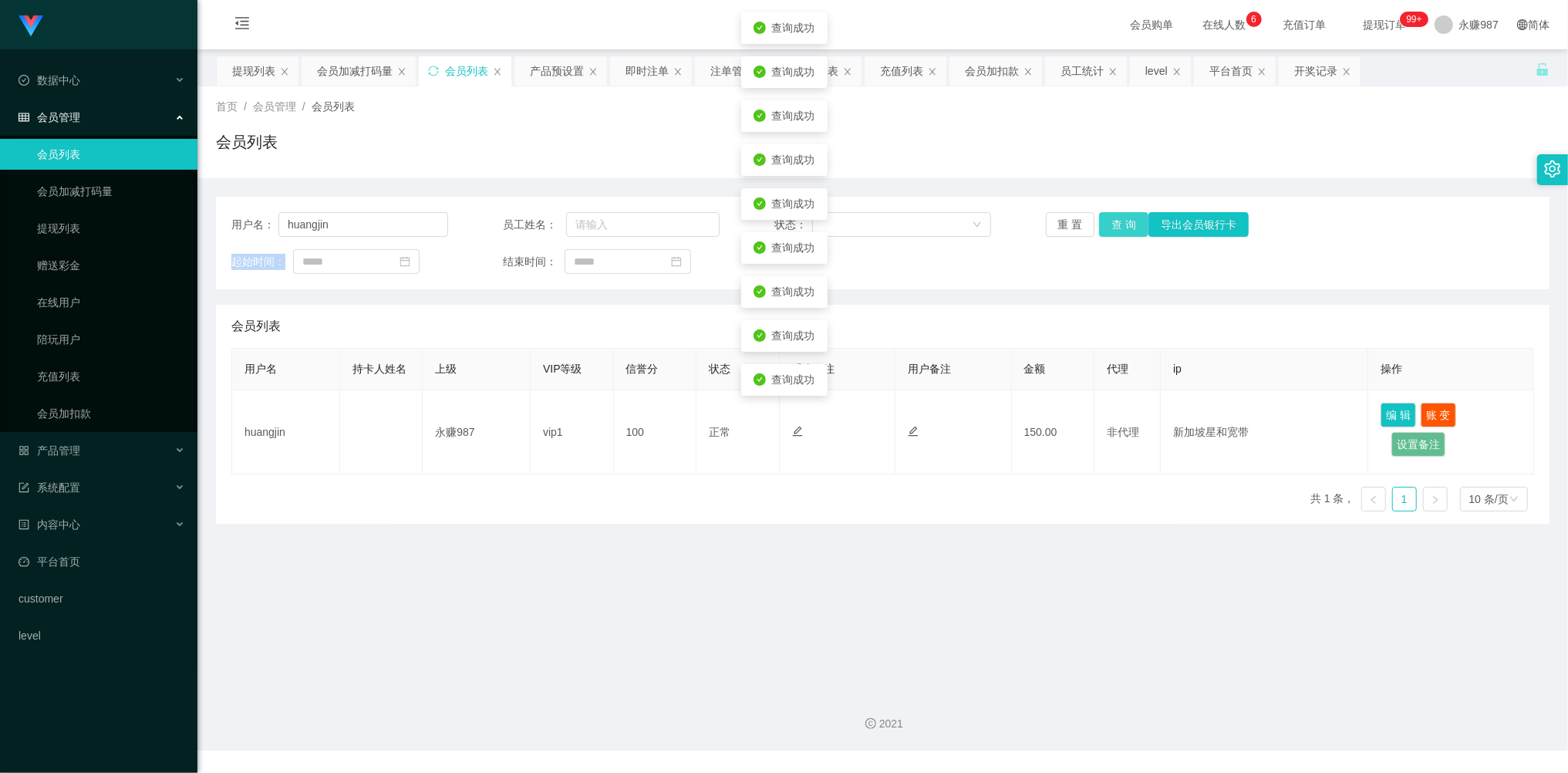
click at [1118, 223] on button "查 询" at bounding box center [1123, 224] width 49 height 24
click at [1118, 223] on div "重 置 查 询 导出会员银行卡" at bounding box center [1154, 224] width 216 height 24
click at [1118, 223] on button "查 询" at bounding box center [1123, 224] width 49 height 24
click at [1118, 223] on div "重 置 查 询 导出会员银行卡" at bounding box center [1154, 224] width 216 height 24
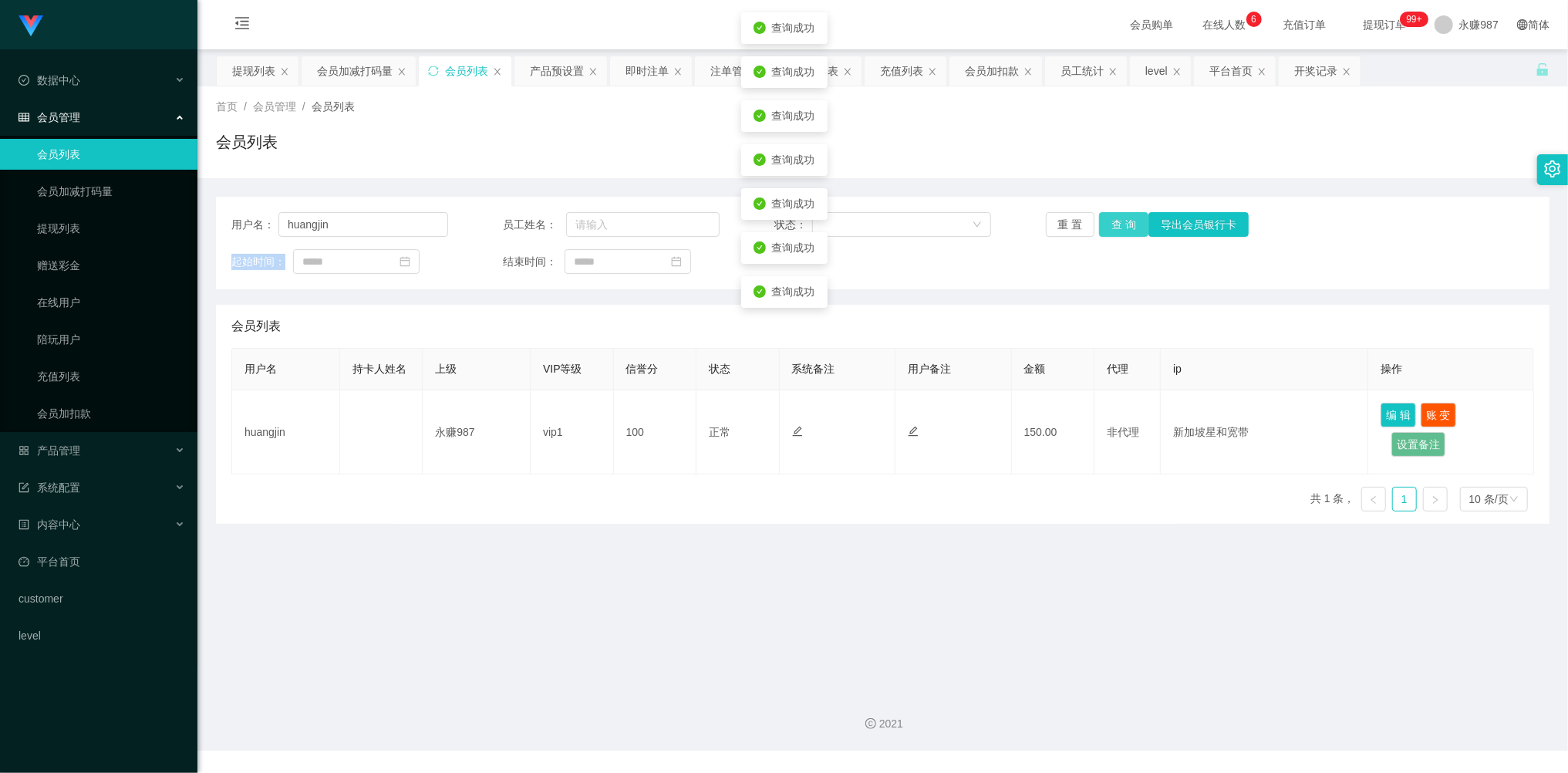
click at [1118, 223] on button "查 询" at bounding box center [1123, 224] width 49 height 24
click at [1118, 222] on button "查 询" at bounding box center [1123, 224] width 49 height 24
click at [1118, 222] on div "重 置 查 询 导出会员银行卡" at bounding box center [1154, 224] width 216 height 24
click at [1118, 222] on button "查 询" at bounding box center [1123, 224] width 49 height 24
click at [1118, 222] on div "重 置 查 询 导出会员银行卡" at bounding box center [1154, 224] width 216 height 24
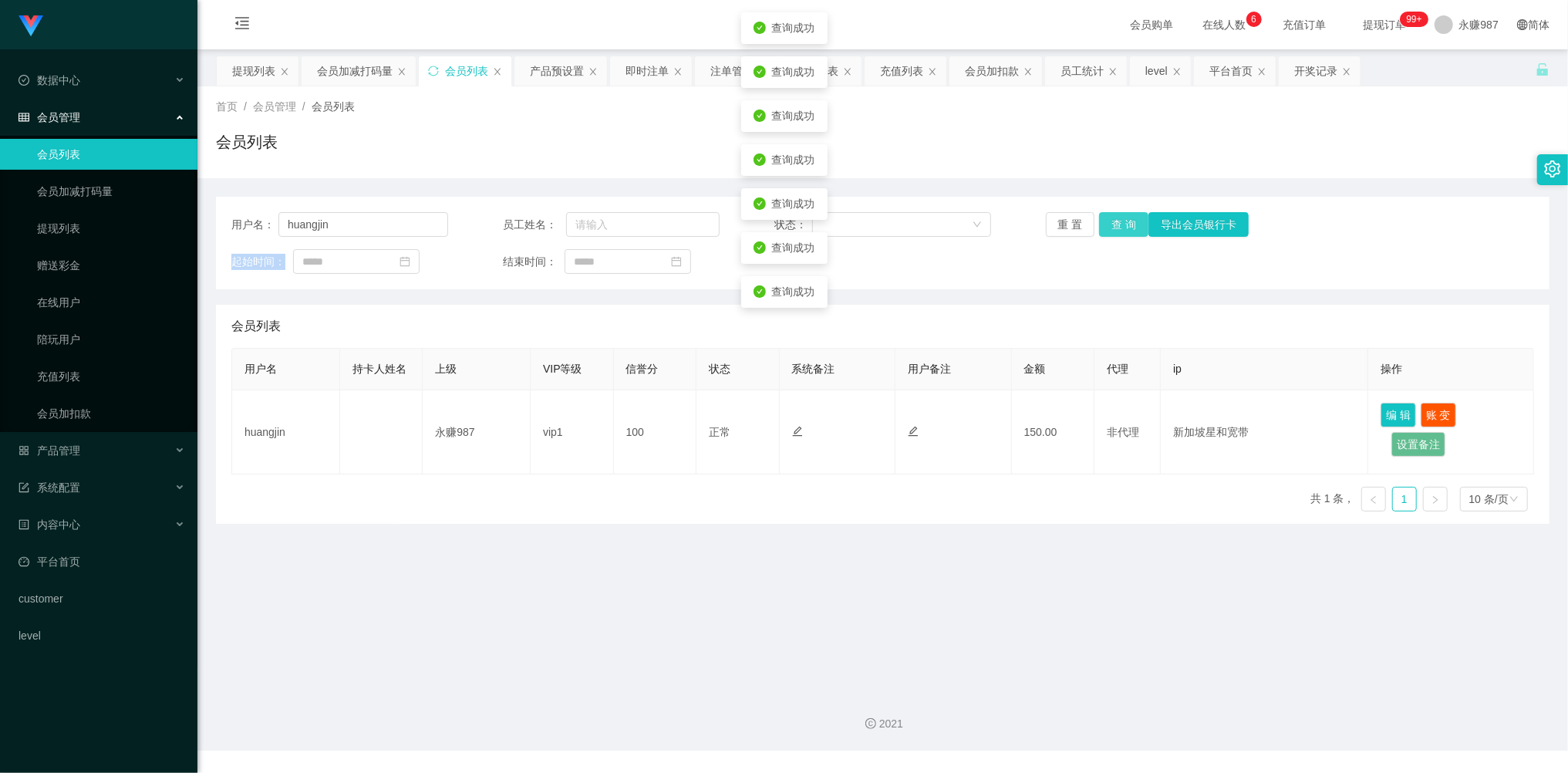
click at [1118, 222] on button "查 询" at bounding box center [1123, 224] width 49 height 24
click at [1118, 222] on div "重 置 查 询 导出会员银行卡" at bounding box center [1154, 224] width 216 height 24
click at [1118, 222] on button "查 询" at bounding box center [1123, 224] width 49 height 24
click at [1118, 222] on div "重 置 查 询 导出会员银行卡" at bounding box center [1154, 224] width 216 height 24
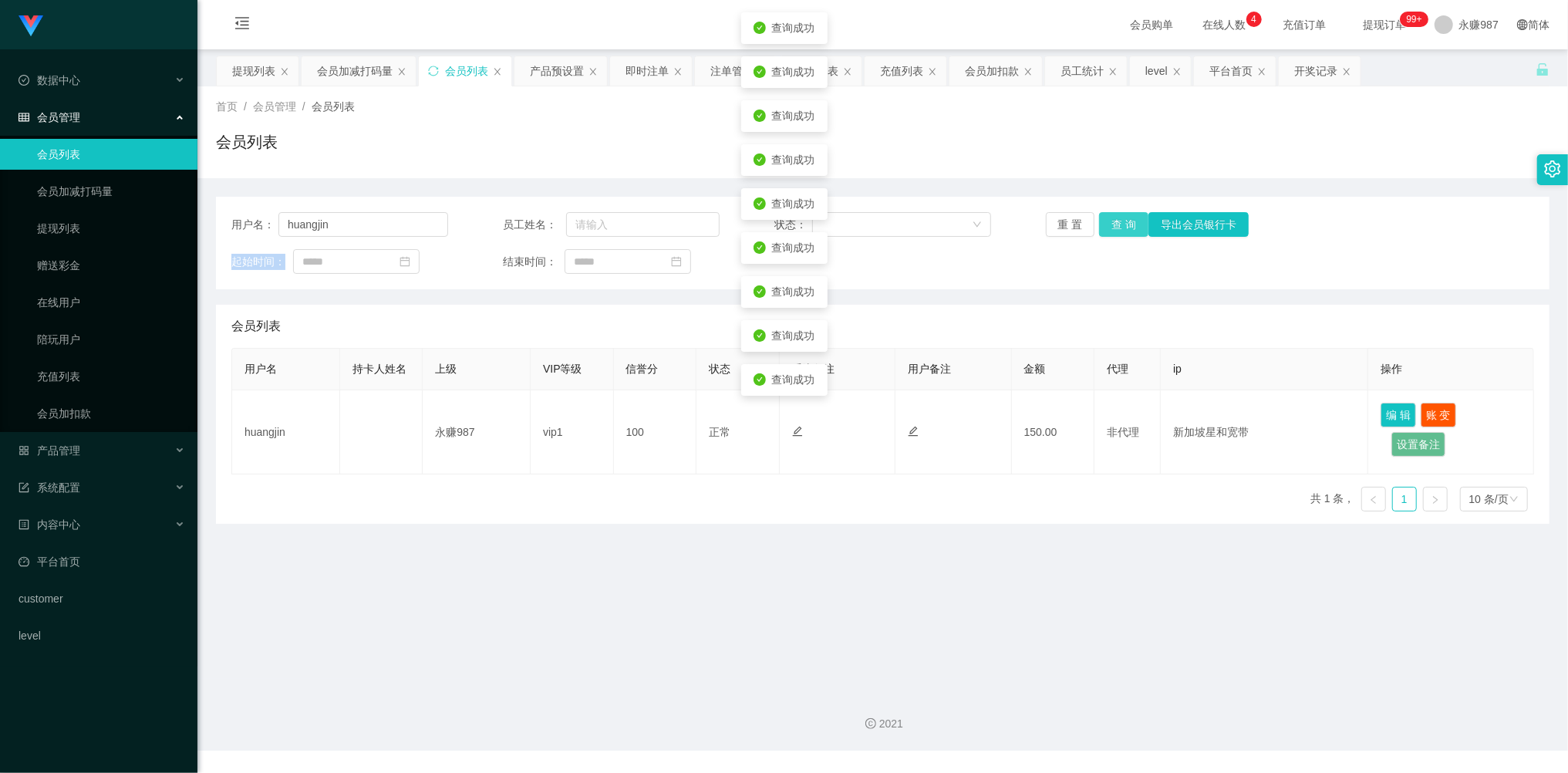
click at [1118, 222] on button "查 询" at bounding box center [1123, 224] width 49 height 24
click at [1118, 222] on button "查 询" at bounding box center [1132, 224] width 67 height 24
click at [1118, 222] on div "重 置 查 询 导出会员银行卡" at bounding box center [1154, 224] width 216 height 24
click at [1118, 222] on button "查 询" at bounding box center [1123, 224] width 49 height 24
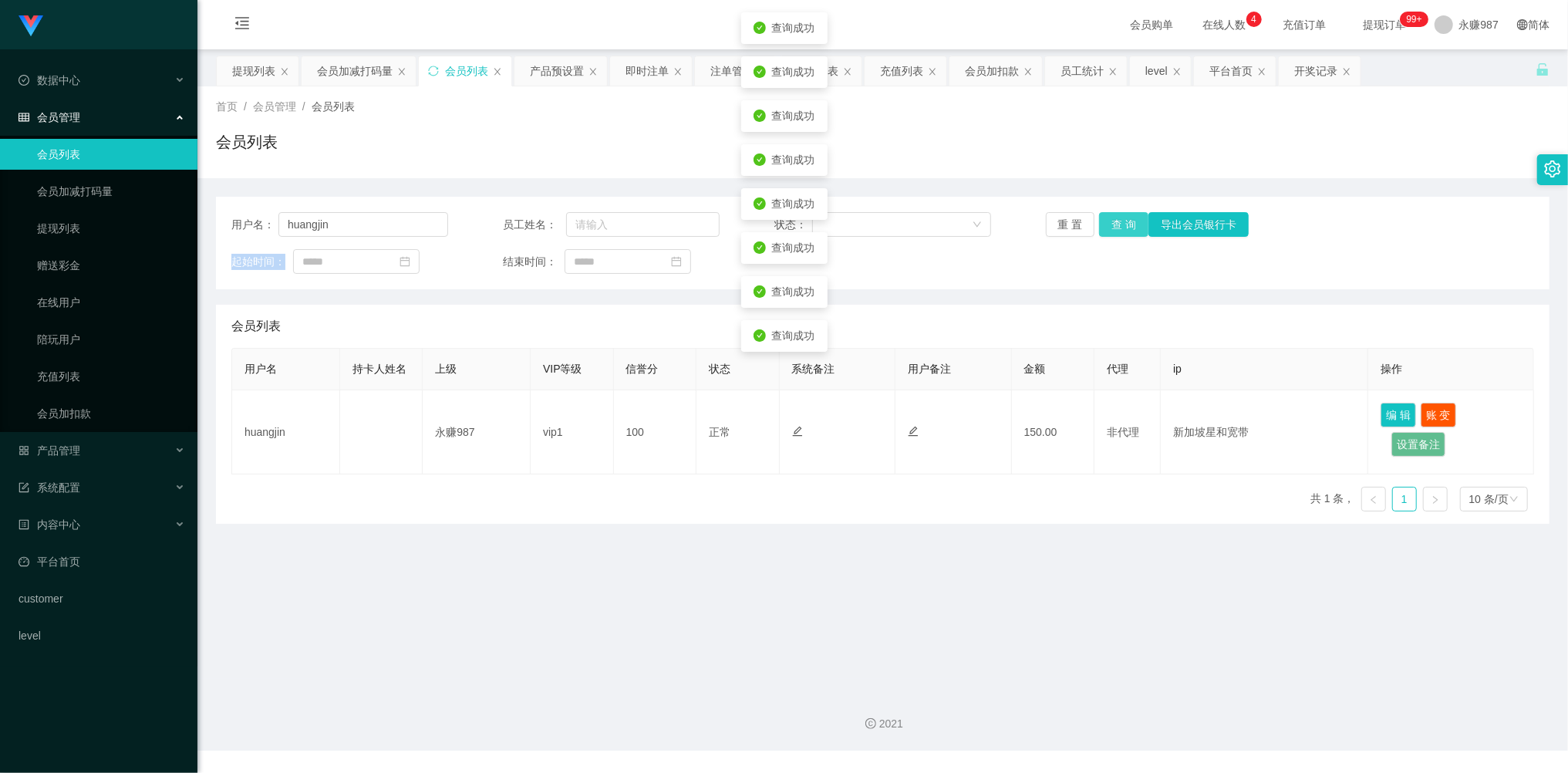
click at [1118, 222] on button "查 询" at bounding box center [1123, 224] width 49 height 24
click at [1120, 223] on button "查 询" at bounding box center [1123, 224] width 49 height 24
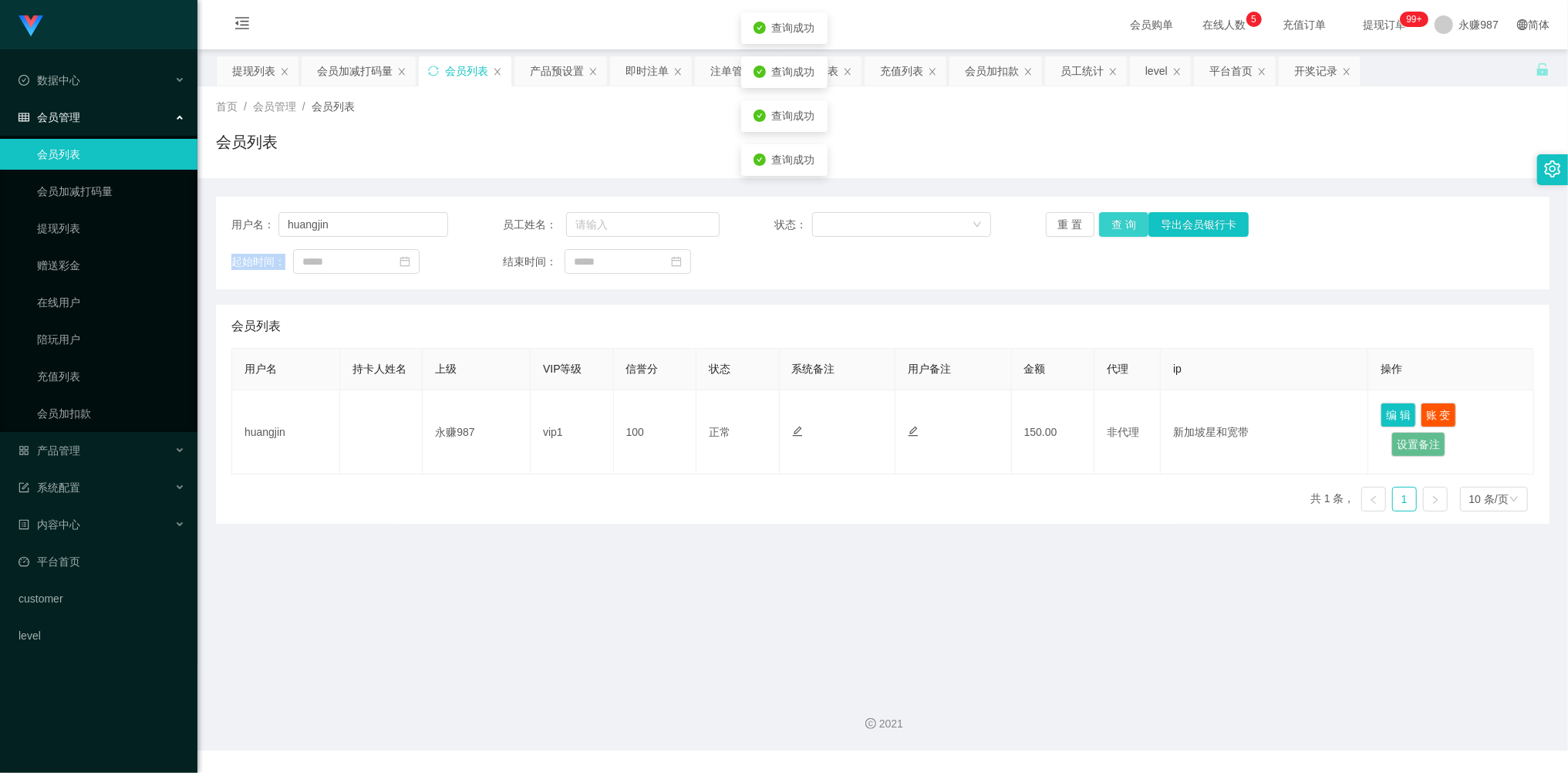
click at [1120, 223] on button "查 询" at bounding box center [1123, 224] width 49 height 24
click at [1120, 223] on button "查 询" at bounding box center [1132, 224] width 67 height 24
click at [1120, 223] on button "查 询" at bounding box center [1123, 224] width 49 height 24
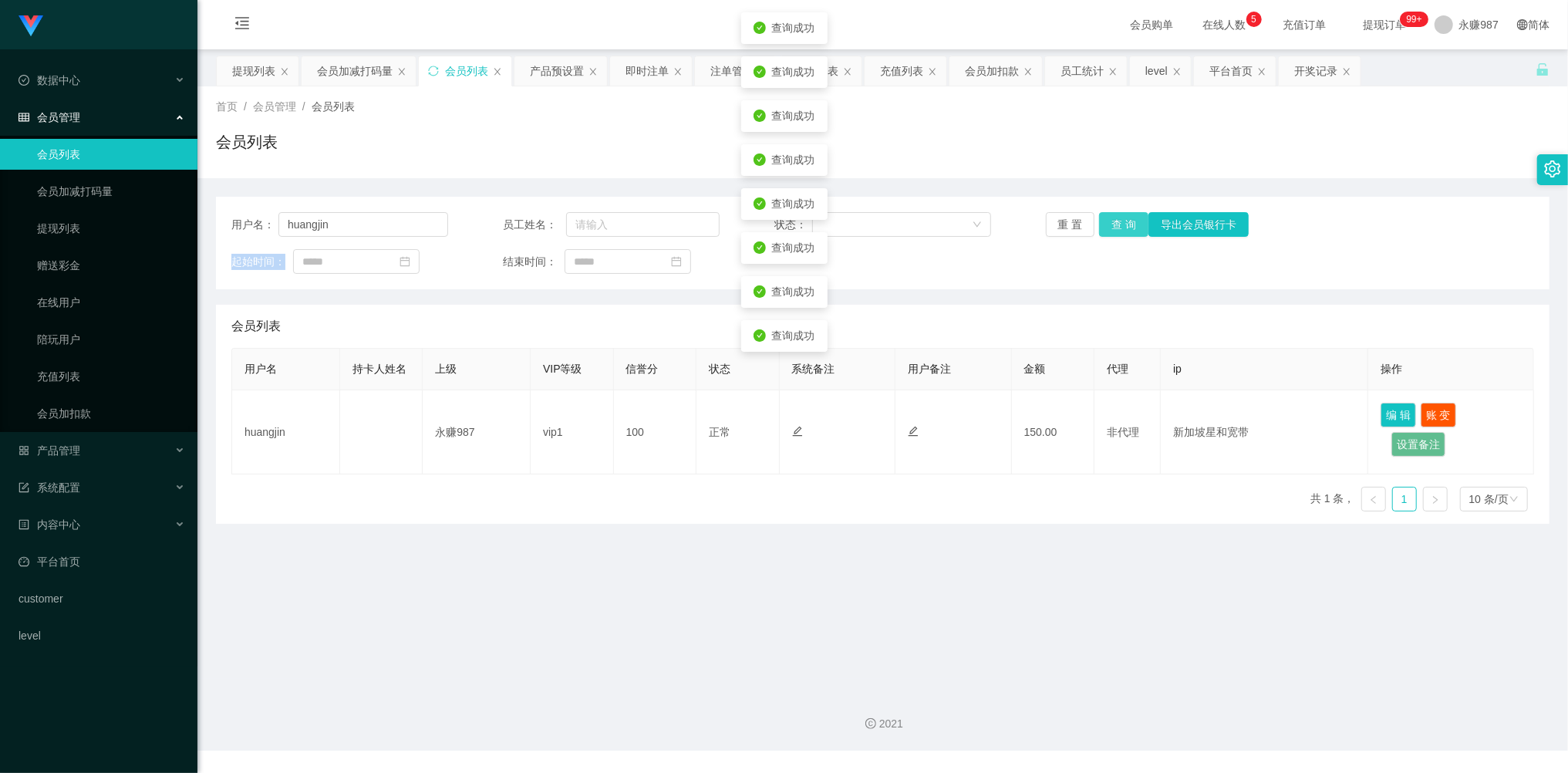
click at [1120, 223] on div "重 置 查 询 导出会员银行卡" at bounding box center [1154, 224] width 216 height 24
click at [1120, 223] on button "查 询" at bounding box center [1123, 224] width 49 height 24
click at [1120, 223] on div "重 置 查 询 导出会员银行卡" at bounding box center [1154, 224] width 216 height 24
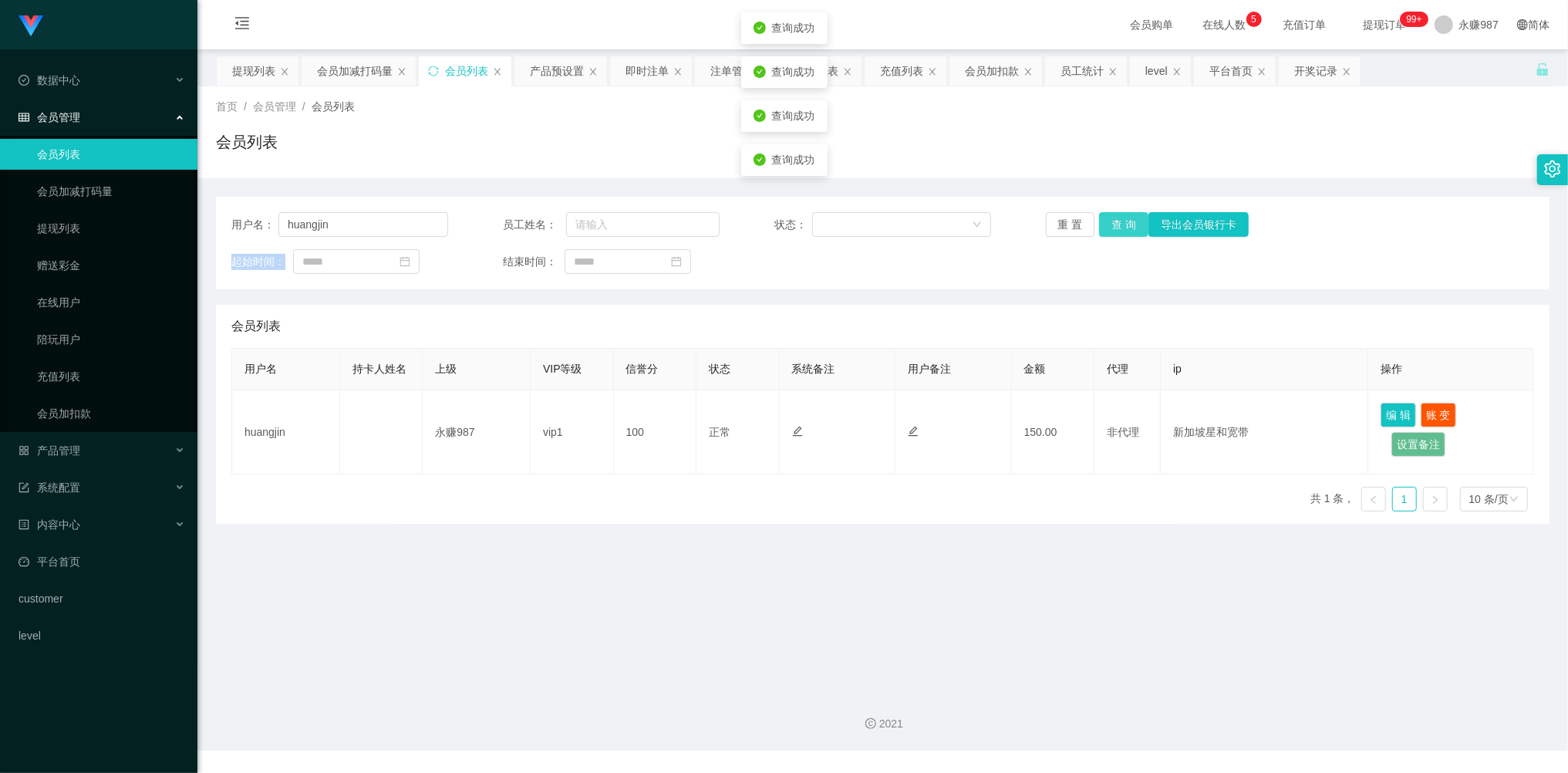
click at [1120, 223] on button "查 询" at bounding box center [1123, 224] width 49 height 24
click at [1120, 223] on div "重 置 查 询 导出会员银行卡" at bounding box center [1154, 224] width 216 height 24
click at [1120, 223] on button "查 询" at bounding box center [1123, 224] width 49 height 24
click at [1120, 223] on div "重 置 查 询 导出会员银行卡" at bounding box center [1154, 224] width 216 height 24
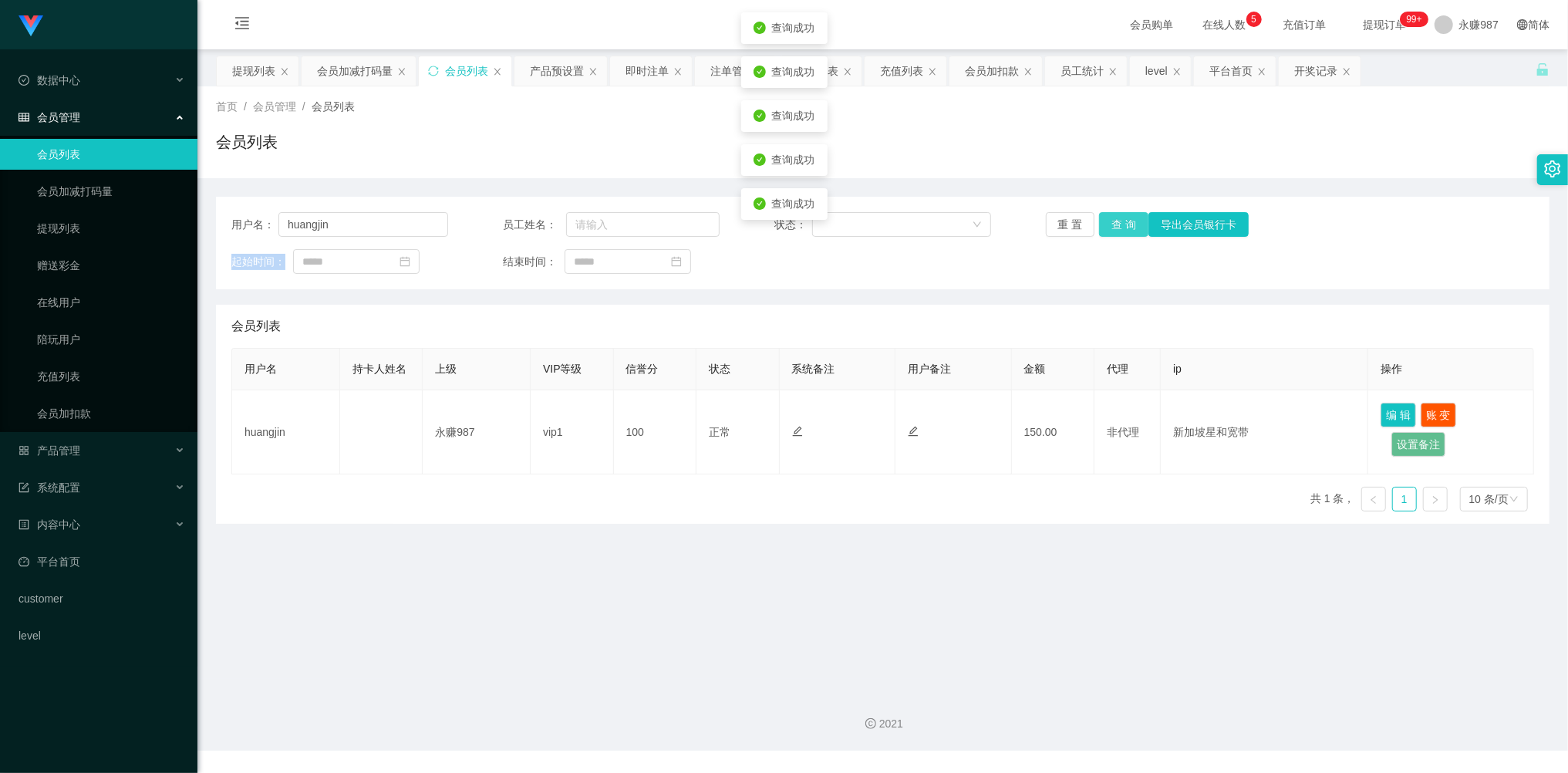
click at [1120, 223] on button "查 询" at bounding box center [1123, 224] width 49 height 24
click at [1120, 223] on div "重 置 查 询 导出会员银行卡" at bounding box center [1154, 224] width 216 height 24
click at [1120, 223] on button "查 询" at bounding box center [1123, 224] width 49 height 24
click at [1120, 223] on div "重 置 查 询 导出会员银行卡" at bounding box center [1154, 224] width 216 height 24
click at [1120, 223] on button "查 询" at bounding box center [1123, 224] width 49 height 24
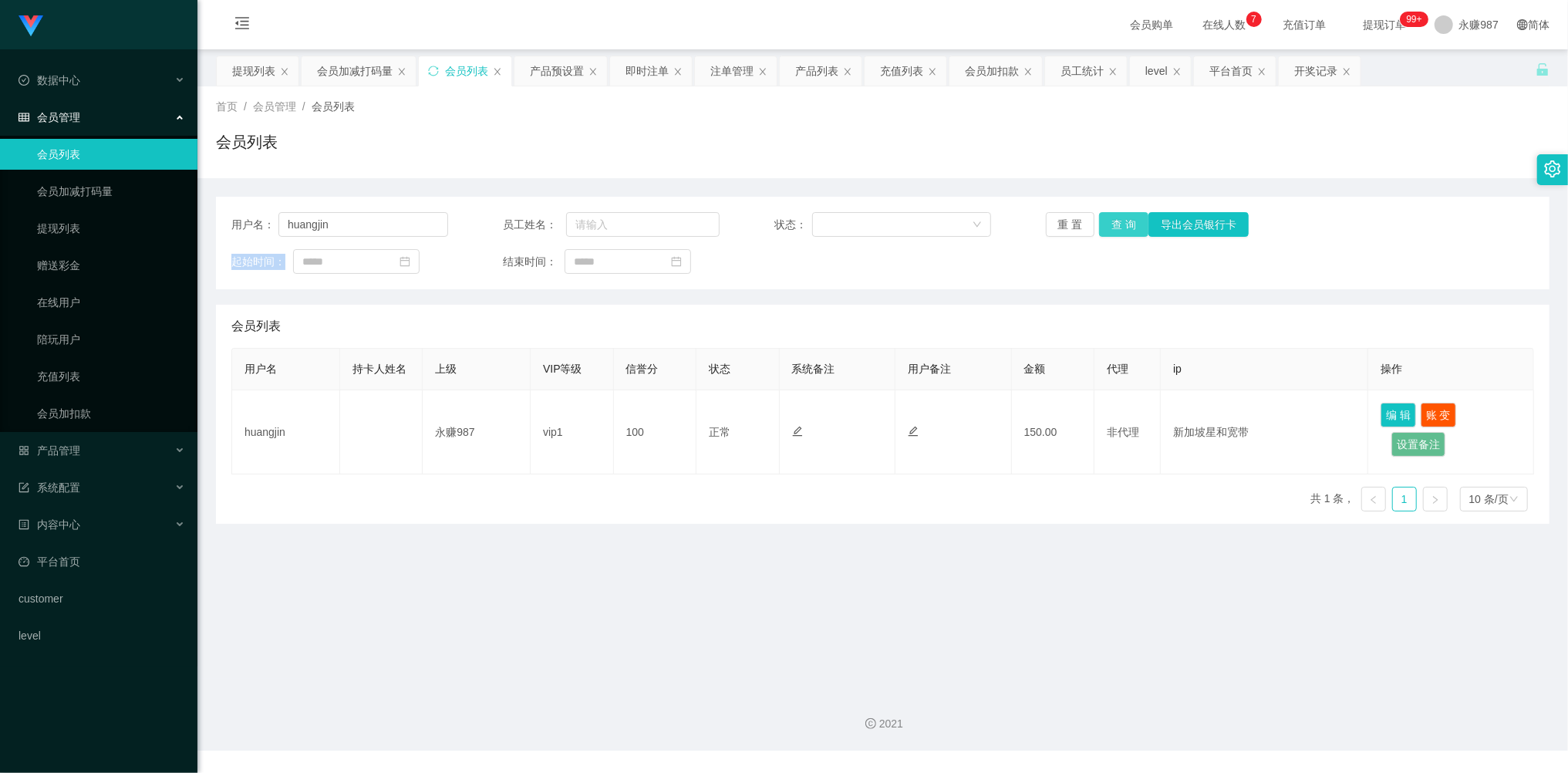
click at [1108, 223] on button "查 询" at bounding box center [1123, 224] width 49 height 24
click at [1117, 223] on button "查 询" at bounding box center [1123, 224] width 49 height 24
click at [466, 532] on main "关闭左侧 关闭右侧 关闭其它 刷新页面 提现列表 会员加减打码量 会员列表 产品预设置 即时注单 注单管理 产品列表 充值列表 会员加扣款 员工统计 leve…" at bounding box center [882, 363] width 1370 height 630
click at [72, 111] on span "会员管理" at bounding box center [49, 117] width 62 height 13
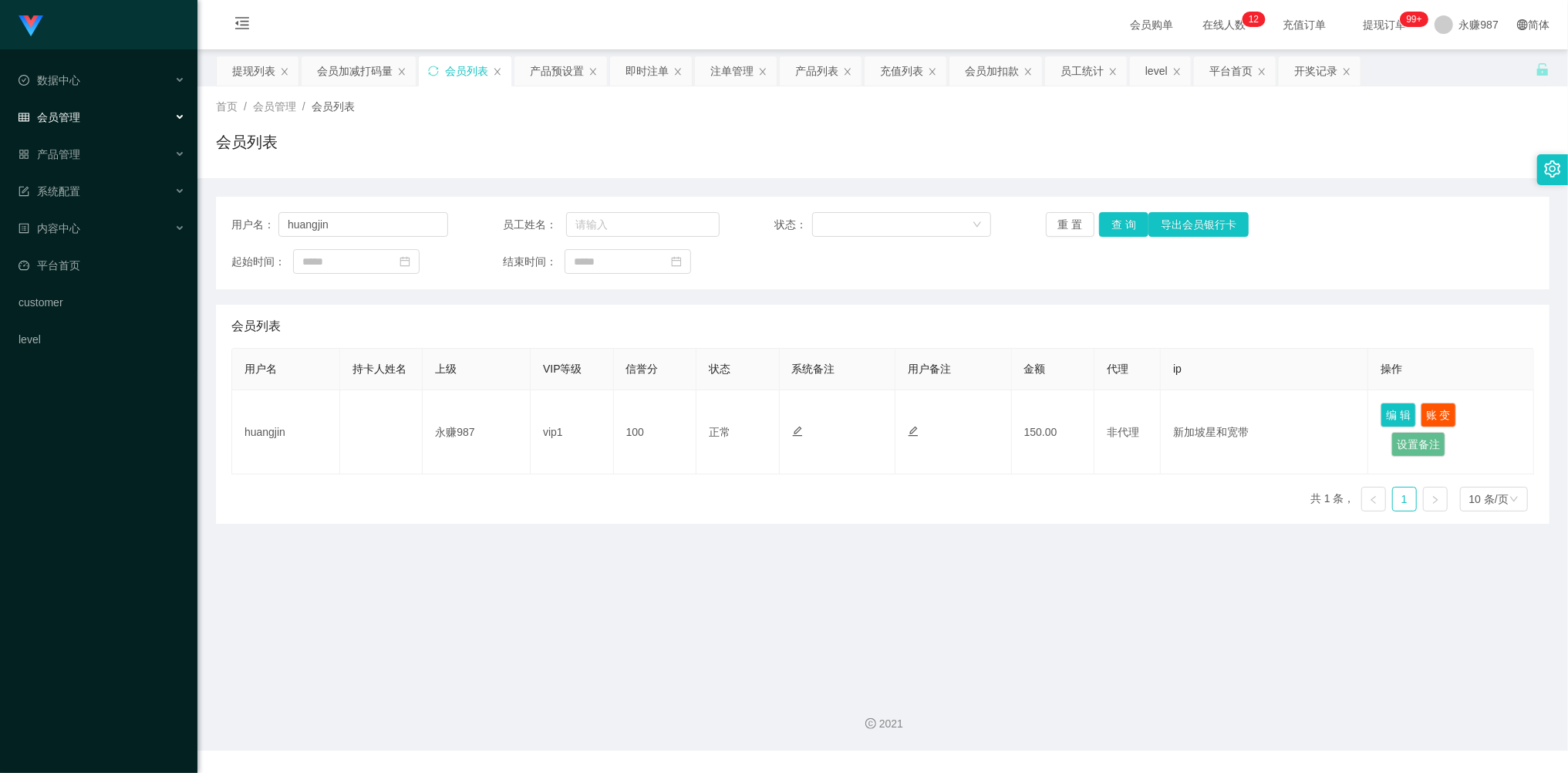
click at [68, 112] on span "会员管理" at bounding box center [49, 117] width 62 height 13
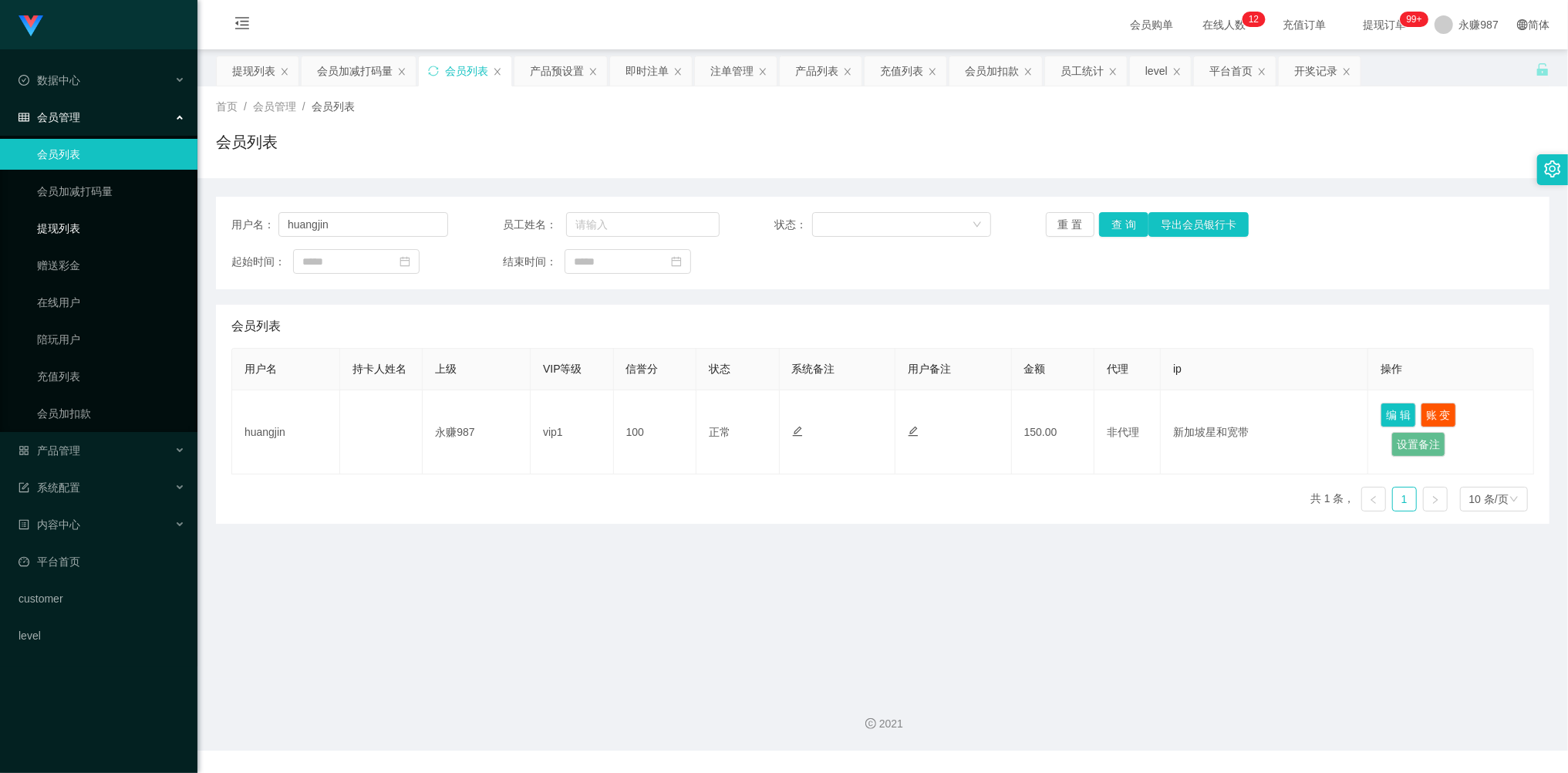
click at [63, 228] on link "提现列表" at bounding box center [111, 227] width 148 height 30
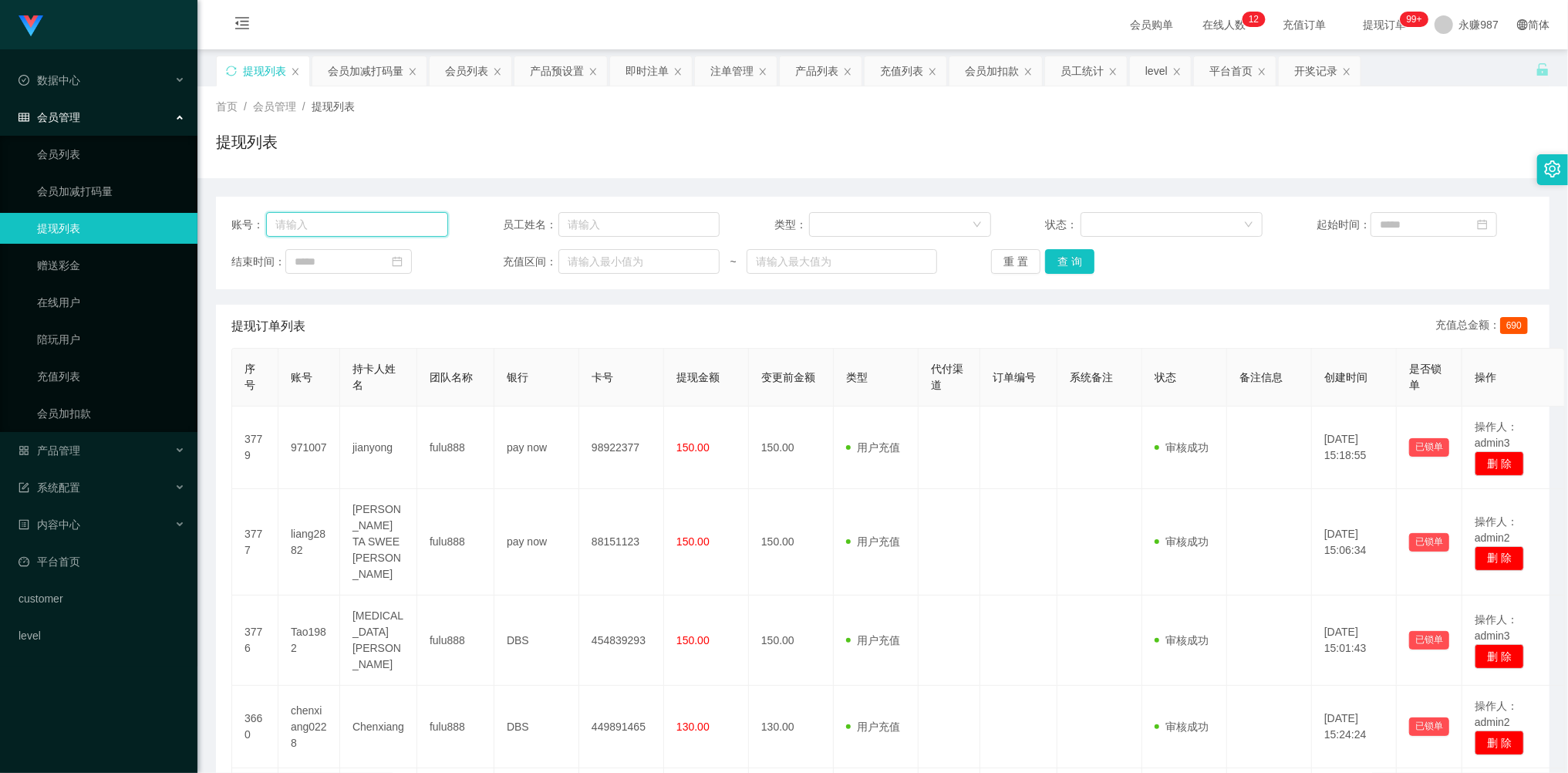
click at [375, 228] on input "text" at bounding box center [357, 224] width 183 height 24
paste input "huangjin"
drag, startPoint x: 1062, startPoint y: 257, endPoint x: 1071, endPoint y: 258, distance: 9.1
click at [1062, 257] on button "查 询" at bounding box center [1069, 261] width 49 height 24
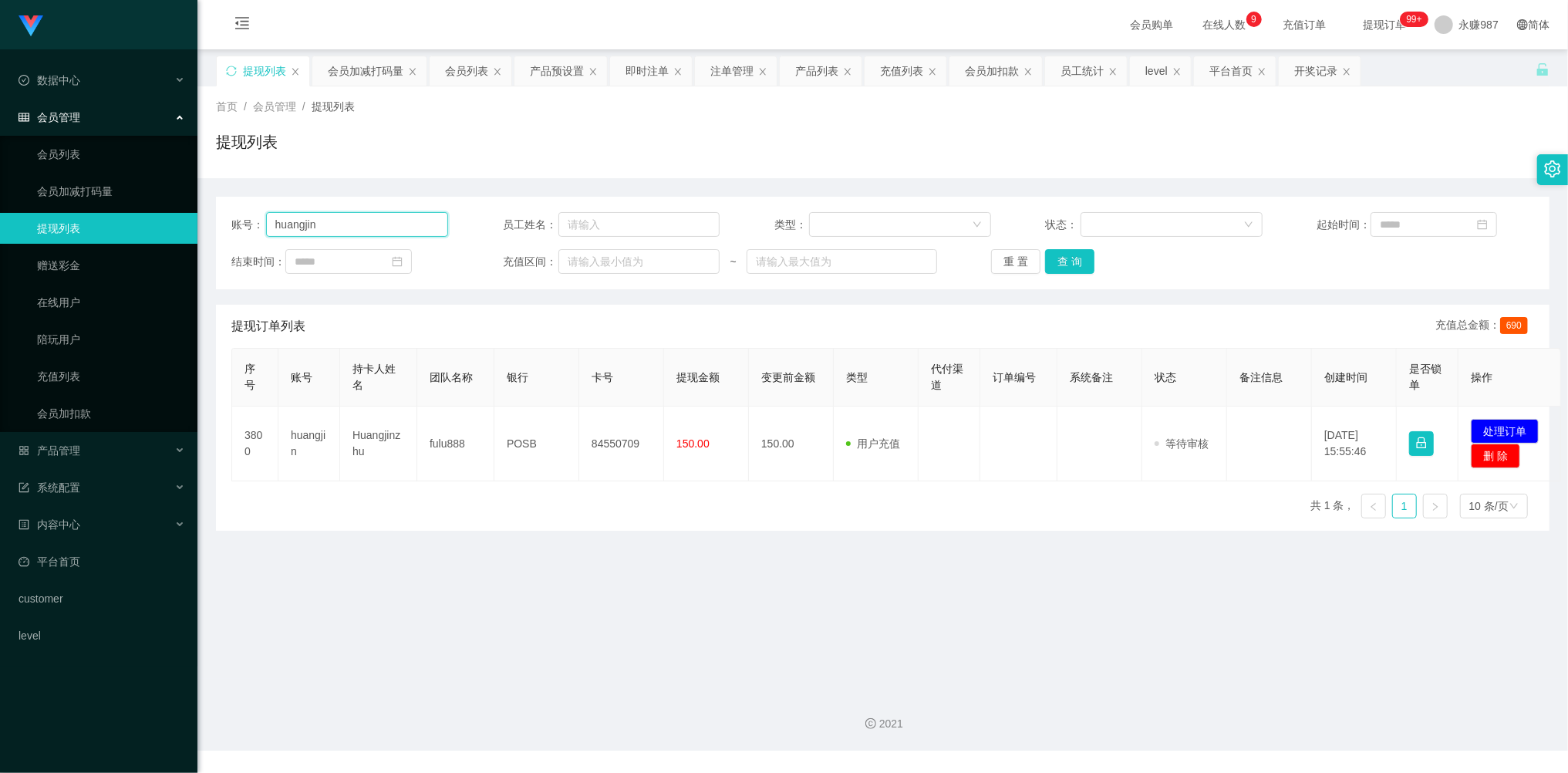
drag, startPoint x: 357, startPoint y: 217, endPoint x: 350, endPoint y: 219, distance: 7.3
click at [357, 217] on input "huangjin" at bounding box center [357, 224] width 183 height 24
drag, startPoint x: 350, startPoint y: 219, endPoint x: 229, endPoint y: 213, distance: 121.1
click at [230, 213] on div "账号： huangjin 员工姓名： 类型： 状态： 起始时间： 结束时间： 充值区间： ~ 重 置 查 询" at bounding box center [881, 243] width 1333 height 92
paste input "tooedward1994"
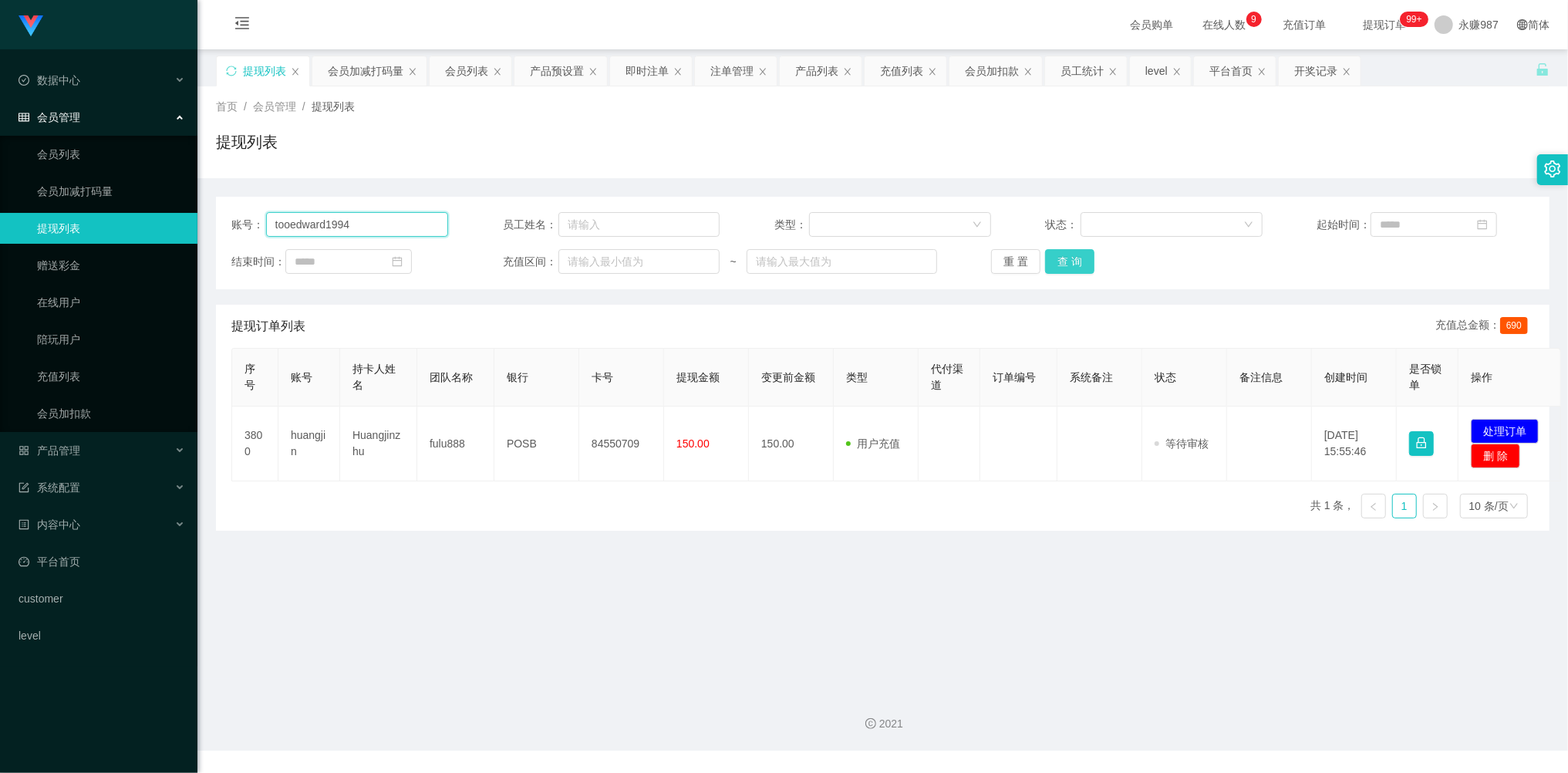
type input "tooedward1994"
click at [1065, 257] on button "查 询" at bounding box center [1069, 261] width 49 height 24
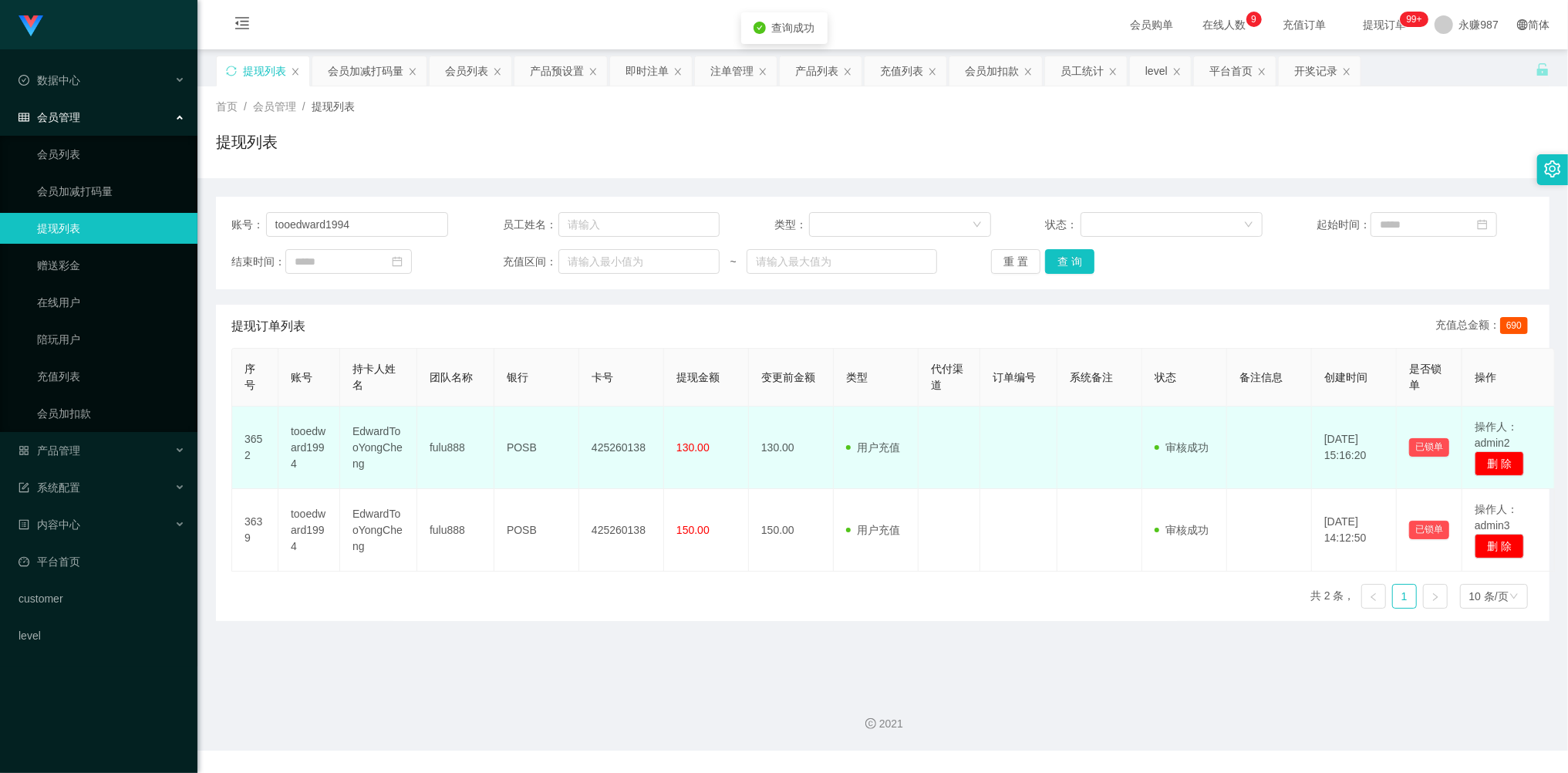
click at [362, 449] on td "EdwardTooYongCheng" at bounding box center [378, 448] width 77 height 82
copy td "EdwardTooYongCheng"
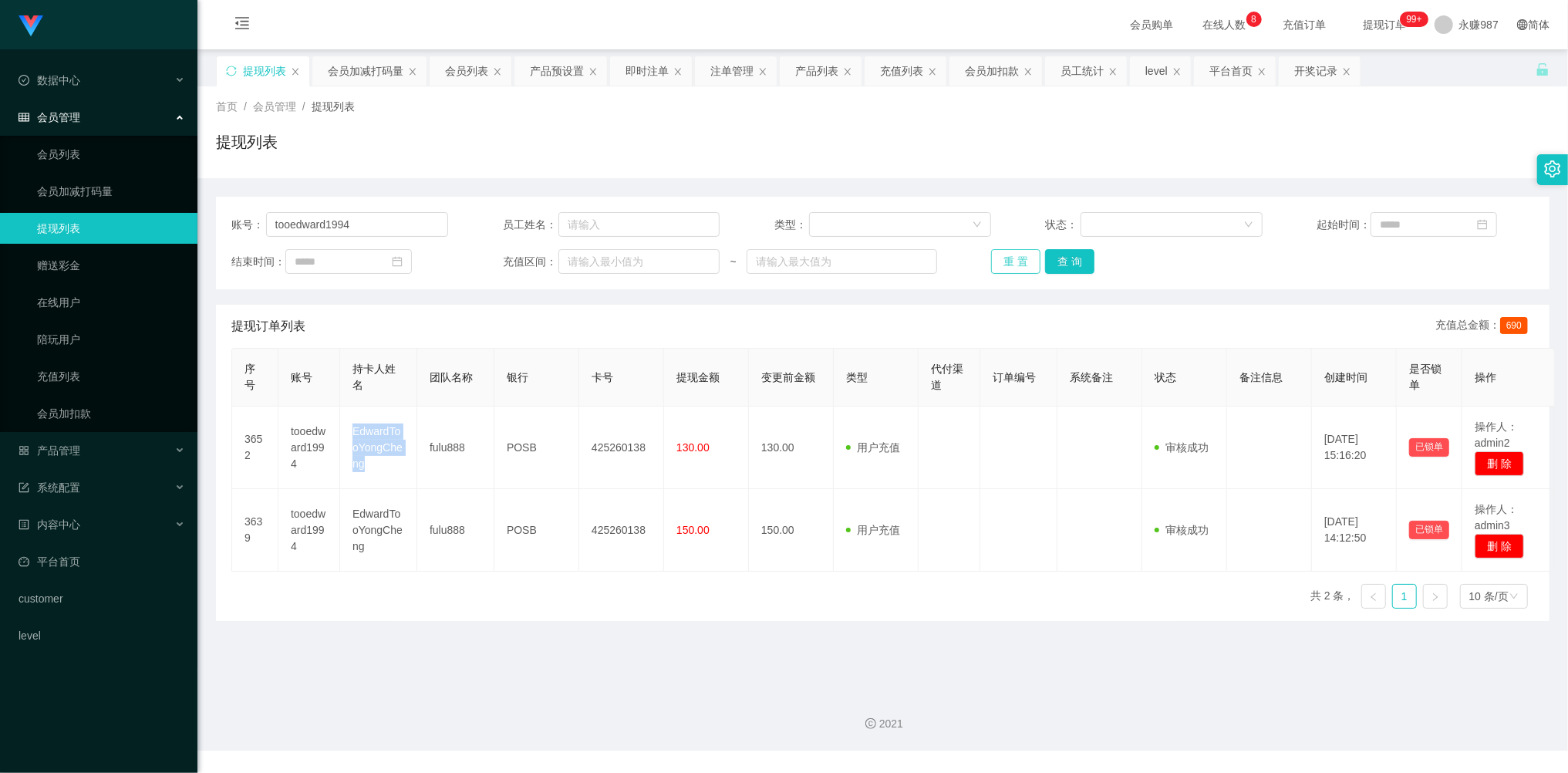
drag, startPoint x: 998, startPoint y: 266, endPoint x: 1007, endPoint y: 266, distance: 9.0
click at [998, 266] on button "重 置" at bounding box center [1016, 261] width 49 height 24
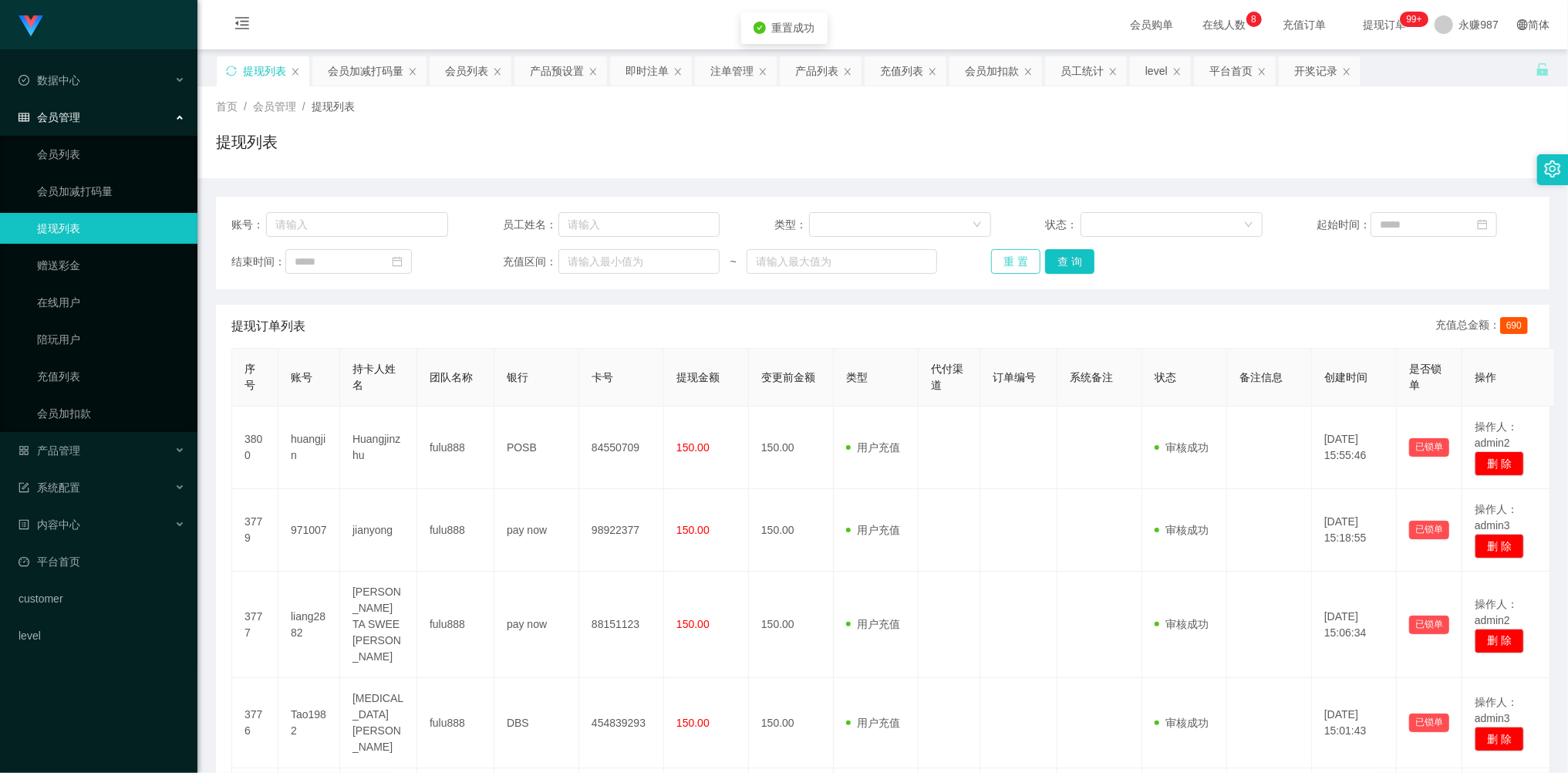
click at [1007, 266] on button "重 置" at bounding box center [1016, 261] width 49 height 24
click at [1007, 266] on div "重 置 查 询" at bounding box center [1099, 261] width 216 height 24
click at [1007, 266] on button "重 置" at bounding box center [1016, 261] width 49 height 24
click at [1007, 266] on div "重 置 查 询" at bounding box center [1099, 261] width 216 height 24
click at [341, 219] on input "text" at bounding box center [357, 224] width 183 height 24
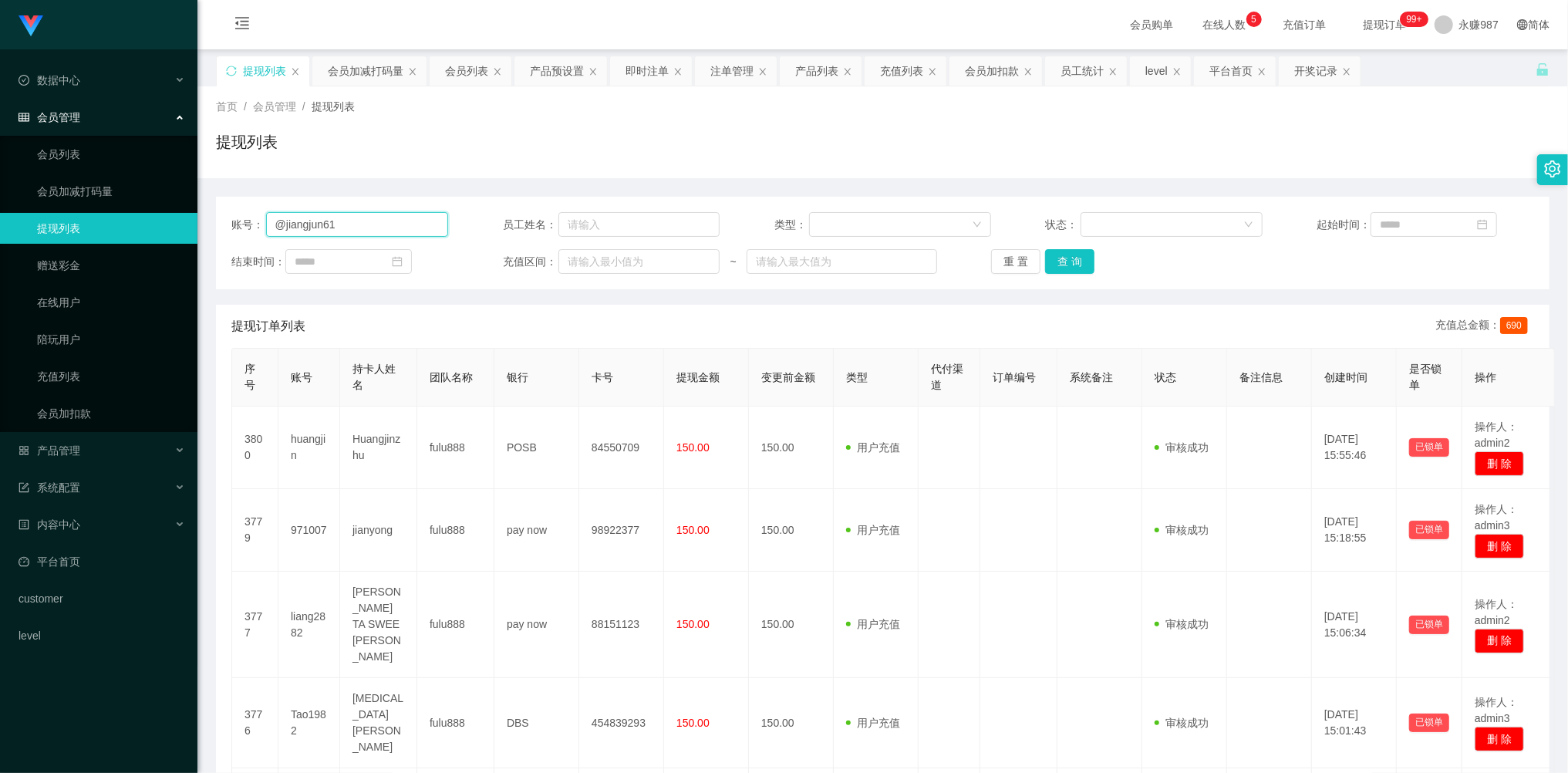
type input "@jiangjun618"
